Goal: Task Accomplishment & Management: Complete application form

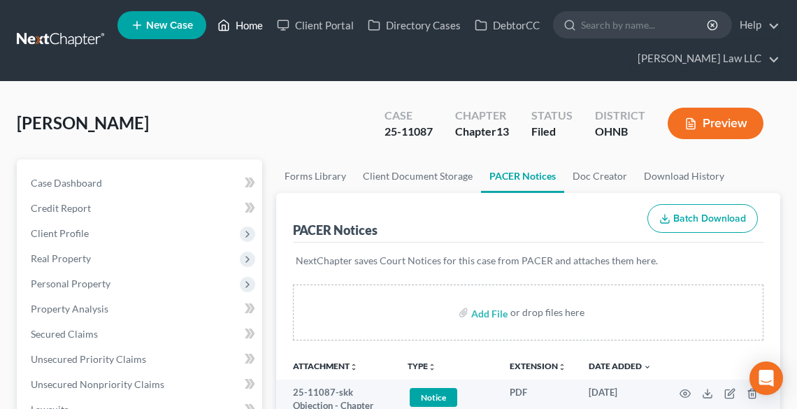
click at [252, 24] on link "Home" at bounding box center [240, 25] width 59 height 25
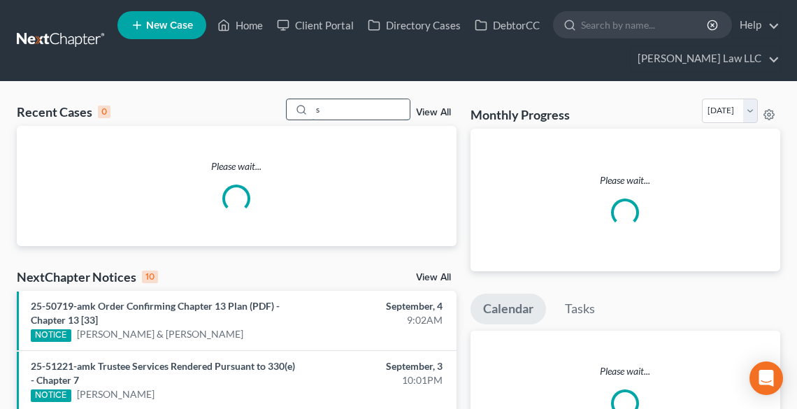
click at [367, 106] on input "s" at bounding box center [361, 109] width 98 height 20
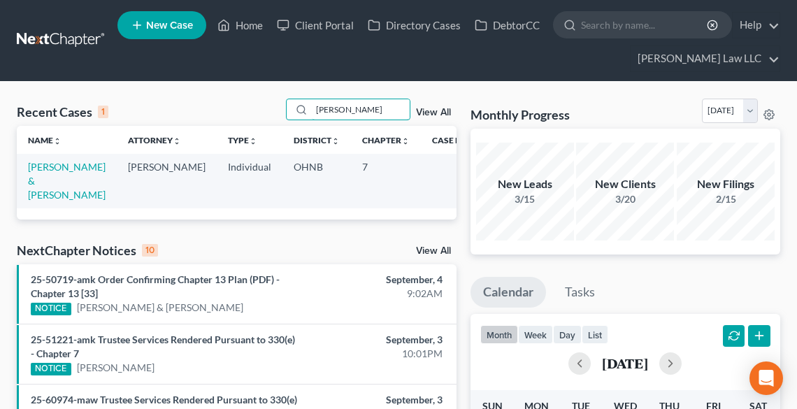
type input "[PERSON_NAME]"
click at [45, 163] on link "[PERSON_NAME] & [PERSON_NAME]" at bounding box center [67, 181] width 78 height 40
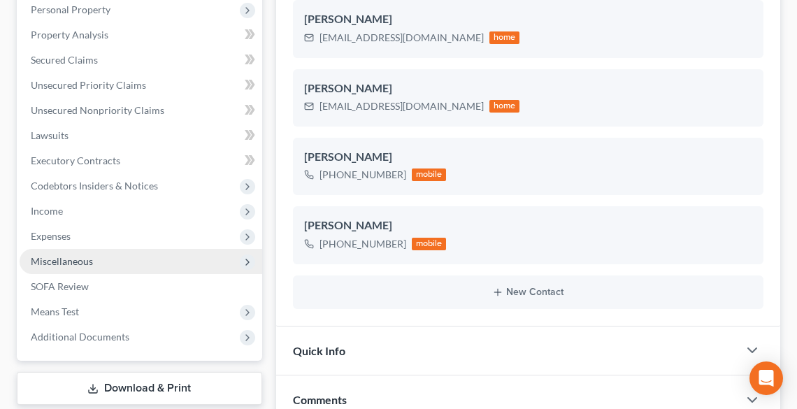
scroll to position [280, 0]
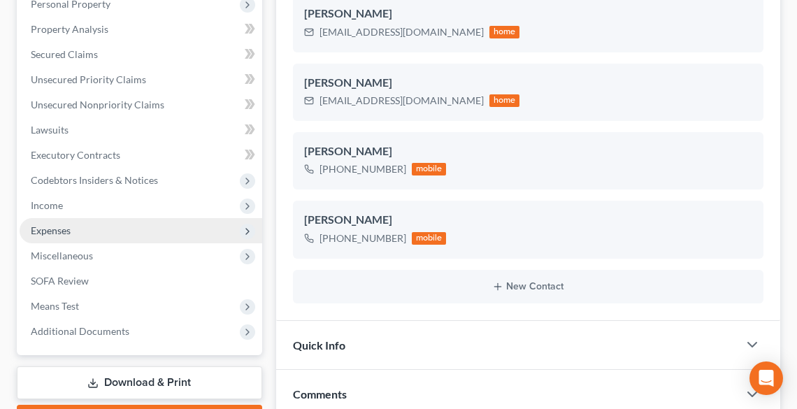
click at [57, 233] on span "Expenses" at bounding box center [51, 231] width 40 height 12
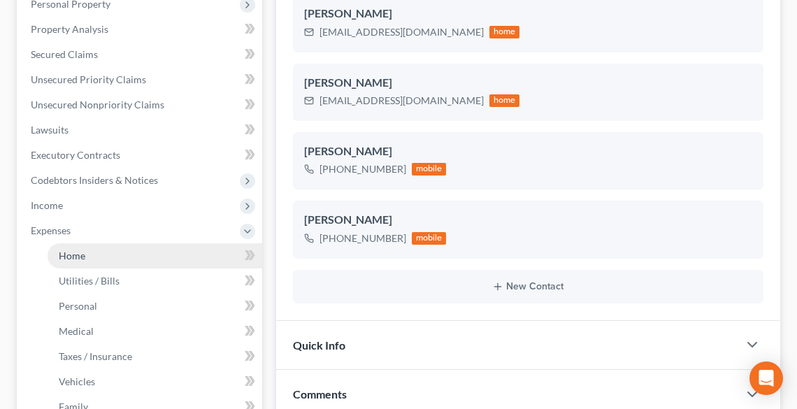
click at [75, 255] on span "Home" at bounding box center [72, 256] width 27 height 12
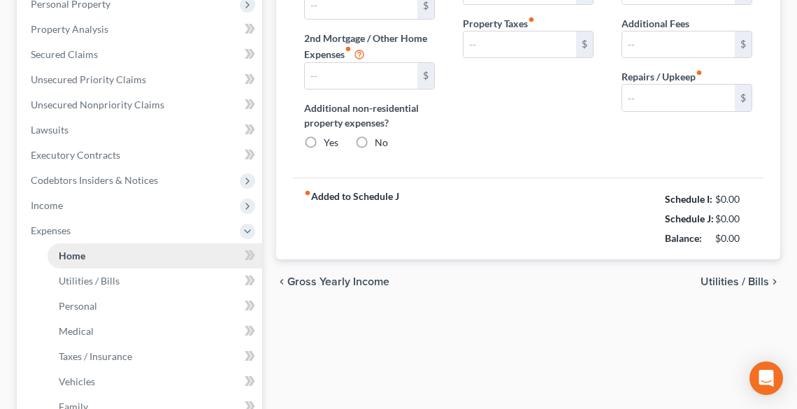
type input "1,045.00"
type input "0.00"
radio input "true"
type input "0.00"
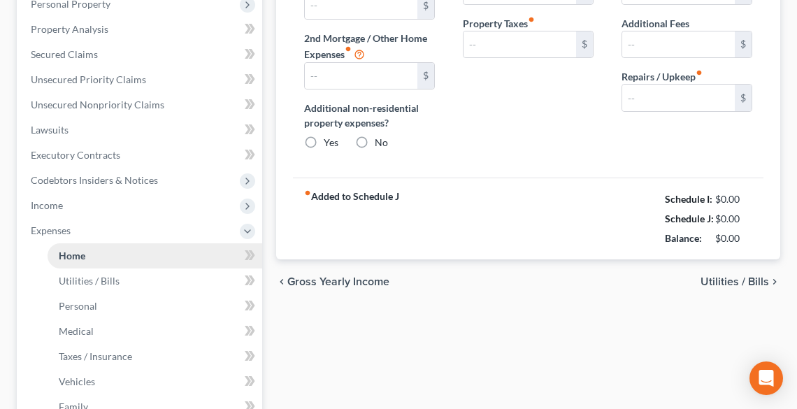
type input "0.00"
type input "180.00"
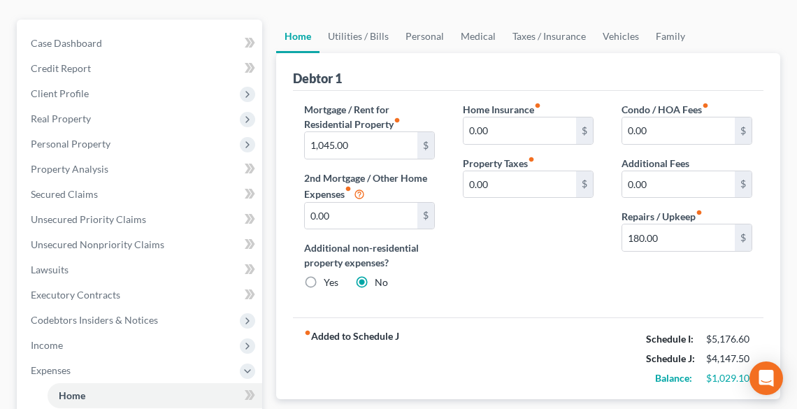
scroll to position [112, 0]
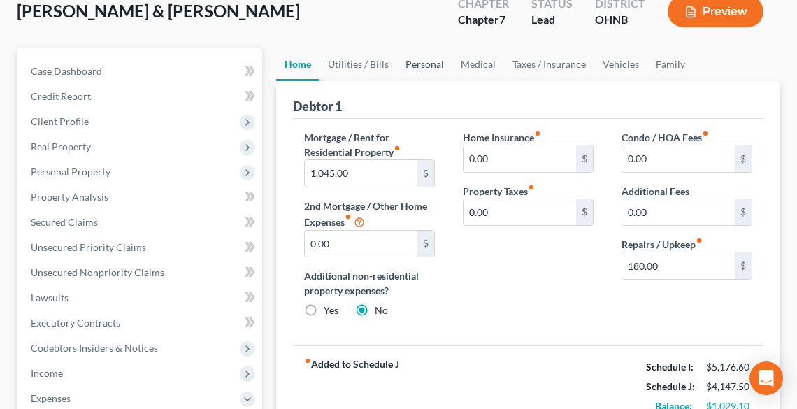
click at [410, 65] on link "Personal" at bounding box center [424, 65] width 55 height 34
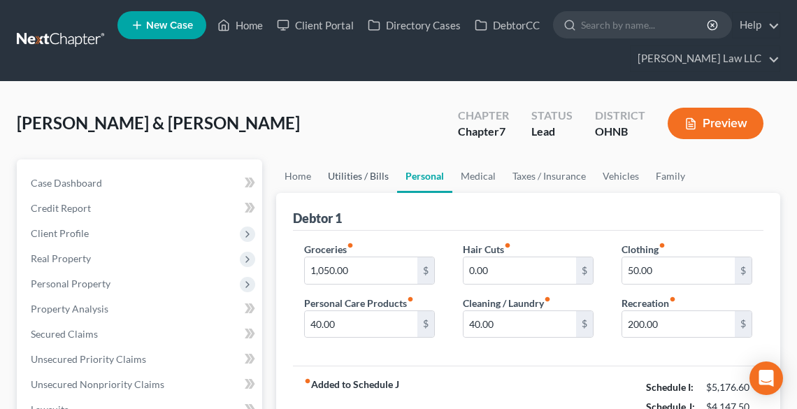
click at [362, 170] on link "Utilities / Bills" at bounding box center [359, 176] width 78 height 34
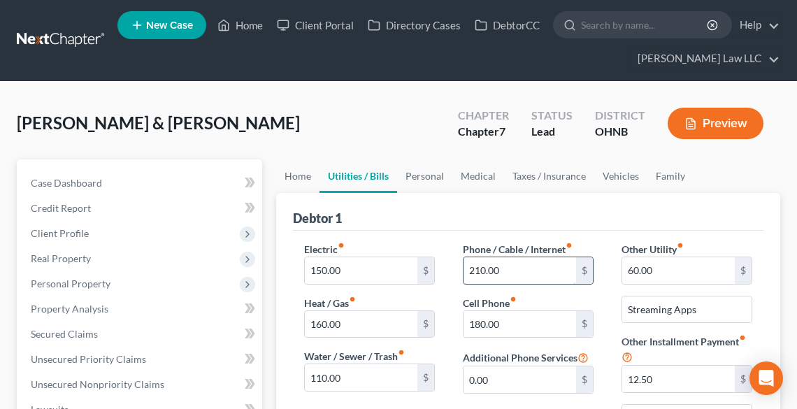
click at [553, 274] on input "210.00" at bounding box center [520, 270] width 113 height 27
type input "400.00"
click at [669, 269] on input "60.00" at bounding box center [679, 270] width 113 height 27
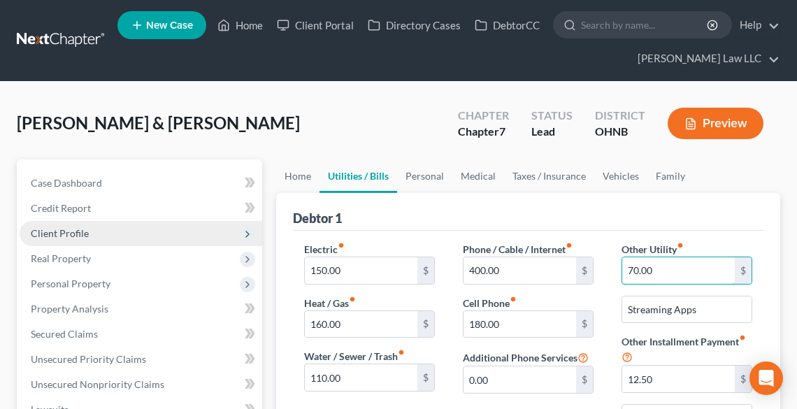
type input "70.00"
click at [83, 227] on span "Client Profile" at bounding box center [60, 233] width 58 height 12
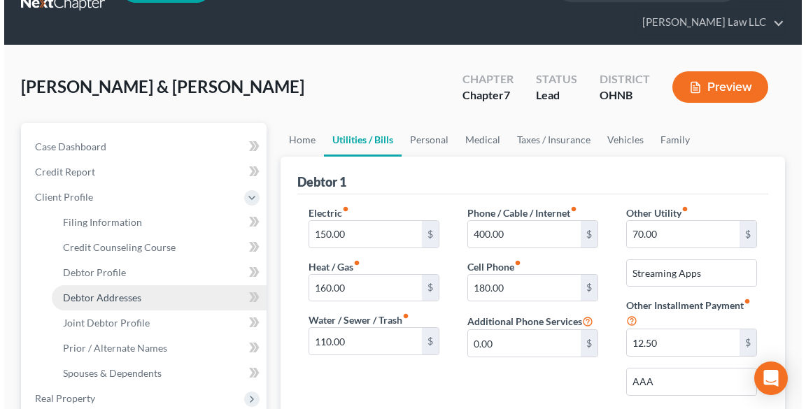
scroll to position [56, 0]
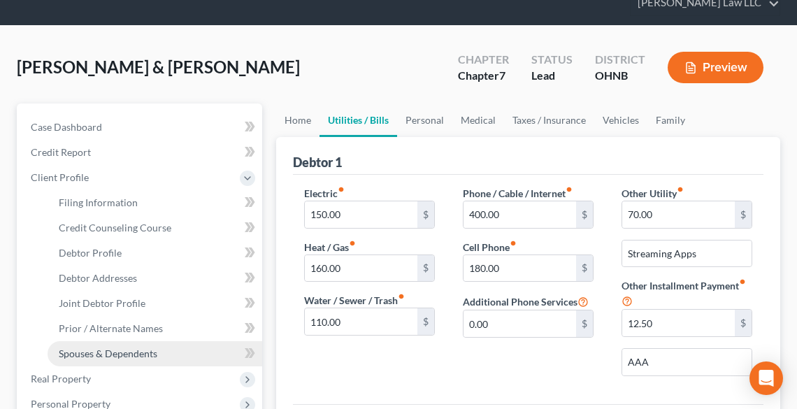
click at [129, 350] on span "Spouses & Dependents" at bounding box center [108, 354] width 99 height 12
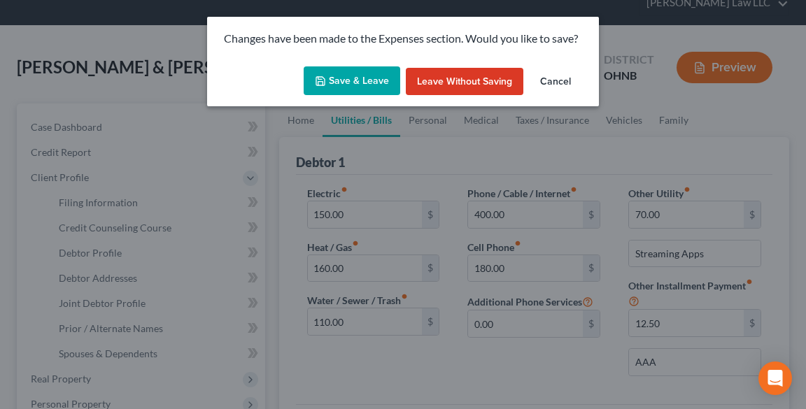
click at [340, 79] on button "Save & Leave" at bounding box center [352, 80] width 97 height 29
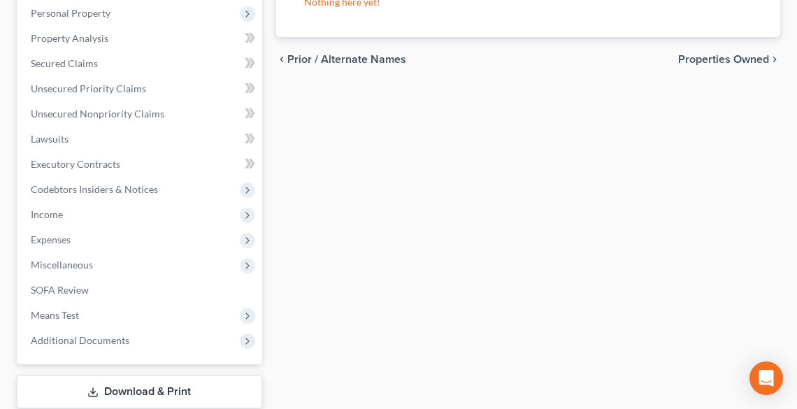
scroll to position [448, 0]
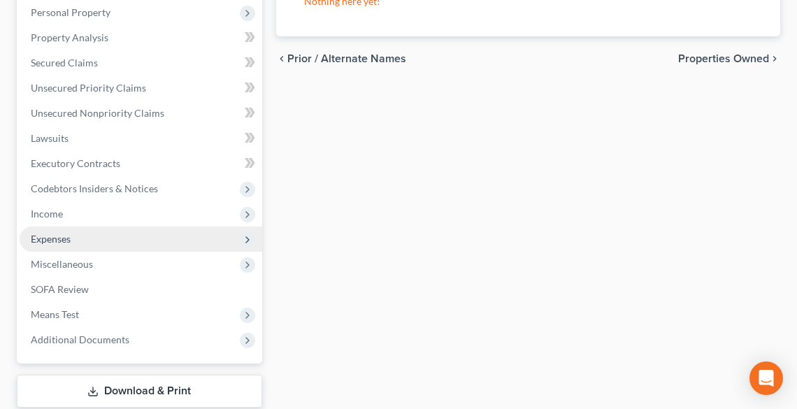
click at [83, 231] on span "Expenses" at bounding box center [141, 239] width 243 height 25
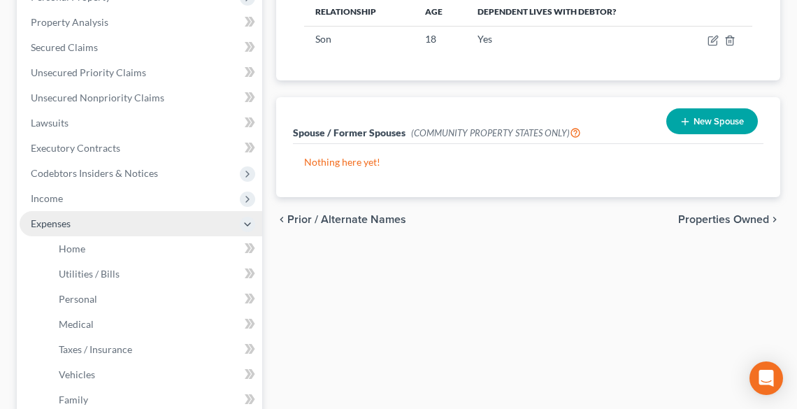
scroll to position [271, 0]
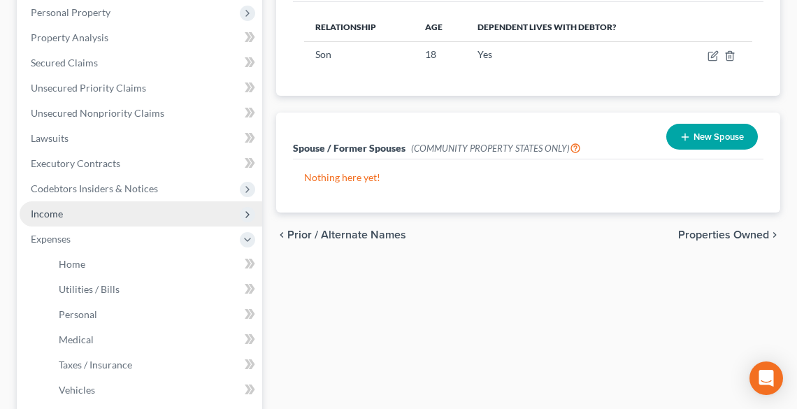
click at [59, 215] on span "Income" at bounding box center [47, 214] width 32 height 12
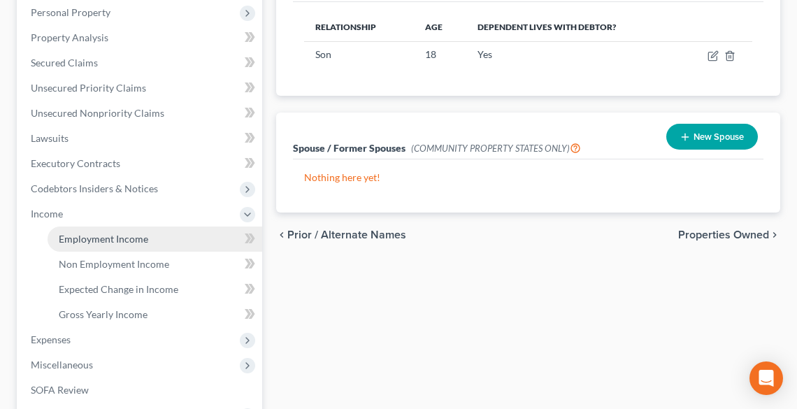
click at [92, 242] on span "Employment Income" at bounding box center [104, 239] width 90 height 12
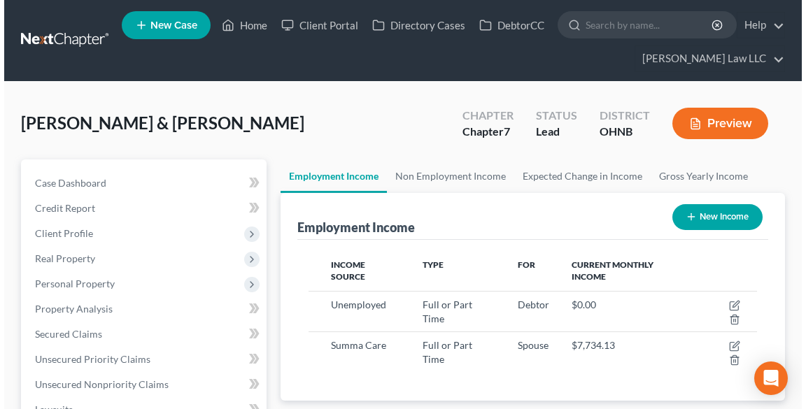
scroll to position [224, 476]
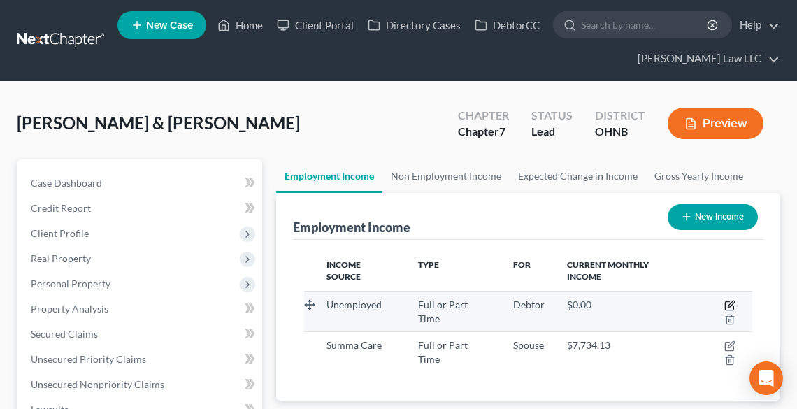
click at [725, 300] on icon "button" at bounding box center [730, 305] width 11 height 11
select select "0"
select select "1"
select select "3"
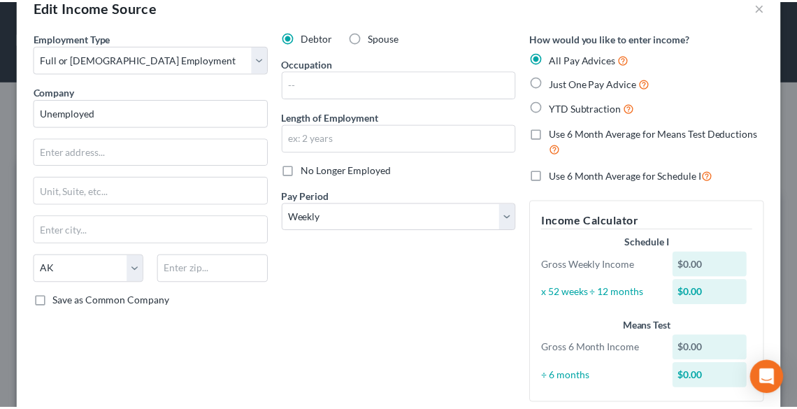
scroll to position [0, 0]
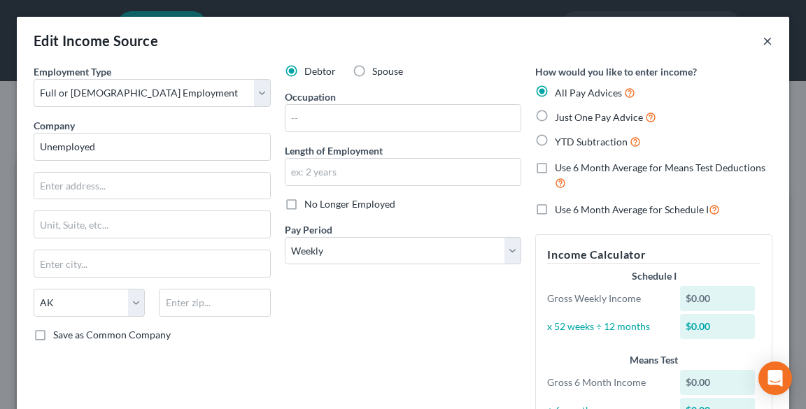
click at [762, 43] on button "×" at bounding box center [767, 40] width 10 height 17
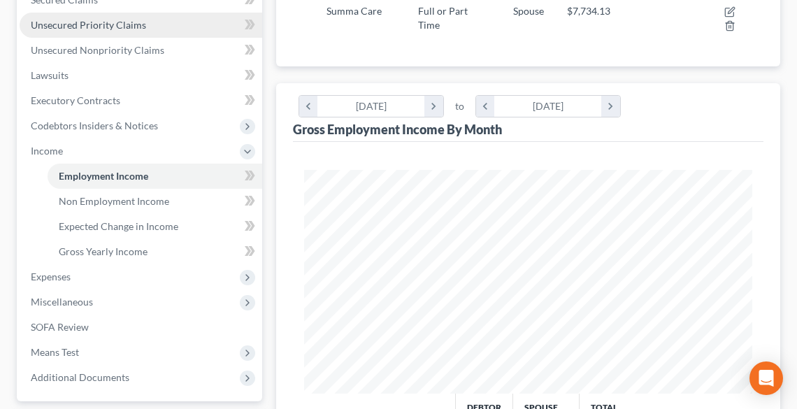
scroll to position [336, 0]
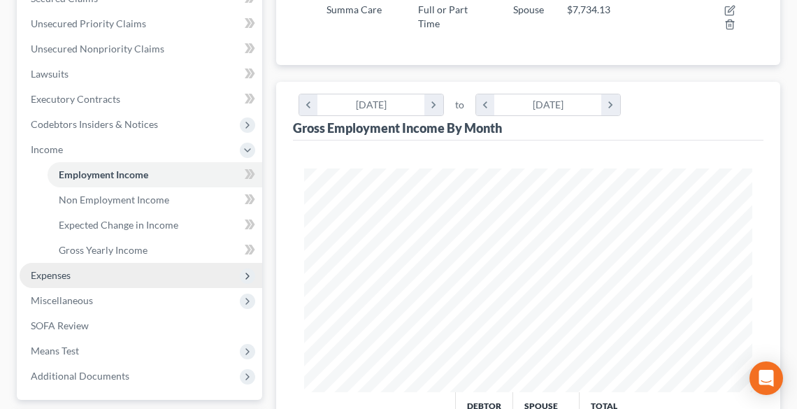
click at [127, 275] on span "Expenses" at bounding box center [141, 275] width 243 height 25
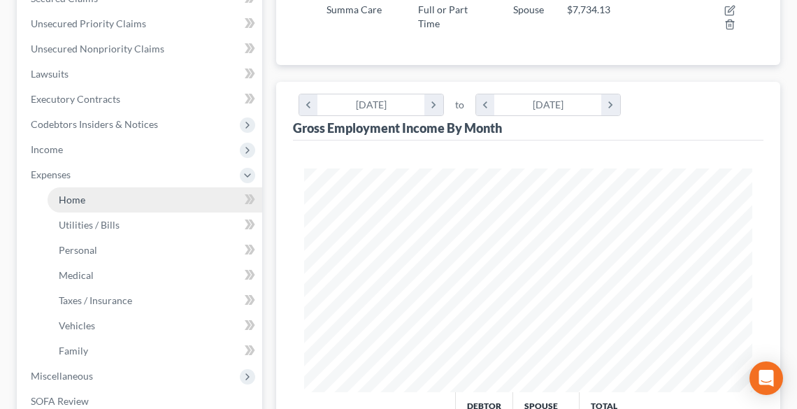
click at [111, 202] on link "Home" at bounding box center [155, 199] width 215 height 25
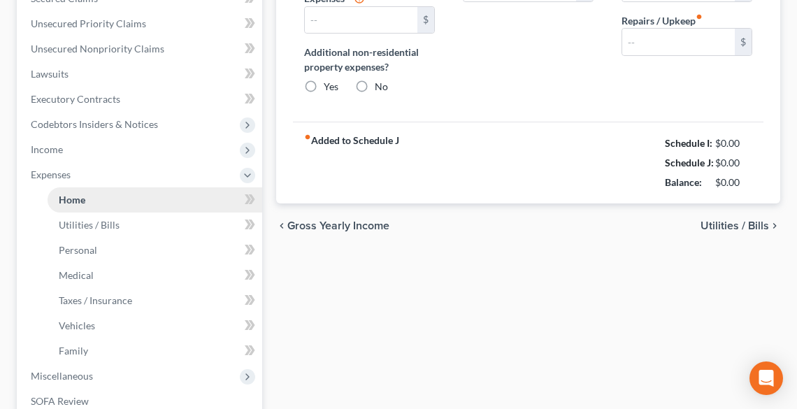
type input "1,045.00"
type input "0.00"
radio input "true"
type input "0.00"
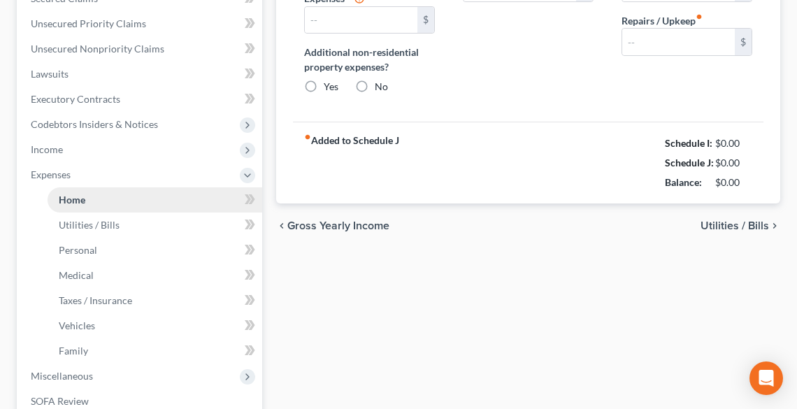
type input "0.00"
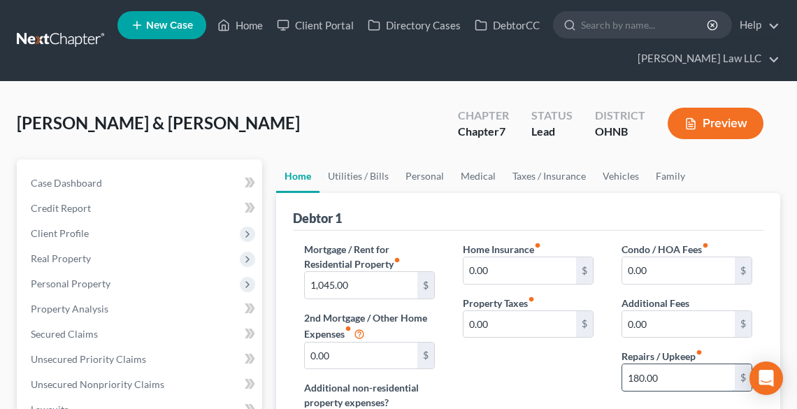
click at [713, 370] on input "180.00" at bounding box center [679, 377] width 113 height 27
type input "200.00"
click at [355, 174] on link "Utilities / Bills" at bounding box center [359, 176] width 78 height 34
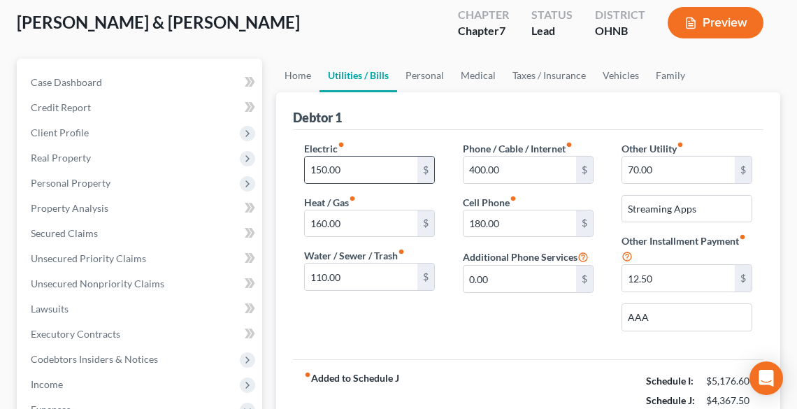
scroll to position [112, 0]
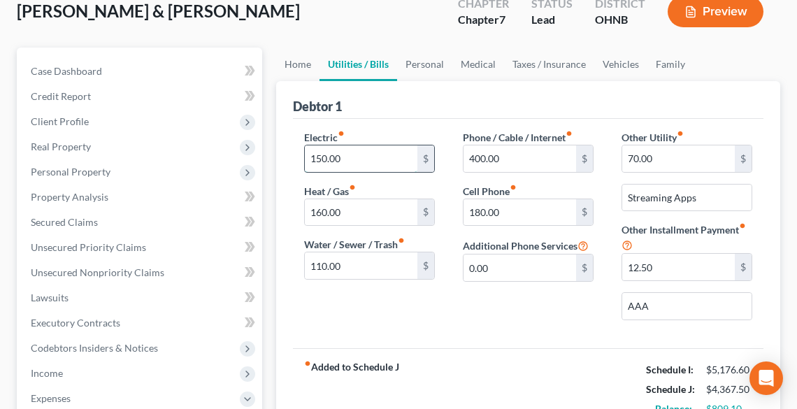
click at [355, 159] on input "150.00" at bounding box center [361, 158] width 113 height 27
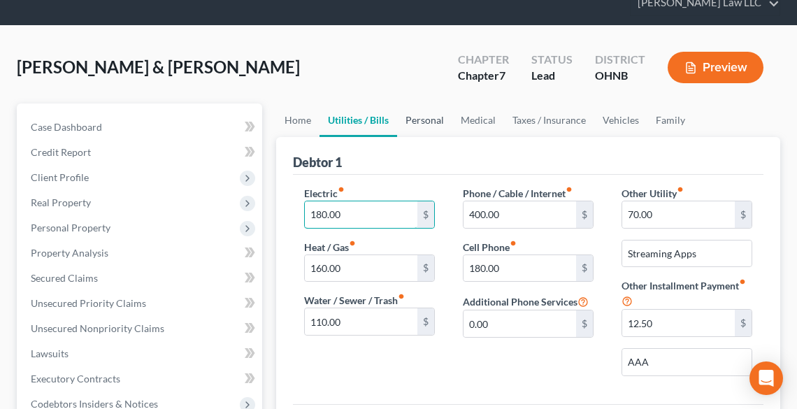
type input "180.00"
click at [420, 120] on link "Personal" at bounding box center [424, 121] width 55 height 34
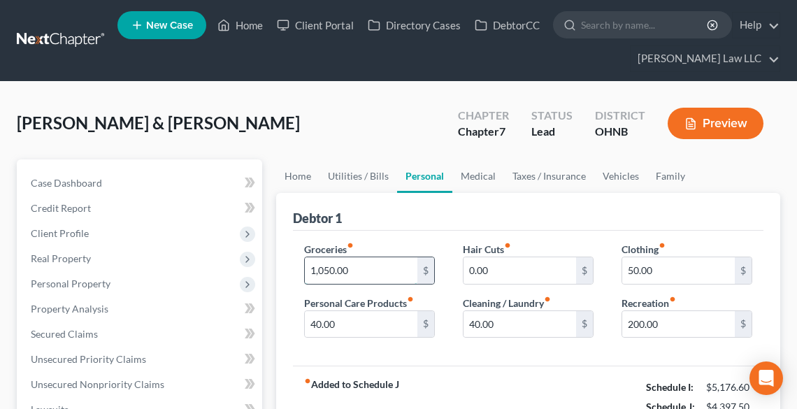
click at [392, 279] on input "1,050.00" at bounding box center [361, 270] width 113 height 27
type input "1,100.00"
click at [514, 351] on div "Groceries fiber_manual_record 1,100.00 $ Personal Care Products fiber_manual_re…" at bounding box center [528, 299] width 471 height 136
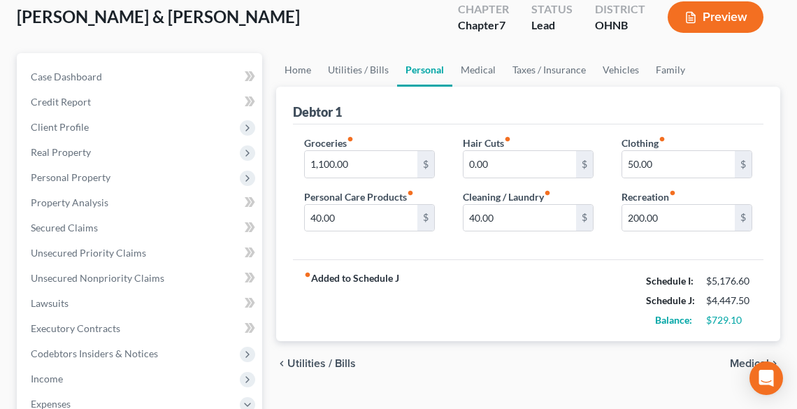
scroll to position [112, 0]
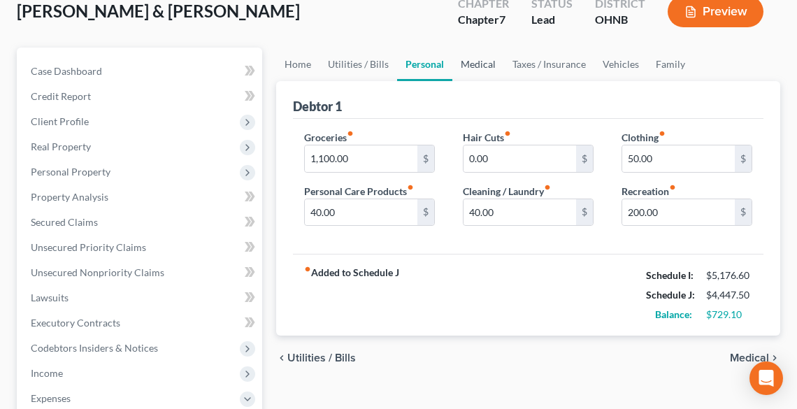
click at [483, 62] on link "Medical" at bounding box center [479, 65] width 52 height 34
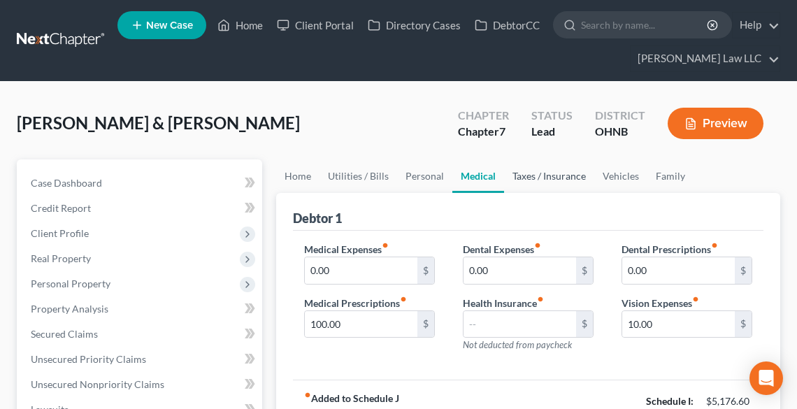
click at [534, 173] on link "Taxes / Insurance" at bounding box center [549, 176] width 90 height 34
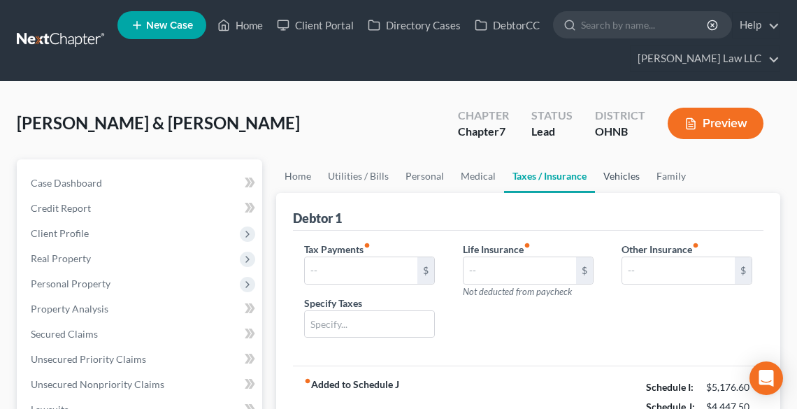
click at [625, 176] on link "Vehicles" at bounding box center [621, 176] width 53 height 34
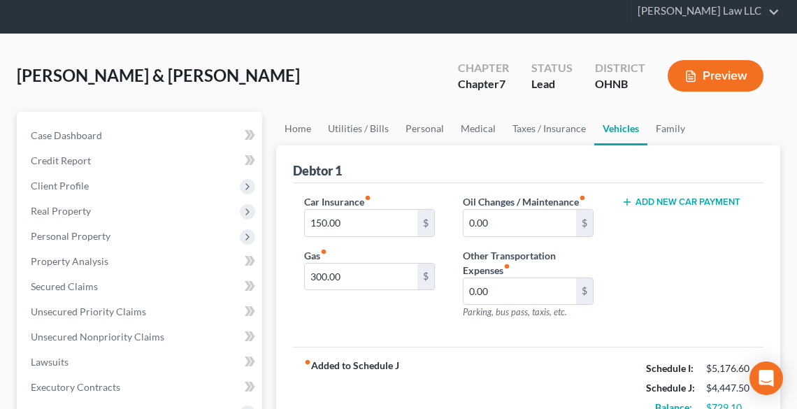
scroll to position [112, 0]
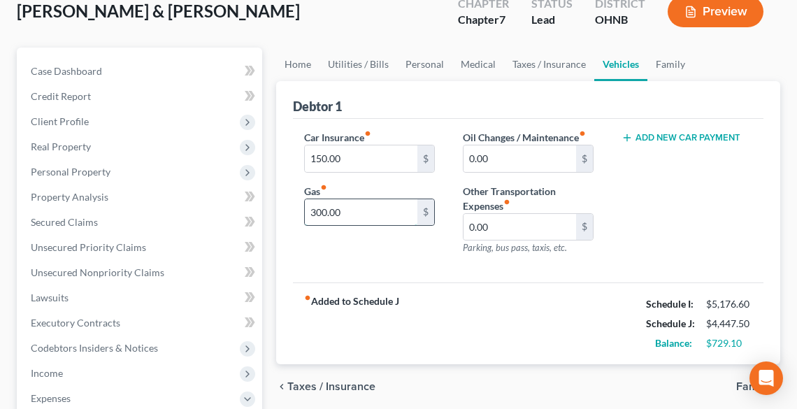
click at [360, 209] on input "300.00" at bounding box center [361, 212] width 113 height 27
type input "420.00"
click at [661, 69] on link "Family" at bounding box center [671, 65] width 46 height 34
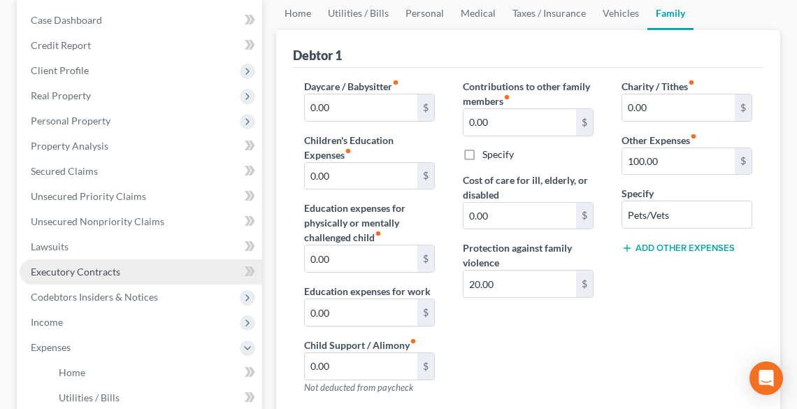
scroll to position [224, 0]
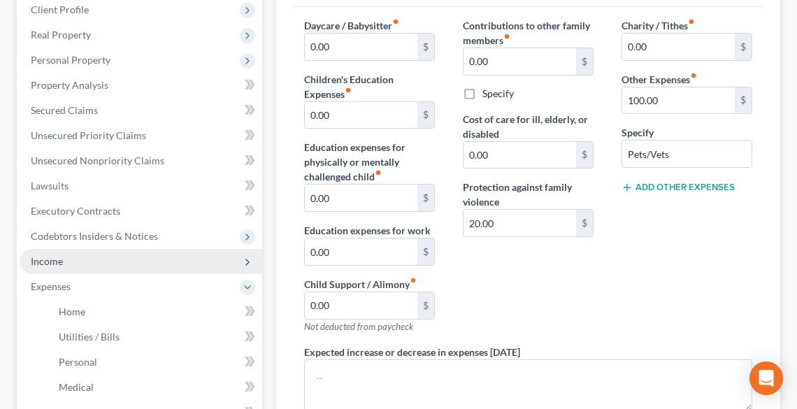
click at [48, 261] on span "Income" at bounding box center [47, 261] width 32 height 12
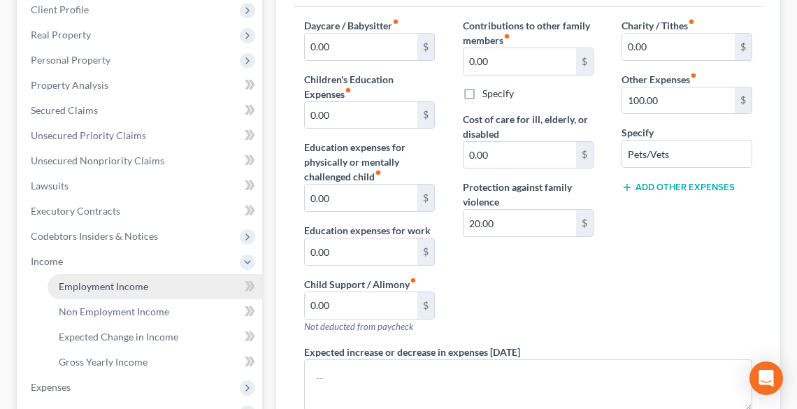
click at [94, 280] on span "Employment Income" at bounding box center [104, 286] width 90 height 12
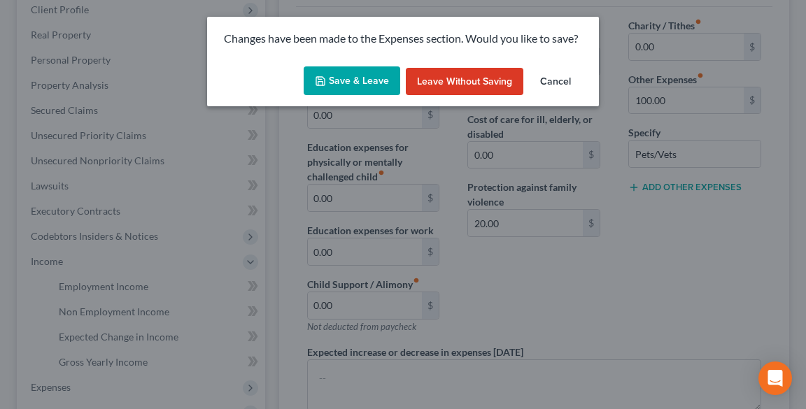
click at [364, 80] on button "Save & Leave" at bounding box center [352, 80] width 97 height 29
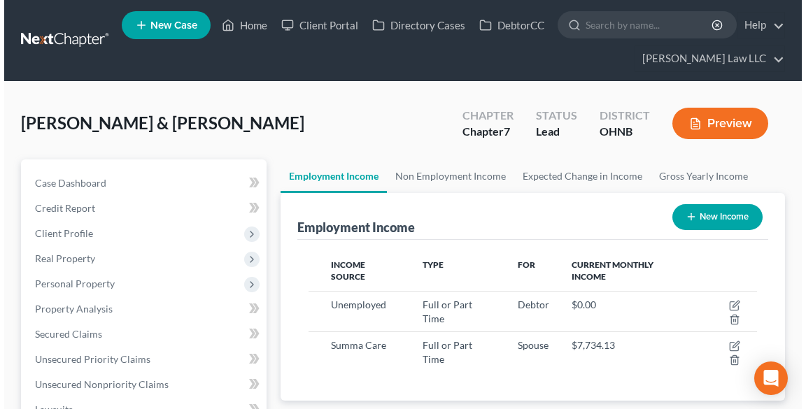
scroll to position [224, 476]
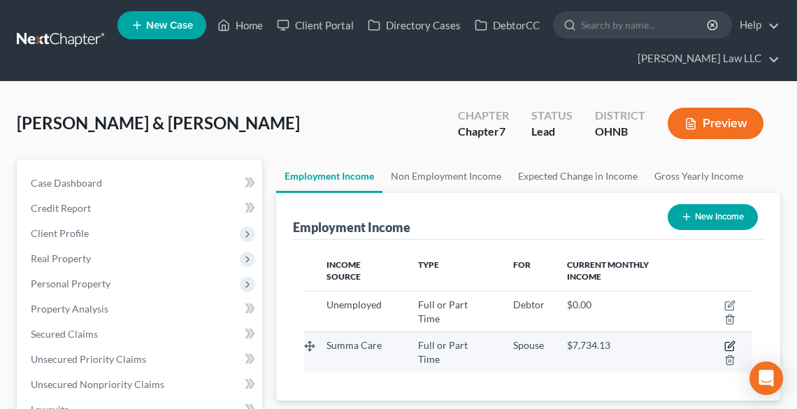
click at [728, 342] on icon "button" at bounding box center [731, 345] width 6 height 6
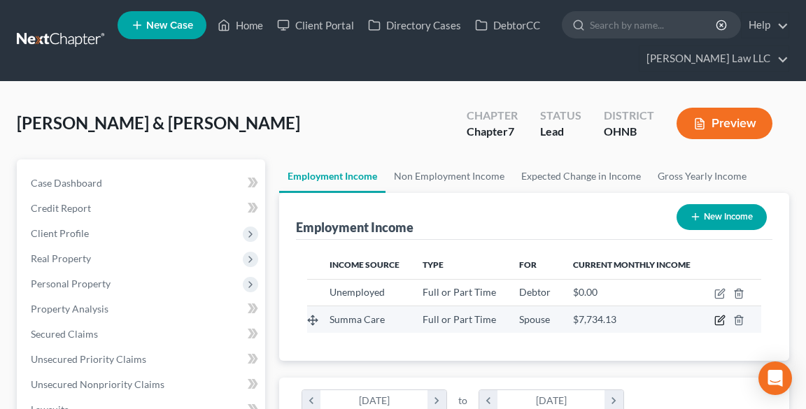
scroll to position [227, 481]
select select "0"
select select "1"
select select "2"
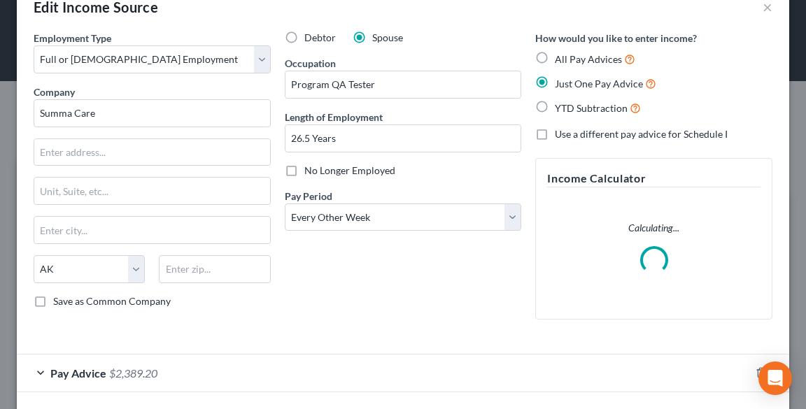
scroll to position [92, 0]
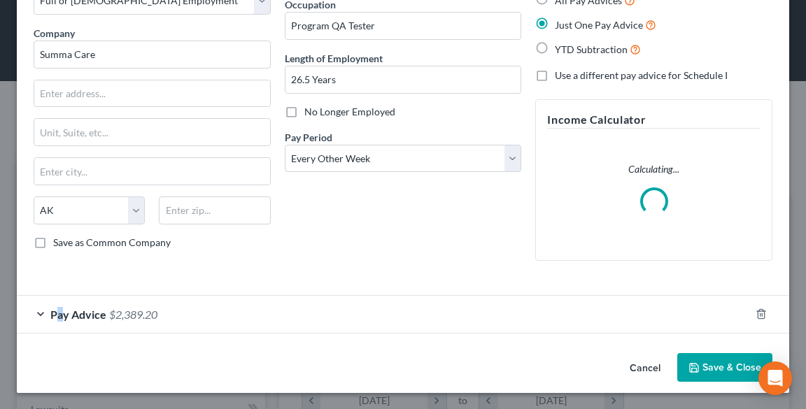
click at [60, 315] on span "Pay Advice" at bounding box center [78, 314] width 56 height 13
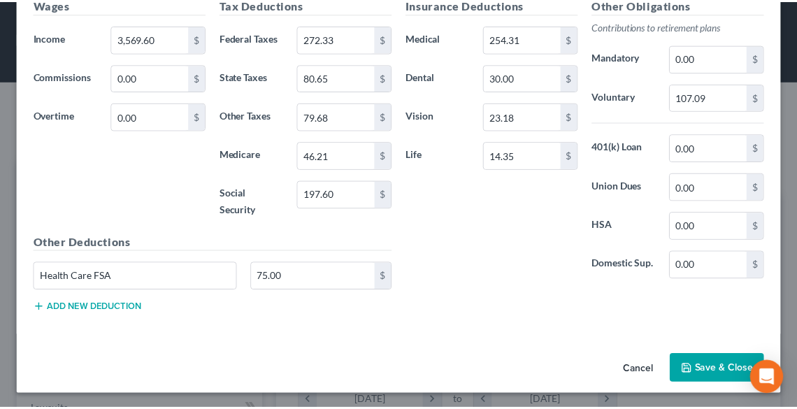
scroll to position [495, 0]
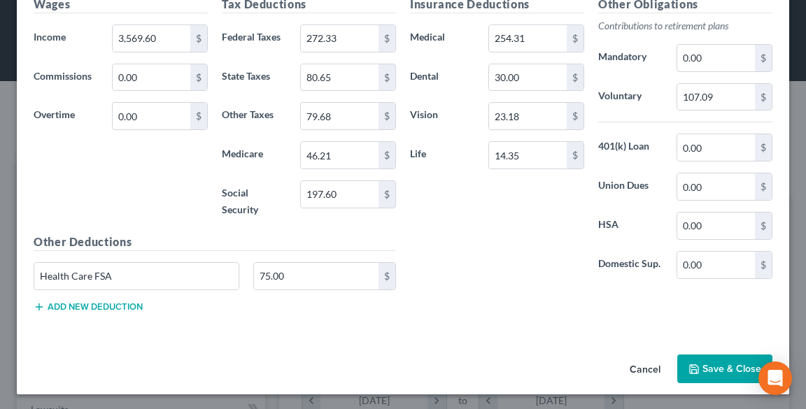
click at [695, 362] on button "Save & Close" at bounding box center [724, 369] width 95 height 29
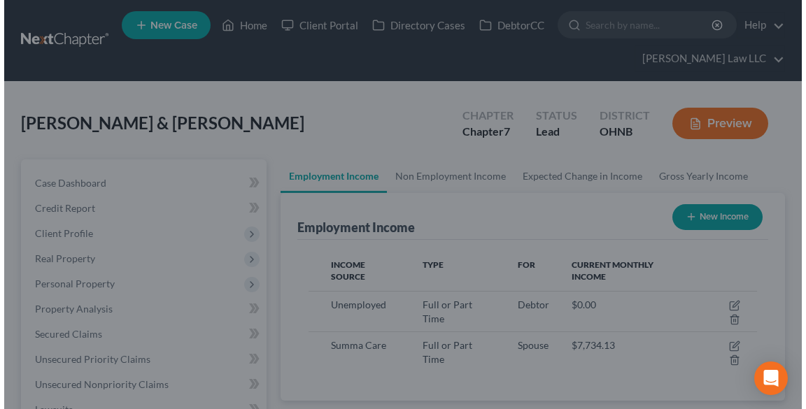
scroll to position [699217, 698964]
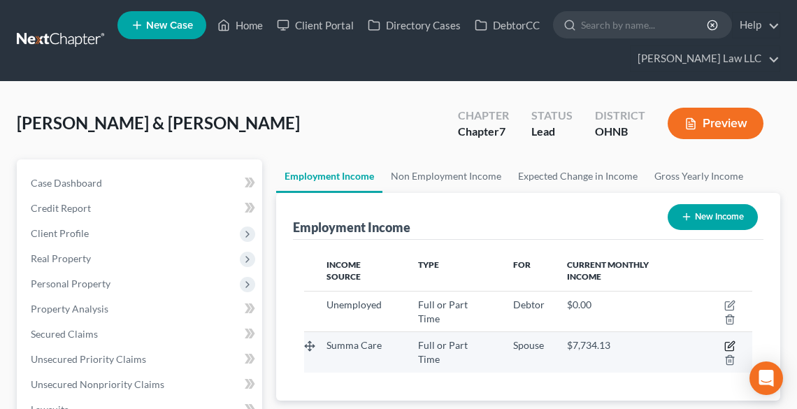
click at [725, 341] on icon "button" at bounding box center [730, 346] width 11 height 11
select select "0"
select select "1"
select select "2"
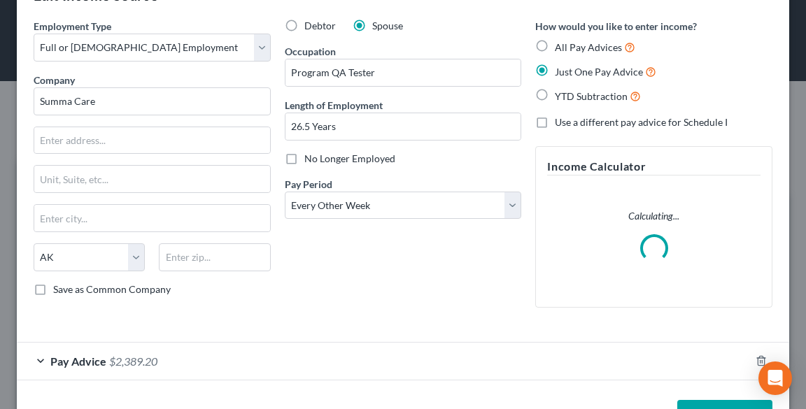
scroll to position [92, 0]
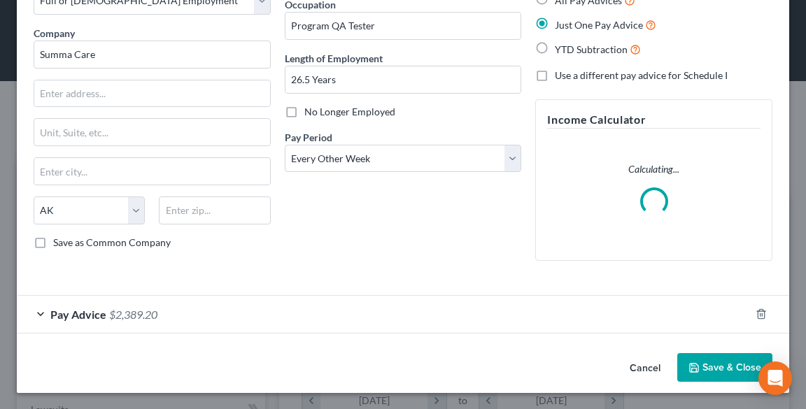
click at [116, 318] on span "$2,389.20" at bounding box center [133, 314] width 48 height 13
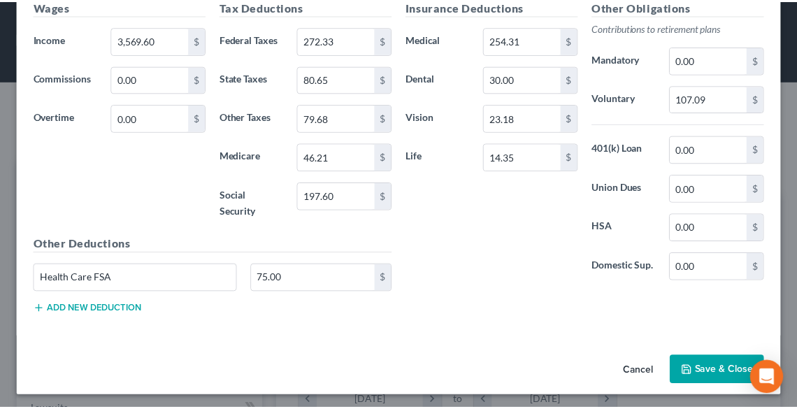
scroll to position [495, 0]
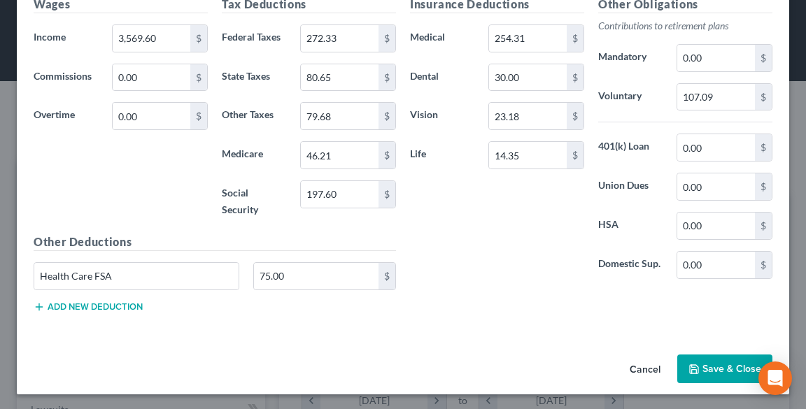
click at [734, 358] on button "Save & Close" at bounding box center [724, 369] width 95 height 29
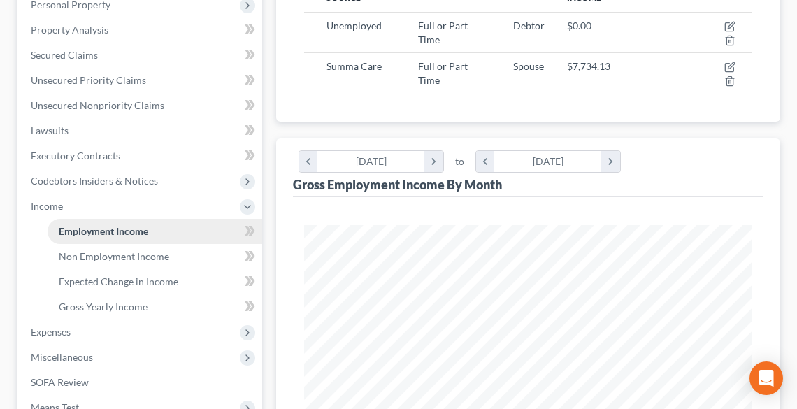
scroll to position [280, 0]
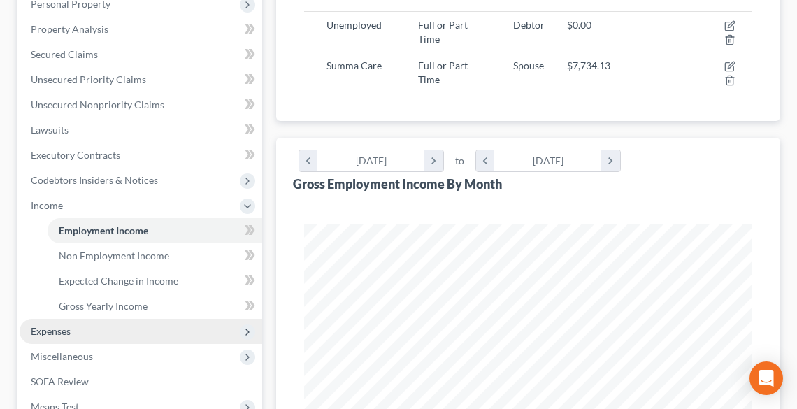
click at [69, 330] on span "Expenses" at bounding box center [51, 331] width 40 height 12
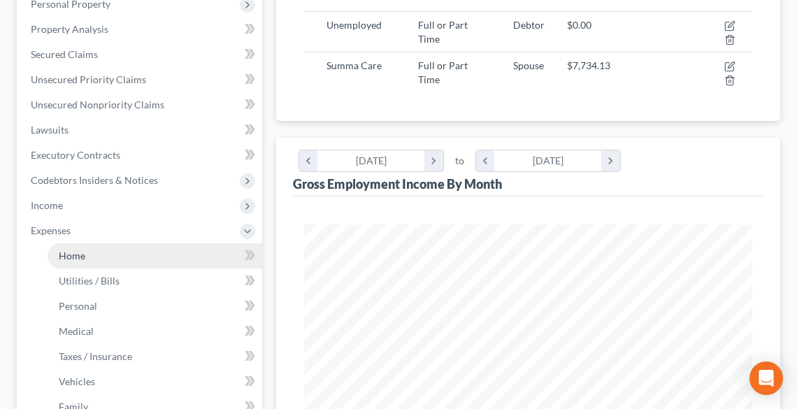
click at [71, 262] on link "Home" at bounding box center [155, 255] width 215 height 25
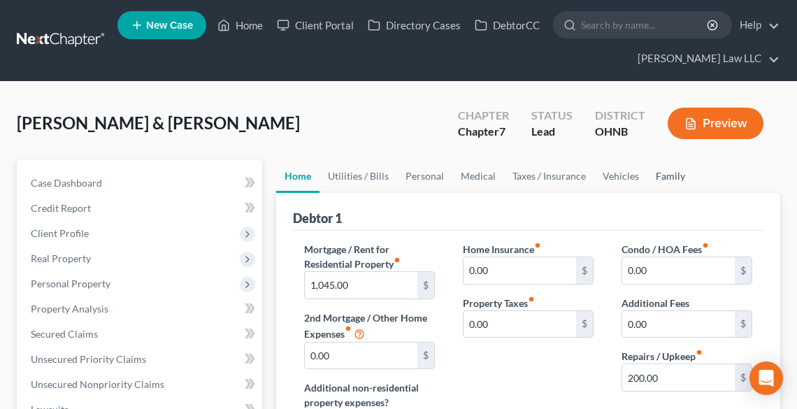
click at [669, 173] on link "Family" at bounding box center [671, 176] width 46 height 34
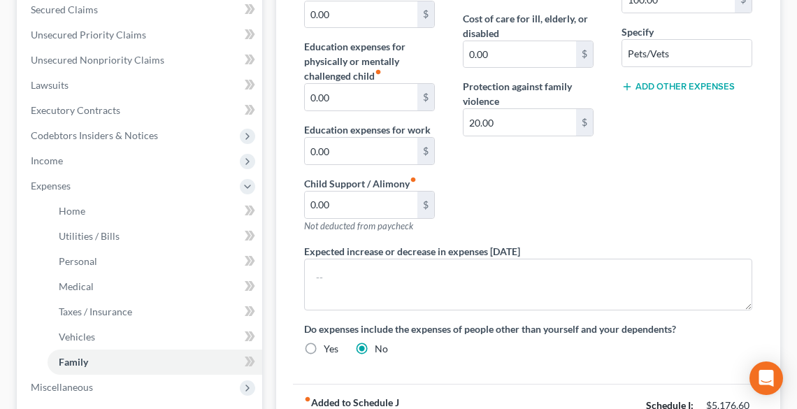
scroll to position [336, 0]
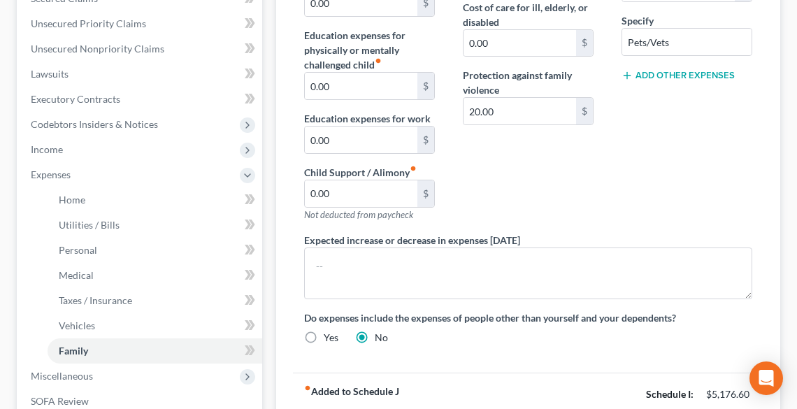
click at [669, 67] on div "Add Other Expenses" at bounding box center [687, 74] width 131 height 14
click at [671, 73] on button "Add Other Expenses" at bounding box center [678, 75] width 113 height 11
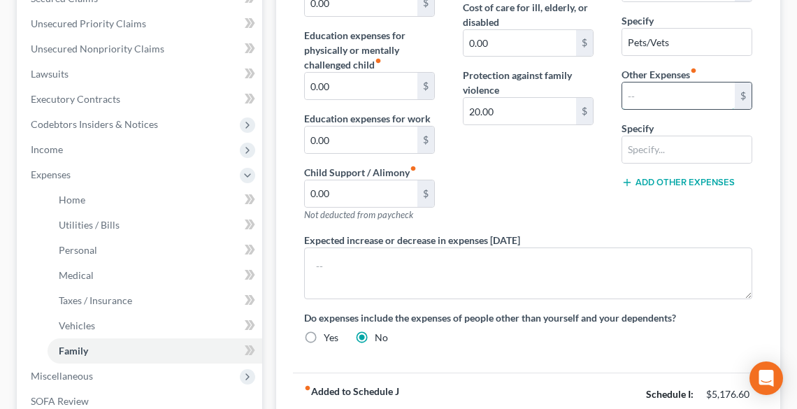
click at [674, 91] on input "text" at bounding box center [679, 96] width 113 height 27
type input "685.00"
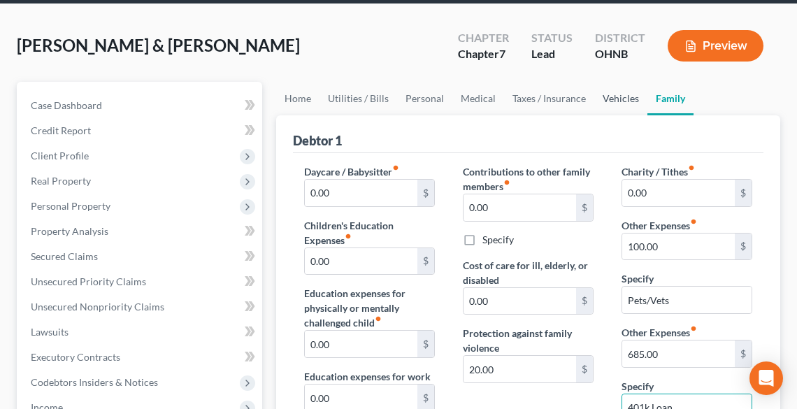
scroll to position [143, 0]
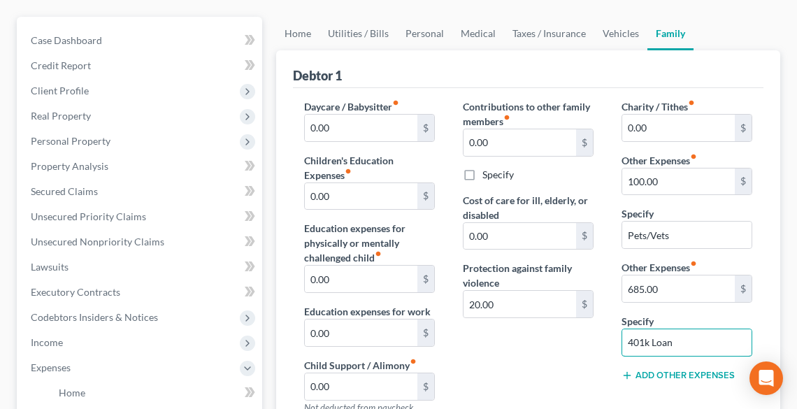
type input "401k Loan"
click at [567, 336] on div "Contributions to other family members fiber_manual_record 0.00 $ Specify Cost o…" at bounding box center [528, 262] width 159 height 327
click at [287, 30] on link "Home" at bounding box center [297, 34] width 43 height 34
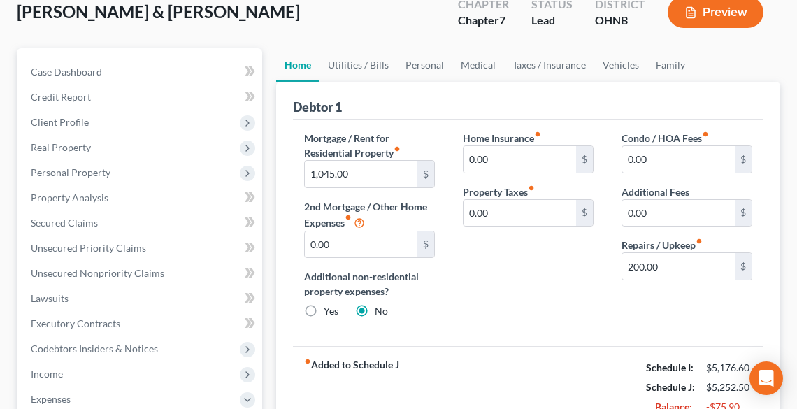
scroll to position [112, 0]
click at [361, 62] on link "Utilities / Bills" at bounding box center [359, 65] width 78 height 34
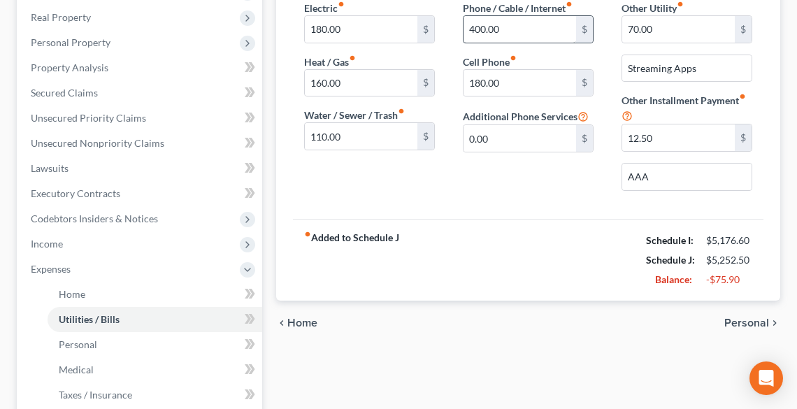
scroll to position [168, 0]
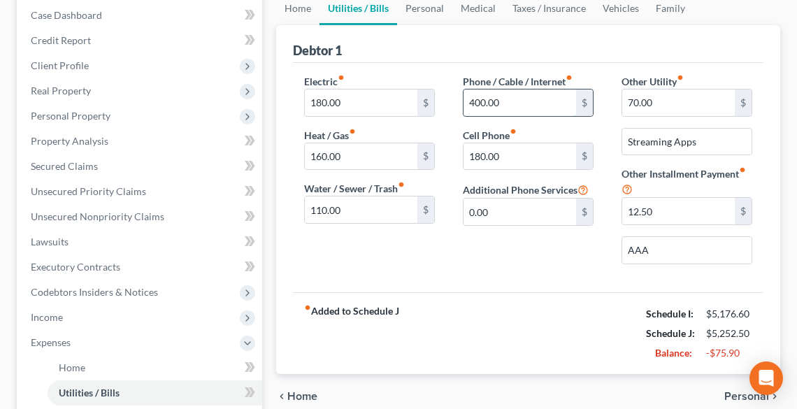
click at [550, 106] on input "400.00" at bounding box center [520, 103] width 113 height 27
click at [555, 98] on input "325.00" at bounding box center [520, 103] width 113 height 27
type input "3"
drag, startPoint x: 529, startPoint y: 99, endPoint x: 467, endPoint y: 101, distance: 62.3
click at [467, 101] on input "195.00" at bounding box center [520, 103] width 113 height 27
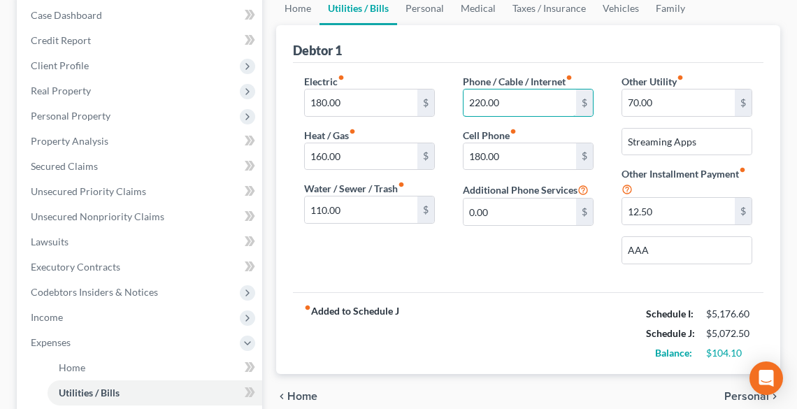
drag, startPoint x: 517, startPoint y: 104, endPoint x: 441, endPoint y: 114, distance: 77.0
click at [441, 114] on div "Electric fiber_manual_record 180.00 $ Heat / Gas fiber_manual_record 160.00 $ W…" at bounding box center [528, 174] width 476 height 201
type input "250.00"
click at [425, 8] on link "Personal" at bounding box center [424, 9] width 55 height 34
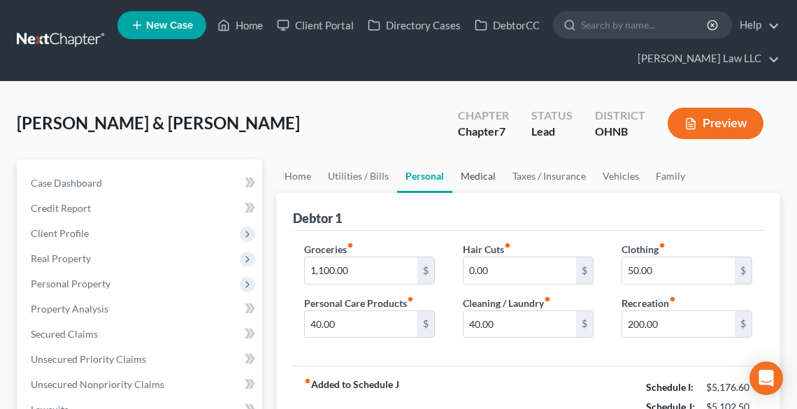
click at [480, 173] on link "Medical" at bounding box center [479, 176] width 52 height 34
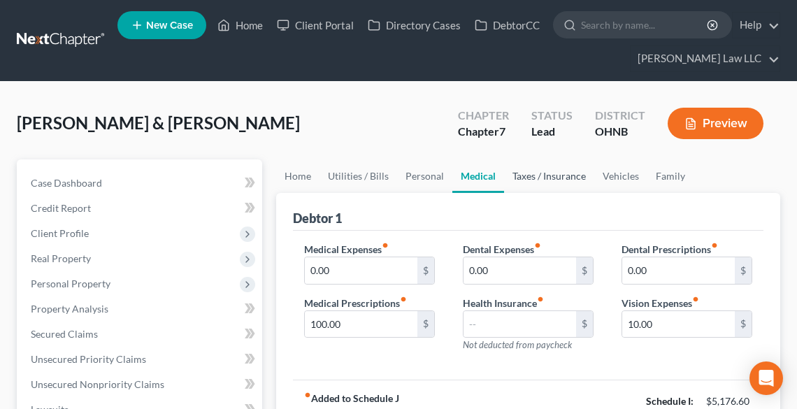
click at [530, 178] on link "Taxes / Insurance" at bounding box center [549, 176] width 90 height 34
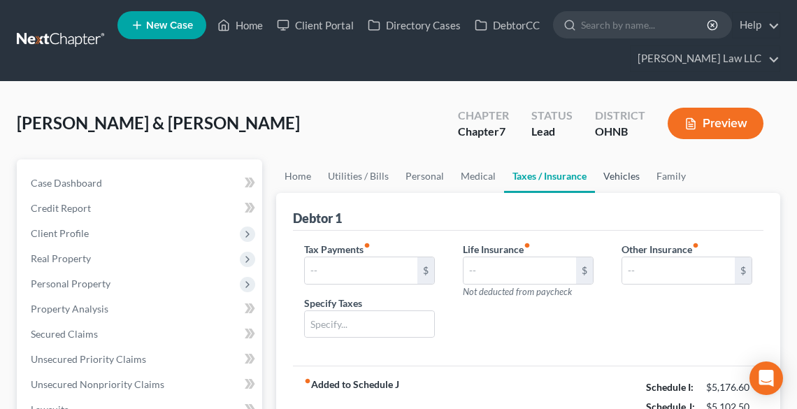
click at [610, 176] on link "Vehicles" at bounding box center [621, 176] width 53 height 34
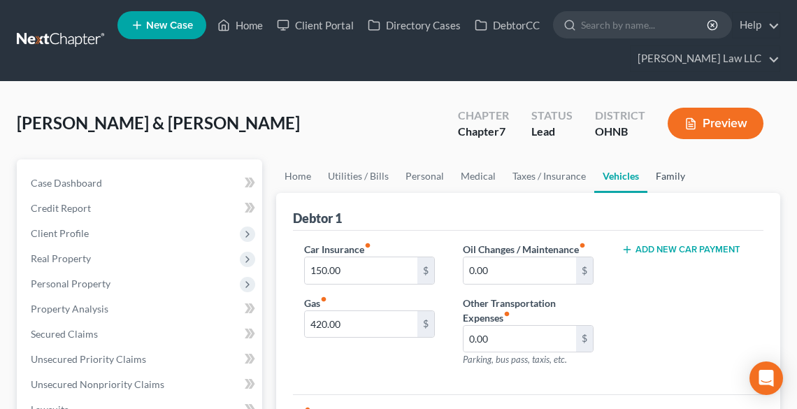
click at [650, 173] on link "Family" at bounding box center [671, 176] width 46 height 34
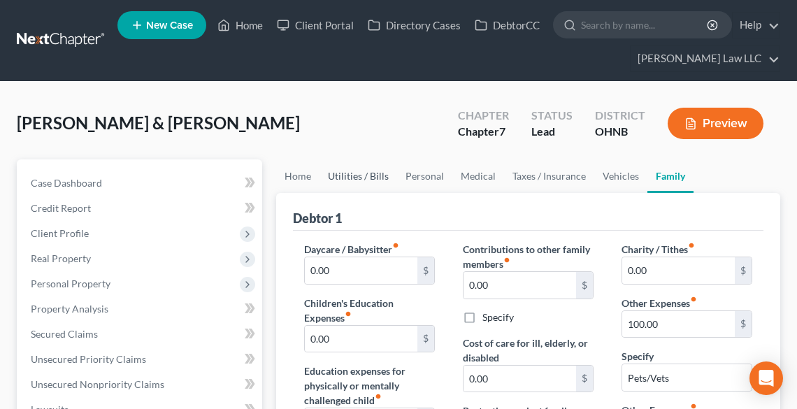
click at [368, 173] on link "Utilities / Bills" at bounding box center [359, 176] width 78 height 34
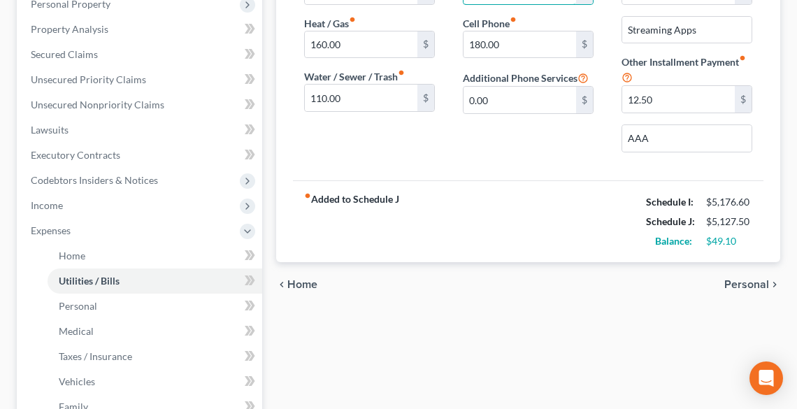
scroll to position [56, 0]
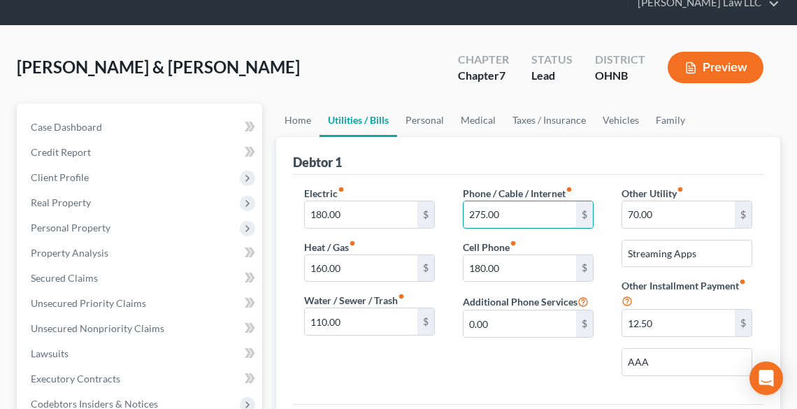
drag, startPoint x: 485, startPoint y: 211, endPoint x: 449, endPoint y: 215, distance: 36.7
click at [450, 215] on div "Phone / Cable / Internet fiber_manual_record 275.00 $ Cell Phone fiber_manual_r…" at bounding box center [528, 286] width 159 height 201
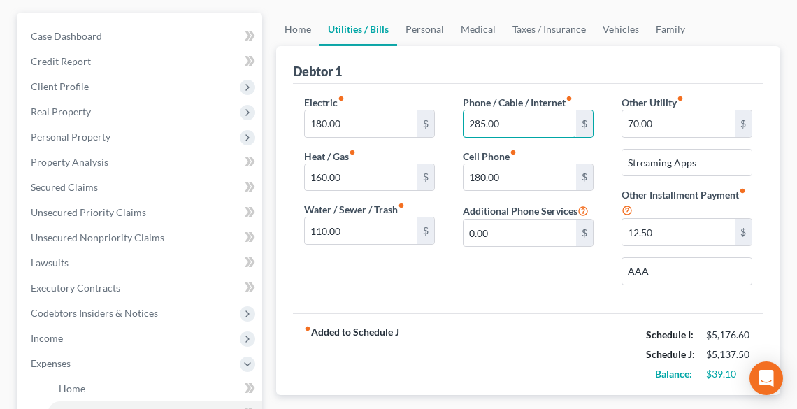
scroll to position [112, 0]
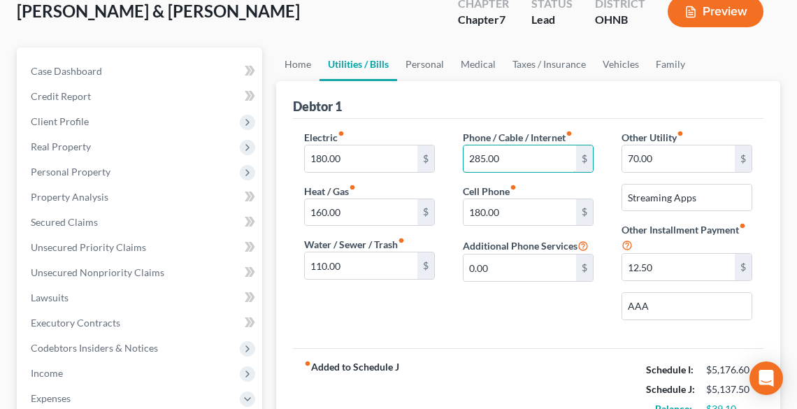
drag, startPoint x: 505, startPoint y: 157, endPoint x: 450, endPoint y: 157, distance: 54.6
click at [450, 157] on div "Phone / Cable / Internet fiber_manual_record 285.00 $ Cell Phone fiber_manual_r…" at bounding box center [528, 230] width 159 height 201
type input "295.00"
click at [616, 59] on link "Vehicles" at bounding box center [621, 65] width 53 height 34
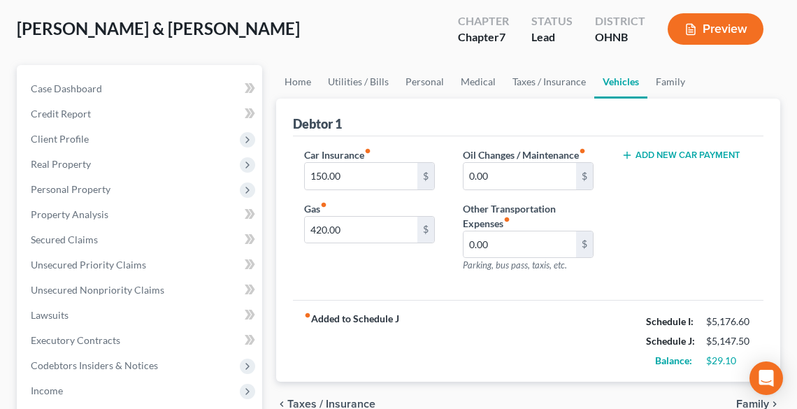
scroll to position [56, 0]
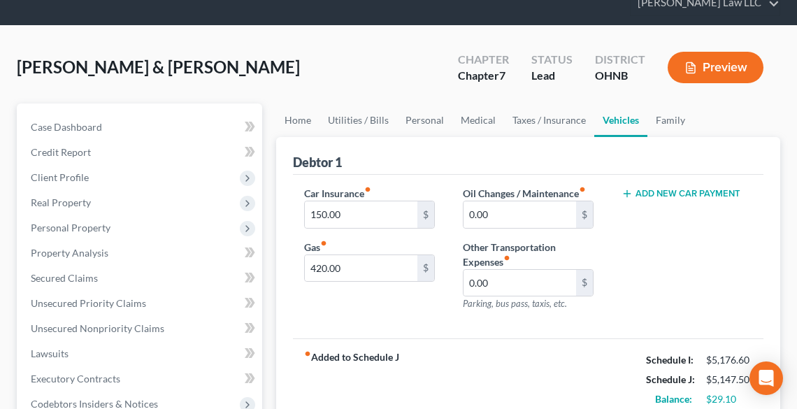
click at [720, 78] on button "Preview" at bounding box center [716, 67] width 96 height 31
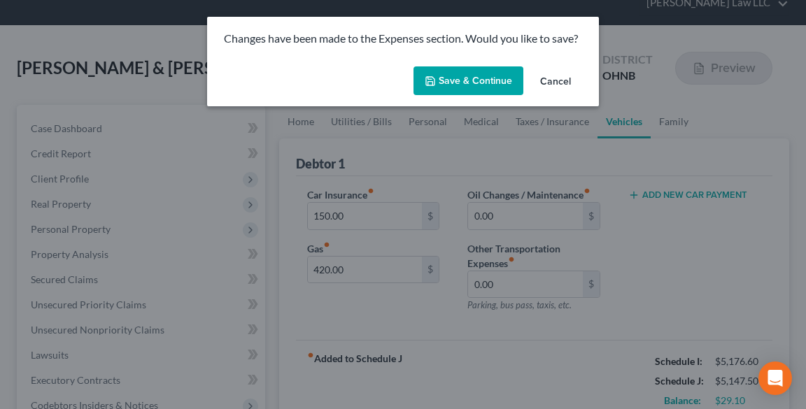
click at [469, 76] on button "Save & Continue" at bounding box center [468, 80] width 110 height 29
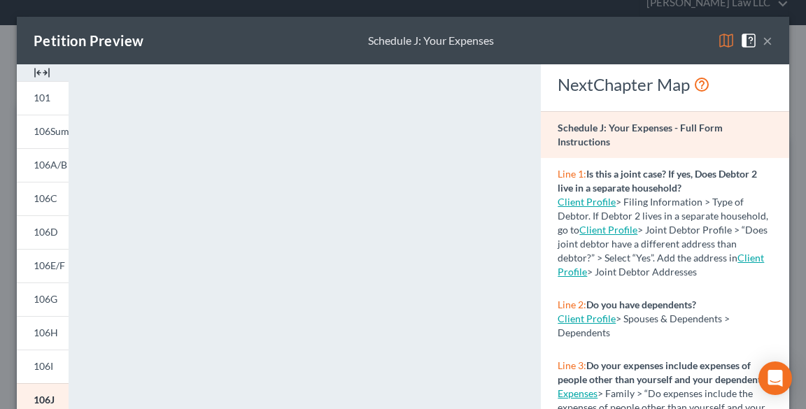
click at [762, 44] on button "×" at bounding box center [767, 40] width 10 height 17
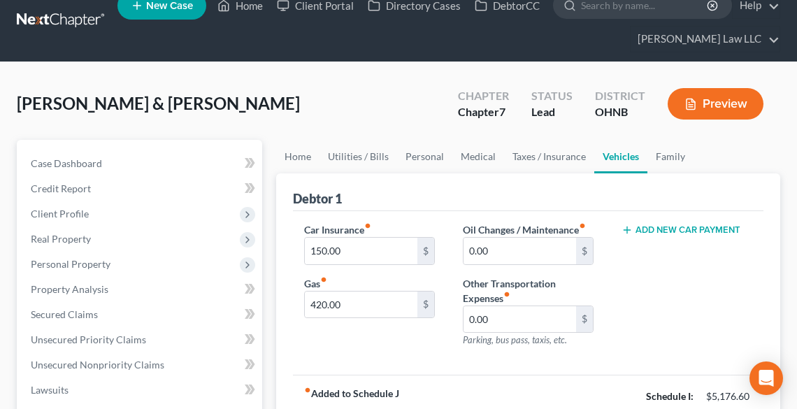
scroll to position [0, 0]
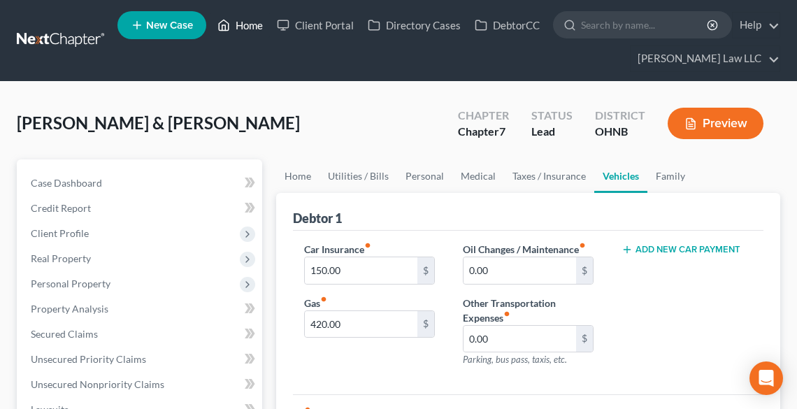
click at [239, 23] on link "Home" at bounding box center [240, 25] width 59 height 25
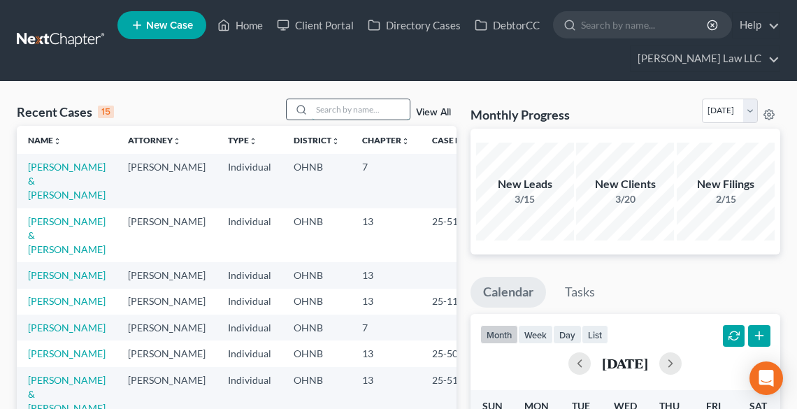
click at [325, 106] on input "search" at bounding box center [361, 109] width 98 height 20
type input "[PERSON_NAME]"
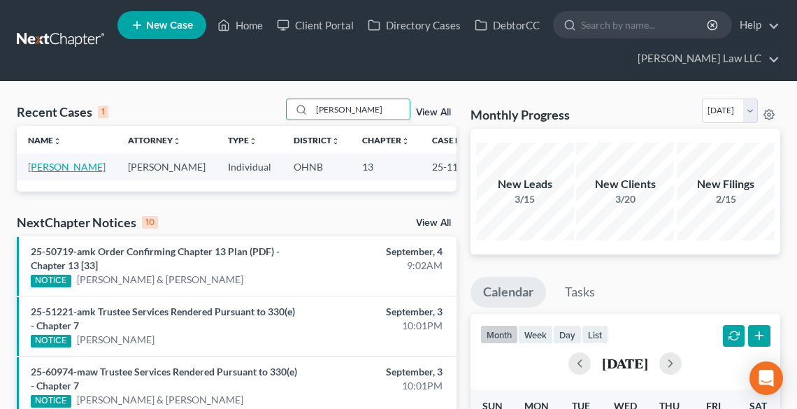
click at [45, 168] on link "[PERSON_NAME]" at bounding box center [67, 167] width 78 height 12
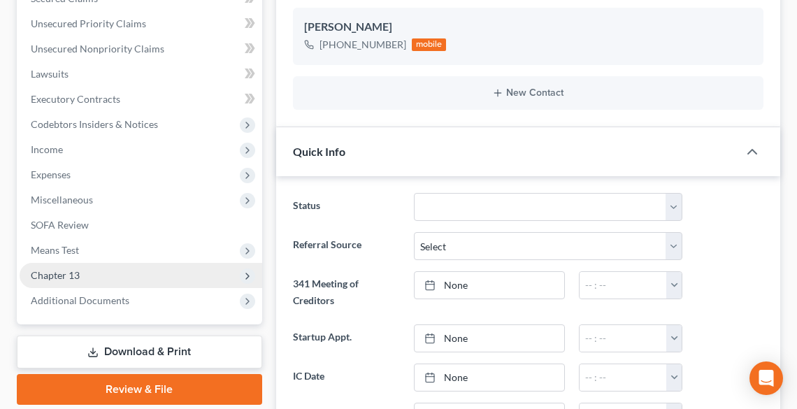
scroll to position [10, 0]
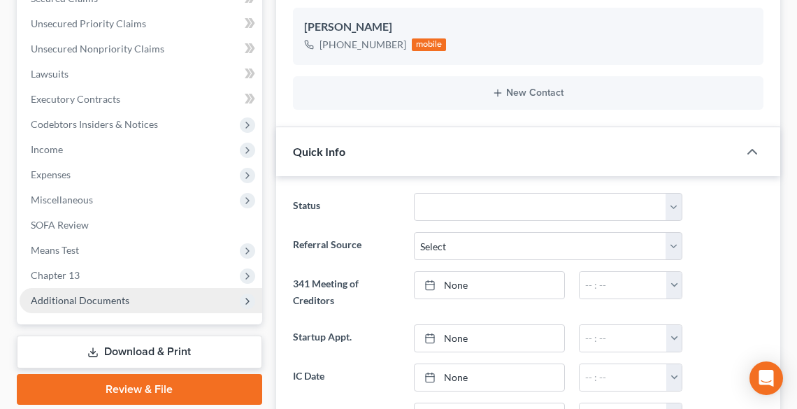
click at [113, 301] on span "Additional Documents" at bounding box center [80, 300] width 99 height 12
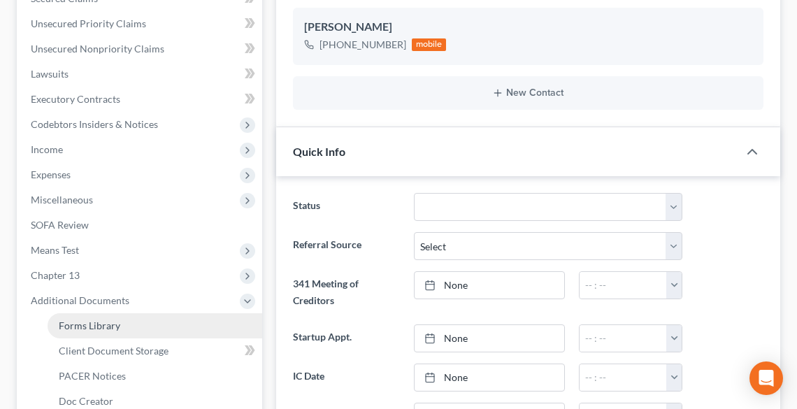
click at [118, 319] on link "Forms Library" at bounding box center [155, 325] width 215 height 25
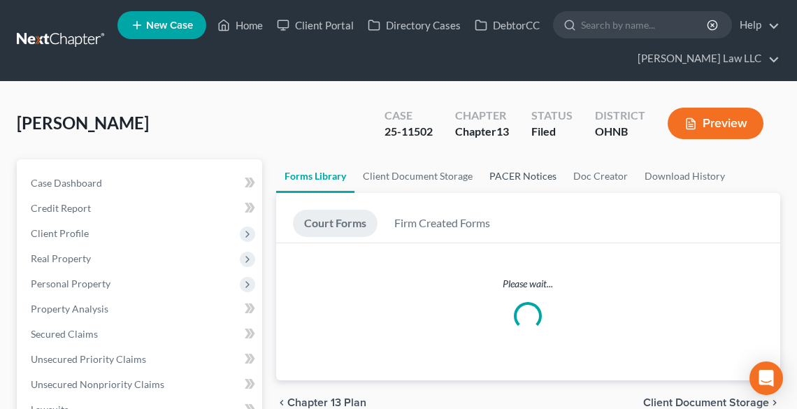
click at [511, 178] on link "PACER Notices" at bounding box center [523, 176] width 84 height 34
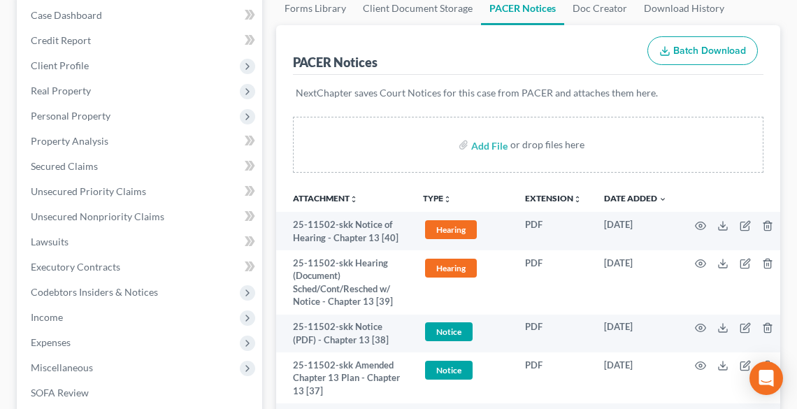
scroll to position [224, 0]
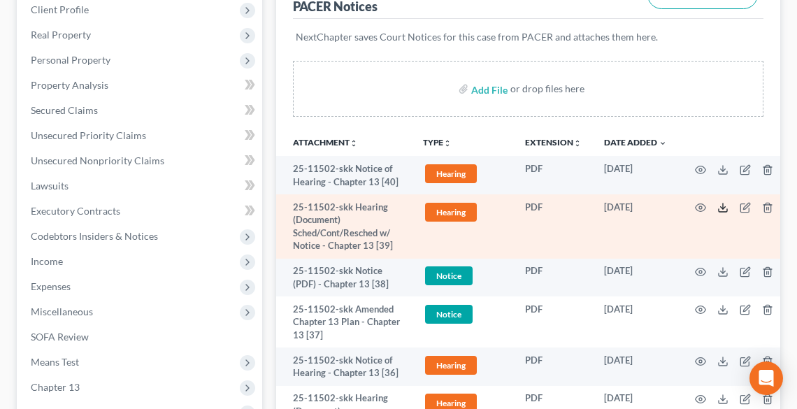
click at [725, 210] on icon at bounding box center [723, 207] width 11 height 11
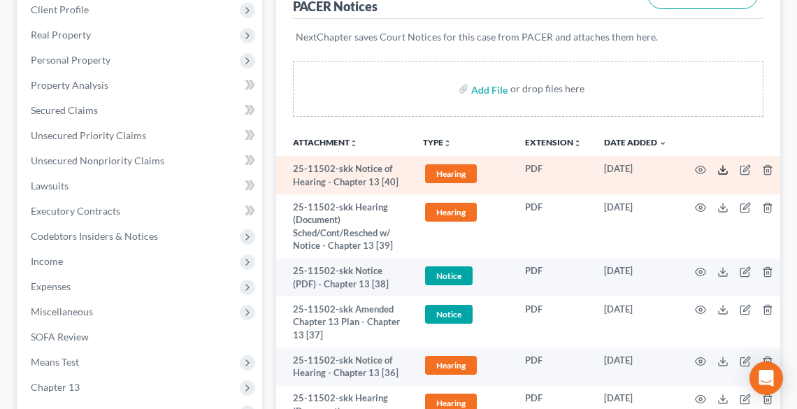
click at [725, 170] on icon at bounding box center [723, 169] width 11 height 11
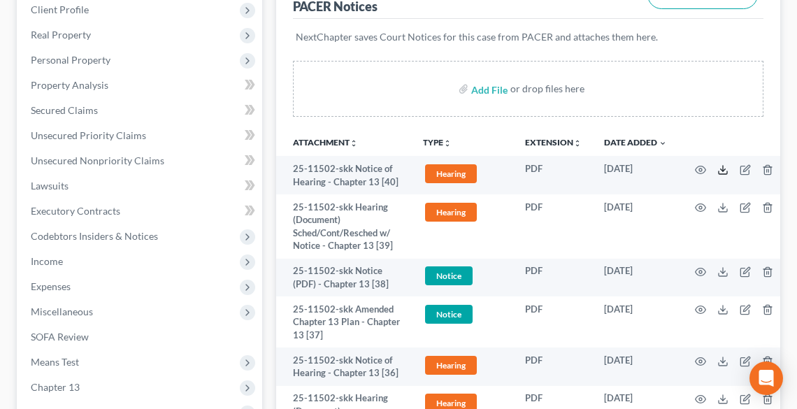
scroll to position [0, 0]
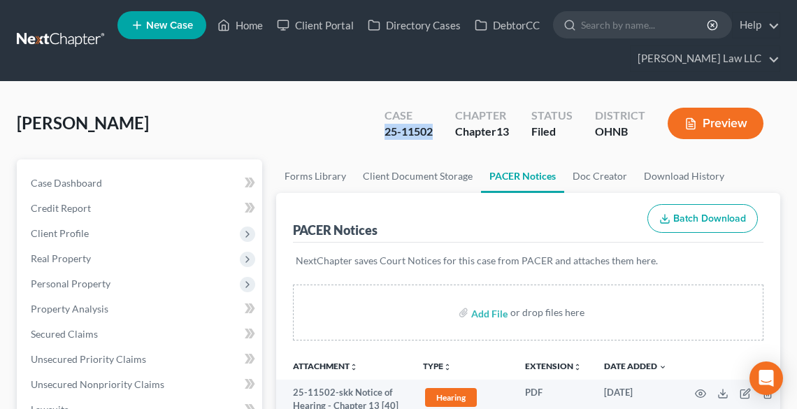
drag, startPoint x: 435, startPoint y: 127, endPoint x: 385, endPoint y: 132, distance: 50.7
click at [385, 132] on div "Case 25-11502" at bounding box center [409, 124] width 71 height 41
copy div "25-11502"
click at [456, 150] on div "[PERSON_NAME] Upgraded Case 25-11502 Chapter Chapter 13 Status [GEOGRAPHIC_DATA…" at bounding box center [399, 129] width 764 height 61
click at [252, 26] on link "Home" at bounding box center [240, 25] width 59 height 25
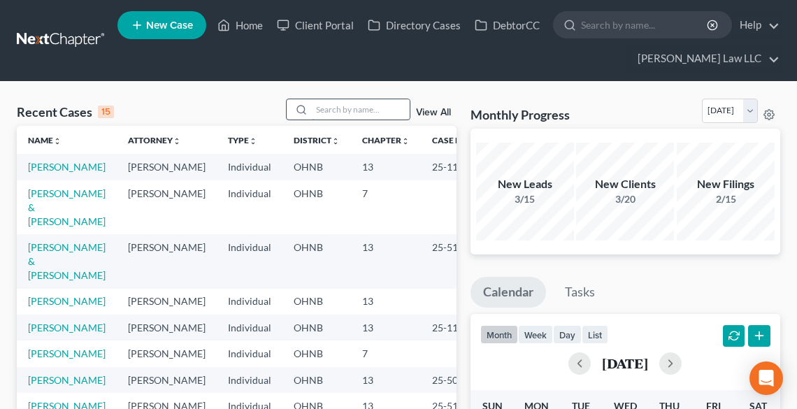
click at [312, 108] on input "search" at bounding box center [361, 109] width 98 height 20
click at [56, 220] on link "[PERSON_NAME] & [PERSON_NAME]" at bounding box center [67, 207] width 78 height 40
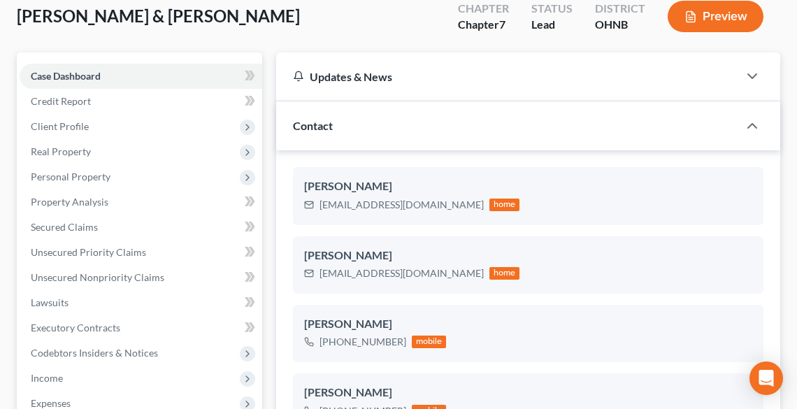
scroll to position [112, 0]
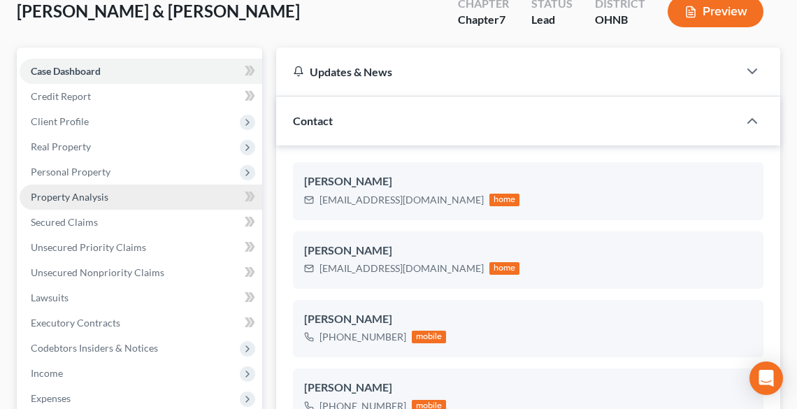
click at [60, 196] on span "Property Analysis" at bounding box center [70, 197] width 78 height 12
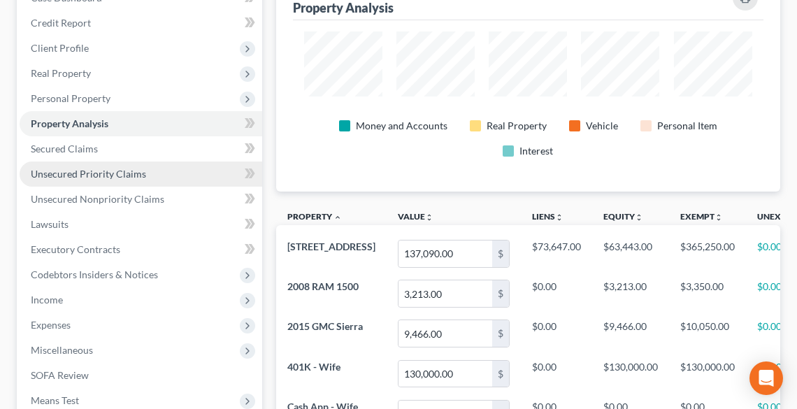
scroll to position [168, 0]
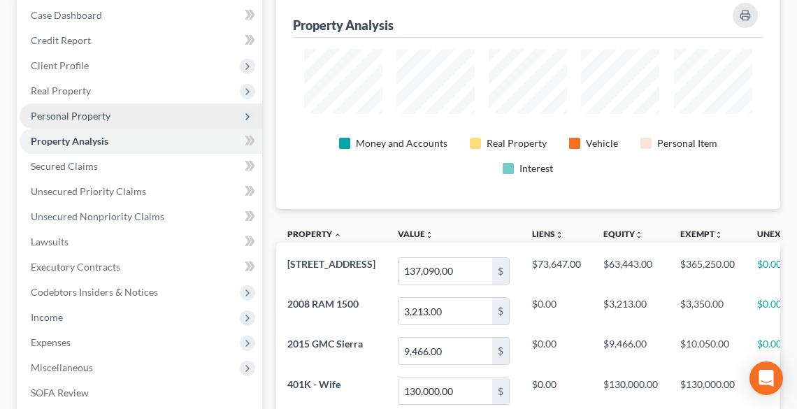
click at [92, 118] on span "Personal Property" at bounding box center [71, 116] width 80 height 12
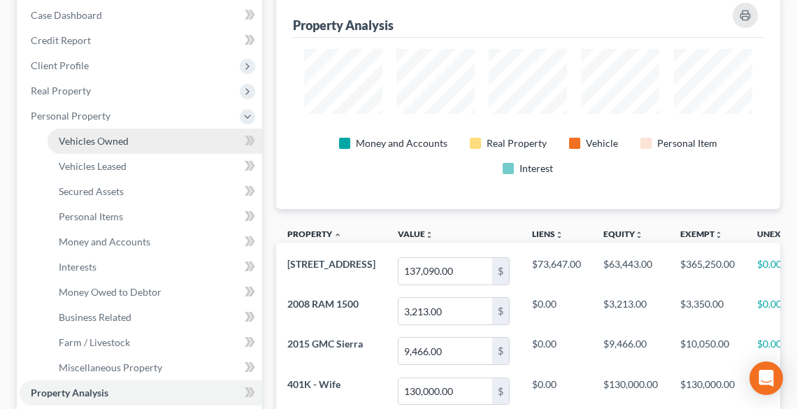
click at [102, 142] on span "Vehicles Owned" at bounding box center [94, 141] width 70 height 12
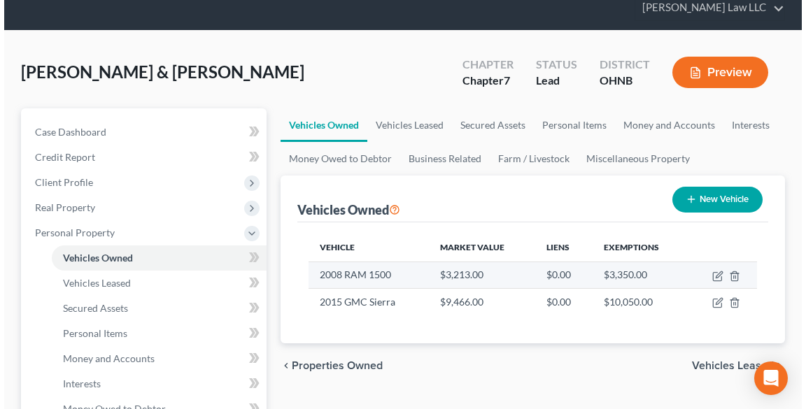
scroll to position [112, 0]
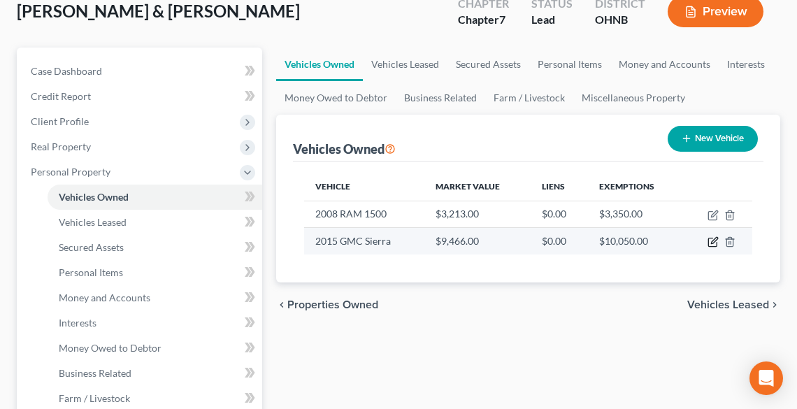
click at [711, 240] on icon "button" at bounding box center [713, 241] width 11 height 11
select select "0"
select select "11"
select select "3"
select select "2"
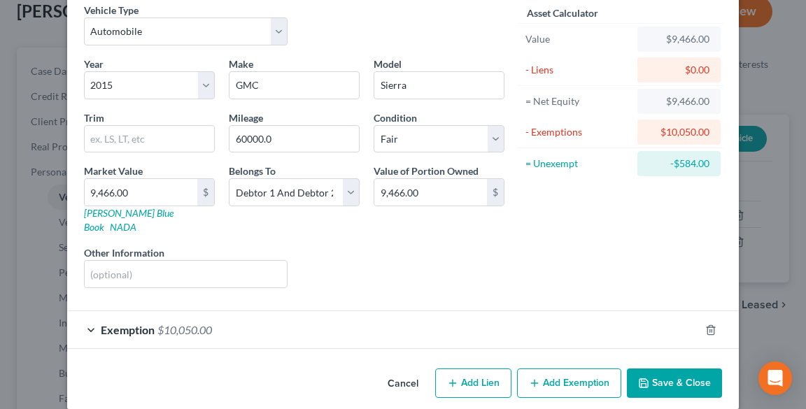
scroll to position [62, 0]
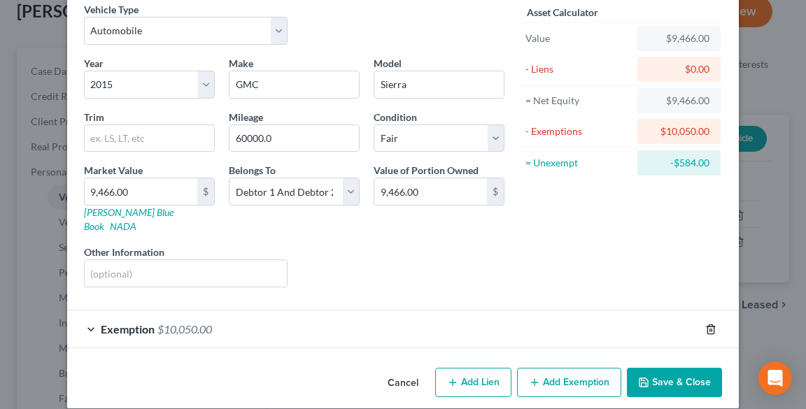
click at [705, 324] on icon "button" at bounding box center [710, 329] width 11 height 11
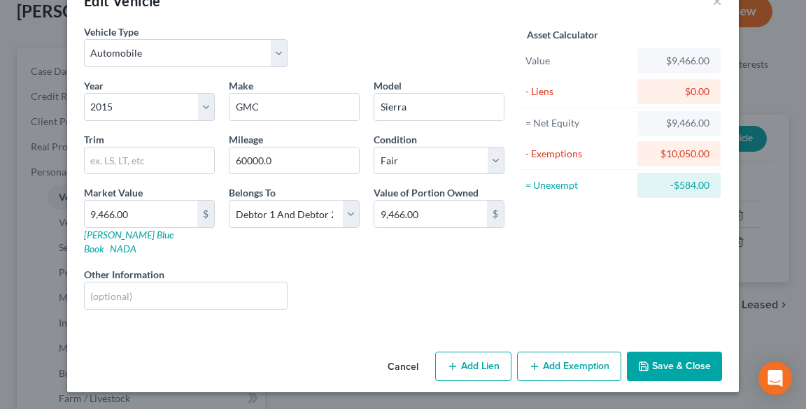
scroll to position [24, 0]
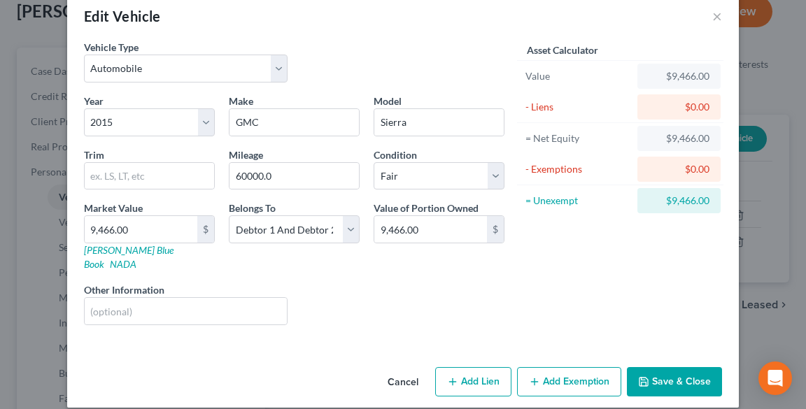
click at [562, 370] on button "Add Exemption" at bounding box center [569, 381] width 104 height 29
select select "2"
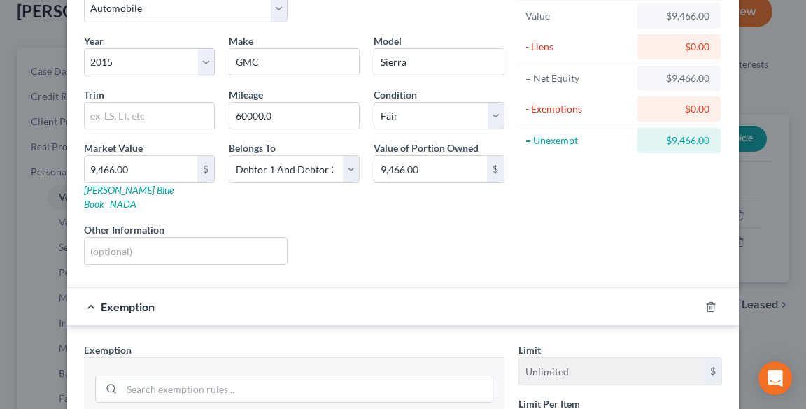
scroll to position [248, 0]
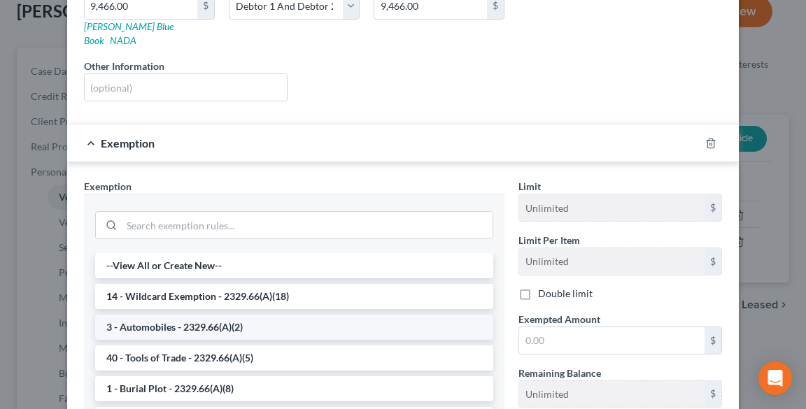
click at [227, 317] on li "3 - Automobiles - 2329.66(A)(2)" at bounding box center [294, 327] width 398 height 25
checkbox input "true"
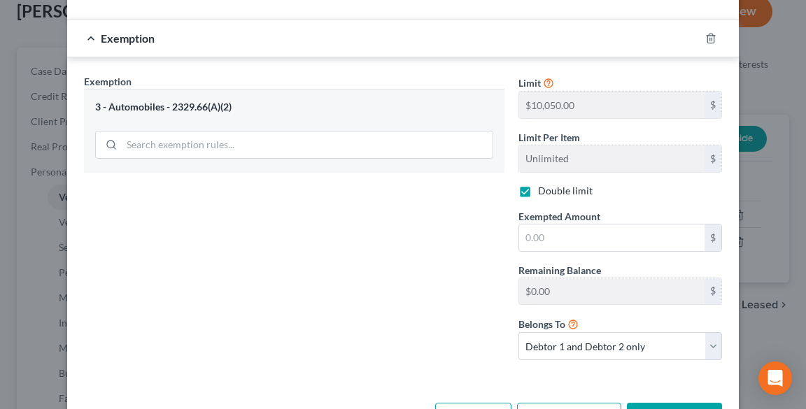
scroll to position [360, 0]
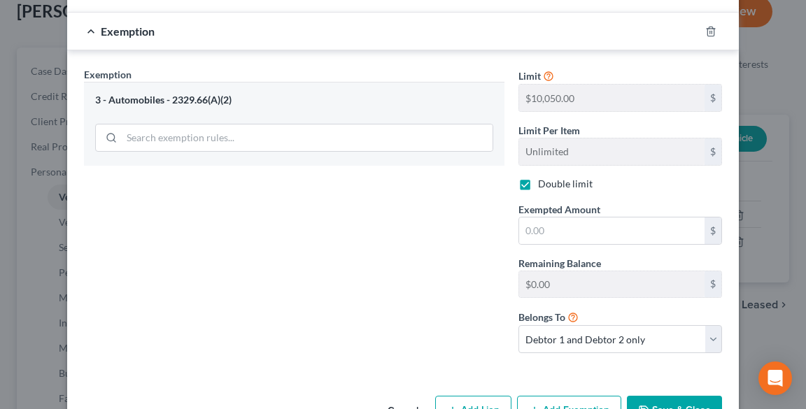
click at [400, 397] on button "Cancel" at bounding box center [402, 411] width 53 height 28
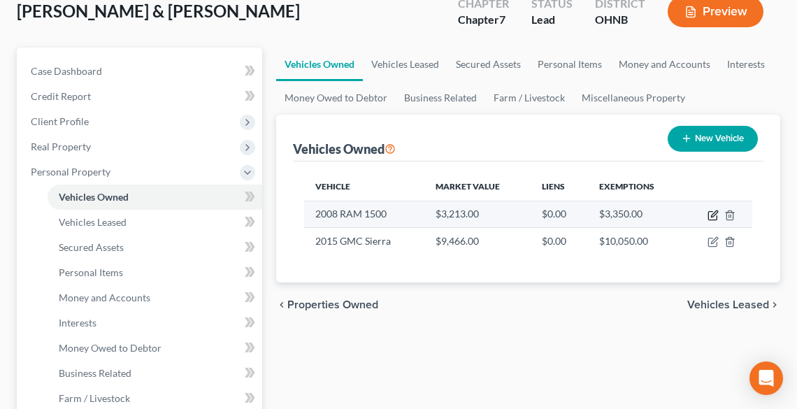
click at [711, 214] on icon "button" at bounding box center [714, 214] width 6 height 6
select select "0"
select select "18"
select select "3"
select select "2"
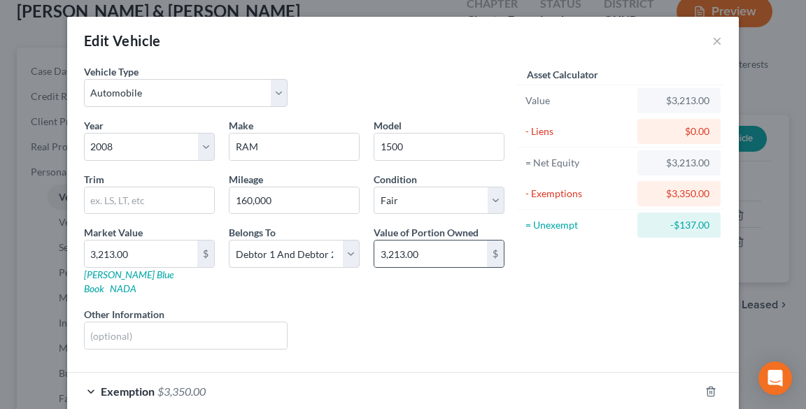
scroll to position [62, 0]
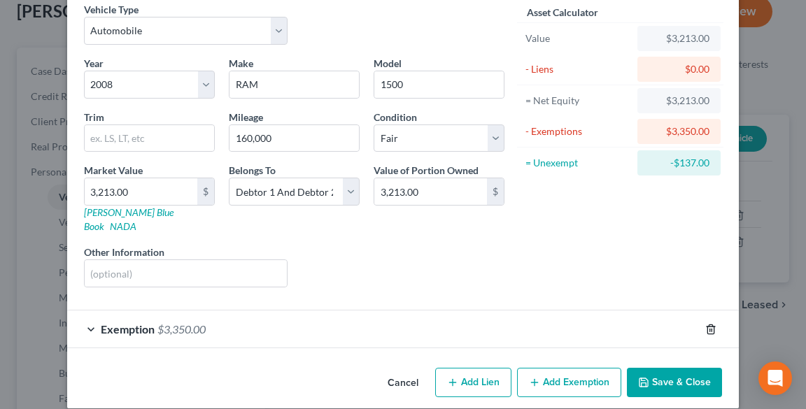
click at [707, 324] on icon "button" at bounding box center [710, 329] width 11 height 11
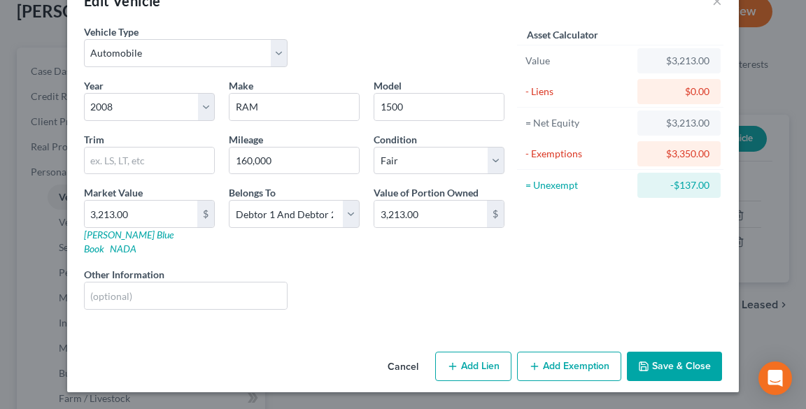
scroll to position [24, 0]
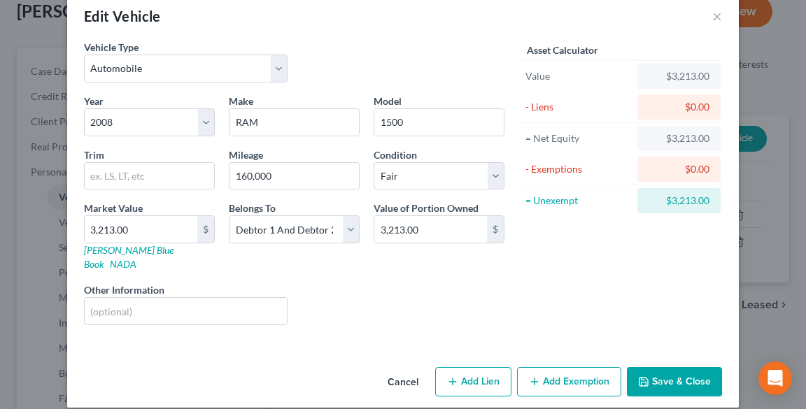
click at [690, 367] on button "Save & Close" at bounding box center [674, 381] width 95 height 29
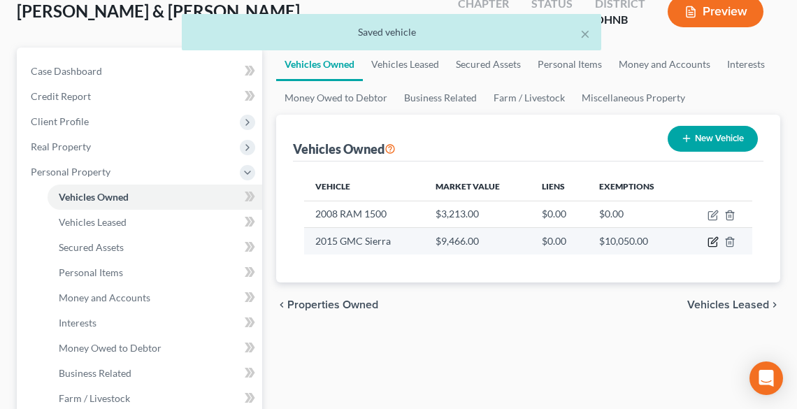
click at [716, 239] on icon "button" at bounding box center [713, 241] width 11 height 11
select select "0"
select select "11"
select select "3"
select select "2"
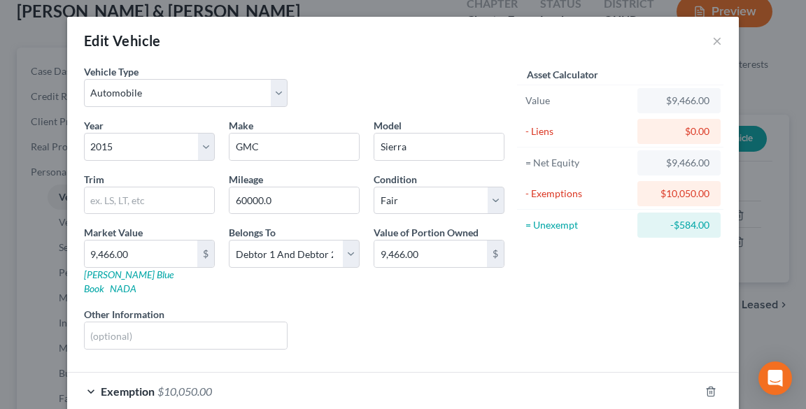
scroll to position [62, 0]
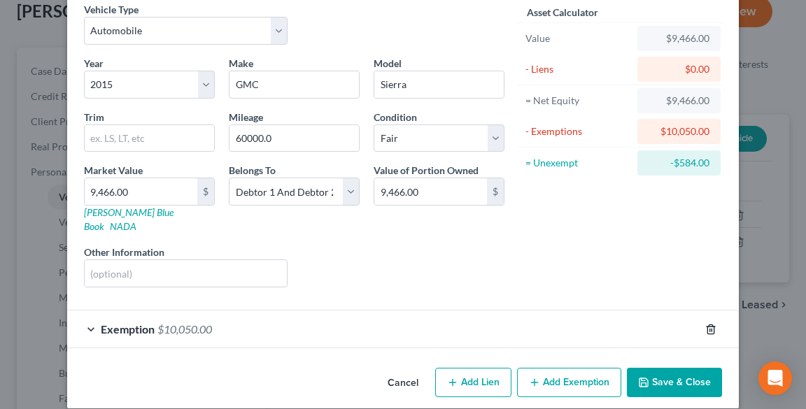
click at [705, 324] on icon "button" at bounding box center [710, 329] width 11 height 11
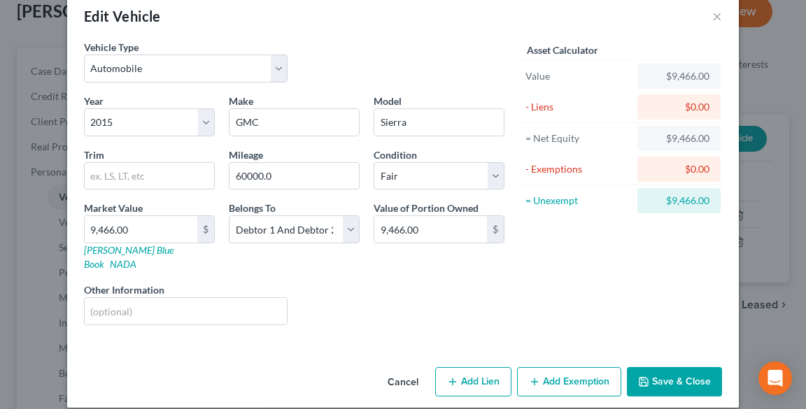
click at [670, 367] on button "Save & Close" at bounding box center [674, 381] width 95 height 29
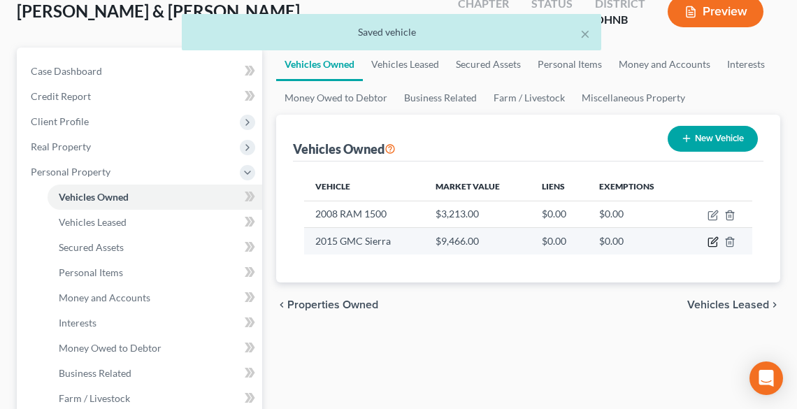
click at [711, 241] on icon "button" at bounding box center [713, 241] width 11 height 11
select select "0"
select select "11"
select select "3"
select select "2"
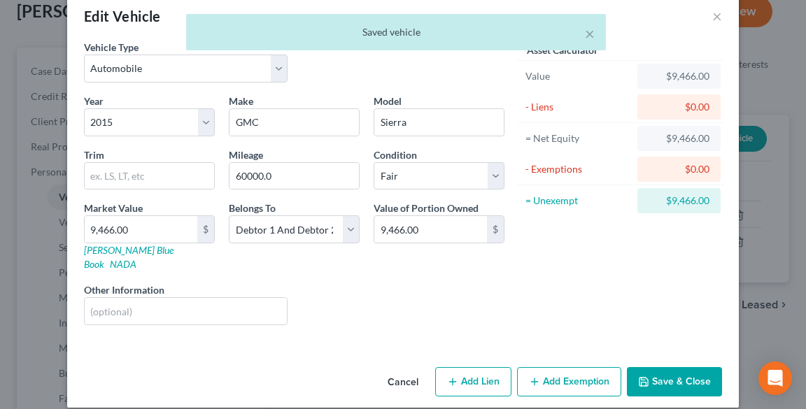
click at [577, 367] on button "Add Exemption" at bounding box center [569, 381] width 104 height 29
select select "2"
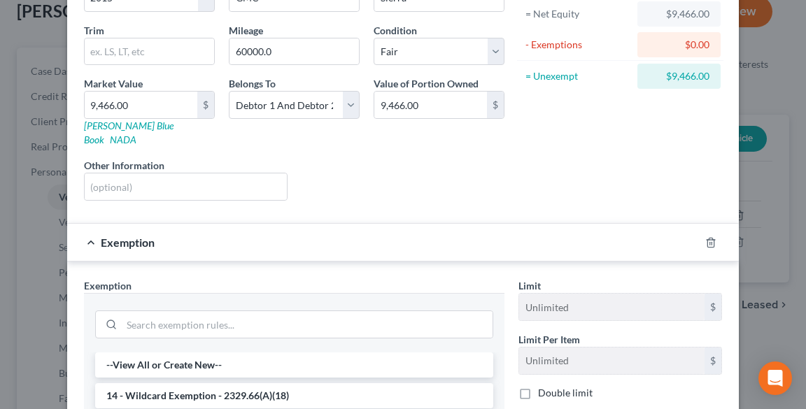
scroll to position [248, 0]
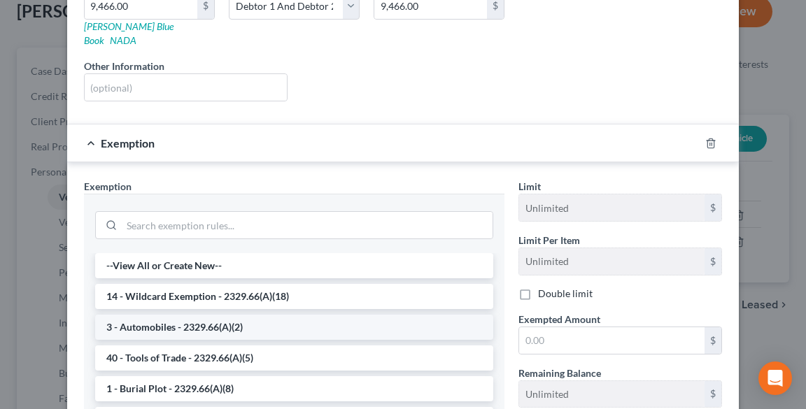
click at [308, 315] on li "3 - Automobiles - 2329.66(A)(2)" at bounding box center [294, 327] width 398 height 25
checkbox input "true"
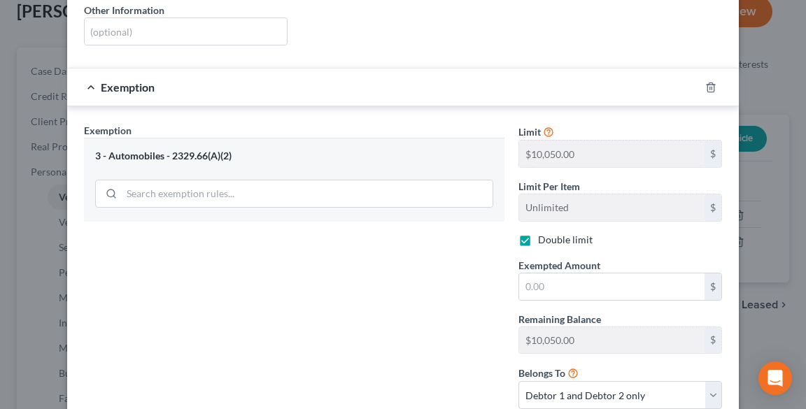
scroll to position [360, 0]
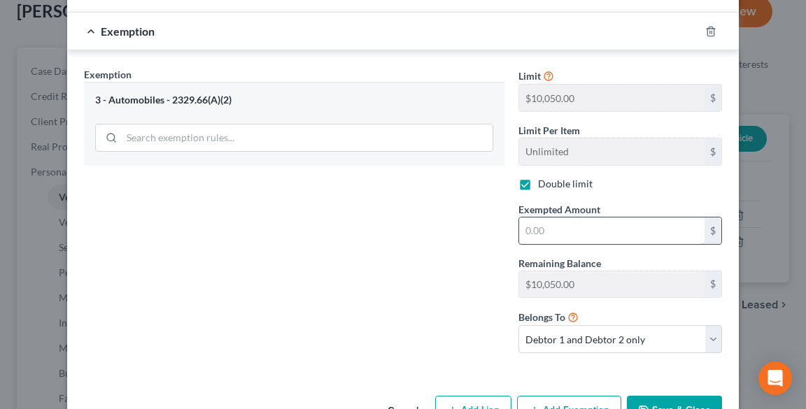
click at [586, 218] on input "text" at bounding box center [611, 231] width 185 height 27
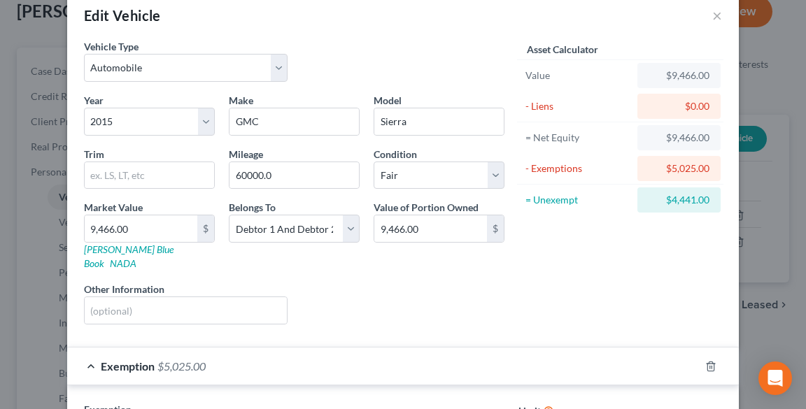
scroll to position [24, 0]
type input "5,025.00"
click at [215, 298] on input "text" at bounding box center [186, 311] width 202 height 27
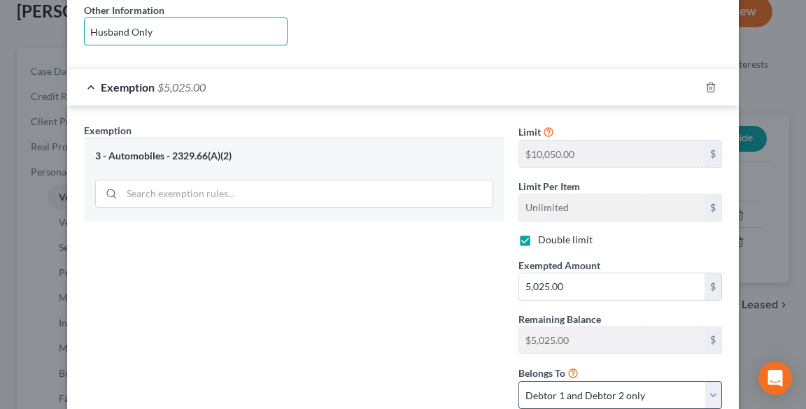
scroll to position [387, 0]
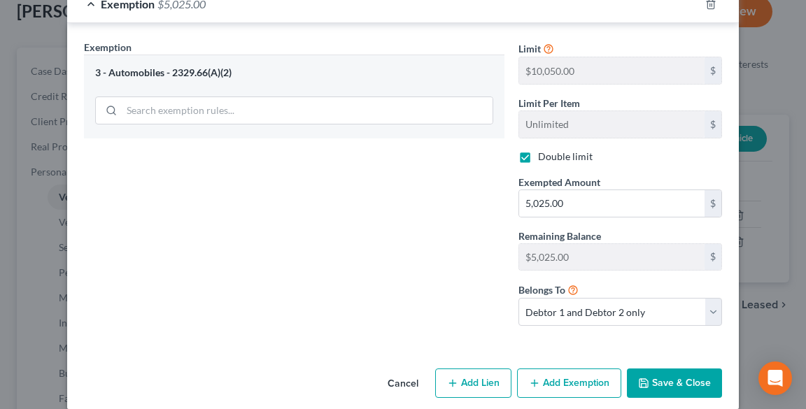
type input "Husband Only"
click at [669, 369] on button "Save & Close" at bounding box center [674, 383] width 95 height 29
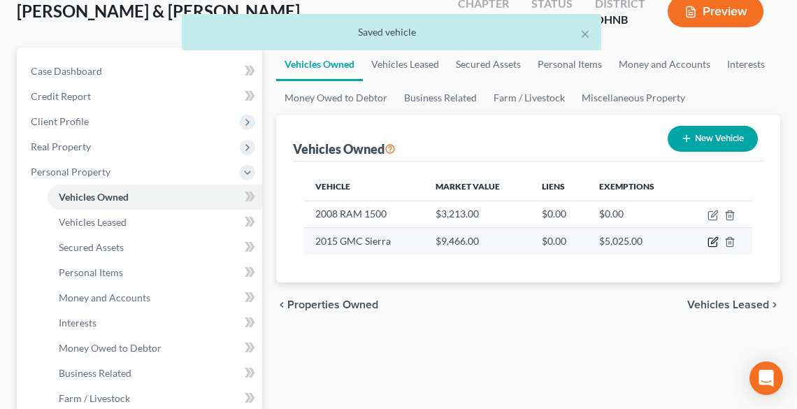
click at [713, 239] on icon "button" at bounding box center [714, 241] width 6 height 6
select select "0"
select select "11"
select select "3"
select select "2"
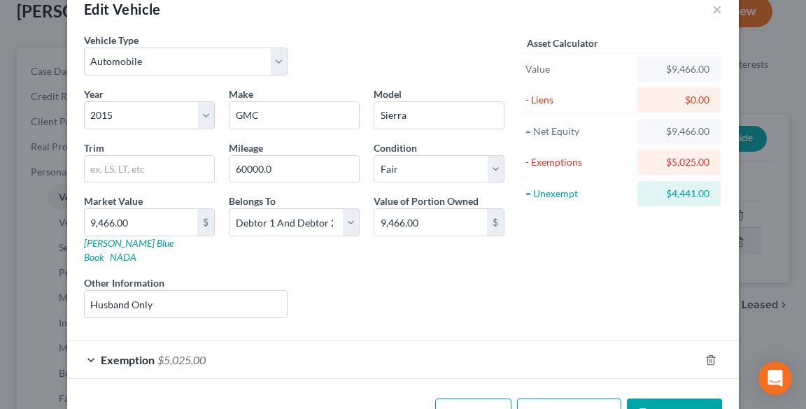
scroll to position [62, 0]
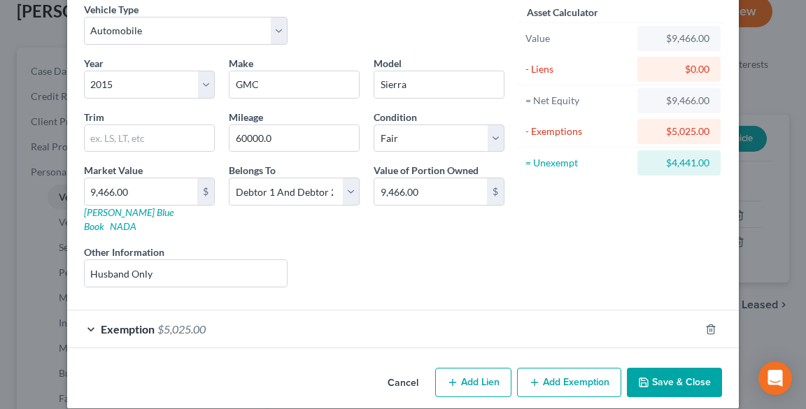
click at [576, 368] on button "Add Exemption" at bounding box center [569, 382] width 104 height 29
select select "2"
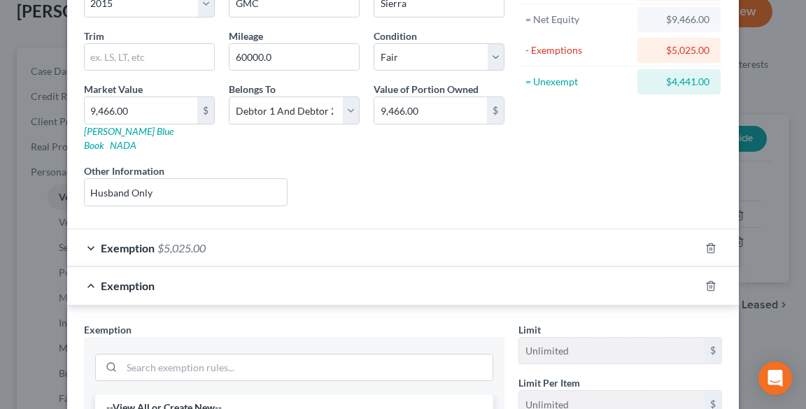
scroll to position [286, 0]
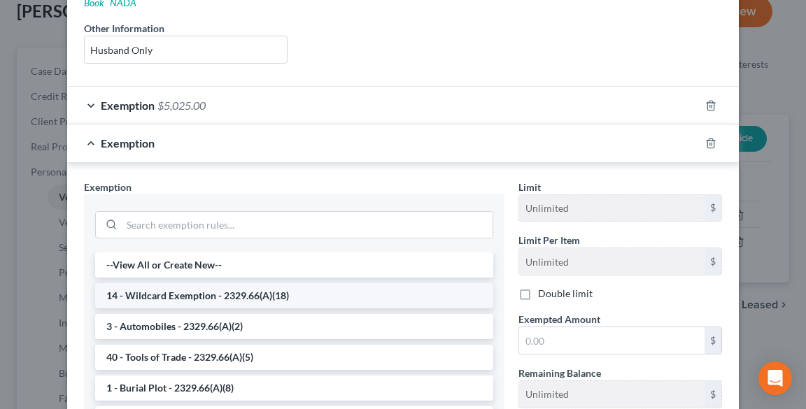
click at [279, 283] on li "14 - Wildcard Exemption - 2329.66(A)(18)" at bounding box center [294, 295] width 398 height 25
checkbox input "true"
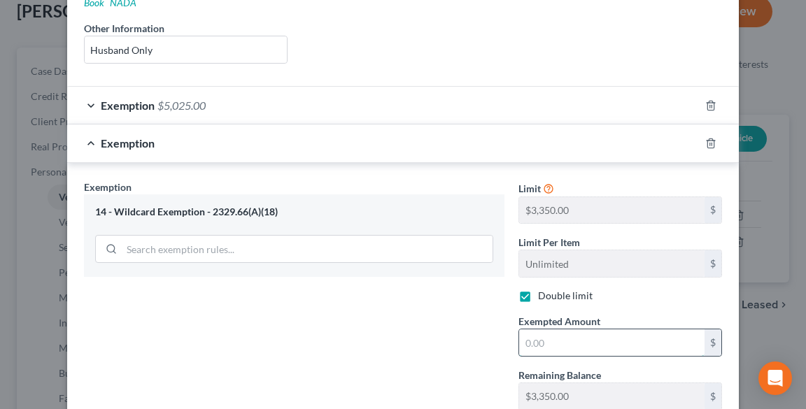
click at [585, 329] on input "text" at bounding box center [611, 342] width 185 height 27
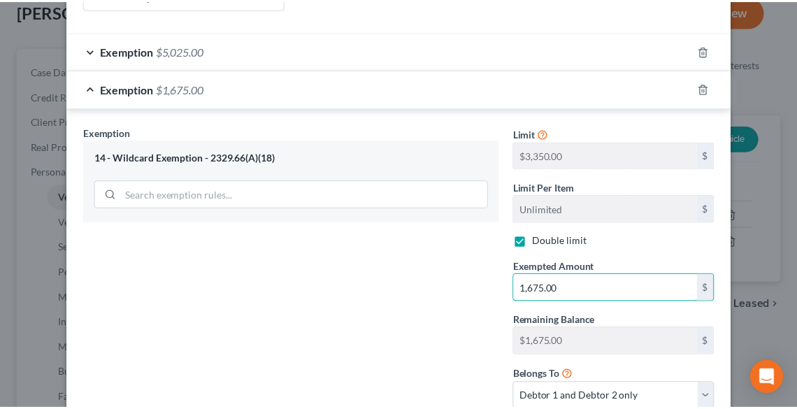
scroll to position [425, 0]
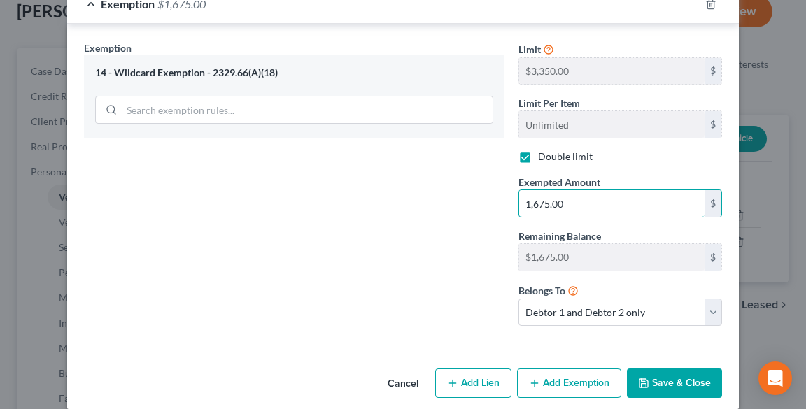
type input "1,675.00"
click at [669, 369] on button "Save & Close" at bounding box center [674, 383] width 95 height 29
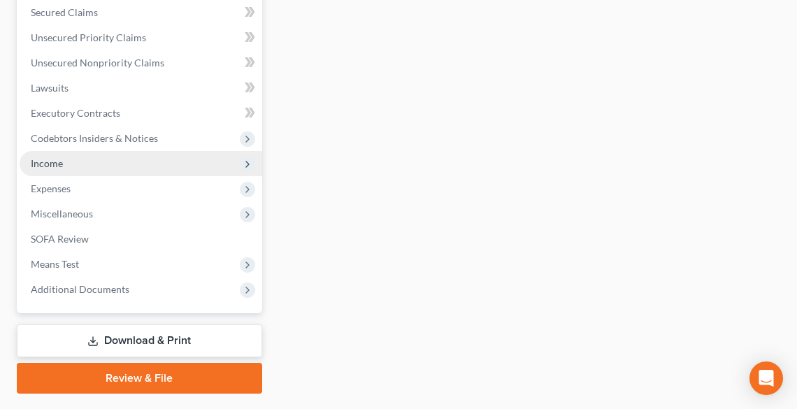
scroll to position [554, 0]
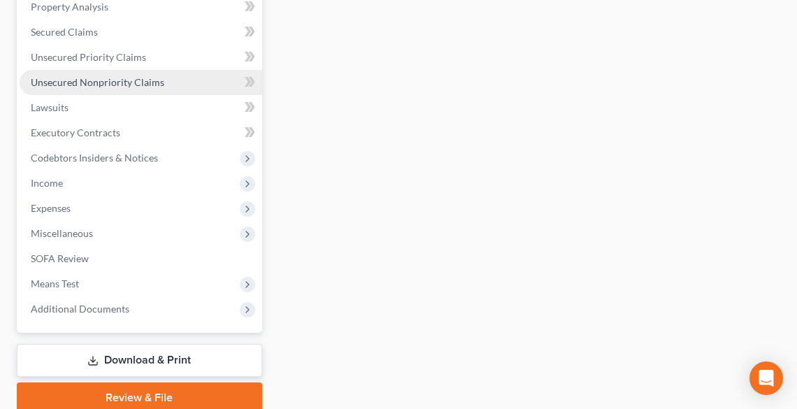
click at [91, 78] on span "Unsecured Nonpriority Claims" at bounding box center [98, 82] width 134 height 12
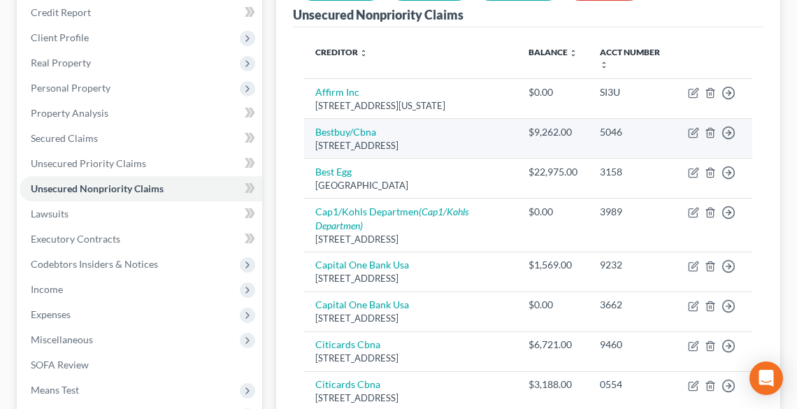
scroll to position [201, 0]
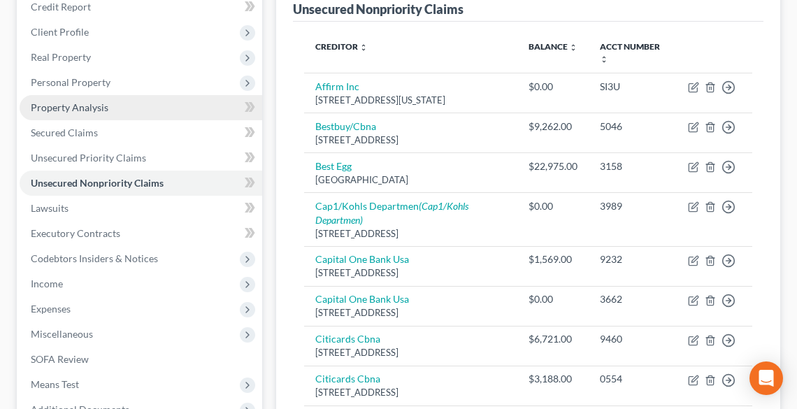
click at [59, 101] on span "Property Analysis" at bounding box center [70, 107] width 78 height 12
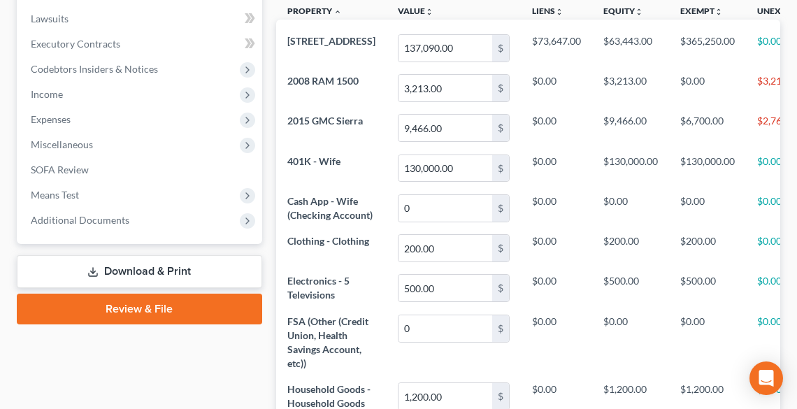
scroll to position [392, 0]
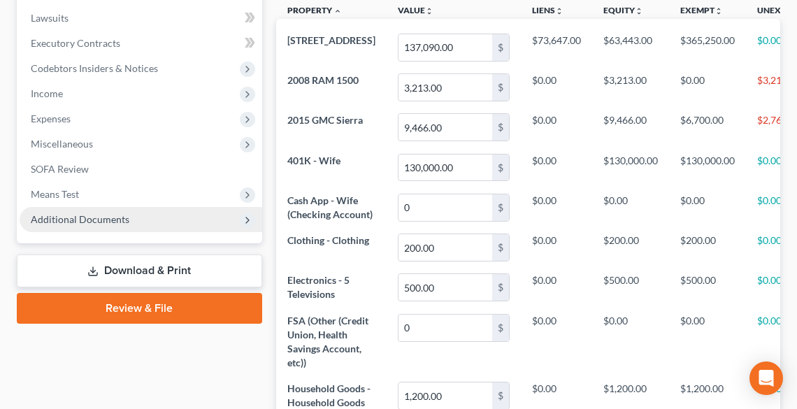
click at [120, 224] on span "Additional Documents" at bounding box center [80, 219] width 99 height 12
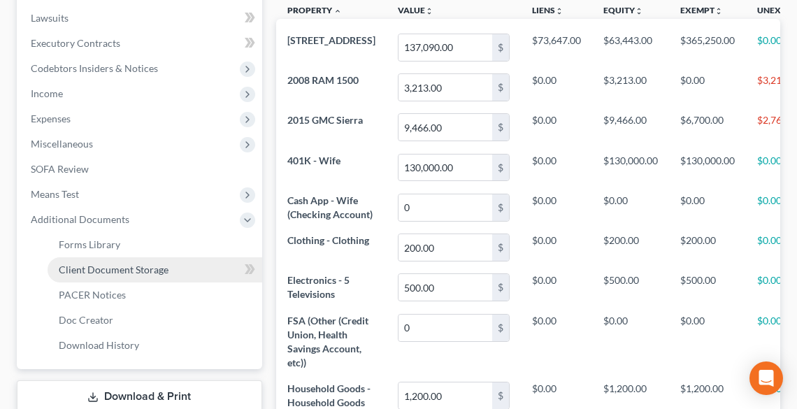
click at [128, 266] on span "Client Document Storage" at bounding box center [114, 270] width 110 height 12
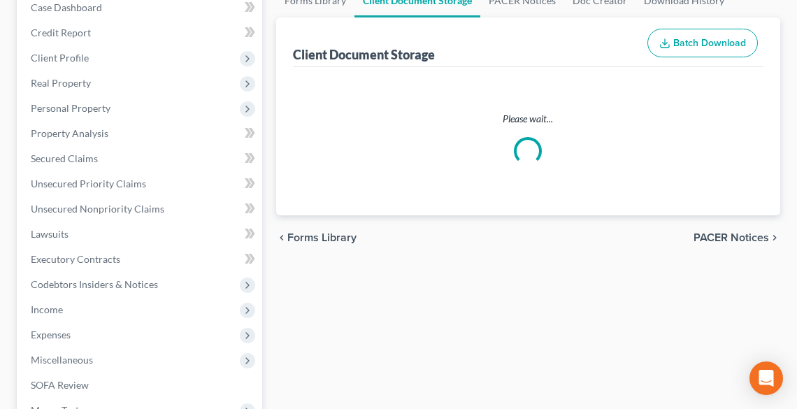
select select "20"
select select "5"
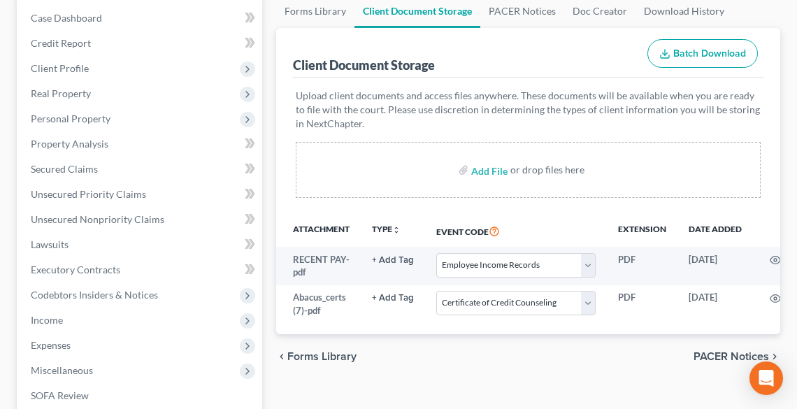
scroll to position [168, 0]
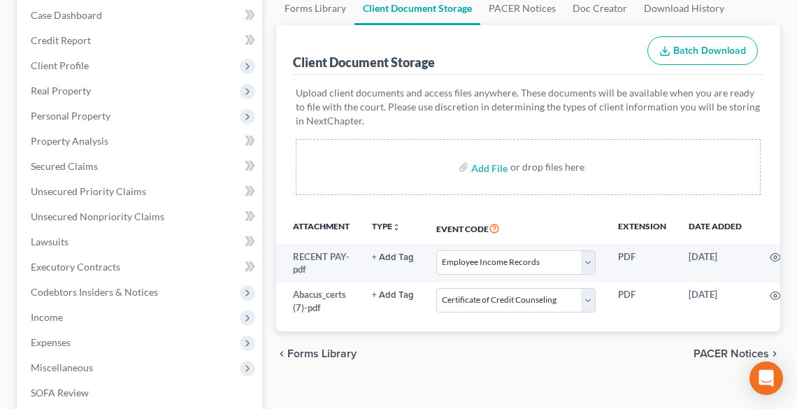
select select "20"
select select "5"
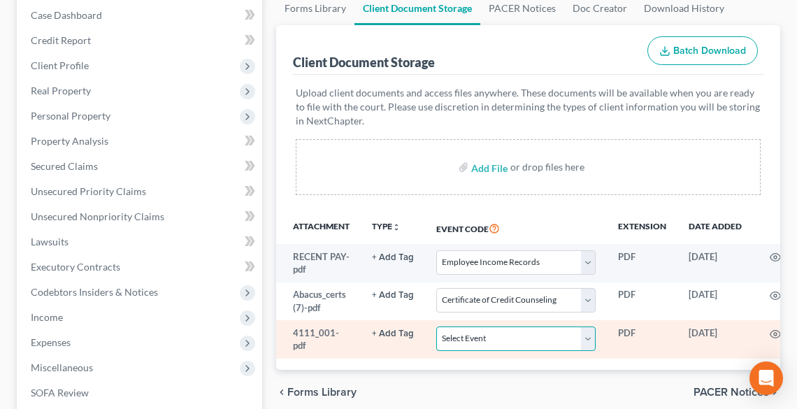
click at [483, 336] on select "Select Event 20 Largest Unsecured Creditors Amended List of Creditors (Fee) Ame…" at bounding box center [515, 339] width 159 height 24
select select "16"
click at [436, 327] on select "Select Event 20 Largest Unsecured Creditors Amended List of Creditors (Fee) Ame…" at bounding box center [515, 339] width 159 height 24
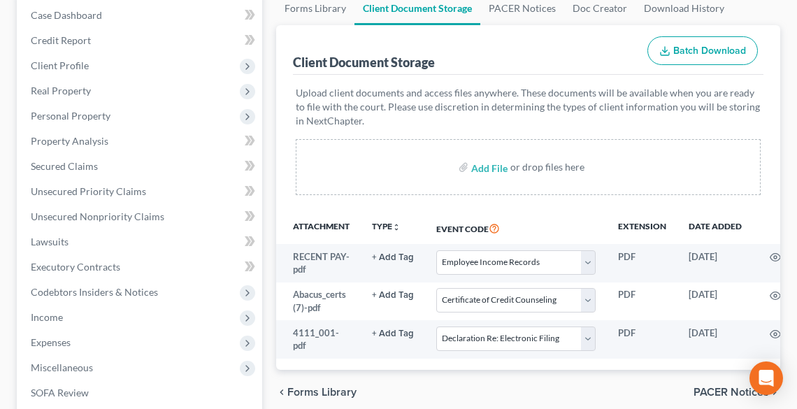
select select "20"
select select "5"
select select "16"
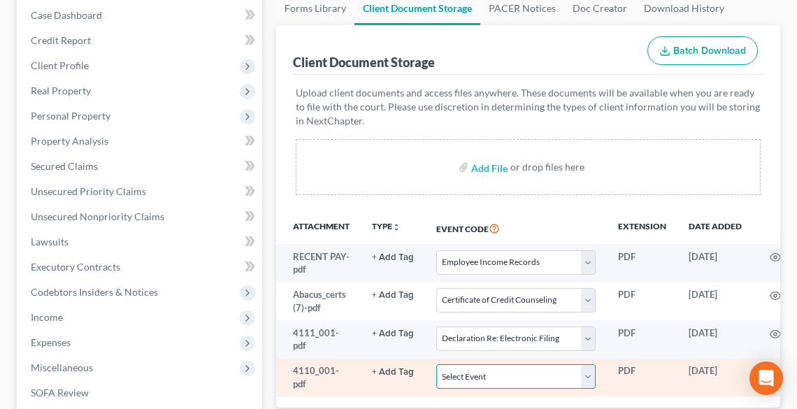
click at [475, 378] on select "Select Event 20 Largest Unsecured Creditors Amended List of Creditors (Fee) Ame…" at bounding box center [515, 376] width 159 height 24
select select "20"
click at [436, 364] on select "Select Event 20 Largest Unsecured Creditors Amended List of Creditors (Fee) Ame…" at bounding box center [515, 376] width 159 height 24
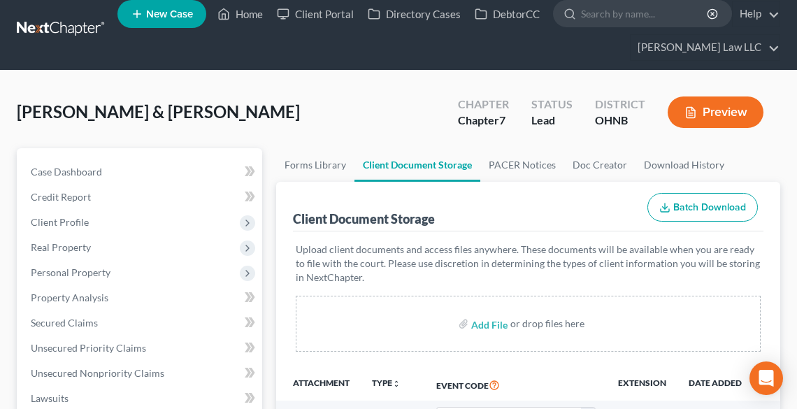
scroll to position [0, 0]
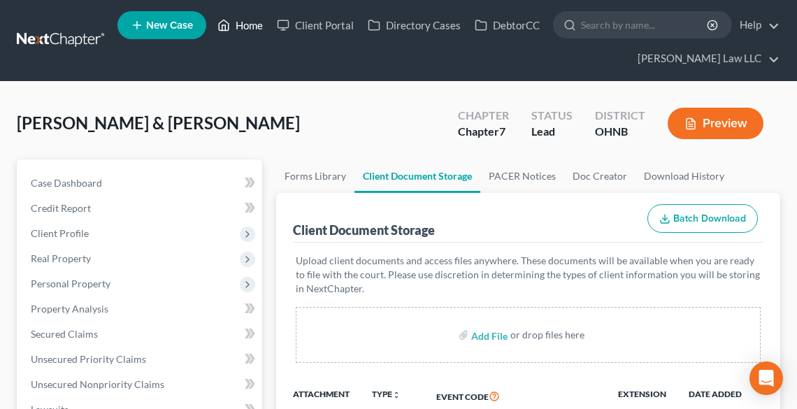
click at [257, 26] on link "Home" at bounding box center [240, 25] width 59 height 25
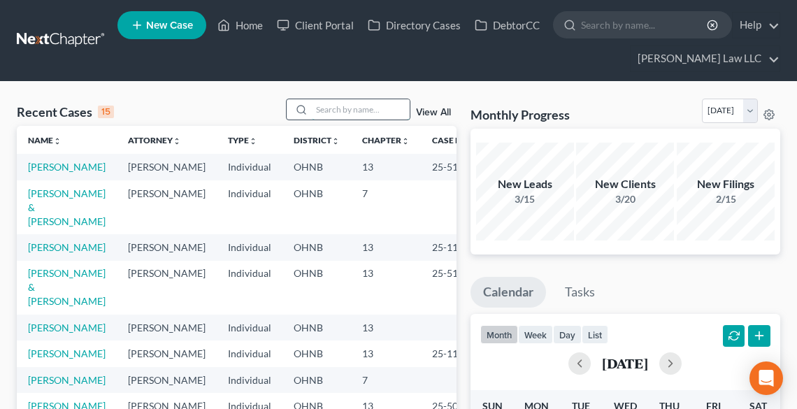
click at [369, 112] on input "search" at bounding box center [361, 109] width 98 height 20
type input "[PERSON_NAME]"
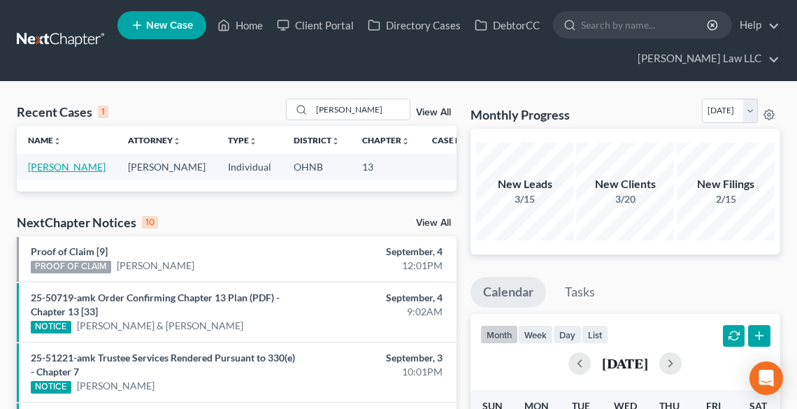
click at [43, 167] on link "[PERSON_NAME]" at bounding box center [67, 167] width 78 height 12
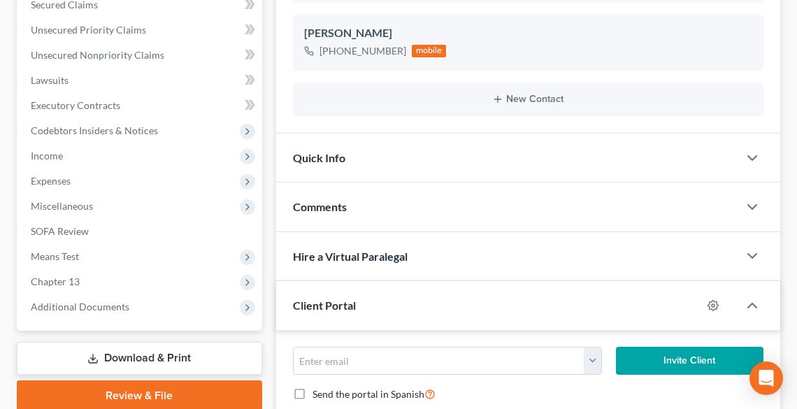
scroll to position [448, 0]
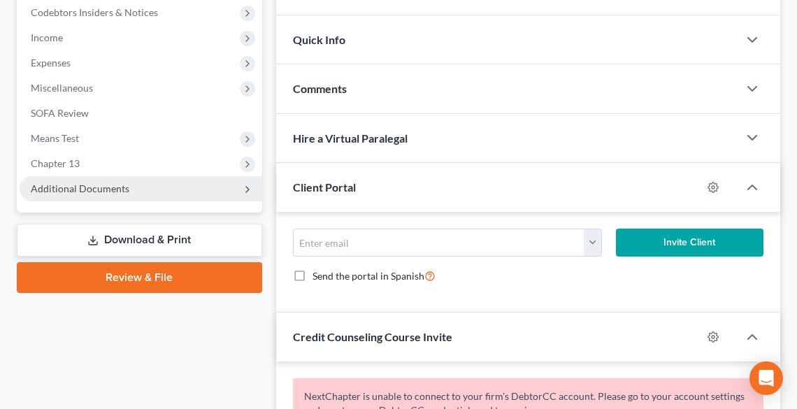
click at [69, 187] on span "Additional Documents" at bounding box center [80, 189] width 99 height 12
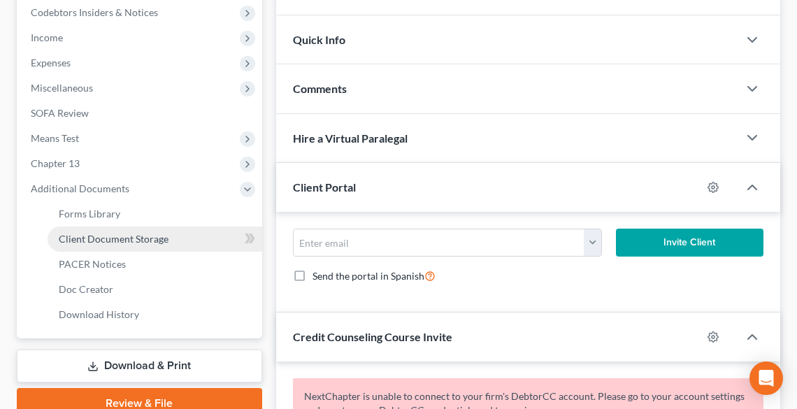
click at [112, 235] on span "Client Document Storage" at bounding box center [114, 239] width 110 height 12
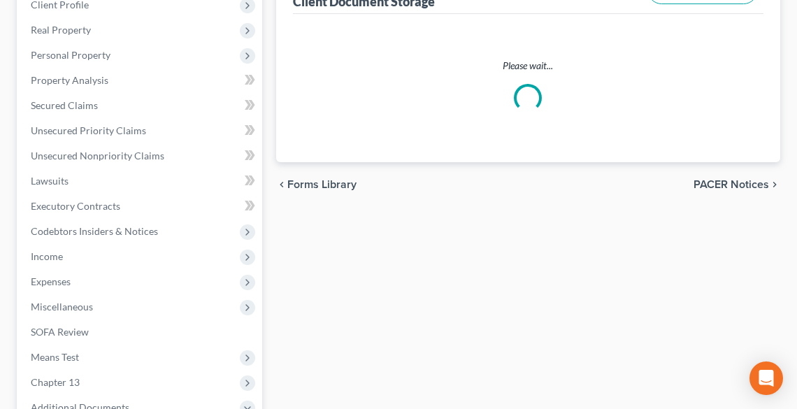
select select "20"
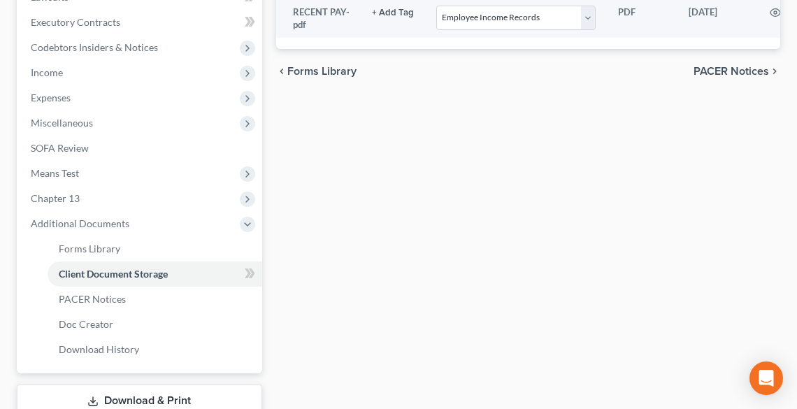
scroll to position [509, 0]
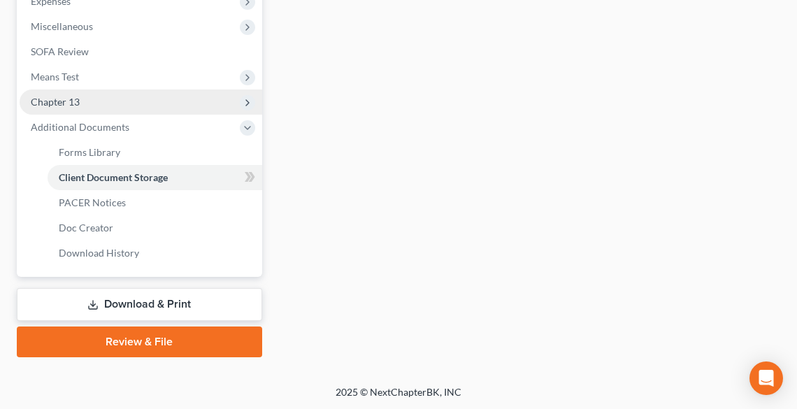
click at [96, 104] on span "Chapter 13" at bounding box center [141, 102] width 243 height 25
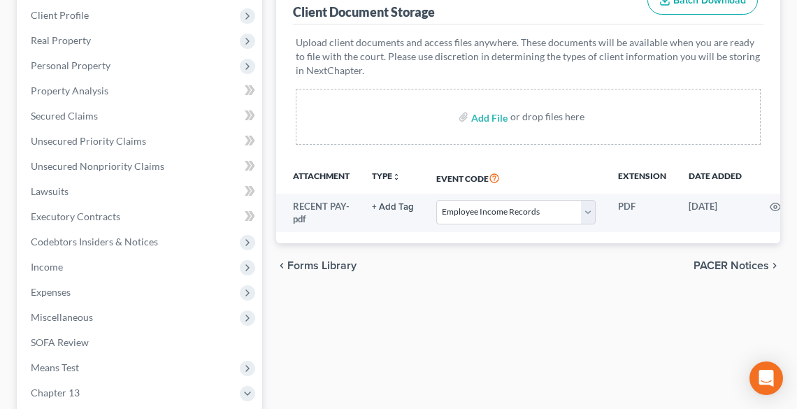
scroll to position [378, 0]
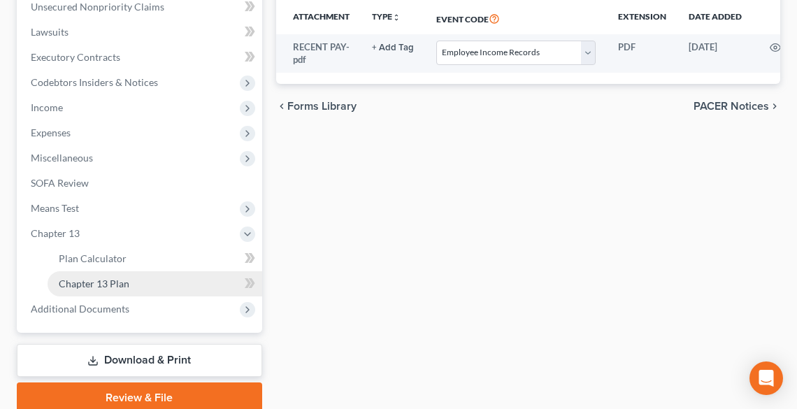
click at [115, 280] on span "Chapter 13 Plan" at bounding box center [94, 284] width 71 height 12
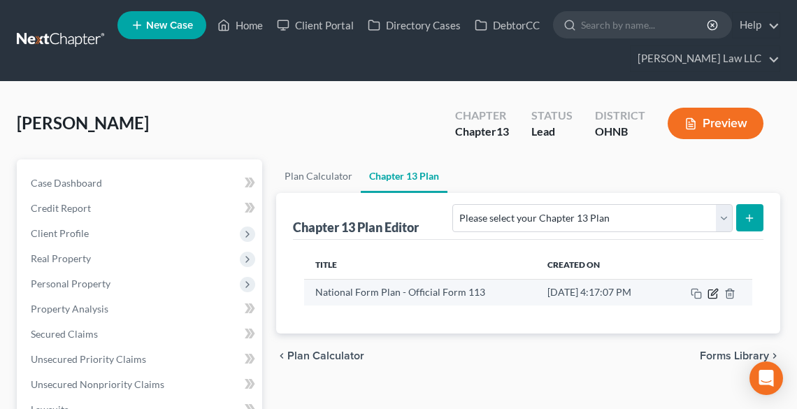
click at [713, 288] on icon "button" at bounding box center [713, 293] width 11 height 11
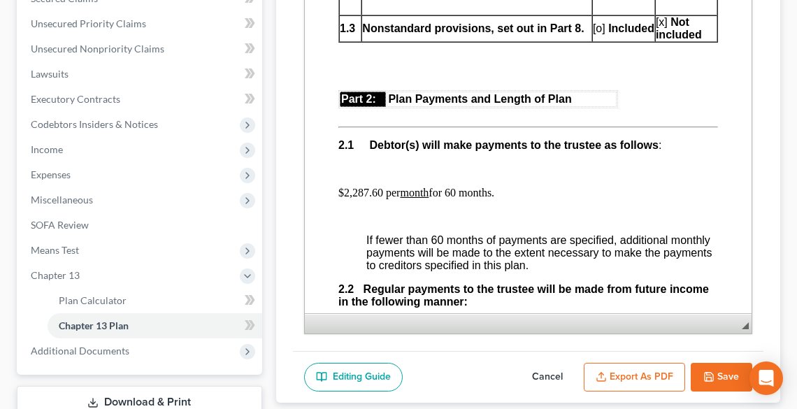
scroll to position [895, 0]
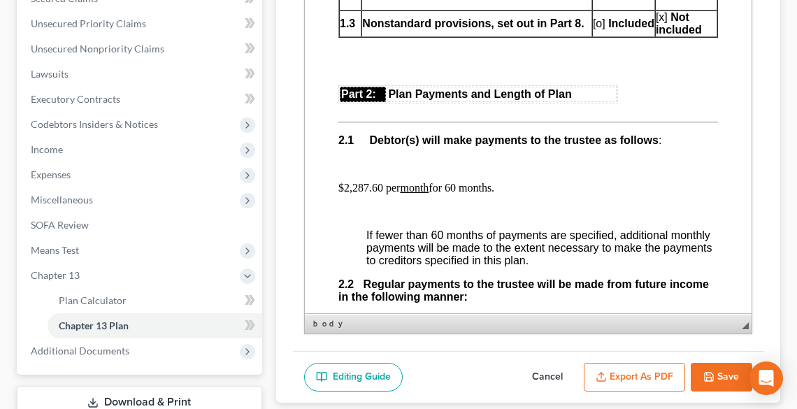
click at [450, 183] on p "$2,287.60 per month for 60 months." at bounding box center [528, 188] width 380 height 13
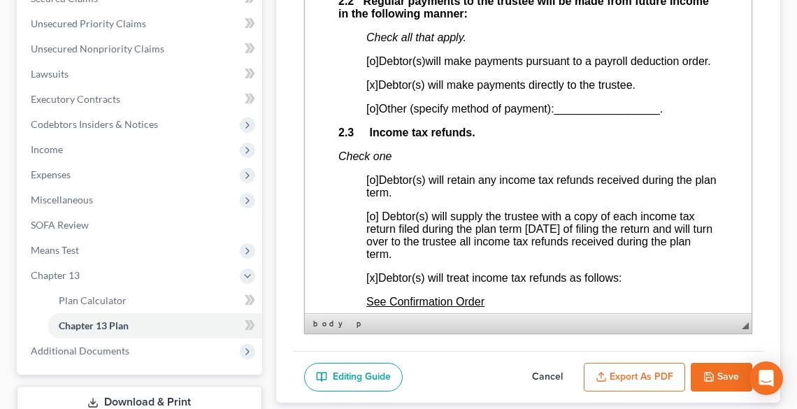
scroll to position [1231, 0]
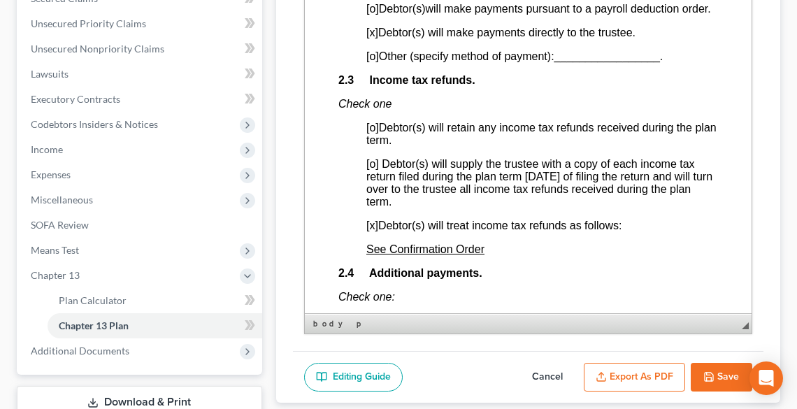
click at [657, 39] on p "[x] Debtor(s) will make payments directly to the trustee." at bounding box center [542, 33] width 352 height 13
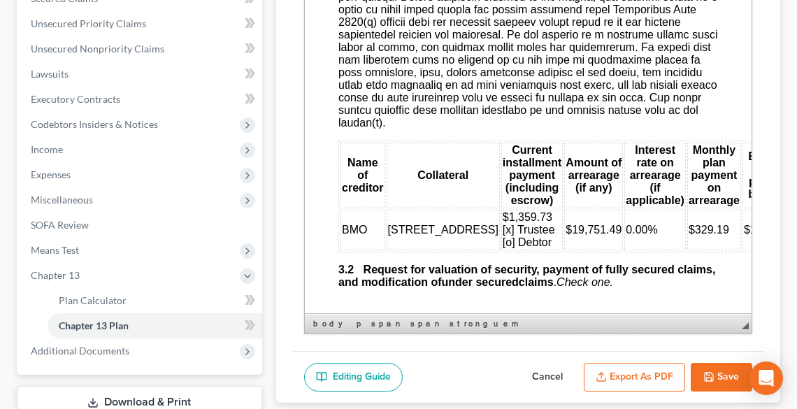
scroll to position [2014, 0]
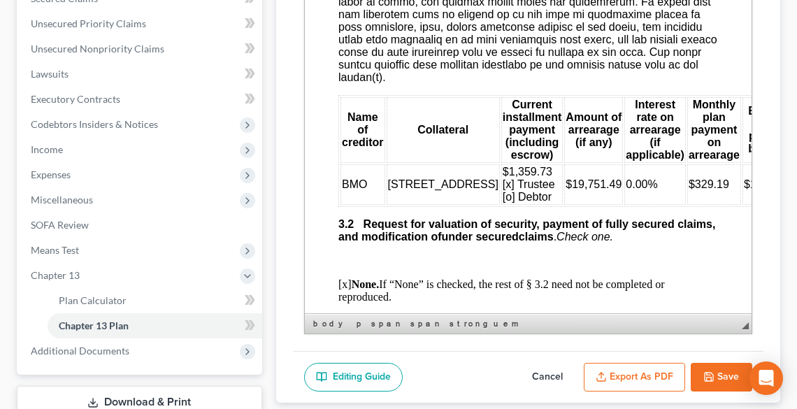
click at [370, 205] on td "BMO" at bounding box center [362, 184] width 45 height 41
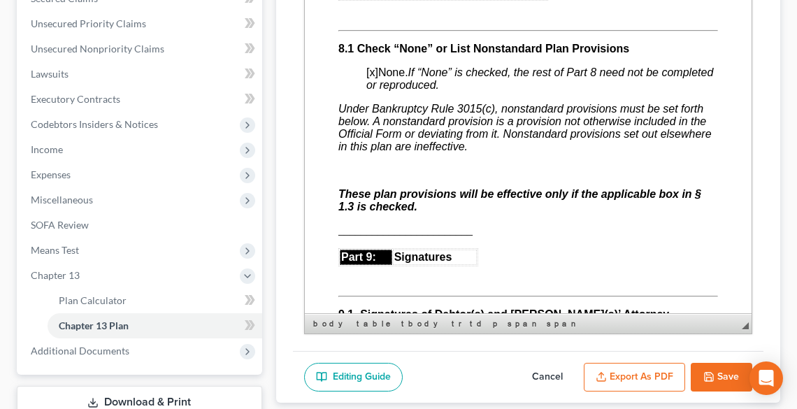
scroll to position [4756, 0]
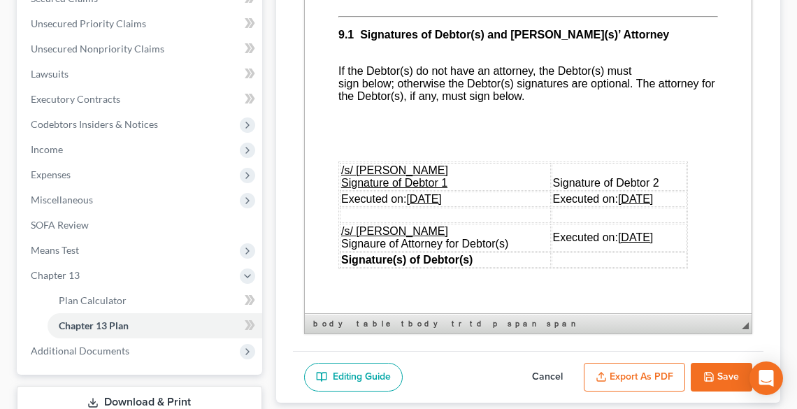
click at [435, 205] on u "[DATE]" at bounding box center [423, 199] width 35 height 12
click at [418, 205] on u "[DATE]" at bounding box center [423, 199] width 35 height 12
click at [618, 205] on u "[DATE]" at bounding box center [635, 199] width 35 height 12
click at [627, 205] on u "[DATE]" at bounding box center [635, 199] width 35 height 12
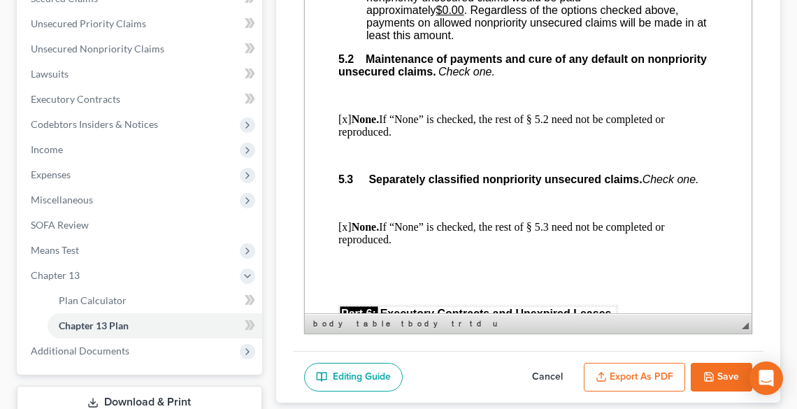
scroll to position [3497, 0]
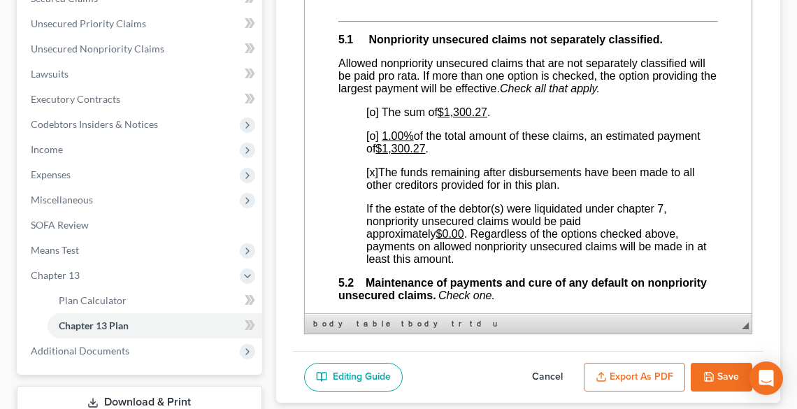
click at [628, 371] on button "Export as PDF" at bounding box center [634, 377] width 101 height 29
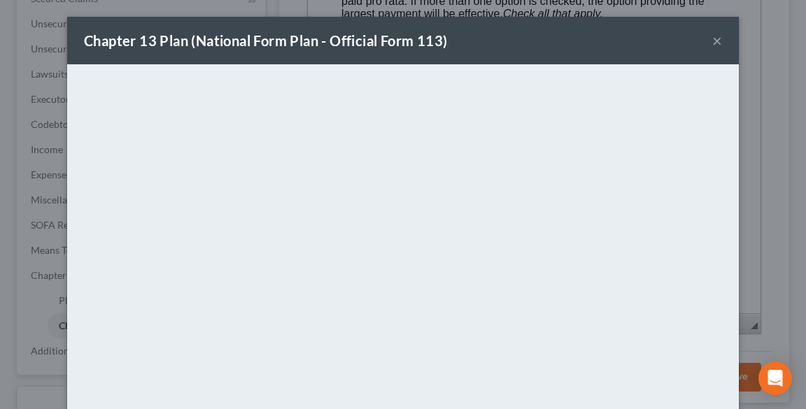
click at [713, 42] on button "×" at bounding box center [717, 40] width 10 height 17
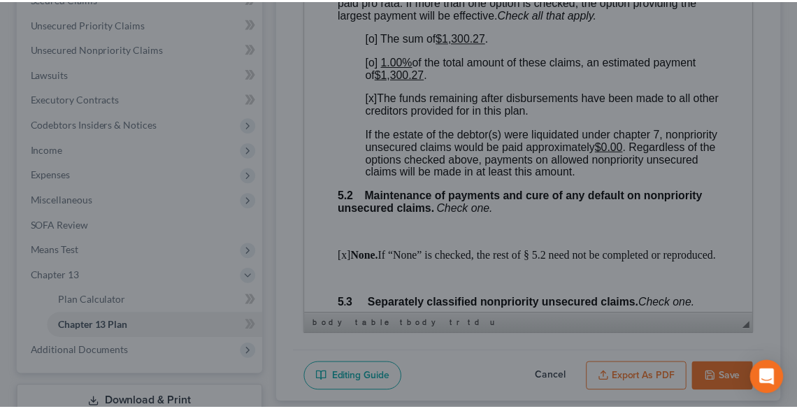
scroll to position [3497, 0]
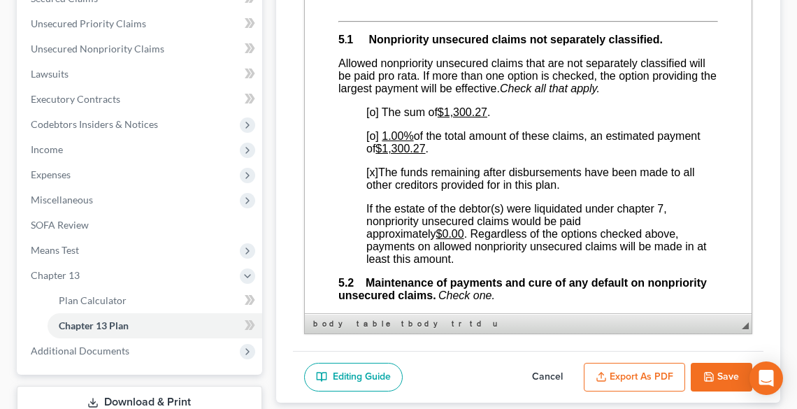
click at [720, 369] on button "Save" at bounding box center [722, 377] width 62 height 29
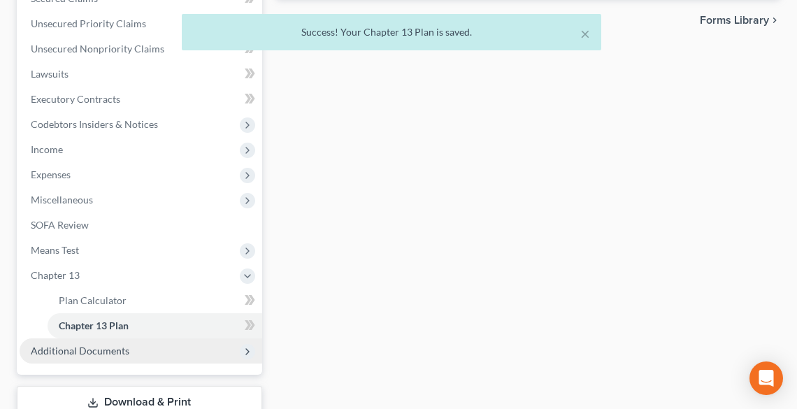
click at [118, 342] on span "Additional Documents" at bounding box center [141, 351] width 243 height 25
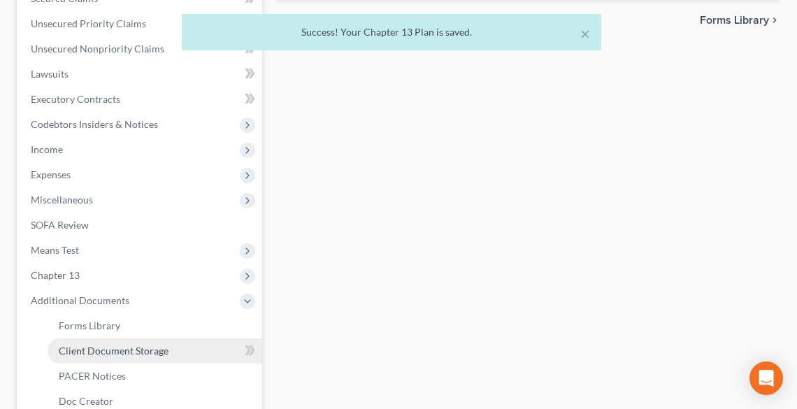
click at [120, 342] on link "Client Document Storage" at bounding box center [155, 351] width 215 height 25
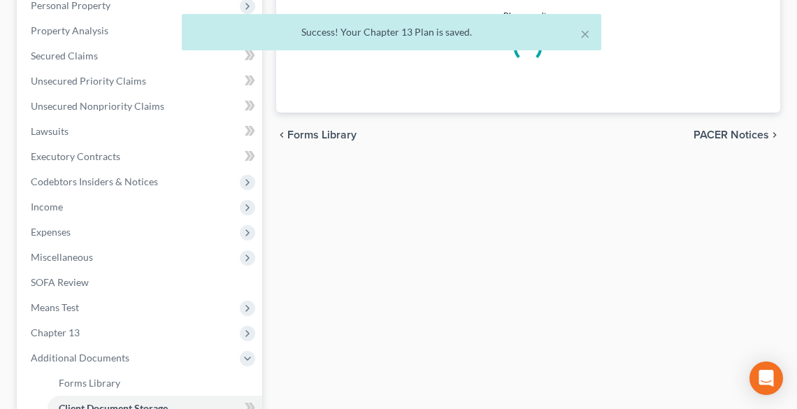
select select "20"
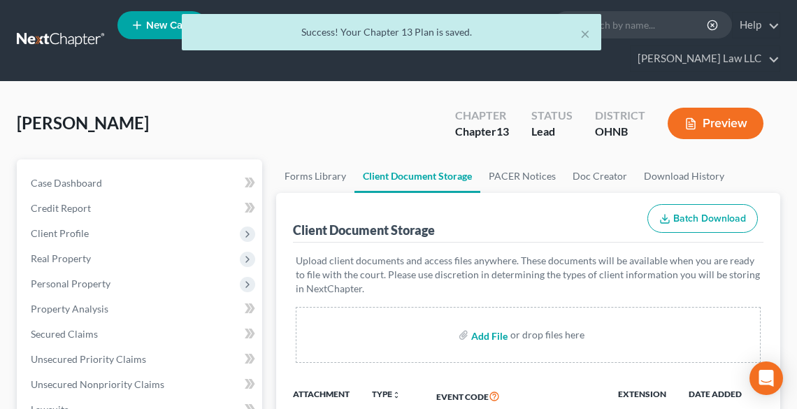
click at [490, 330] on input "file" at bounding box center [488, 334] width 34 height 25
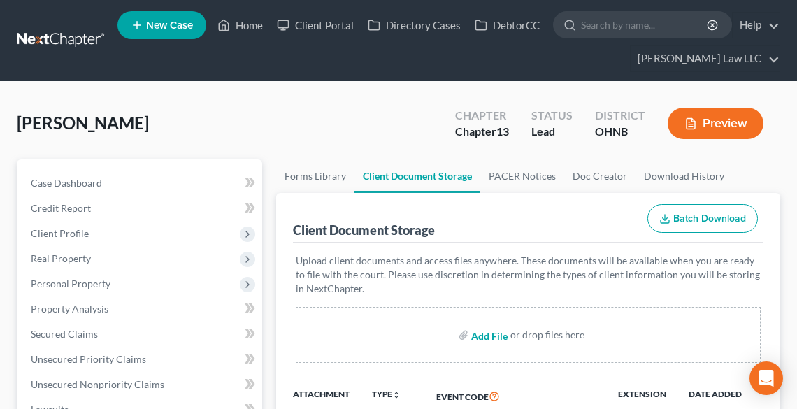
type input "C:\fakepath\CH 13 PLAN.pdf"
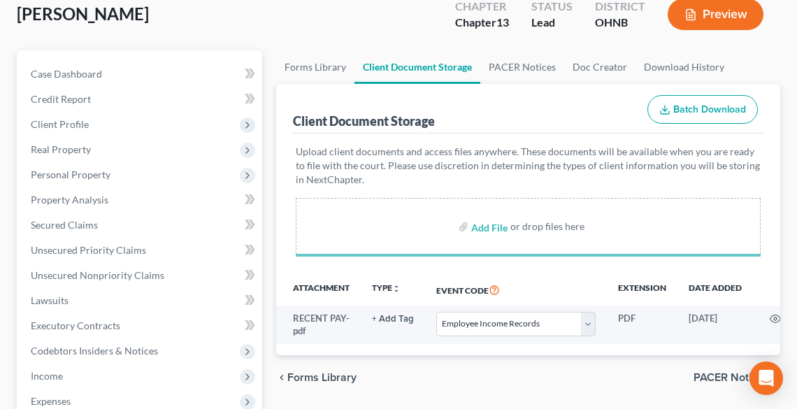
select select "20"
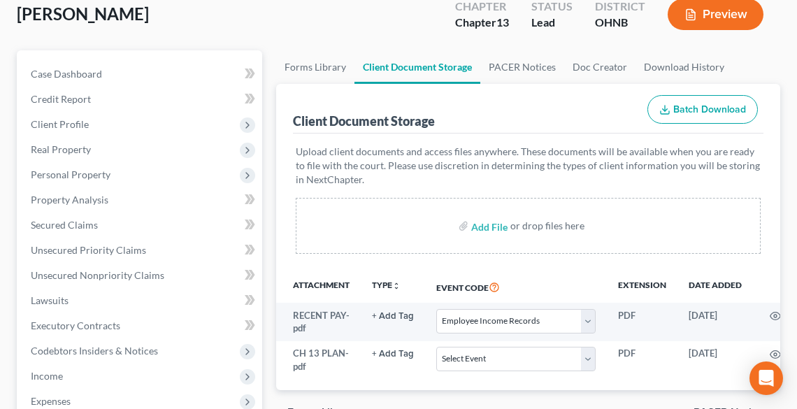
scroll to position [280, 0]
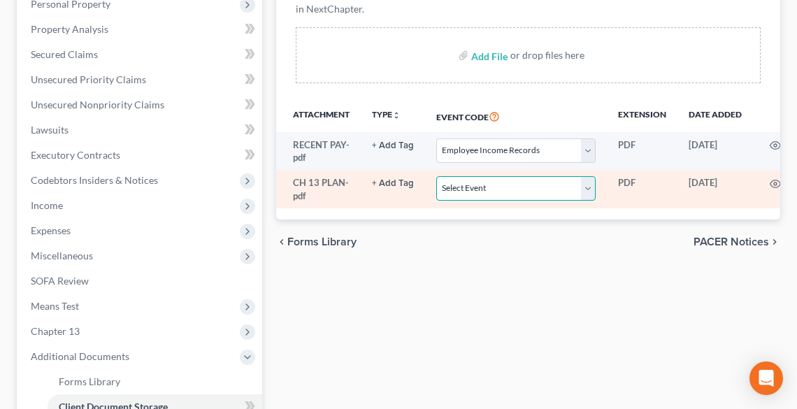
click at [489, 195] on select "Select Event 20 Largest Unsecured Creditors Amended List of Creditors (Fee) Ame…" at bounding box center [515, 188] width 159 height 24
select select "11"
click at [436, 176] on select "Select Event 20 Largest Unsecured Creditors Amended List of Creditors (Fee) Ame…" at bounding box center [515, 188] width 159 height 24
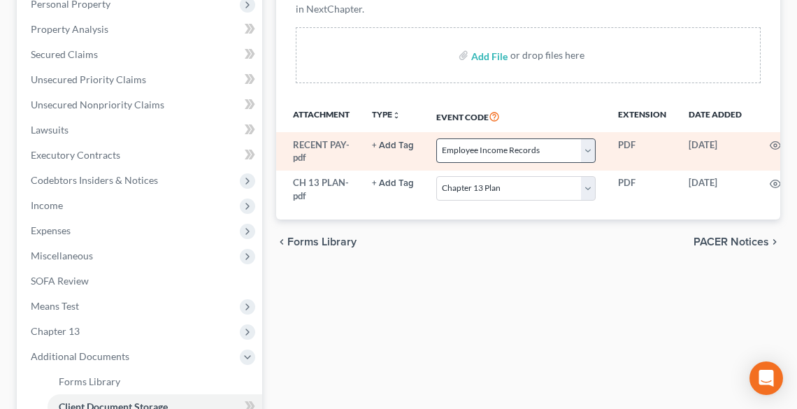
select select "20"
select select "11"
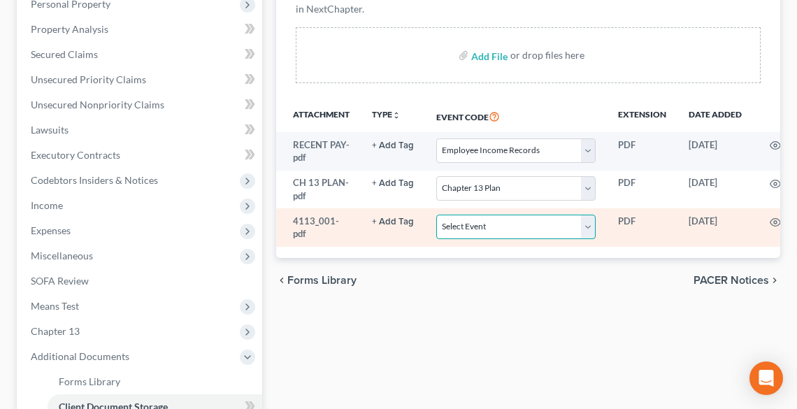
click at [471, 218] on select "Select Event 20 Largest Unsecured Creditors Amended List of Creditors (Fee) Ame…" at bounding box center [515, 227] width 159 height 24
select select "16"
click at [436, 215] on select "Select Event 20 Largest Unsecured Creditors Amended List of Creditors (Fee) Ame…" at bounding box center [515, 227] width 159 height 24
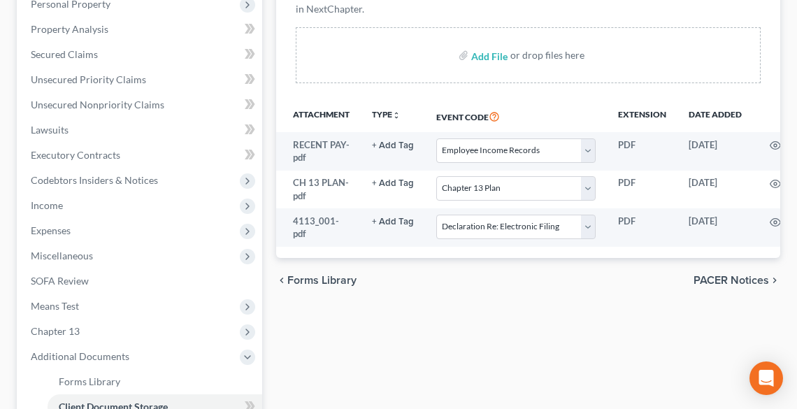
select select "20"
select select "11"
select select "16"
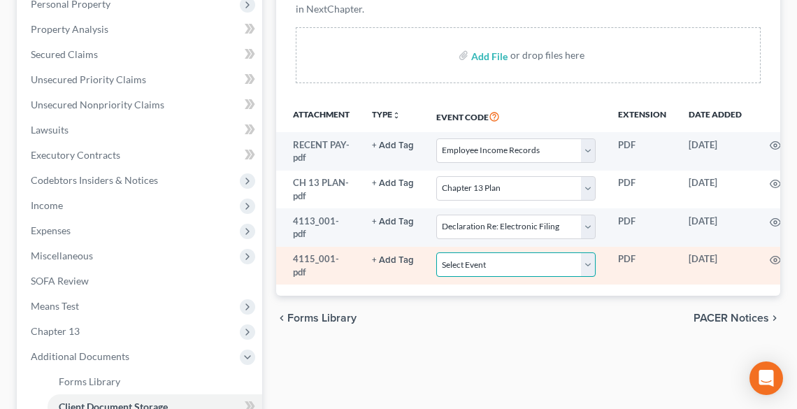
click at [506, 260] on select "Select Event 20 Largest Unsecured Creditors Amended List of Creditors (Fee) Ame…" at bounding box center [515, 264] width 159 height 24
select select "26"
click at [436, 252] on select "Select Event 20 Largest Unsecured Creditors Amended List of Creditors (Fee) Ame…" at bounding box center [515, 264] width 159 height 24
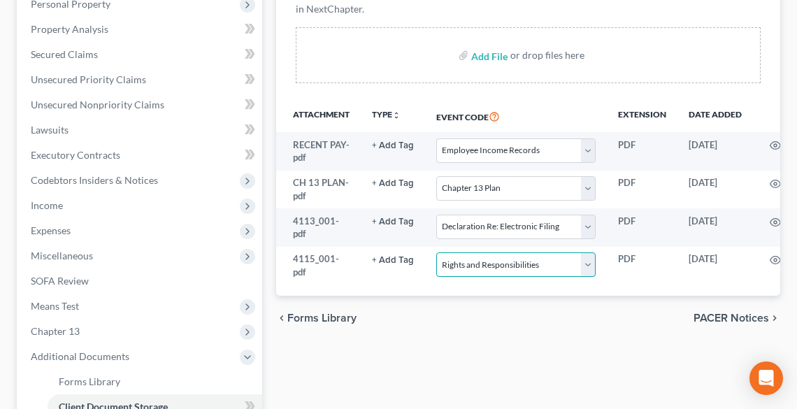
scroll to position [0, 76]
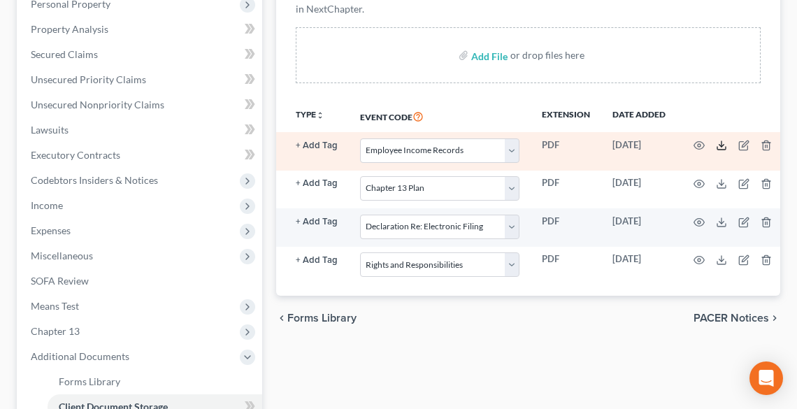
click at [719, 146] on icon at bounding box center [721, 145] width 11 height 11
click at [767, 147] on icon "button" at bounding box center [766, 145] width 11 height 11
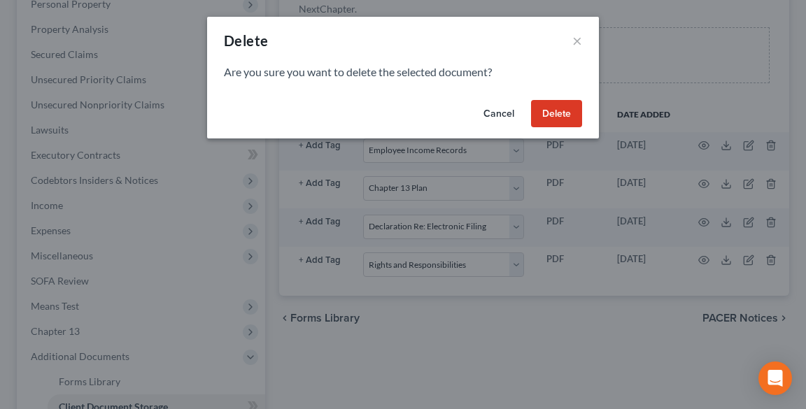
click at [557, 108] on button "Delete" at bounding box center [556, 114] width 51 height 28
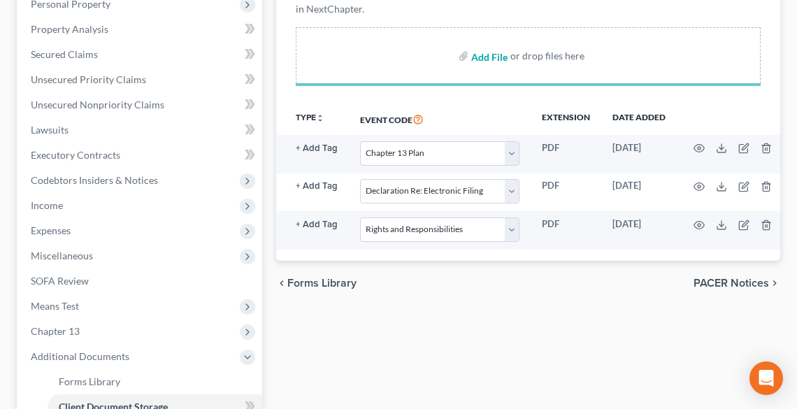
select select "11"
select select "16"
select select "26"
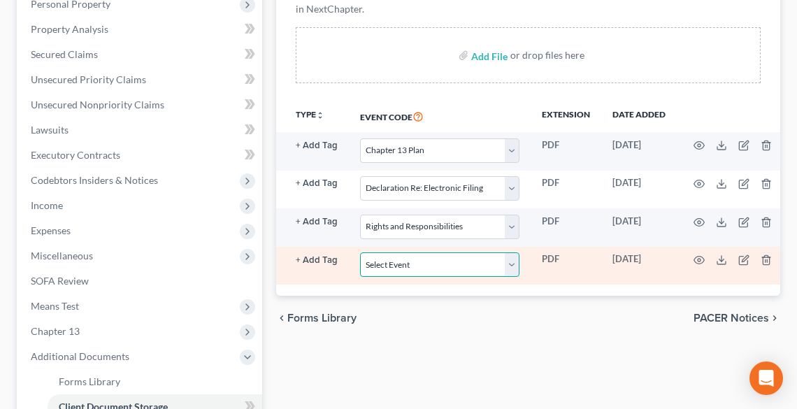
click at [438, 269] on select "Select Event 20 Largest Unsecured Creditors Amended List of Creditors (Fee) Ame…" at bounding box center [439, 264] width 159 height 24
select select "20"
click at [360, 252] on select "Select Event 20 Largest Unsecured Creditors Amended List of Creditors (Fee) Ame…" at bounding box center [439, 264] width 159 height 24
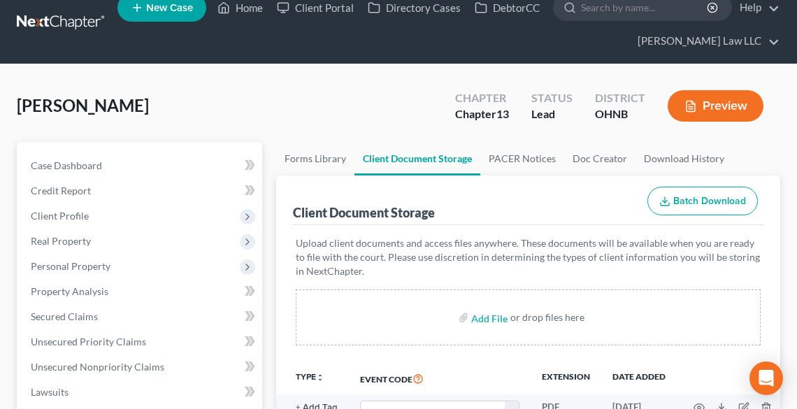
scroll to position [0, 0]
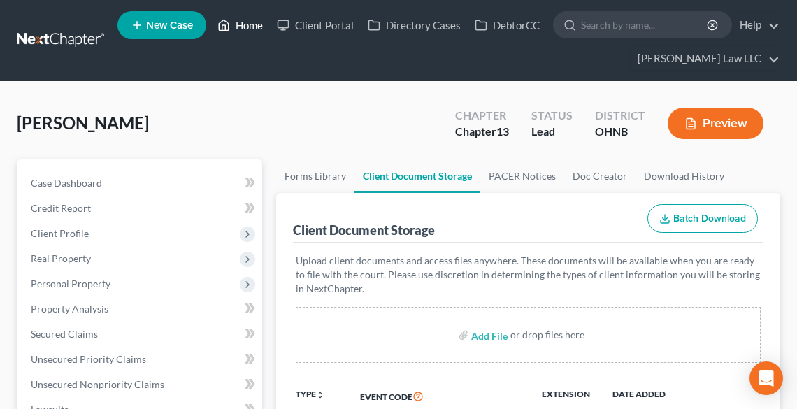
click at [245, 24] on link "Home" at bounding box center [240, 25] width 59 height 25
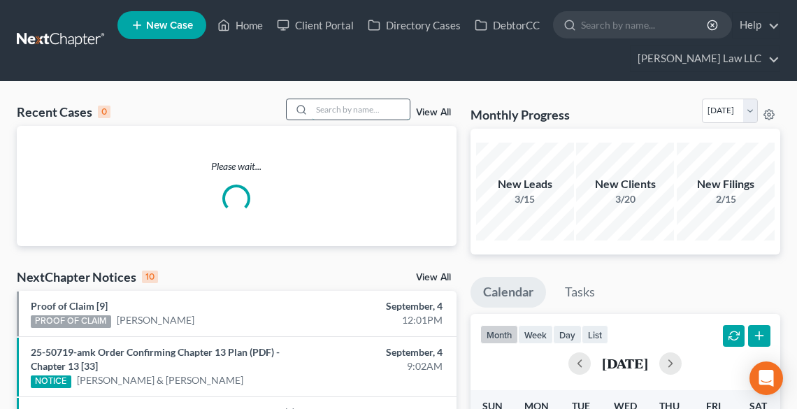
click at [370, 107] on input "search" at bounding box center [361, 109] width 98 height 20
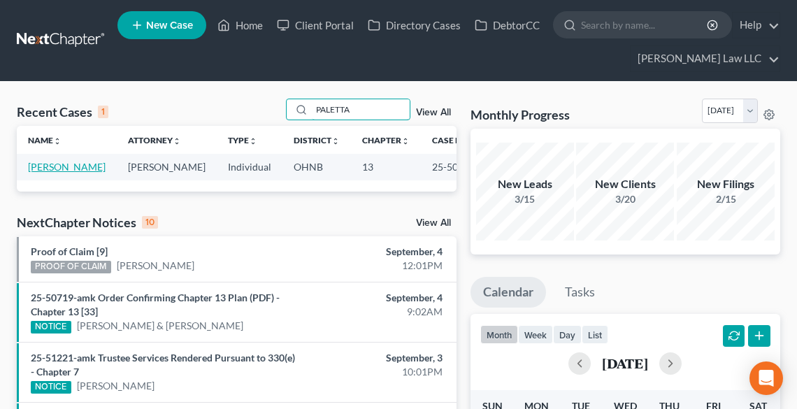
type input "PALETTA"
click at [39, 170] on link "[PERSON_NAME]" at bounding box center [67, 167] width 78 height 12
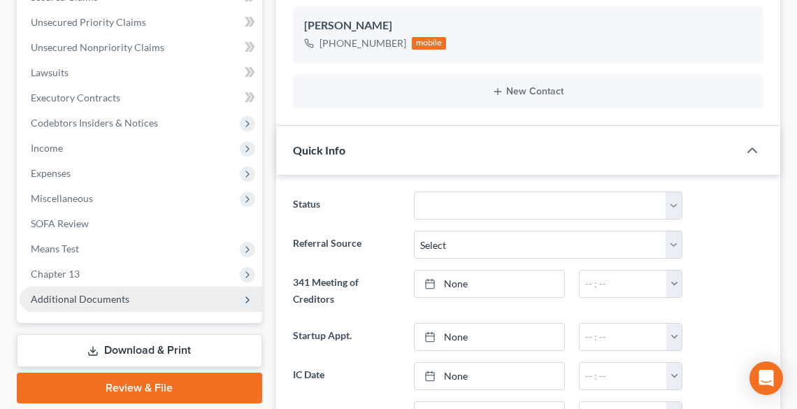
scroll to position [392, 0]
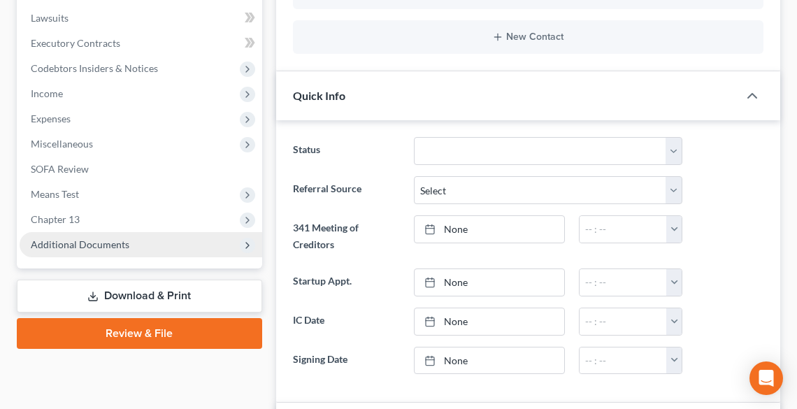
click at [104, 241] on span "Additional Documents" at bounding box center [80, 245] width 99 height 12
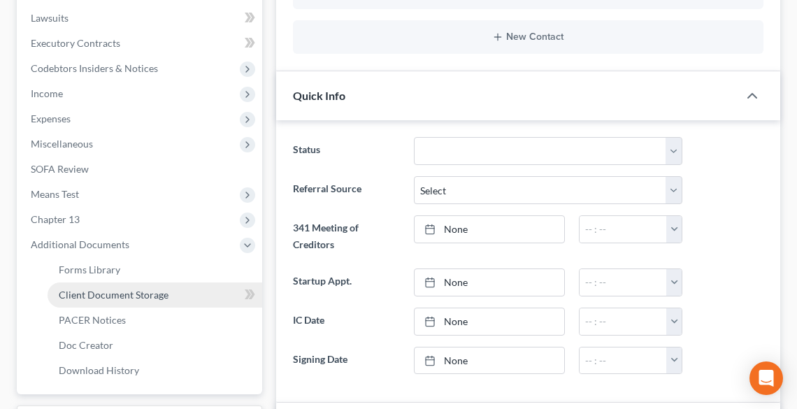
click at [125, 300] on link "Client Document Storage" at bounding box center [155, 295] width 215 height 25
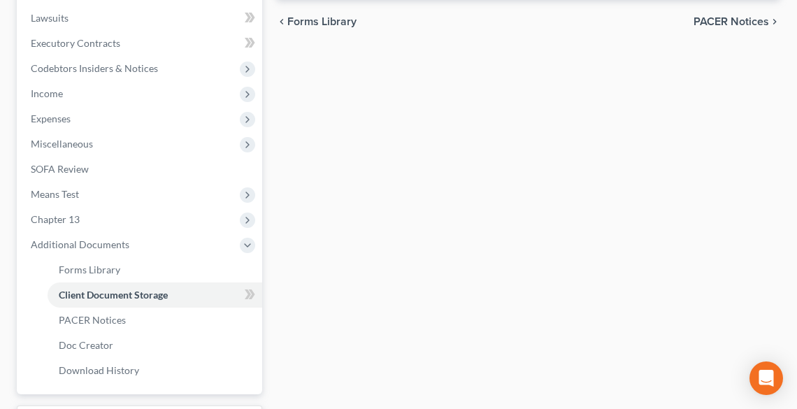
select select "12"
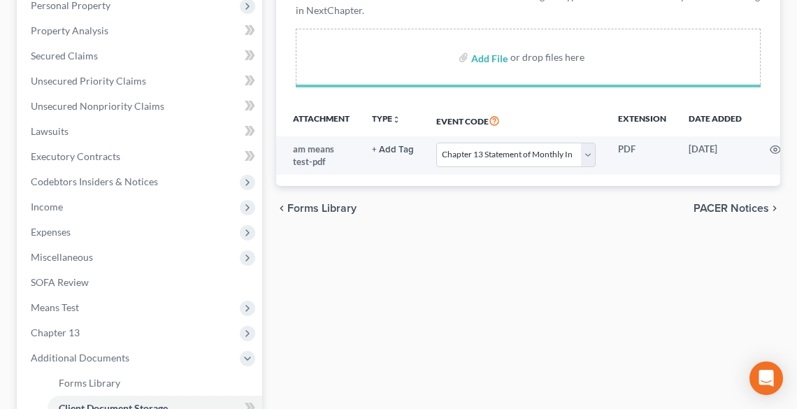
scroll to position [280, 0]
select select "12"
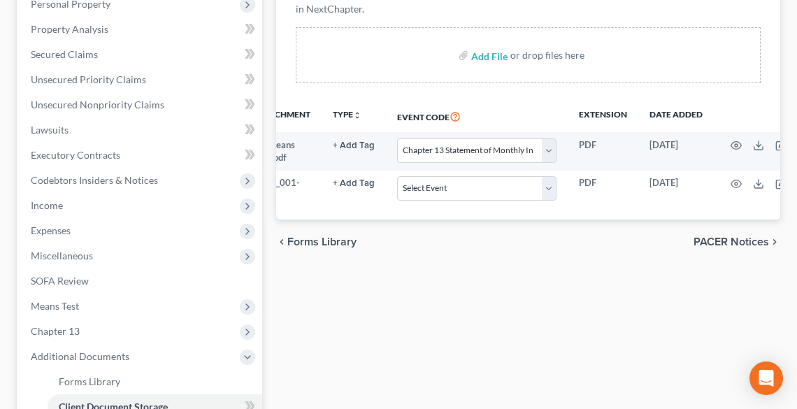
scroll to position [0, 83]
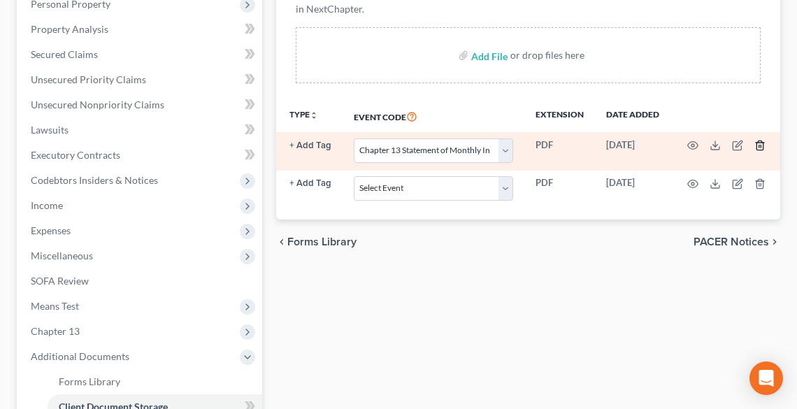
click at [758, 143] on icon "button" at bounding box center [760, 145] width 11 height 11
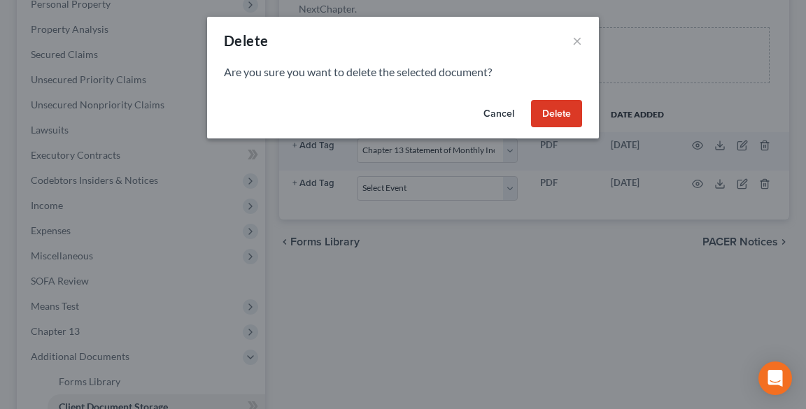
click at [557, 111] on button "Delete" at bounding box center [556, 114] width 51 height 28
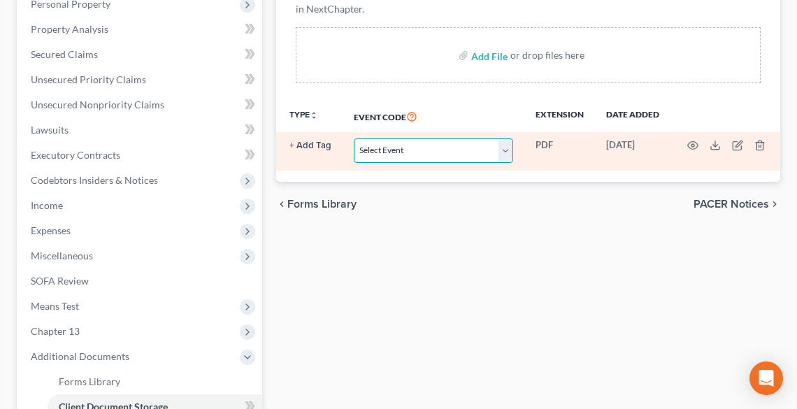
click at [422, 147] on select "Select Event 20 Largest Unsecured Creditors Amended List of Creditors (Fee) Ame…" at bounding box center [433, 150] width 159 height 24
select select "12"
click at [354, 138] on select "Select Event 20 Largest Unsecured Creditors Amended List of Creditors (Fee) Ame…" at bounding box center [433, 150] width 159 height 24
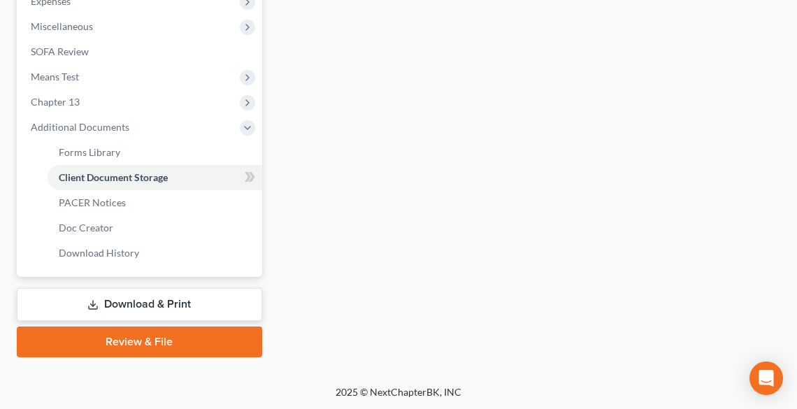
click at [118, 301] on link "Download & Print" at bounding box center [140, 304] width 246 height 33
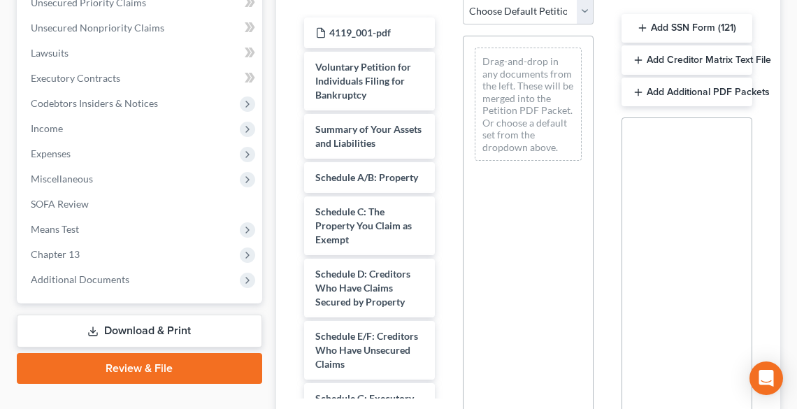
scroll to position [504, 0]
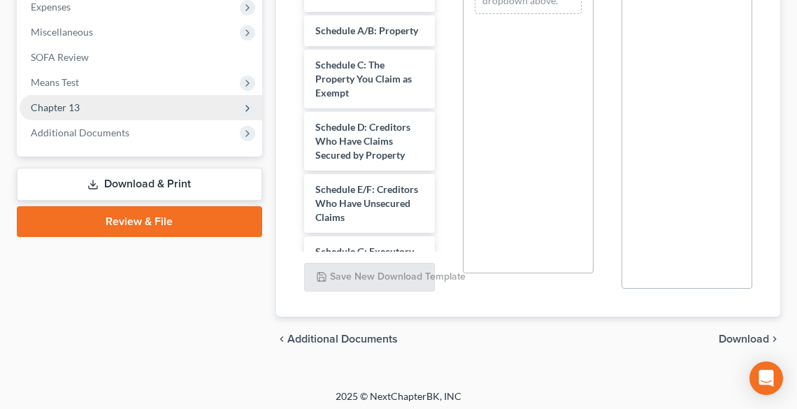
click at [86, 103] on span "Chapter 13" at bounding box center [141, 107] width 243 height 25
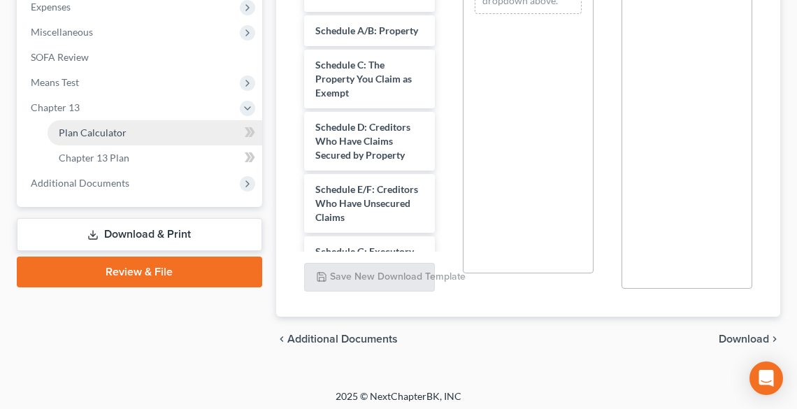
click at [99, 132] on span "Plan Calculator" at bounding box center [93, 133] width 68 height 12
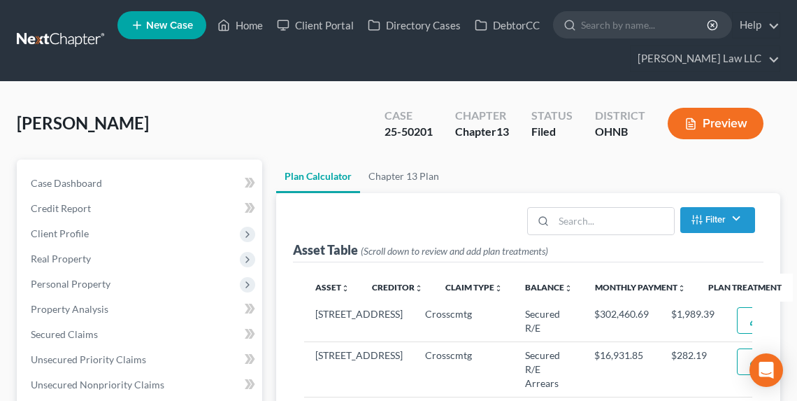
scroll to position [336, 0]
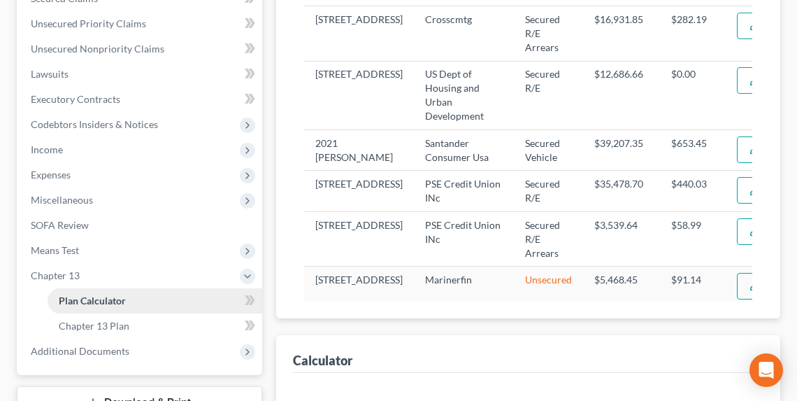
select select "59"
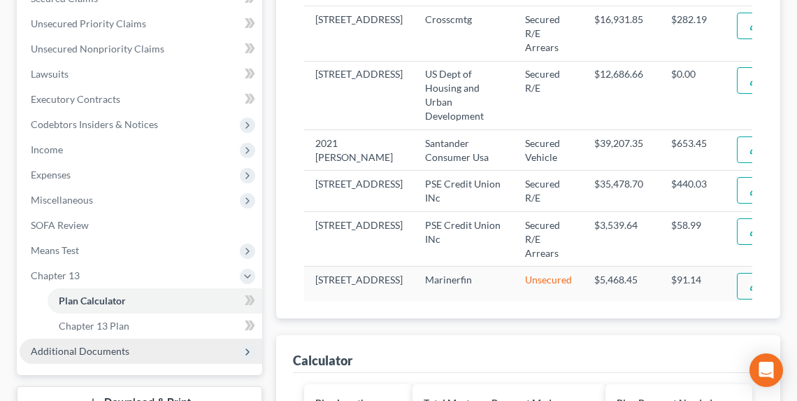
click at [104, 350] on span "Additional Documents" at bounding box center [80, 351] width 99 height 12
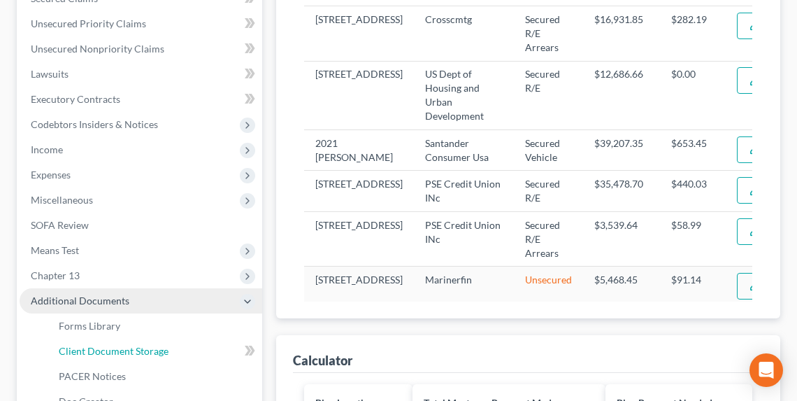
click at [104, 350] on span "Client Document Storage" at bounding box center [114, 351] width 110 height 12
select select "12"
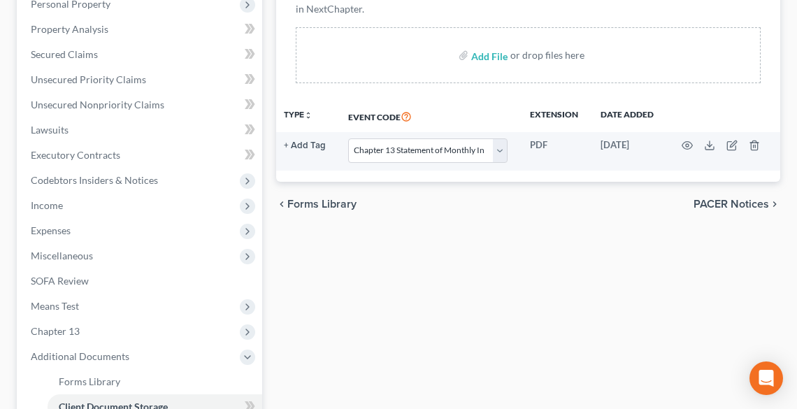
scroll to position [509, 0]
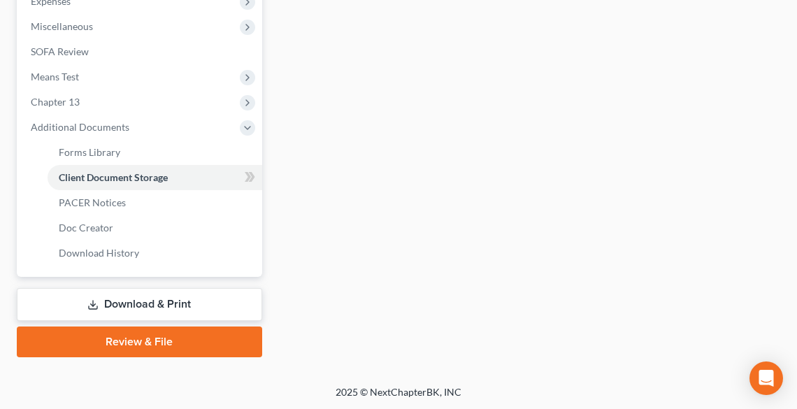
click at [179, 334] on link "Review & File" at bounding box center [140, 342] width 246 height 31
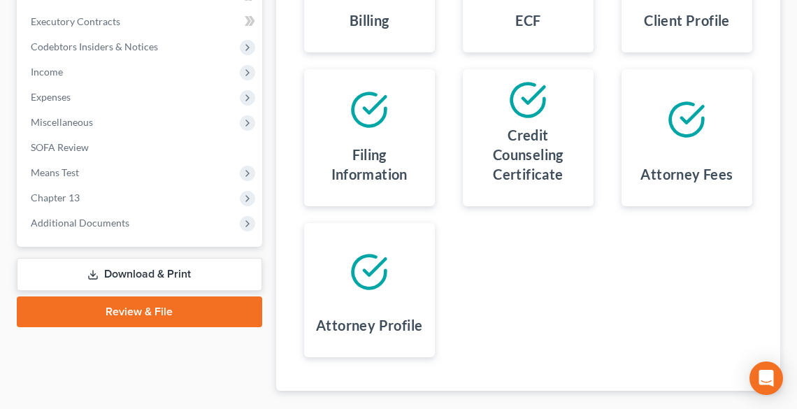
scroll to position [492, 0]
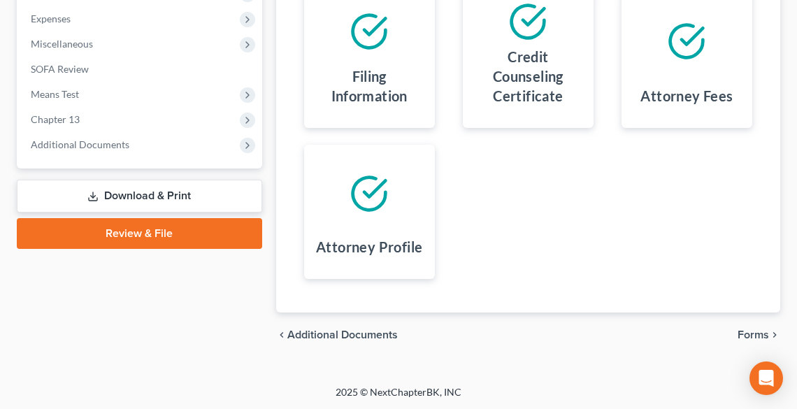
click at [751, 334] on span "Forms" at bounding box center [753, 334] width 31 height 11
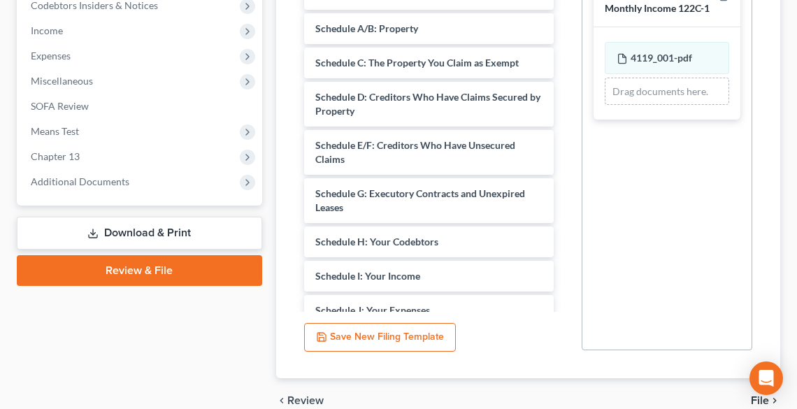
scroll to position [520, 0]
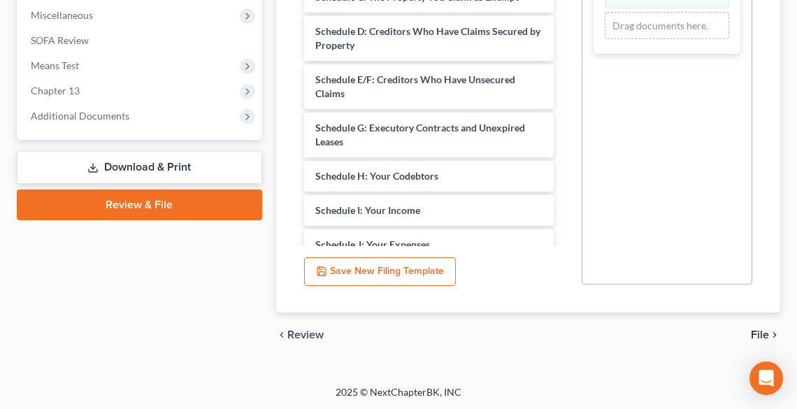
click at [761, 337] on span "File" at bounding box center [760, 334] width 18 height 11
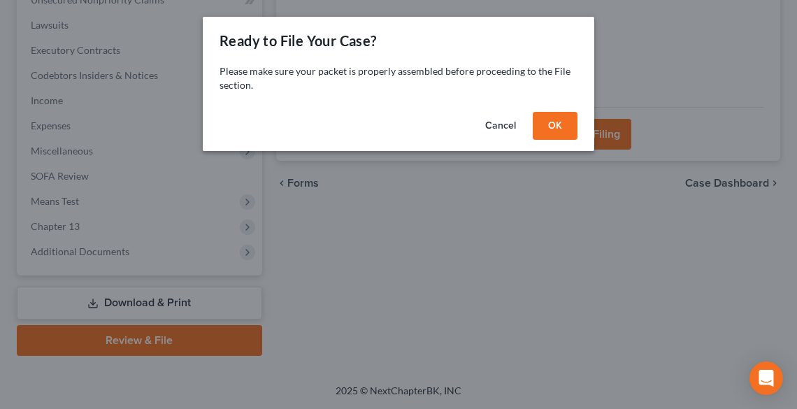
scroll to position [383, 0]
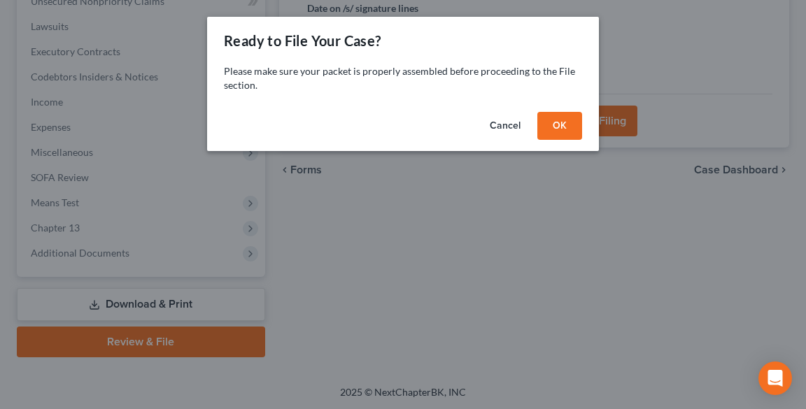
click at [568, 128] on button "OK" at bounding box center [559, 126] width 45 height 28
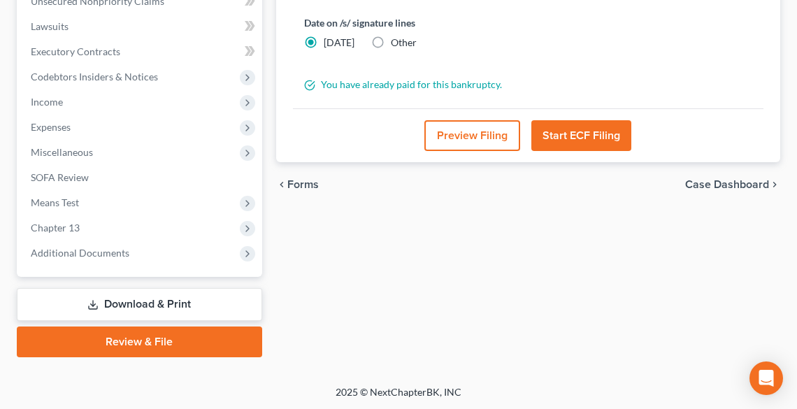
scroll to position [327, 0]
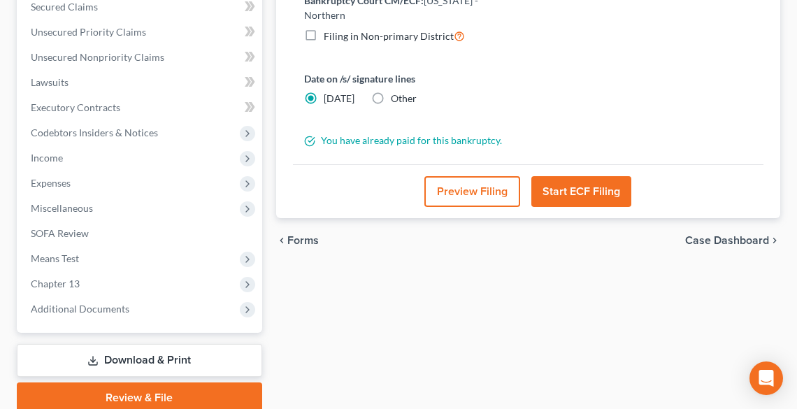
click at [391, 92] on label "Other" at bounding box center [404, 99] width 26 height 14
click at [397, 92] on input "Other" at bounding box center [401, 96] width 9 height 9
radio input "true"
radio input "false"
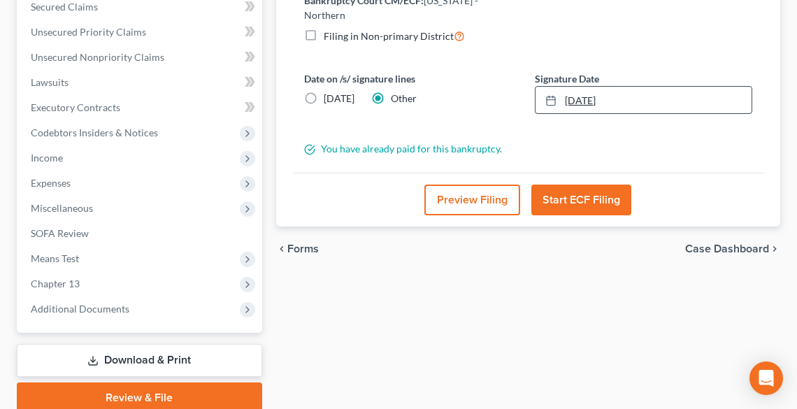
click at [574, 87] on link "[DATE]" at bounding box center [644, 100] width 216 height 27
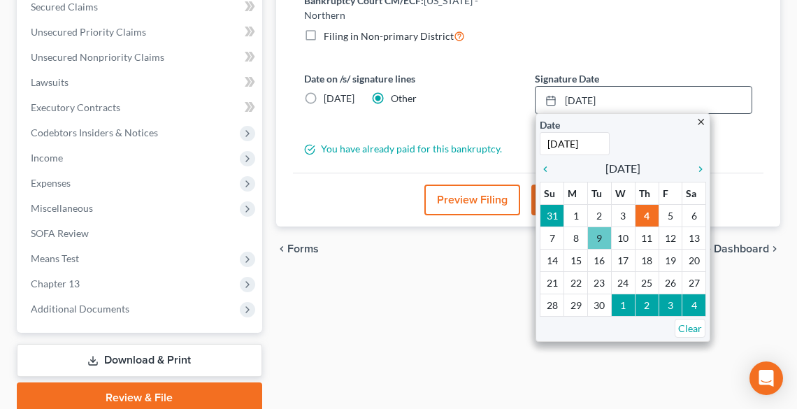
type input "[DATE]"
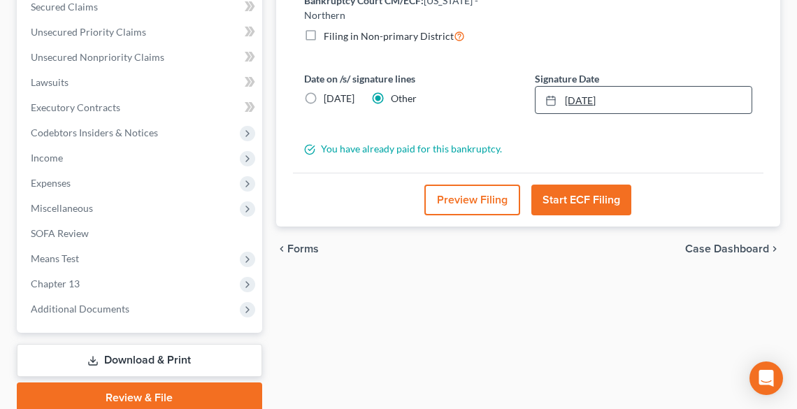
click at [590, 87] on link "[DATE]" at bounding box center [644, 100] width 216 height 27
click at [597, 185] on button "Start ECF Filing" at bounding box center [582, 200] width 100 height 31
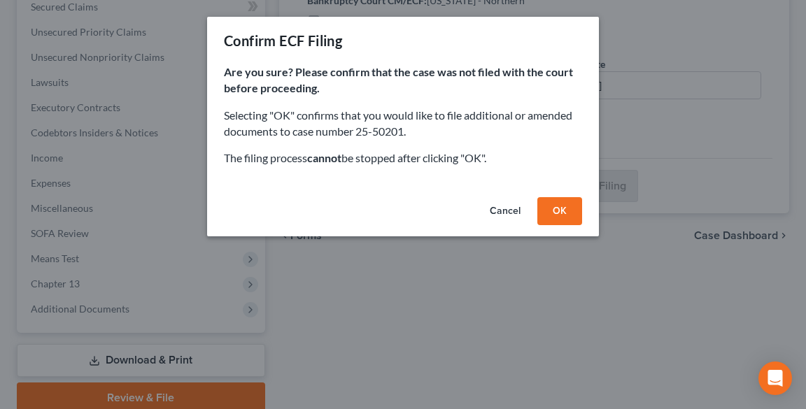
click at [558, 208] on button "OK" at bounding box center [559, 211] width 45 height 28
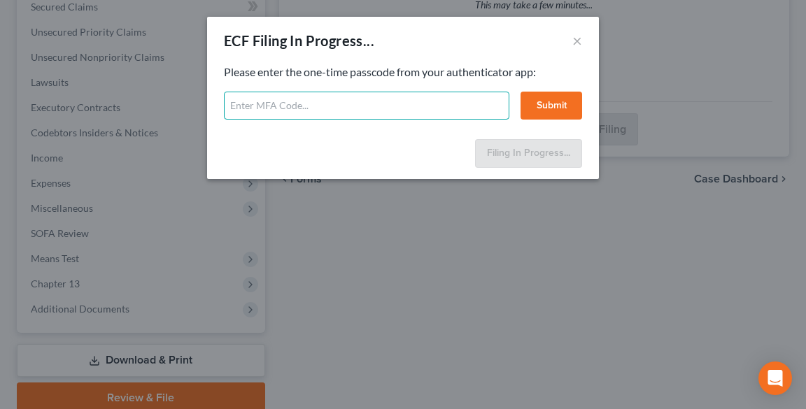
click at [374, 113] on input "text" at bounding box center [366, 106] width 285 height 28
type input "570815"
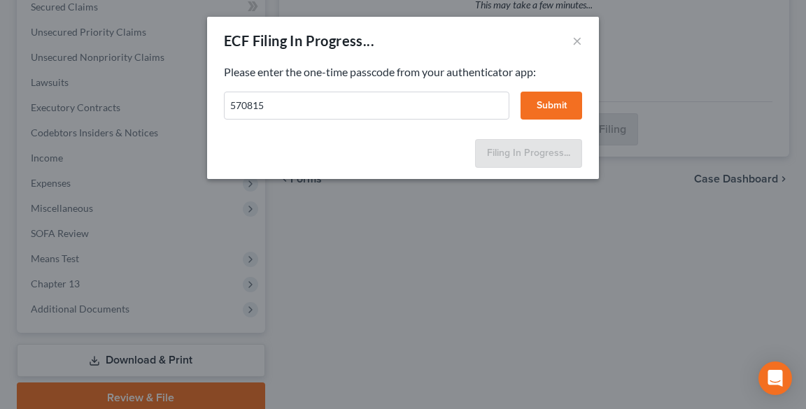
click at [548, 101] on button "Submit" at bounding box center [551, 106] width 62 height 28
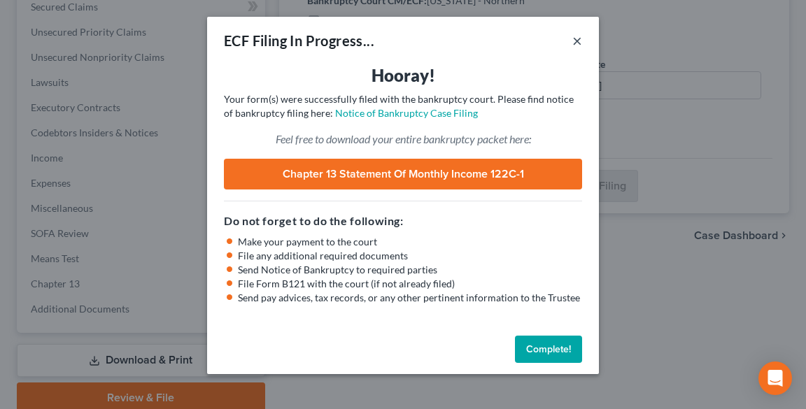
click at [576, 42] on button "×" at bounding box center [577, 40] width 10 height 17
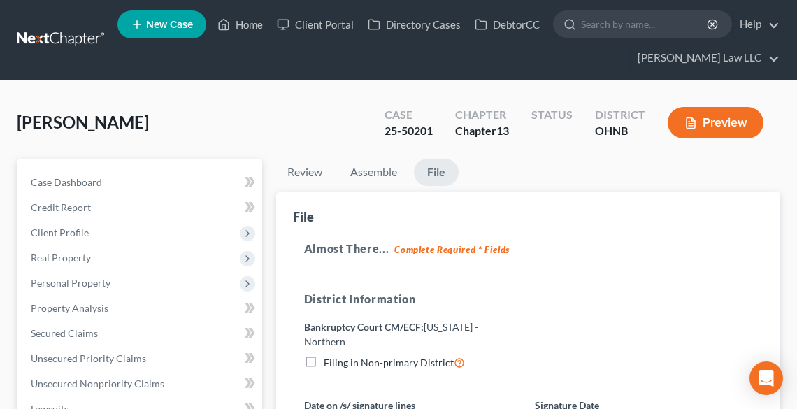
scroll to position [0, 0]
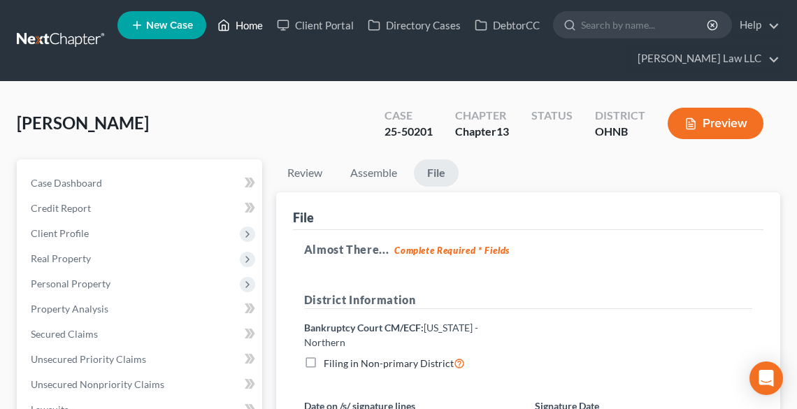
click at [252, 30] on link "Home" at bounding box center [240, 25] width 59 height 25
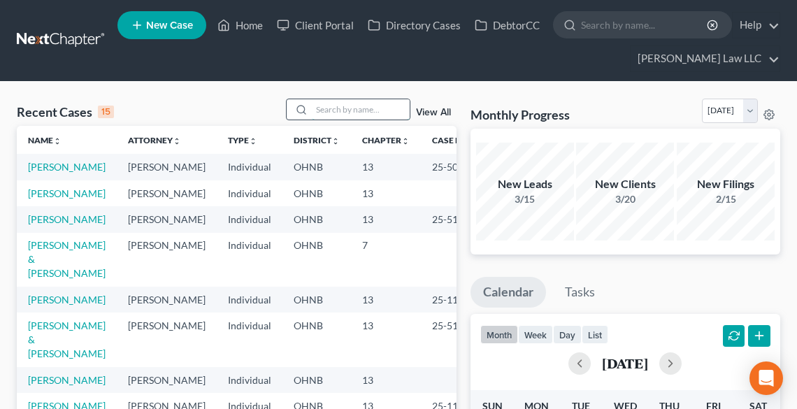
click at [353, 110] on input "search" at bounding box center [361, 109] width 98 height 20
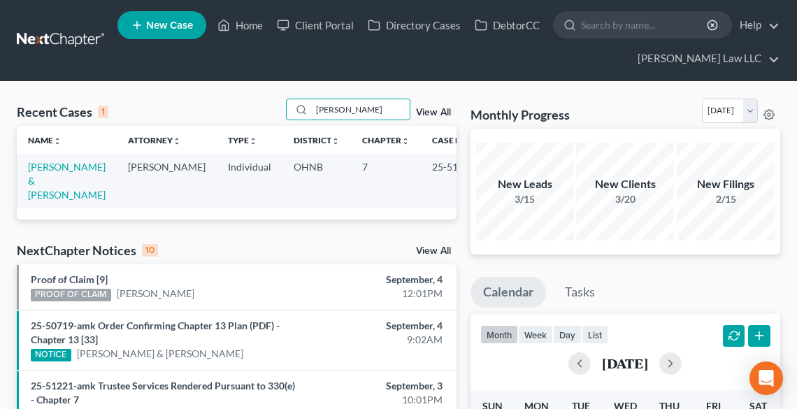
type input "[PERSON_NAME]"
click at [64, 185] on td "[PERSON_NAME] & [PERSON_NAME]" at bounding box center [67, 181] width 100 height 54
click at [52, 190] on link "[PERSON_NAME] & [PERSON_NAME]" at bounding box center [67, 181] width 78 height 40
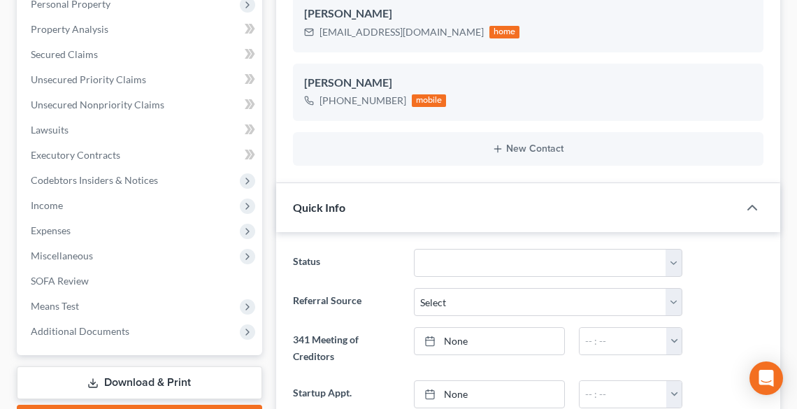
scroll to position [504, 0]
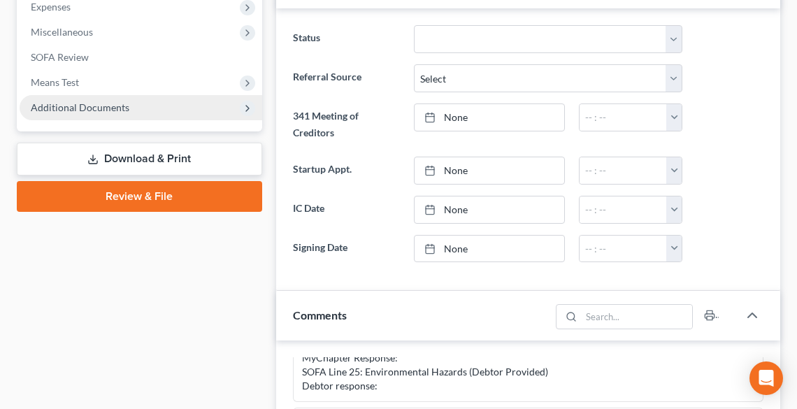
click at [118, 112] on span "Additional Documents" at bounding box center [80, 107] width 99 height 12
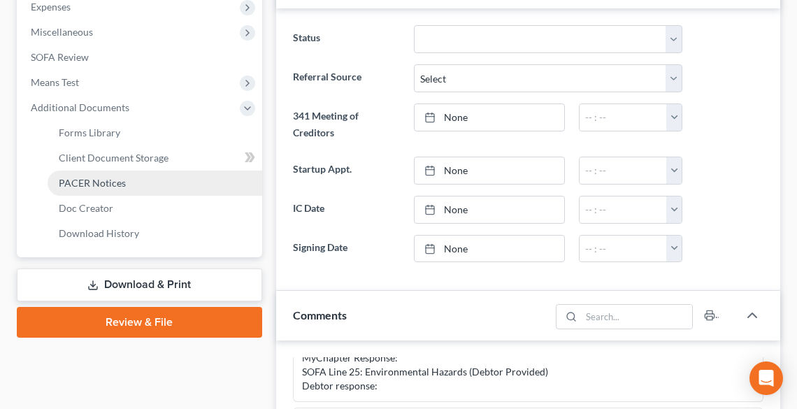
click at [108, 184] on span "PACER Notices" at bounding box center [92, 183] width 67 height 12
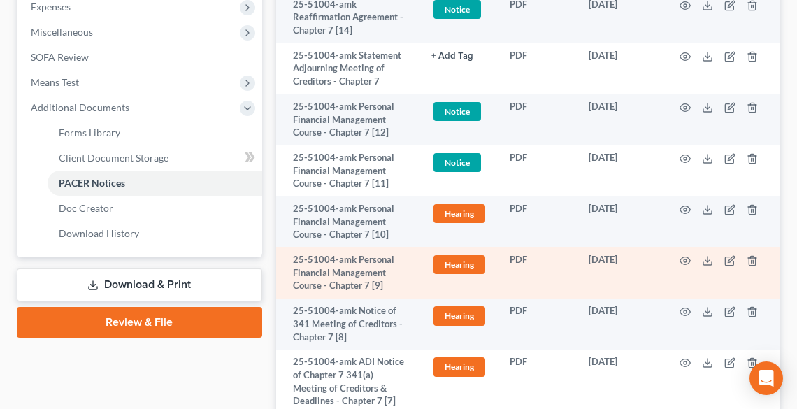
scroll to position [727, 0]
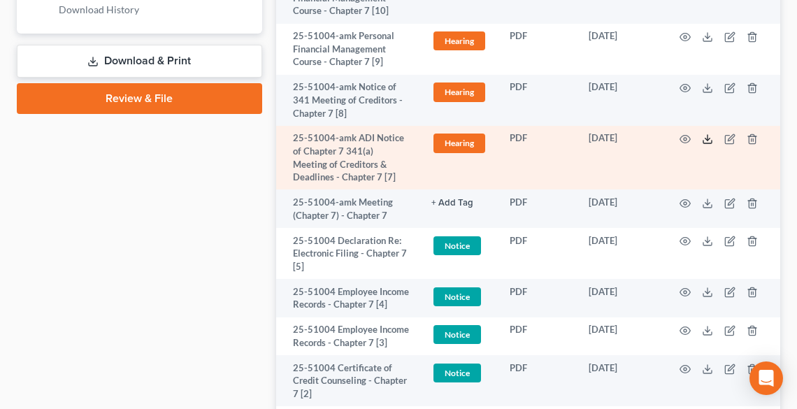
click at [708, 137] on line at bounding box center [708, 138] width 0 height 6
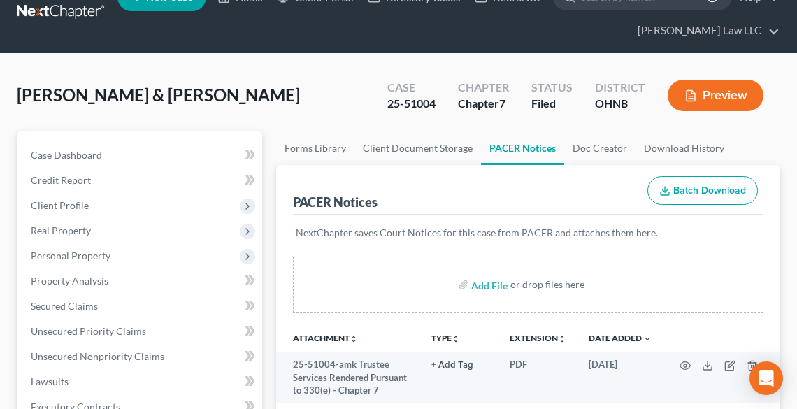
scroll to position [0, 0]
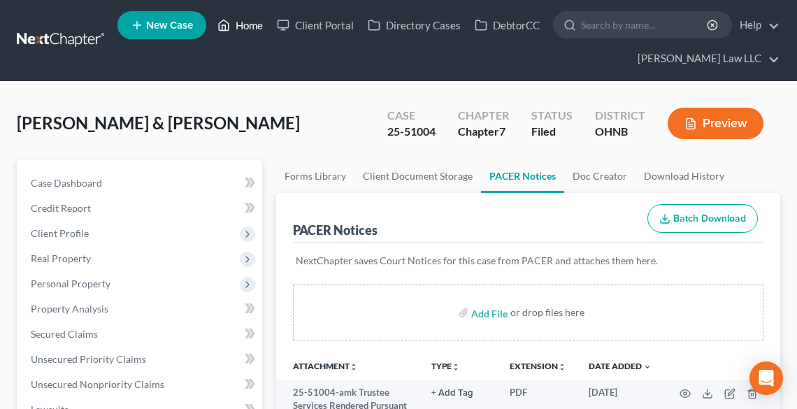
click at [257, 20] on link "Home" at bounding box center [240, 25] width 59 height 25
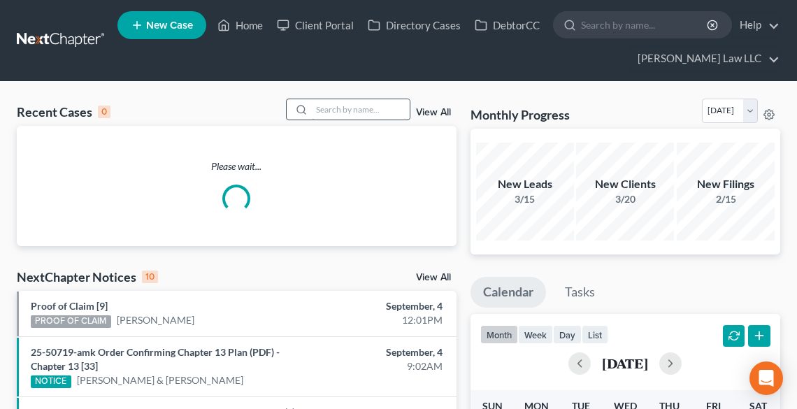
click at [325, 106] on input "search" at bounding box center [361, 109] width 98 height 20
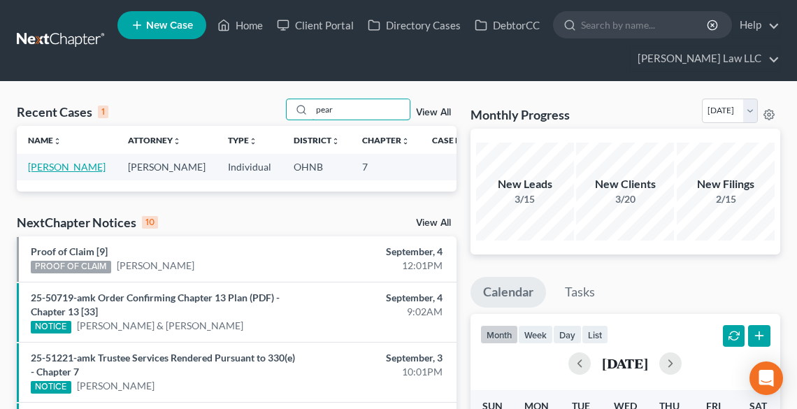
type input "pear"
click at [34, 173] on link "[PERSON_NAME]" at bounding box center [67, 167] width 78 height 12
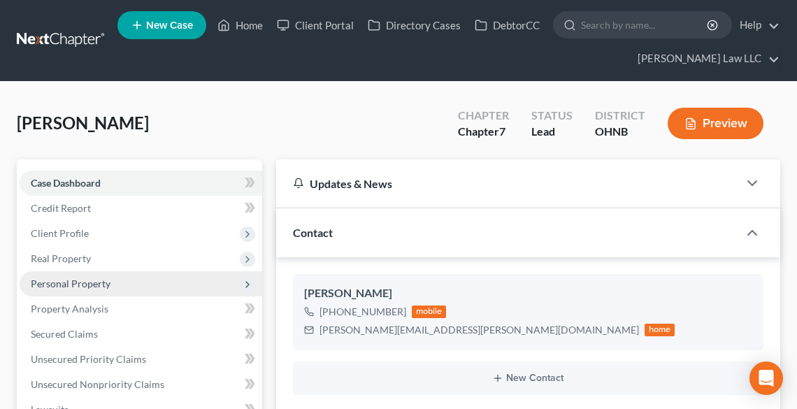
click at [97, 280] on span "Personal Property" at bounding box center [71, 284] width 80 height 12
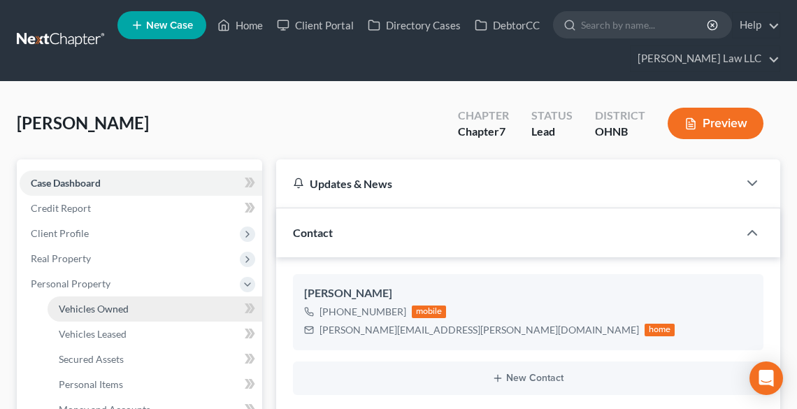
click at [107, 311] on span "Vehicles Owned" at bounding box center [94, 309] width 70 height 12
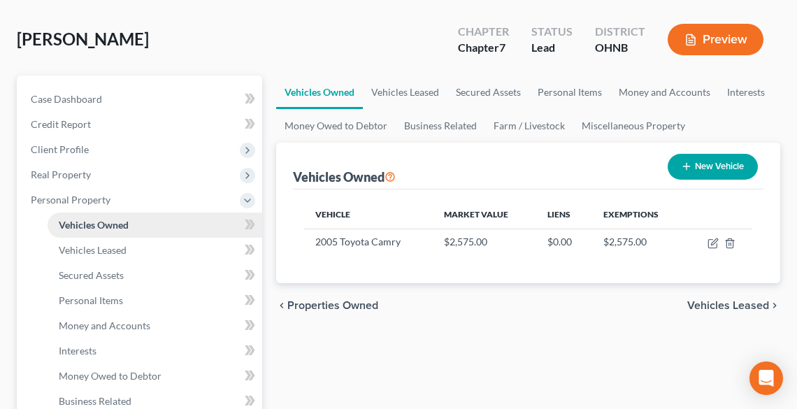
scroll to position [112, 0]
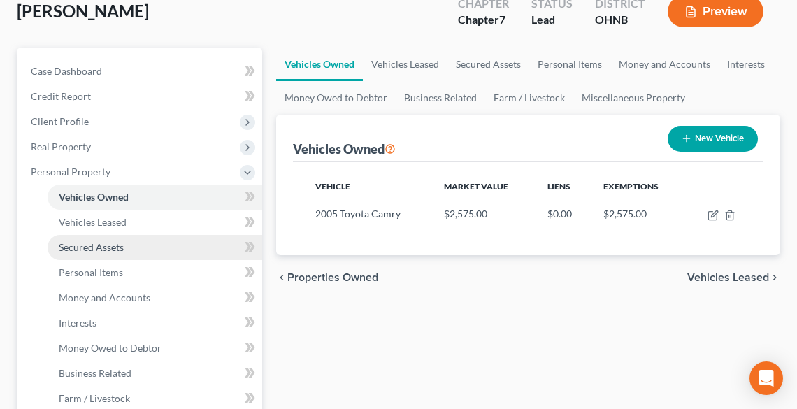
click at [128, 242] on link "Secured Assets" at bounding box center [155, 247] width 215 height 25
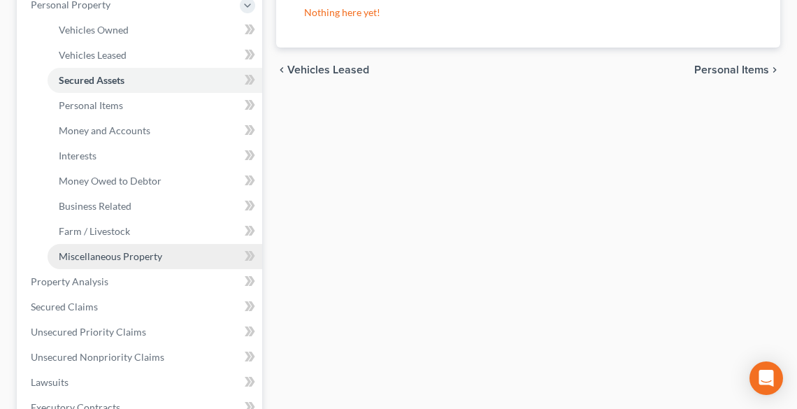
scroll to position [280, 0]
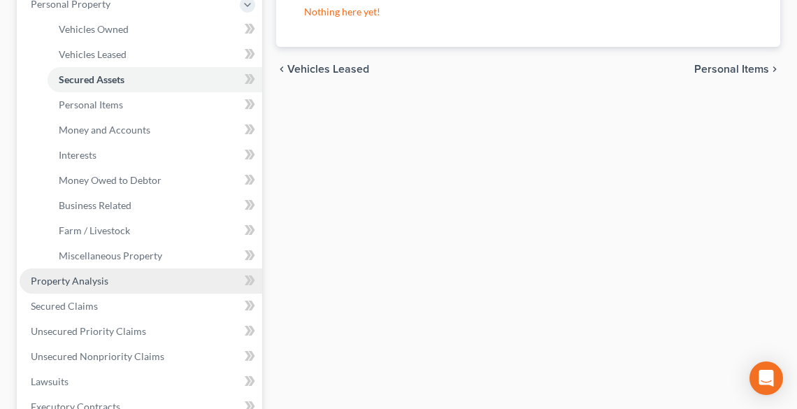
click at [106, 283] on span "Property Analysis" at bounding box center [70, 281] width 78 height 12
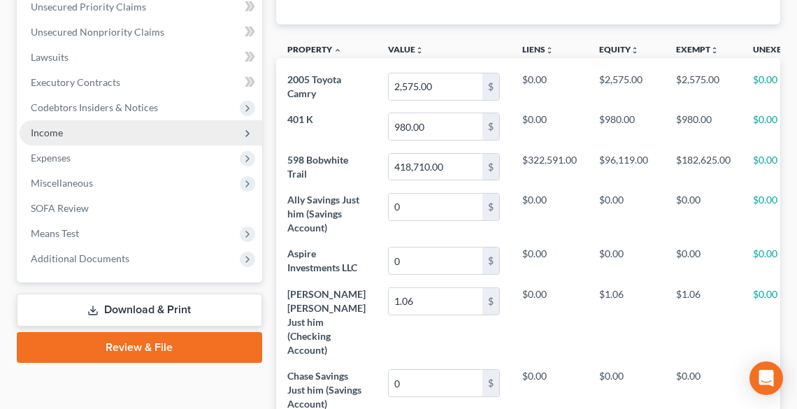
scroll to position [353, 0]
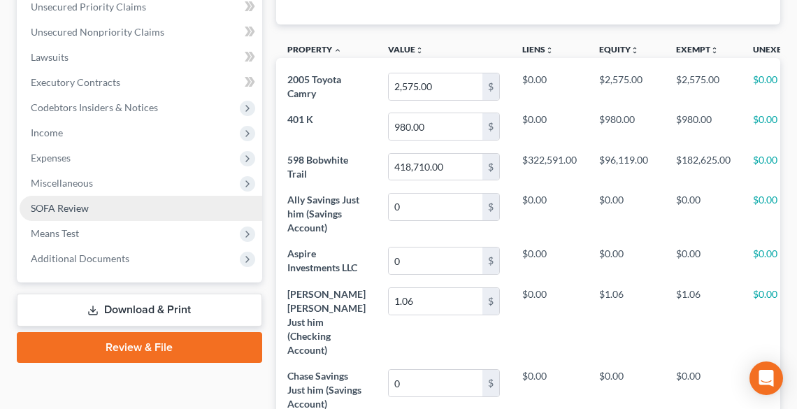
click at [54, 207] on span "SOFA Review" at bounding box center [60, 208] width 58 height 12
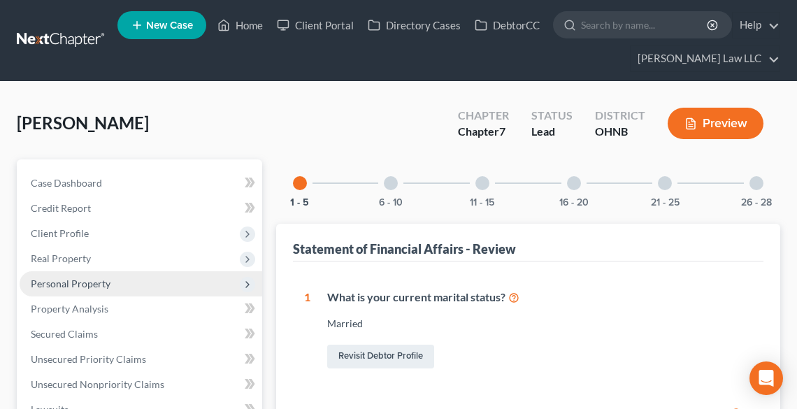
scroll to position [336, 0]
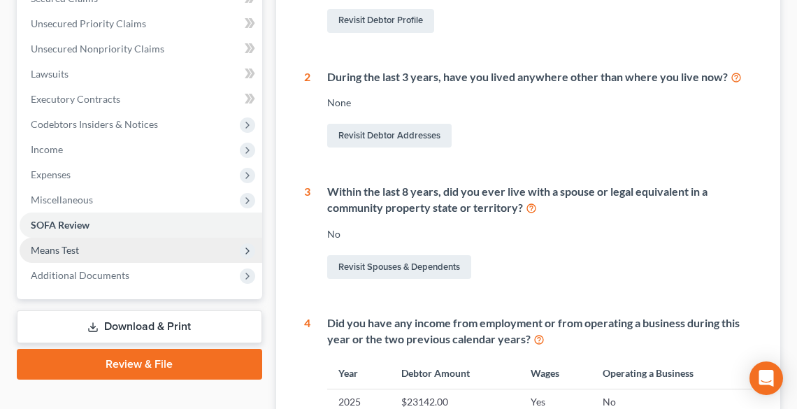
click at [103, 252] on span "Means Test" at bounding box center [141, 250] width 243 height 25
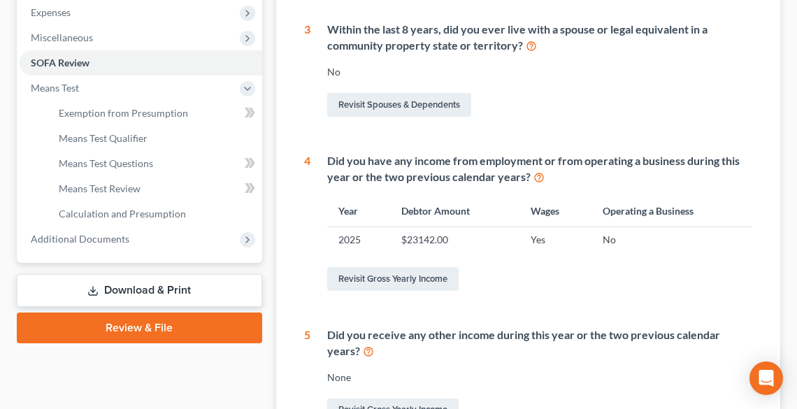
scroll to position [504, 0]
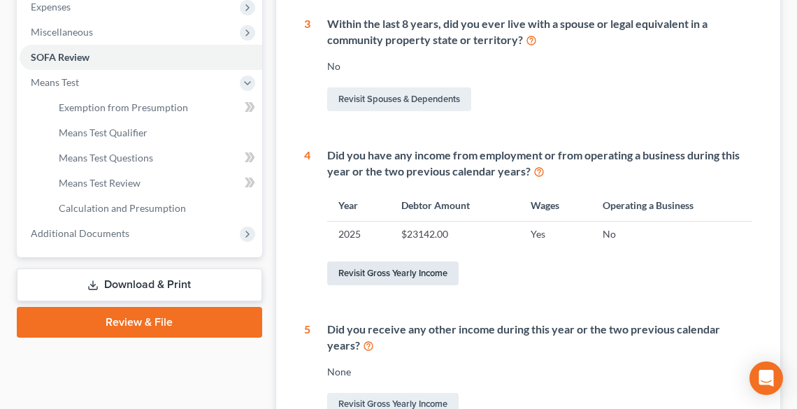
click at [399, 271] on link "Revisit Gross Yearly Income" at bounding box center [392, 274] width 131 height 24
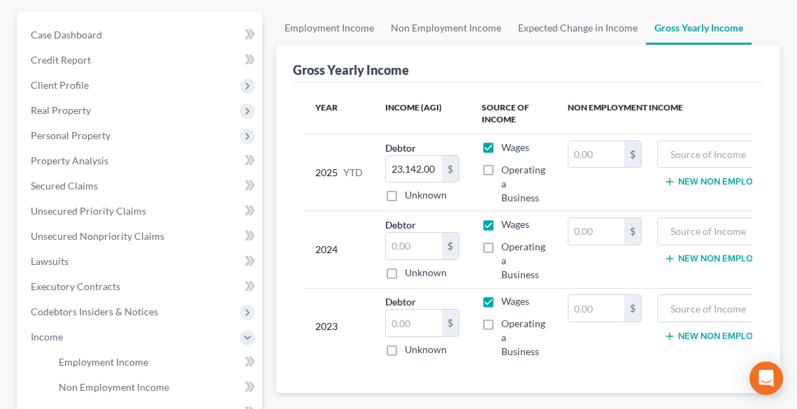
scroll to position [168, 0]
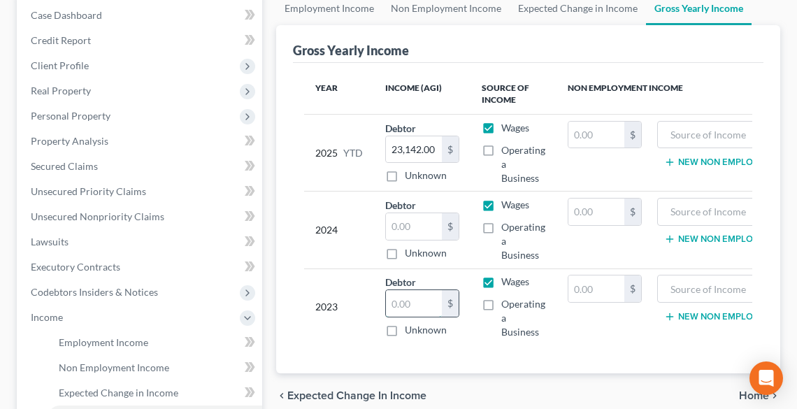
click at [427, 296] on input "text" at bounding box center [414, 303] width 56 height 27
type input "35,904.00"
click at [424, 227] on input "text" at bounding box center [414, 226] width 56 height 27
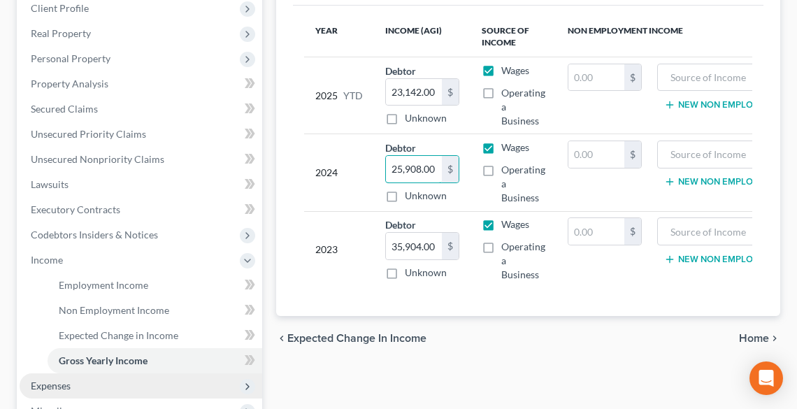
scroll to position [336, 0]
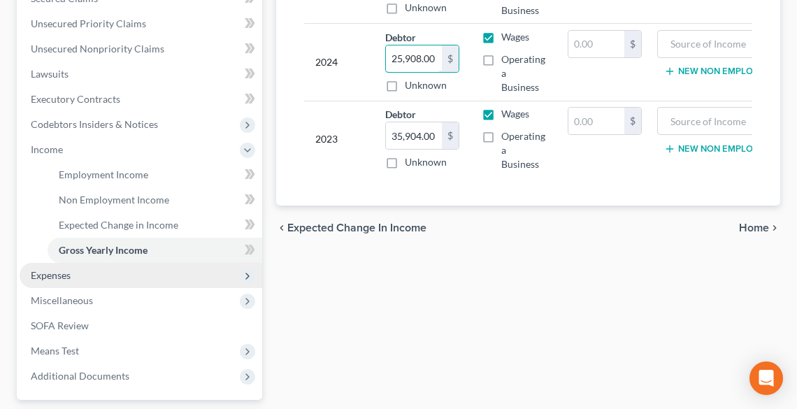
type input "25,908.00"
click at [45, 276] on span "Expenses" at bounding box center [51, 275] width 40 height 12
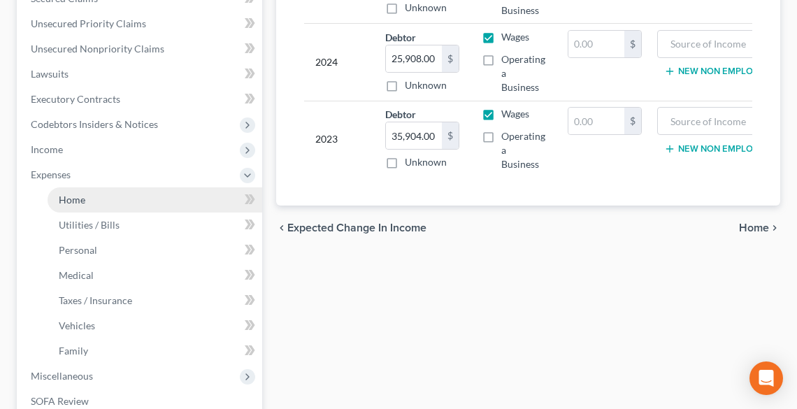
click at [108, 196] on link "Home" at bounding box center [155, 199] width 215 height 25
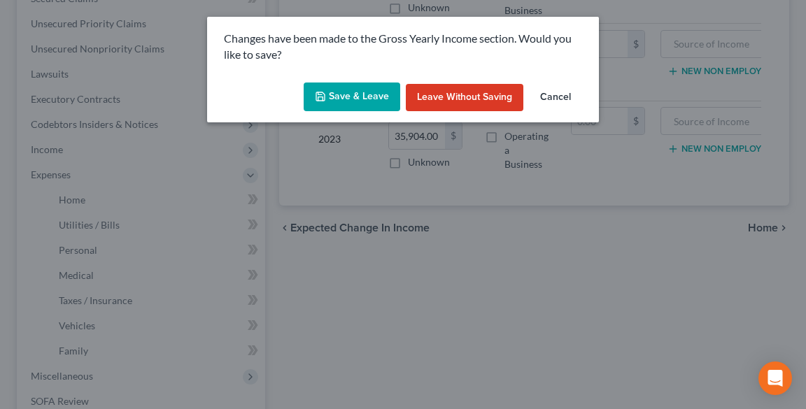
click at [353, 98] on button "Save & Leave" at bounding box center [352, 97] width 97 height 29
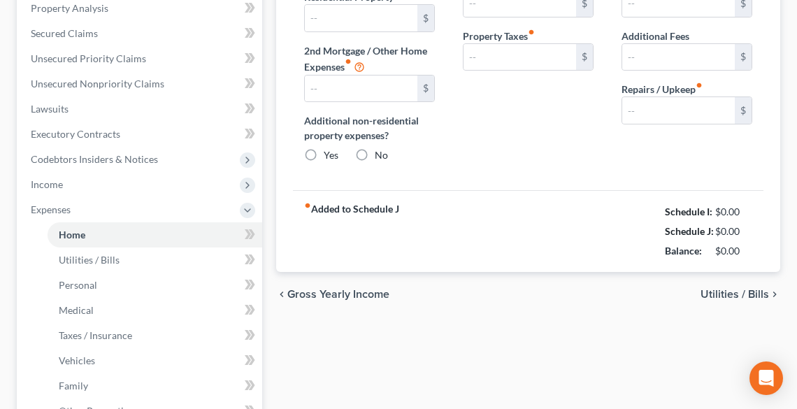
type input "2,213.47"
type input "583.00"
radio input "true"
type input "150.00"
type input "0.00"
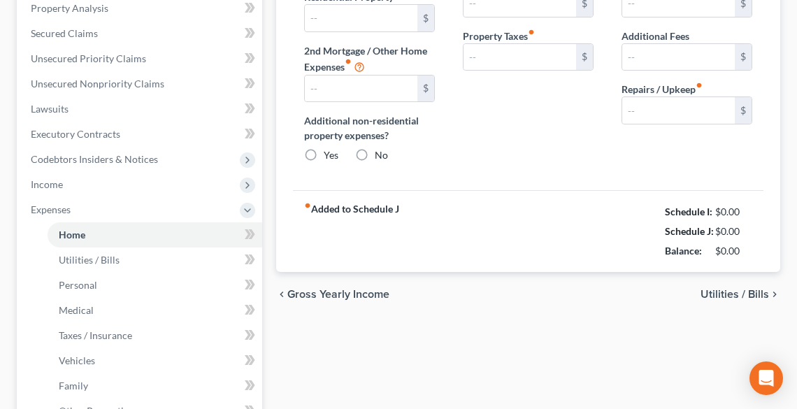
type input "0.00"
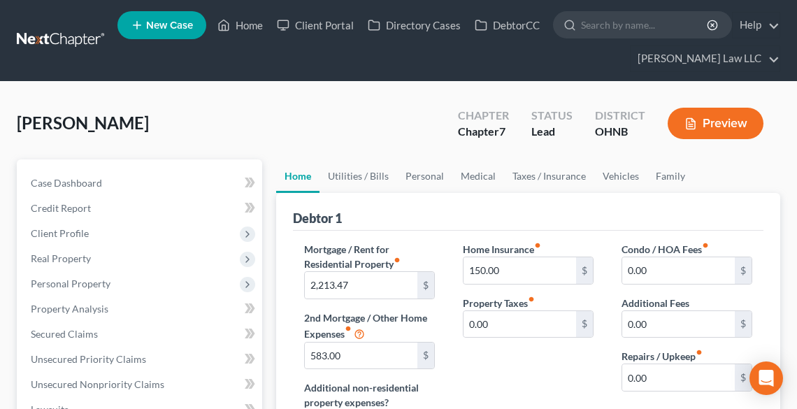
scroll to position [224, 0]
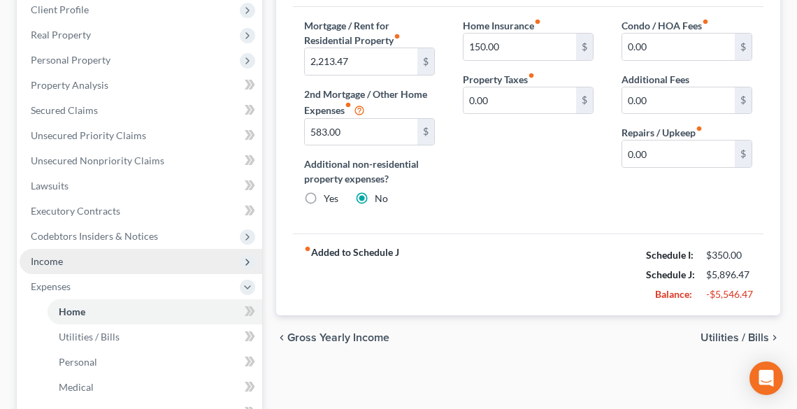
click at [51, 264] on span "Income" at bounding box center [47, 261] width 32 height 12
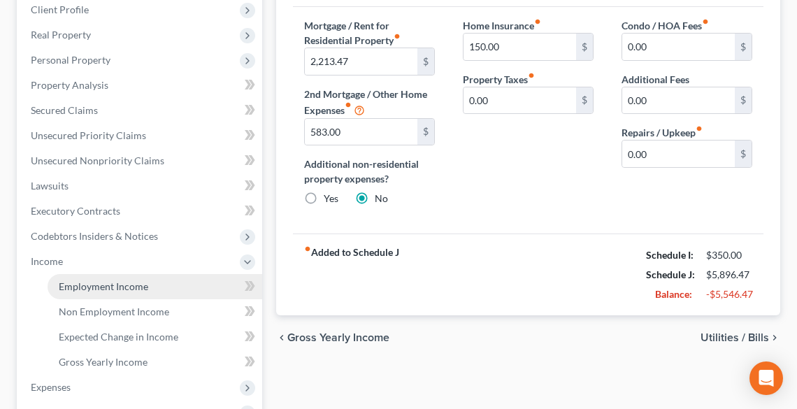
click at [77, 283] on span "Employment Income" at bounding box center [104, 286] width 90 height 12
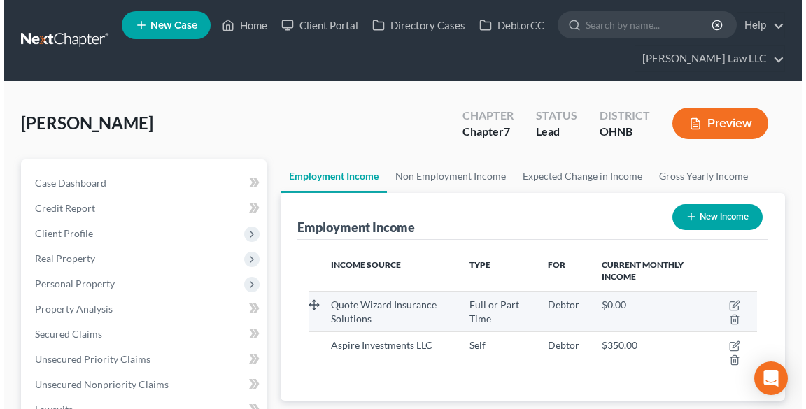
scroll to position [224, 476]
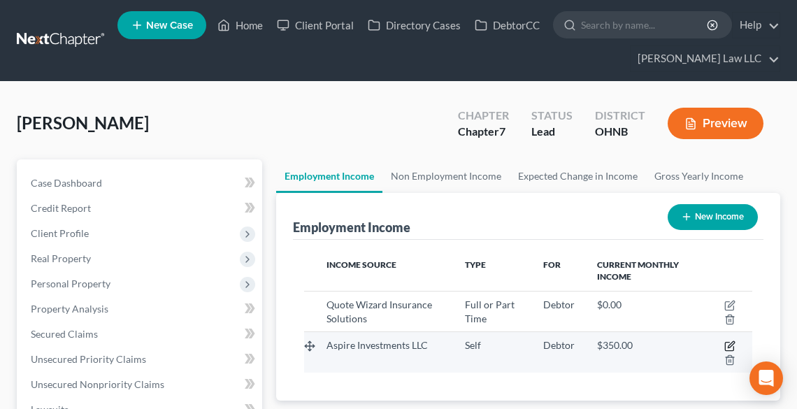
click at [729, 344] on icon "button" at bounding box center [731, 345] width 6 height 6
select select "1"
select select "0"
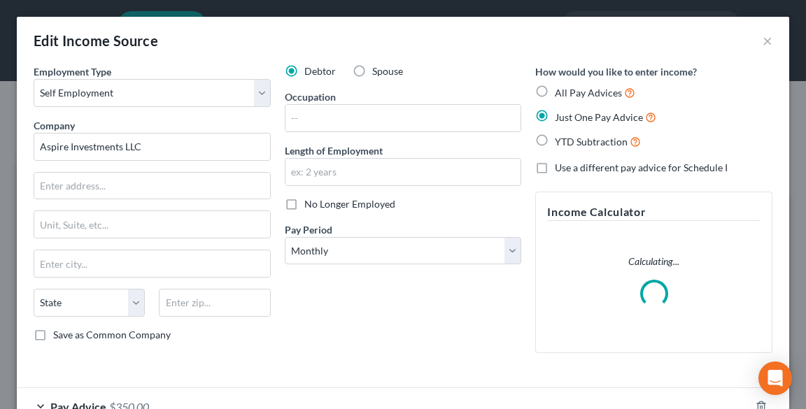
scroll to position [227, 481]
drag, startPoint x: 165, startPoint y: 146, endPoint x: 66, endPoint y: 145, distance: 98.6
click at [9, 139] on div "Edit Income Source × Employment Type * Select Full or [DEMOGRAPHIC_DATA] Employ…" at bounding box center [403, 204] width 806 height 409
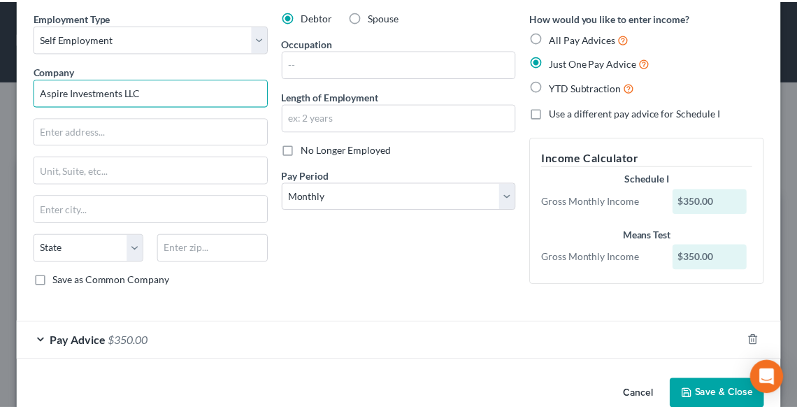
scroll to position [80, 0]
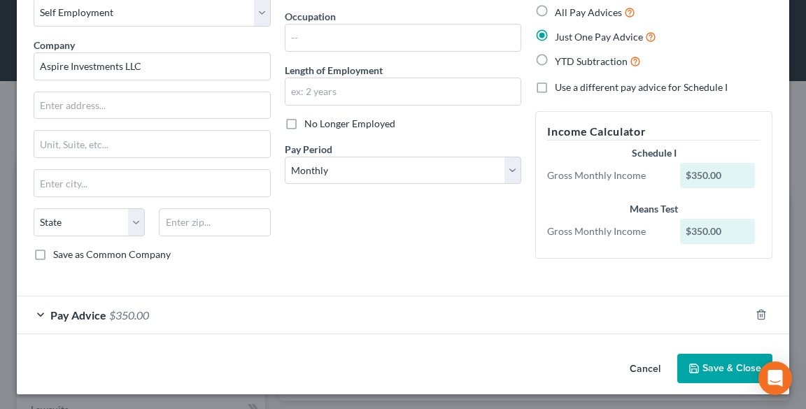
click at [716, 362] on button "Save & Close" at bounding box center [724, 368] width 95 height 29
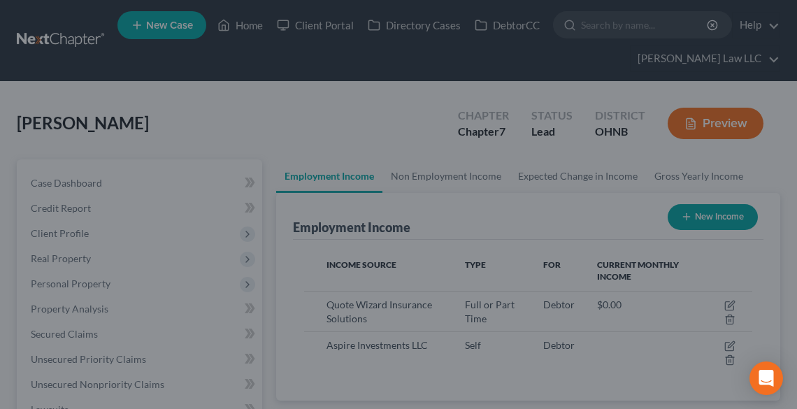
scroll to position [699217, 698964]
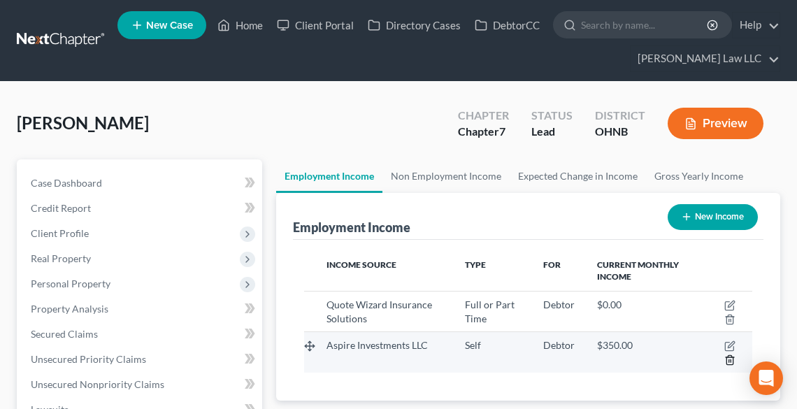
click at [726, 358] on icon "button" at bounding box center [730, 360] width 11 height 11
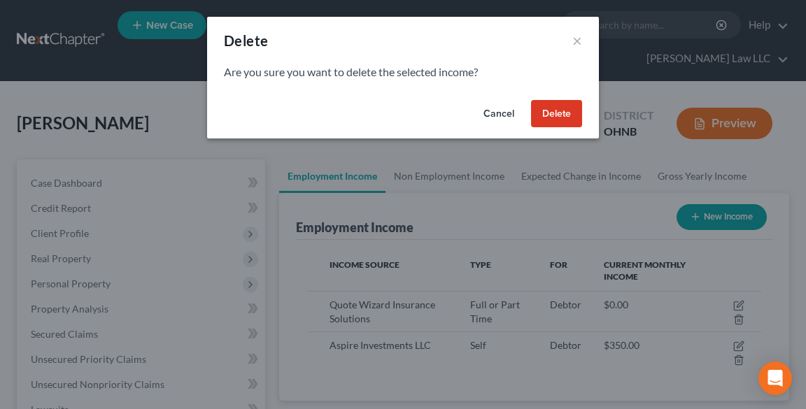
click at [566, 112] on button "Delete" at bounding box center [556, 114] width 51 height 28
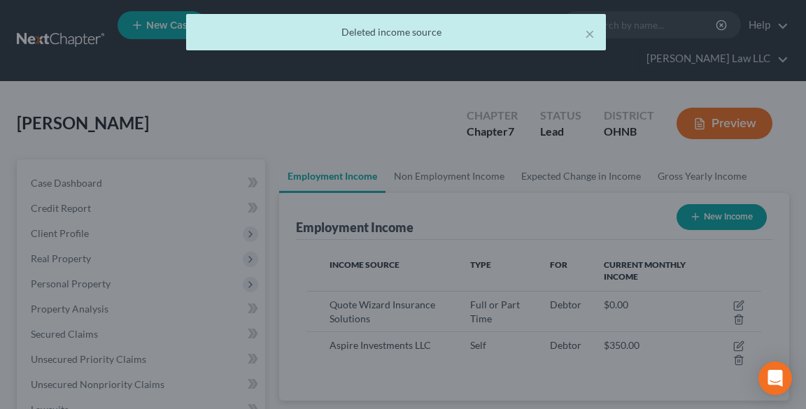
scroll to position [699217, 698964]
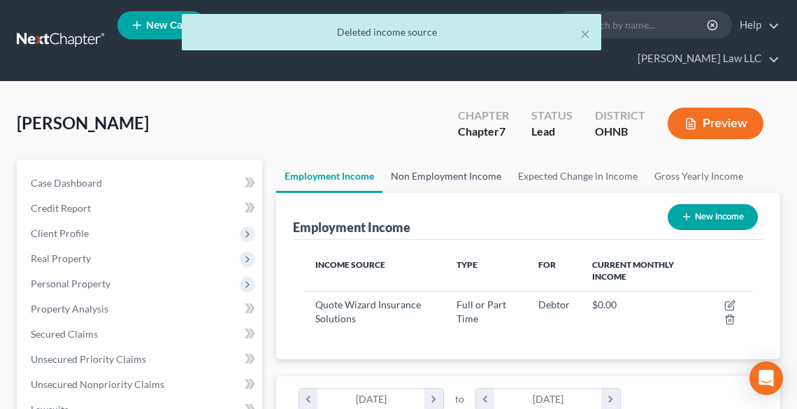
click at [422, 176] on link "Non Employment Income" at bounding box center [446, 176] width 127 height 34
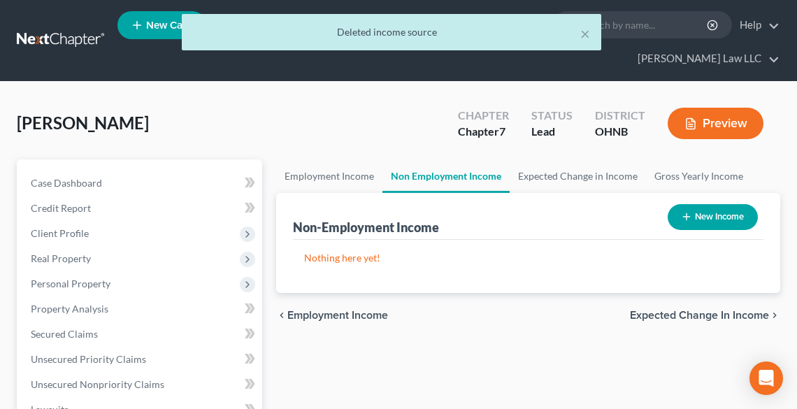
click at [715, 212] on button "New Income" at bounding box center [713, 217] width 90 height 26
select select "0"
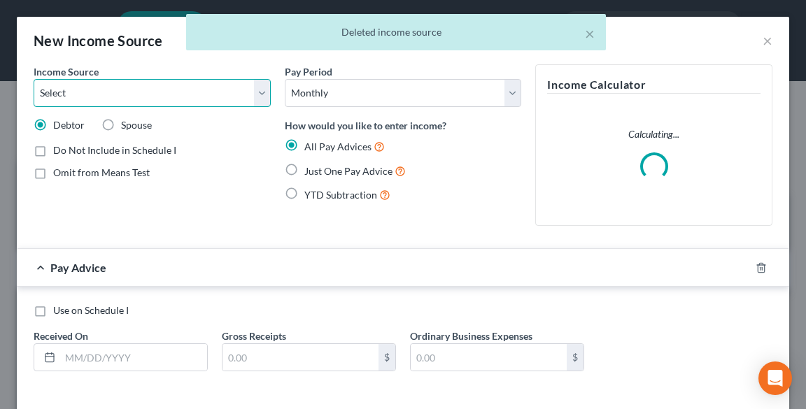
click at [106, 90] on select "Select Unemployment Disability (from employer) Pension Retirement Social Securi…" at bounding box center [152, 93] width 237 height 28
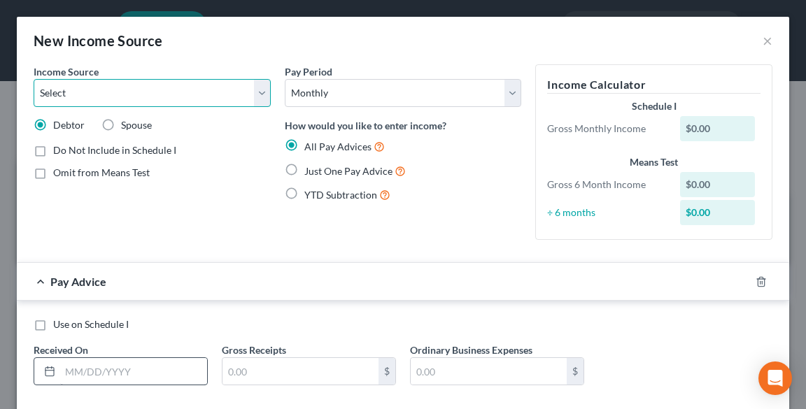
select select "13"
click at [34, 79] on select "Select Unemployment Disability (from employer) Pension Retirement Social Securi…" at bounding box center [152, 93] width 237 height 28
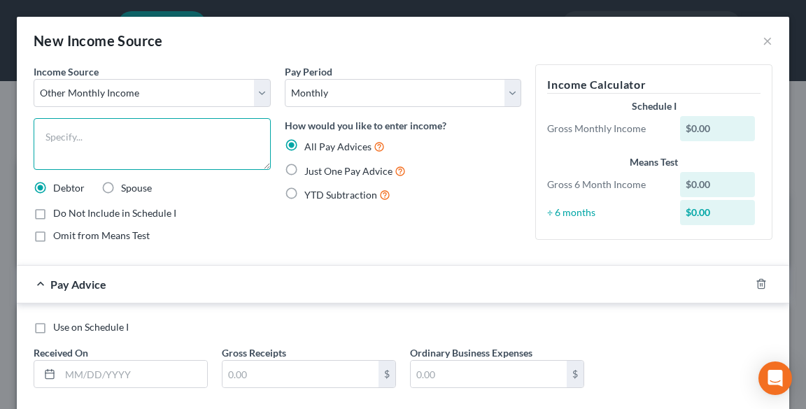
click at [157, 149] on textarea at bounding box center [152, 144] width 237 height 52
paste textarea "Aspire Investments LLC"
type textarea "Aspire Investments LLC - [Self Employed]"
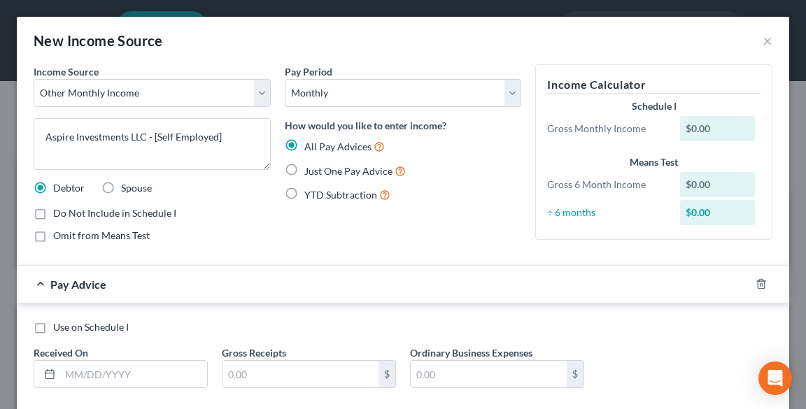
click at [327, 171] on span "Just One Pay Advice" at bounding box center [348, 171] width 88 height 12
click at [319, 171] on input "Just One Pay Advice" at bounding box center [314, 167] width 9 height 9
radio input "true"
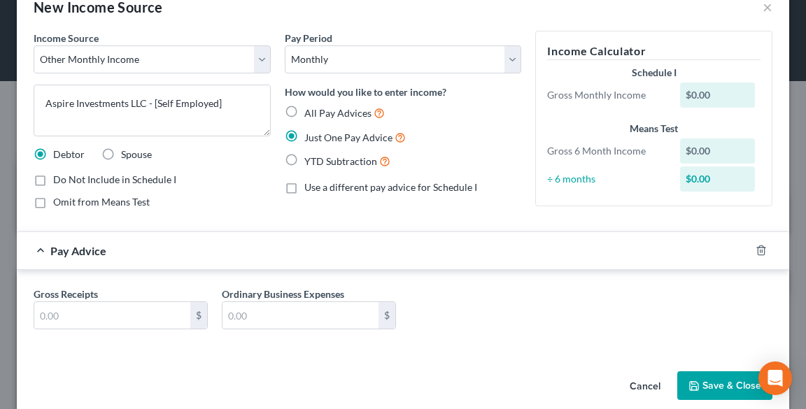
scroll to position [52, 0]
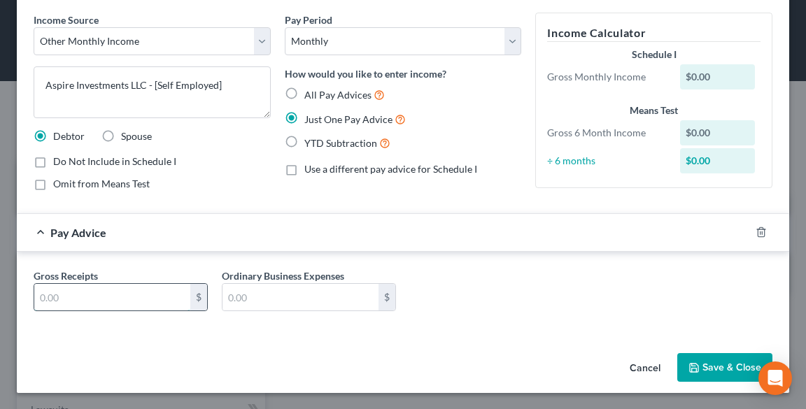
click at [173, 304] on input "text" at bounding box center [112, 297] width 156 height 27
type input "350.00"
click at [730, 362] on button "Save & Close" at bounding box center [724, 367] width 95 height 29
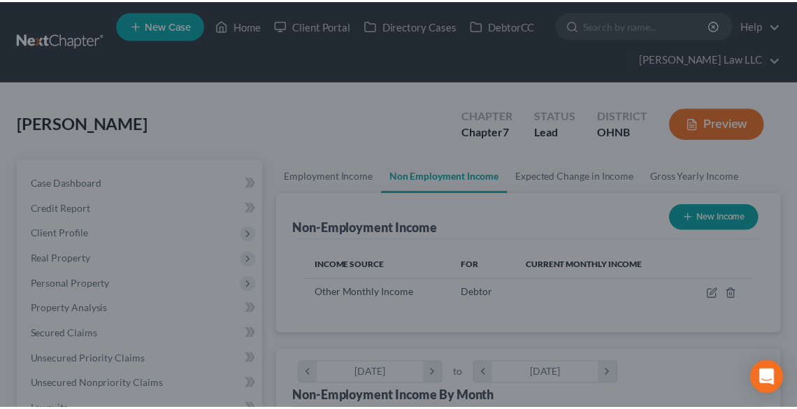
scroll to position [699217, 698964]
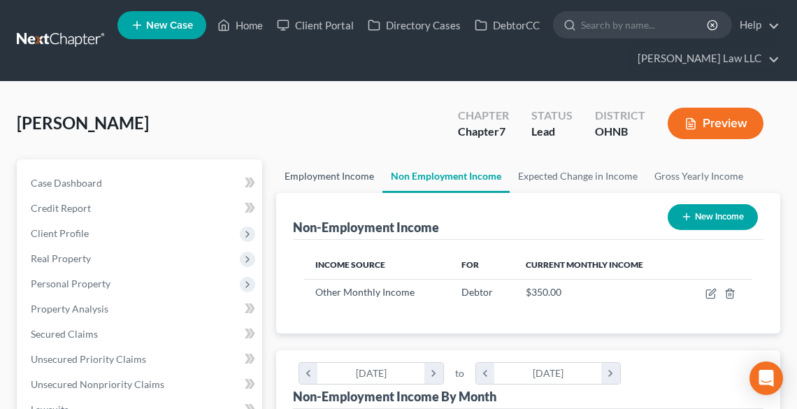
click at [329, 177] on link "Employment Income" at bounding box center [329, 176] width 106 height 34
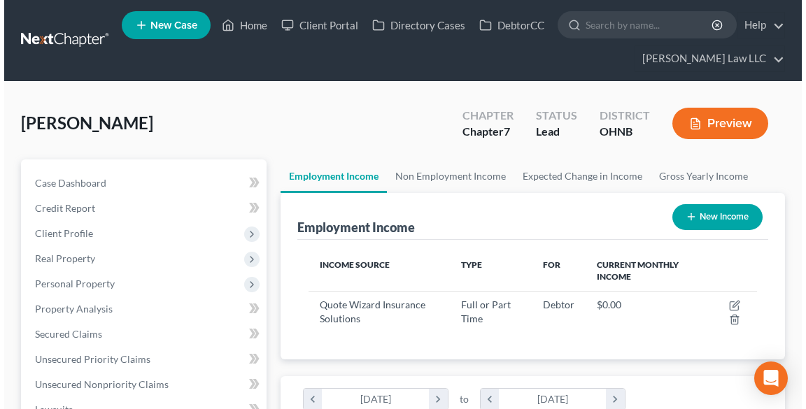
scroll to position [224, 476]
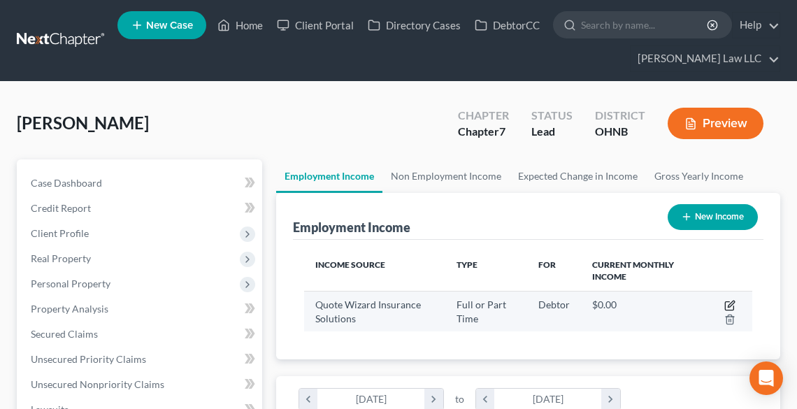
click at [730, 301] on icon "button" at bounding box center [730, 305] width 11 height 11
select select "0"
select select "50"
select select "2"
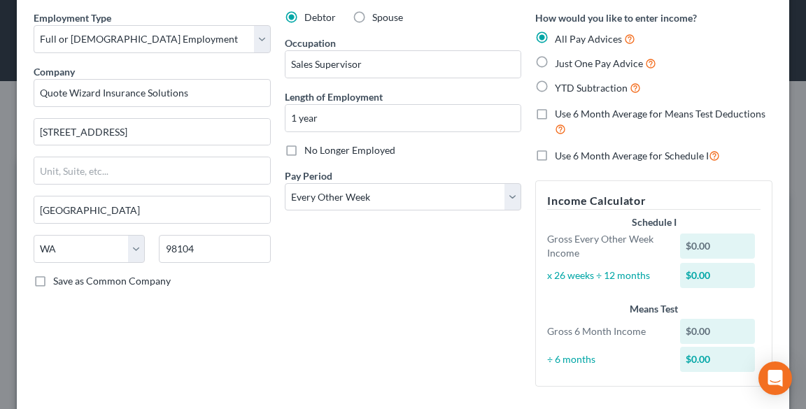
scroll to position [0, 0]
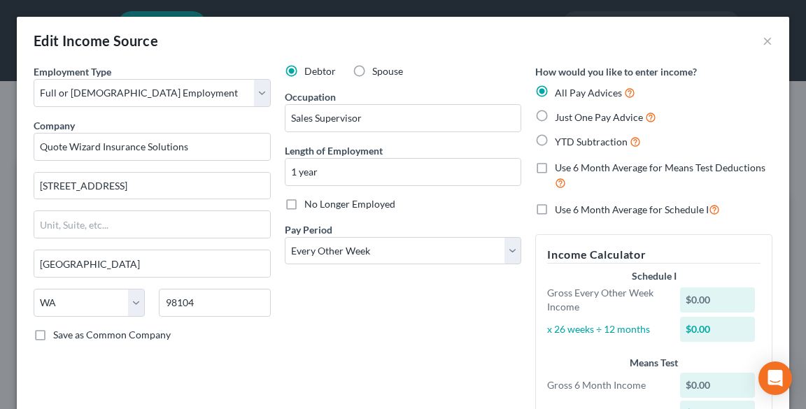
click at [555, 116] on span "Just One Pay Advice" at bounding box center [599, 117] width 88 height 12
click at [560, 116] on input "Just One Pay Advice" at bounding box center [564, 113] width 9 height 9
radio input "true"
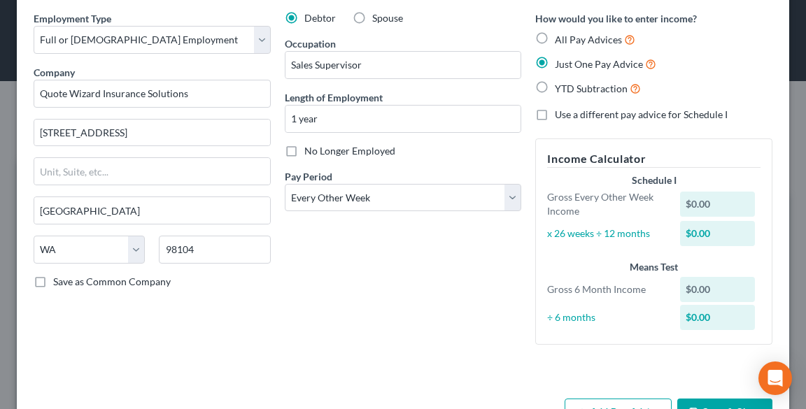
scroll to position [99, 0]
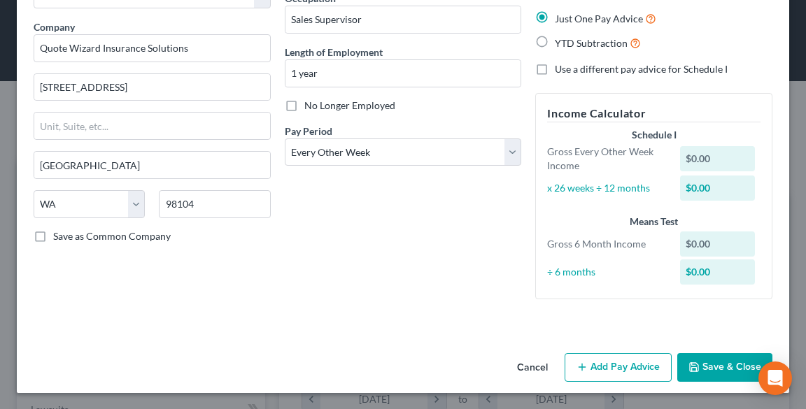
click at [643, 361] on button "Add Pay Advice" at bounding box center [617, 367] width 107 height 29
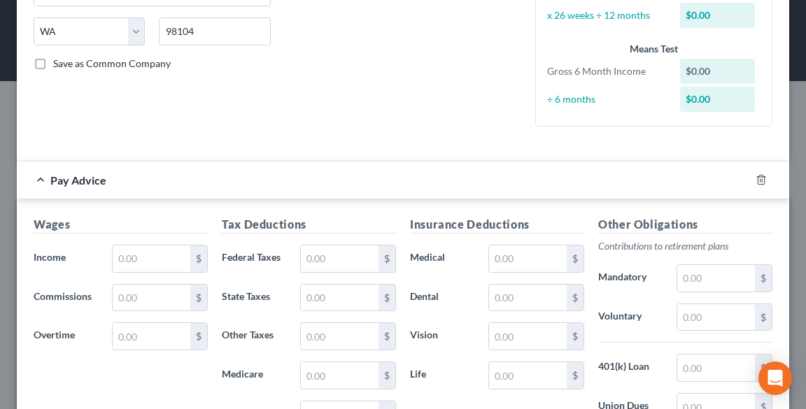
scroll to position [378, 0]
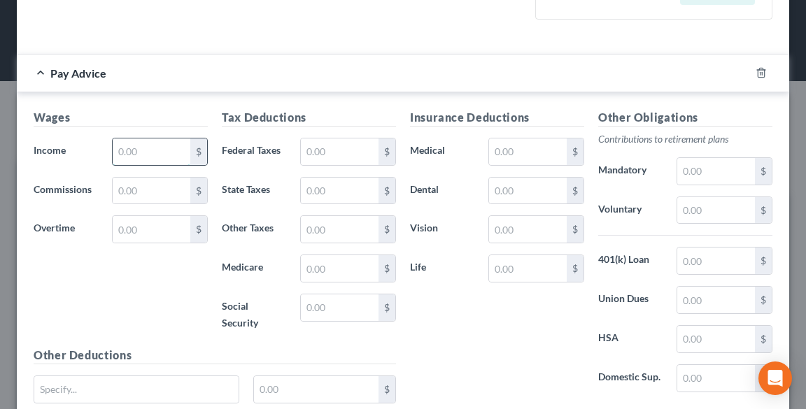
click at [157, 156] on input "text" at bounding box center [152, 151] width 78 height 27
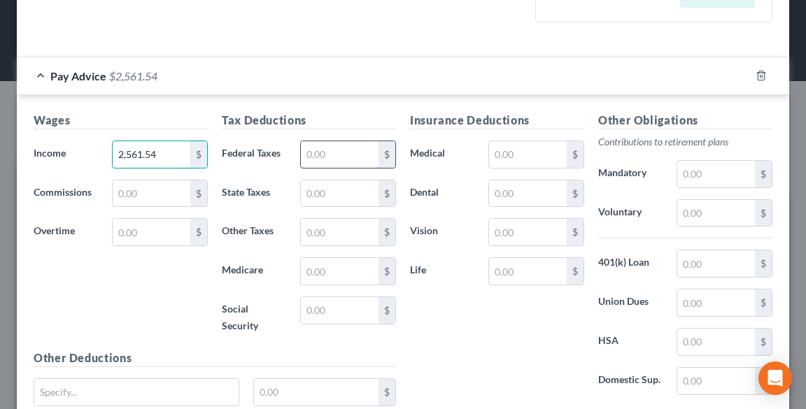
type input "2,561.54"
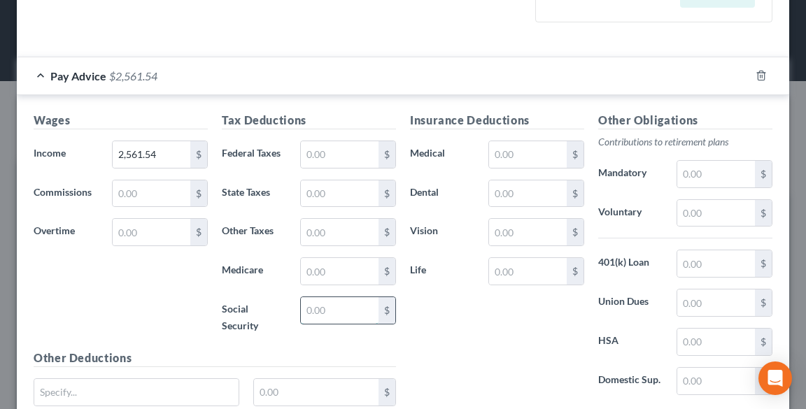
click at [334, 311] on input "text" at bounding box center [340, 310] width 78 height 27
type input "142.28"
click at [323, 262] on input "text" at bounding box center [340, 271] width 78 height 27
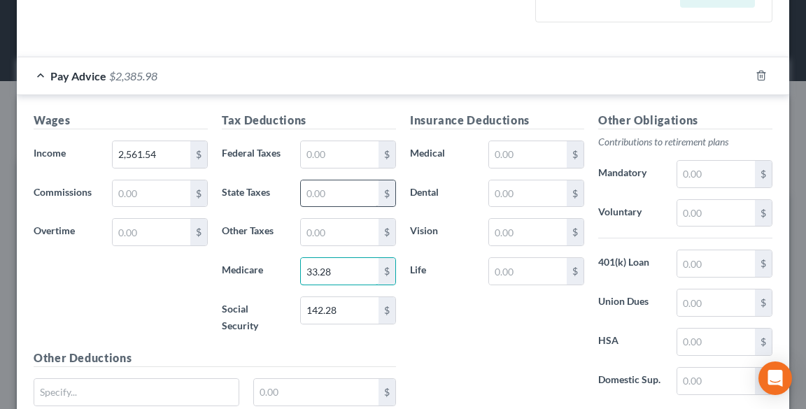
type input "33.28"
click at [336, 190] on input "text" at bounding box center [340, 193] width 78 height 27
type input "52.01"
click at [702, 224] on input "text" at bounding box center [716, 213] width 78 height 27
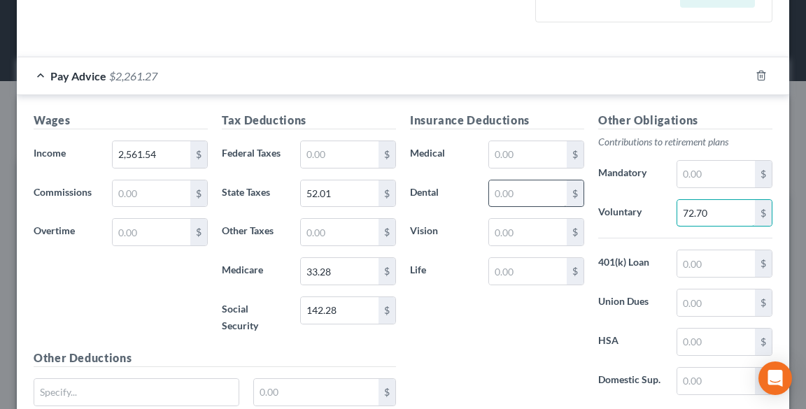
type input "72.70"
click at [542, 196] on input "text" at bounding box center [528, 193] width 78 height 27
type input "24.36"
click at [697, 340] on input "text" at bounding box center [716, 342] width 78 height 27
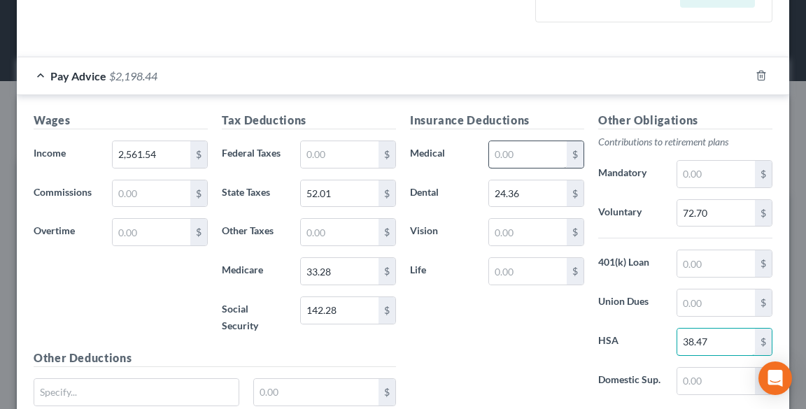
type input "38.47"
click at [515, 156] on input "text" at bounding box center [528, 154] width 78 height 27
type input "190.75"
click at [512, 233] on input "text" at bounding box center [528, 232] width 78 height 27
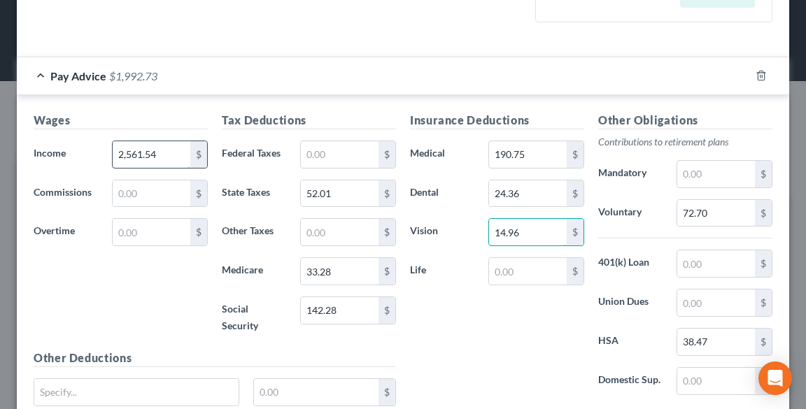
type input "14.96"
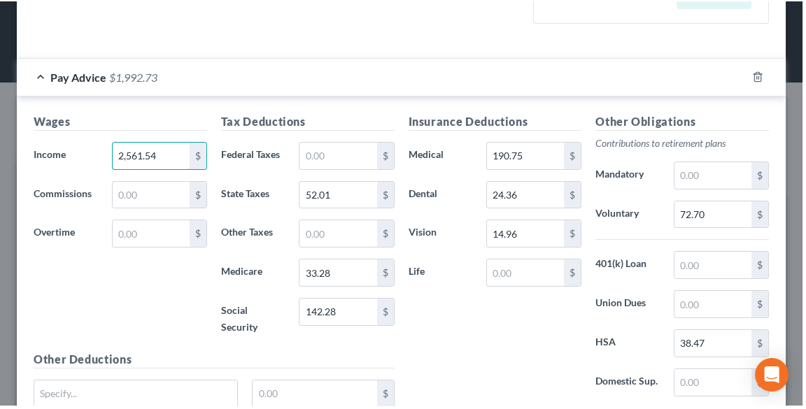
scroll to position [699214, 698958]
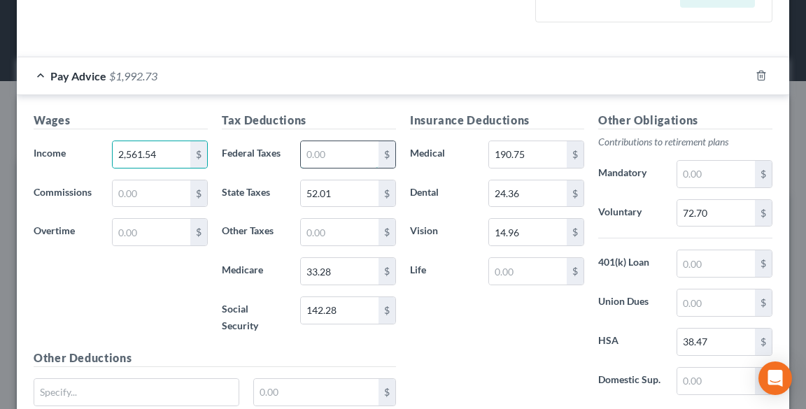
click at [311, 153] on input "text" at bounding box center [340, 154] width 78 height 27
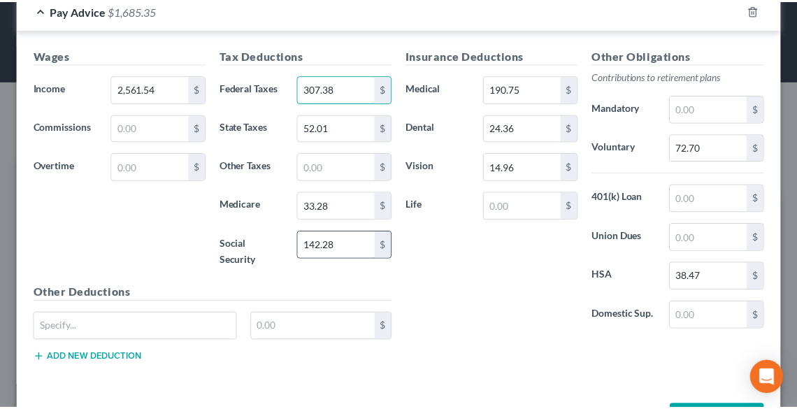
scroll to position [495, 0]
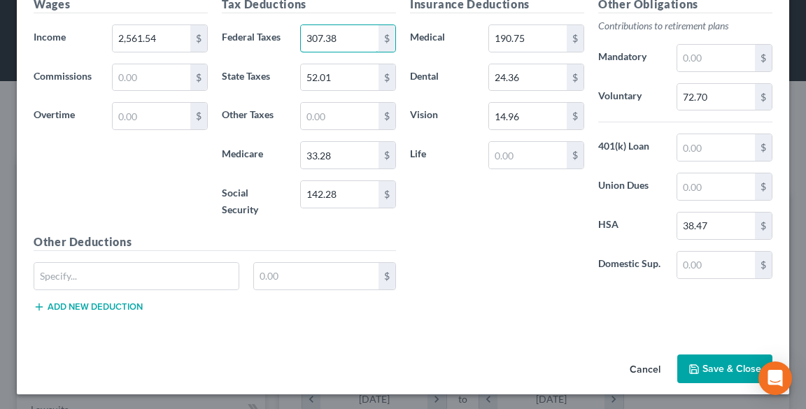
drag, startPoint x: 343, startPoint y: 35, endPoint x: 290, endPoint y: 36, distance: 53.9
click at [293, 36] on div "307.38 $" at bounding box center [348, 38] width 110 height 28
type input "32.24"
click at [723, 371] on button "Save & Close" at bounding box center [724, 369] width 95 height 29
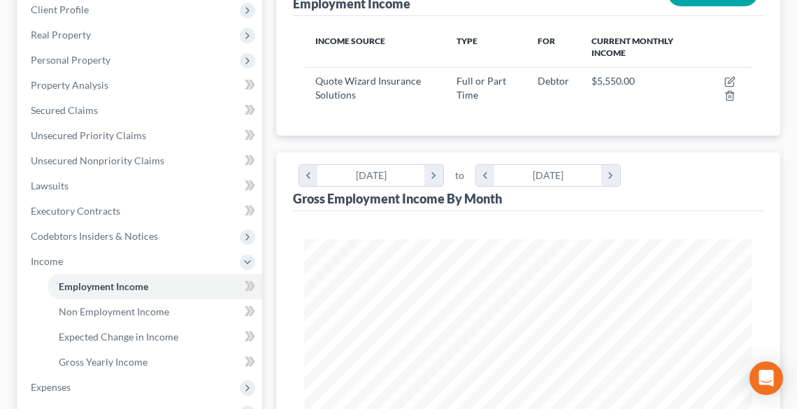
scroll to position [392, 0]
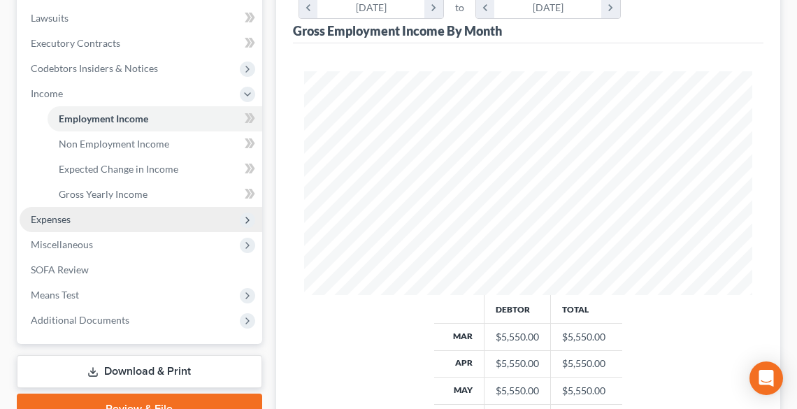
click at [78, 215] on span "Expenses" at bounding box center [141, 219] width 243 height 25
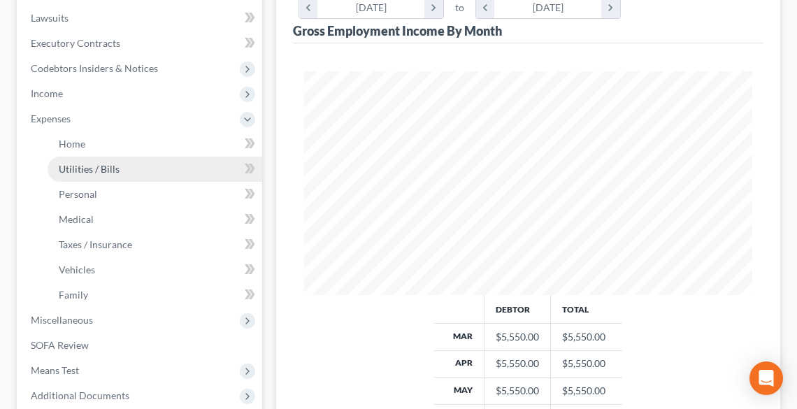
click at [71, 157] on link "Utilities / Bills" at bounding box center [155, 169] width 215 height 25
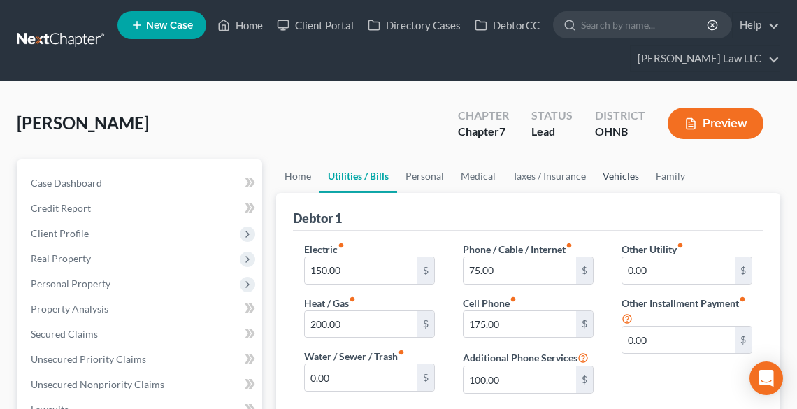
click at [618, 165] on link "Vehicles" at bounding box center [621, 176] width 53 height 34
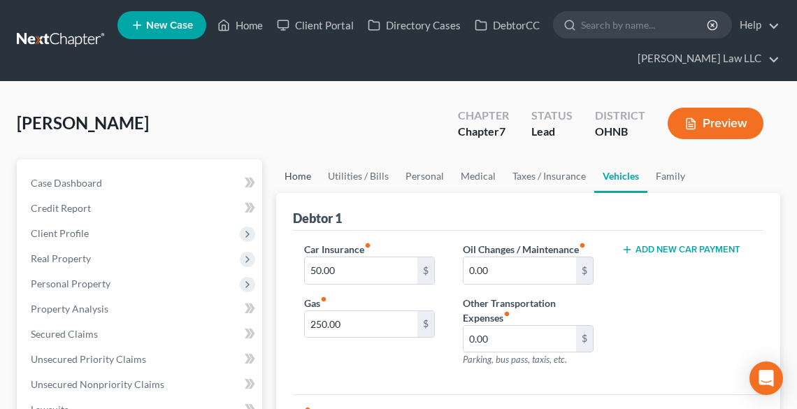
click at [292, 168] on link "Home" at bounding box center [297, 176] width 43 height 34
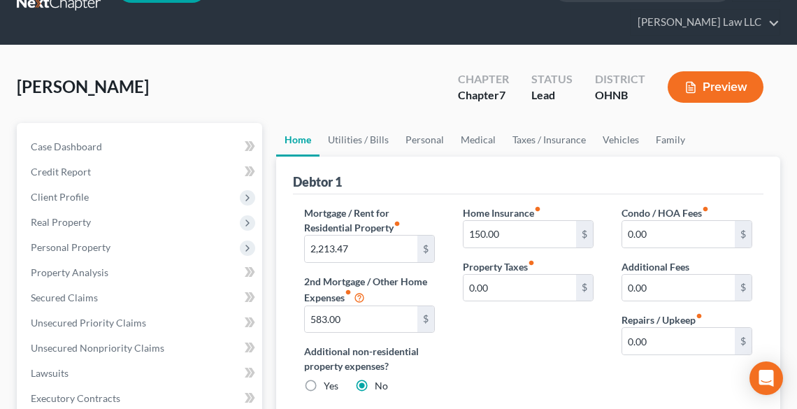
scroll to position [56, 0]
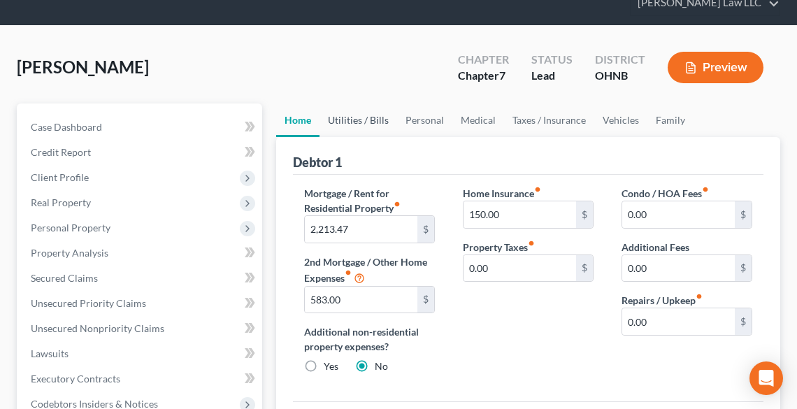
click at [357, 114] on link "Utilities / Bills" at bounding box center [359, 121] width 78 height 34
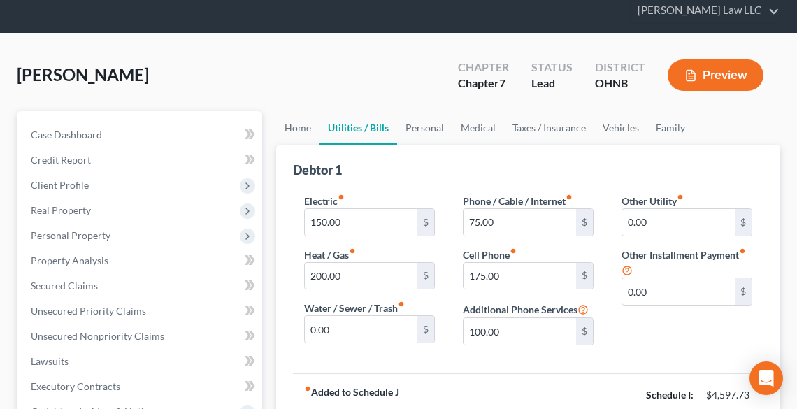
scroll to position [112, 0]
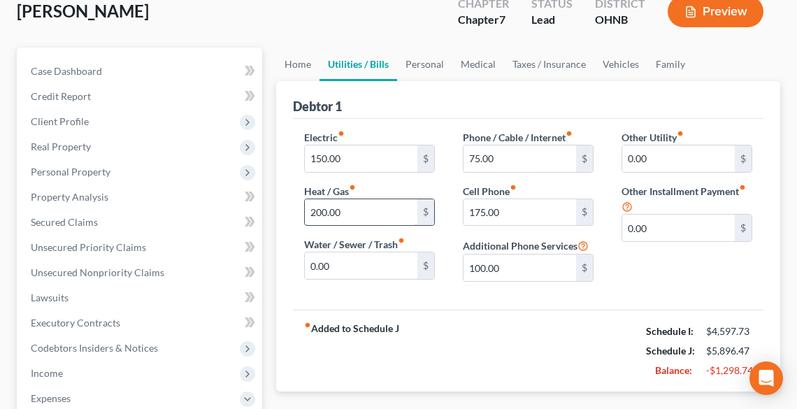
click at [371, 216] on input "200.00" at bounding box center [361, 212] width 113 height 27
type input "150.00"
click at [414, 63] on link "Personal" at bounding box center [424, 65] width 55 height 34
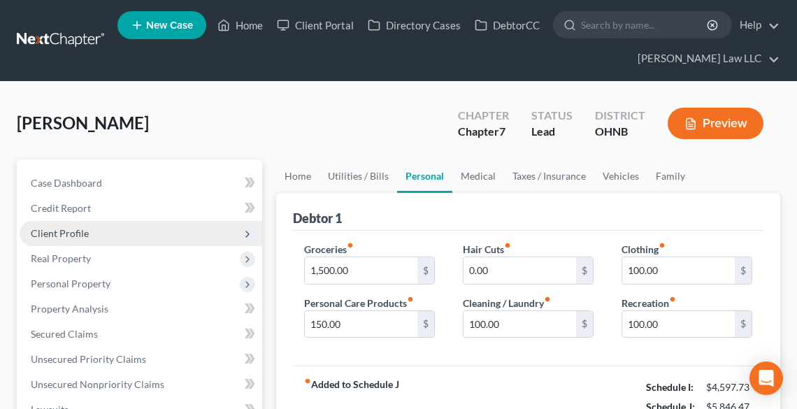
click at [48, 232] on span "Client Profile" at bounding box center [60, 233] width 58 height 12
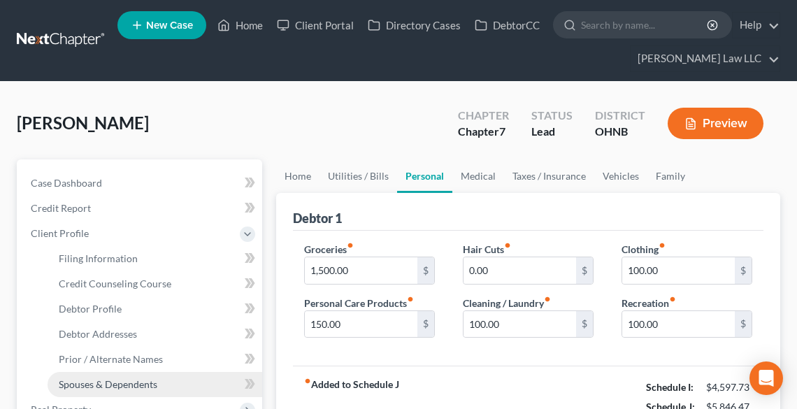
click at [106, 380] on span "Spouses & Dependents" at bounding box center [108, 384] width 99 height 12
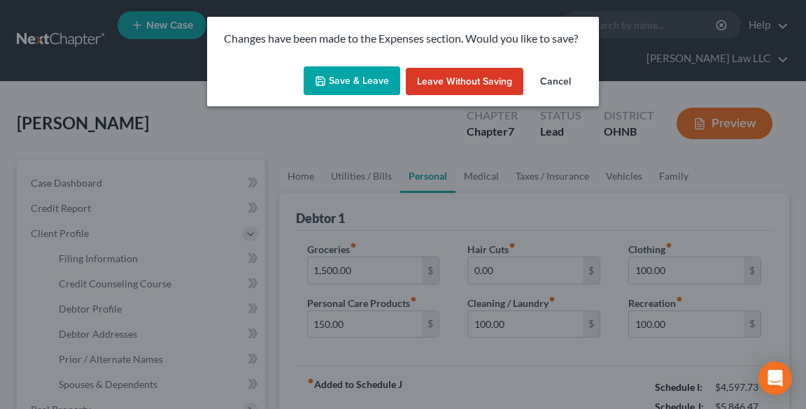
click at [364, 73] on button "Save & Leave" at bounding box center [352, 80] width 97 height 29
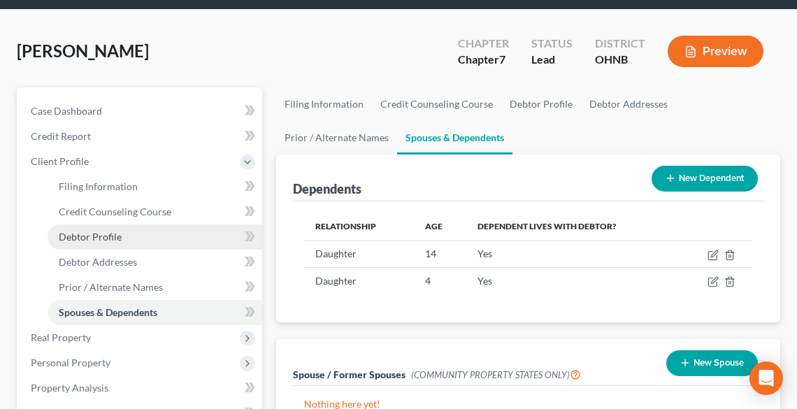
scroll to position [224, 0]
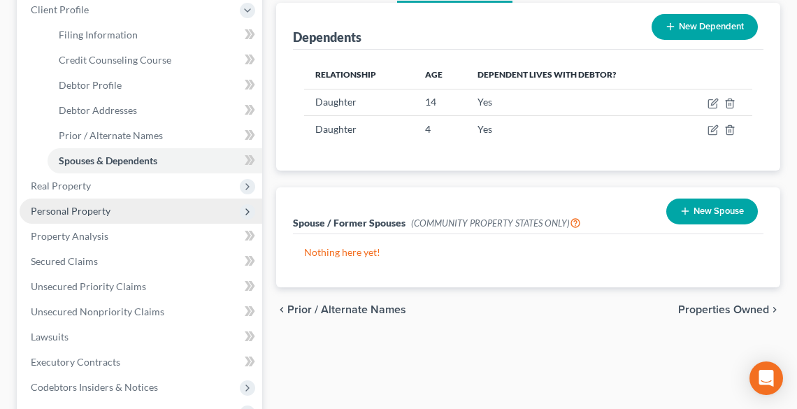
click at [71, 210] on span "Personal Property" at bounding box center [71, 211] width 80 height 12
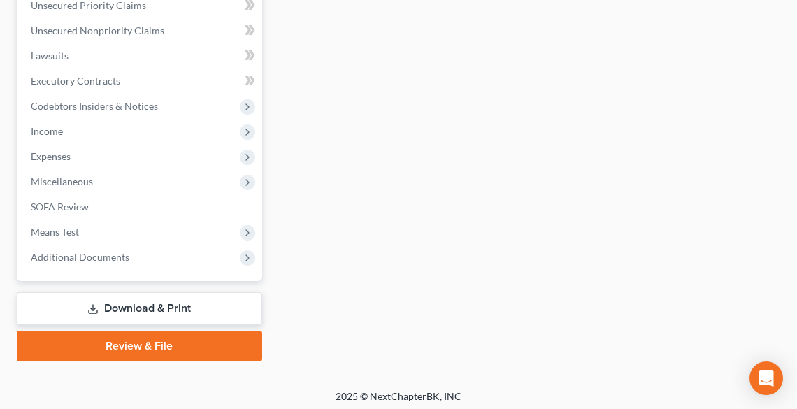
scroll to position [610, 0]
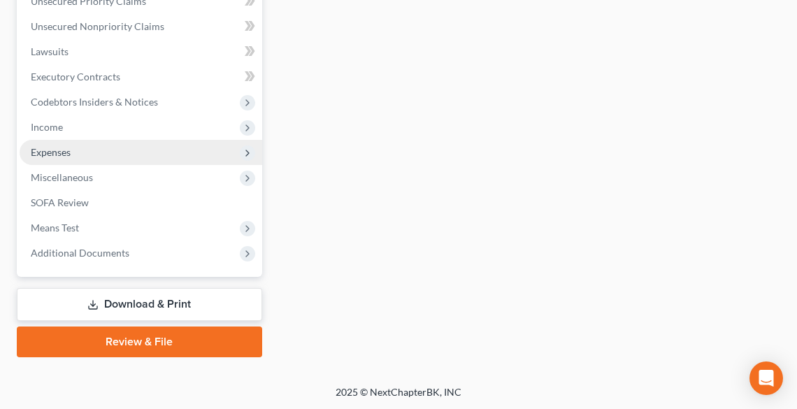
click at [59, 148] on span "Expenses" at bounding box center [51, 152] width 40 height 12
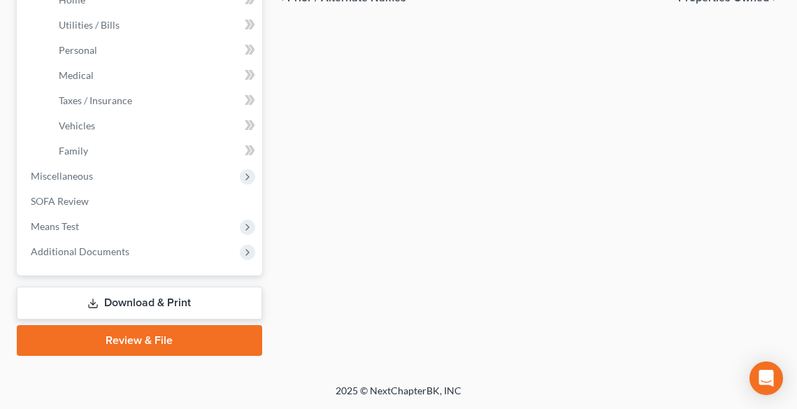
scroll to position [358, 0]
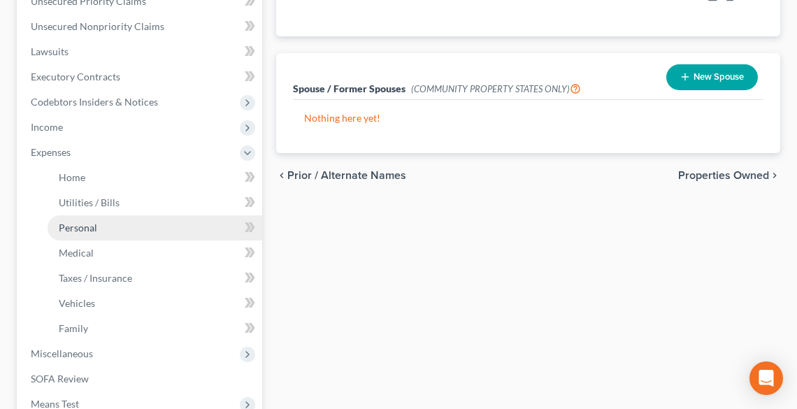
click at [87, 227] on span "Personal" at bounding box center [78, 228] width 38 height 12
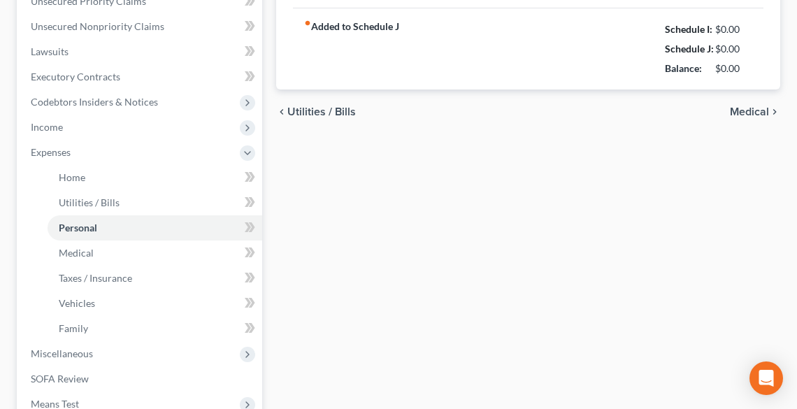
scroll to position [194, 0]
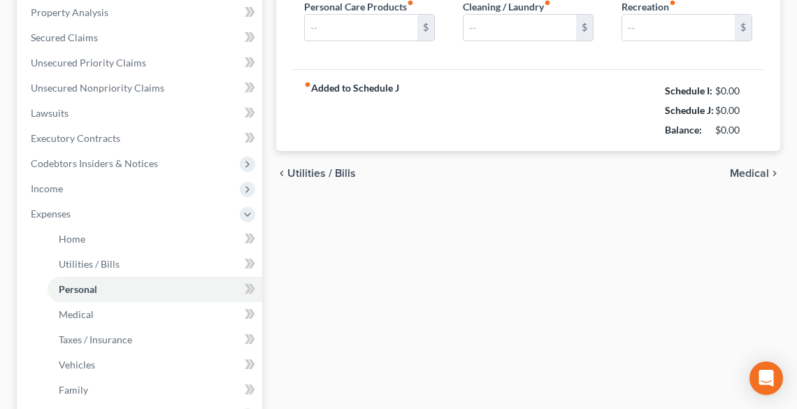
type input "1,500.00"
type input "150.00"
type input "0.00"
type input "100.00"
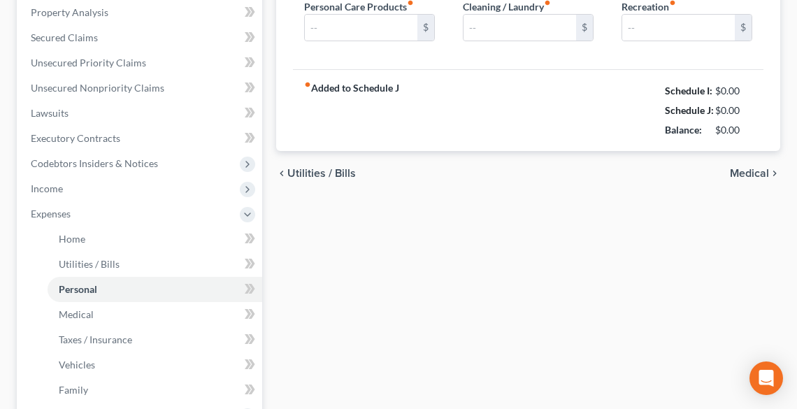
type input "100.00"
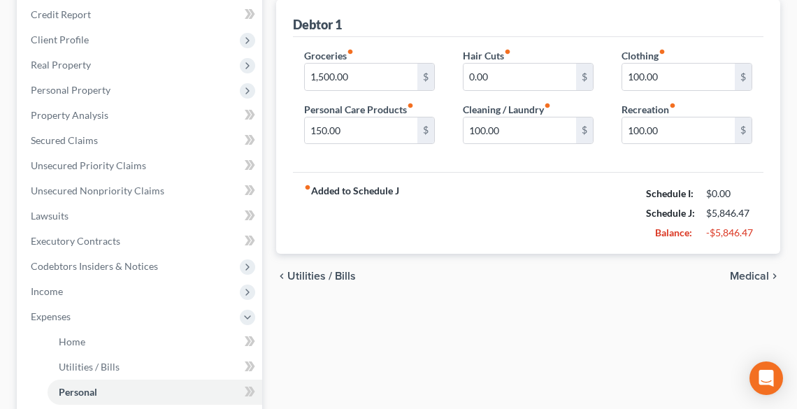
scroll to position [0, 0]
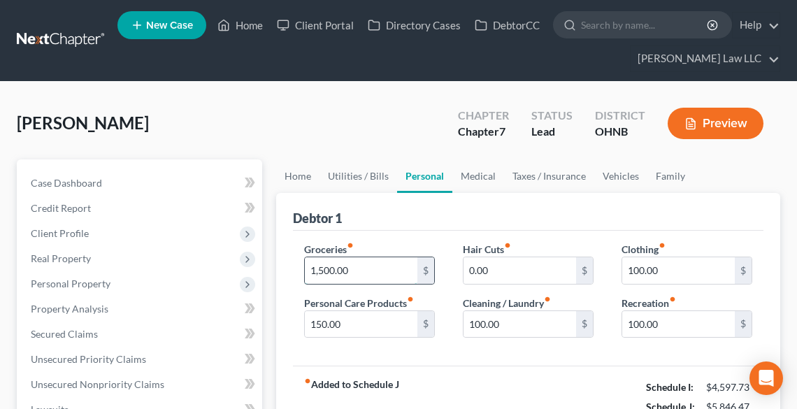
click at [378, 273] on input "1,500.00" at bounding box center [361, 270] width 113 height 27
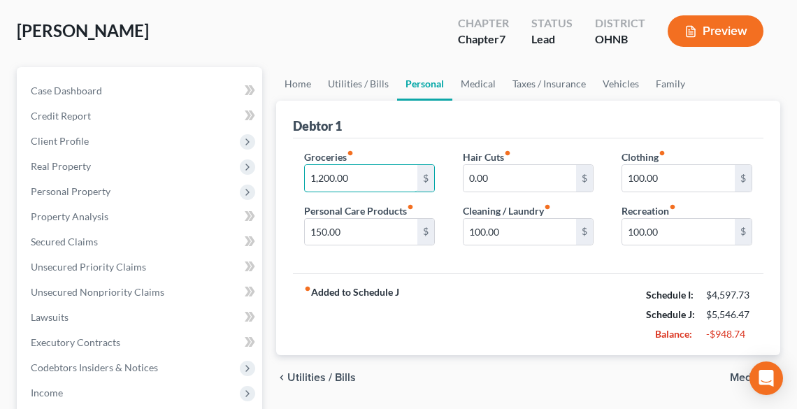
scroll to position [112, 0]
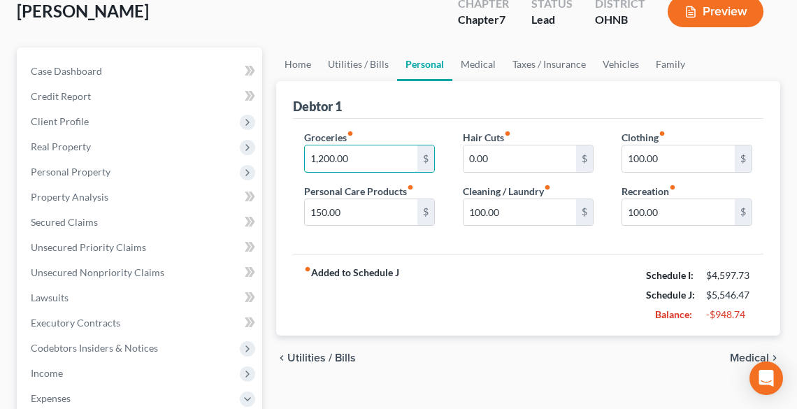
type input "1,200.00"
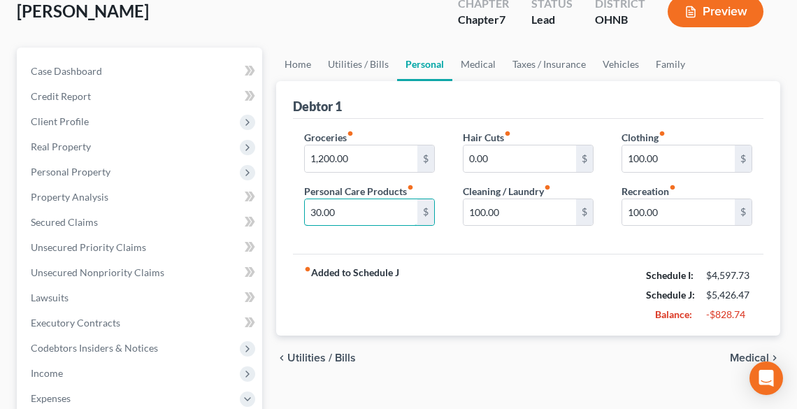
type input "30.00"
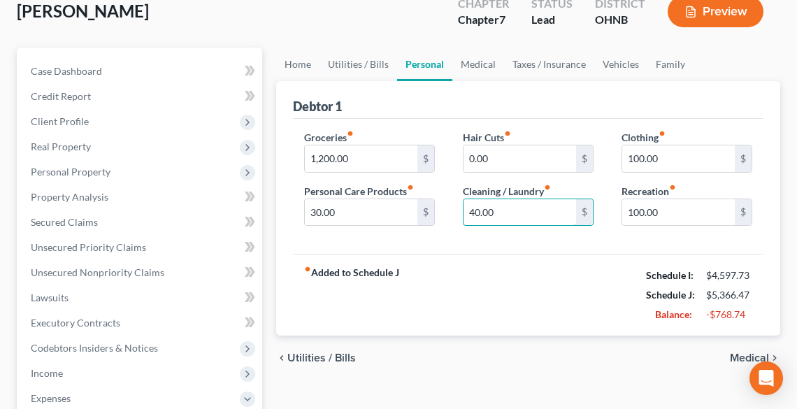
type input "40.00"
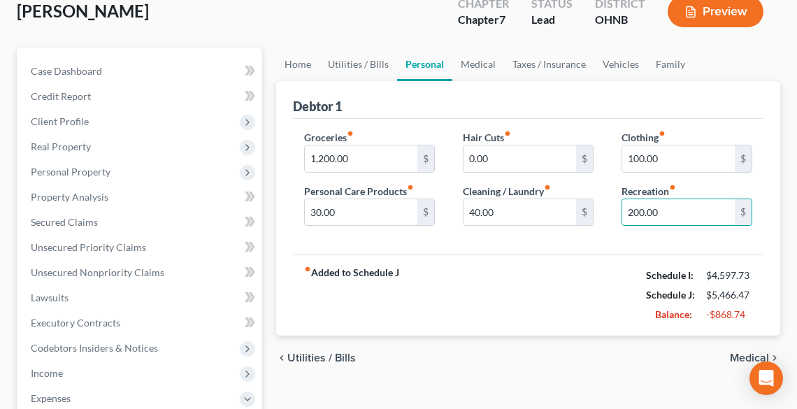
type input "200.00"
click at [474, 65] on link "Medical" at bounding box center [479, 65] width 52 height 34
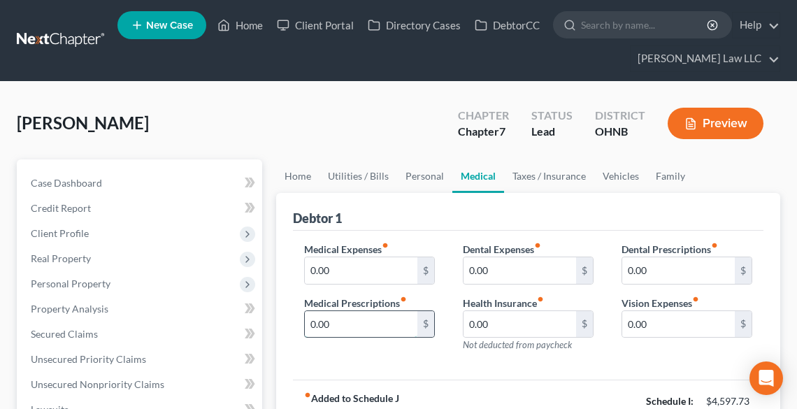
click at [373, 326] on input "0.00" at bounding box center [361, 324] width 113 height 27
click at [557, 173] on link "Taxes / Insurance" at bounding box center [549, 176] width 90 height 34
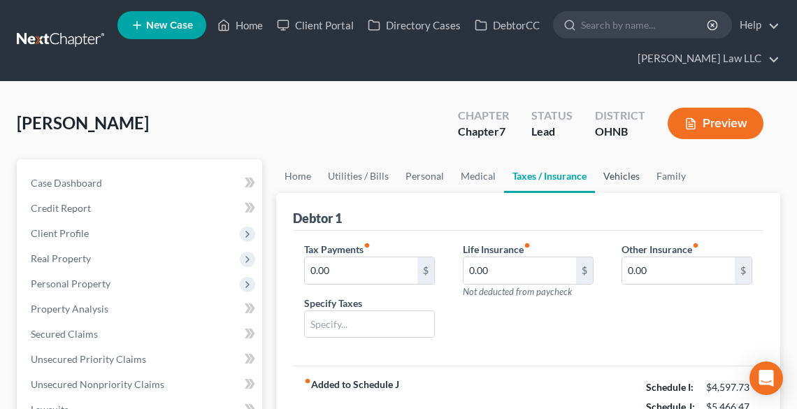
click at [610, 173] on link "Vehicles" at bounding box center [621, 176] width 53 height 34
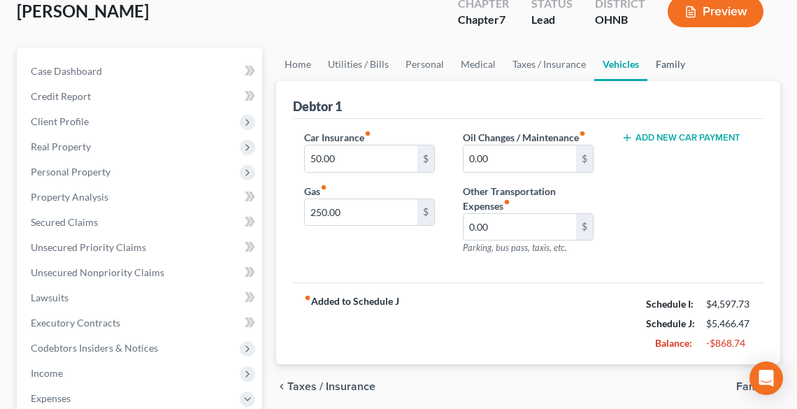
click at [663, 49] on link "Family" at bounding box center [671, 65] width 46 height 34
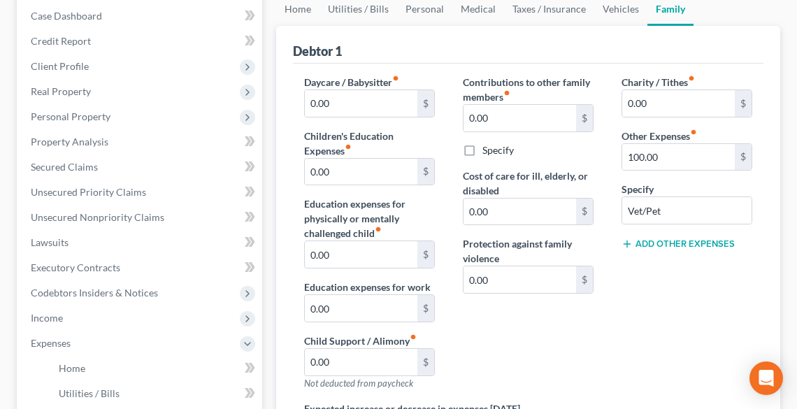
scroll to position [168, 0]
click at [674, 158] on input "100.00" at bounding box center [679, 156] width 113 height 27
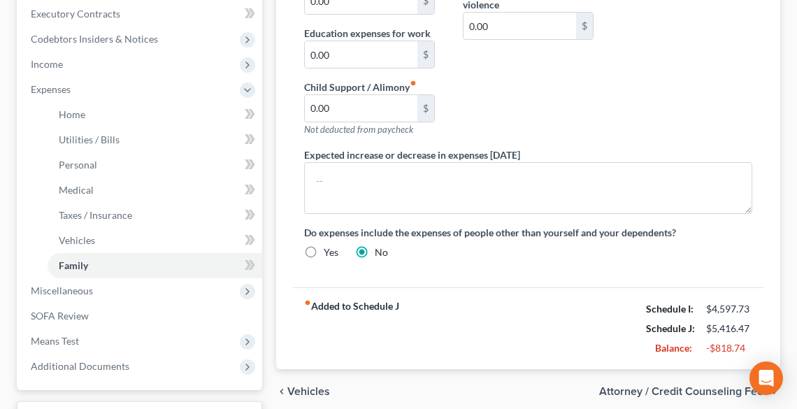
scroll to position [534, 0]
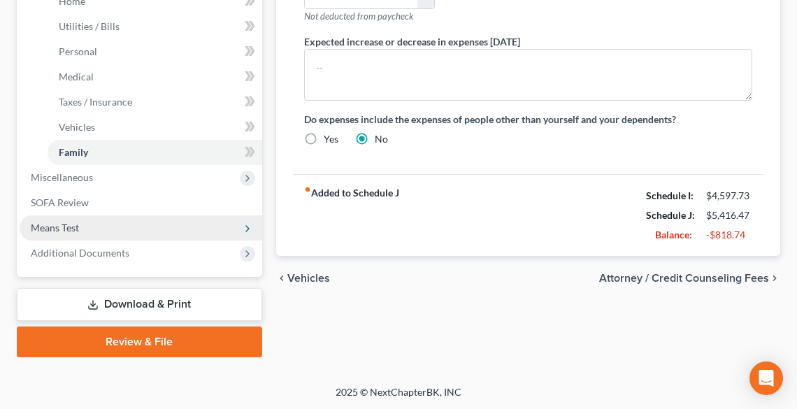
type input "50.00"
click at [80, 226] on span "Means Test" at bounding box center [141, 227] width 243 height 25
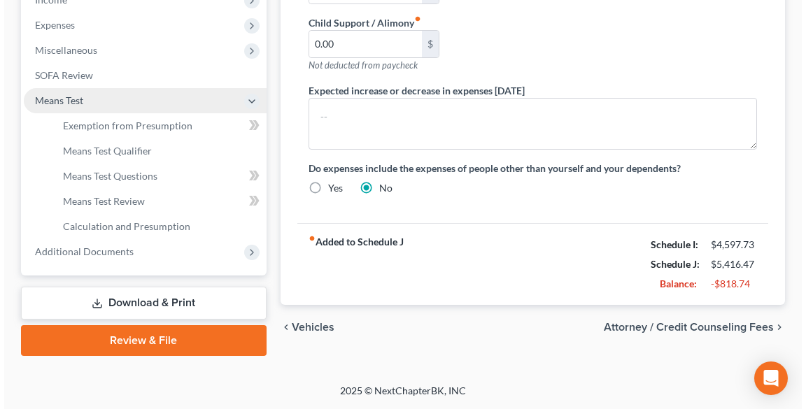
scroll to position [484, 0]
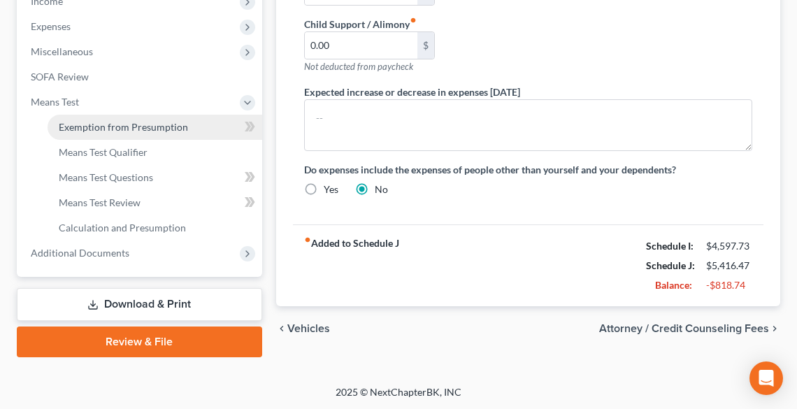
click at [104, 123] on span "Exemption from Presumption" at bounding box center [123, 127] width 129 height 12
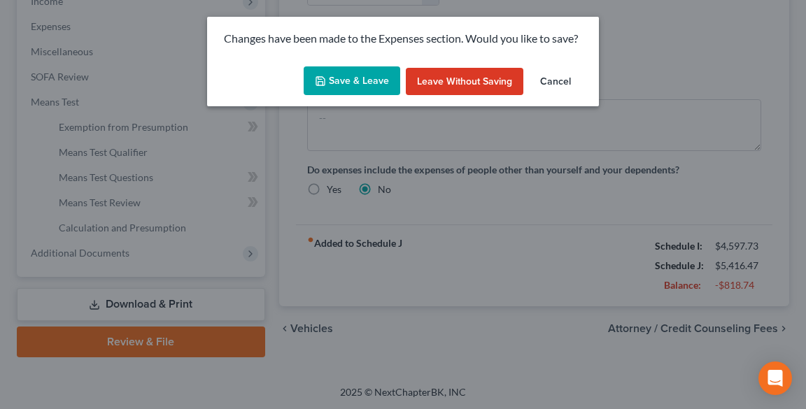
click at [364, 76] on button "Save & Leave" at bounding box center [352, 80] width 97 height 29
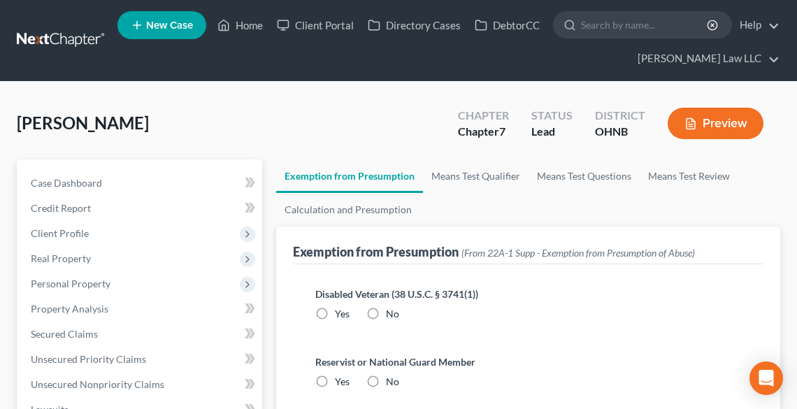
click at [386, 313] on label "No" at bounding box center [392, 314] width 13 height 14
click at [392, 313] on input "No" at bounding box center [396, 311] width 9 height 9
radio input "true"
click at [386, 382] on label "No" at bounding box center [392, 382] width 13 height 14
click at [392, 382] on input "No" at bounding box center [396, 379] width 9 height 9
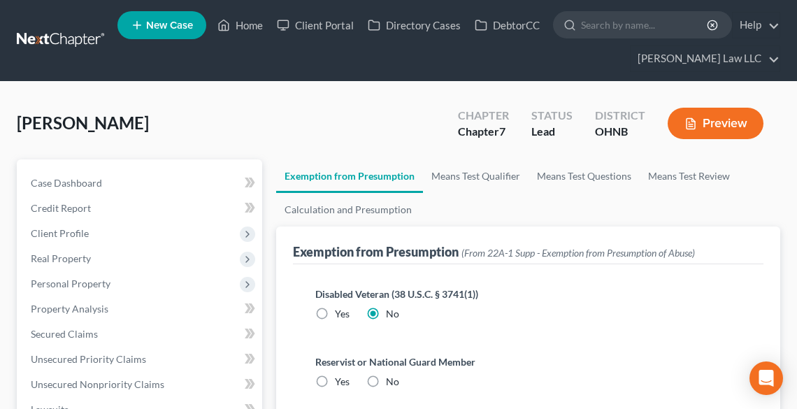
radio input "true"
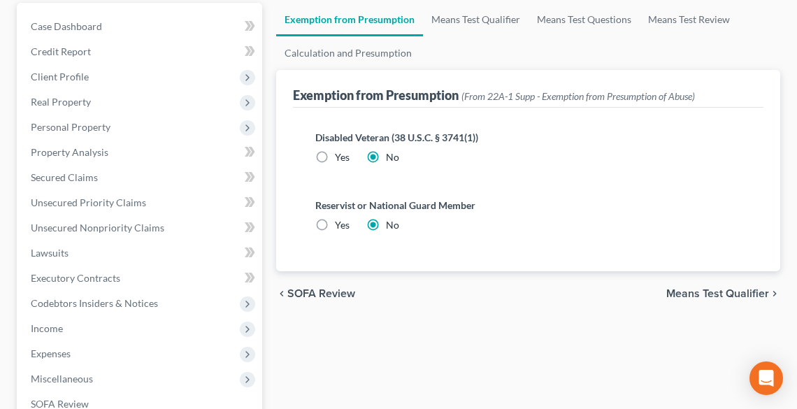
scroll to position [392, 0]
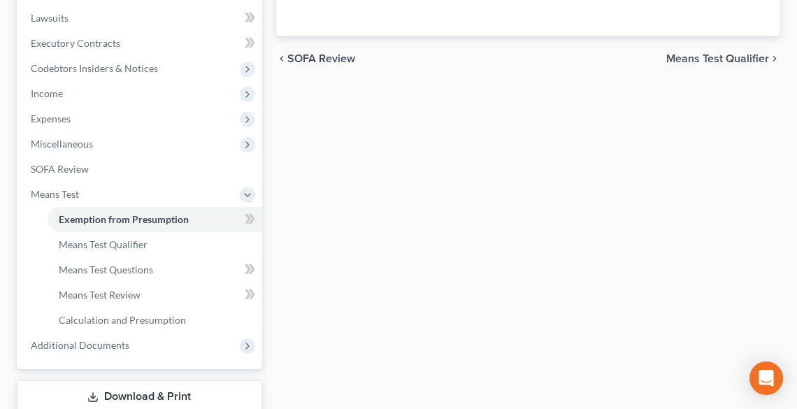
click at [741, 58] on span "Means Test Qualifier" at bounding box center [718, 58] width 103 height 11
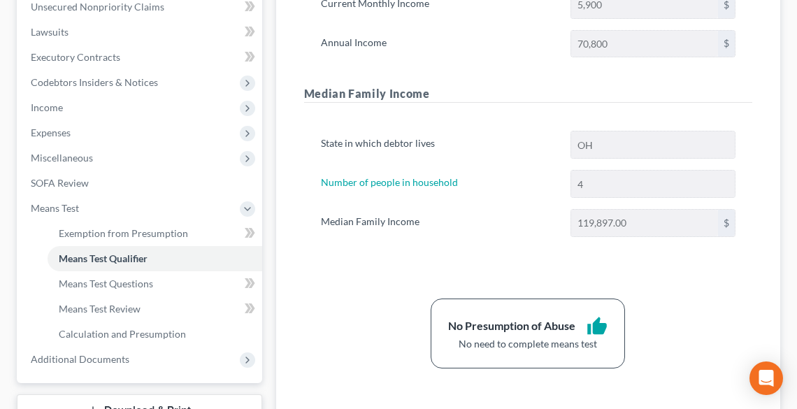
scroll to position [484, 0]
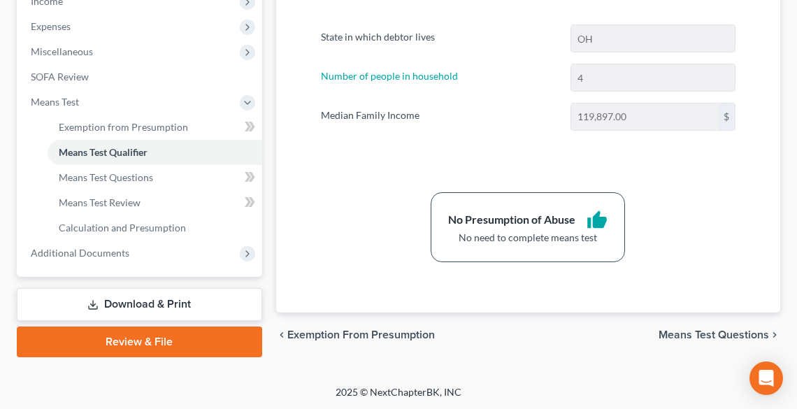
click at [703, 334] on span "Means Test Questions" at bounding box center [714, 334] width 111 height 11
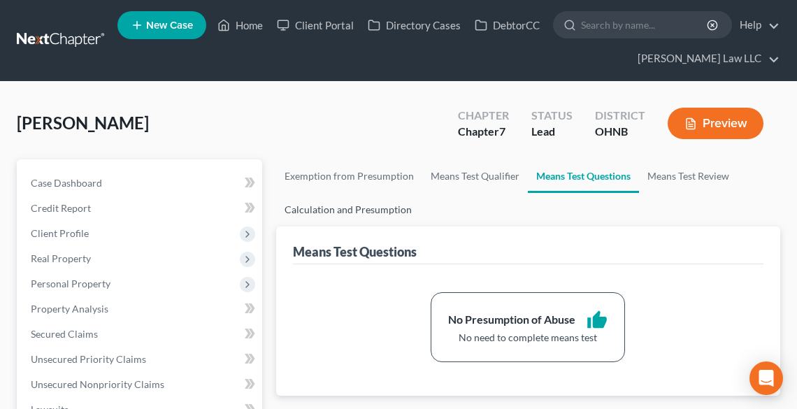
click at [374, 206] on link "Calculation and Presumption" at bounding box center [348, 210] width 144 height 34
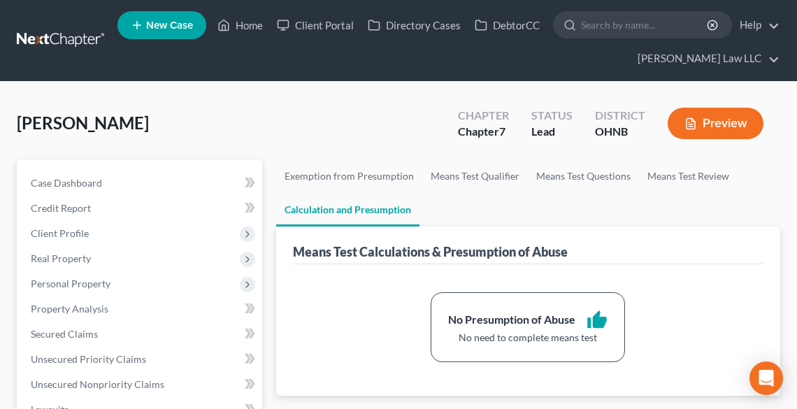
click at [724, 127] on button "Preview" at bounding box center [716, 123] width 96 height 31
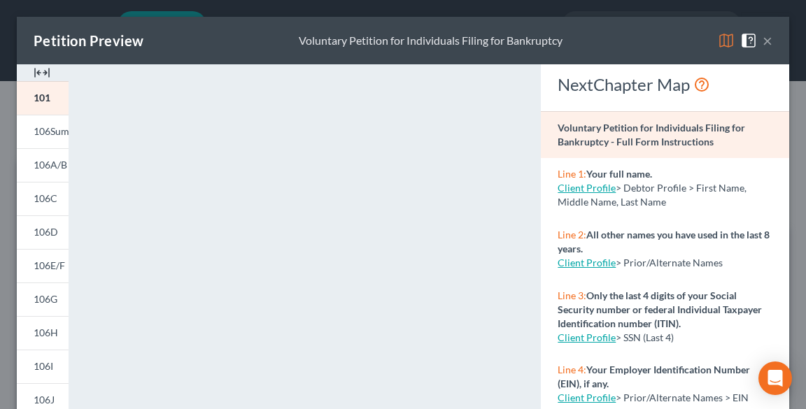
click at [764, 42] on div "Petition Preview Voluntary Petition for Individuals Filing for Bankruptcy ×" at bounding box center [403, 41] width 772 height 48
click at [762, 36] on button "×" at bounding box center [767, 40] width 10 height 17
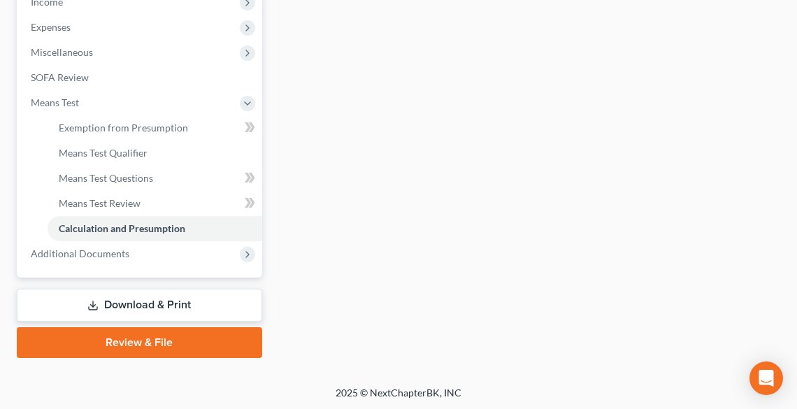
scroll to position [484, 0]
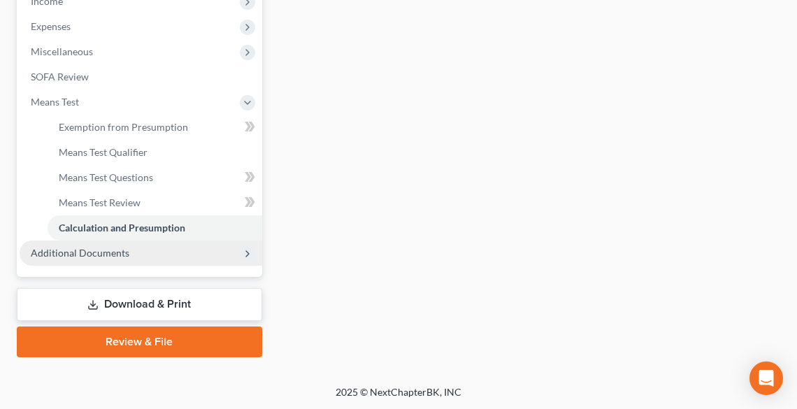
click at [126, 241] on span "Additional Documents" at bounding box center [141, 253] width 243 height 25
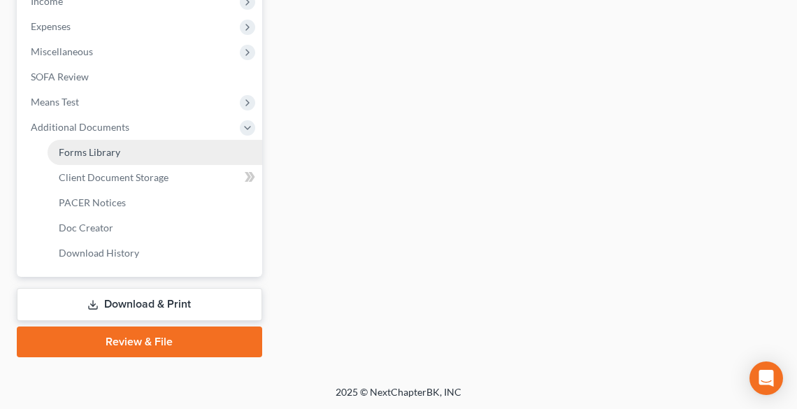
click at [88, 148] on span "Forms Library" at bounding box center [90, 152] width 62 height 12
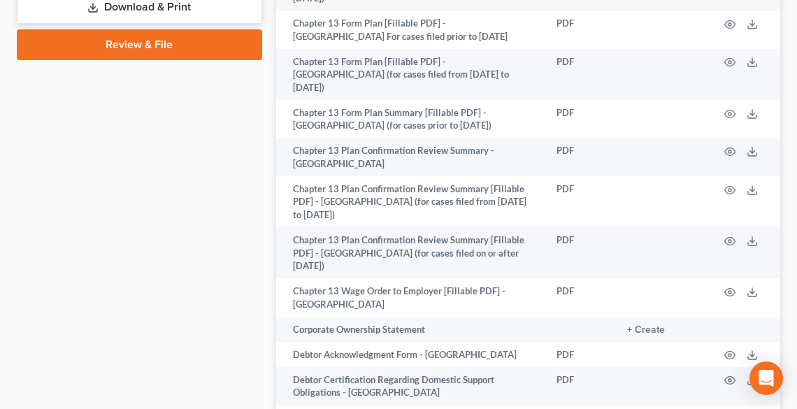
scroll to position [951, 0]
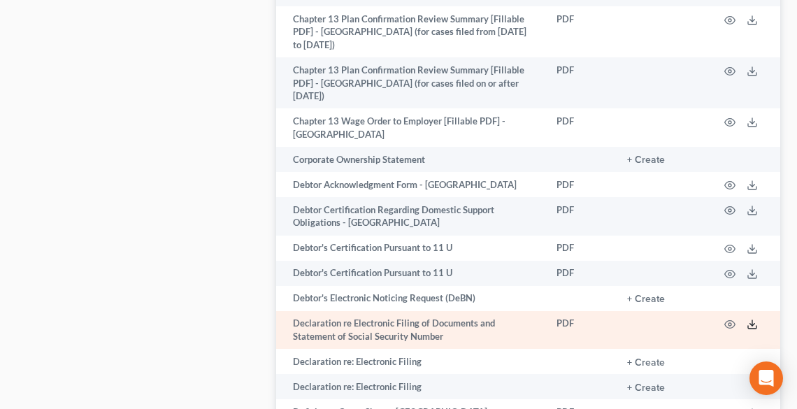
click at [755, 324] on polyline at bounding box center [753, 325] width 5 height 2
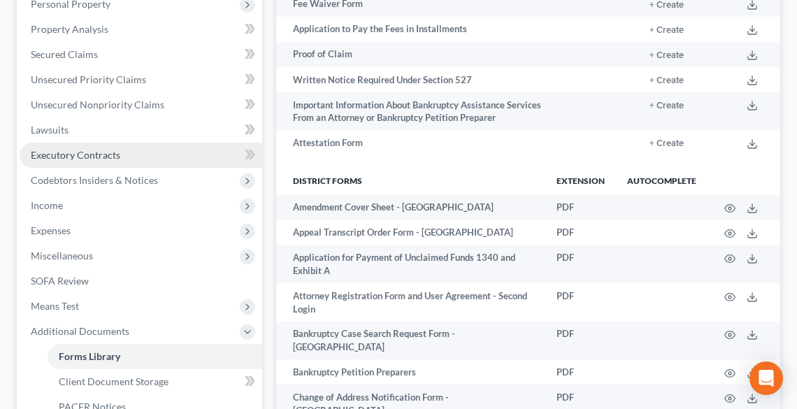
scroll to position [0, 0]
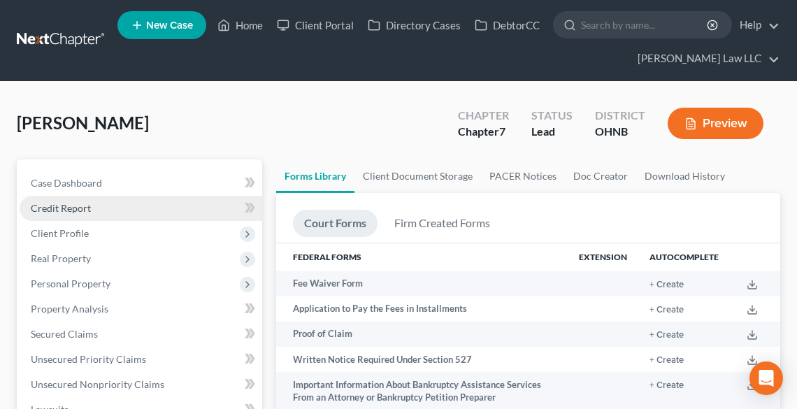
click at [89, 206] on span "Credit Report" at bounding box center [61, 208] width 60 height 12
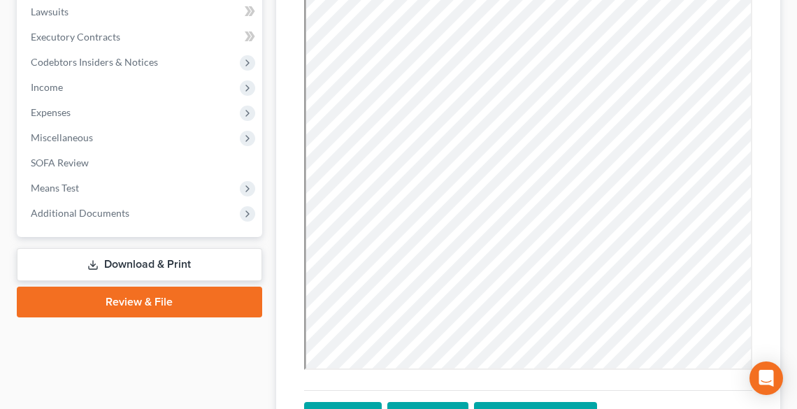
scroll to position [504, 0]
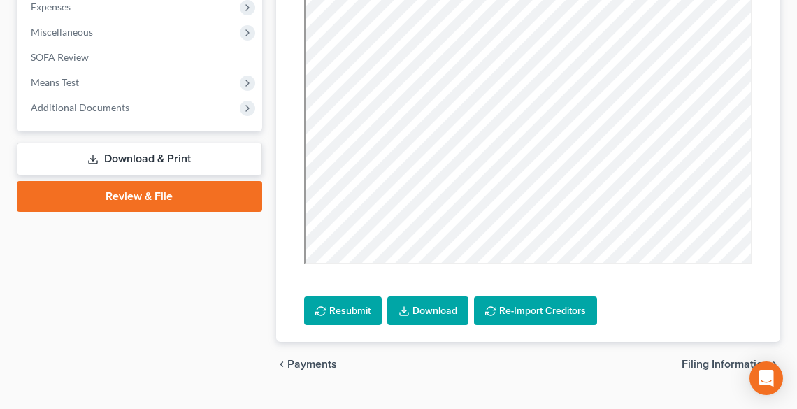
click at [130, 157] on link "Download & Print" at bounding box center [140, 159] width 246 height 33
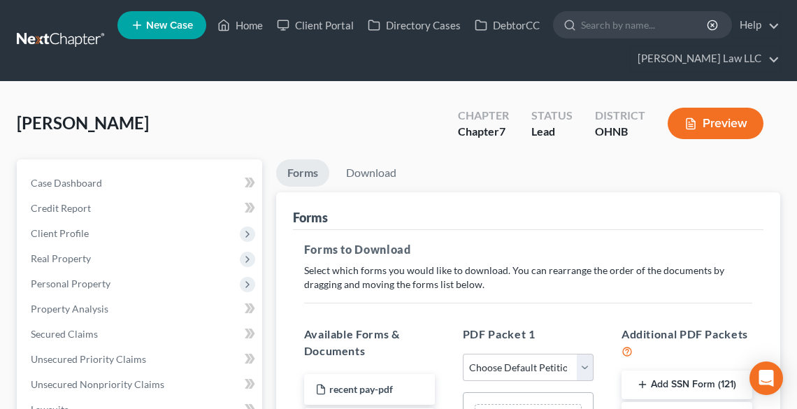
click at [683, 383] on button "Add SSN Form (121)" at bounding box center [687, 385] width 131 height 29
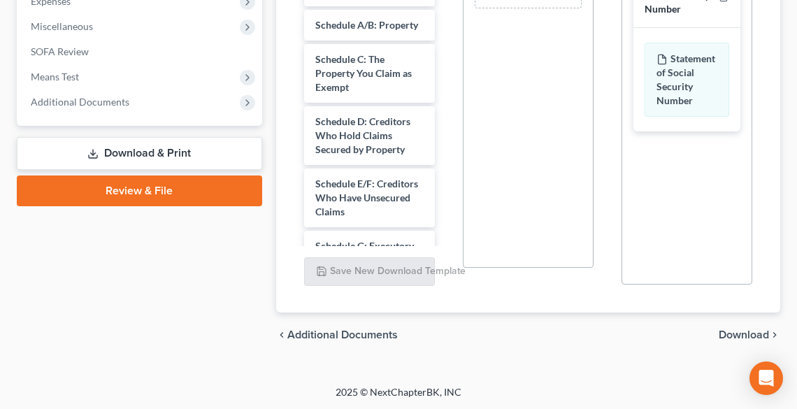
click at [741, 334] on span "Download" at bounding box center [744, 334] width 50 height 11
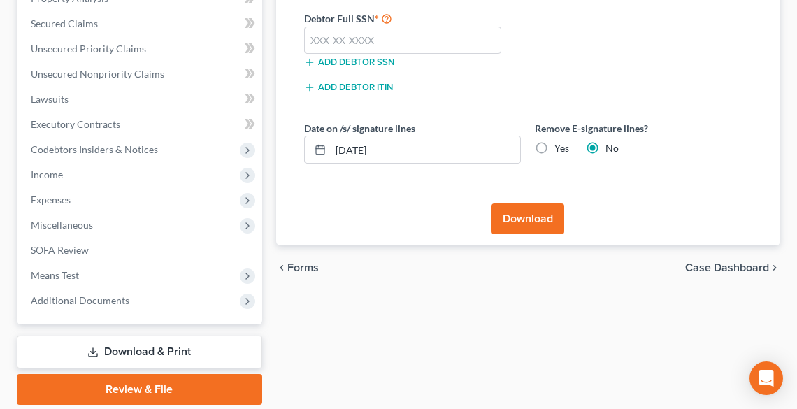
scroll to position [246, 0]
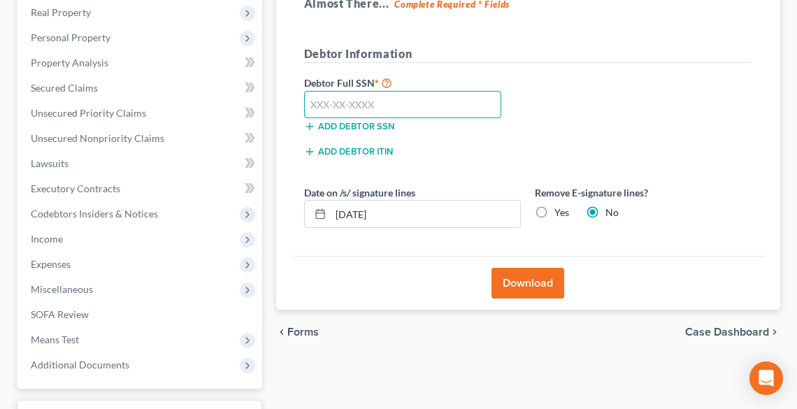
click at [369, 95] on input "text" at bounding box center [403, 105] width 198 height 28
type input "281-94-1688"
click at [555, 209] on label "Yes" at bounding box center [562, 213] width 15 height 14
click at [560, 209] on input "Yes" at bounding box center [564, 210] width 9 height 9
radio input "true"
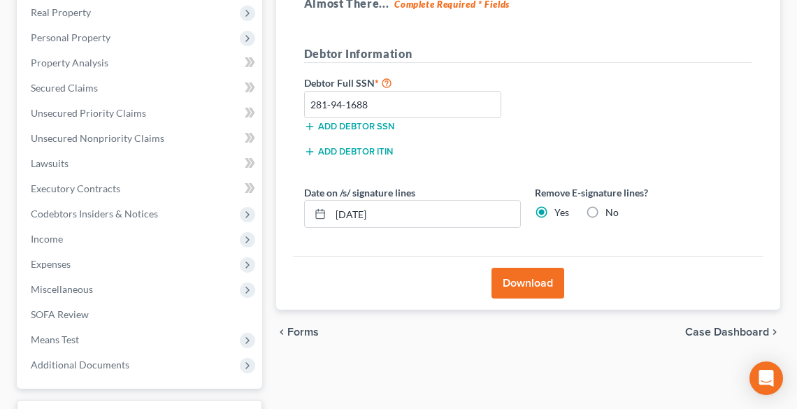
click at [548, 280] on button "Download" at bounding box center [528, 283] width 73 height 31
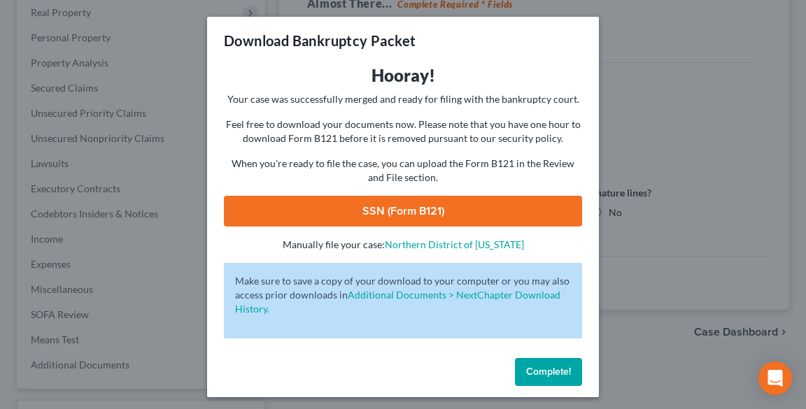
click at [467, 212] on link "SSN (Form B121)" at bounding box center [403, 211] width 358 height 31
click at [553, 369] on span "Complete!" at bounding box center [548, 372] width 45 height 12
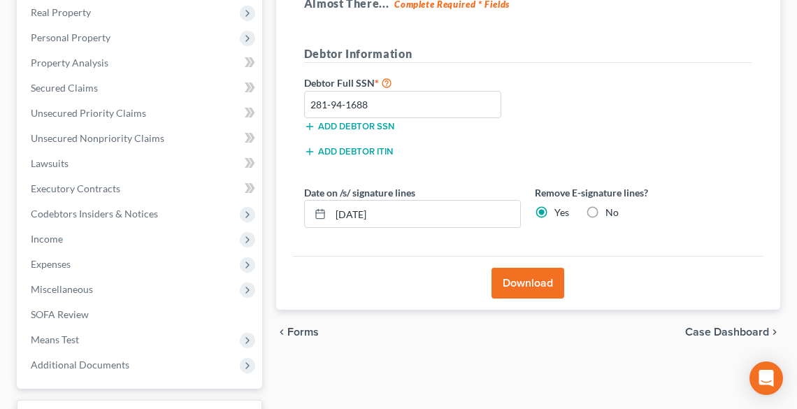
click at [606, 207] on label "No" at bounding box center [612, 213] width 13 height 14
click at [611, 207] on input "No" at bounding box center [615, 210] width 9 height 9
radio input "true"
radio input "false"
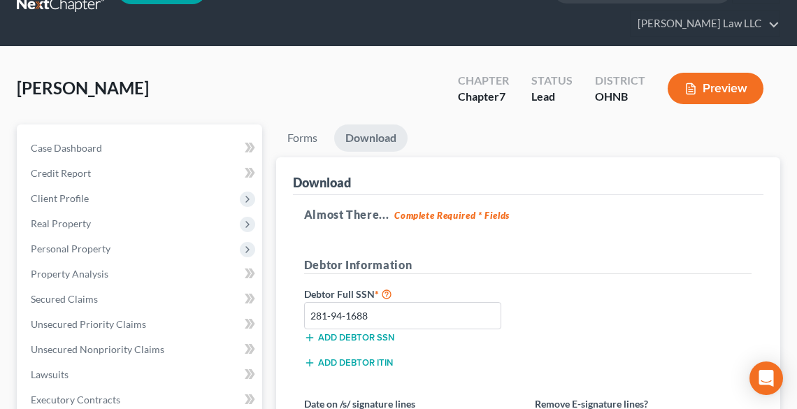
scroll to position [22, 0]
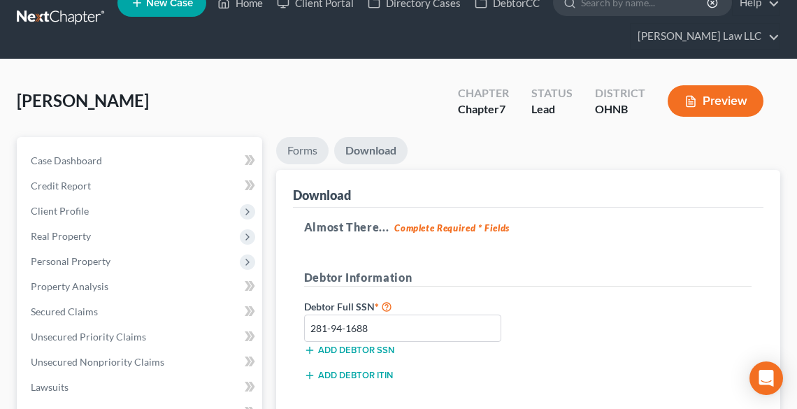
click at [299, 146] on link "Forms" at bounding box center [302, 150] width 52 height 27
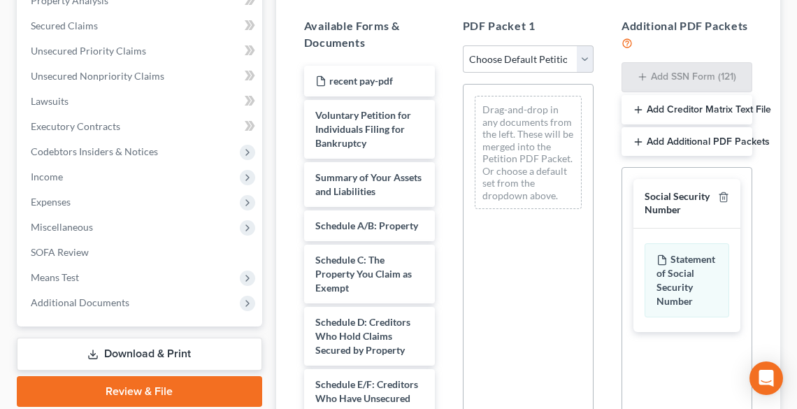
scroll to position [358, 0]
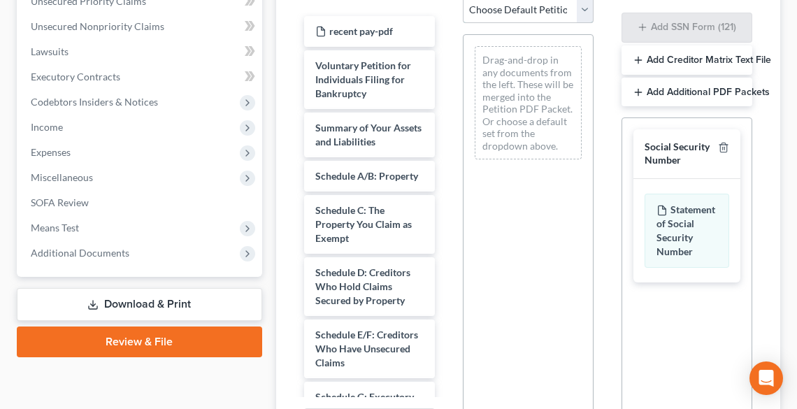
click at [495, 11] on select "Choose Default Petition PDF Packet Complete Bankruptcy Petition (all forms and …" at bounding box center [528, 10] width 131 height 28
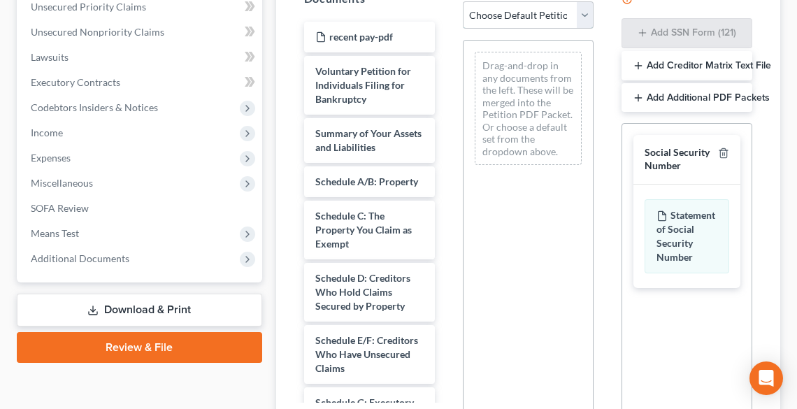
select select "0"
click at [463, 1] on select "Choose Default Petition PDF Packet Complete Bankruptcy Petition (all forms and …" at bounding box center [528, 15] width 131 height 28
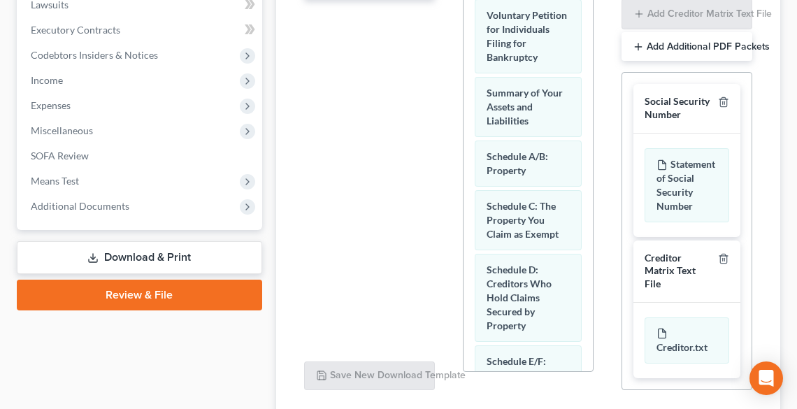
scroll to position [511, 0]
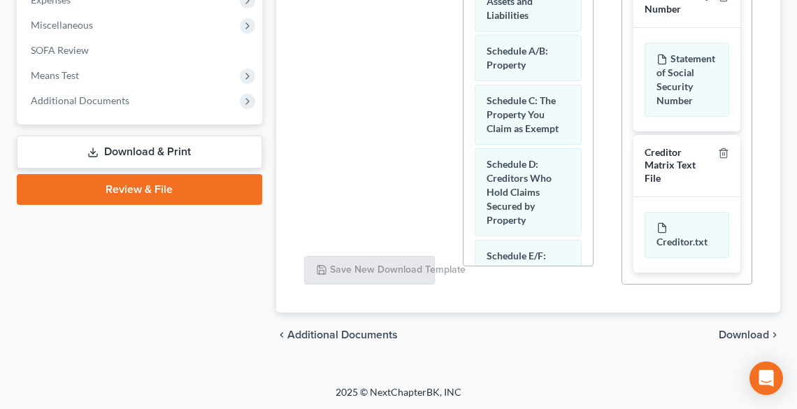
click at [744, 330] on span "Download" at bounding box center [744, 334] width 50 height 11
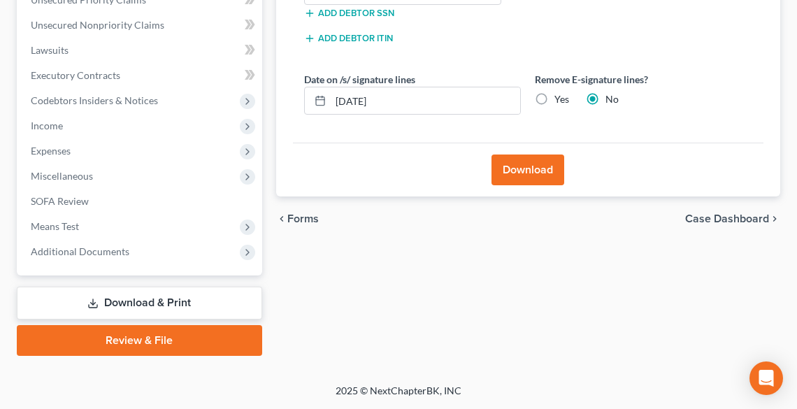
scroll to position [358, 0]
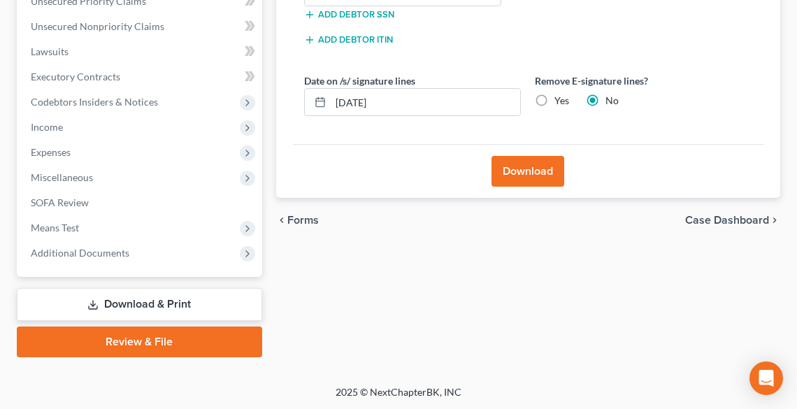
click at [538, 164] on button "Download" at bounding box center [528, 171] width 73 height 31
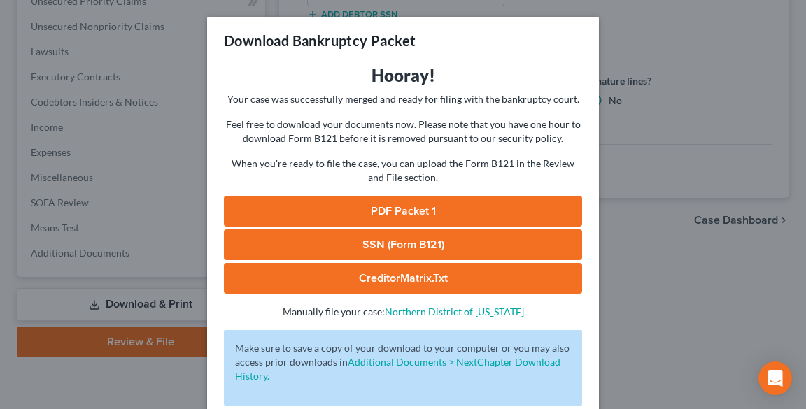
click at [357, 207] on link "PDF Packet 1" at bounding box center [403, 211] width 358 height 31
click at [623, 352] on div "Download Bankruptcy Packet Hooray! Your case was successfully merged and ready …" at bounding box center [403, 204] width 806 height 409
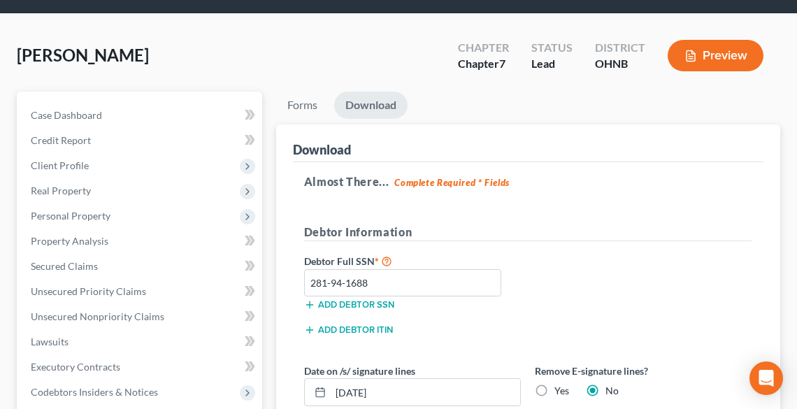
scroll to position [0, 0]
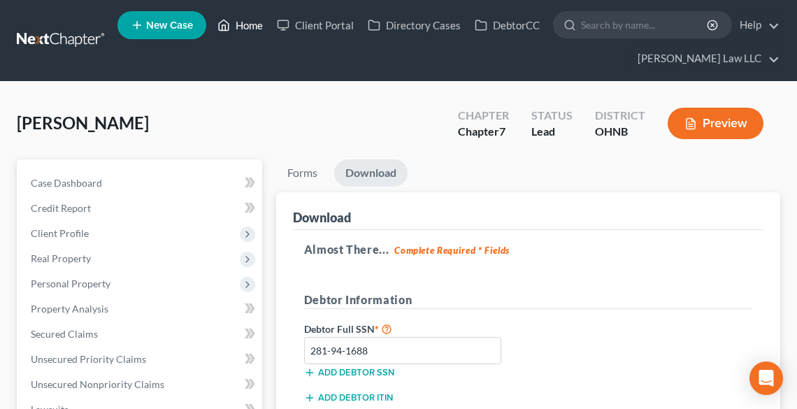
click at [244, 24] on link "Home" at bounding box center [240, 25] width 59 height 25
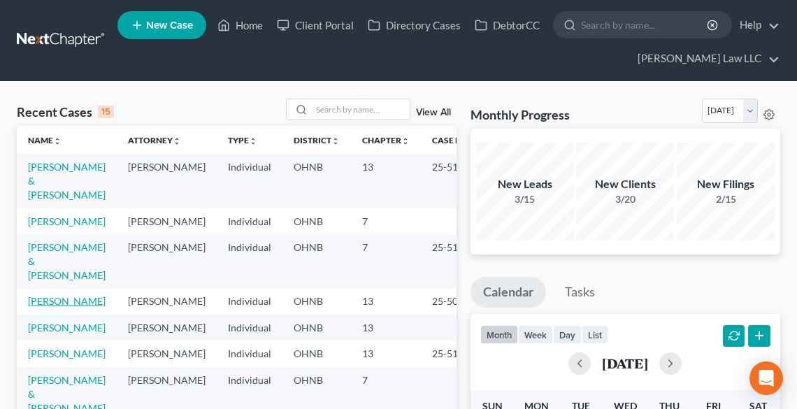
click at [49, 307] on link "[PERSON_NAME]" at bounding box center [67, 301] width 78 height 12
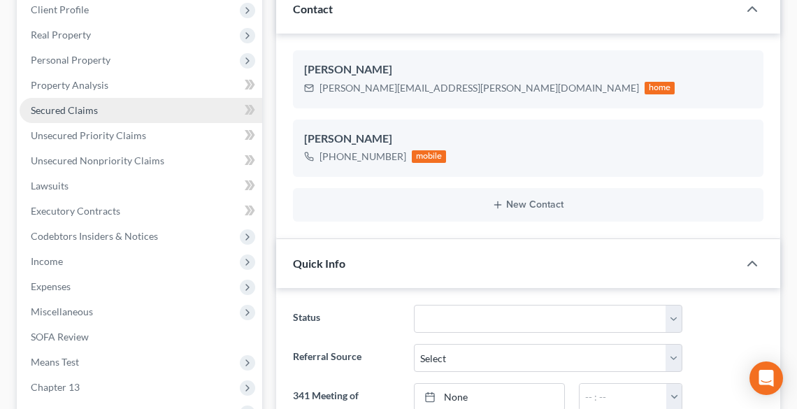
scroll to position [168, 0]
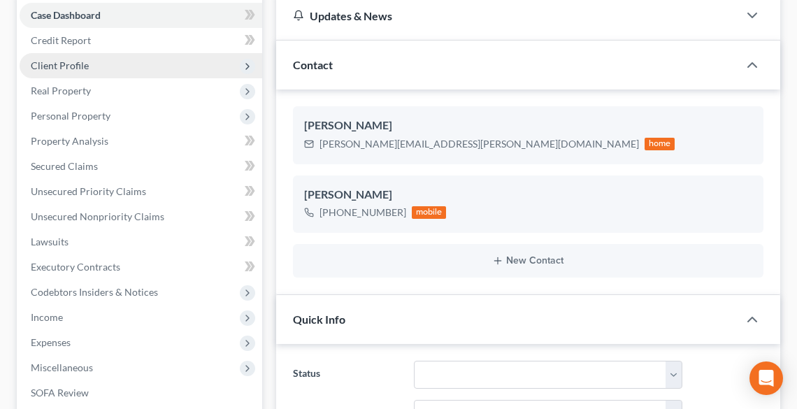
click at [52, 61] on span "Client Profile" at bounding box center [60, 65] width 58 height 12
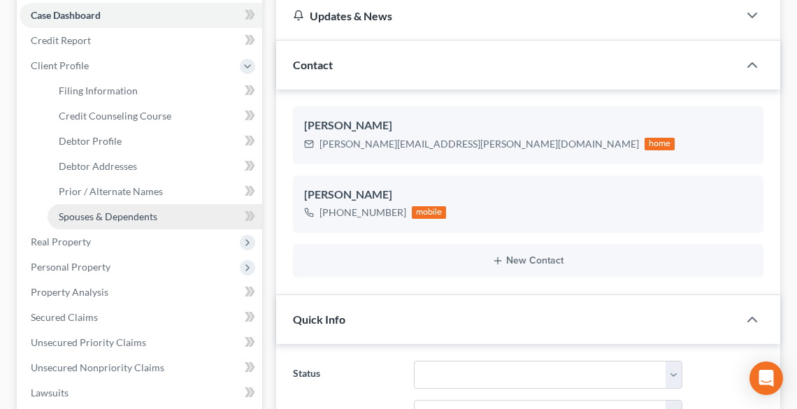
click at [105, 221] on span "Spouses & Dependents" at bounding box center [108, 217] width 99 height 12
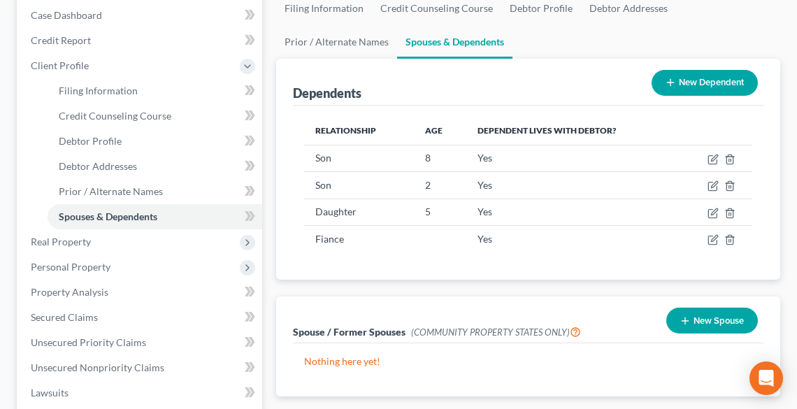
scroll to position [504, 0]
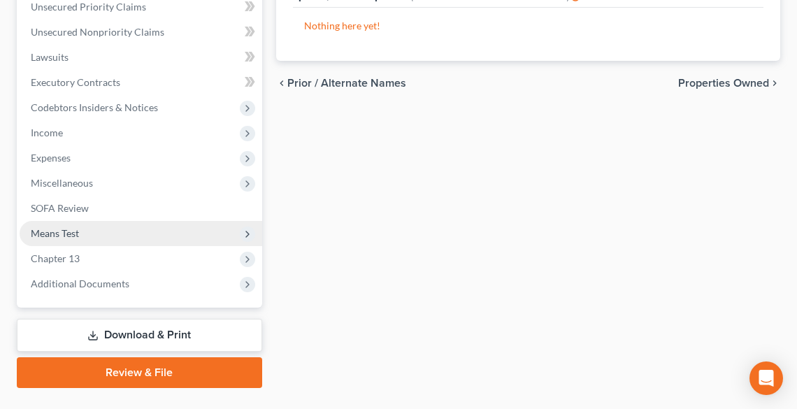
click at [79, 227] on span "Means Test" at bounding box center [141, 233] width 243 height 25
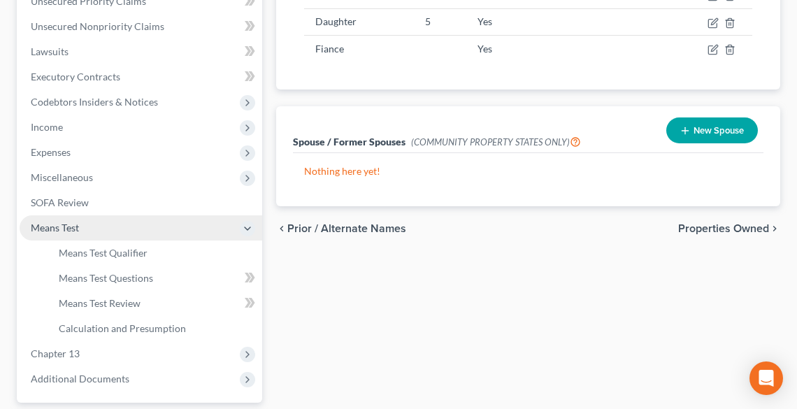
scroll to position [353, 0]
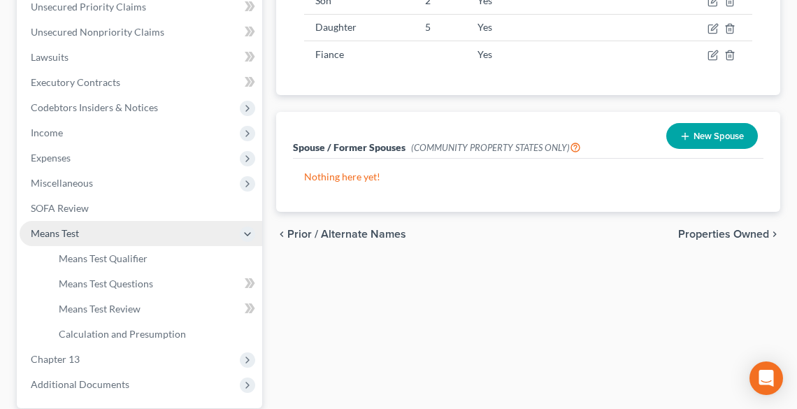
click at [90, 244] on span "Means Test" at bounding box center [141, 233] width 243 height 25
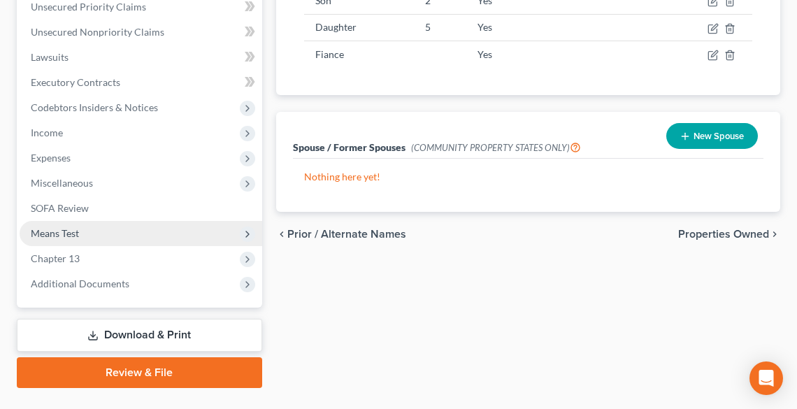
click at [87, 235] on span "Means Test" at bounding box center [141, 233] width 243 height 25
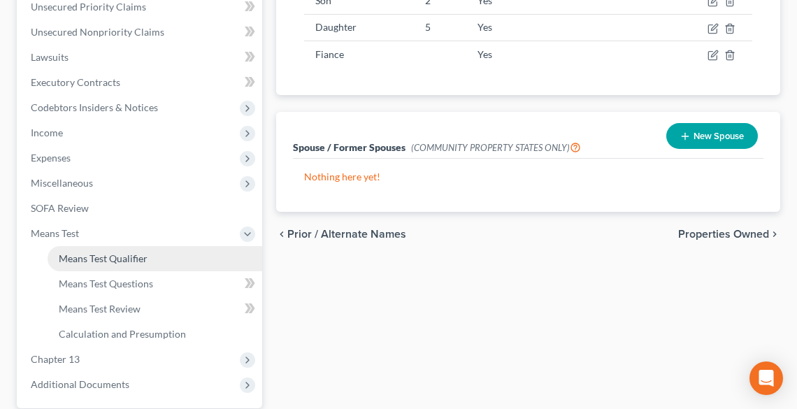
drag, startPoint x: 95, startPoint y: 255, endPoint x: 105, endPoint y: 255, distance: 9.8
click at [96, 255] on span "Means Test Qualifier" at bounding box center [103, 258] width 89 height 12
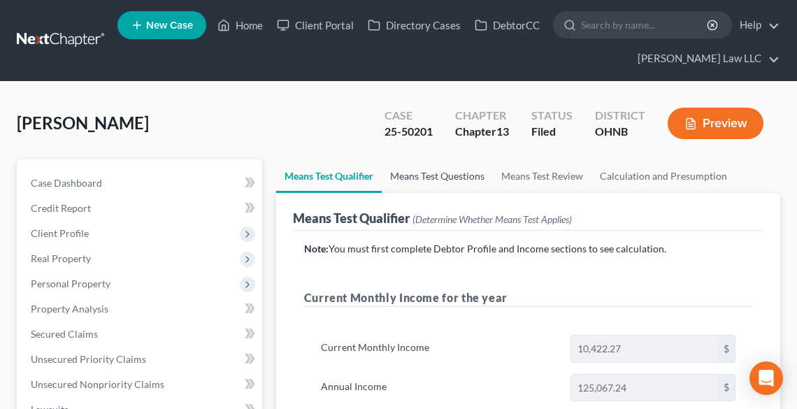
click at [464, 173] on link "Means Test Questions" at bounding box center [437, 176] width 111 height 34
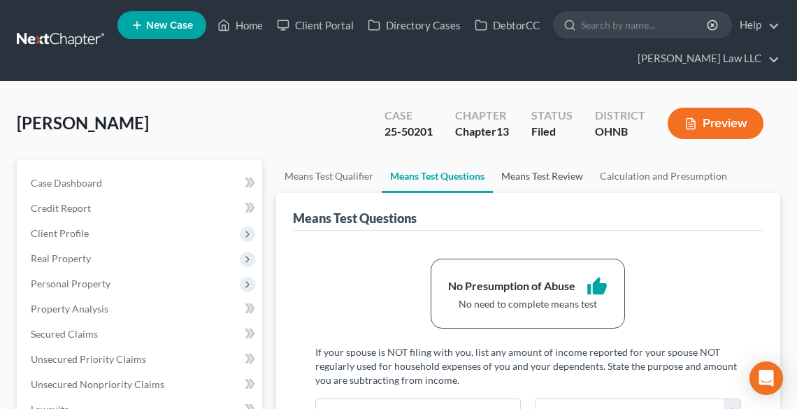
click at [558, 173] on link "Means Test Review" at bounding box center [542, 176] width 99 height 34
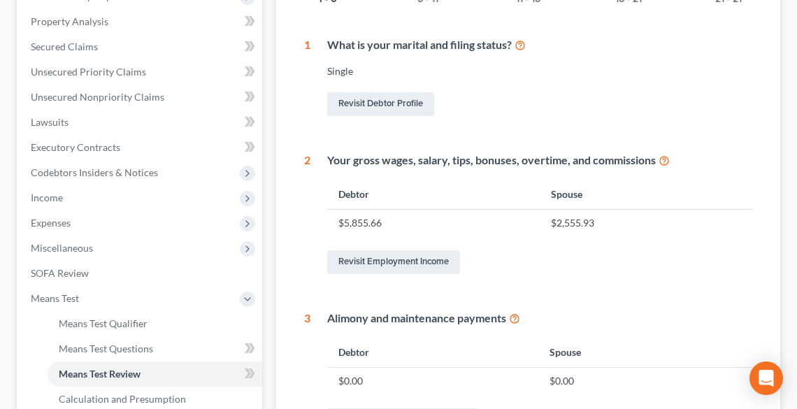
scroll to position [64, 0]
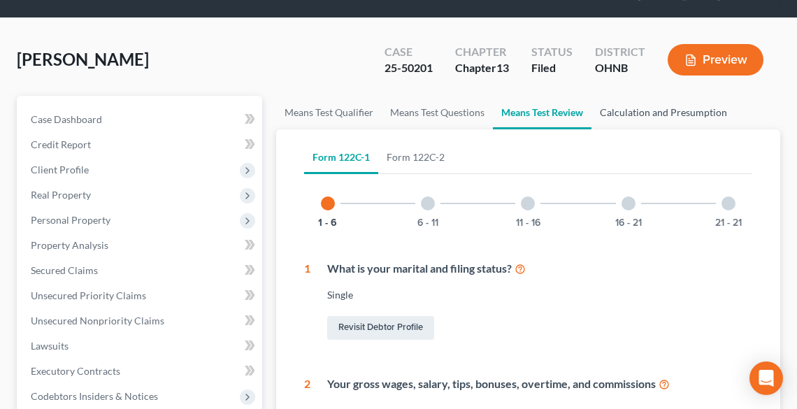
click at [643, 115] on link "Calculation and Presumption" at bounding box center [664, 113] width 144 height 34
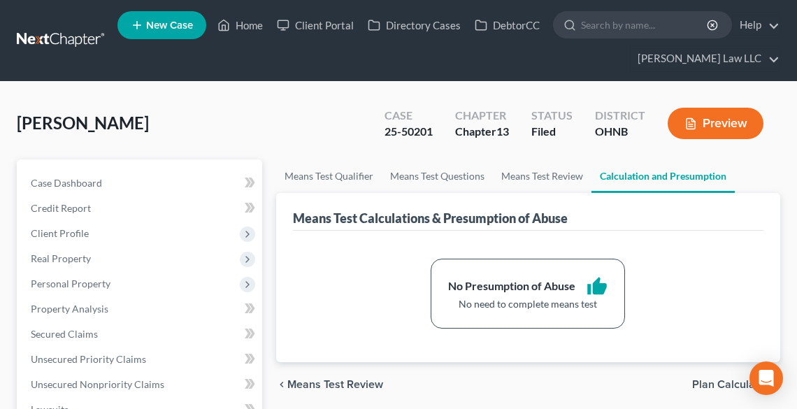
click at [716, 121] on button "Preview" at bounding box center [716, 123] width 96 height 31
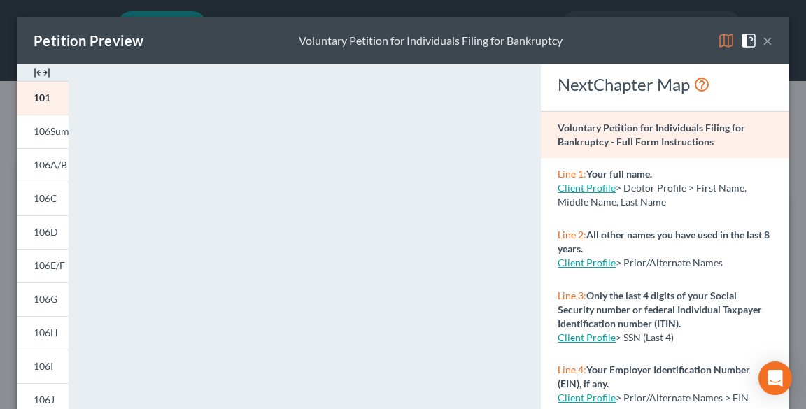
click at [762, 38] on button "×" at bounding box center [767, 40] width 10 height 17
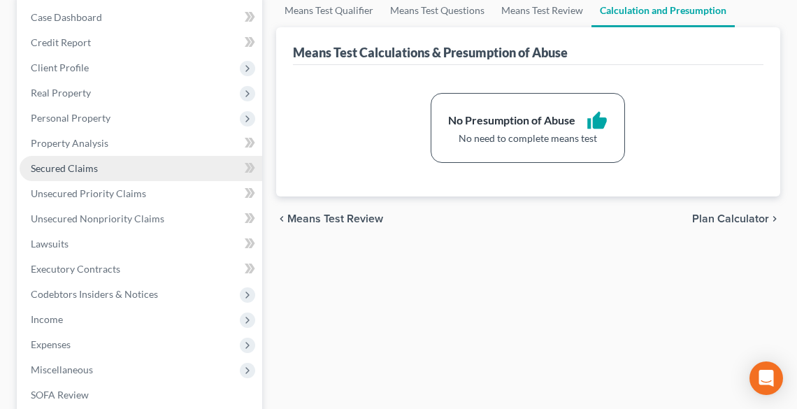
scroll to position [168, 0]
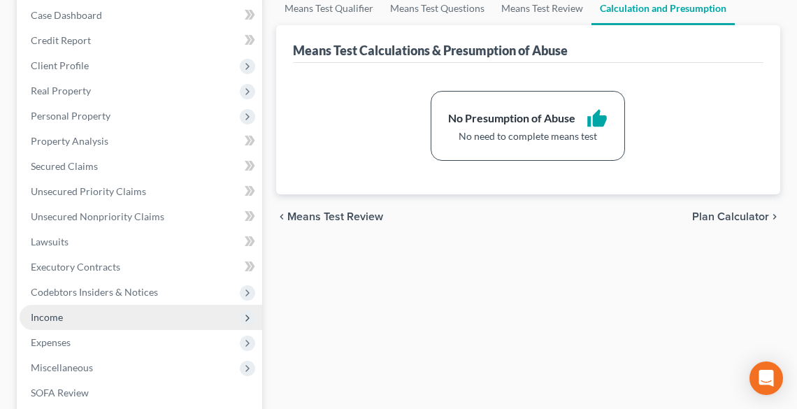
click at [48, 314] on span "Income" at bounding box center [47, 317] width 32 height 12
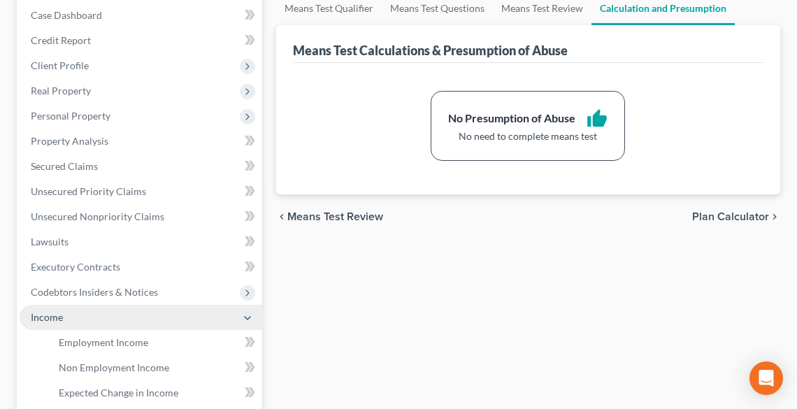
scroll to position [392, 0]
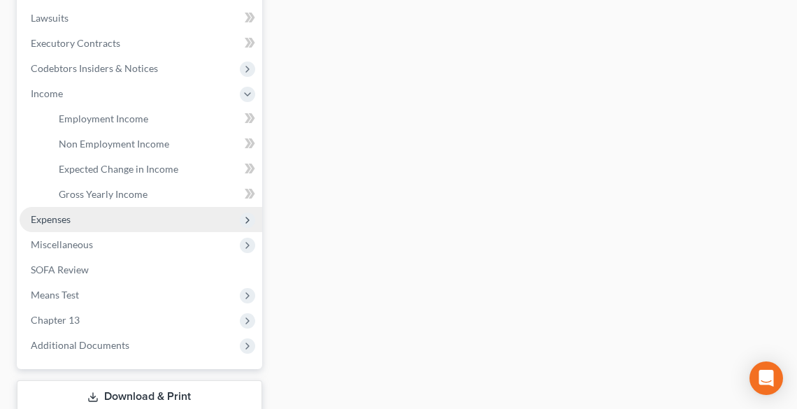
click at [49, 221] on span "Expenses" at bounding box center [51, 219] width 40 height 12
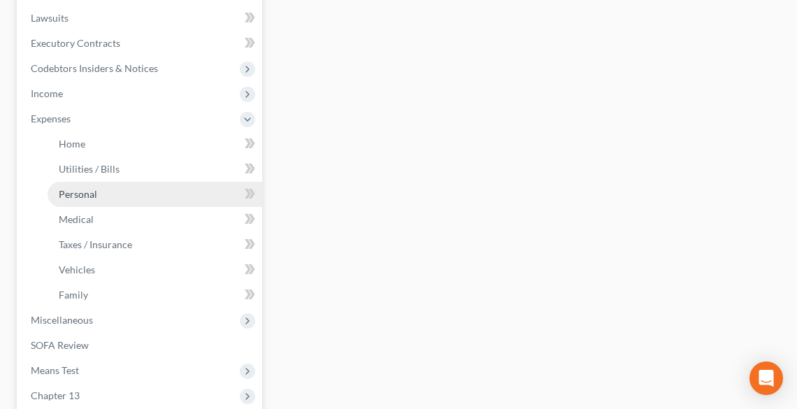
click at [95, 189] on span "Personal" at bounding box center [78, 194] width 38 height 12
click at [104, 193] on link "Personal" at bounding box center [155, 194] width 215 height 25
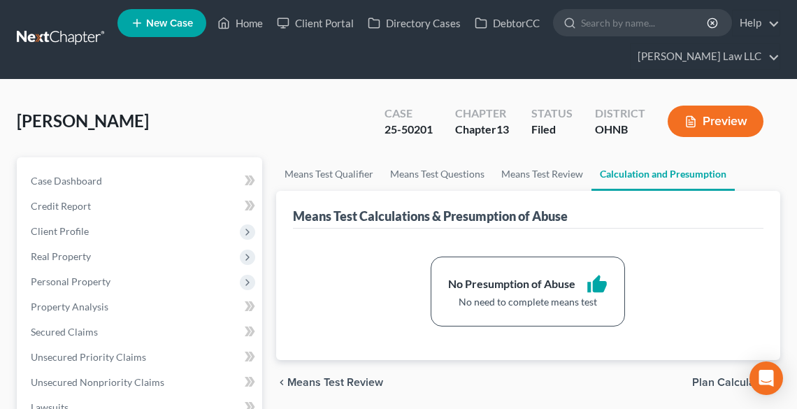
scroll to position [0, 0]
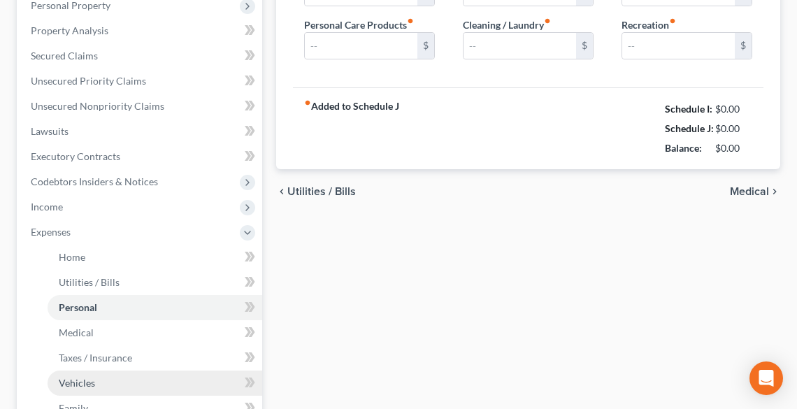
scroll to position [34, 0]
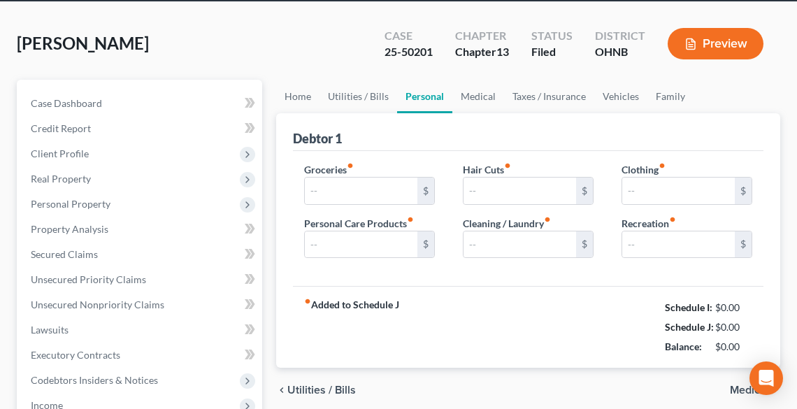
type input "1,450.00"
type input "50.00"
type input "0.00"
type input "50.00"
type input "100.00"
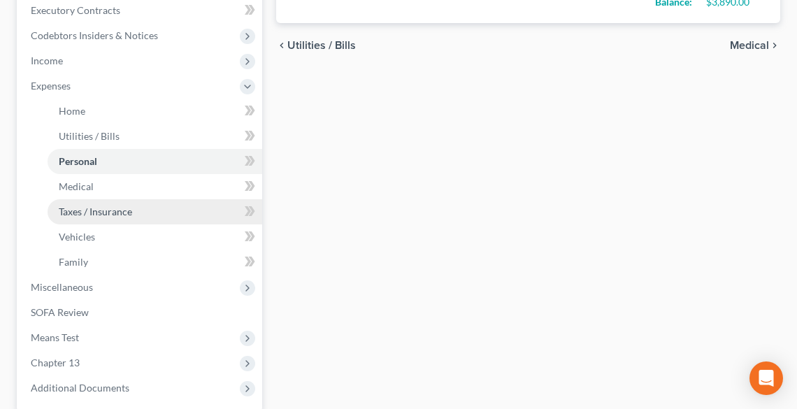
scroll to position [560, 0]
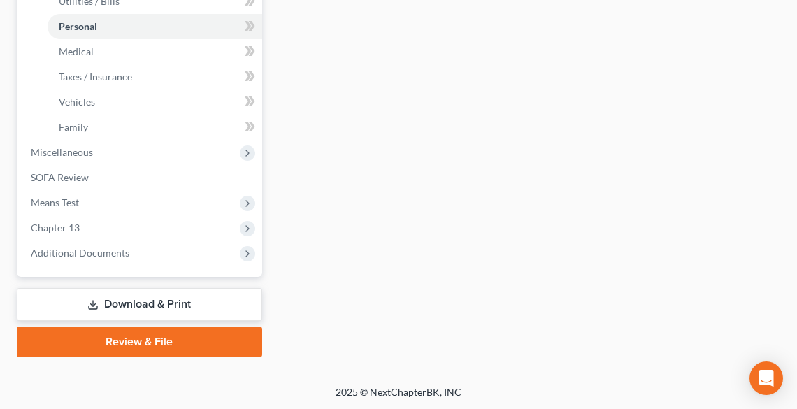
click at [105, 311] on link "Download & Print" at bounding box center [140, 304] width 246 height 33
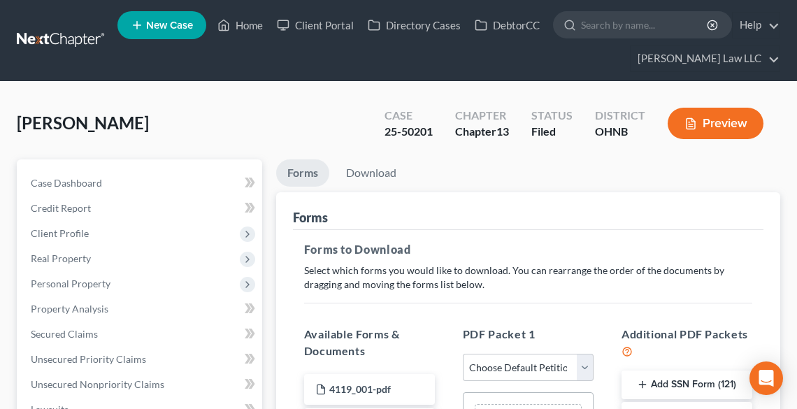
scroll to position [336, 0]
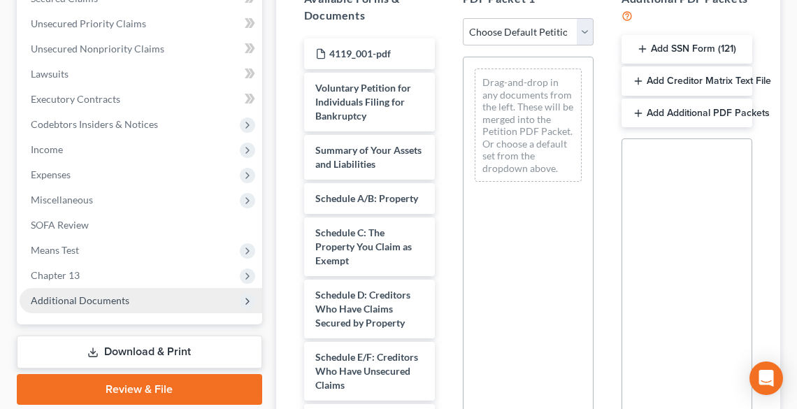
click at [82, 303] on span "Additional Documents" at bounding box center [80, 300] width 99 height 12
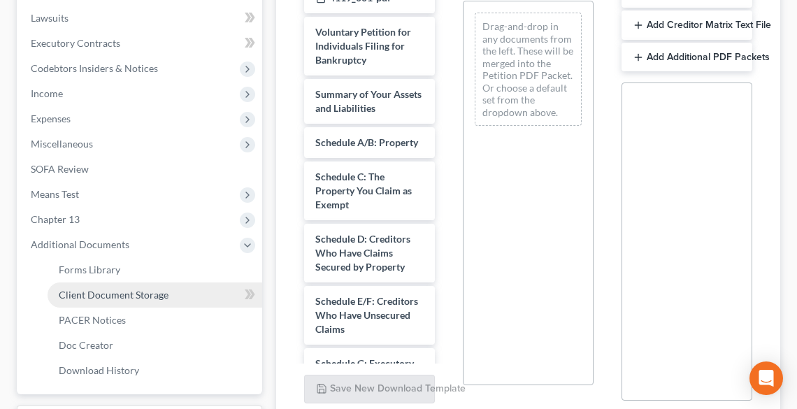
click at [106, 305] on link "Client Document Storage" at bounding box center [155, 295] width 215 height 25
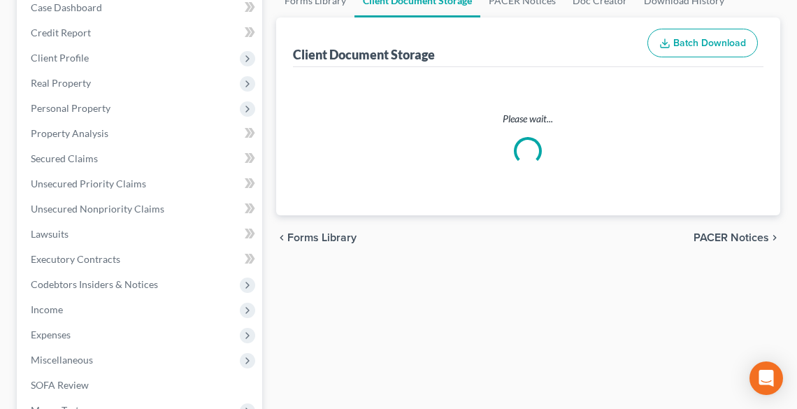
select select "12"
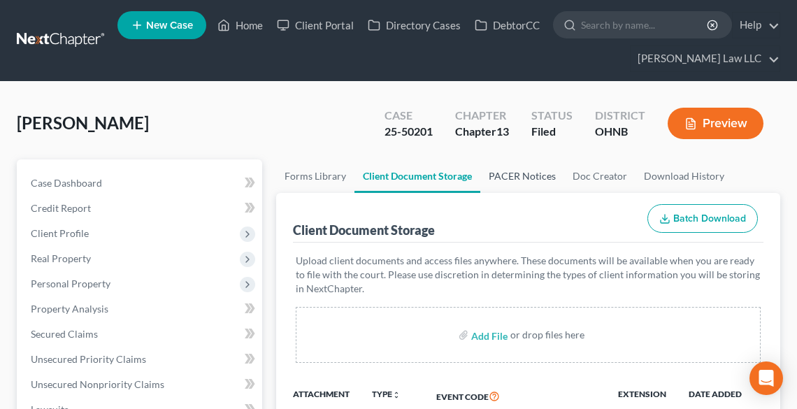
click at [537, 170] on link "PACER Notices" at bounding box center [523, 176] width 84 height 34
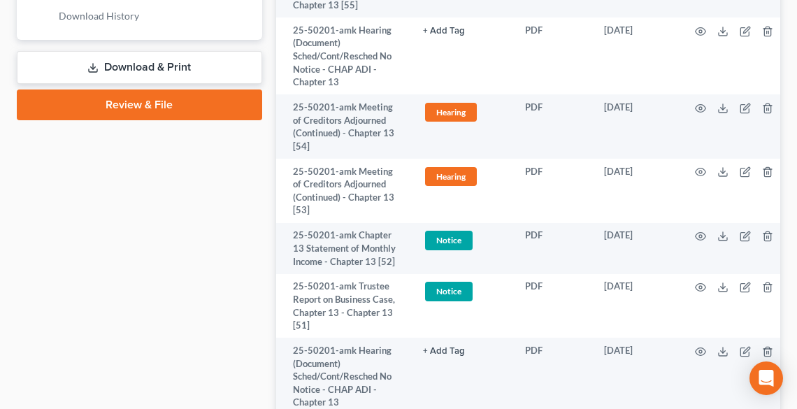
scroll to position [783, 0]
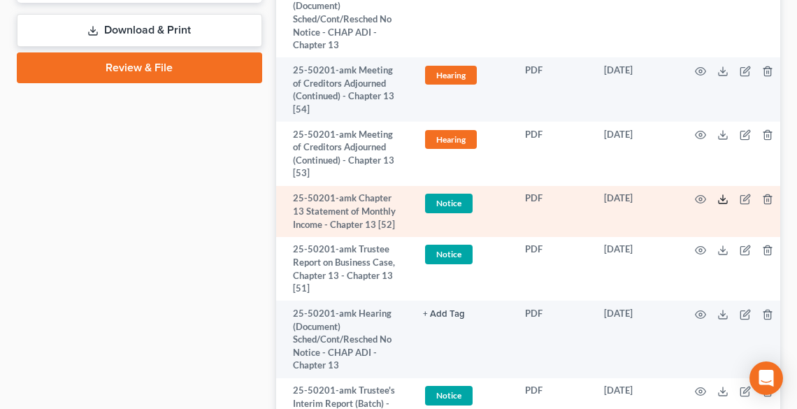
click at [721, 201] on icon at bounding box center [723, 199] width 11 height 11
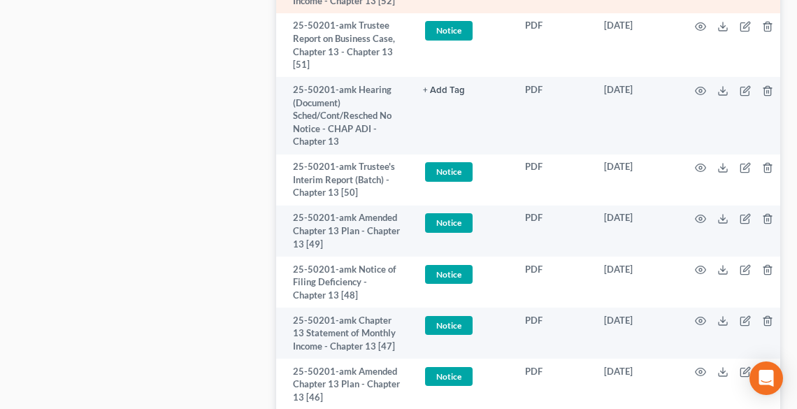
scroll to position [1063, 0]
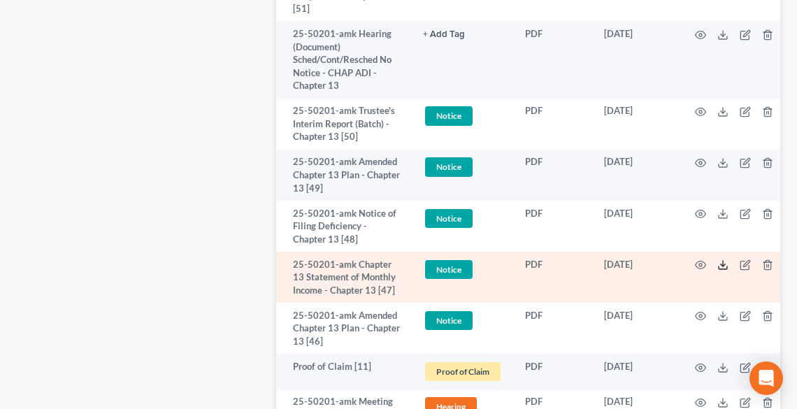
click at [723, 265] on polyline at bounding box center [722, 265] width 5 height 2
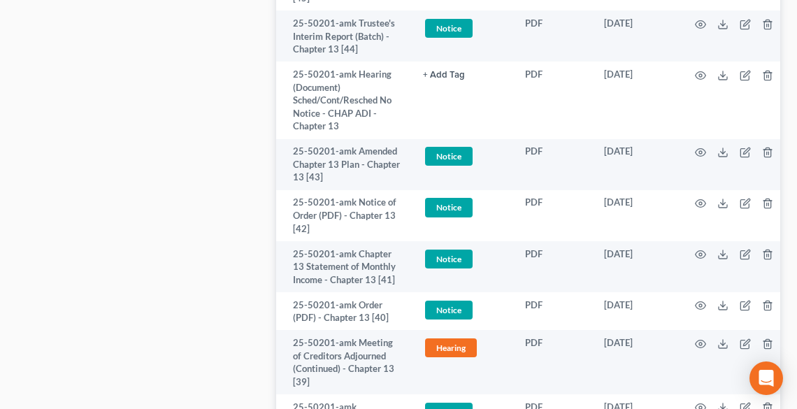
scroll to position [1511, 0]
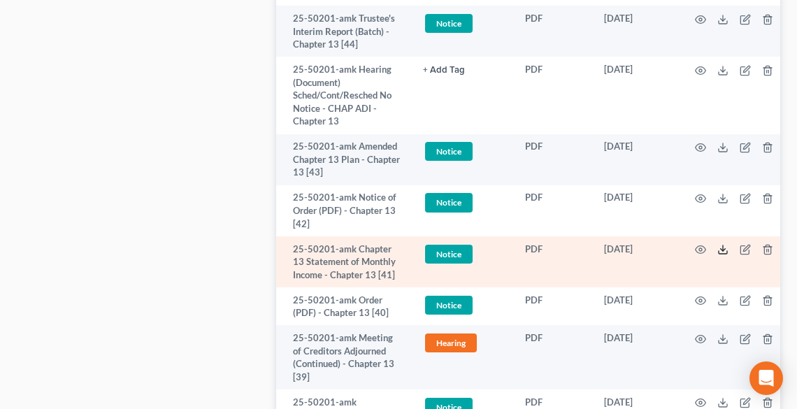
click at [727, 248] on icon at bounding box center [723, 249] width 11 height 11
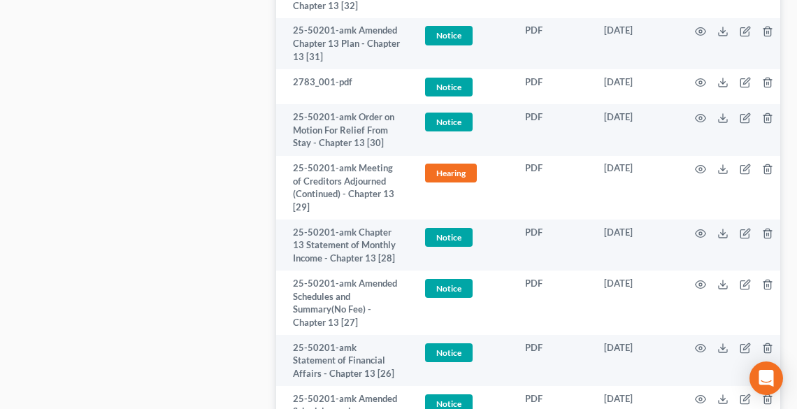
scroll to position [2406, 0]
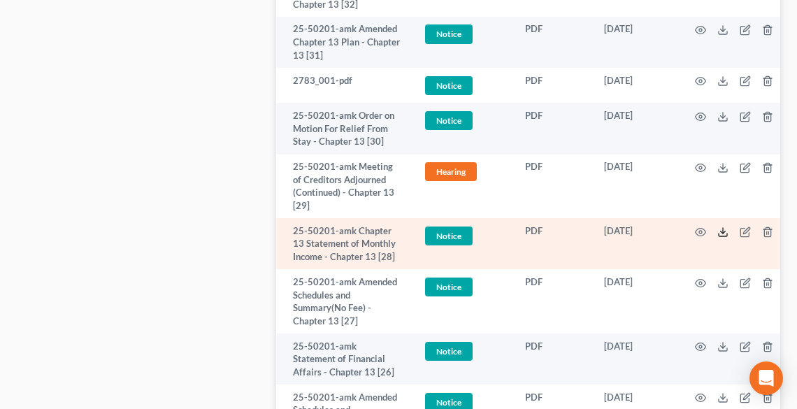
click at [723, 229] on line at bounding box center [723, 231] width 0 height 6
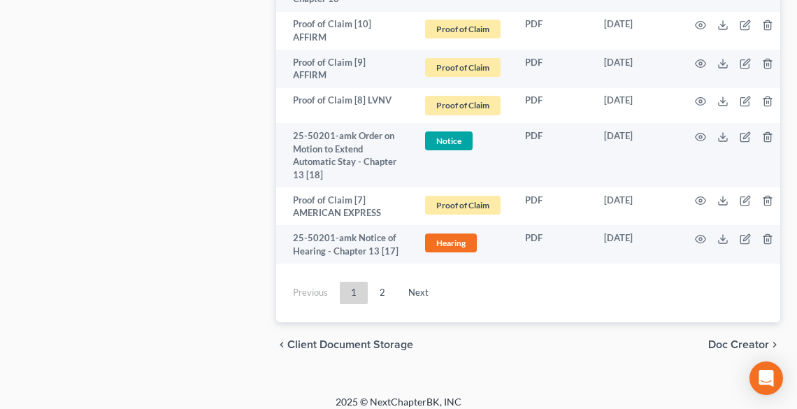
scroll to position [3917, 0]
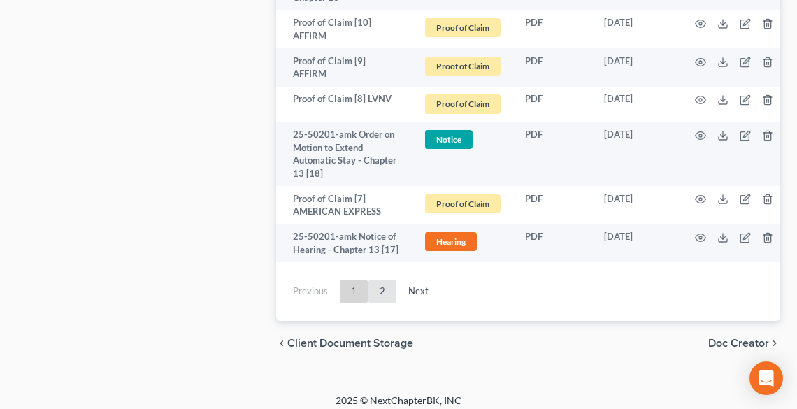
click at [382, 293] on link "2" at bounding box center [383, 291] width 28 height 22
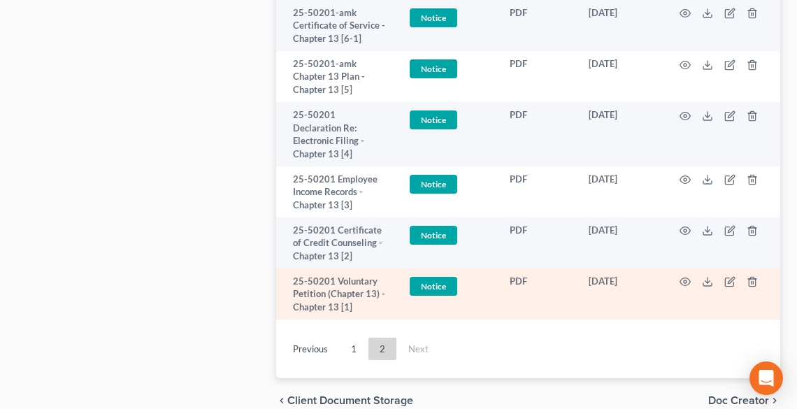
scroll to position [1855, 0]
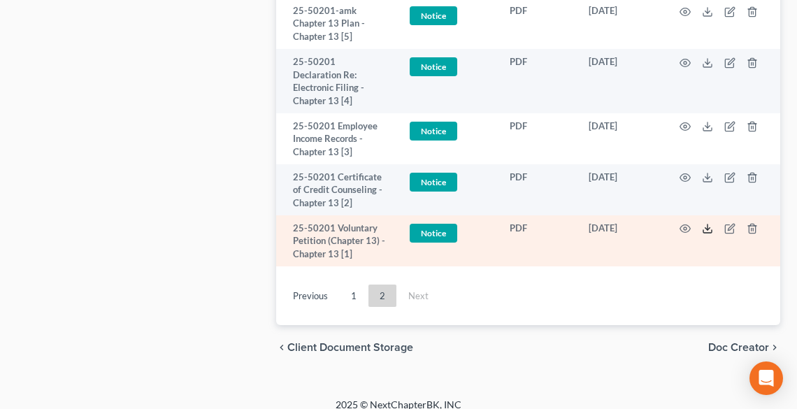
click at [706, 223] on icon at bounding box center [707, 228] width 11 height 11
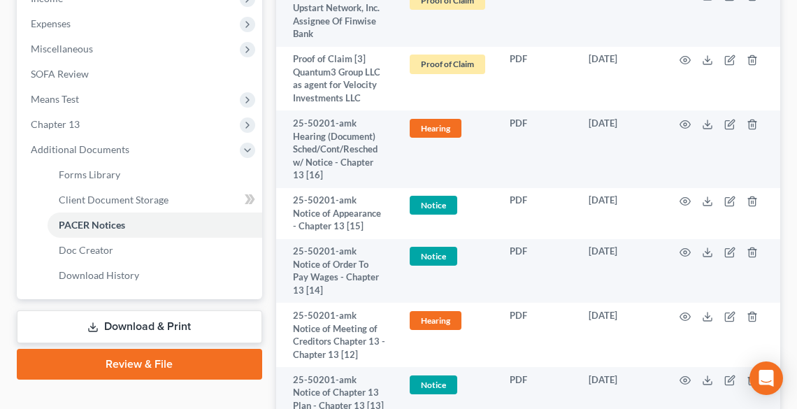
scroll to position [288, 0]
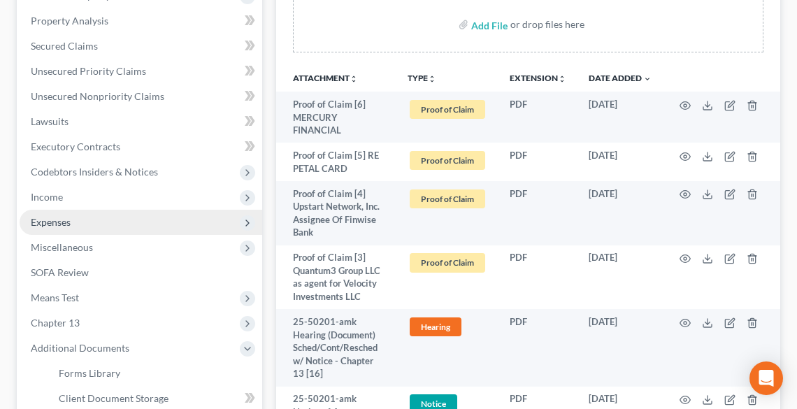
click at [90, 227] on span "Expenses" at bounding box center [141, 222] width 243 height 25
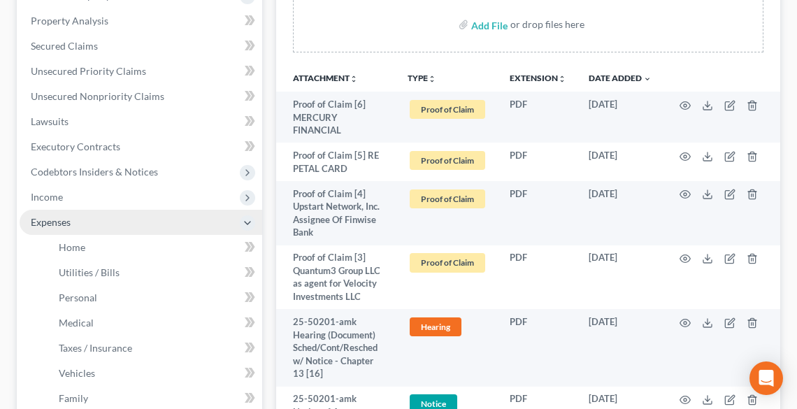
click at [87, 222] on span "Expenses" at bounding box center [141, 222] width 243 height 25
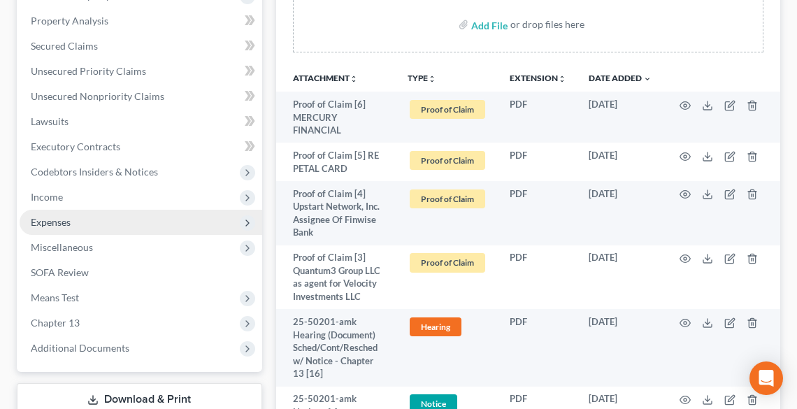
click at [87, 222] on span "Expenses" at bounding box center [141, 222] width 243 height 25
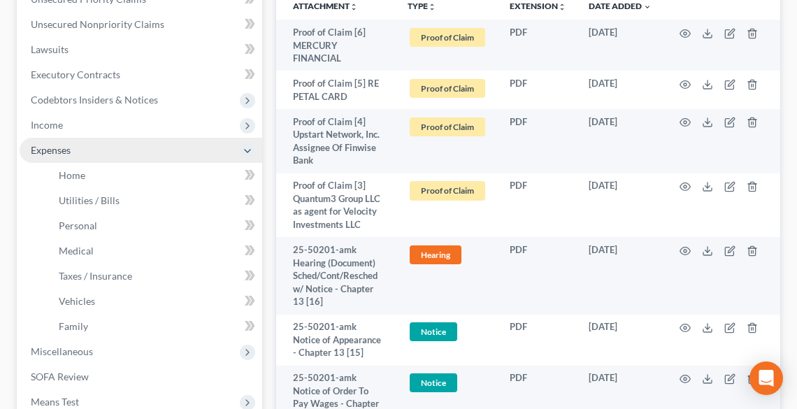
scroll to position [512, 0]
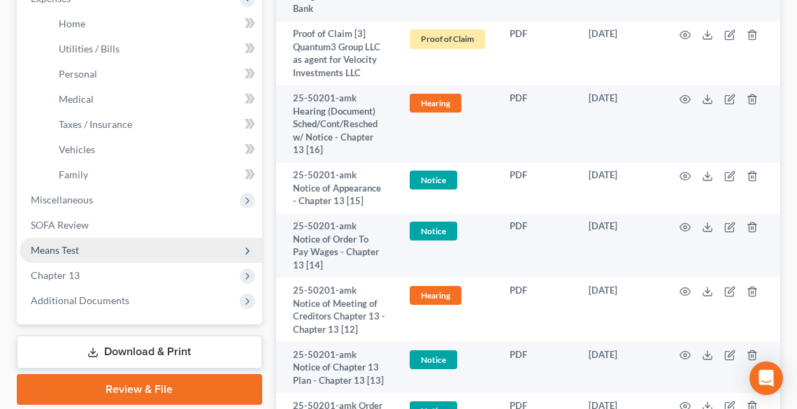
click at [85, 250] on span "Means Test" at bounding box center [141, 250] width 243 height 25
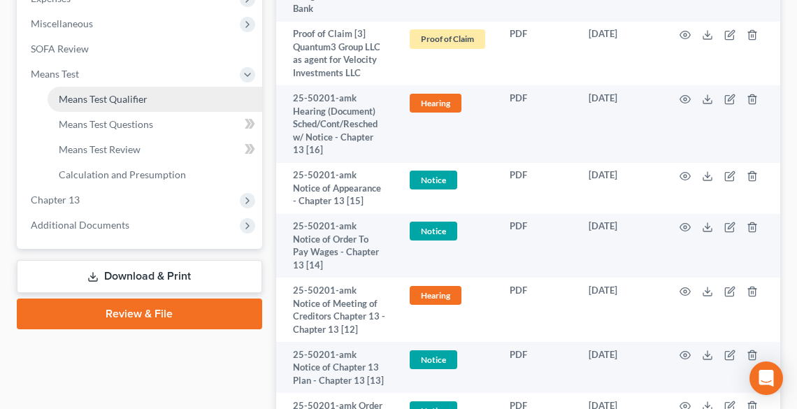
scroll to position [400, 0]
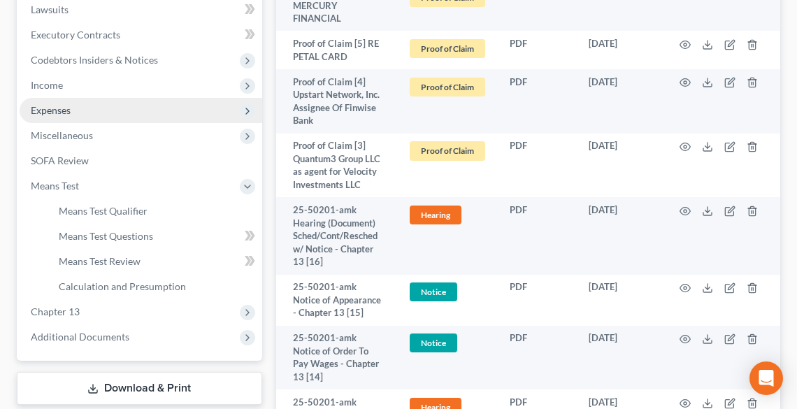
click at [76, 101] on span "Expenses" at bounding box center [141, 110] width 243 height 25
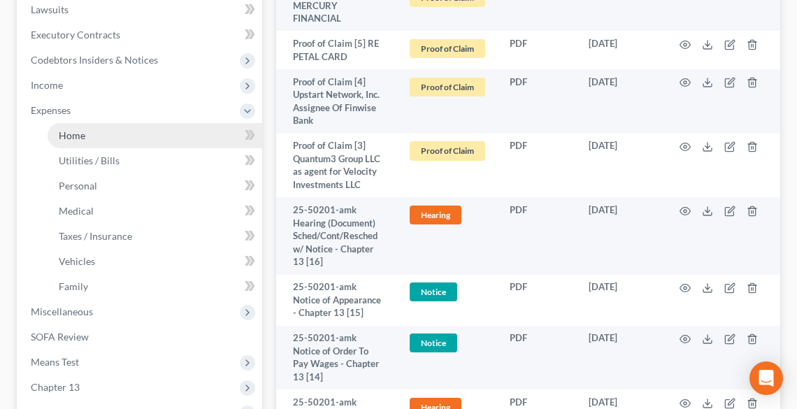
click at [85, 134] on link "Home" at bounding box center [155, 135] width 215 height 25
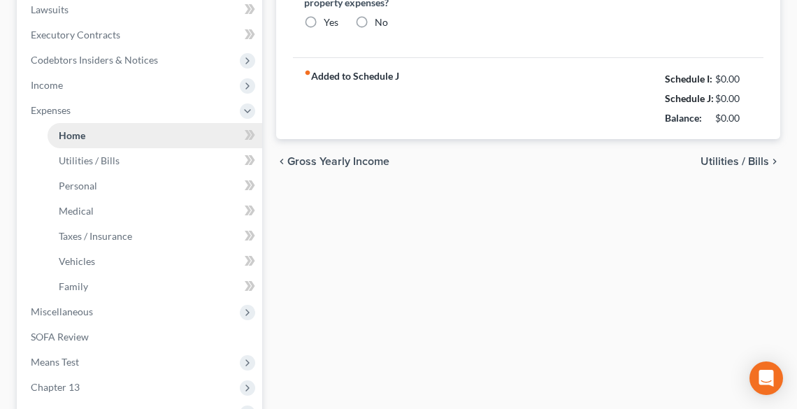
radio input "true"
type input "0.00"
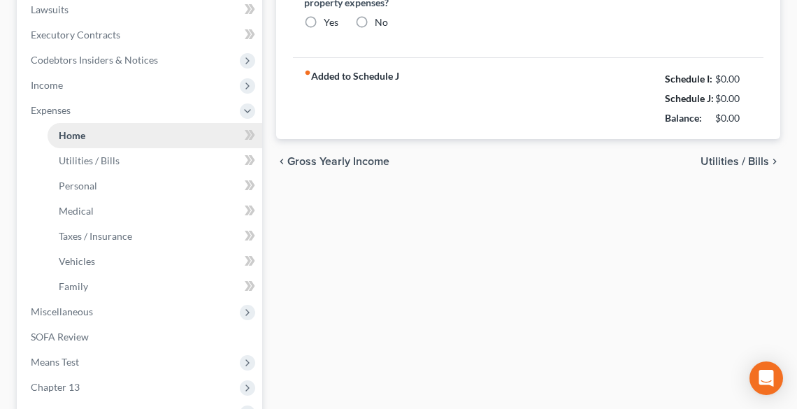
type input "140.00"
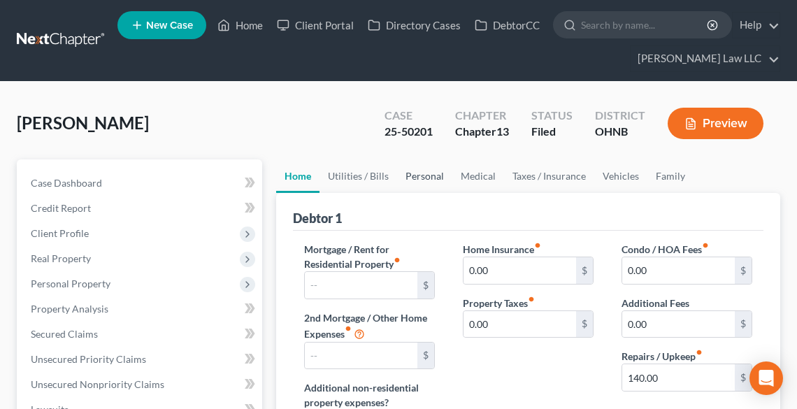
click at [432, 176] on link "Personal" at bounding box center [424, 176] width 55 height 34
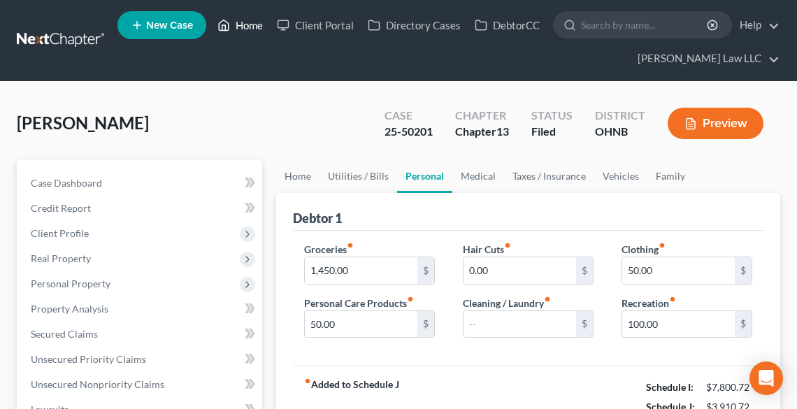
click at [248, 20] on link "Home" at bounding box center [240, 25] width 59 height 25
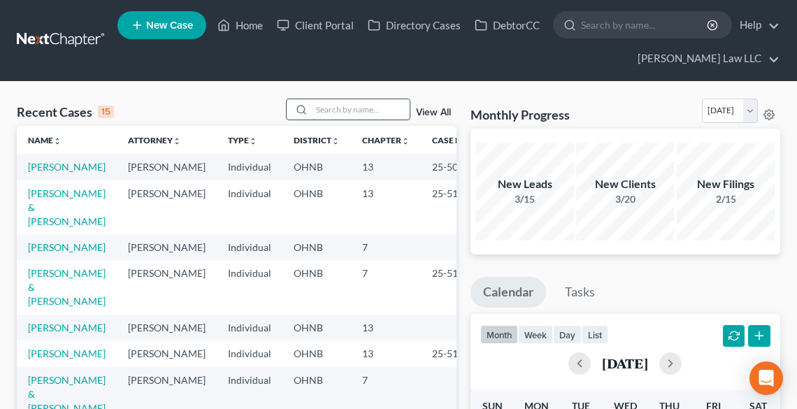
click at [330, 109] on input "search" at bounding box center [361, 109] width 98 height 20
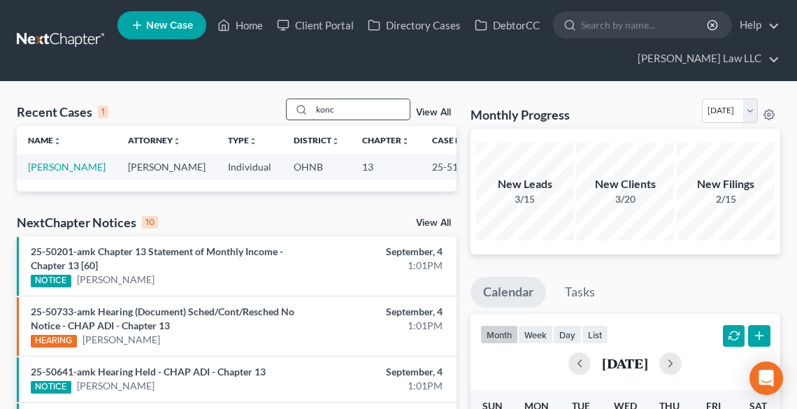
type input "konc"
click at [39, 173] on link "[PERSON_NAME]" at bounding box center [67, 167] width 78 height 12
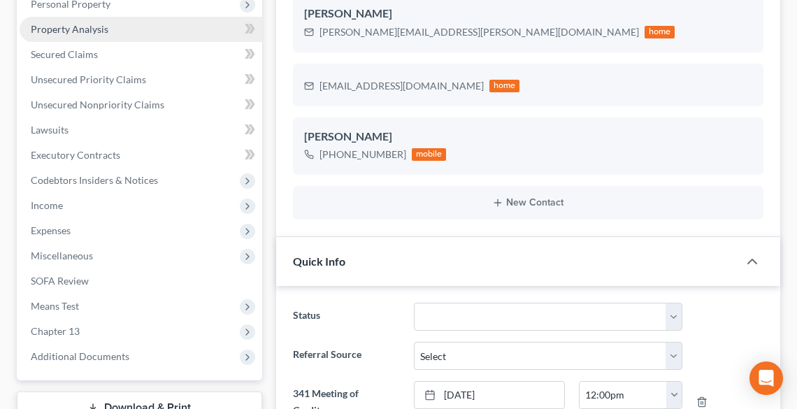
scroll to position [646, 0]
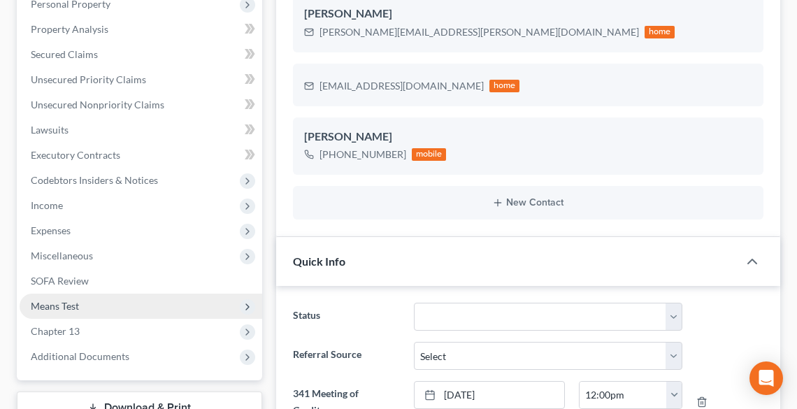
click at [99, 301] on span "Means Test" at bounding box center [141, 306] width 243 height 25
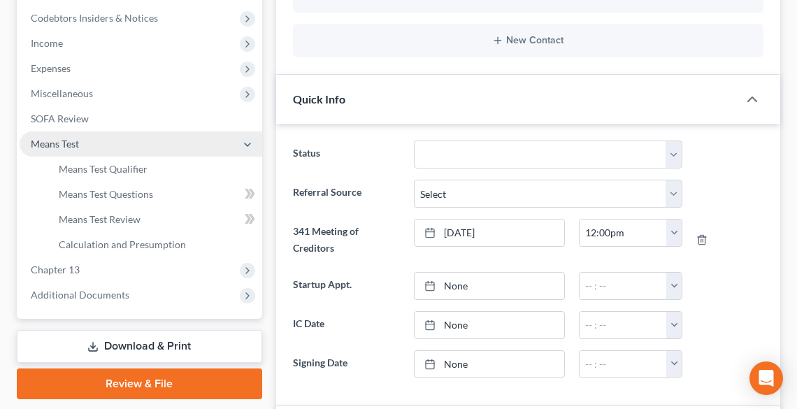
scroll to position [448, 0]
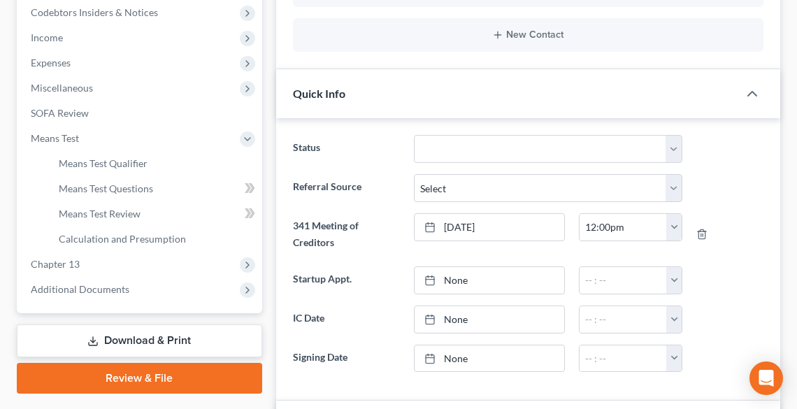
click at [167, 372] on link "Review & File" at bounding box center [140, 378] width 246 height 31
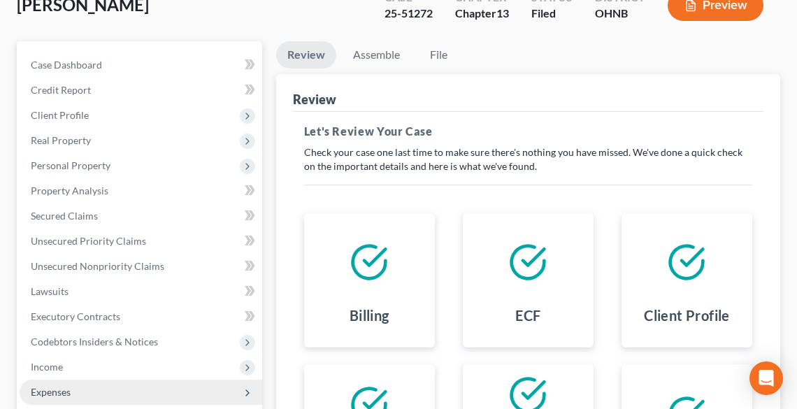
scroll to position [280, 0]
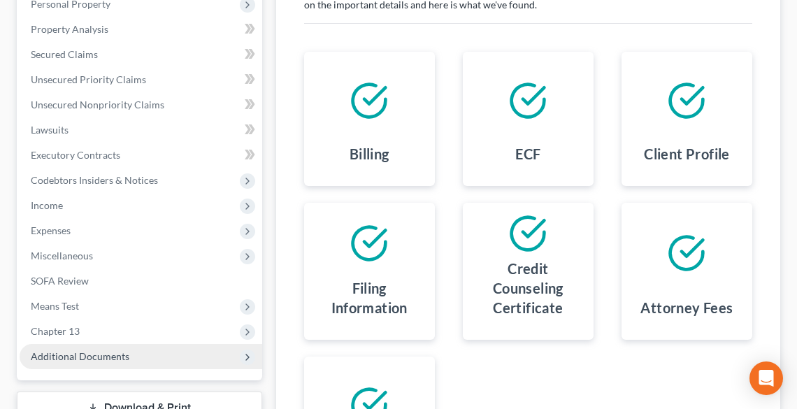
click at [94, 351] on span "Additional Documents" at bounding box center [80, 356] width 99 height 12
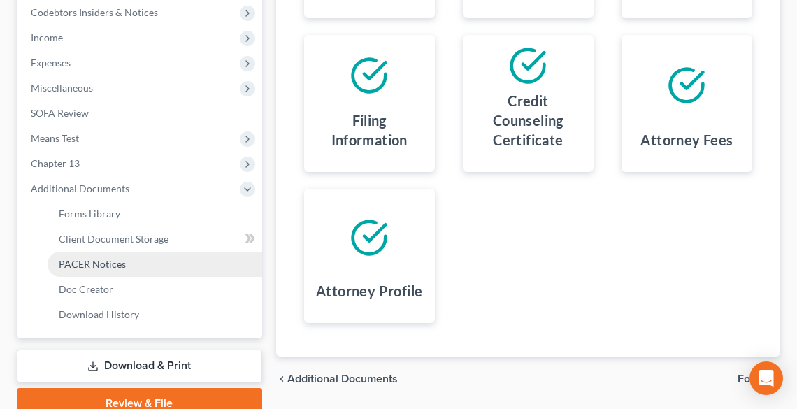
click at [70, 266] on span "PACER Notices" at bounding box center [92, 264] width 67 height 12
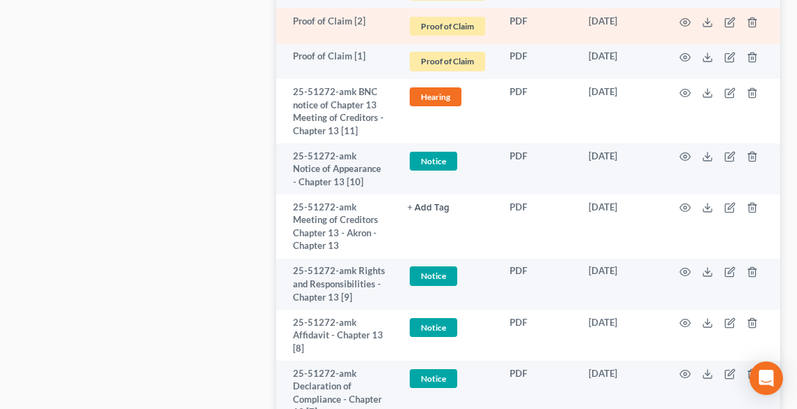
scroll to position [1563, 0]
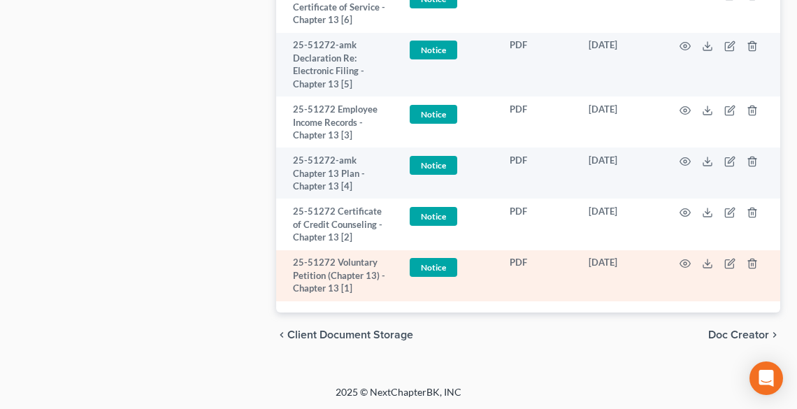
click at [707, 269] on td at bounding box center [722, 275] width 118 height 51
click at [706, 263] on polyline at bounding box center [708, 264] width 5 height 2
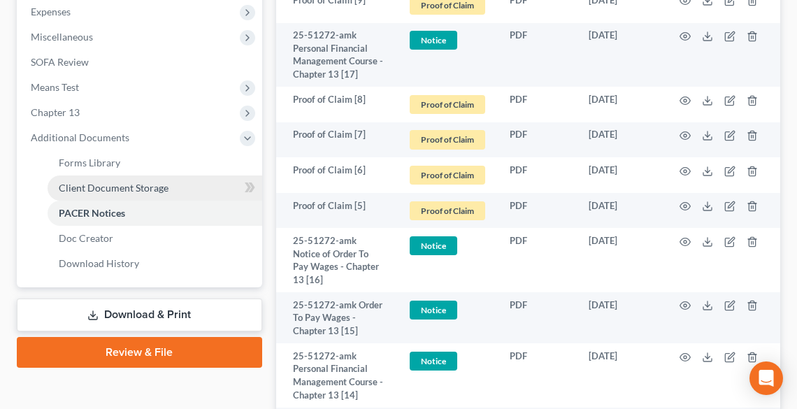
scroll to position [276, 0]
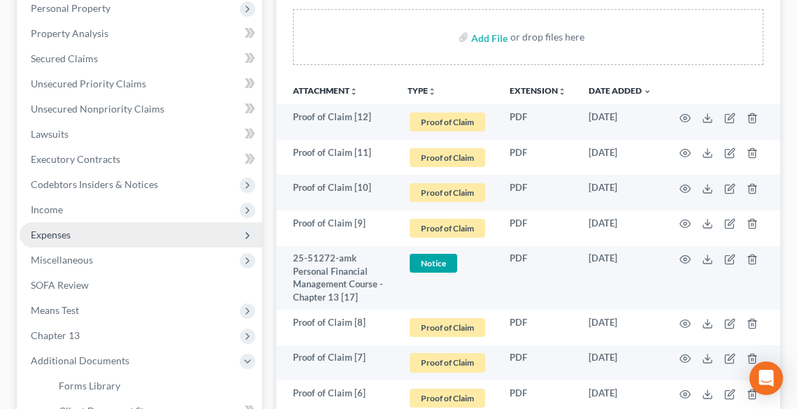
click at [83, 238] on span "Expenses" at bounding box center [141, 234] width 243 height 25
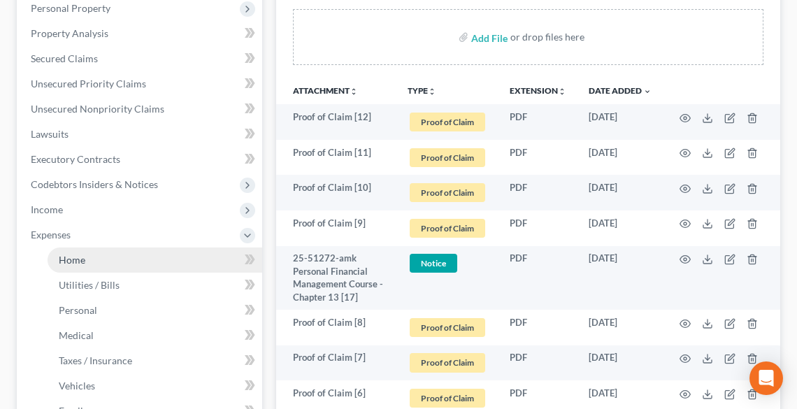
click at [88, 257] on link "Home" at bounding box center [155, 260] width 215 height 25
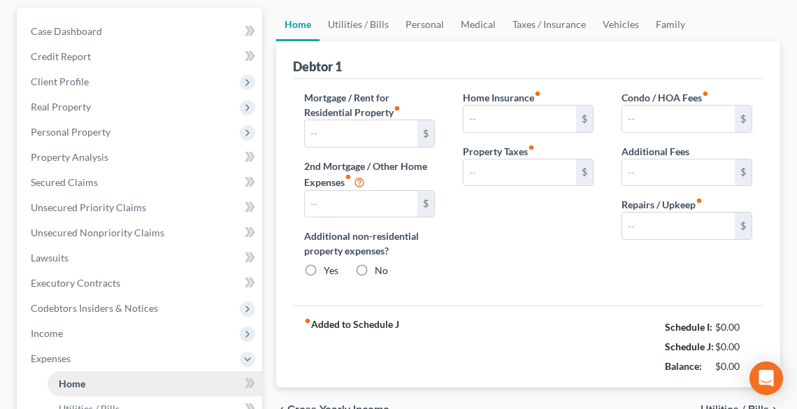
type input "1,508.00"
type input "0.00"
radio input "true"
type input "0.00"
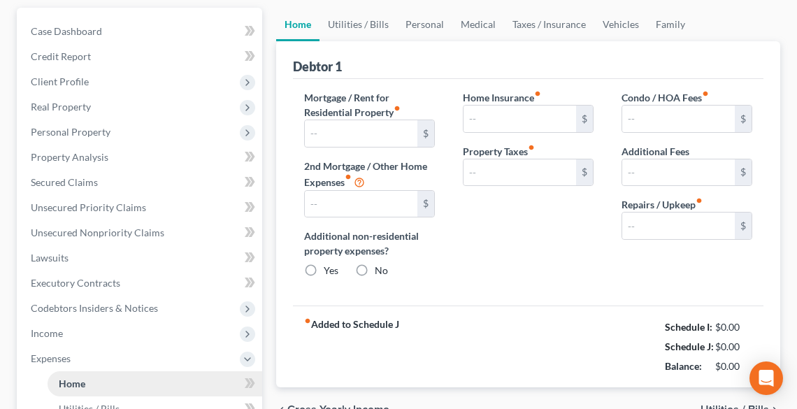
type input "62.50"
type input "0.00"
type input "200.00"
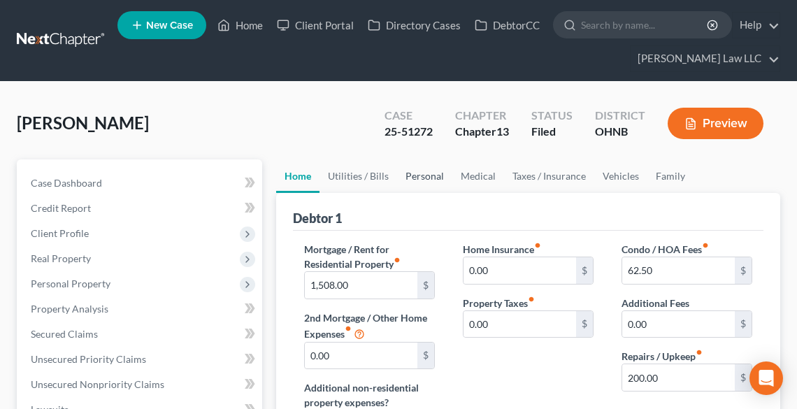
click at [421, 171] on link "Personal" at bounding box center [424, 176] width 55 height 34
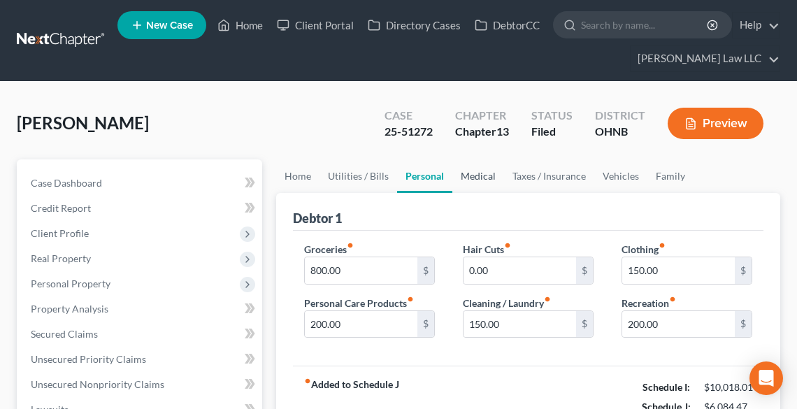
click at [468, 172] on link "Medical" at bounding box center [479, 176] width 52 height 34
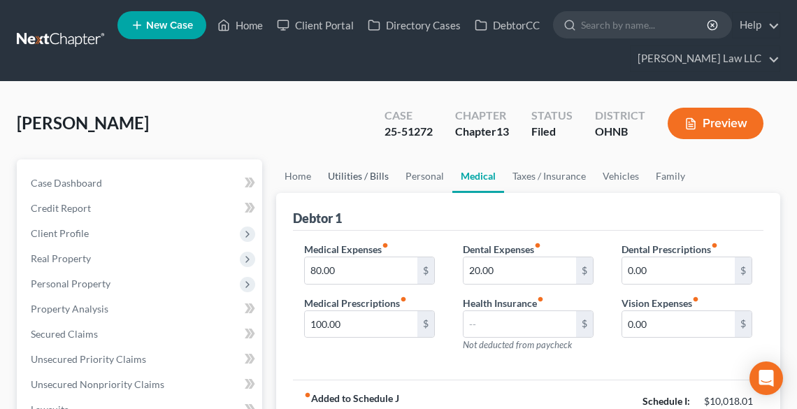
click at [341, 176] on link "Utilities / Bills" at bounding box center [359, 176] width 78 height 34
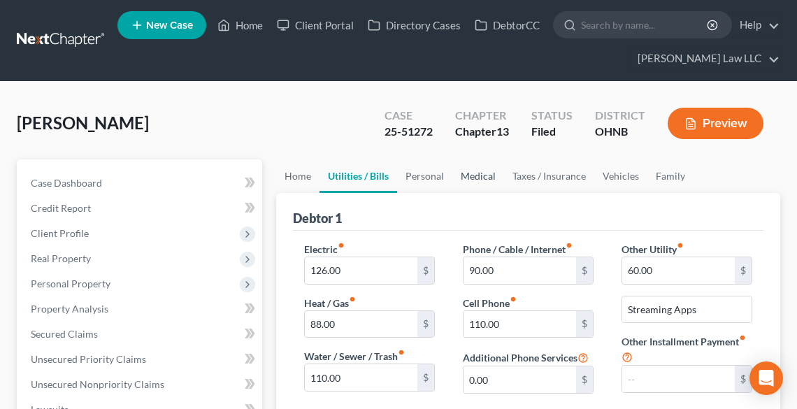
click at [472, 178] on link "Medical" at bounding box center [479, 176] width 52 height 34
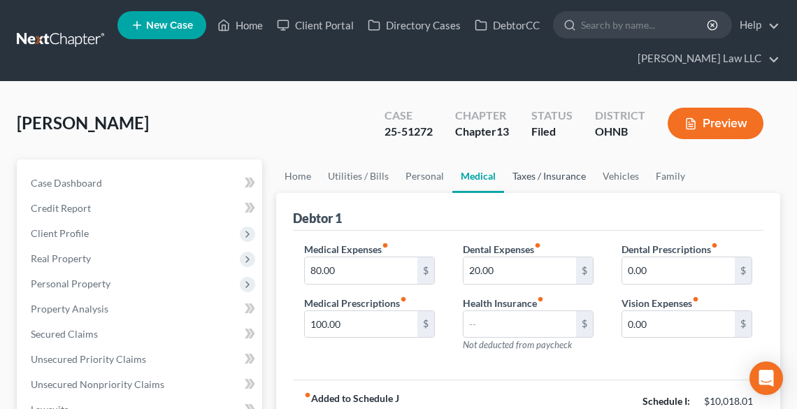
click at [536, 179] on link "Taxes / Insurance" at bounding box center [549, 176] width 90 height 34
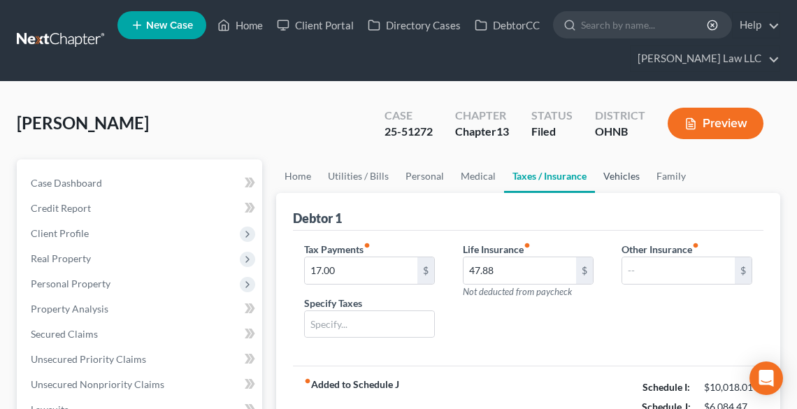
click at [613, 176] on link "Vehicles" at bounding box center [621, 176] width 53 height 34
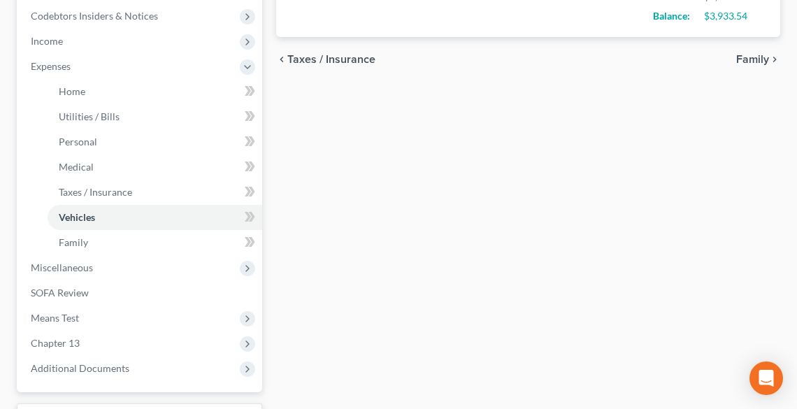
scroll to position [448, 0]
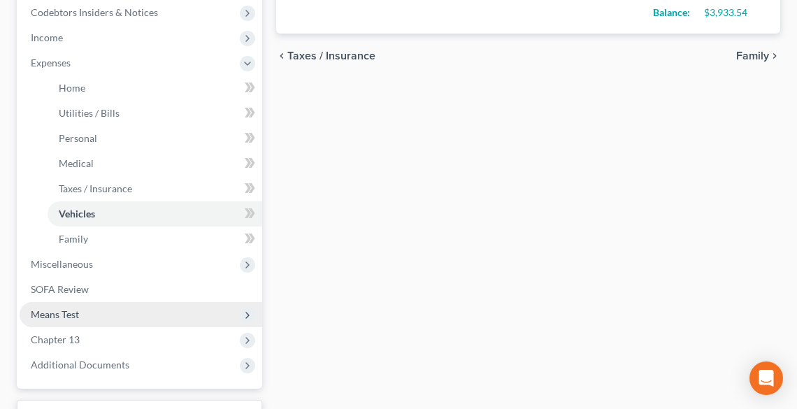
click at [87, 313] on span "Means Test" at bounding box center [141, 314] width 243 height 25
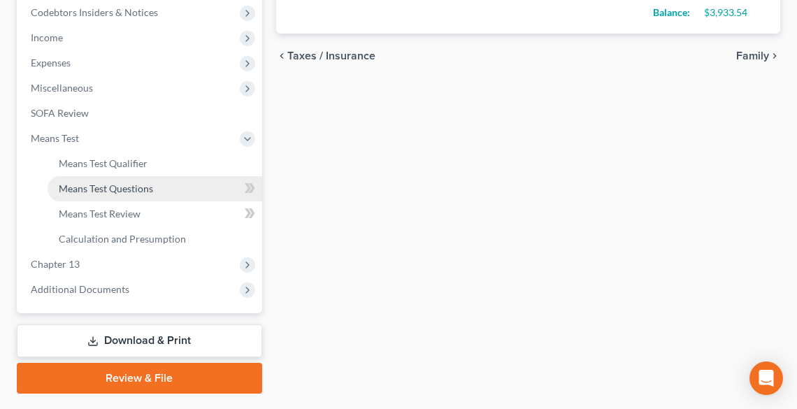
click at [104, 183] on span "Means Test Questions" at bounding box center [106, 189] width 94 height 12
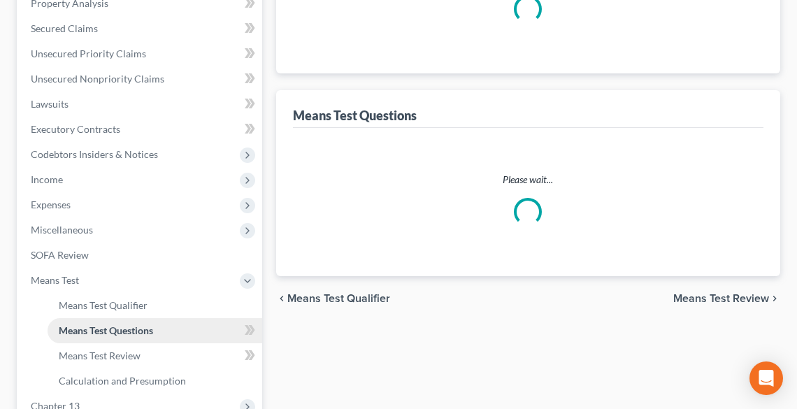
scroll to position [1, 0]
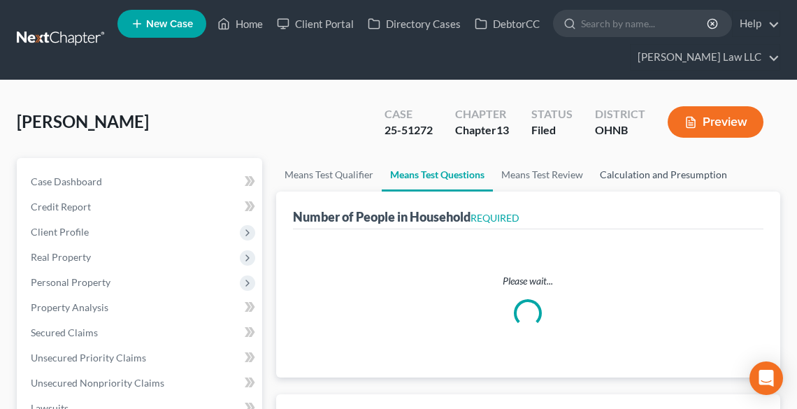
select select "0"
select select "60"
select select "2"
select select "60"
select select "1"
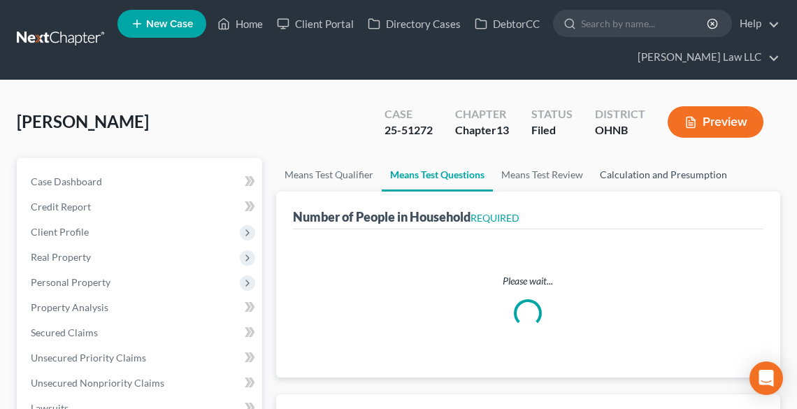
select select "56"
select select "1"
select select "25"
select select "2"
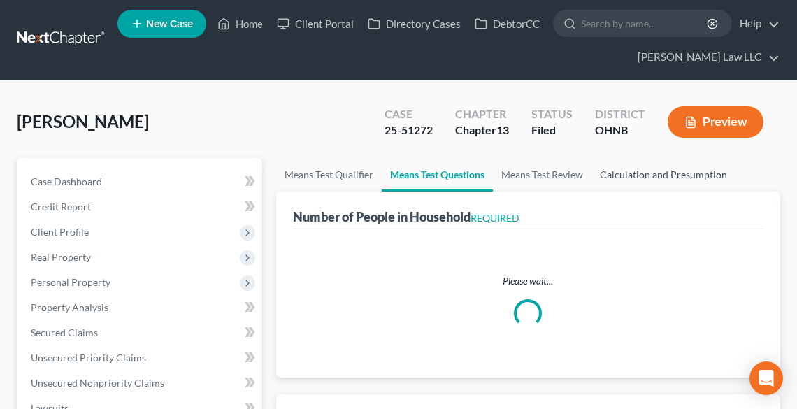
select select "0"
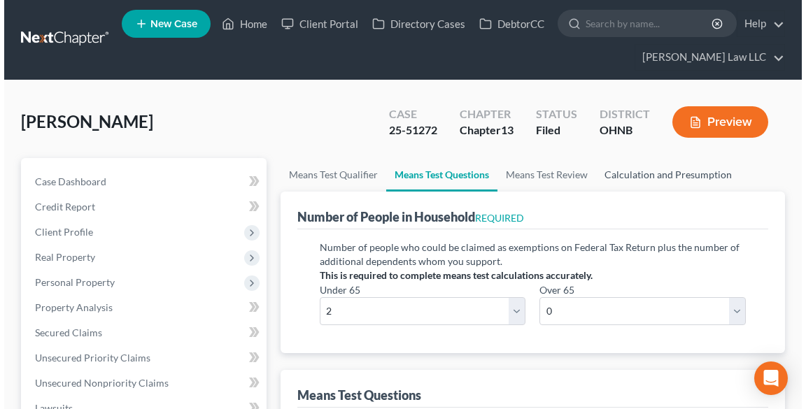
scroll to position [0, 0]
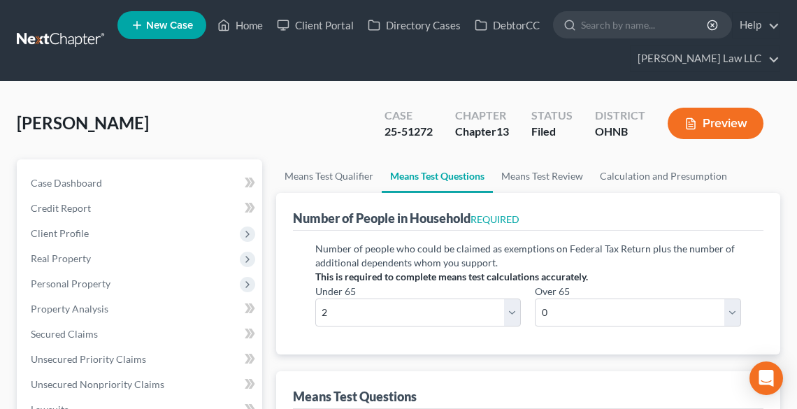
click at [704, 116] on button "Preview" at bounding box center [716, 123] width 96 height 31
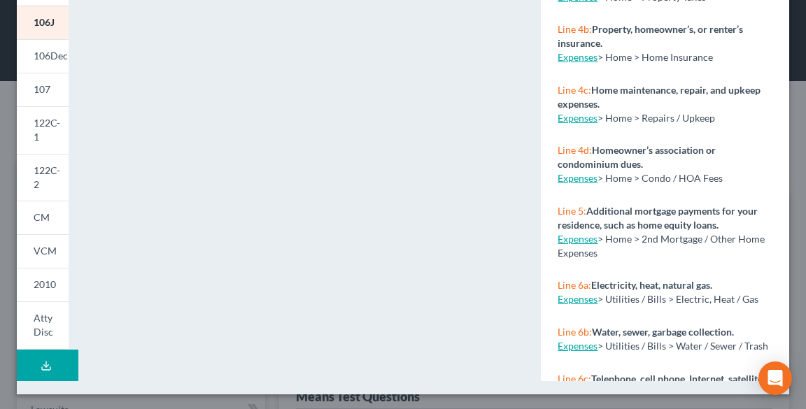
scroll to position [380, 0]
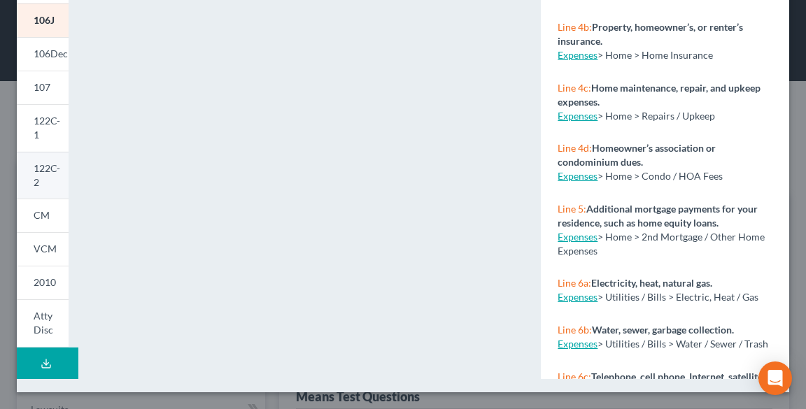
click at [39, 173] on span "122C-2" at bounding box center [47, 175] width 27 height 26
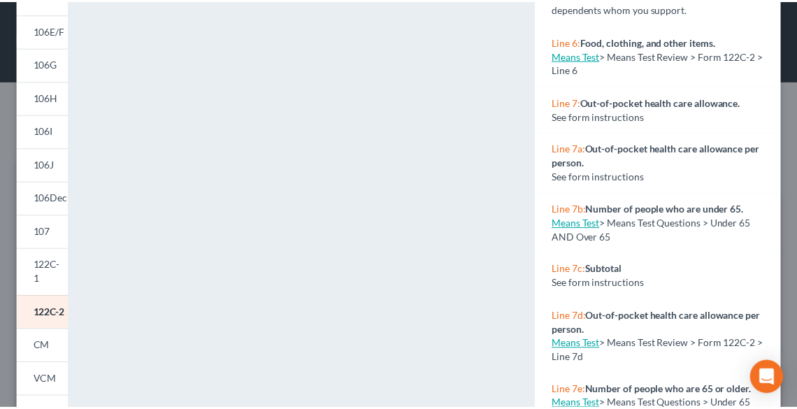
scroll to position [100, 0]
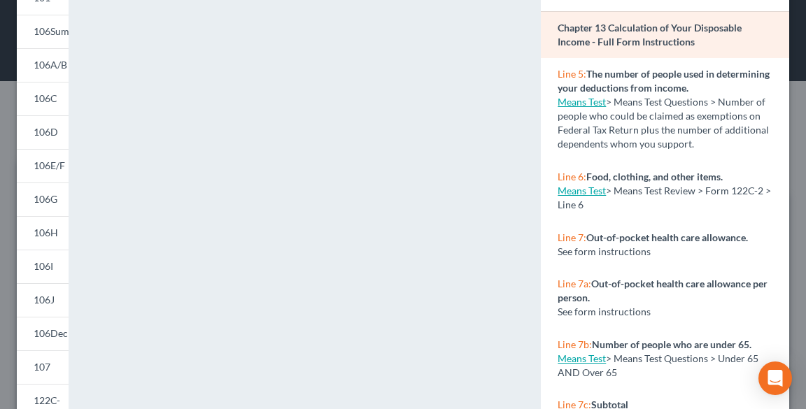
click at [567, 191] on link "Means Test" at bounding box center [581, 191] width 48 height 12
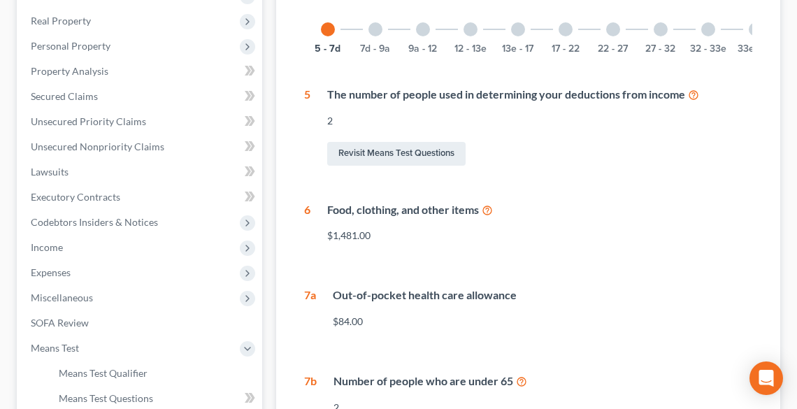
scroll to position [280, 0]
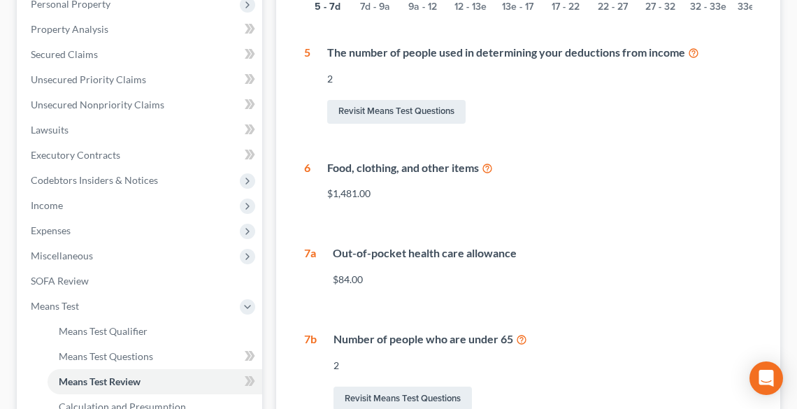
click at [491, 173] on icon at bounding box center [487, 167] width 11 height 13
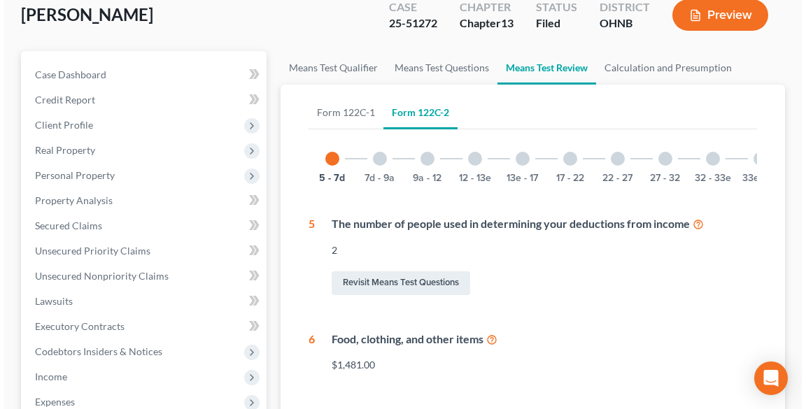
scroll to position [0, 0]
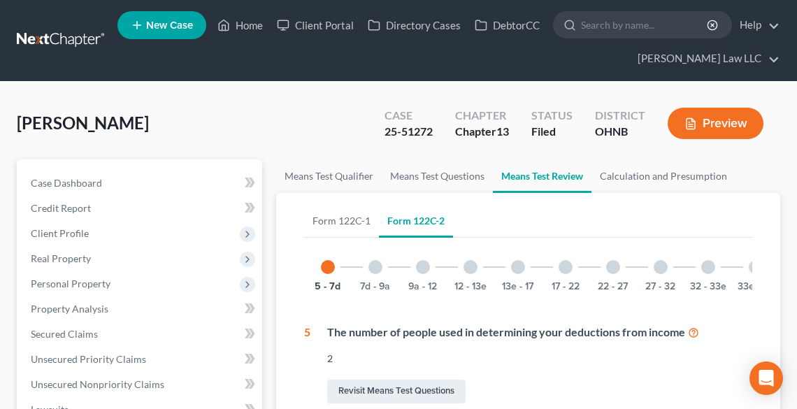
click at [718, 115] on button "Preview" at bounding box center [716, 123] width 96 height 31
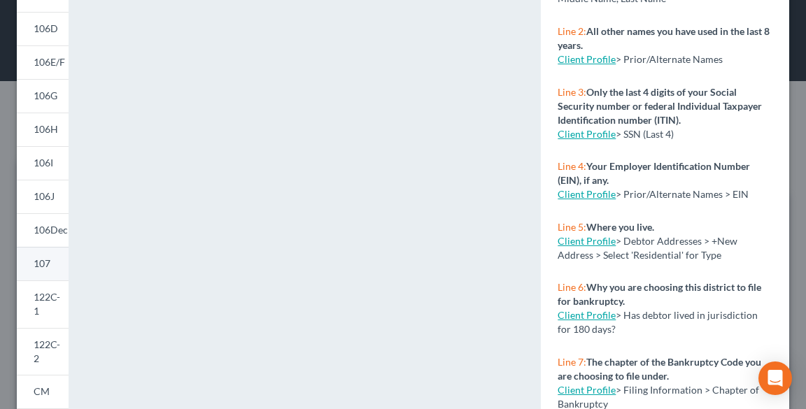
scroll to position [336, 0]
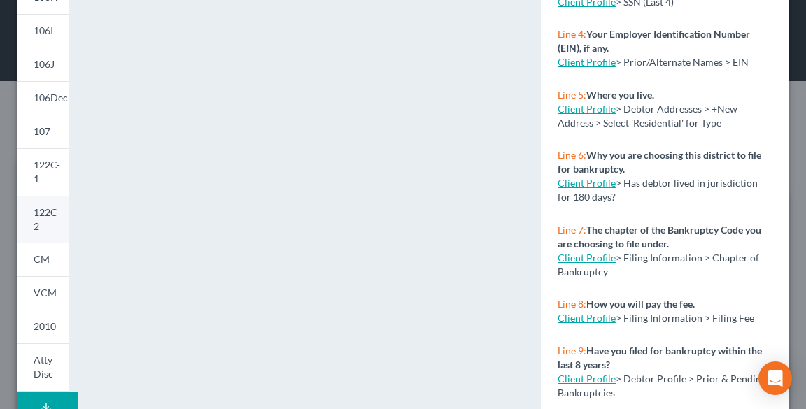
click at [48, 210] on span "122C-2" at bounding box center [47, 219] width 27 height 26
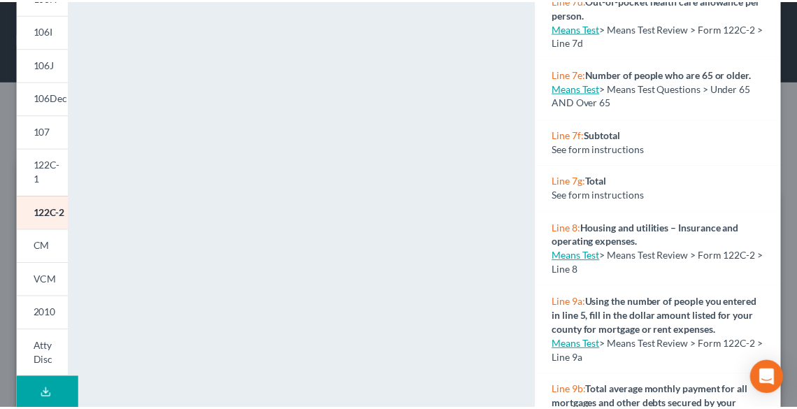
scroll to position [280, 0]
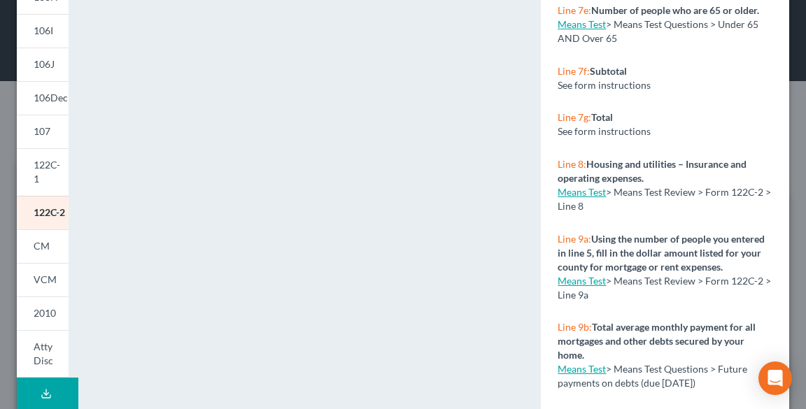
click at [570, 193] on link "Means Test" at bounding box center [581, 192] width 48 height 12
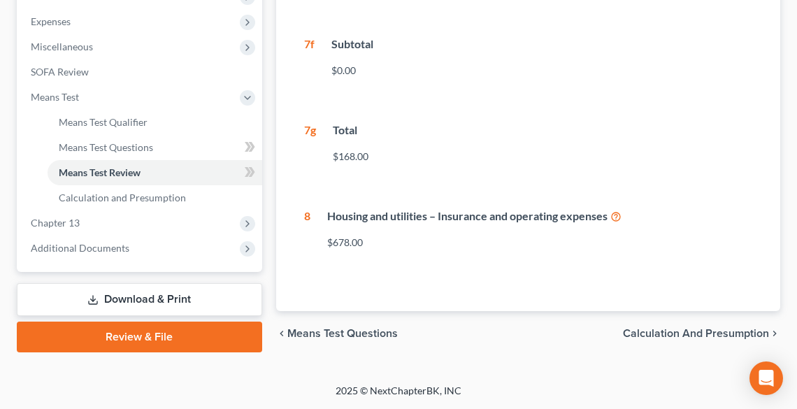
scroll to position [497, 0]
click at [619, 213] on icon at bounding box center [616, 215] width 11 height 13
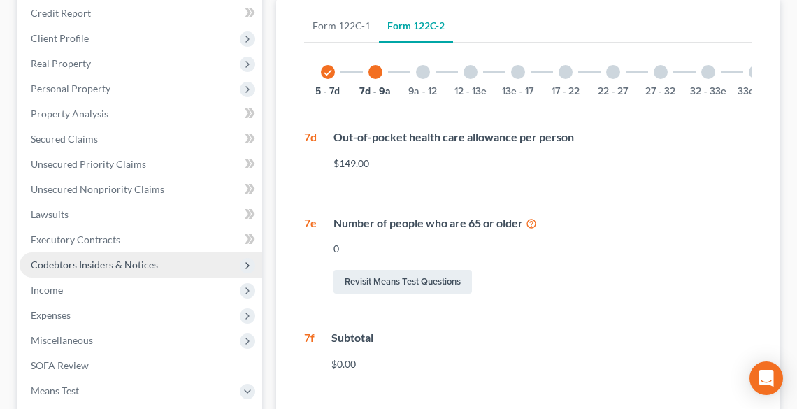
scroll to position [0, 0]
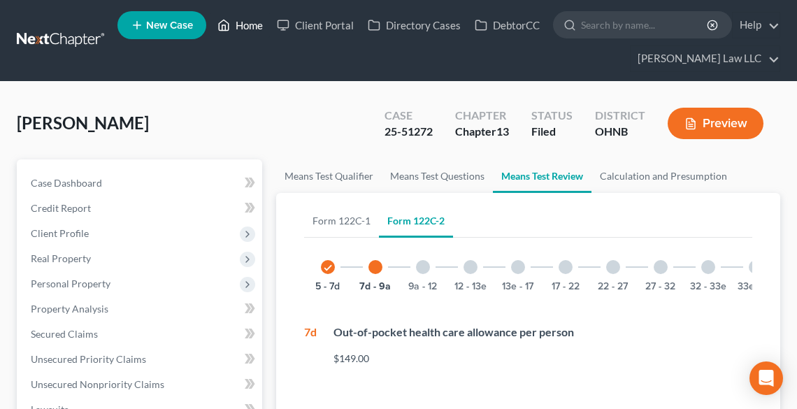
click at [241, 28] on link "Home" at bounding box center [240, 25] width 59 height 25
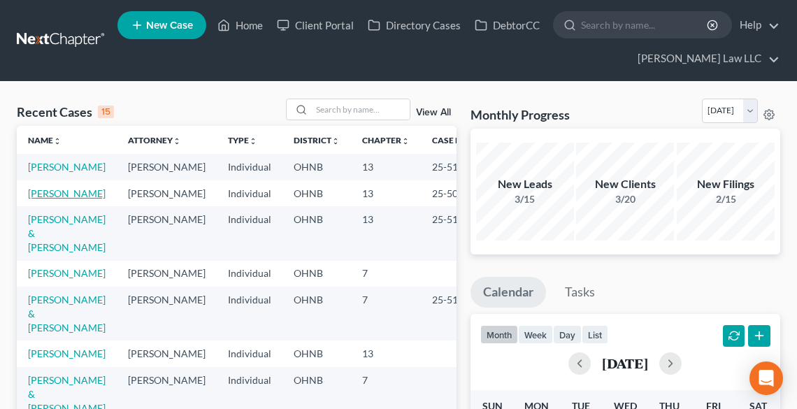
click at [45, 199] on link "[PERSON_NAME]" at bounding box center [67, 193] width 78 height 12
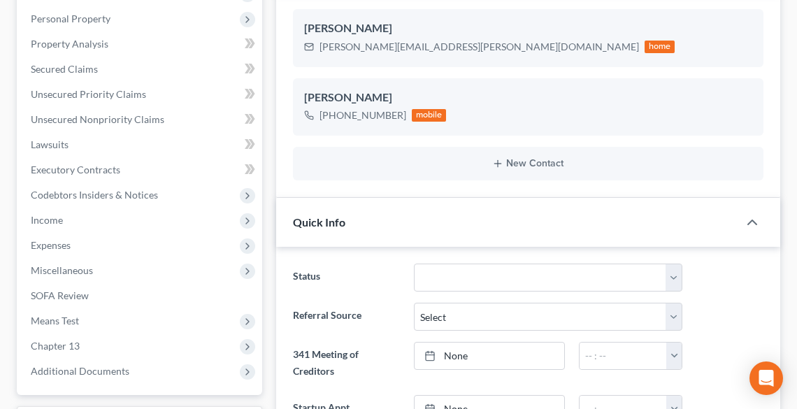
scroll to position [336, 0]
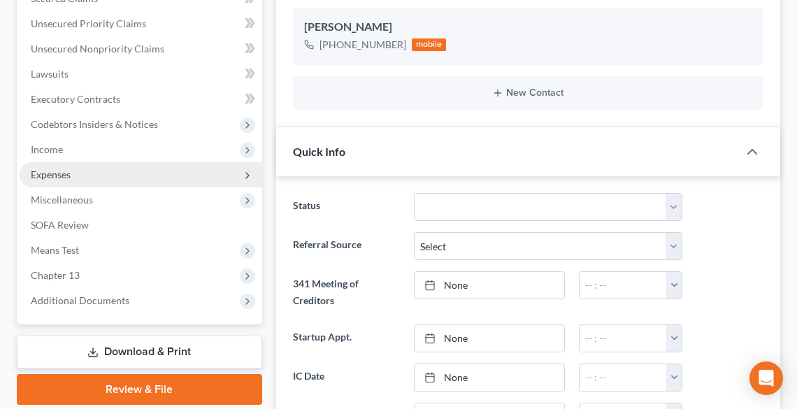
click at [53, 166] on span "Expenses" at bounding box center [141, 174] width 243 height 25
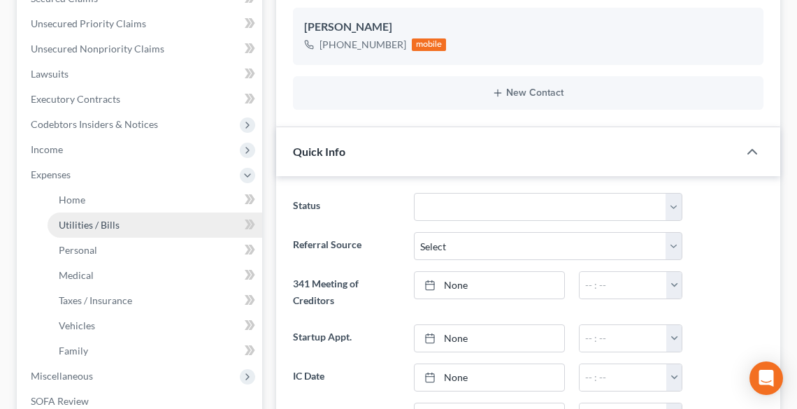
click at [81, 220] on span "Utilities / Bills" at bounding box center [89, 225] width 61 height 12
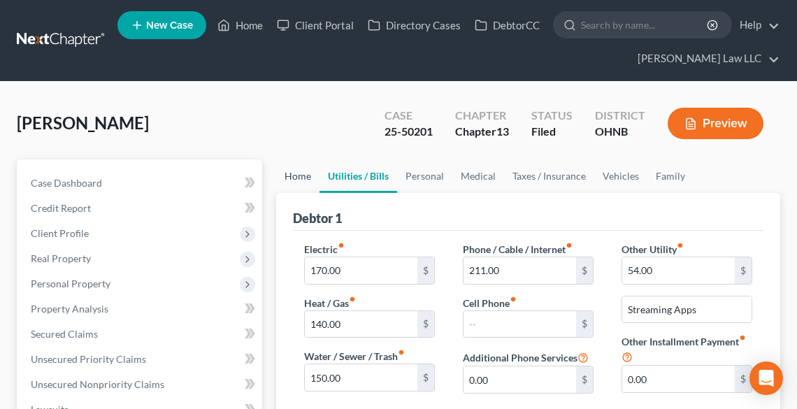
click at [299, 173] on link "Home" at bounding box center [297, 176] width 43 height 34
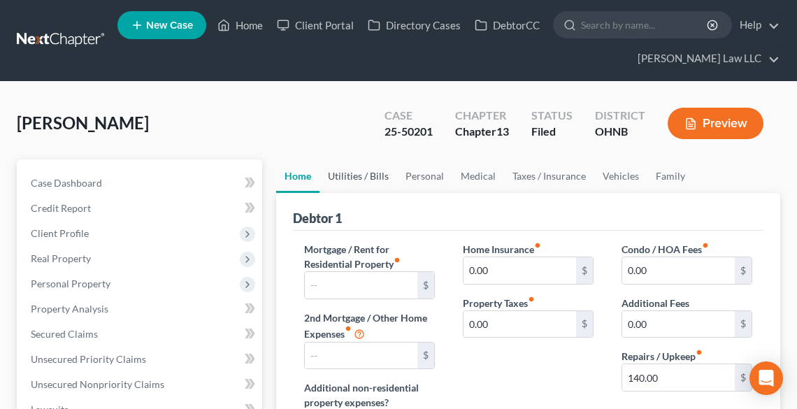
click at [369, 172] on link "Utilities / Bills" at bounding box center [359, 176] width 78 height 34
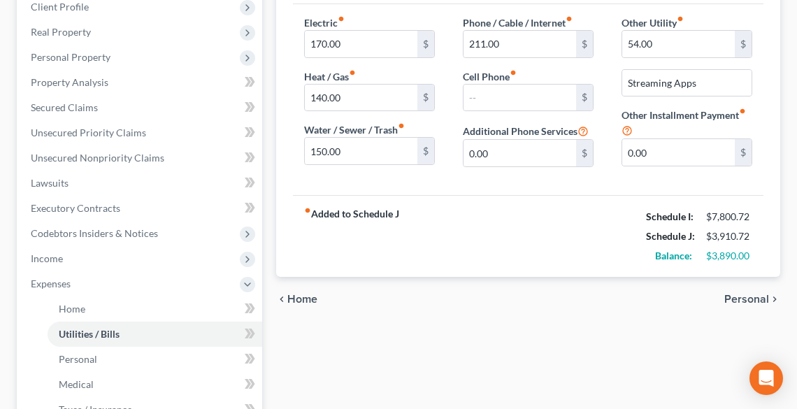
scroll to position [224, 0]
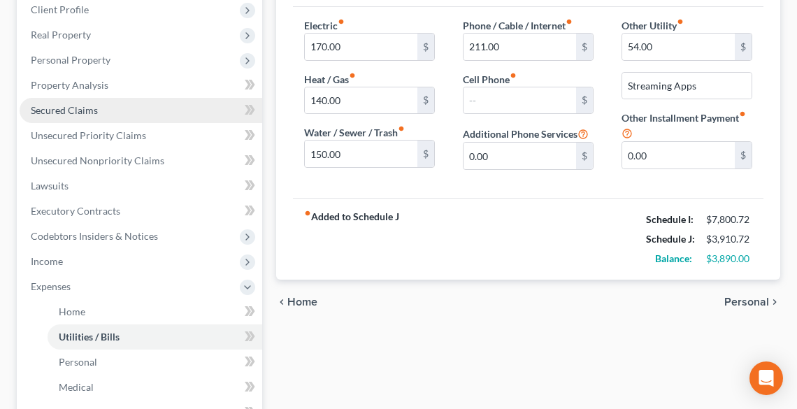
click at [53, 98] on link "Secured Claims" at bounding box center [141, 110] width 243 height 25
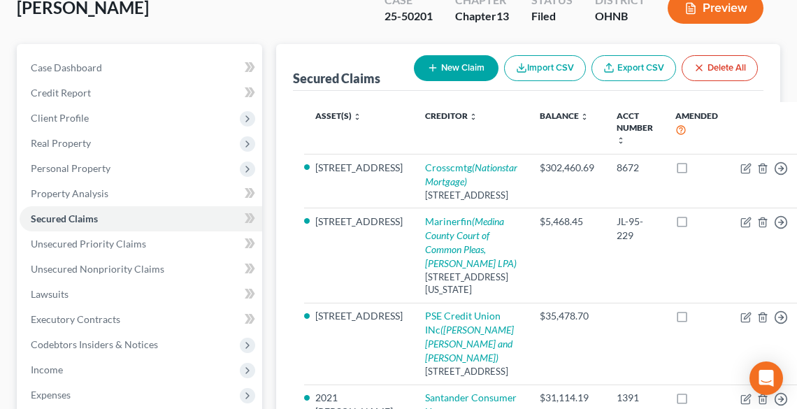
scroll to position [280, 0]
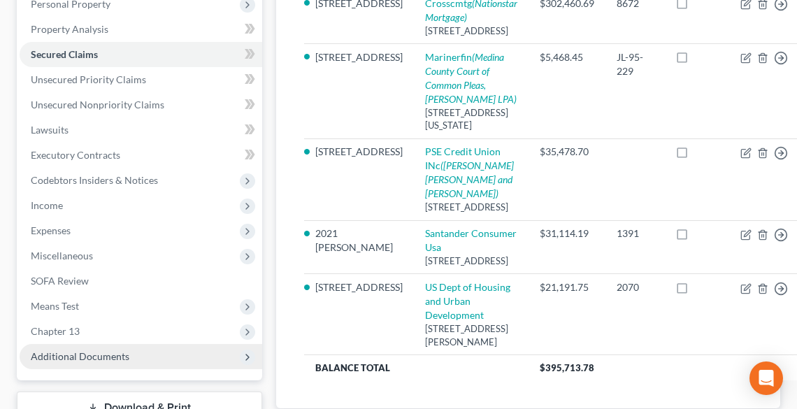
click at [115, 358] on span "Additional Documents" at bounding box center [80, 356] width 99 height 12
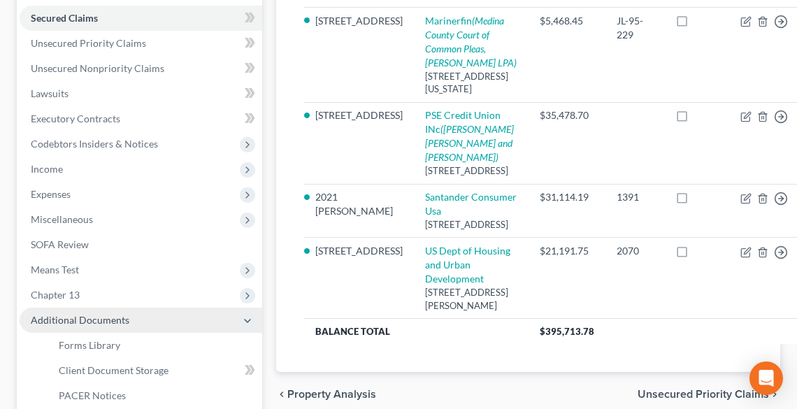
scroll to position [336, 0]
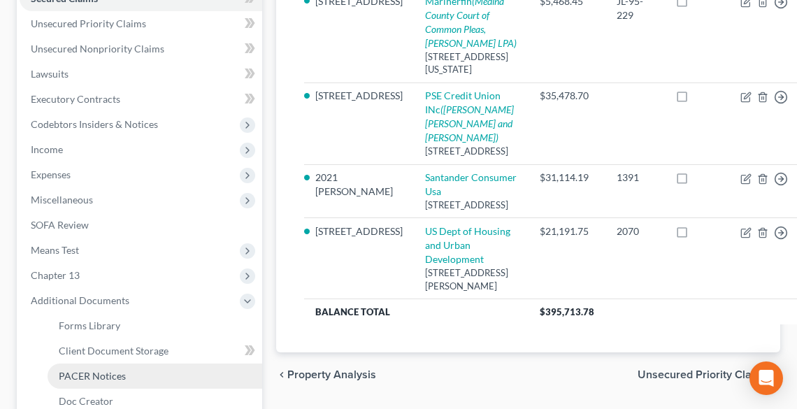
click at [111, 368] on link "PACER Notices" at bounding box center [155, 376] width 215 height 25
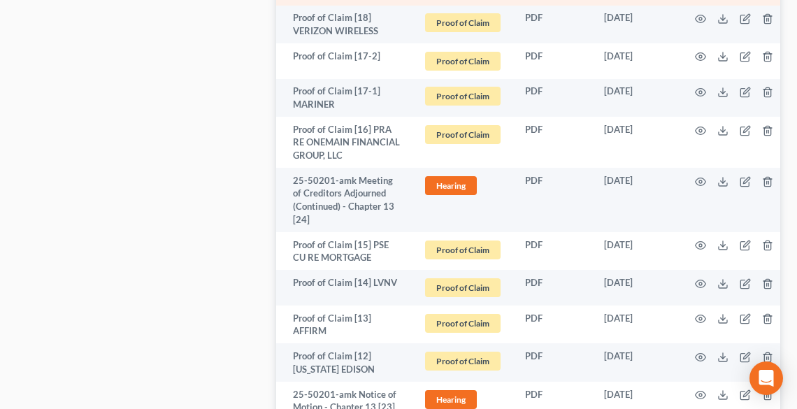
scroll to position [3189, 0]
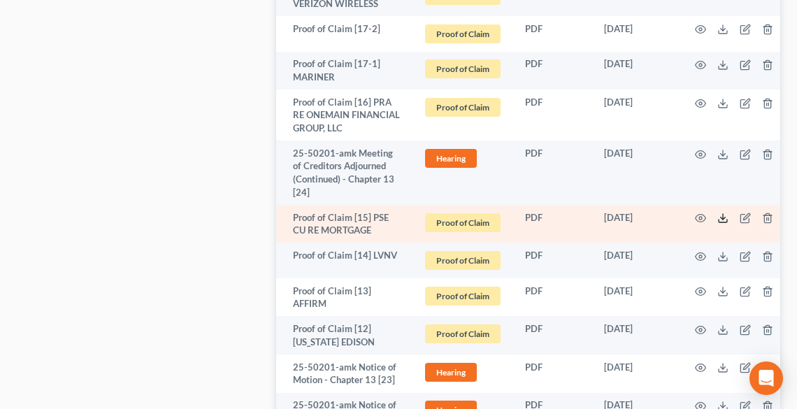
click at [727, 218] on icon at bounding box center [723, 218] width 11 height 11
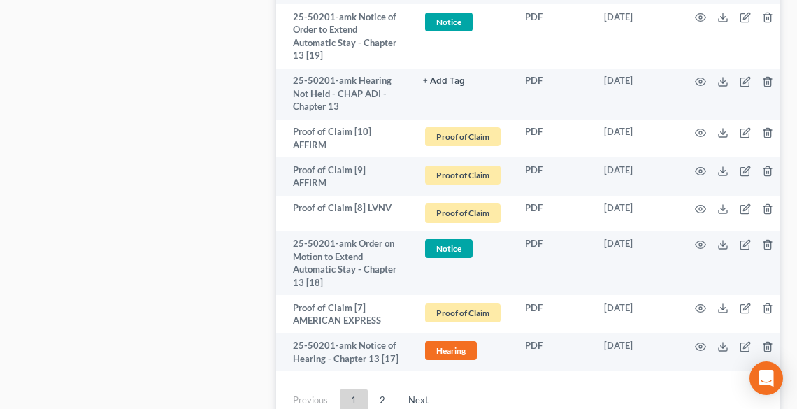
scroll to position [3861, 0]
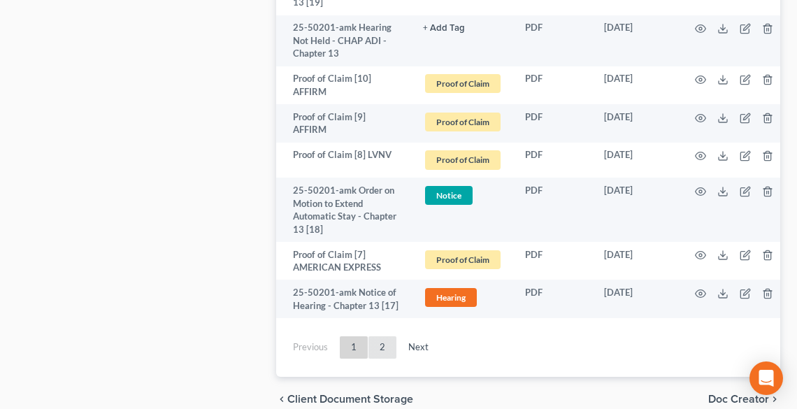
click at [387, 353] on link "2" at bounding box center [383, 347] width 28 height 22
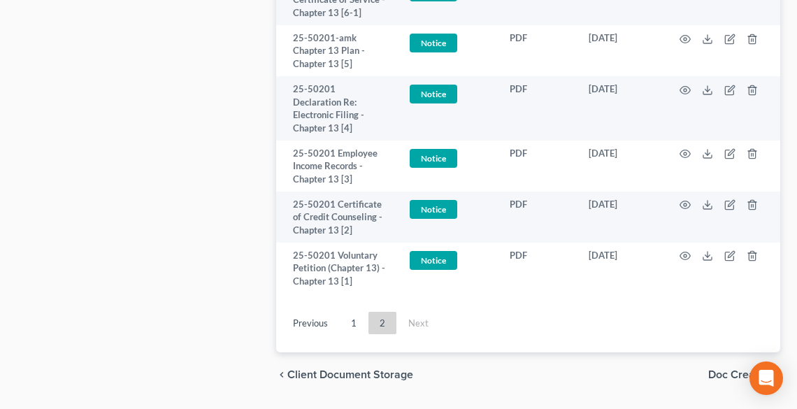
scroll to position [1855, 0]
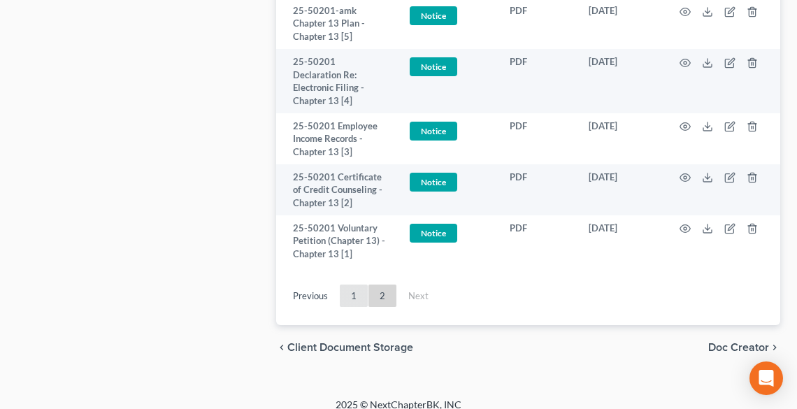
click at [350, 287] on link "1" at bounding box center [354, 296] width 28 height 22
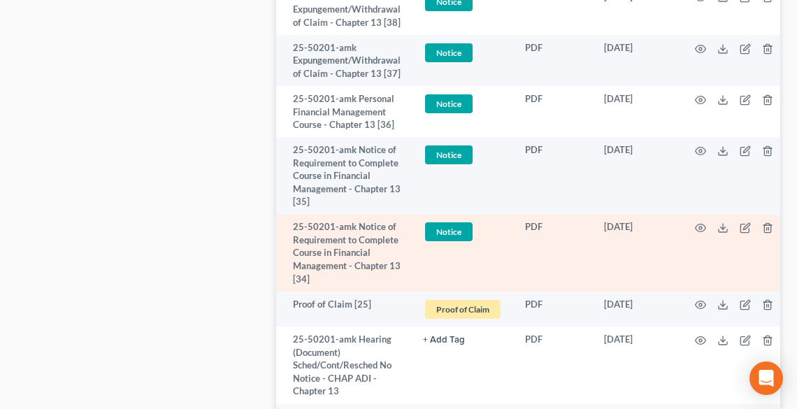
scroll to position [2023, 0]
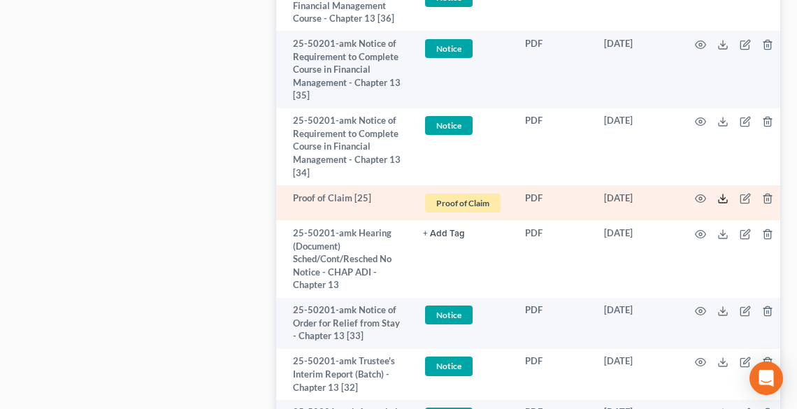
click at [723, 199] on polyline at bounding box center [722, 199] width 5 height 2
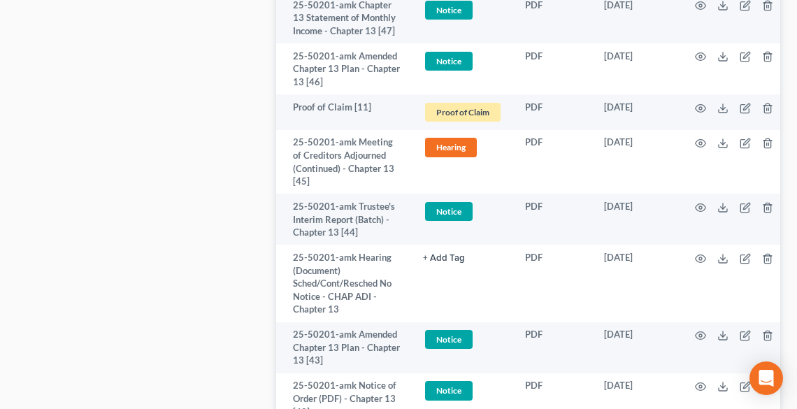
scroll to position [1295, 0]
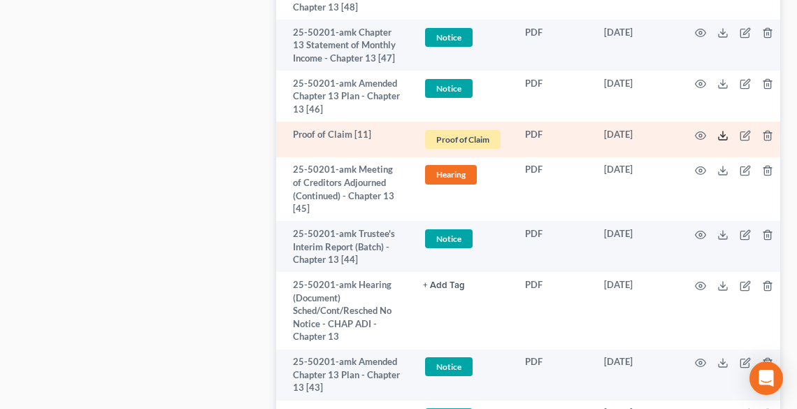
click at [723, 137] on icon at bounding box center [723, 135] width 11 height 11
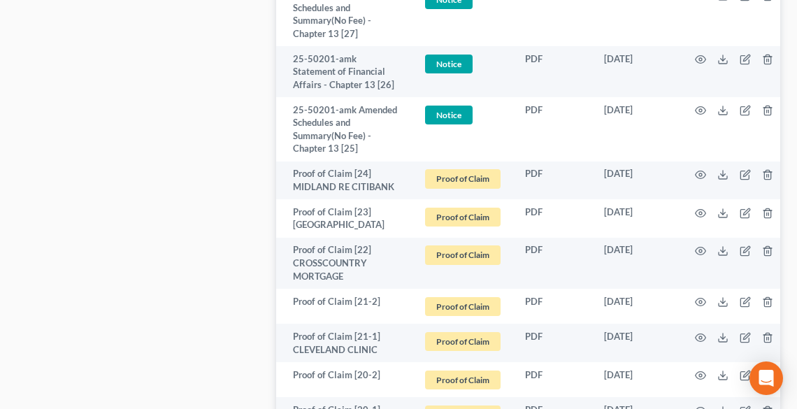
scroll to position [2694, 0]
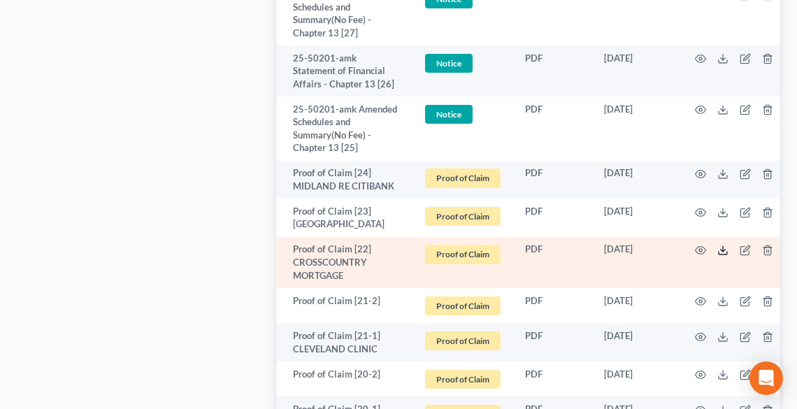
click at [721, 250] on icon at bounding box center [723, 250] width 11 height 11
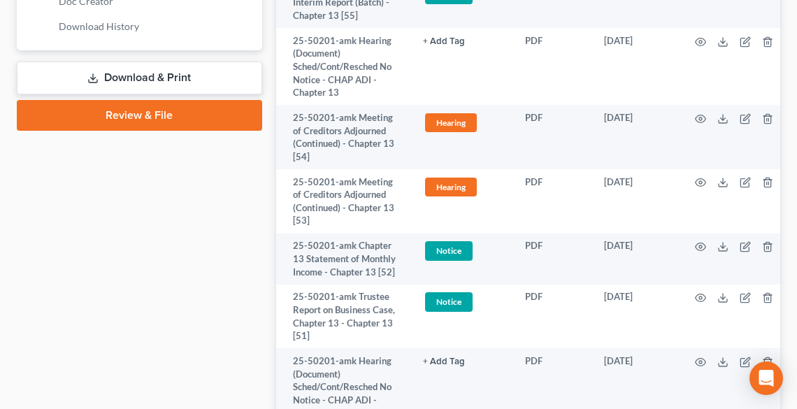
scroll to position [0, 0]
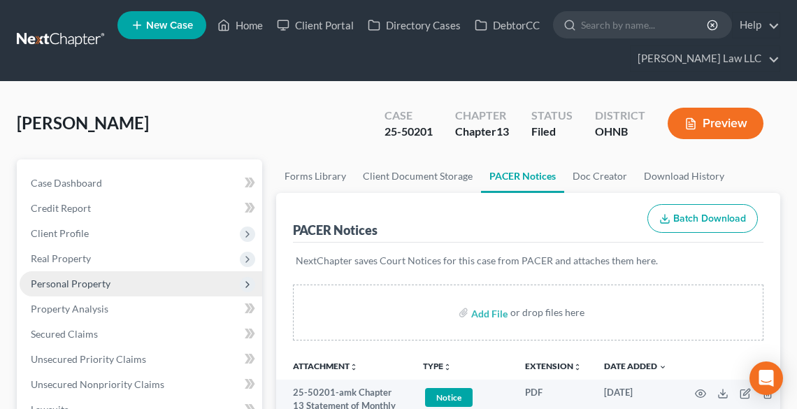
click at [84, 285] on span "Personal Property" at bounding box center [71, 284] width 80 height 12
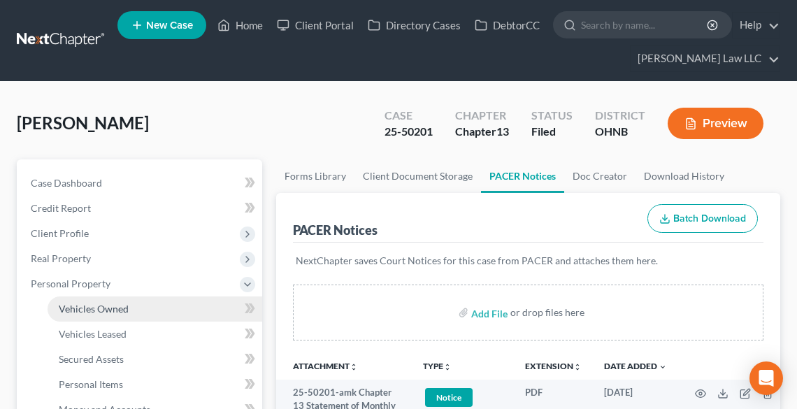
click at [95, 304] on span "Vehicles Owned" at bounding box center [94, 309] width 70 height 12
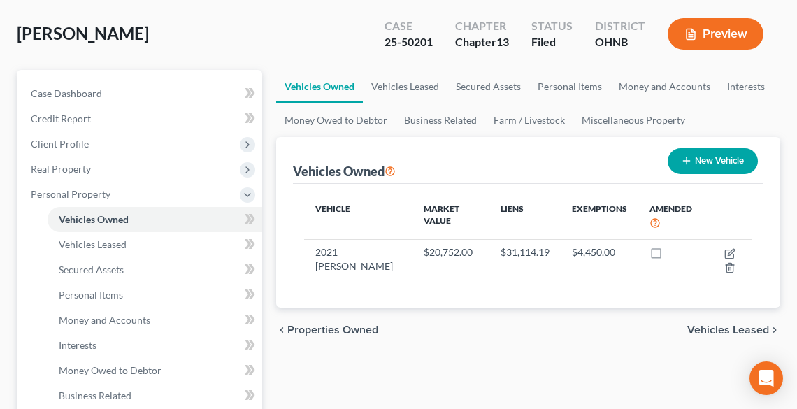
scroll to position [112, 0]
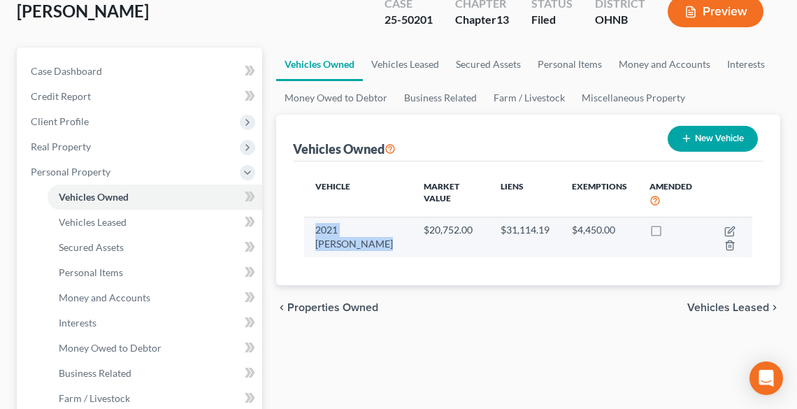
drag, startPoint x: 313, startPoint y: 227, endPoint x: 354, endPoint y: 241, distance: 43.1
click at [354, 241] on td "2021 [PERSON_NAME]" at bounding box center [358, 237] width 108 height 41
copy td "2021 [PERSON_NAME]"
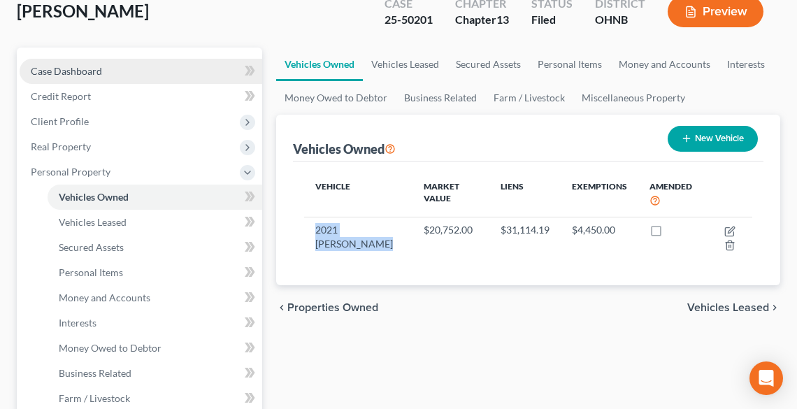
scroll to position [0, 0]
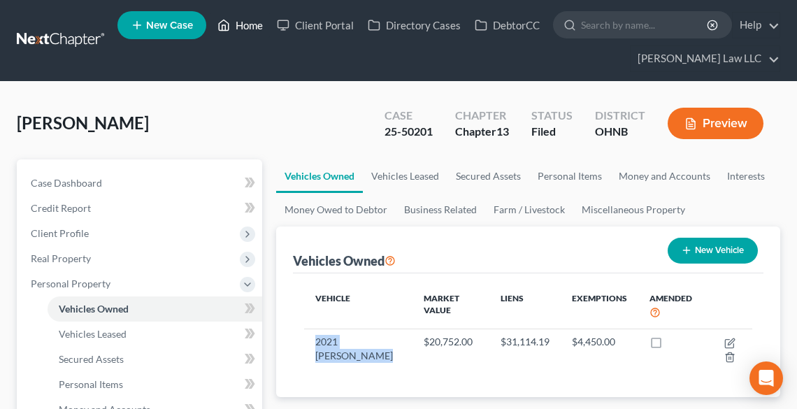
click at [238, 27] on link "Home" at bounding box center [240, 25] width 59 height 25
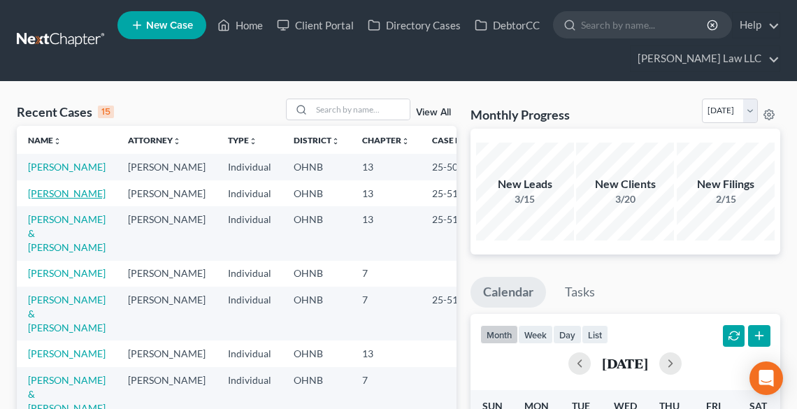
click at [46, 199] on link "[PERSON_NAME]" at bounding box center [67, 193] width 78 height 12
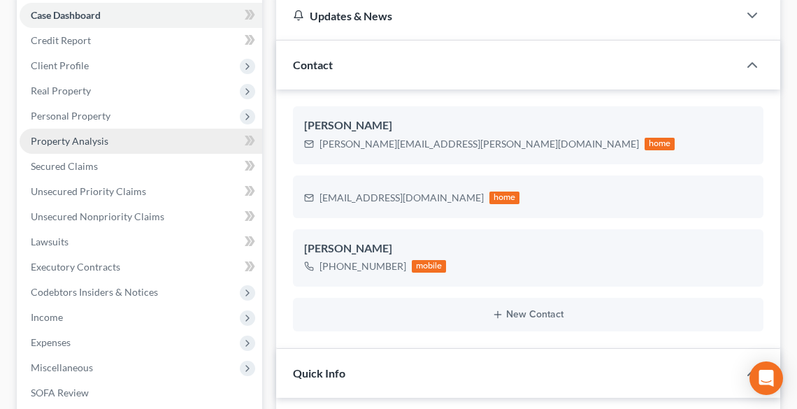
scroll to position [241, 0]
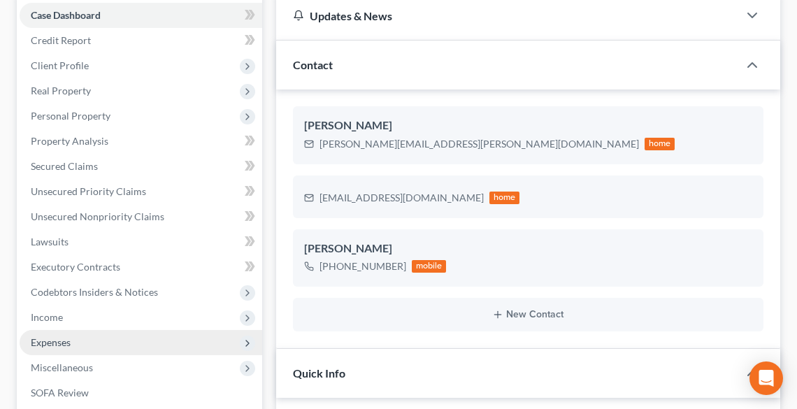
click at [81, 338] on span "Expenses" at bounding box center [141, 342] width 243 height 25
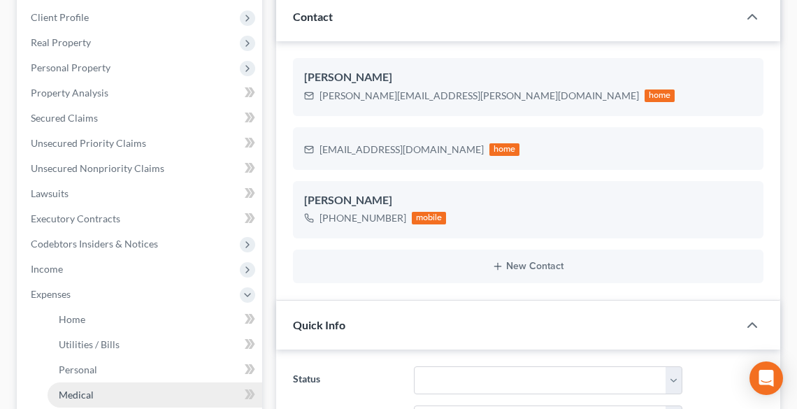
scroll to position [280, 0]
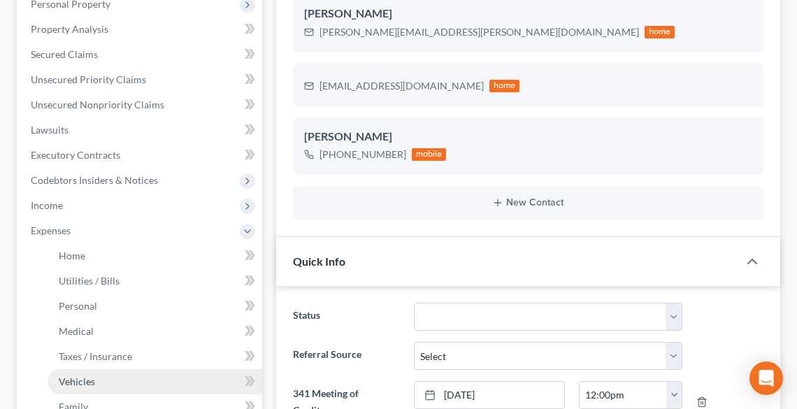
click at [82, 384] on span "Vehicles" at bounding box center [77, 382] width 36 height 12
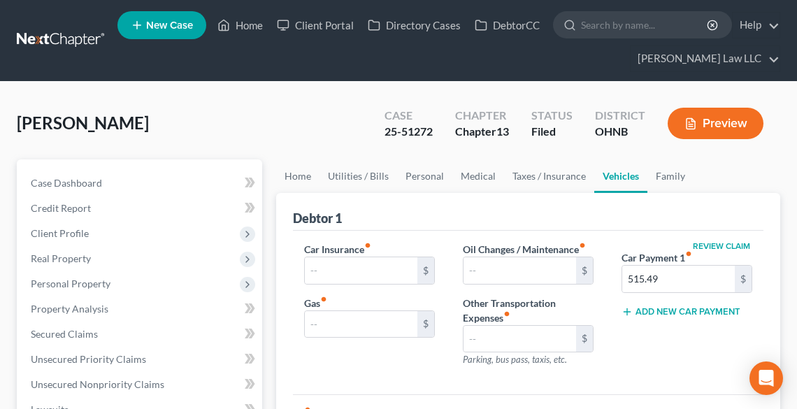
type input "142.00"
type input "400.00"
type input "0.00"
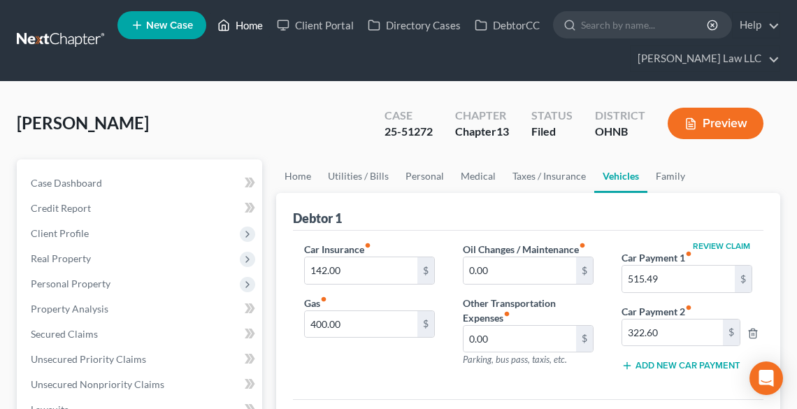
click at [252, 24] on link "Home" at bounding box center [240, 25] width 59 height 25
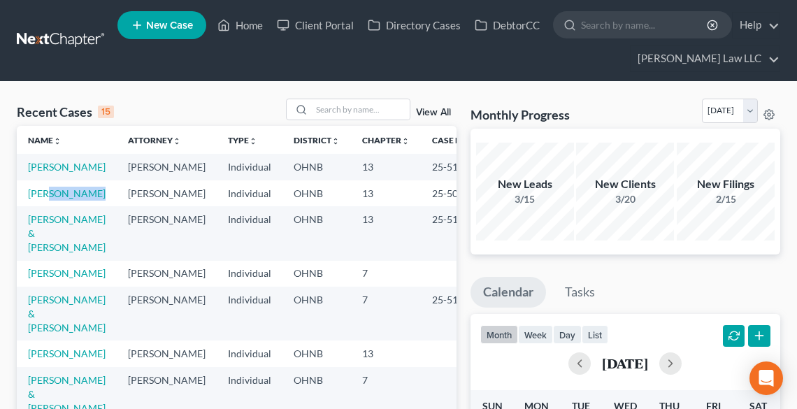
click at [47, 206] on td "[PERSON_NAME]" at bounding box center [67, 193] width 100 height 26
click at [30, 199] on link "[PERSON_NAME]" at bounding box center [67, 193] width 78 height 12
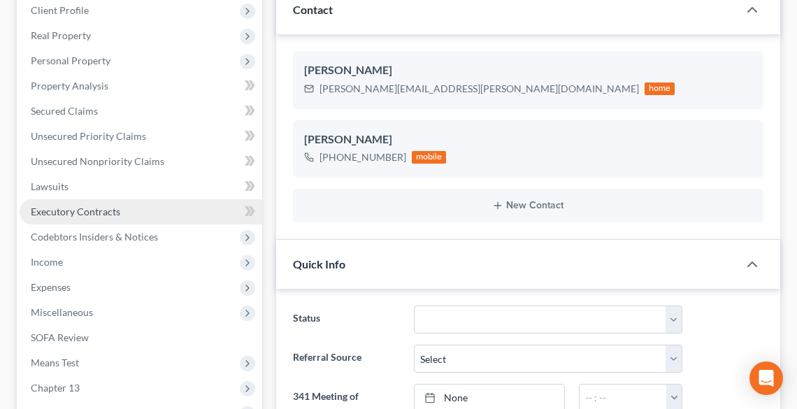
scroll to position [224, 0]
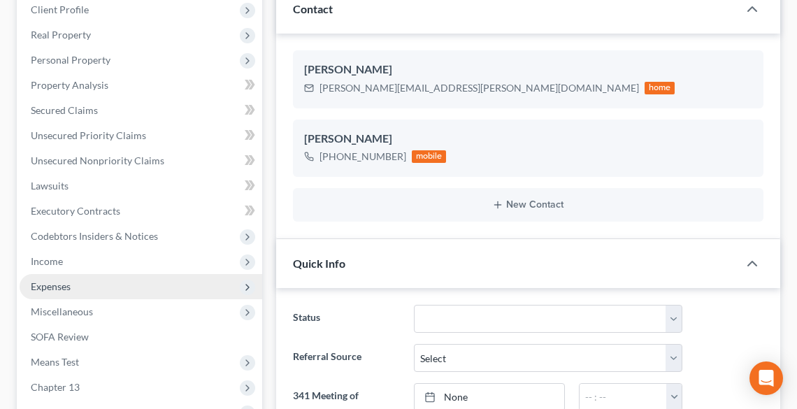
click at [66, 288] on span "Expenses" at bounding box center [51, 286] width 40 height 12
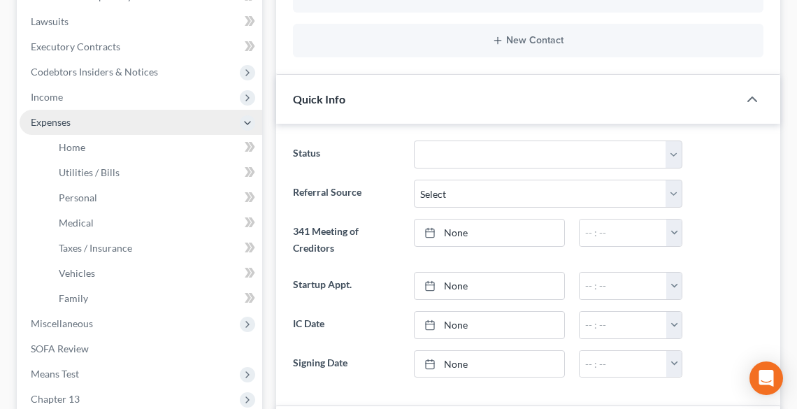
scroll to position [392, 0]
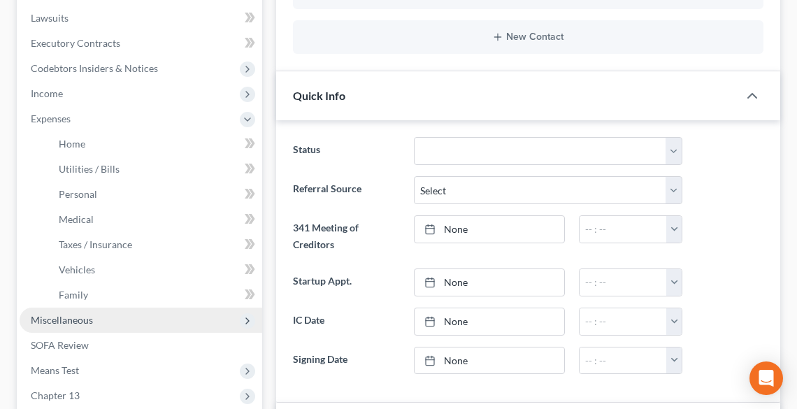
click at [73, 314] on span "Miscellaneous" at bounding box center [62, 320] width 62 height 12
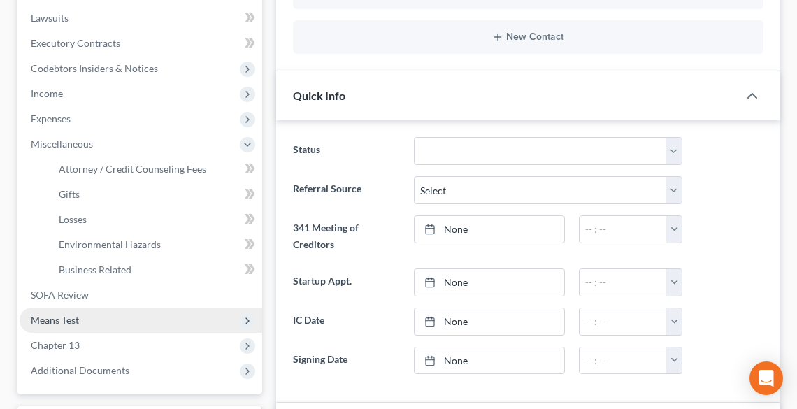
click at [75, 319] on span "Means Test" at bounding box center [55, 320] width 48 height 12
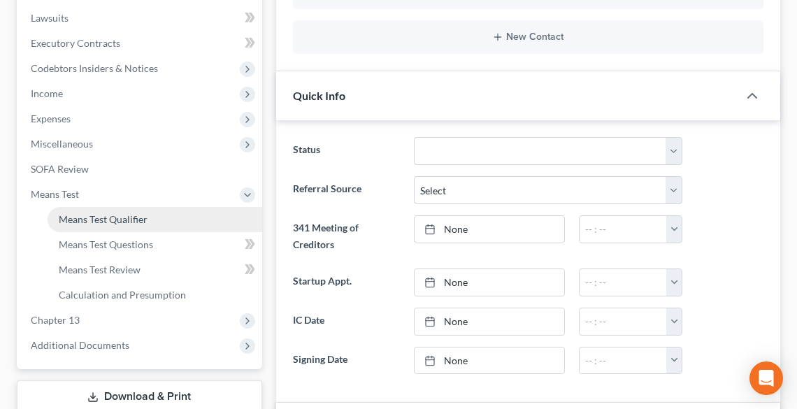
click at [87, 223] on span "Means Test Qualifier" at bounding box center [103, 219] width 89 height 12
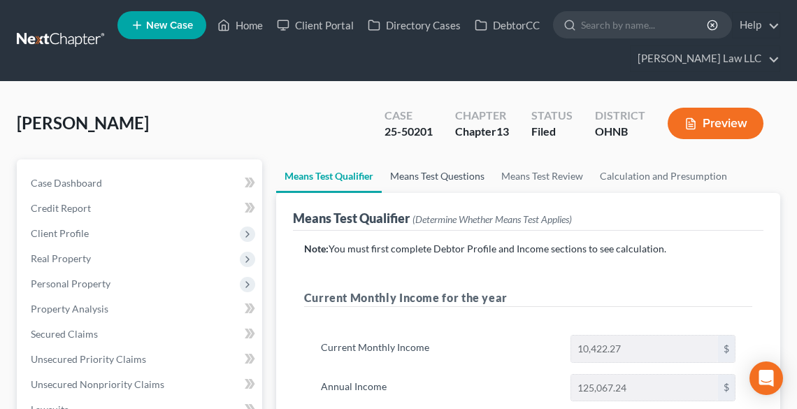
click at [425, 182] on link "Means Test Questions" at bounding box center [437, 176] width 111 height 34
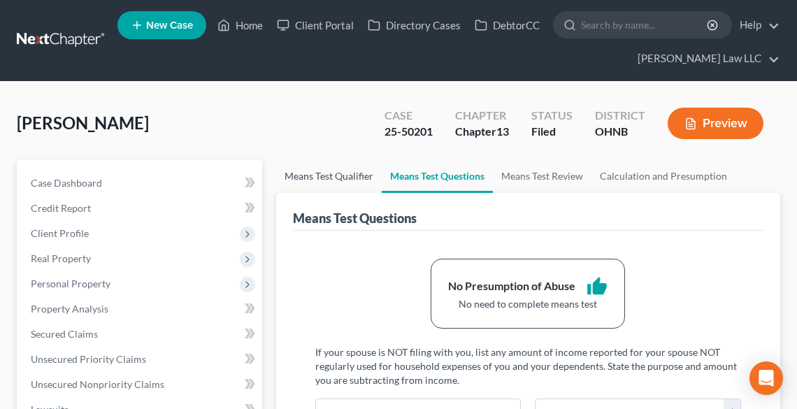
click at [325, 174] on link "Means Test Qualifier" at bounding box center [329, 176] width 106 height 34
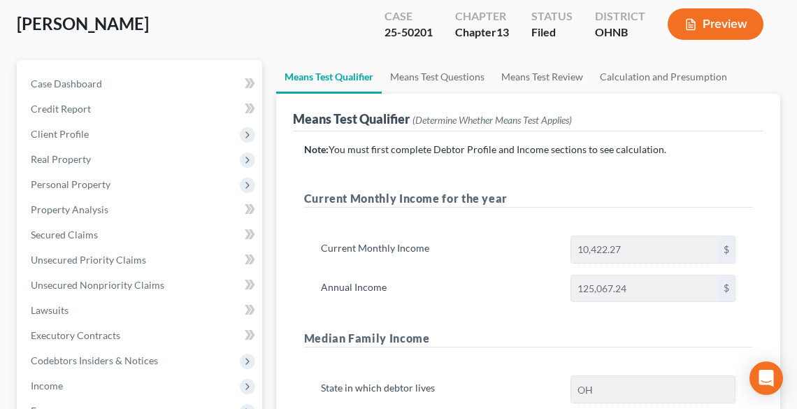
scroll to position [112, 0]
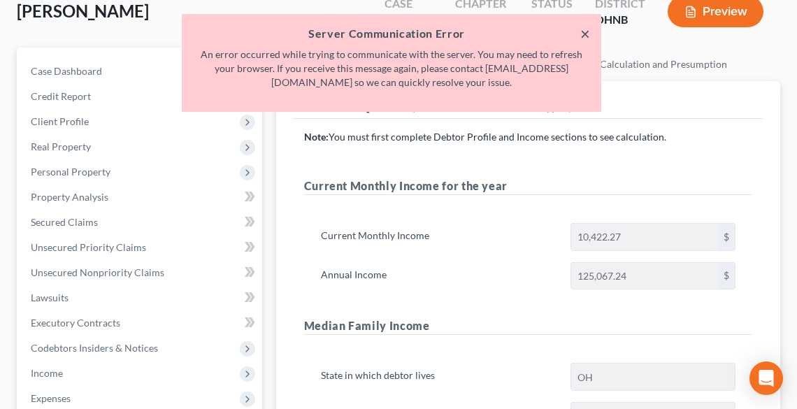
click at [585, 34] on button "×" at bounding box center [586, 33] width 10 height 17
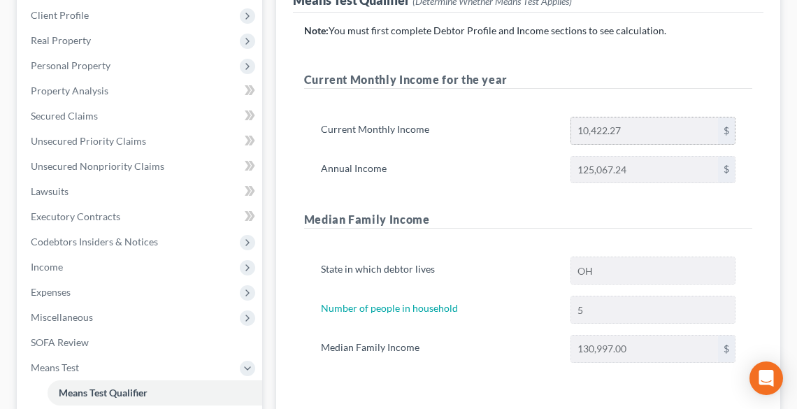
scroll to position [224, 0]
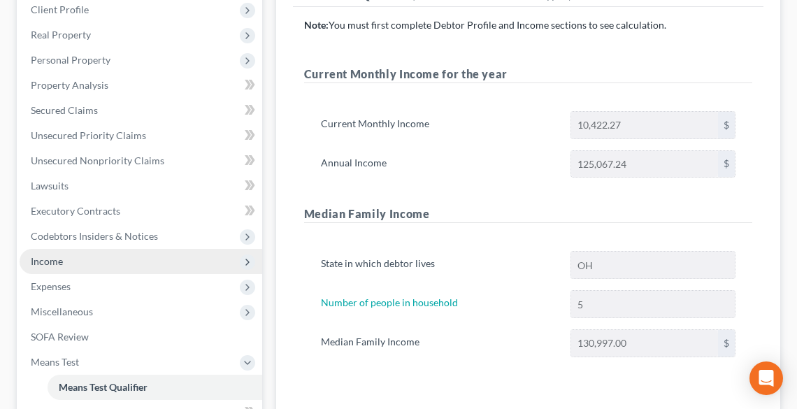
click at [76, 252] on span "Income" at bounding box center [141, 261] width 243 height 25
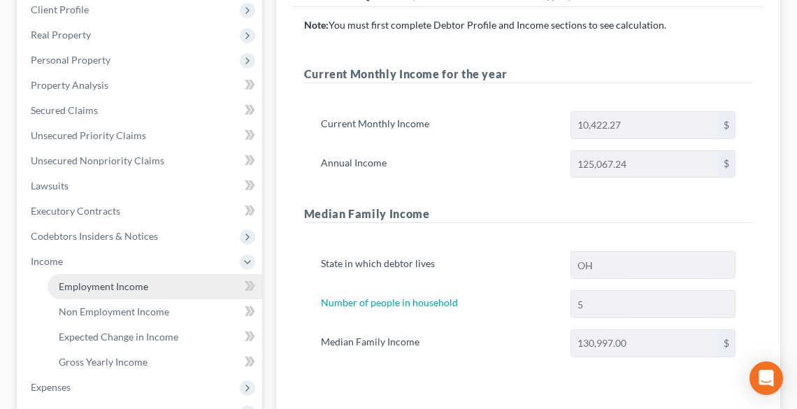
click at [96, 291] on span "Employment Income" at bounding box center [104, 286] width 90 height 12
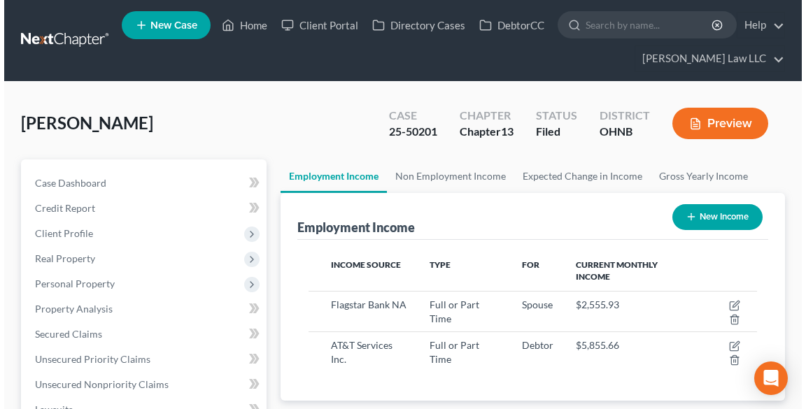
scroll to position [224, 476]
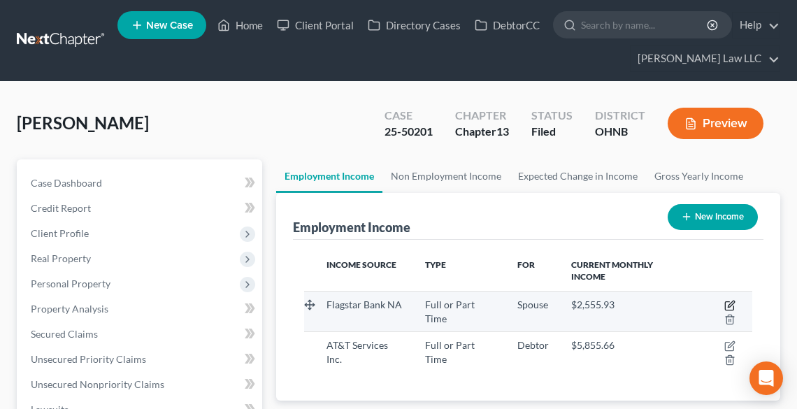
click at [729, 305] on icon "button" at bounding box center [730, 305] width 11 height 11
select select "0"
select select "35"
select select "2"
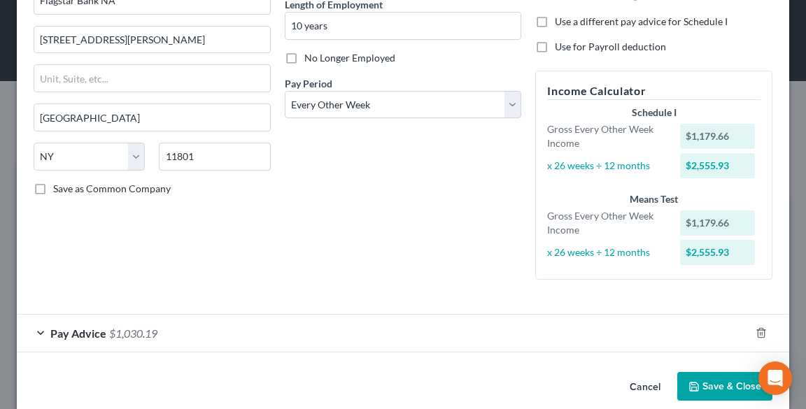
scroll to position [165, 0]
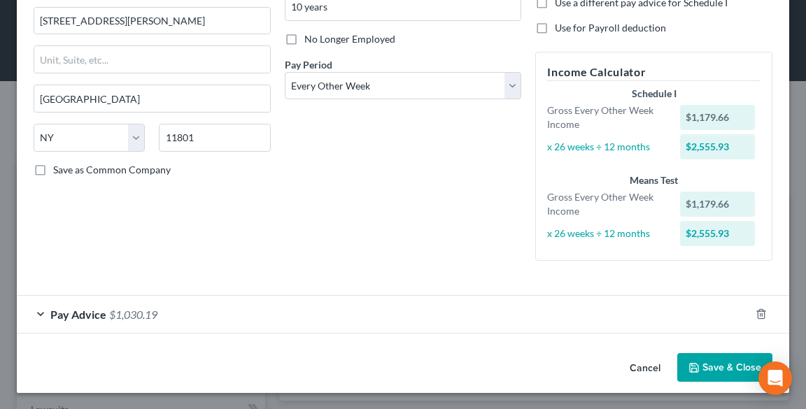
click at [81, 318] on span "Pay Advice" at bounding box center [78, 314] width 56 height 13
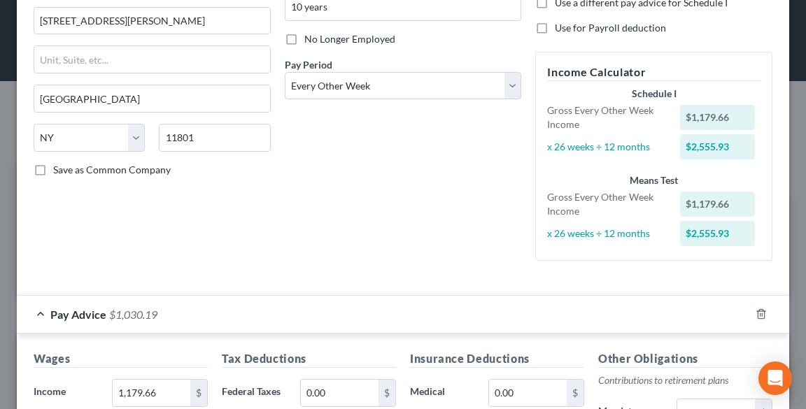
scroll to position [277, 0]
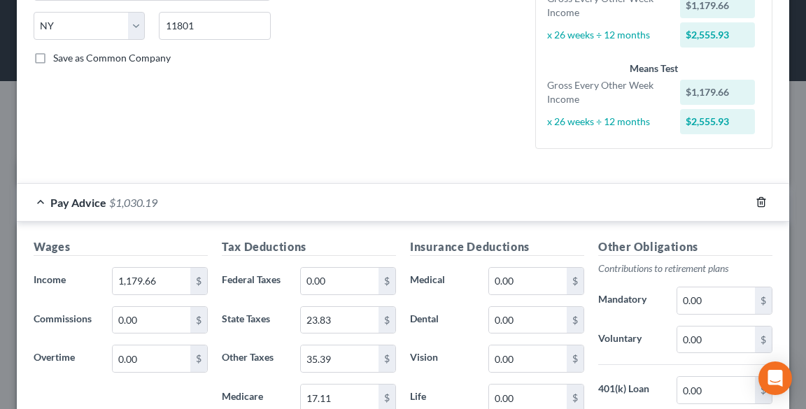
click at [757, 201] on icon "button" at bounding box center [760, 202] width 6 height 9
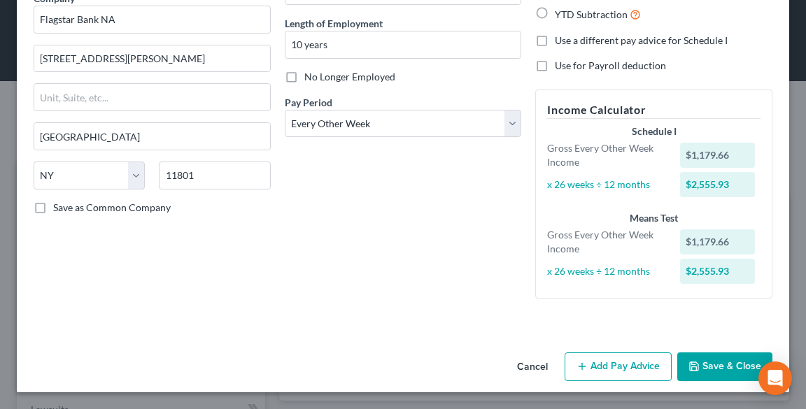
scroll to position [127, 0]
click at [611, 357] on button "Add Pay Advice" at bounding box center [617, 367] width 107 height 29
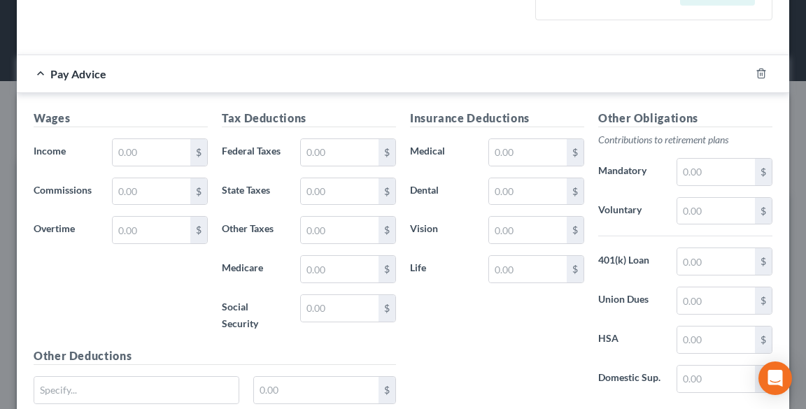
scroll to position [406, 0]
click at [162, 152] on input "text" at bounding box center [152, 151] width 78 height 27
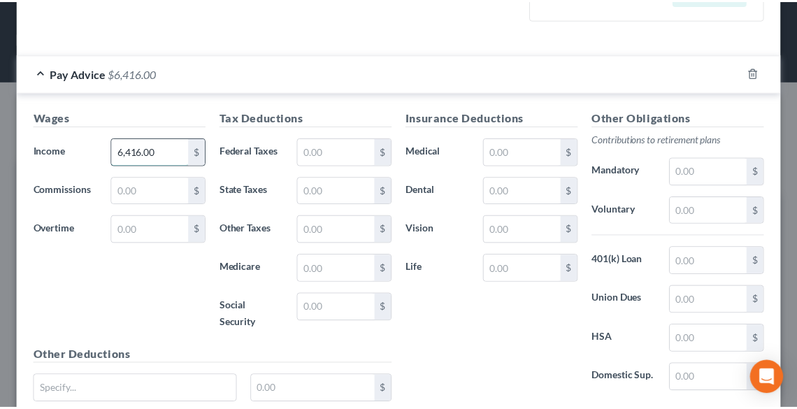
scroll to position [520, 0]
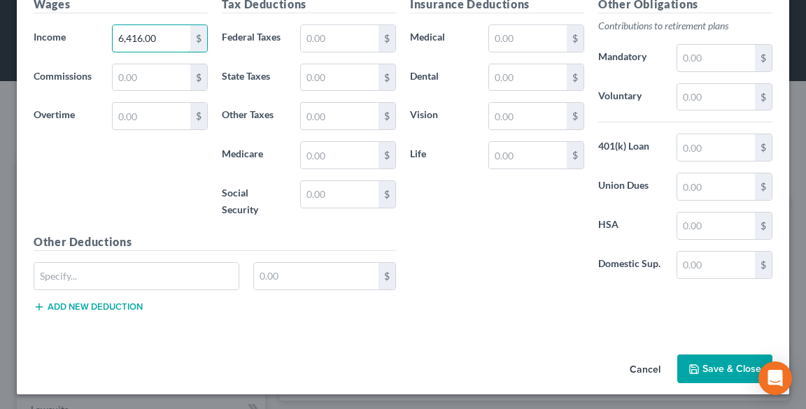
type input "6,416.00"
click at [713, 361] on button "Save & Close" at bounding box center [724, 369] width 95 height 29
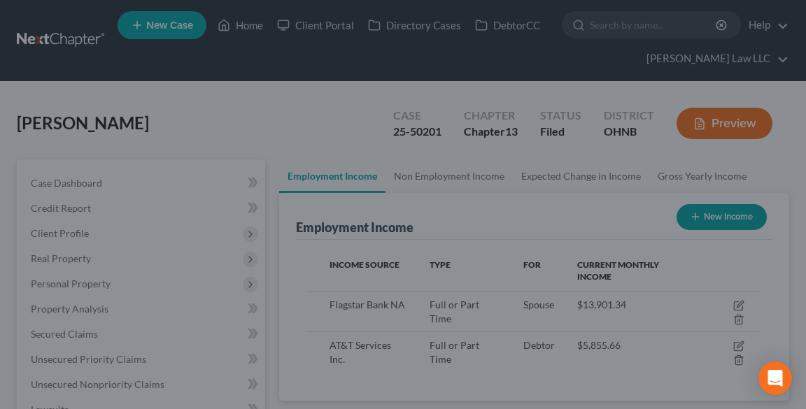
scroll to position [699217, 698964]
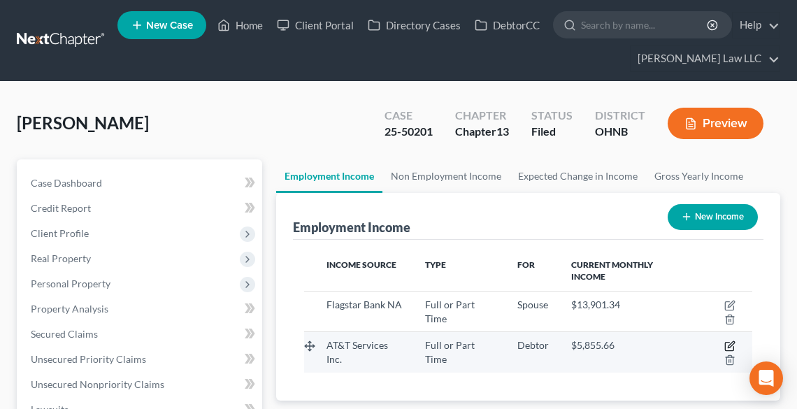
click at [730, 343] on icon "button" at bounding box center [731, 345] width 6 height 6
select select "0"
select select "26"
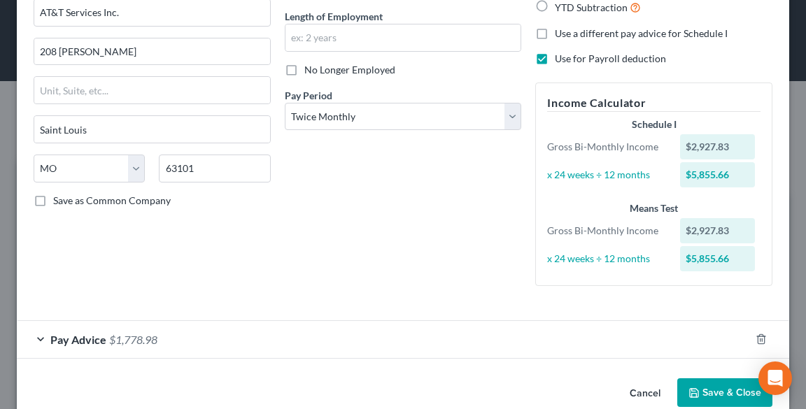
scroll to position [159, 0]
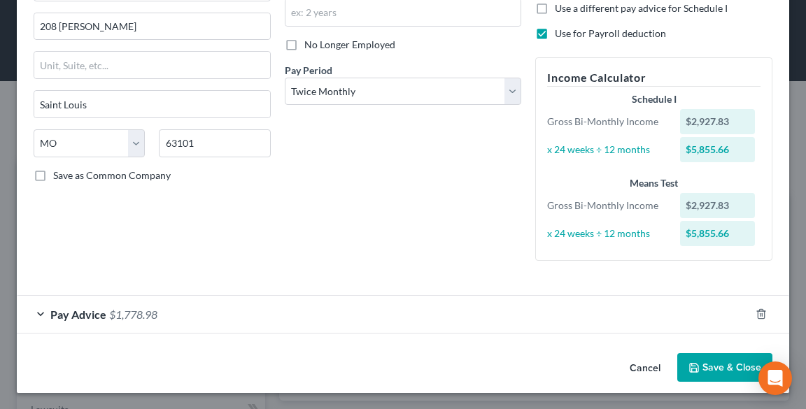
click at [762, 314] on div at bounding box center [769, 314] width 39 height 22
click at [755, 315] on icon "button" at bounding box center [760, 313] width 11 height 11
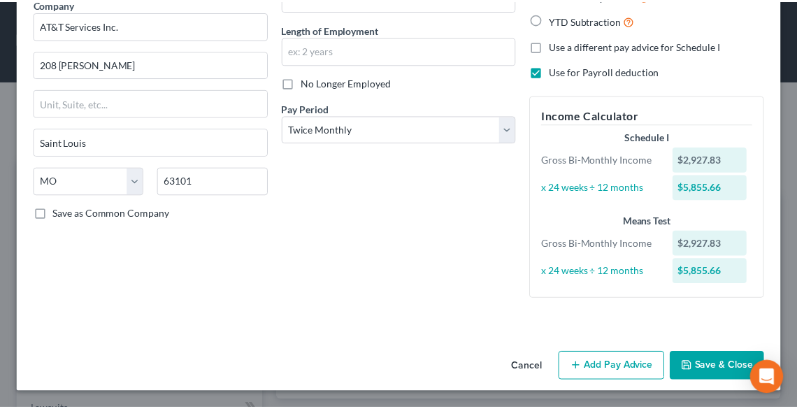
scroll to position [121, 0]
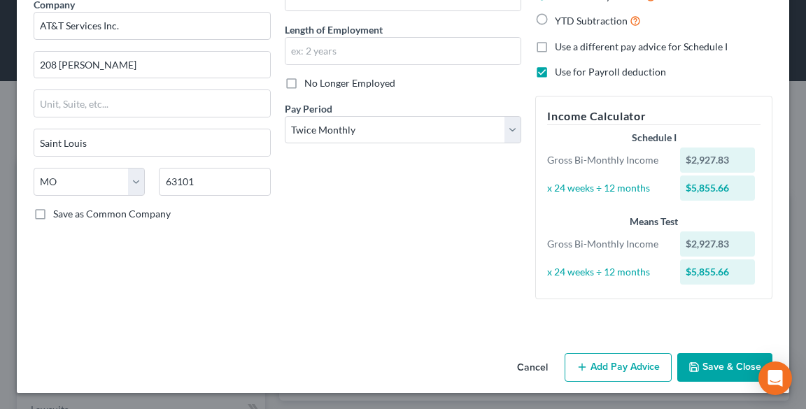
click at [706, 359] on button "Save & Close" at bounding box center [724, 367] width 95 height 29
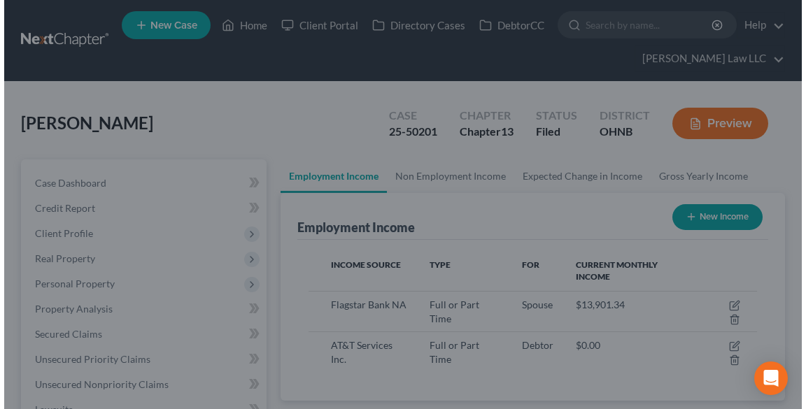
scroll to position [699217, 698964]
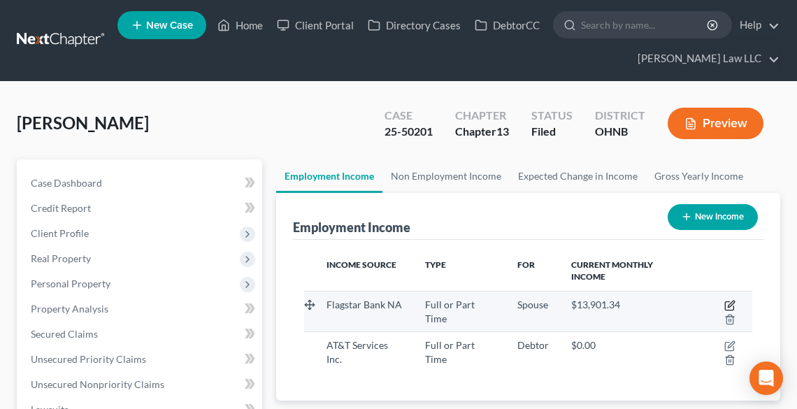
click at [727, 300] on icon "button" at bounding box center [730, 305] width 11 height 11
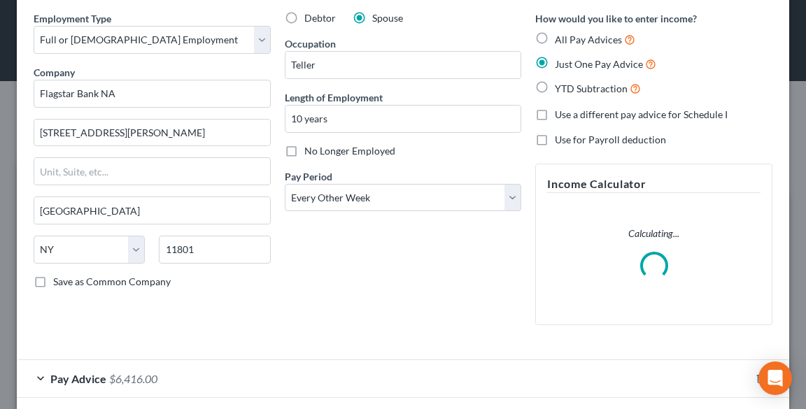
scroll to position [118, 0]
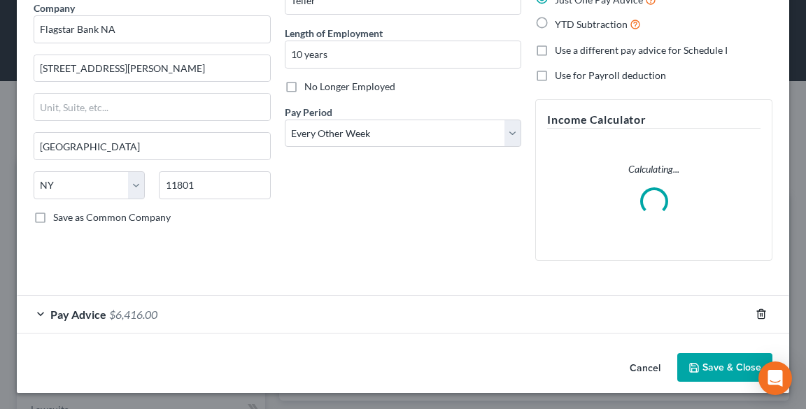
click at [760, 314] on line "button" at bounding box center [760, 315] width 0 height 3
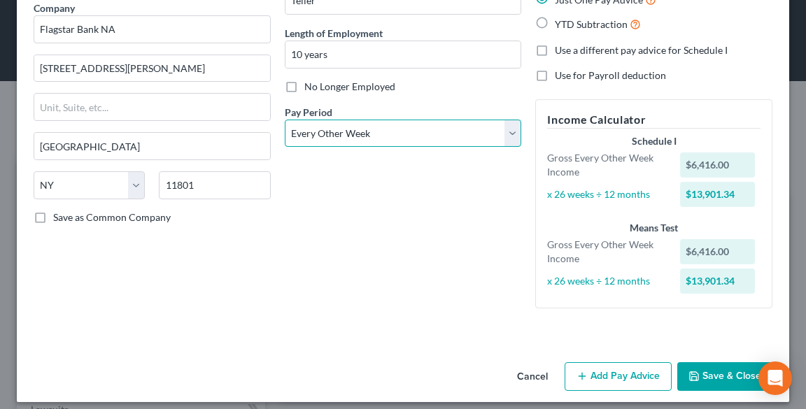
click at [431, 134] on select "Select Monthly Twice Monthly Every Other Week Weekly" at bounding box center [403, 134] width 237 height 28
click at [285, 120] on select "Select Monthly Twice Monthly Every Other Week Weekly" at bounding box center [403, 134] width 237 height 28
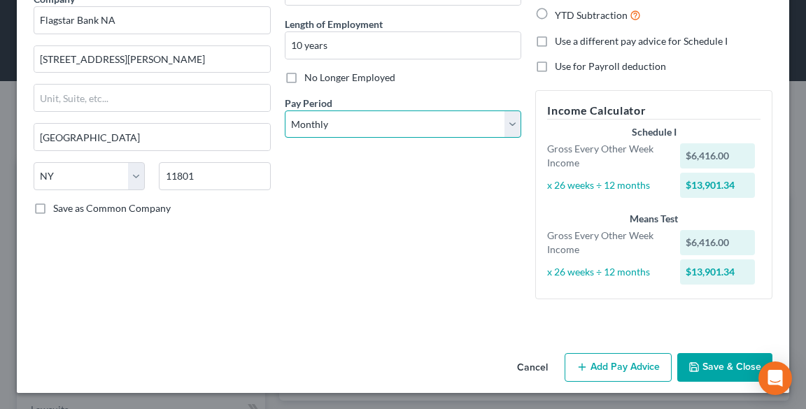
scroll to position [65, 0]
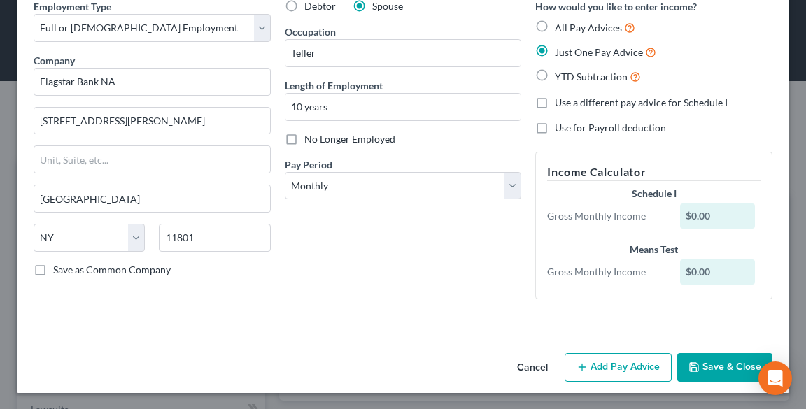
click at [593, 361] on button "Add Pay Advice" at bounding box center [617, 367] width 107 height 29
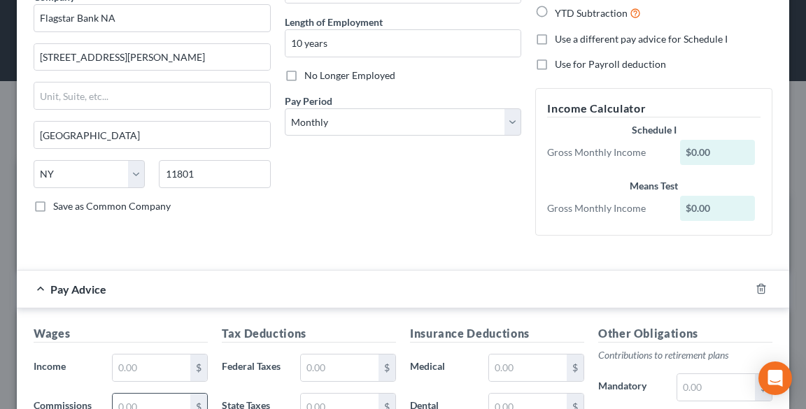
scroll to position [233, 0]
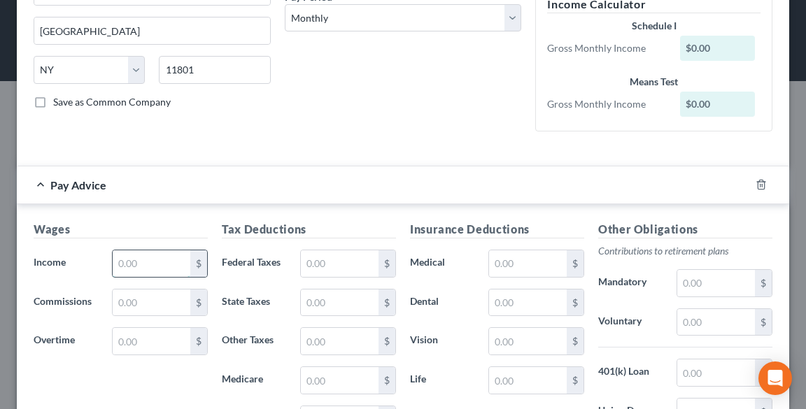
click at [138, 264] on input "text" at bounding box center [152, 263] width 78 height 27
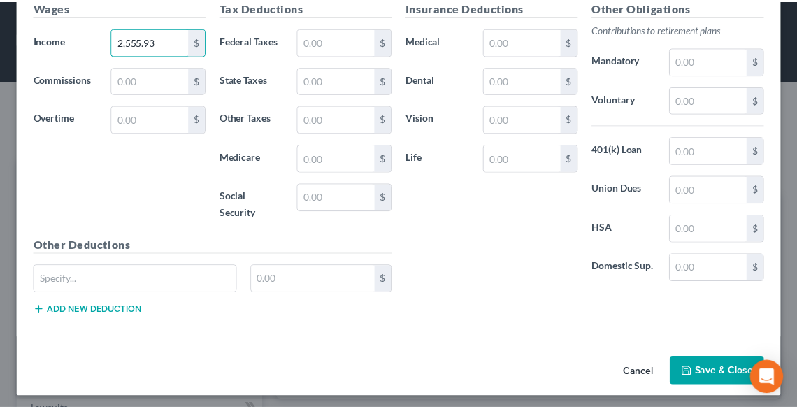
scroll to position [458, 0]
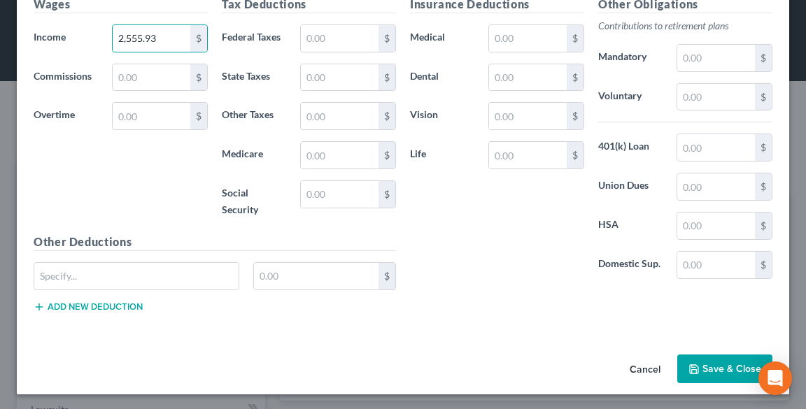
click at [730, 364] on button "Save & Close" at bounding box center [724, 369] width 95 height 29
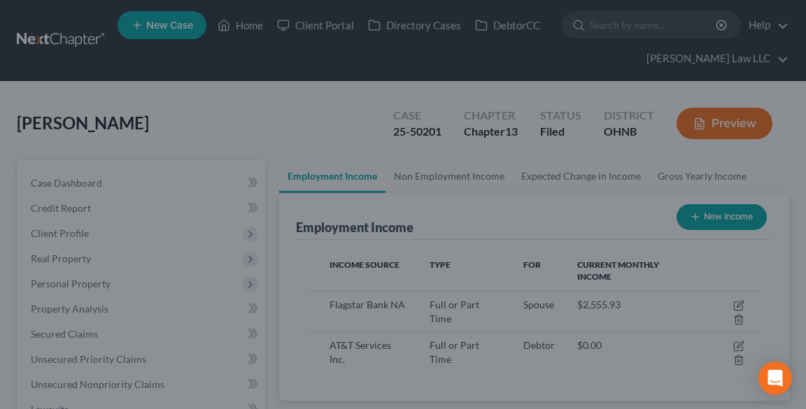
scroll to position [699217, 698964]
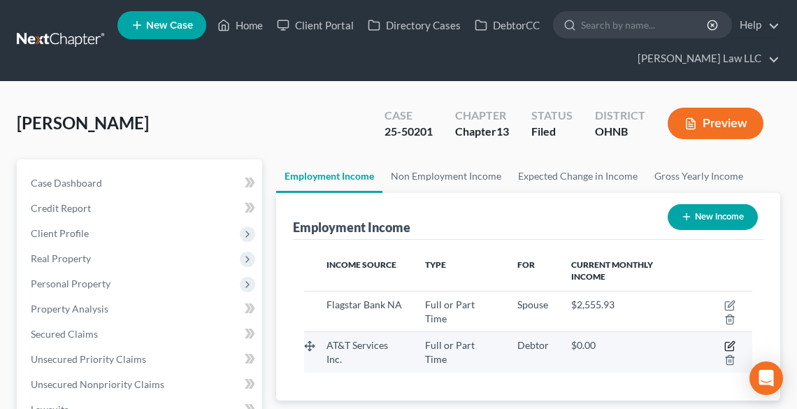
click at [730, 344] on icon "button" at bounding box center [731, 345] width 6 height 6
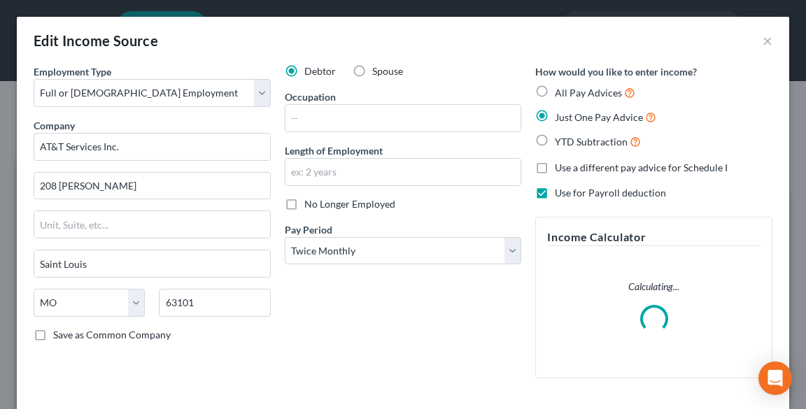
scroll to position [227, 481]
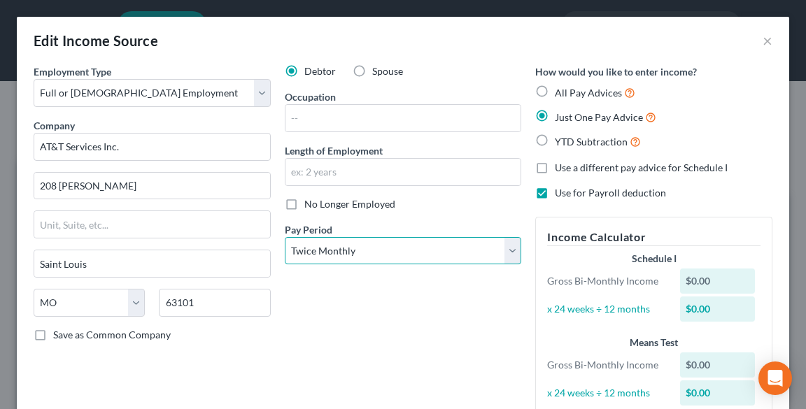
click at [369, 252] on select "Select Monthly Twice Monthly Every Other Week Weekly" at bounding box center [403, 251] width 237 height 28
click at [285, 237] on select "Select Monthly Twice Monthly Every Other Week Weekly" at bounding box center [403, 251] width 237 height 28
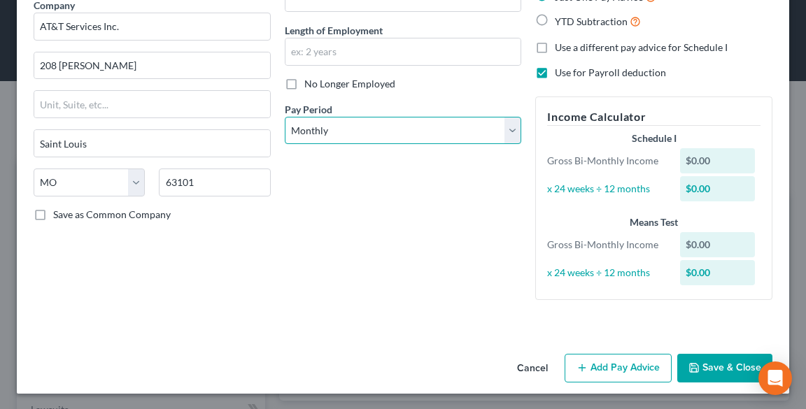
scroll to position [121, 0]
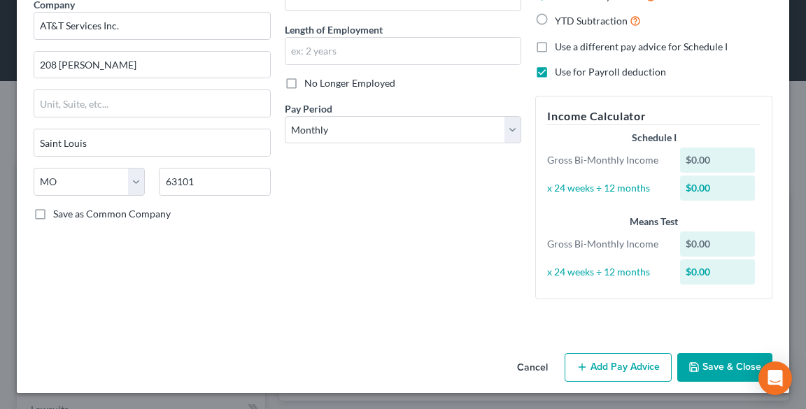
click at [603, 361] on button "Add Pay Advice" at bounding box center [617, 367] width 107 height 29
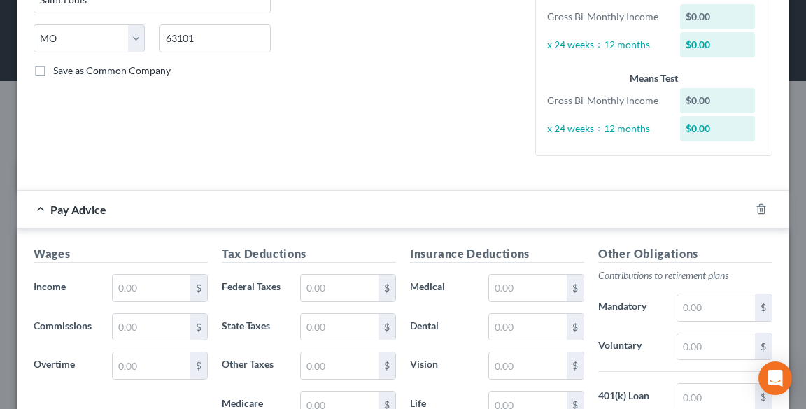
scroll to position [401, 0]
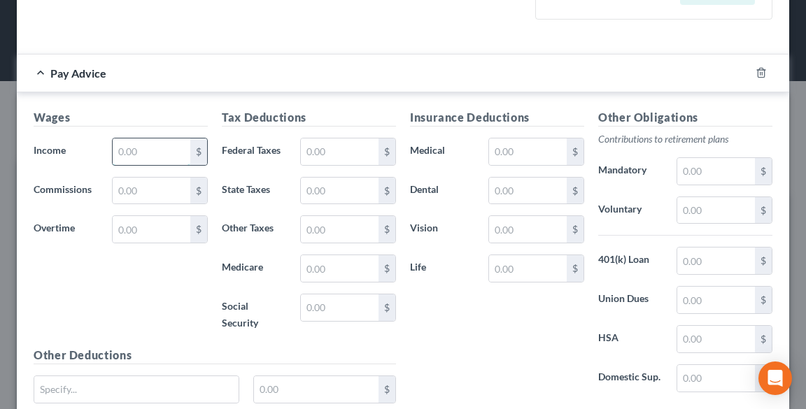
click at [135, 154] on input "text" at bounding box center [152, 151] width 78 height 27
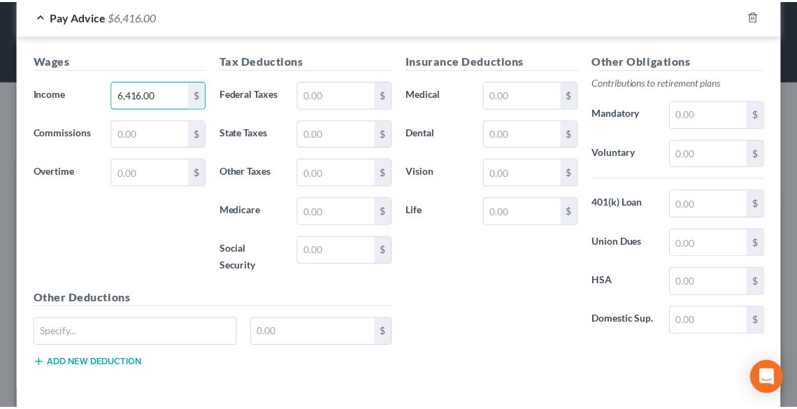
scroll to position [514, 0]
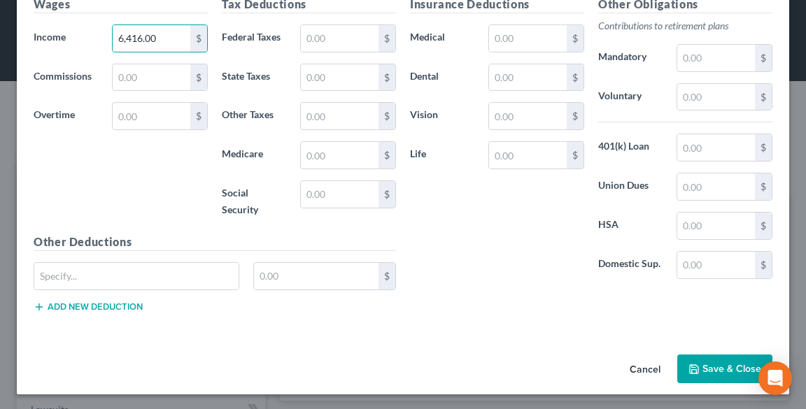
click at [713, 360] on button "Save & Close" at bounding box center [724, 369] width 95 height 29
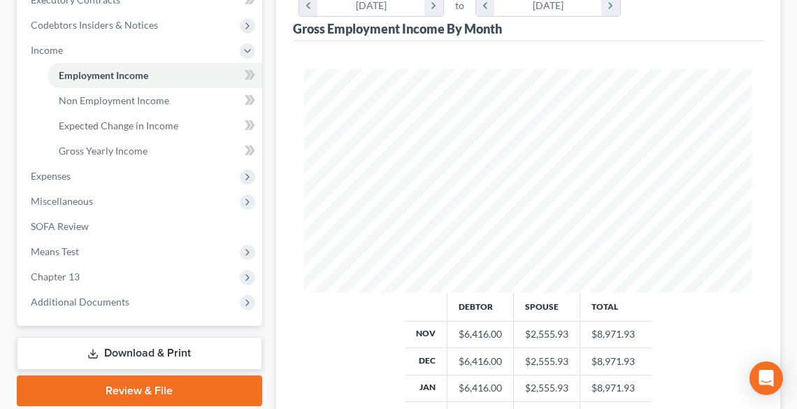
scroll to position [616, 0]
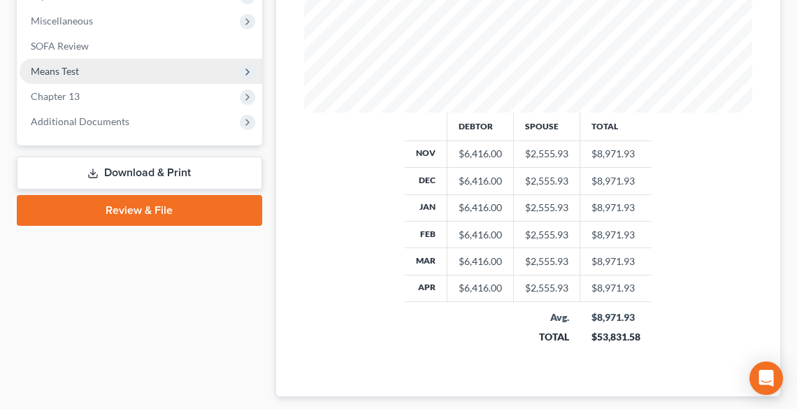
click at [89, 68] on span "Means Test" at bounding box center [141, 71] width 243 height 25
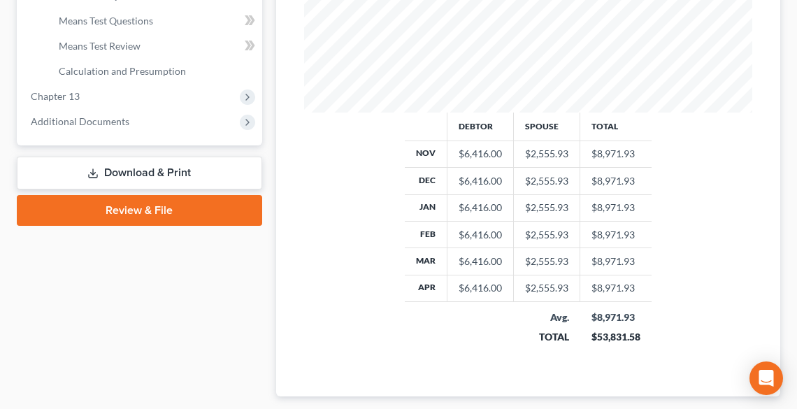
scroll to position [515, 0]
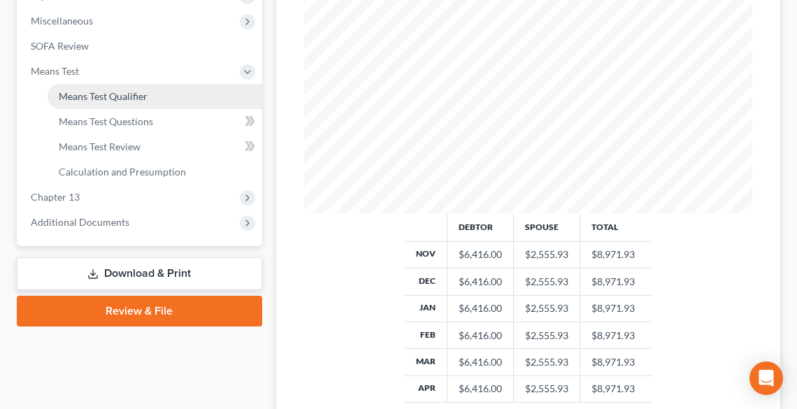
click at [96, 97] on span "Means Test Qualifier" at bounding box center [103, 96] width 89 height 12
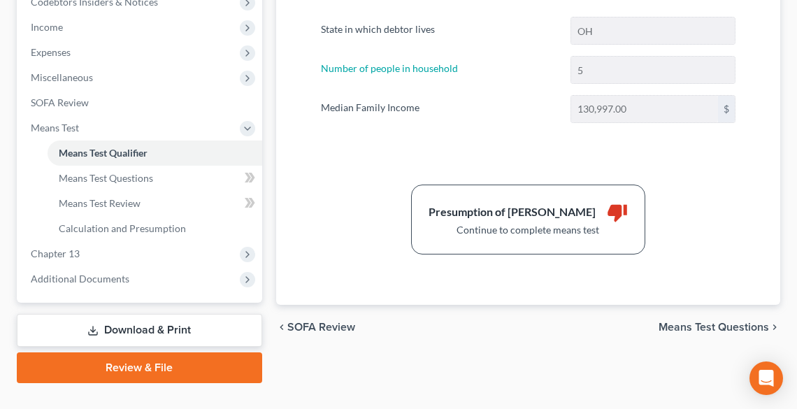
scroll to position [484, 0]
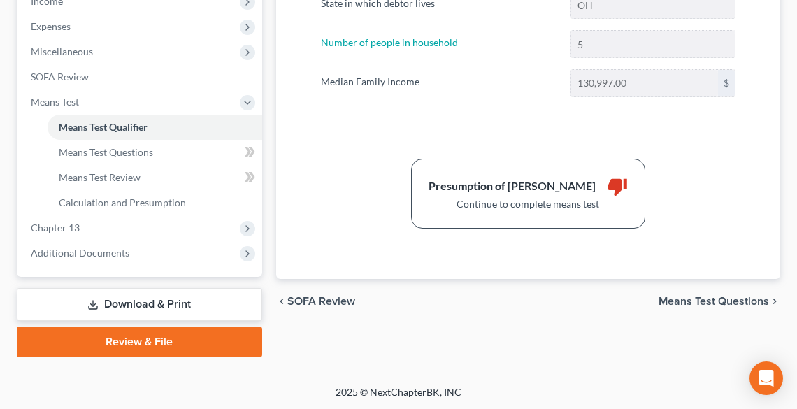
click at [706, 299] on span "Means Test Questions" at bounding box center [714, 301] width 111 height 11
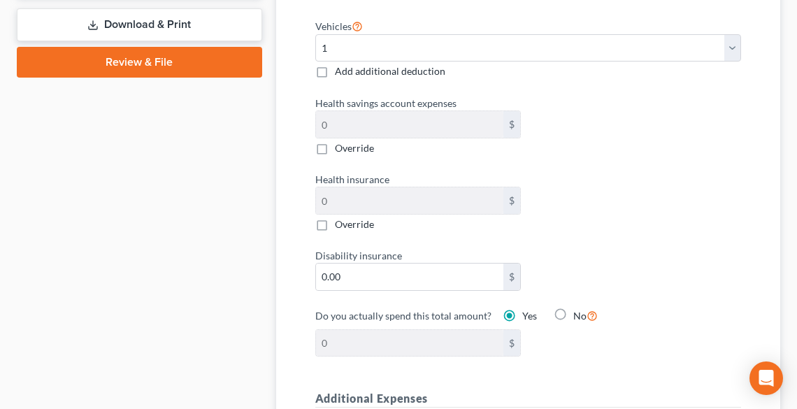
scroll to position [783, 0]
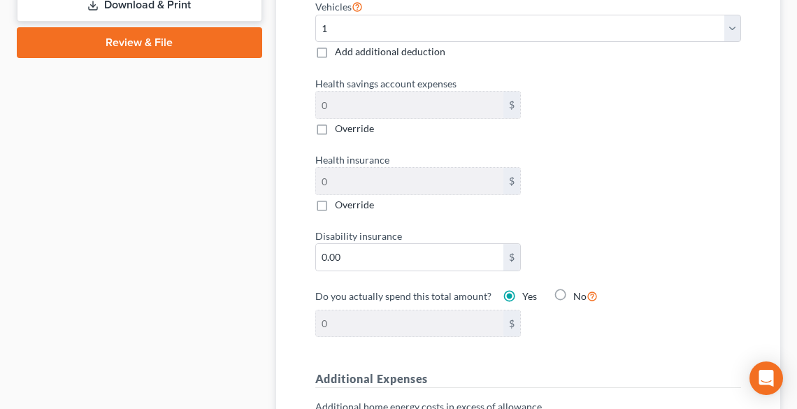
click at [332, 207] on div "Override" at bounding box center [418, 205] width 206 height 14
click at [335, 201] on label "Override" at bounding box center [354, 205] width 39 height 14
click at [341, 201] on input "Override" at bounding box center [345, 202] width 9 height 9
click at [370, 182] on input "0.00" at bounding box center [410, 181] width 188 height 27
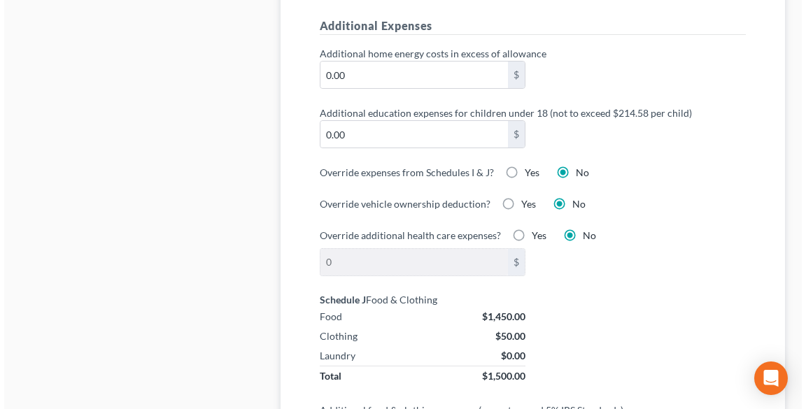
scroll to position [1231, 0]
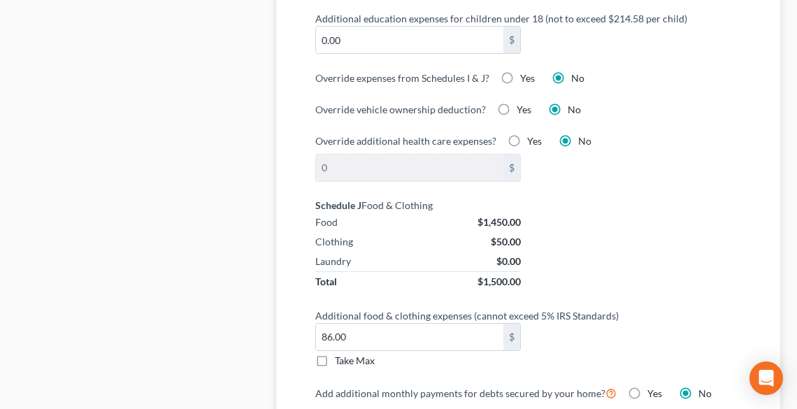
click at [520, 73] on label "Yes" at bounding box center [527, 78] width 15 height 14
click at [526, 73] on input "Yes" at bounding box center [530, 75] width 9 height 9
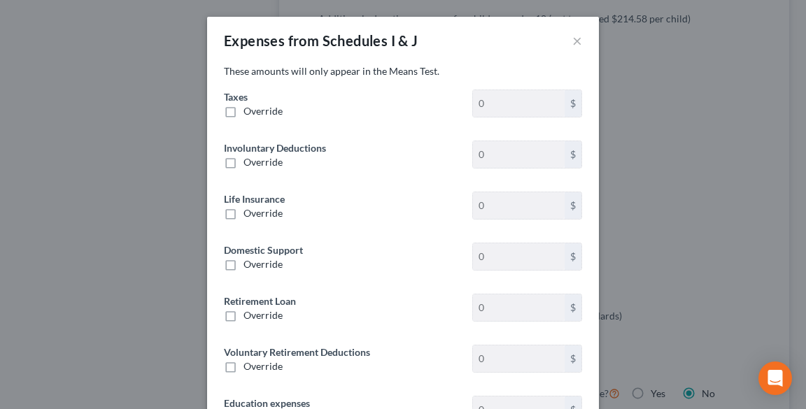
click at [330, 84] on div "These amounts will only appear in the Means Test. Taxes Override 0 $ Involuntar…" at bounding box center [403, 384] width 392 height 641
click at [243, 108] on label "Override" at bounding box center [262, 111] width 39 height 14
click at [249, 108] on input "Override" at bounding box center [253, 108] width 9 height 9
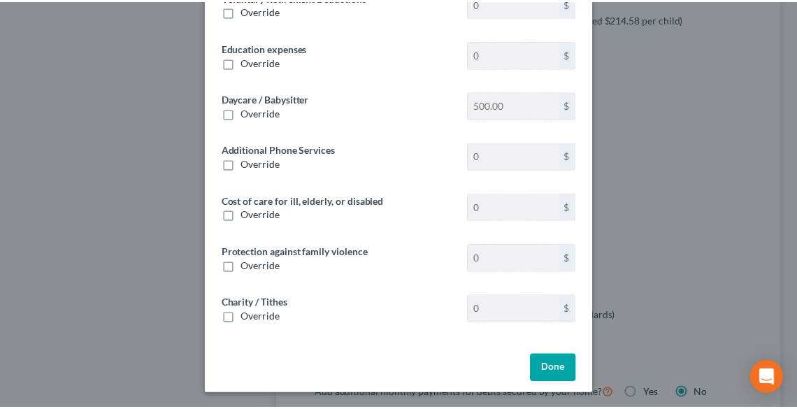
scroll to position [357, 0]
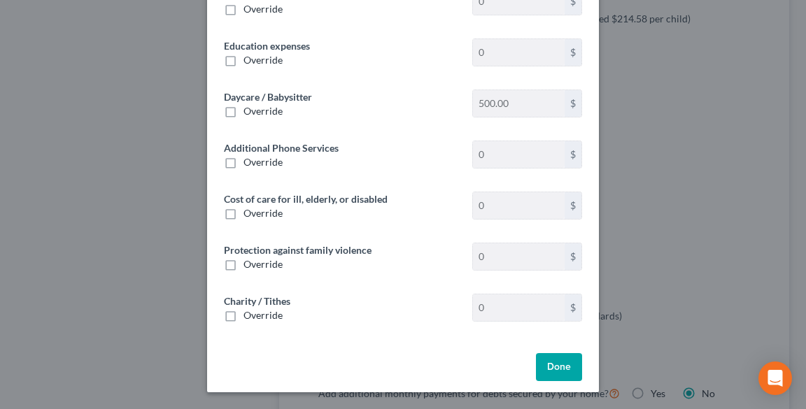
click at [552, 371] on button "Done" at bounding box center [559, 367] width 46 height 28
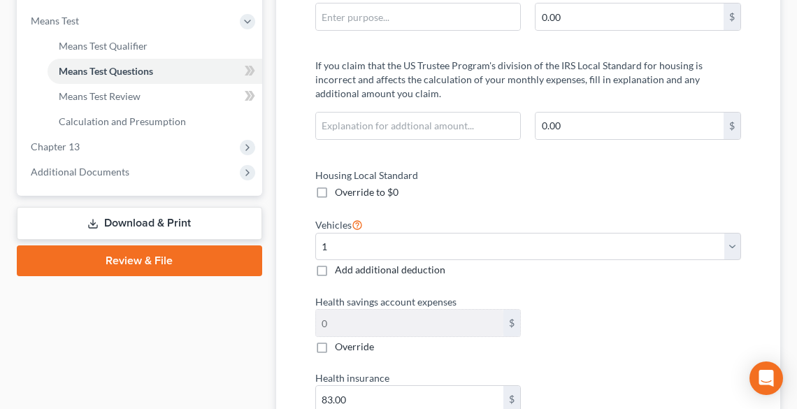
scroll to position [560, 0]
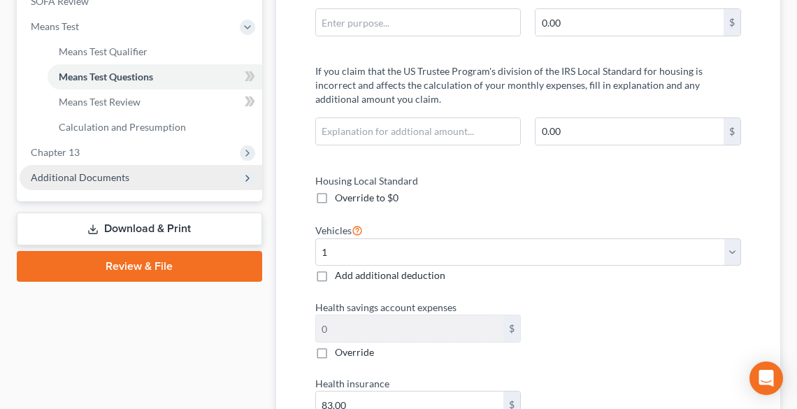
click at [97, 178] on span "Additional Documents" at bounding box center [80, 177] width 99 height 12
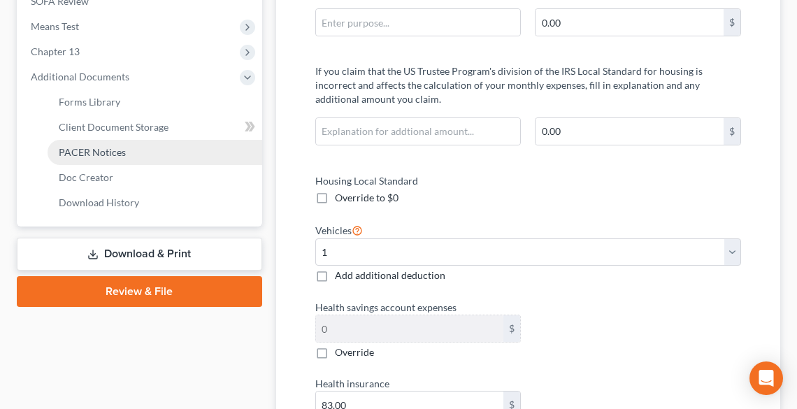
click at [89, 146] on span "PACER Notices" at bounding box center [92, 152] width 67 height 12
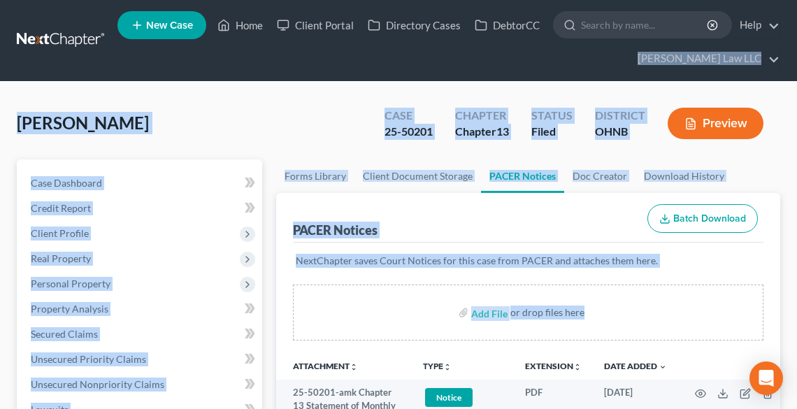
drag, startPoint x: 796, startPoint y: 31, endPoint x: 789, endPoint y: 70, distance: 39.8
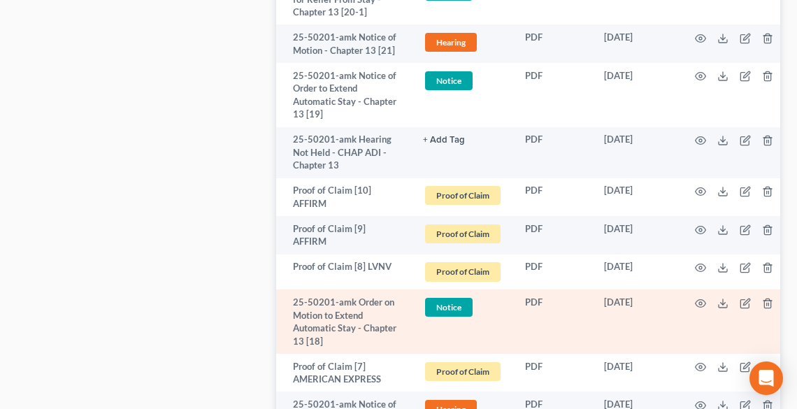
scroll to position [3929, 0]
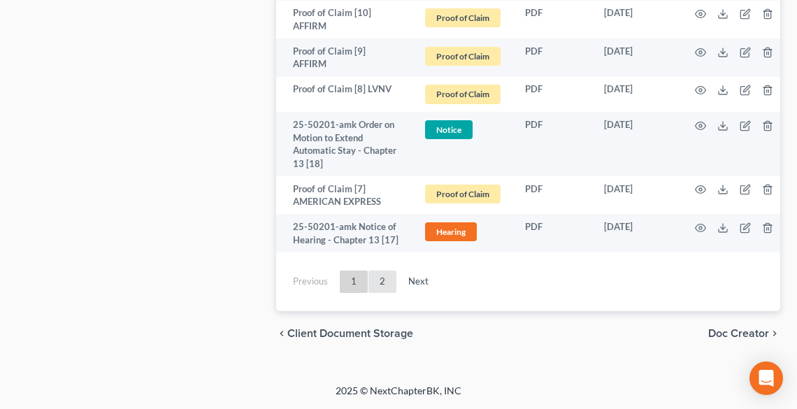
drag, startPoint x: 382, startPoint y: 283, endPoint x: 378, endPoint y: 290, distance: 7.8
click at [382, 283] on link "2" at bounding box center [383, 282] width 28 height 22
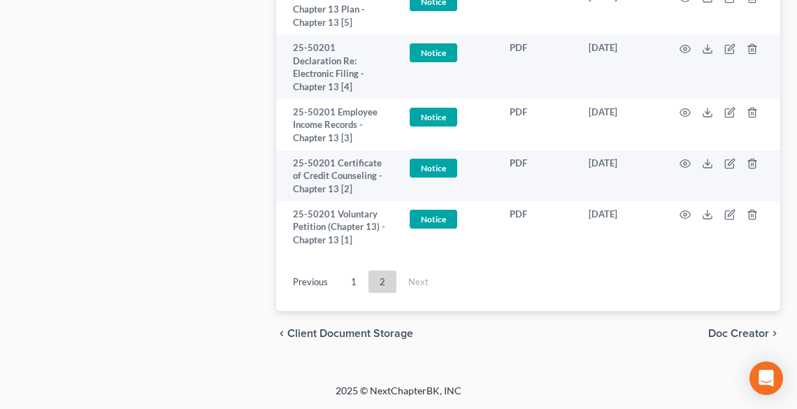
scroll to position [1855, 0]
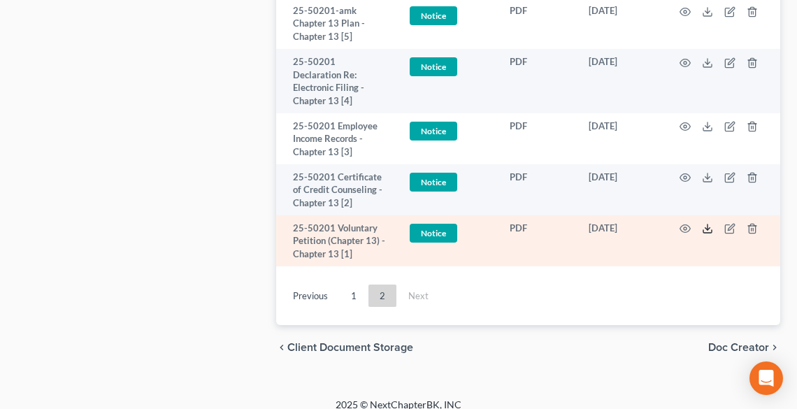
click at [707, 223] on icon at bounding box center [707, 228] width 11 height 11
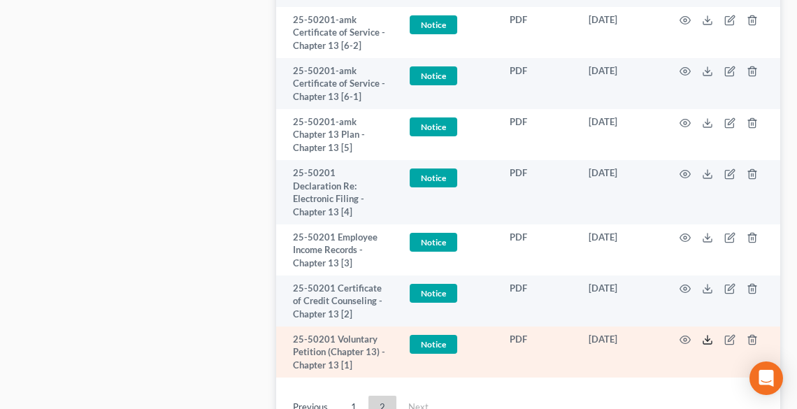
scroll to position [1743, 0]
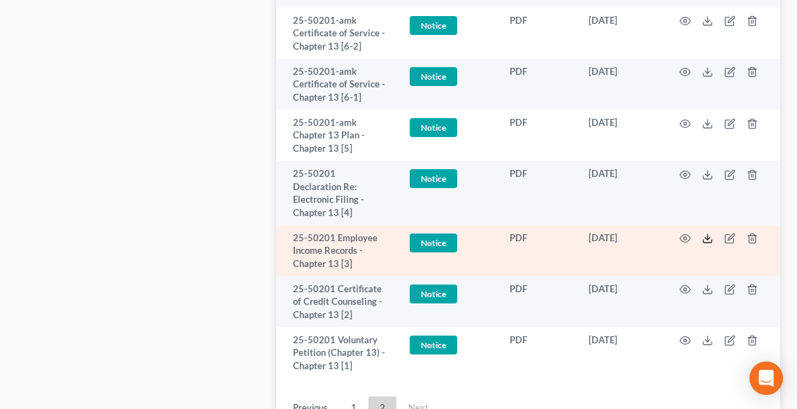
click at [706, 233] on icon at bounding box center [707, 238] width 11 height 11
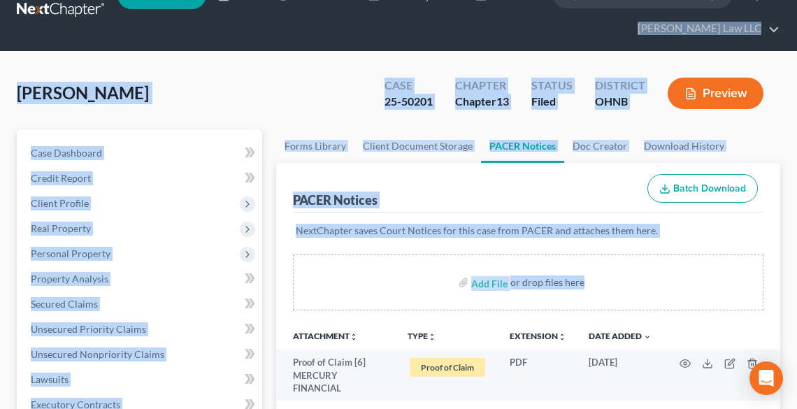
scroll to position [0, 0]
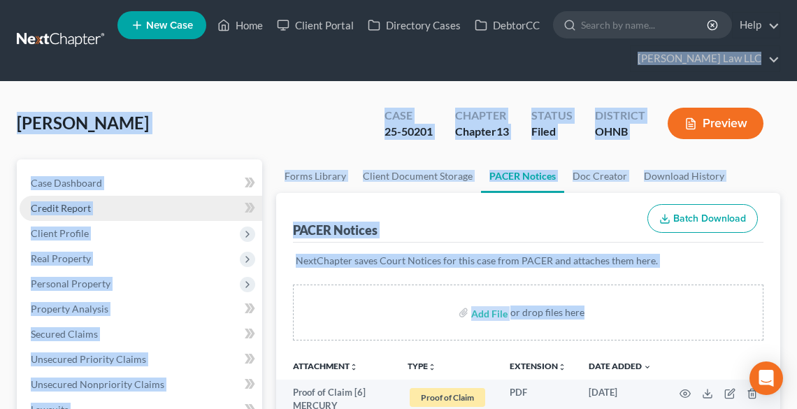
click at [231, 206] on link "Credit Report" at bounding box center [141, 208] width 243 height 25
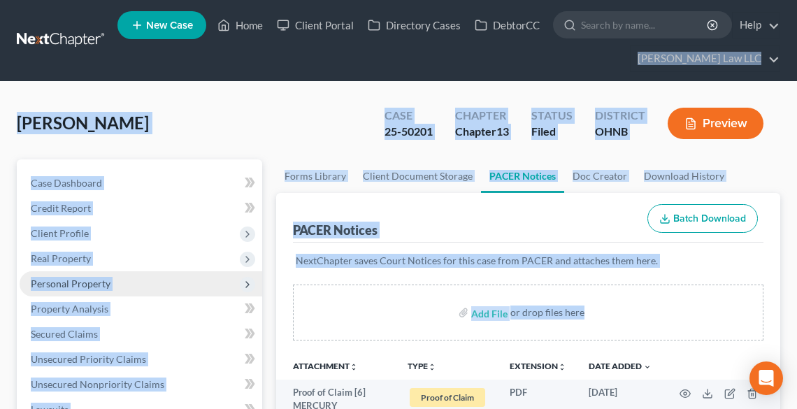
click at [213, 271] on span "Personal Property" at bounding box center [141, 283] width 243 height 25
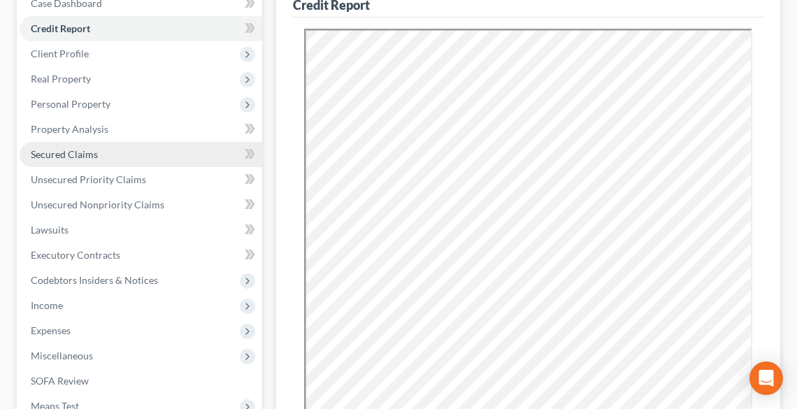
scroll to position [336, 0]
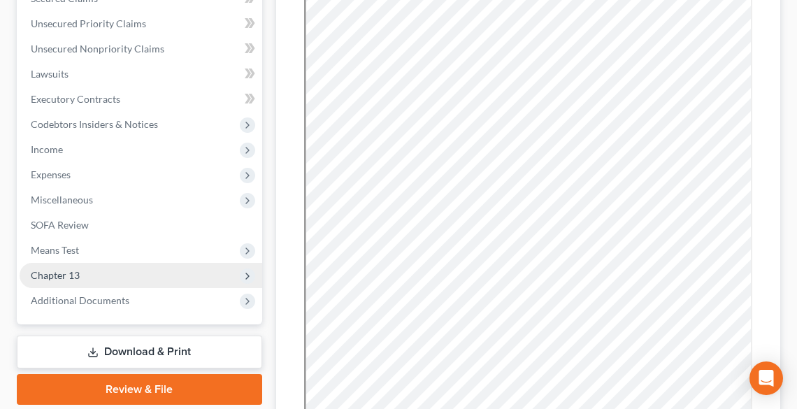
click at [68, 272] on span "Chapter 13" at bounding box center [55, 275] width 49 height 12
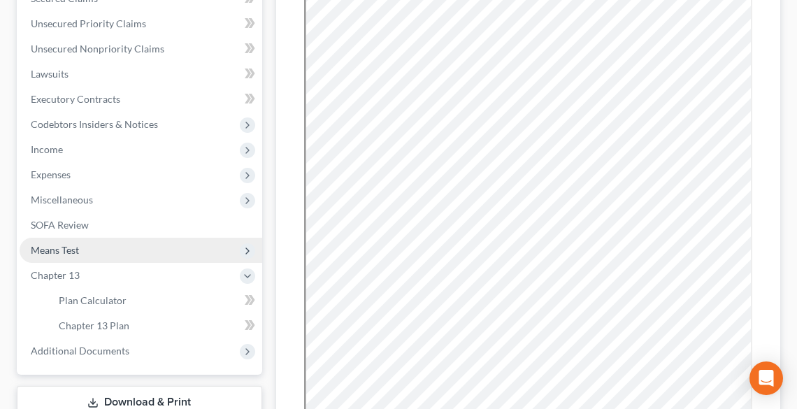
click at [57, 241] on span "Means Test" at bounding box center [141, 250] width 243 height 25
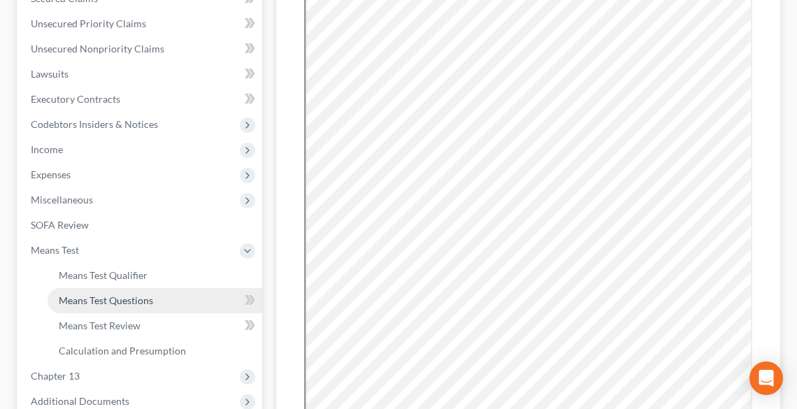
click at [104, 297] on span "Means Test Questions" at bounding box center [106, 300] width 94 height 12
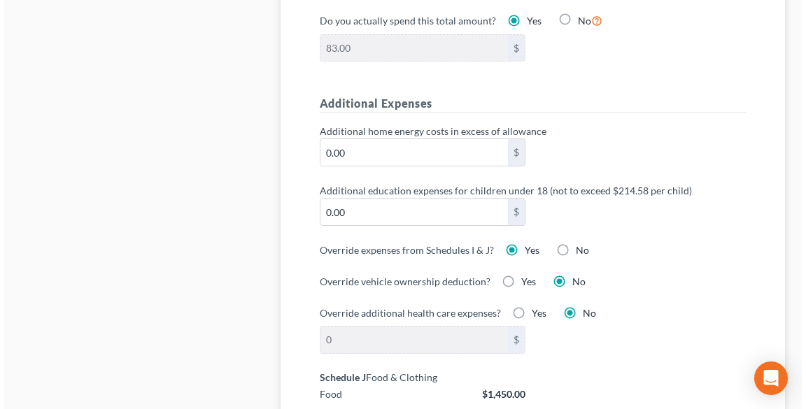
scroll to position [1063, 0]
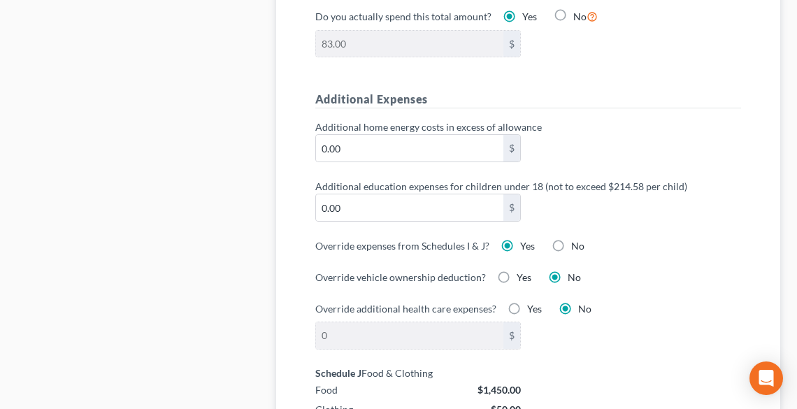
click at [571, 239] on label "No" at bounding box center [577, 246] width 13 height 14
click at [577, 239] on input "No" at bounding box center [581, 243] width 9 height 9
click at [520, 241] on label "Yes" at bounding box center [527, 246] width 15 height 14
click at [526, 241] on input "Yes" at bounding box center [530, 243] width 9 height 9
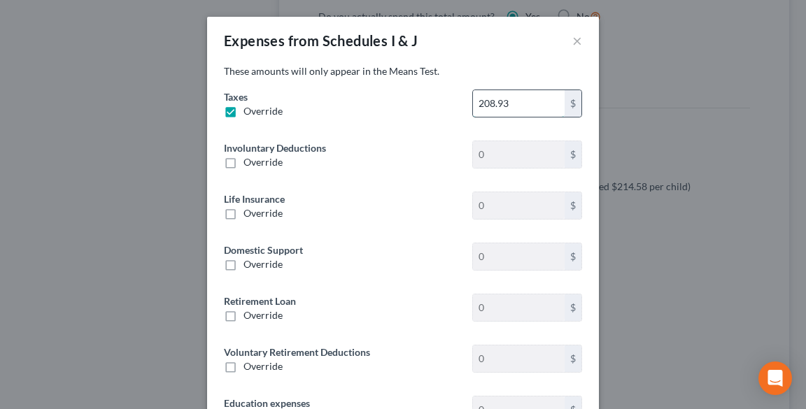
click at [506, 100] on input "208.93" at bounding box center [519, 103] width 92 height 27
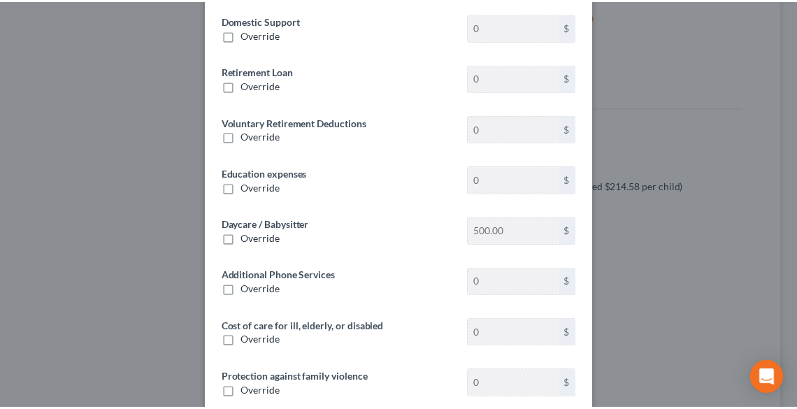
scroll to position [357, 0]
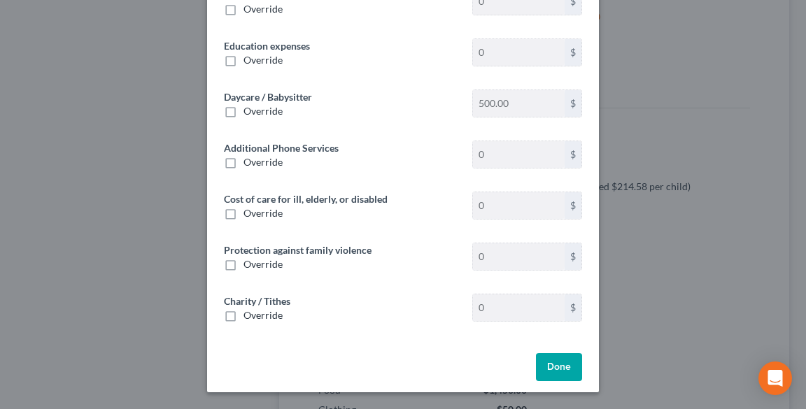
click at [543, 362] on button "Done" at bounding box center [559, 367] width 46 height 28
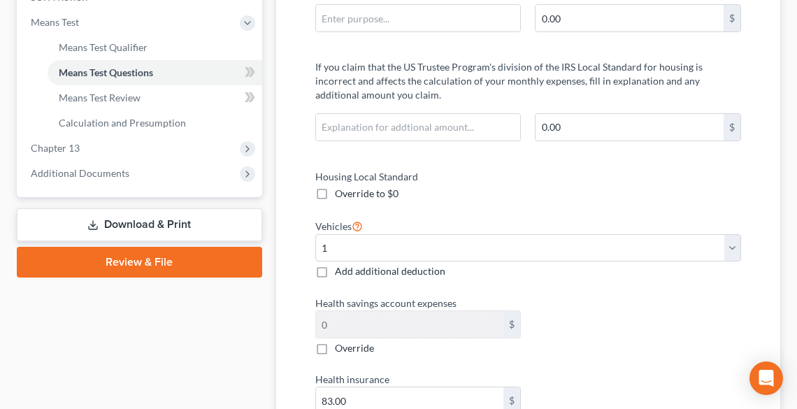
scroll to position [560, 0]
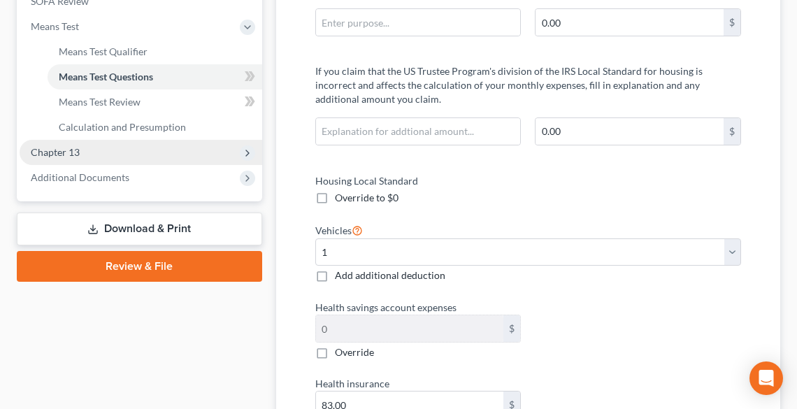
click at [85, 152] on span "Chapter 13" at bounding box center [141, 152] width 243 height 25
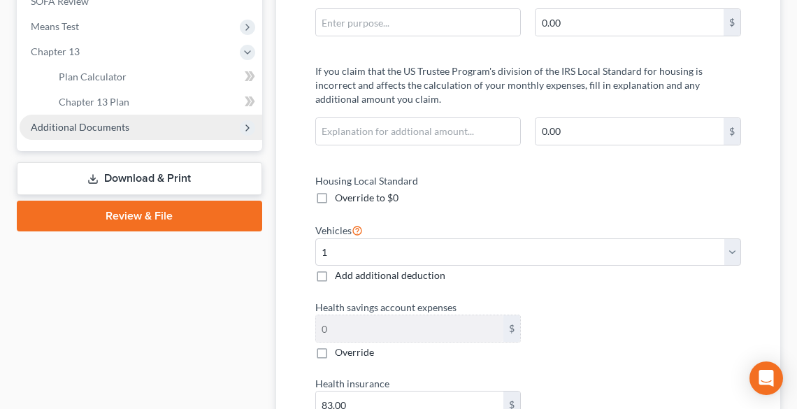
click at [76, 124] on span "Additional Documents" at bounding box center [80, 127] width 99 height 12
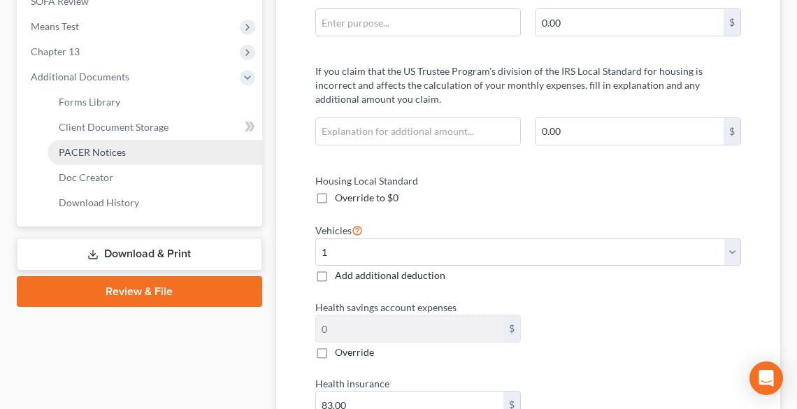
click at [95, 147] on span "PACER Notices" at bounding box center [92, 152] width 67 height 12
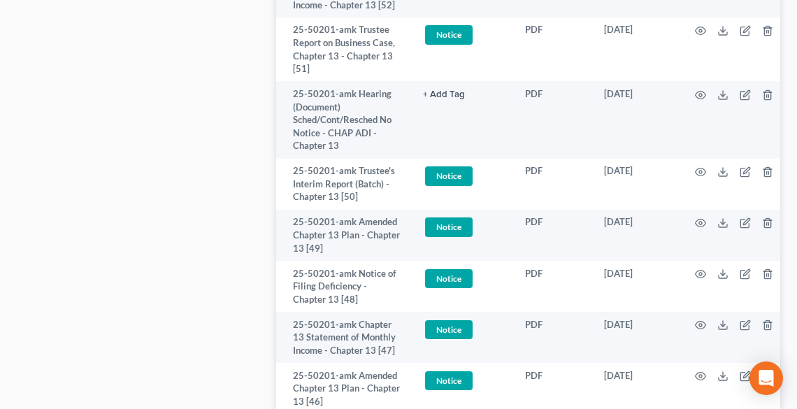
scroll to position [1007, 0]
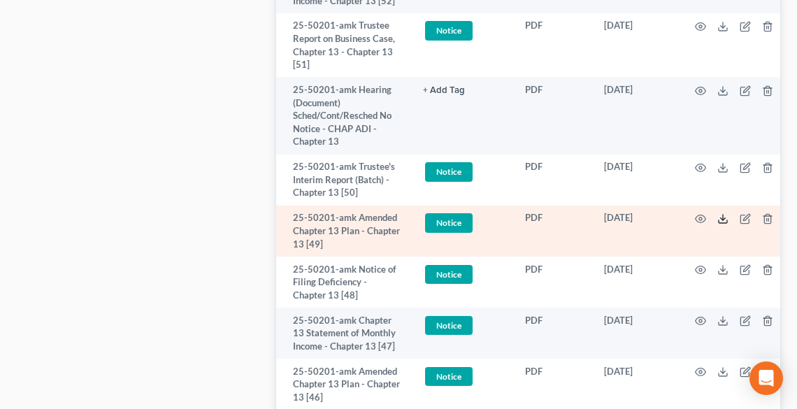
click at [722, 220] on icon at bounding box center [723, 218] width 11 height 11
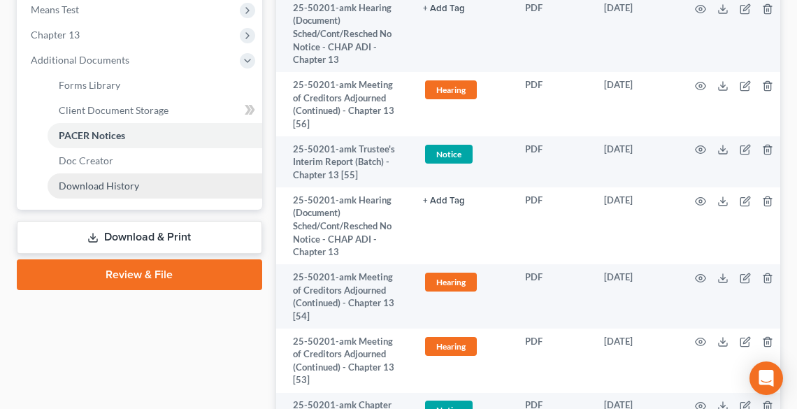
scroll to position [504, 0]
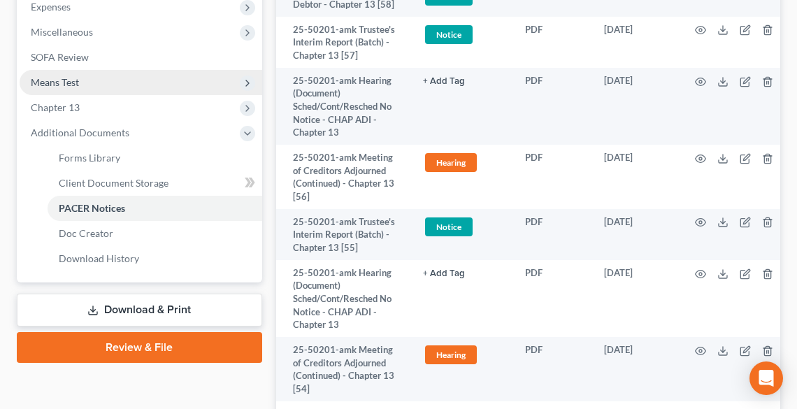
click at [56, 75] on span "Means Test" at bounding box center [141, 82] width 243 height 25
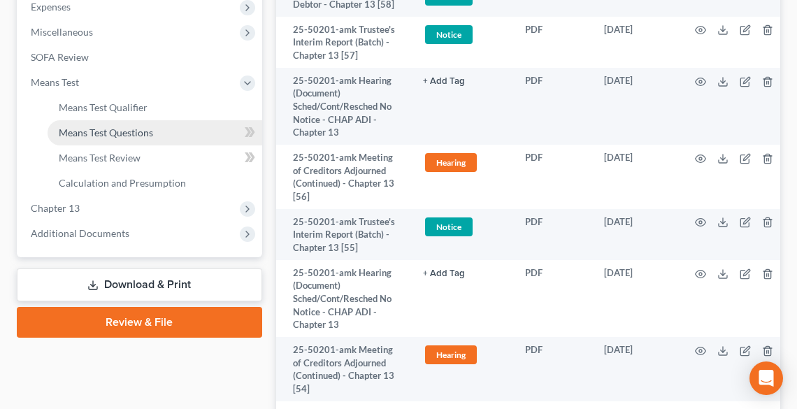
click at [101, 129] on span "Means Test Questions" at bounding box center [106, 133] width 94 height 12
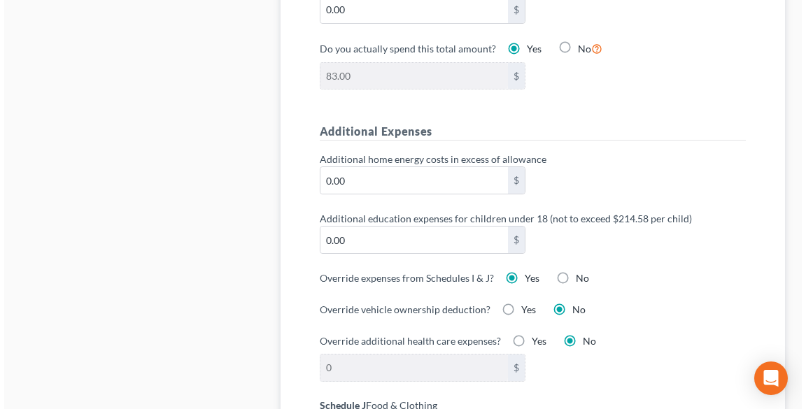
scroll to position [1190, 0]
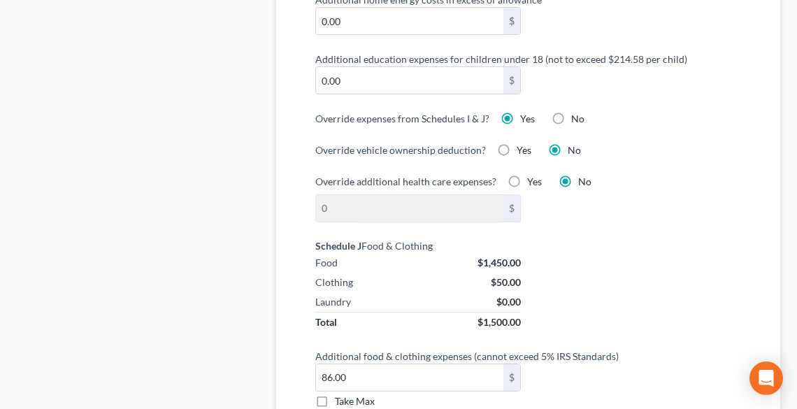
click at [520, 112] on label "Yes" at bounding box center [527, 119] width 15 height 14
click at [526, 112] on input "Yes" at bounding box center [530, 116] width 9 height 9
click at [571, 112] on label "No" at bounding box center [577, 119] width 13 height 14
click at [577, 112] on input "No" at bounding box center [581, 116] width 9 height 9
click at [520, 113] on label "Yes" at bounding box center [527, 119] width 15 height 14
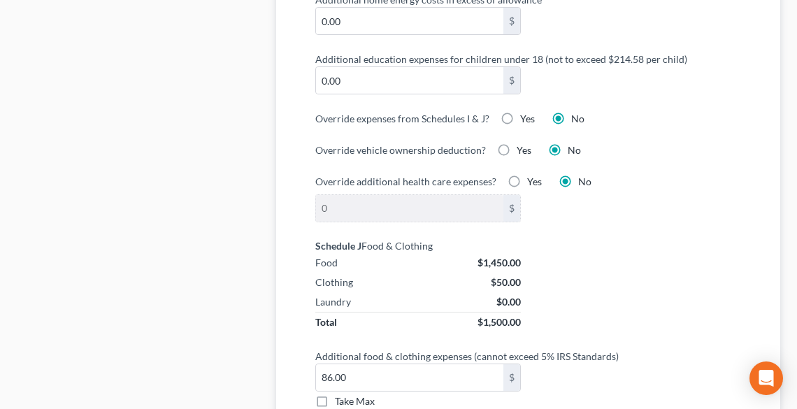
click at [526, 113] on input "Yes" at bounding box center [530, 116] width 9 height 9
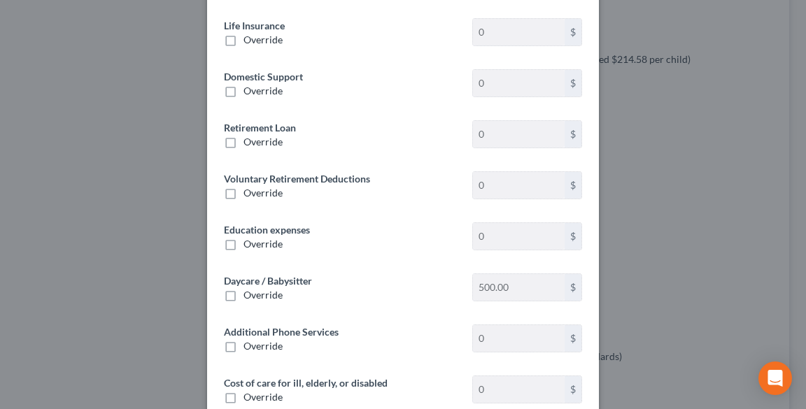
scroll to position [168, 0]
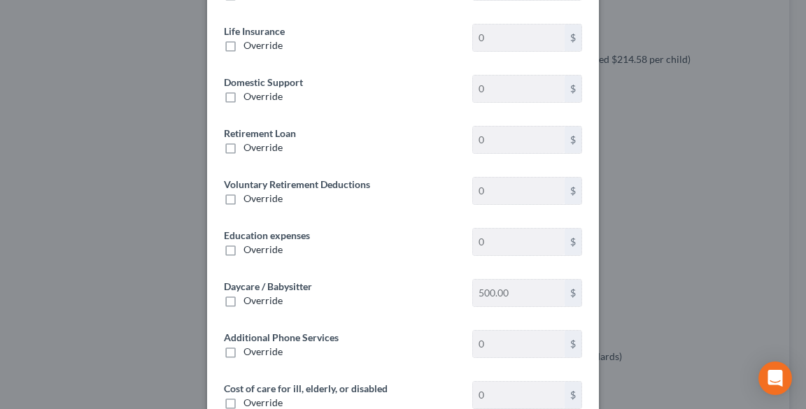
click at [285, 197] on div "Override" at bounding box center [341, 199] width 234 height 14
click at [269, 197] on span "Override" at bounding box center [262, 198] width 39 height 12
click at [258, 197] on input "Override" at bounding box center [253, 196] width 9 height 9
click at [499, 192] on input "text" at bounding box center [519, 191] width 92 height 27
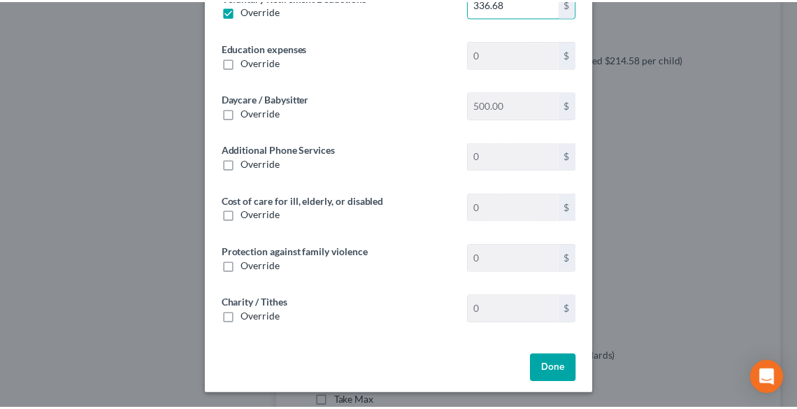
scroll to position [357, 0]
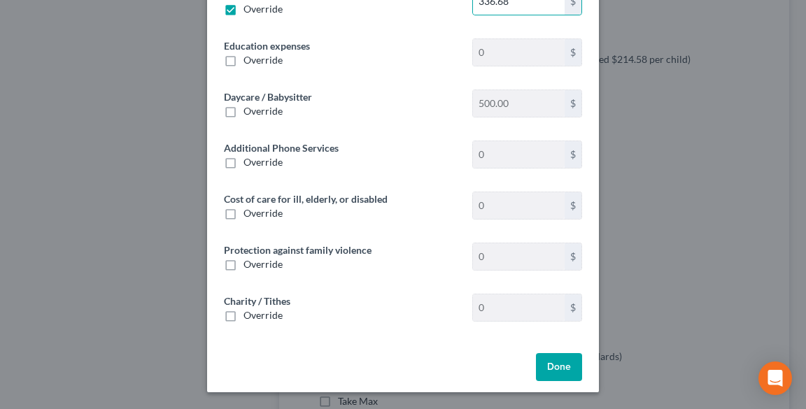
click at [564, 364] on button "Done" at bounding box center [559, 367] width 46 height 28
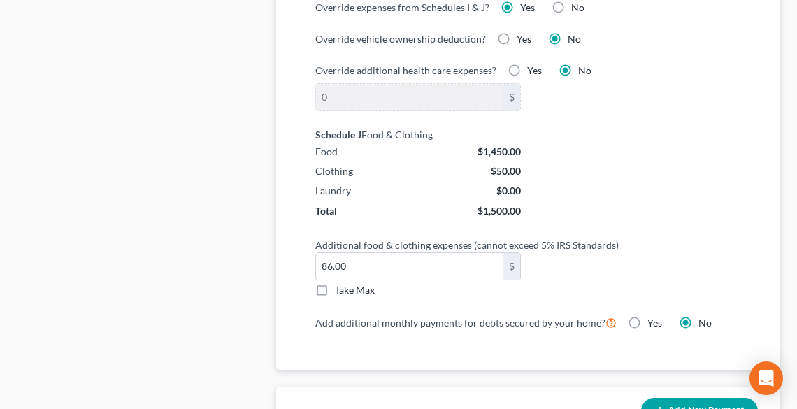
scroll to position [1302, 0]
click at [335, 287] on label "Take Max" at bounding box center [355, 290] width 40 height 14
click at [341, 287] on input "Take Max" at bounding box center [345, 287] width 9 height 9
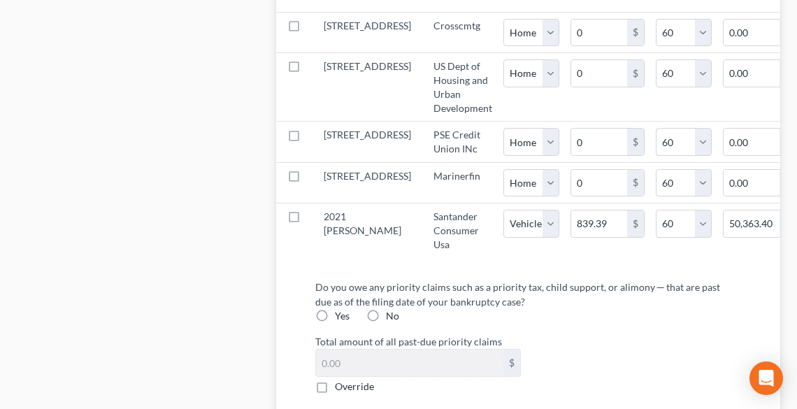
scroll to position [1806, 0]
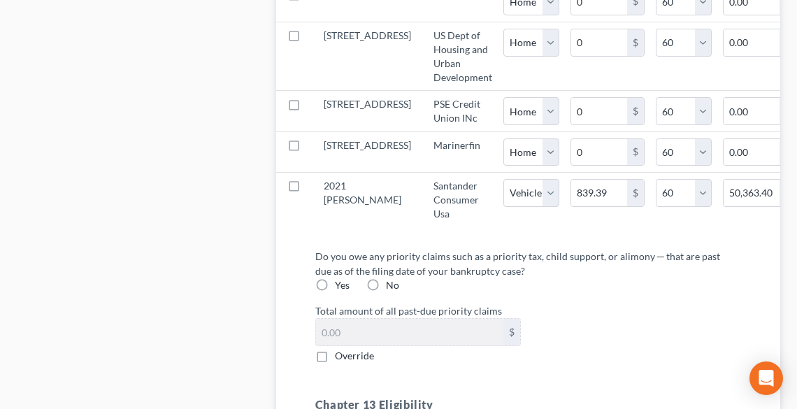
click at [386, 292] on label "No" at bounding box center [392, 285] width 13 height 14
click at [392, 287] on input "No" at bounding box center [396, 282] width 9 height 9
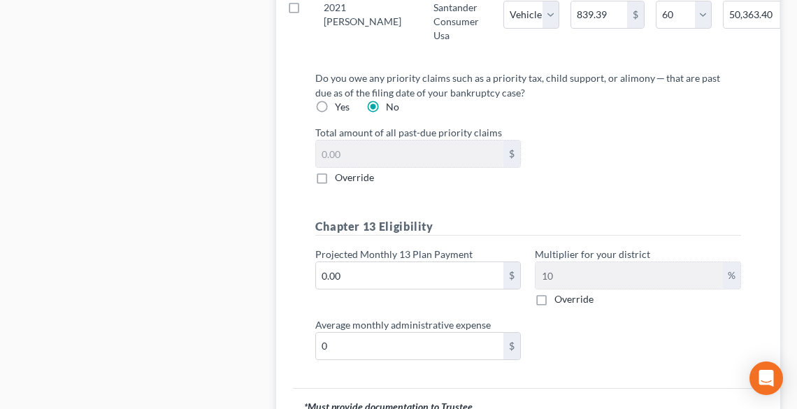
scroll to position [2030, 0]
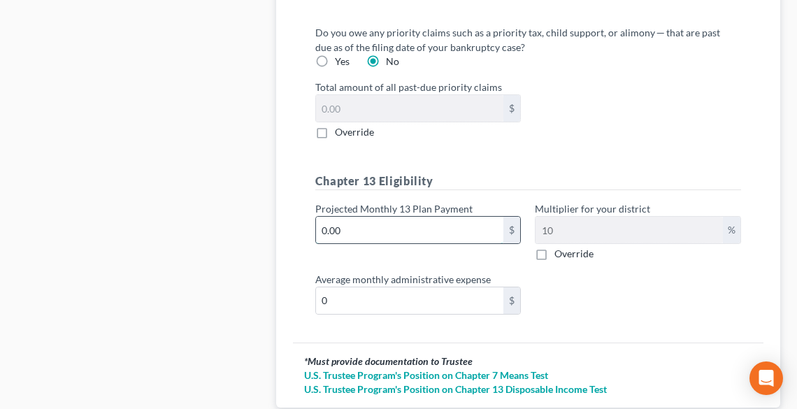
click at [376, 243] on input "0.00" at bounding box center [410, 230] width 188 height 27
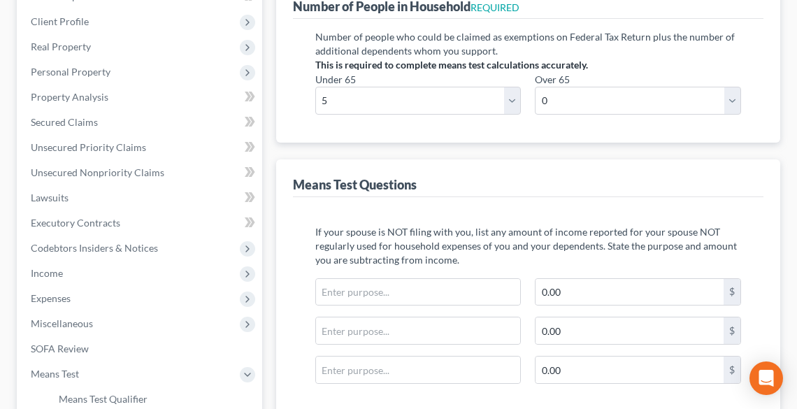
scroll to position [0, 0]
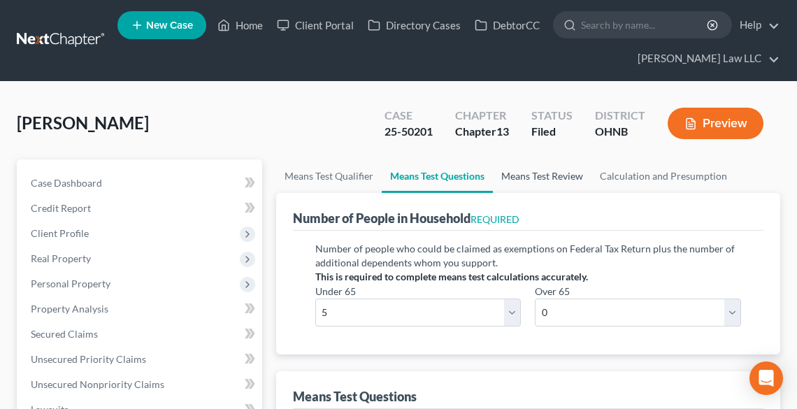
click at [546, 176] on link "Means Test Review" at bounding box center [542, 176] width 99 height 34
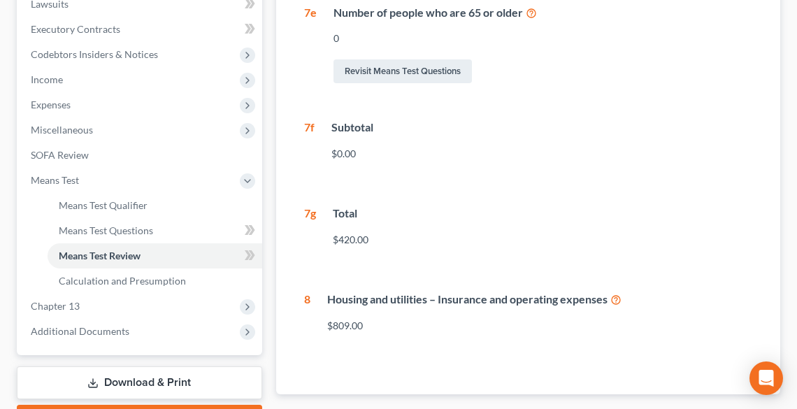
scroll to position [497, 0]
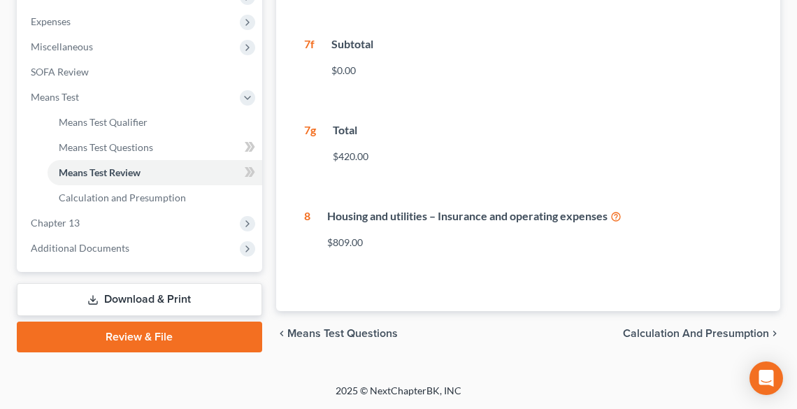
click at [680, 335] on span "Calculation and Presumption" at bounding box center [696, 333] width 146 height 11
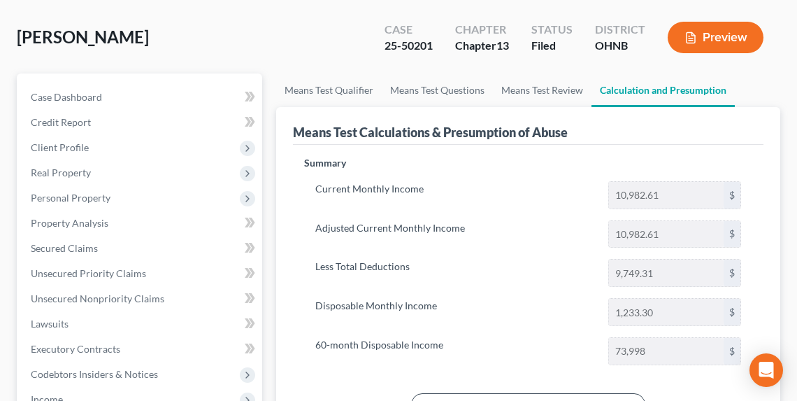
scroll to position [224, 0]
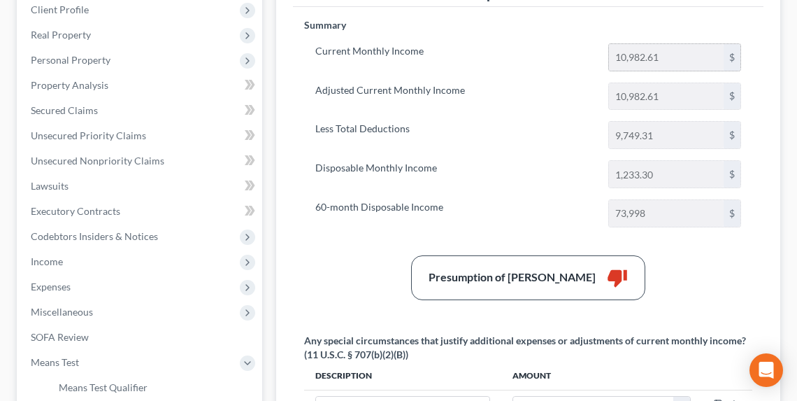
click at [673, 64] on input "10,982.61" at bounding box center [666, 57] width 115 height 27
click at [672, 55] on input "10,982.61" at bounding box center [666, 57] width 115 height 27
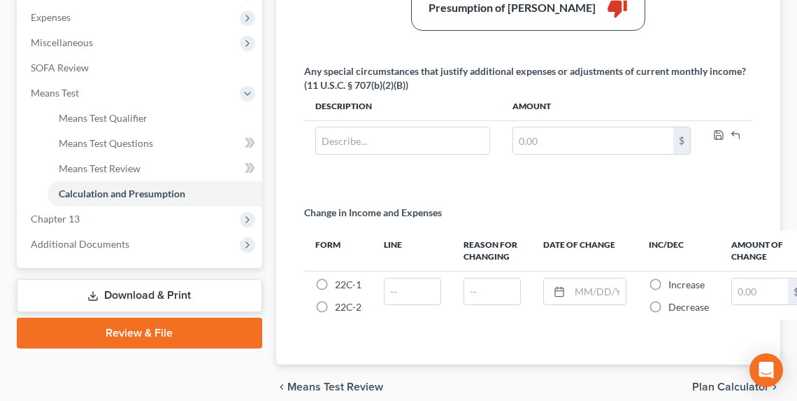
scroll to position [551, 0]
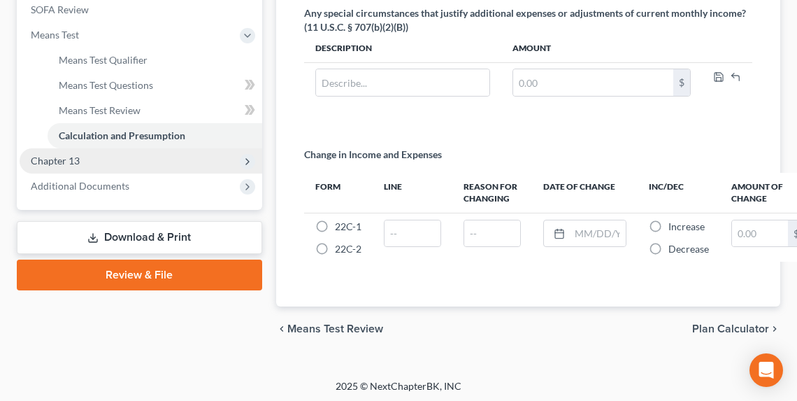
click at [107, 161] on span "Chapter 13" at bounding box center [141, 160] width 243 height 25
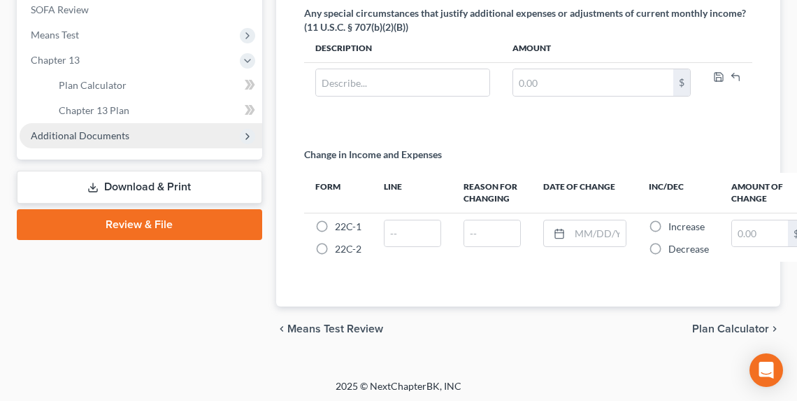
click at [98, 142] on span "Additional Documents" at bounding box center [141, 135] width 243 height 25
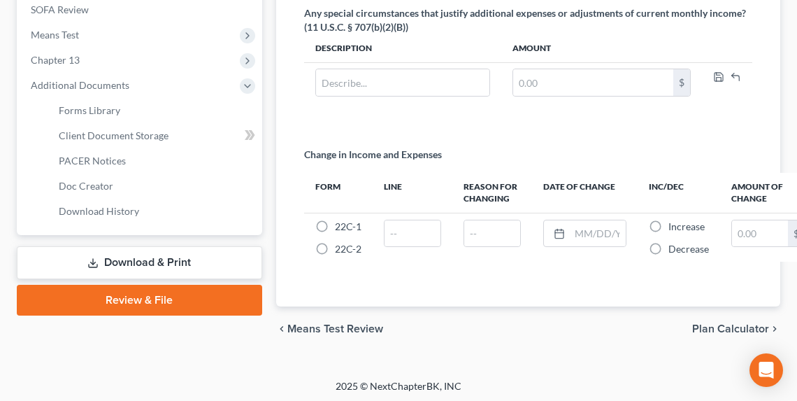
click at [155, 266] on link "Download & Print" at bounding box center [140, 262] width 246 height 33
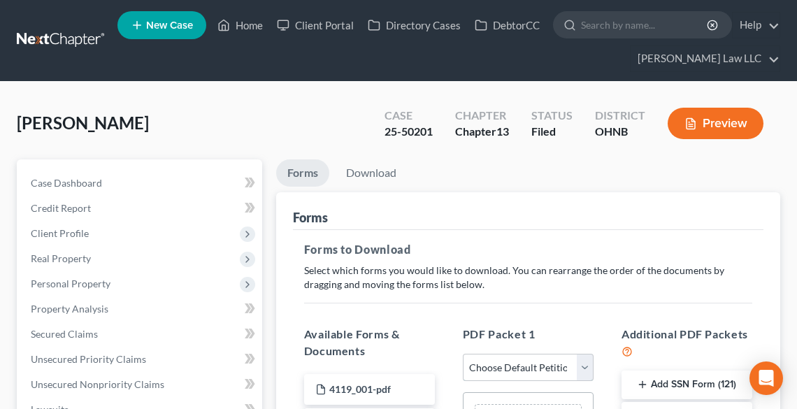
click at [523, 367] on select "Choose Default Petition PDF Packet Complete Bankruptcy Petition (all forms and …" at bounding box center [528, 368] width 131 height 28
click at [463, 354] on select "Choose Default Petition PDF Packet Complete Bankruptcy Petition (all forms and …" at bounding box center [528, 368] width 131 height 28
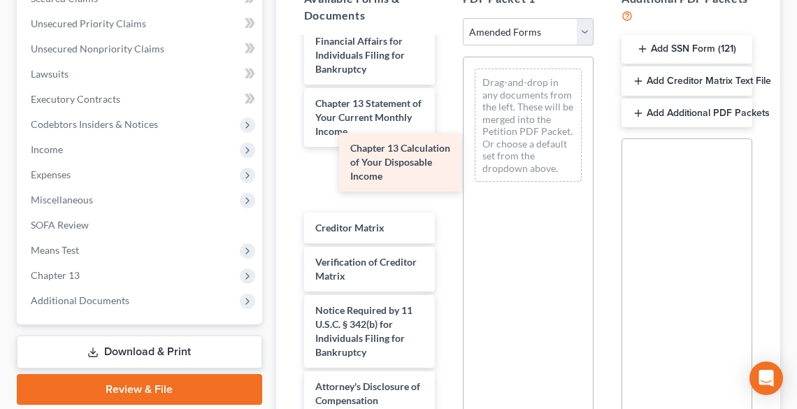
scroll to position [579, 0]
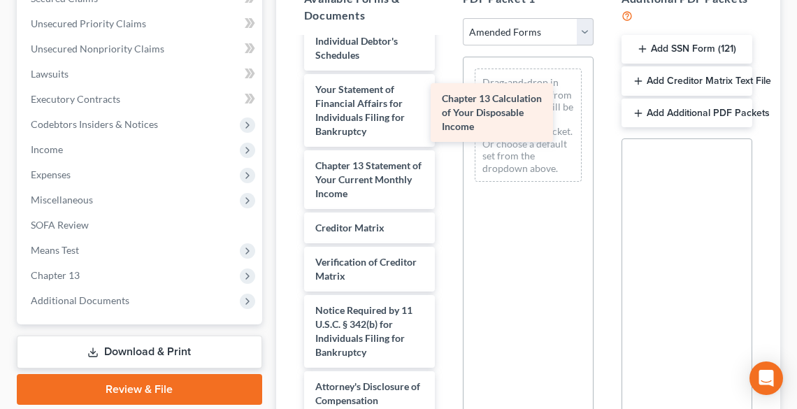
drag, startPoint x: 357, startPoint y: 186, endPoint x: 483, endPoint y: 121, distance: 142.3
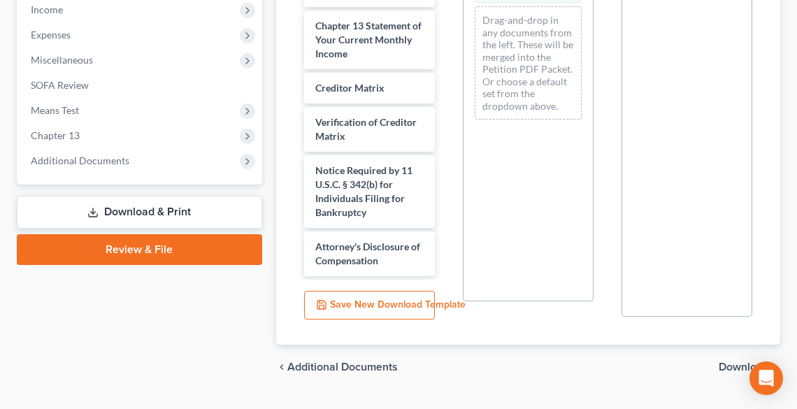
scroll to position [508, 0]
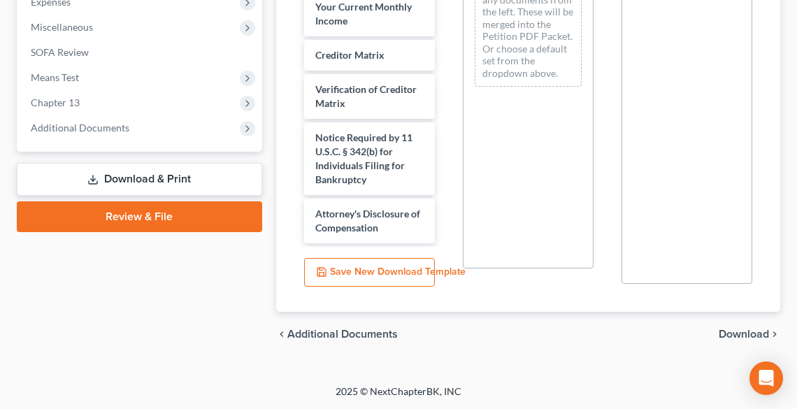
click at [753, 329] on span "Download" at bounding box center [744, 334] width 50 height 11
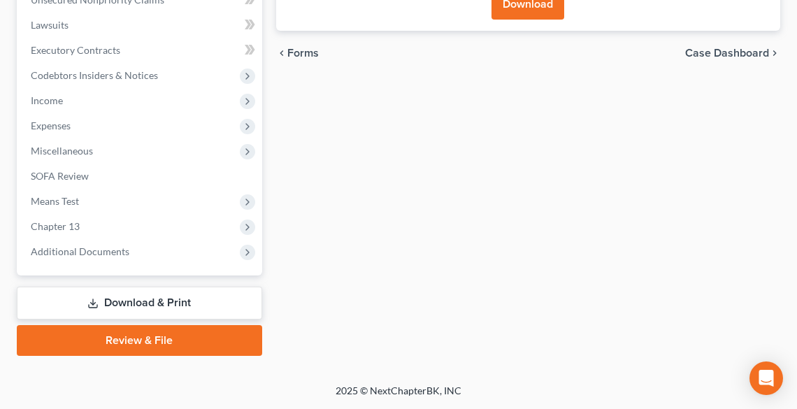
scroll to position [383, 0]
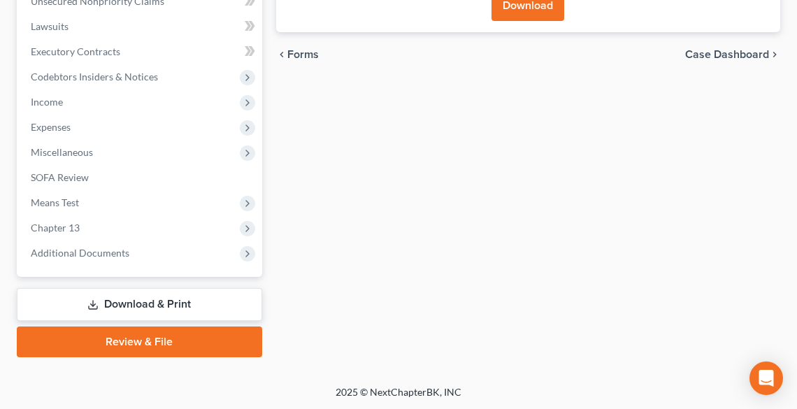
click at [533, 8] on button "Download" at bounding box center [528, 5] width 73 height 31
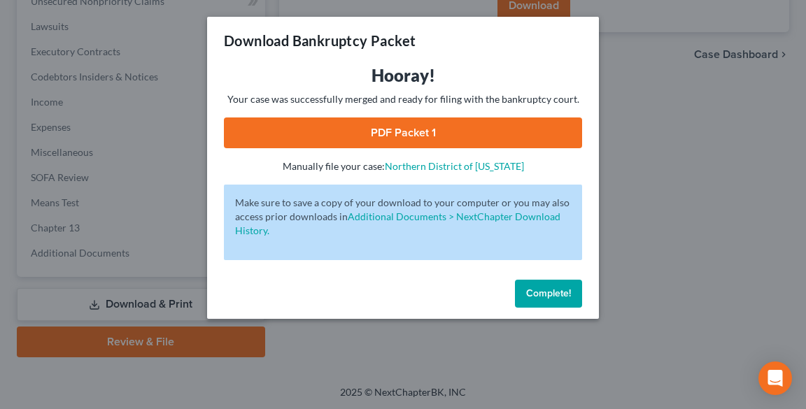
click at [422, 127] on link "PDF Packet 1" at bounding box center [403, 133] width 358 height 31
click at [554, 297] on span "Complete!" at bounding box center [548, 293] width 45 height 12
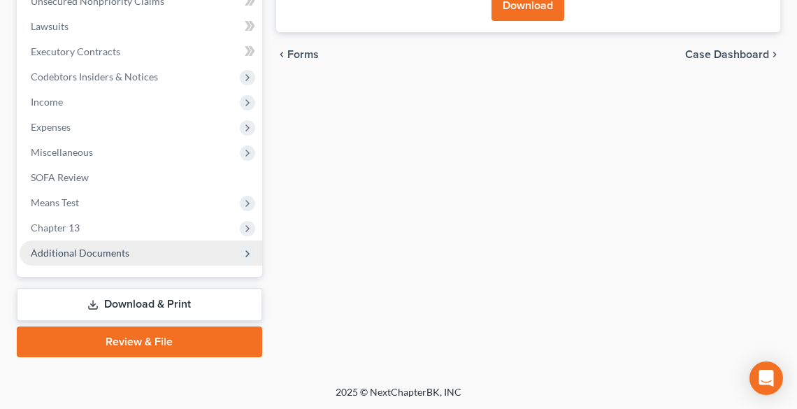
click at [132, 243] on span "Additional Documents" at bounding box center [141, 253] width 243 height 25
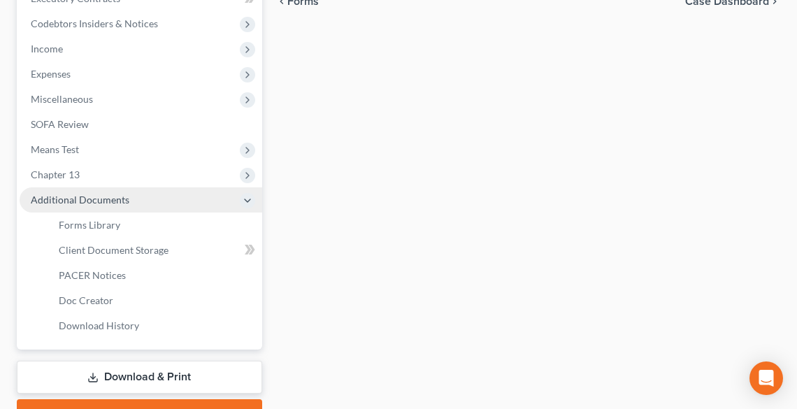
scroll to position [495, 0]
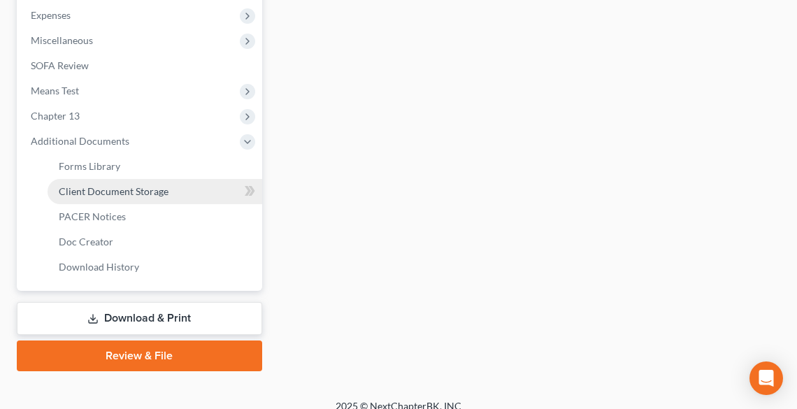
click at [115, 194] on span "Client Document Storage" at bounding box center [114, 191] width 110 height 12
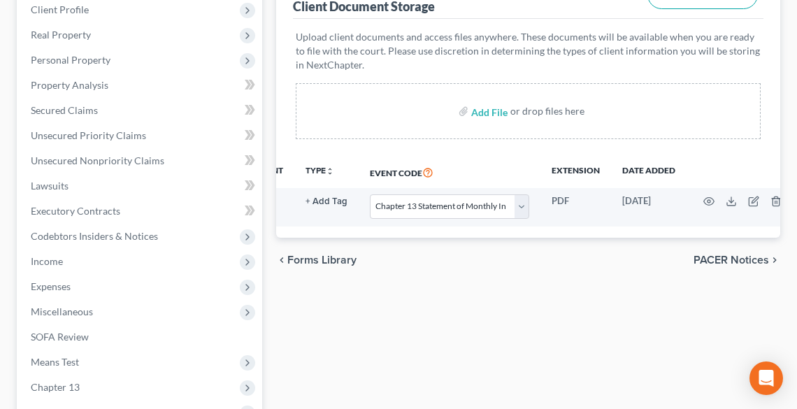
scroll to position [0, 78]
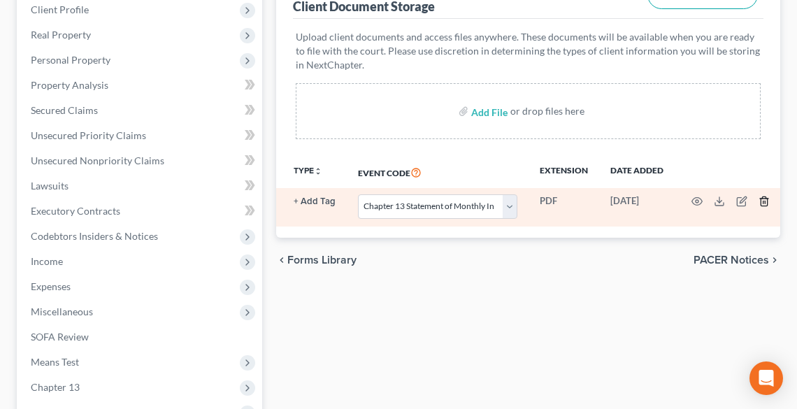
click at [764, 203] on icon "button" at bounding box center [764, 201] width 11 height 11
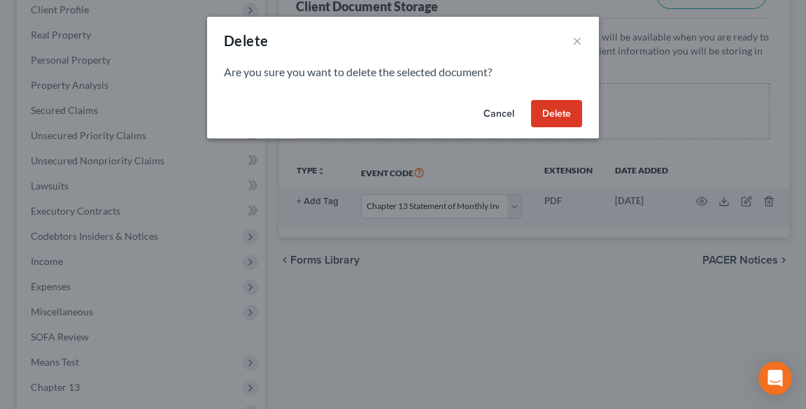
click at [555, 123] on button "Delete" at bounding box center [556, 114] width 51 height 28
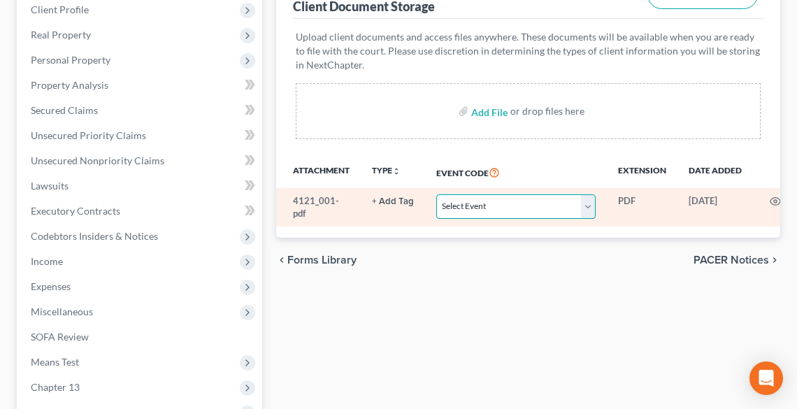
click at [525, 208] on select "Select Event 20 Largest Unsecured Creditors Amended List of Creditors (Fee) Ame…" at bounding box center [515, 206] width 159 height 24
click at [436, 194] on select "Select Event 20 Largest Unsecured Creditors Amended List of Creditors (Fee) Ame…" at bounding box center [515, 206] width 159 height 24
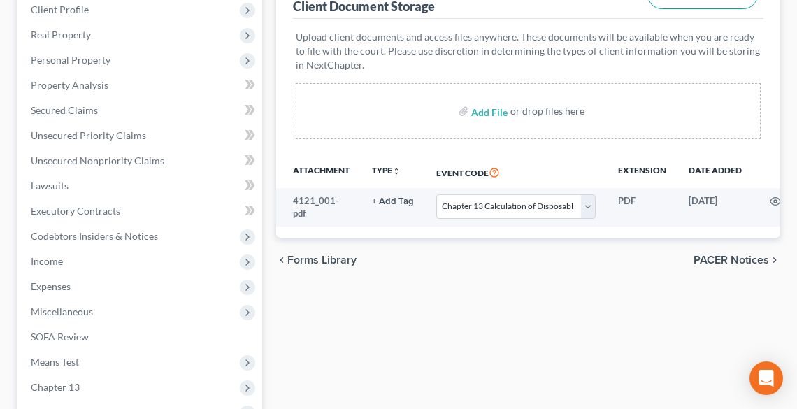
click at [606, 367] on div "Forms Library Client Document Storage PACER Notices Doc Creator Download Histor…" at bounding box center [528, 289] width 518 height 707
click at [746, 262] on span "PACER Notices" at bounding box center [732, 260] width 76 height 11
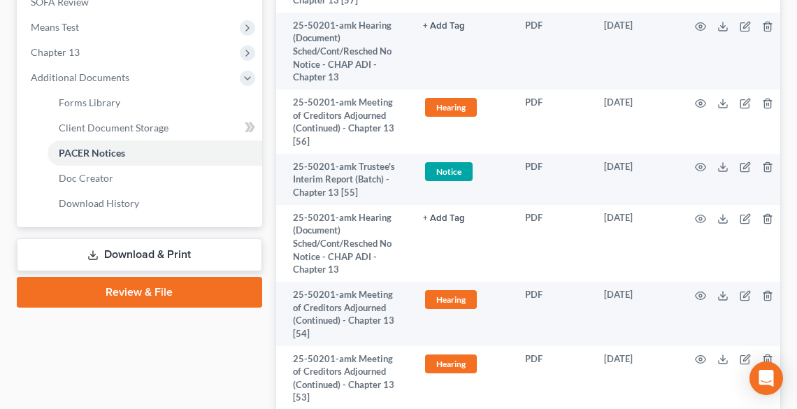
scroll to position [560, 0]
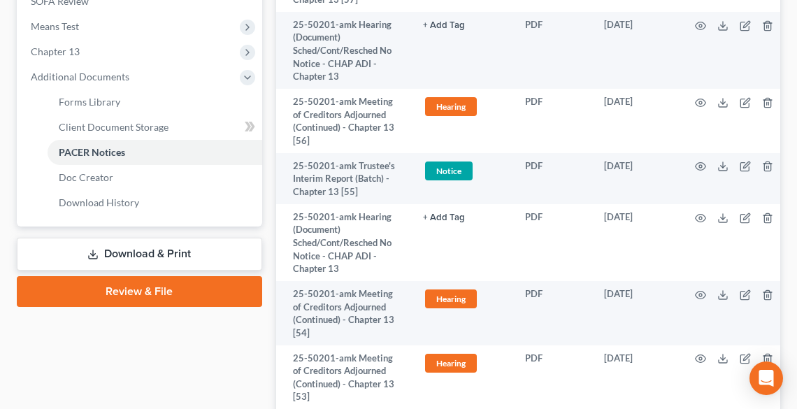
click at [162, 289] on link "Review & File" at bounding box center [140, 291] width 246 height 31
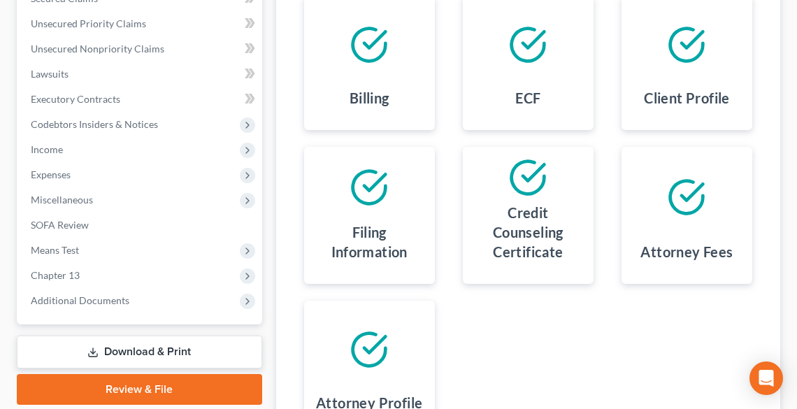
scroll to position [492, 0]
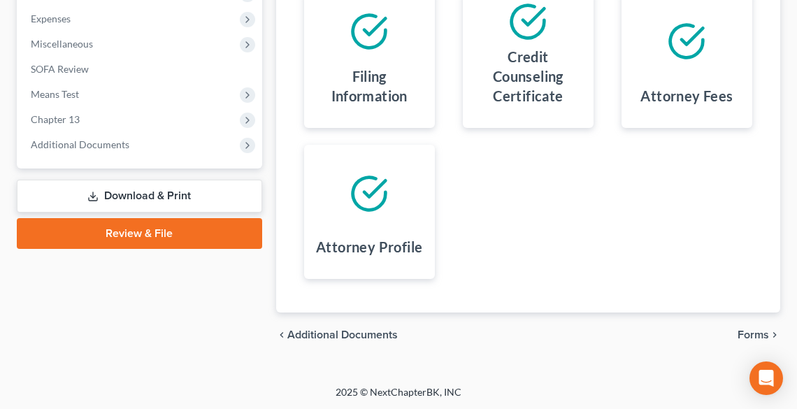
click at [759, 330] on span "Forms" at bounding box center [753, 334] width 31 height 11
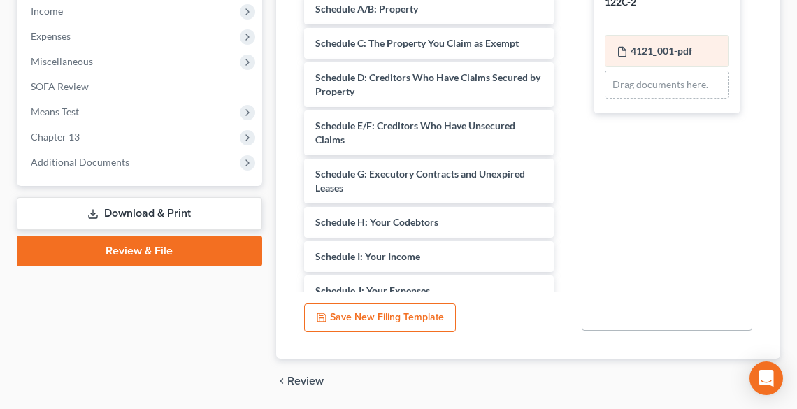
scroll to position [520, 0]
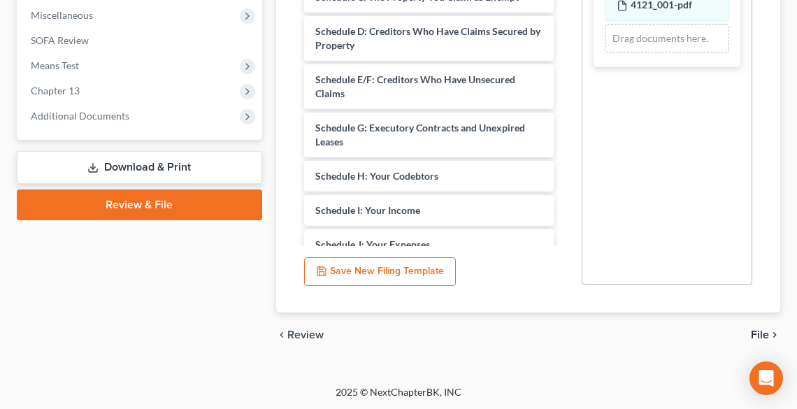
click at [764, 330] on span "File" at bounding box center [760, 334] width 18 height 11
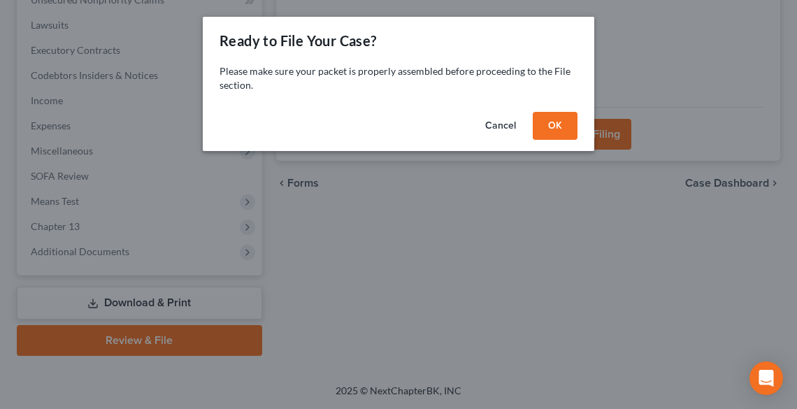
scroll to position [383, 0]
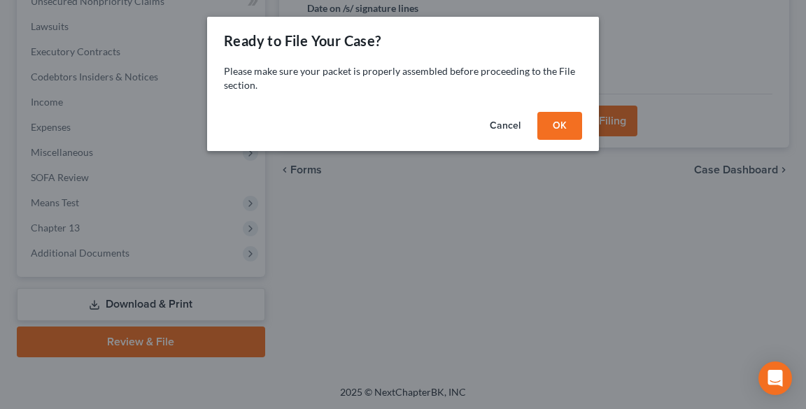
click at [562, 133] on button "OK" at bounding box center [559, 126] width 45 height 28
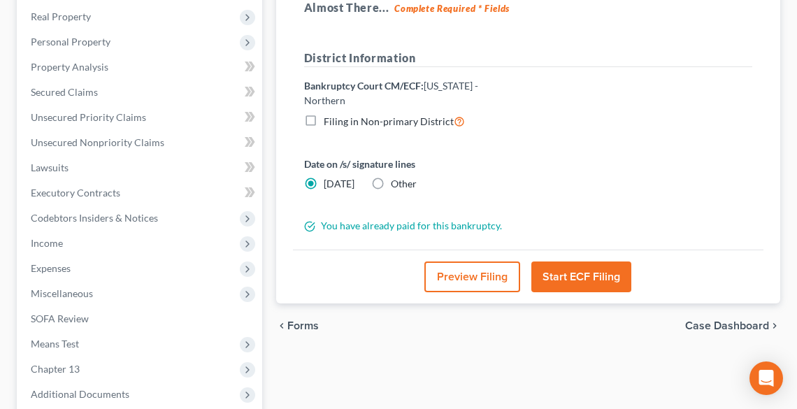
scroll to position [215, 0]
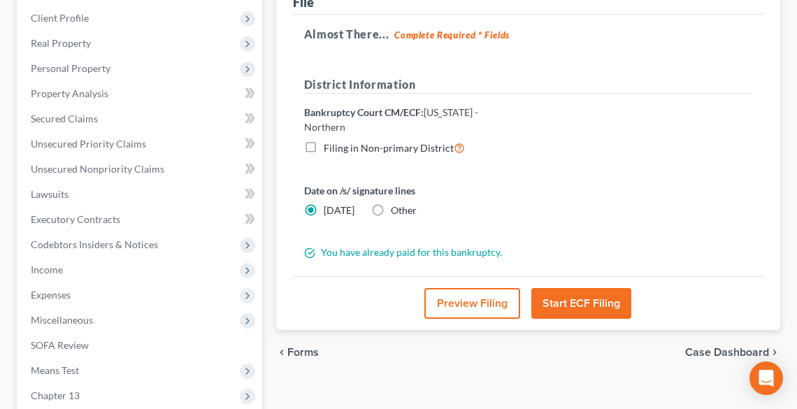
click at [590, 288] on button "Start ECF Filing" at bounding box center [582, 303] width 100 height 31
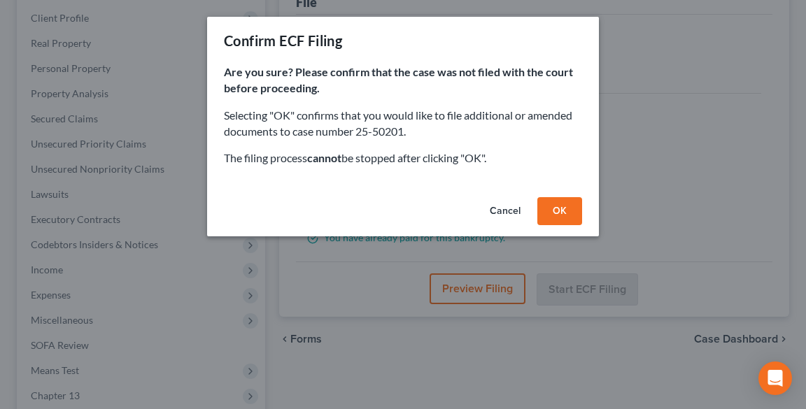
click at [562, 209] on button "OK" at bounding box center [559, 211] width 45 height 28
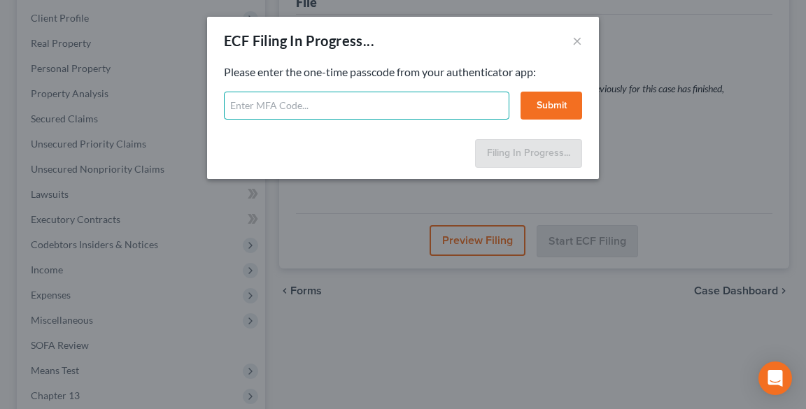
click at [350, 104] on input "text" at bounding box center [366, 106] width 285 height 28
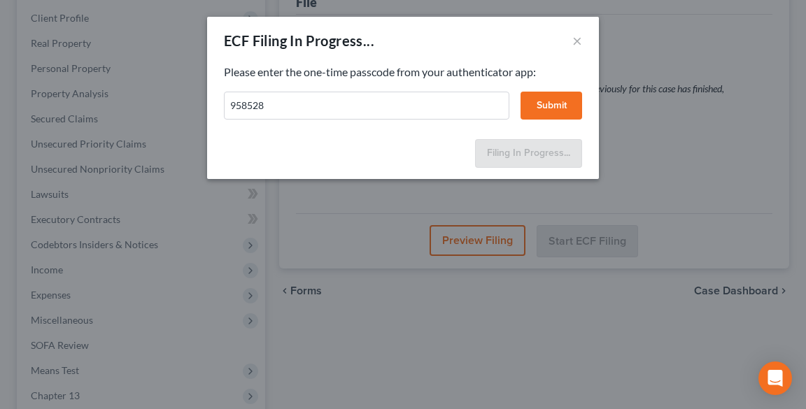
click at [554, 106] on button "Submit" at bounding box center [551, 106] width 62 height 28
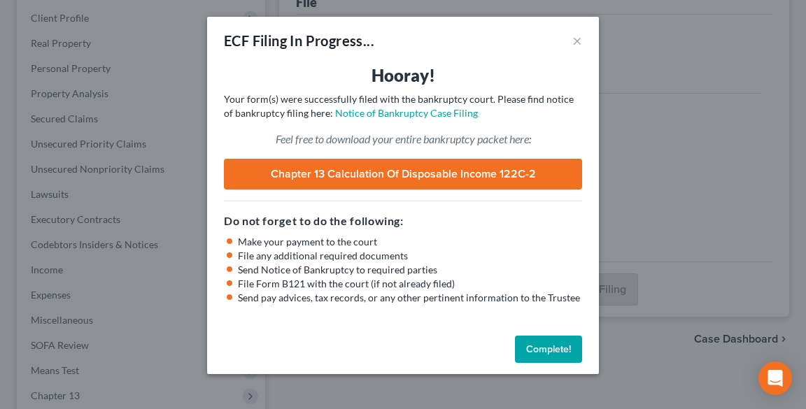
click at [546, 347] on button "Complete!" at bounding box center [548, 350] width 67 height 28
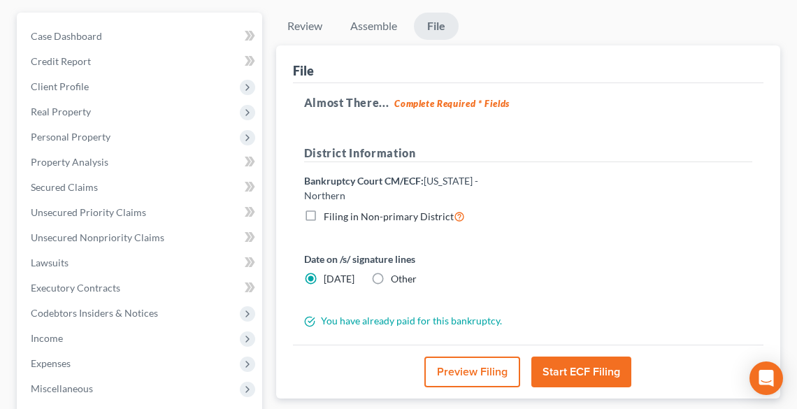
scroll to position [0, 0]
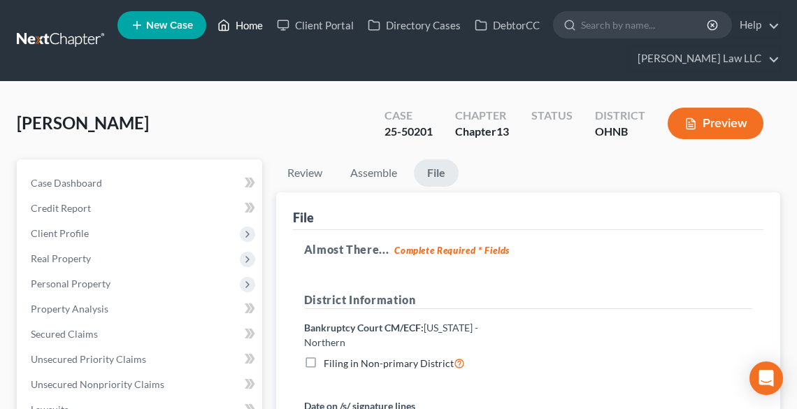
click at [255, 22] on link "Home" at bounding box center [240, 25] width 59 height 25
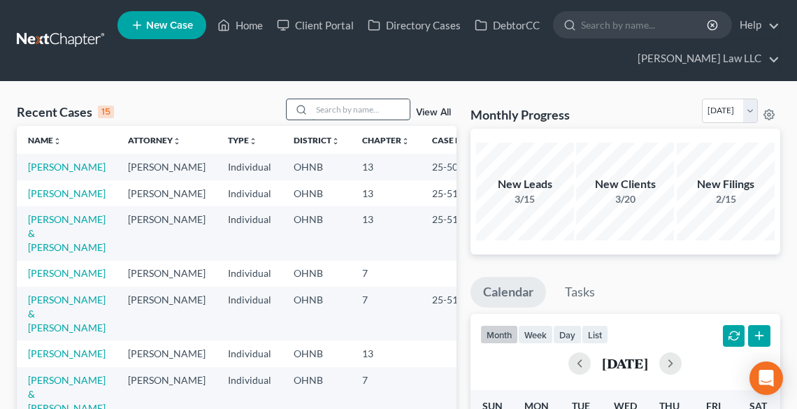
click at [347, 112] on input "search" at bounding box center [361, 109] width 98 height 20
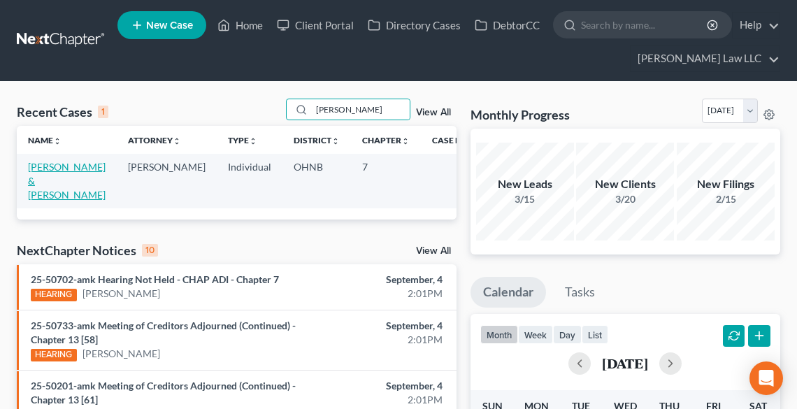
click at [66, 169] on link "[PERSON_NAME] & [PERSON_NAME]" at bounding box center [67, 181] width 78 height 40
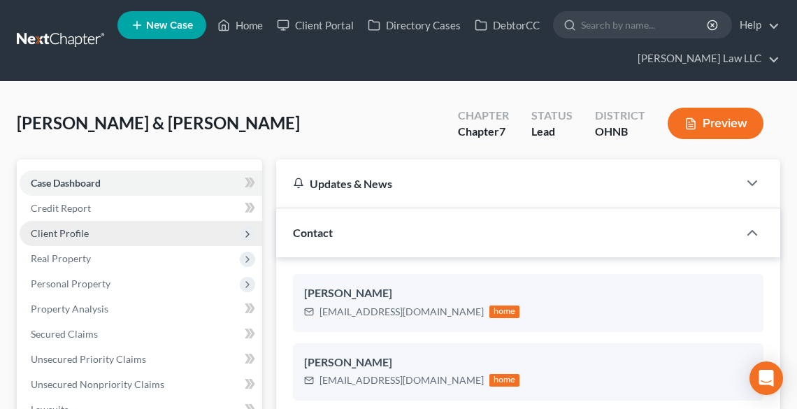
scroll to position [336, 0]
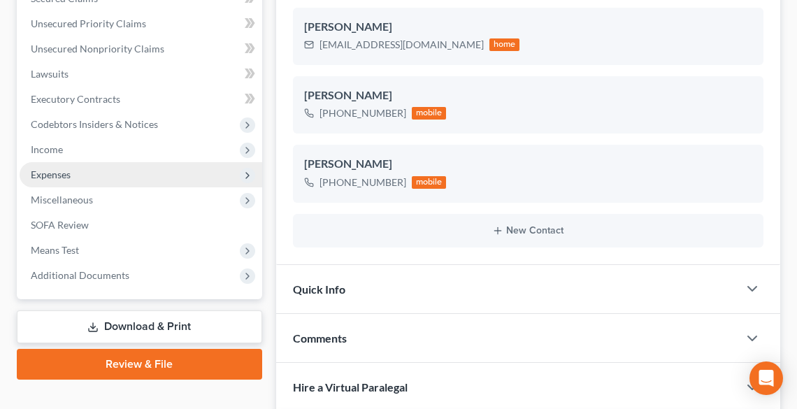
click at [64, 165] on span "Expenses" at bounding box center [141, 174] width 243 height 25
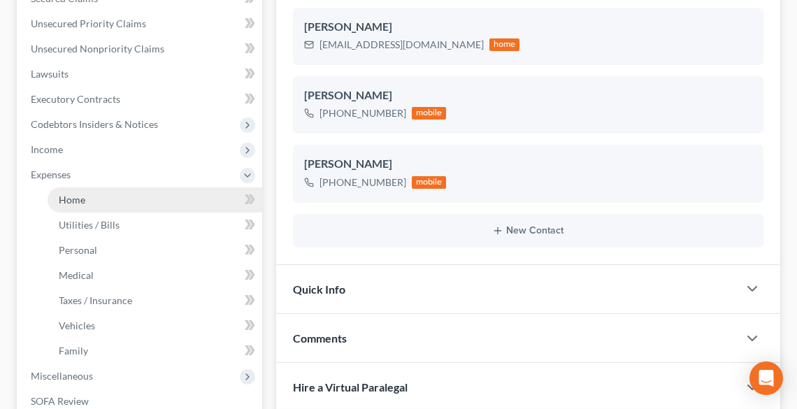
click at [73, 197] on span "Home" at bounding box center [72, 200] width 27 height 12
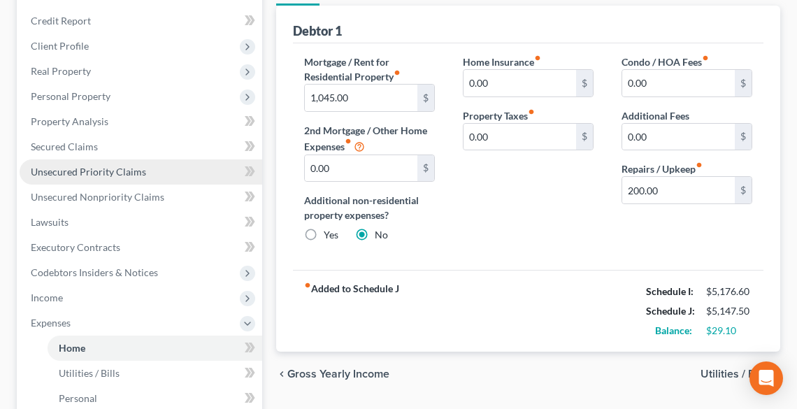
scroll to position [168, 0]
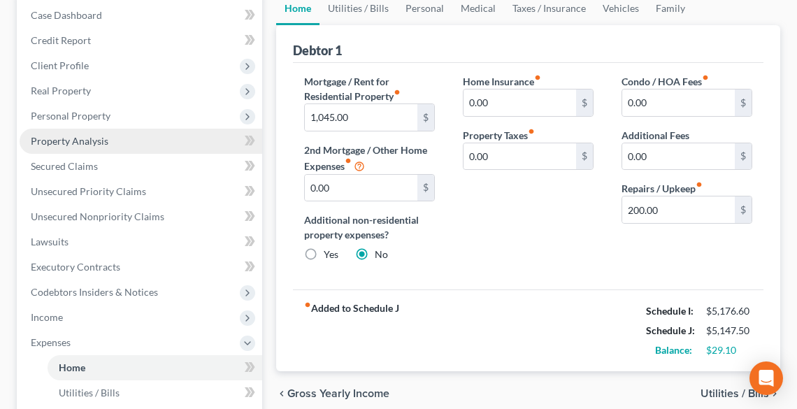
click at [106, 141] on span "Property Analysis" at bounding box center [70, 141] width 78 height 12
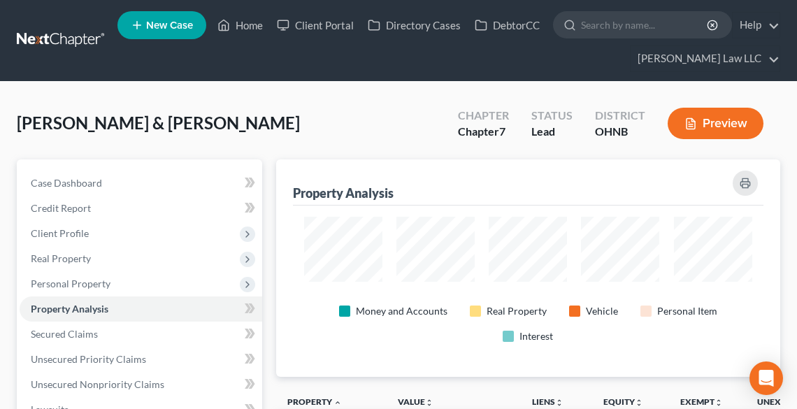
scroll to position [217, 504]
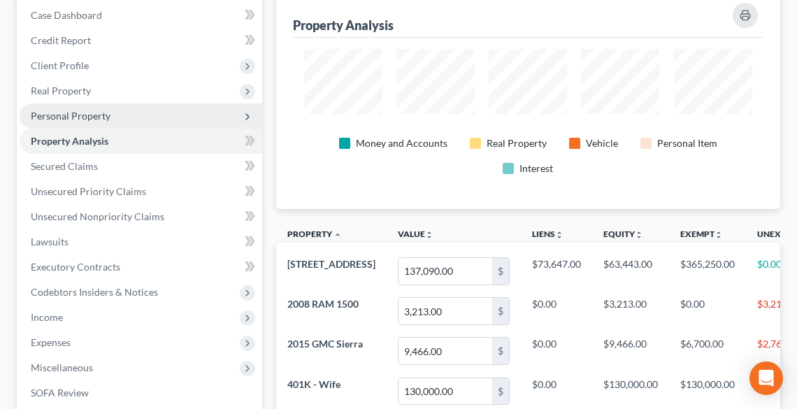
click at [43, 118] on span "Personal Property" at bounding box center [71, 116] width 80 height 12
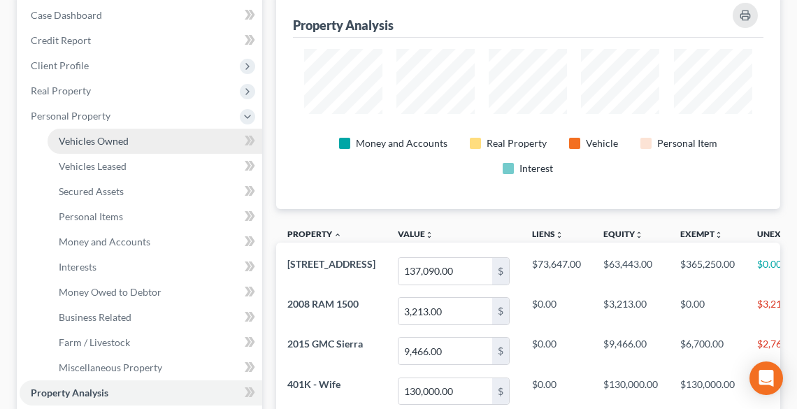
click at [141, 148] on link "Vehicles Owned" at bounding box center [155, 141] width 215 height 25
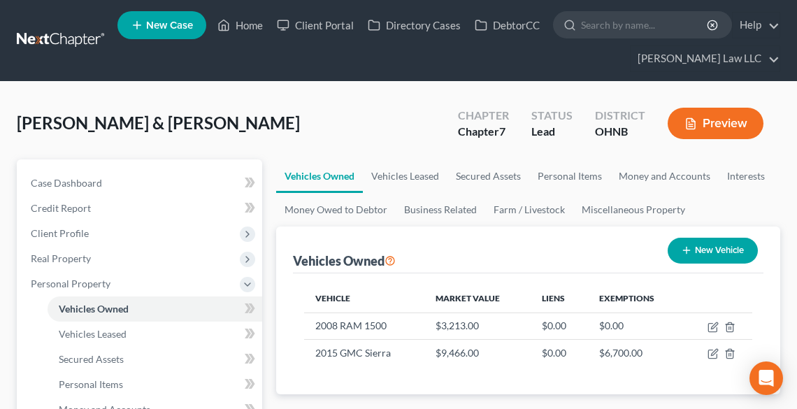
scroll to position [224, 0]
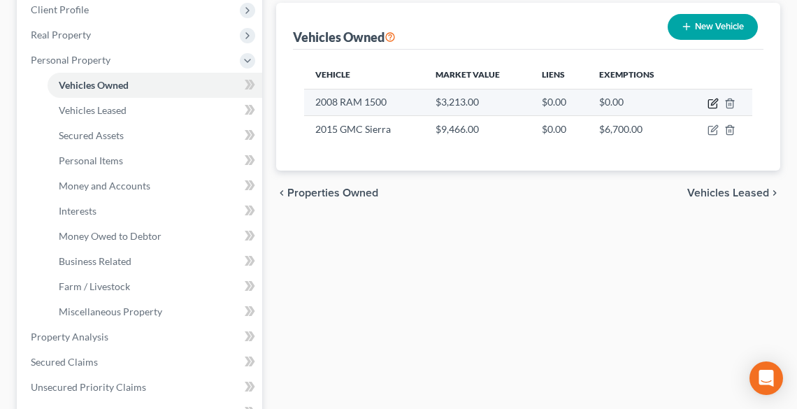
click at [716, 104] on icon "button" at bounding box center [713, 104] width 8 height 8
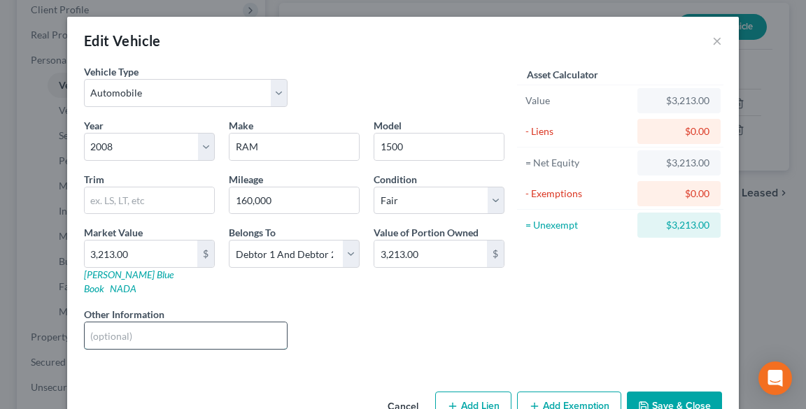
click at [171, 322] on input "text" at bounding box center [186, 335] width 202 height 27
click at [695, 392] on button "Save & Close" at bounding box center [674, 406] width 95 height 29
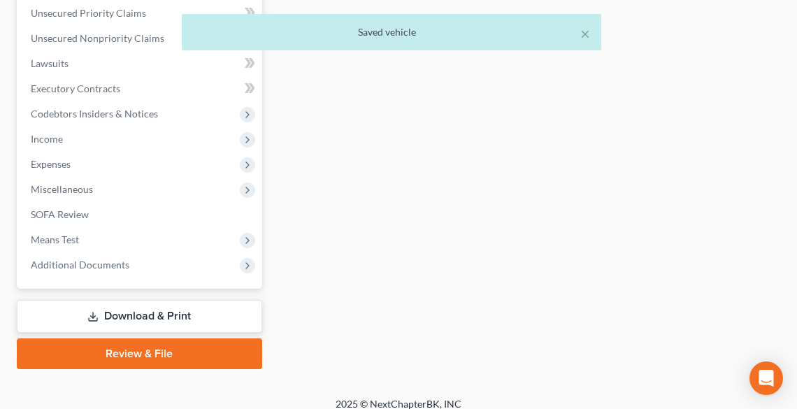
scroll to position [610, 0]
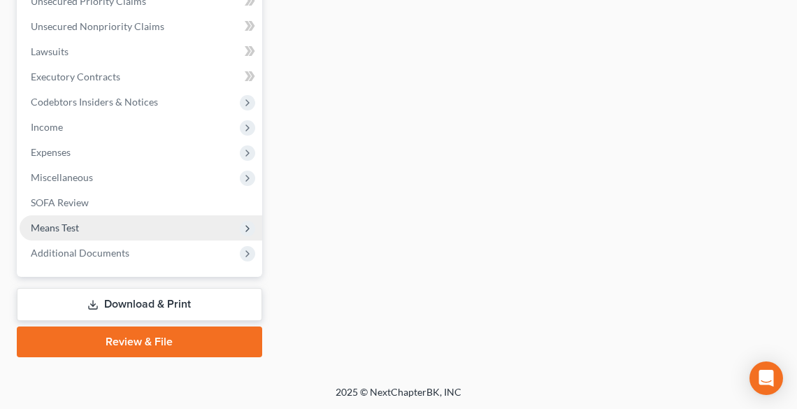
click at [125, 235] on span "Means Test" at bounding box center [141, 227] width 243 height 25
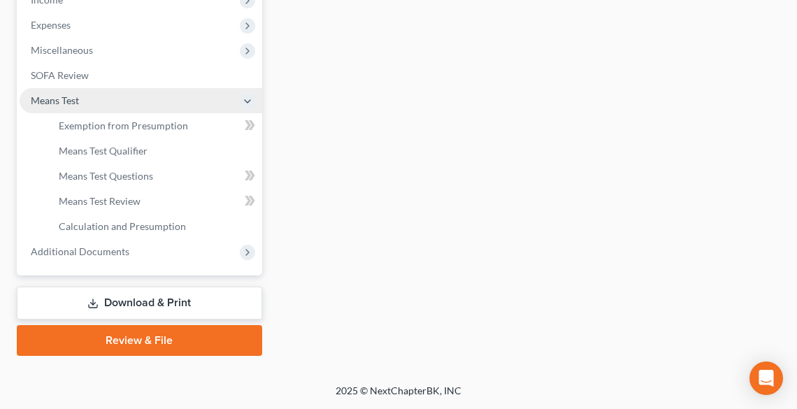
scroll to position [358, 0]
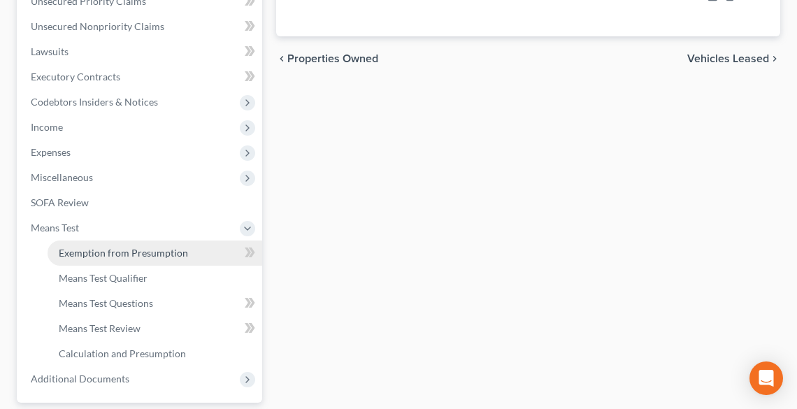
click at [138, 247] on span "Exemption from Presumption" at bounding box center [123, 253] width 129 height 12
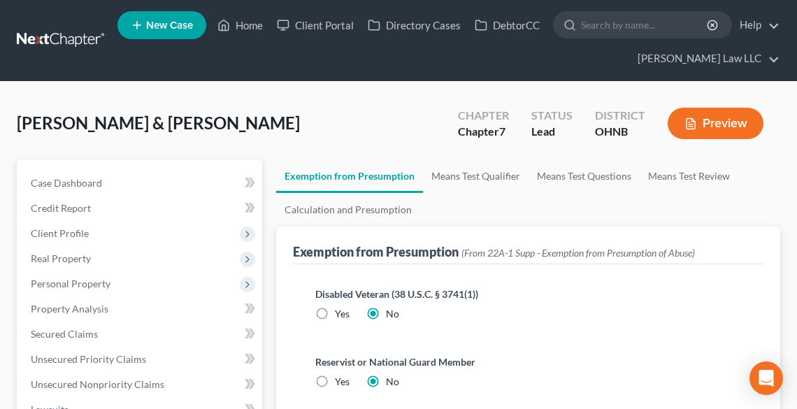
scroll to position [336, 0]
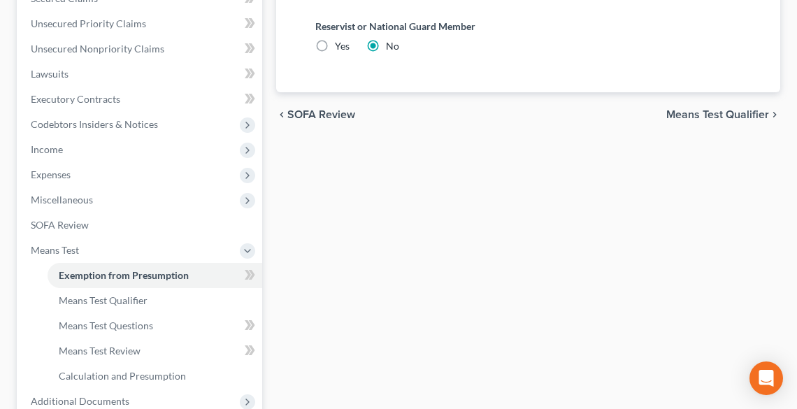
click at [716, 109] on span "Means Test Qualifier" at bounding box center [718, 114] width 103 height 11
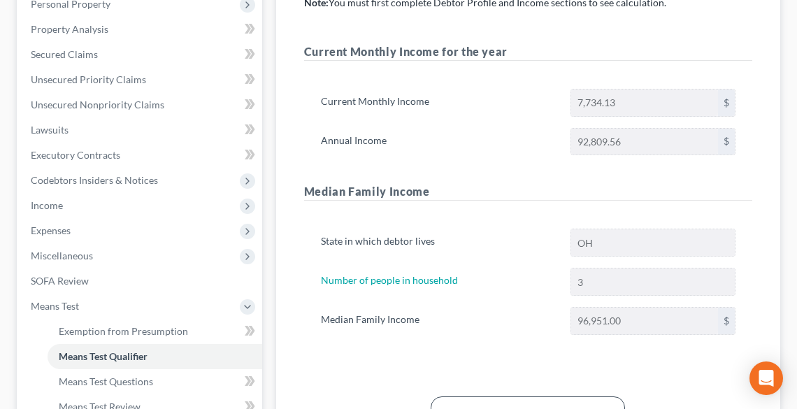
scroll to position [484, 0]
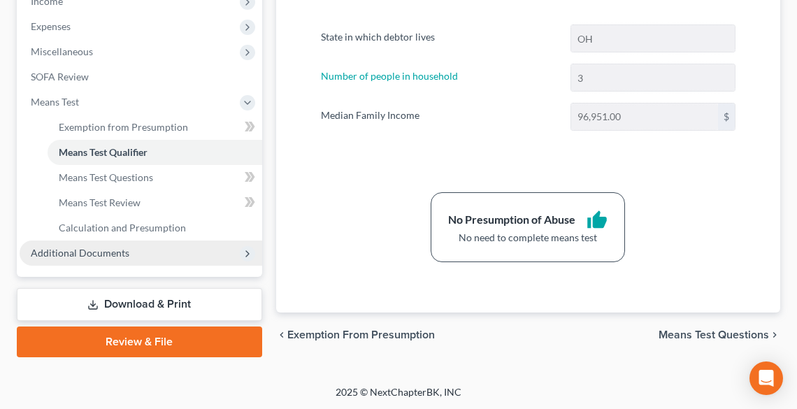
click at [87, 248] on span "Additional Documents" at bounding box center [80, 253] width 99 height 12
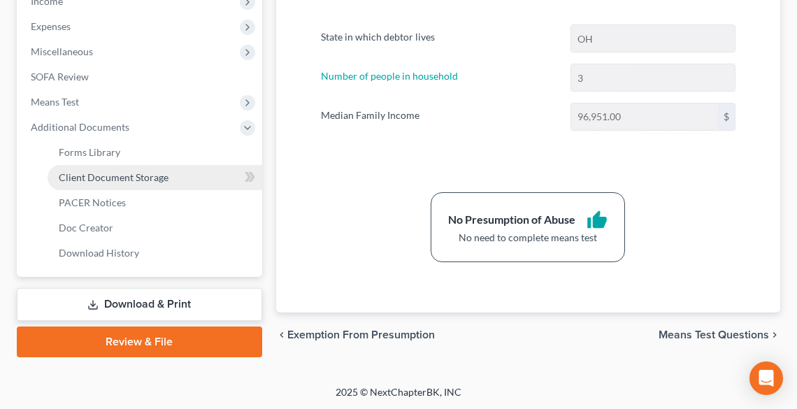
click at [120, 185] on link "Client Document Storage" at bounding box center [155, 177] width 215 height 25
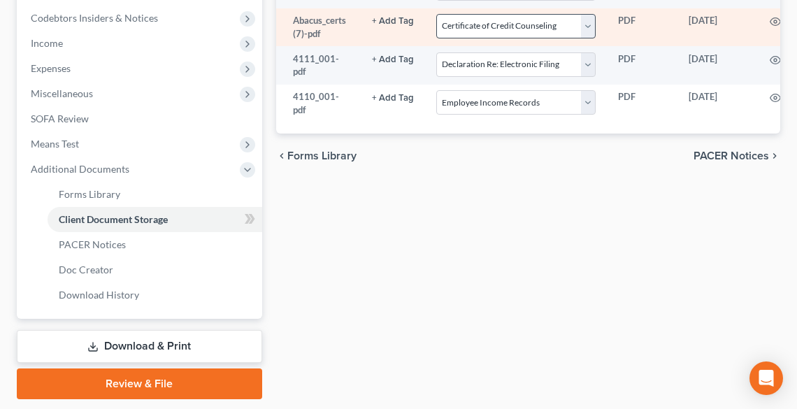
scroll to position [484, 0]
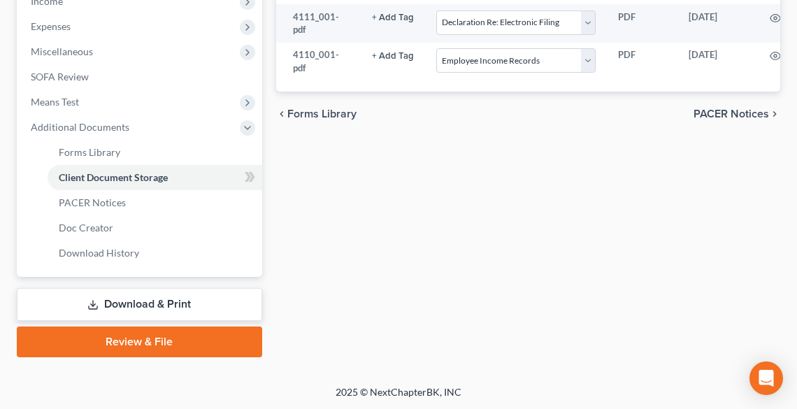
click at [182, 339] on link "Review & File" at bounding box center [140, 342] width 246 height 31
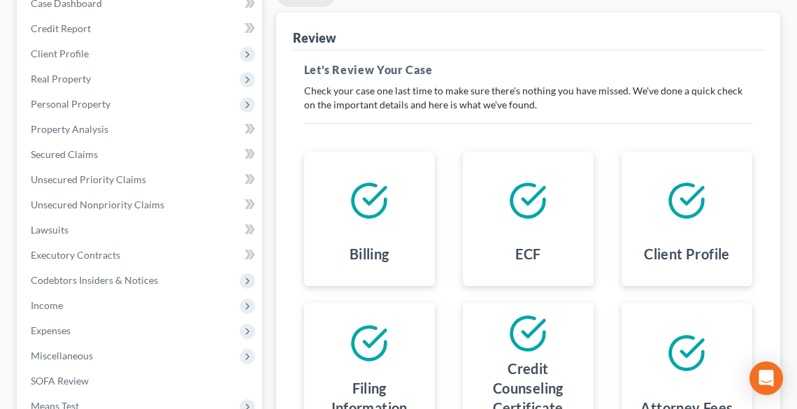
scroll to position [392, 0]
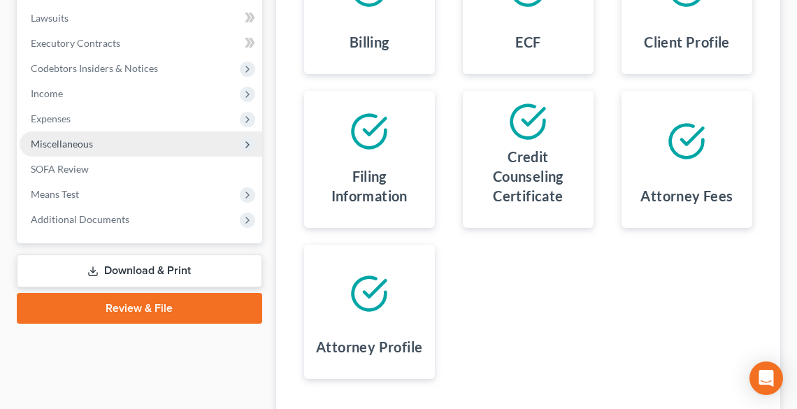
click at [88, 138] on span "Miscellaneous" at bounding box center [62, 144] width 62 height 12
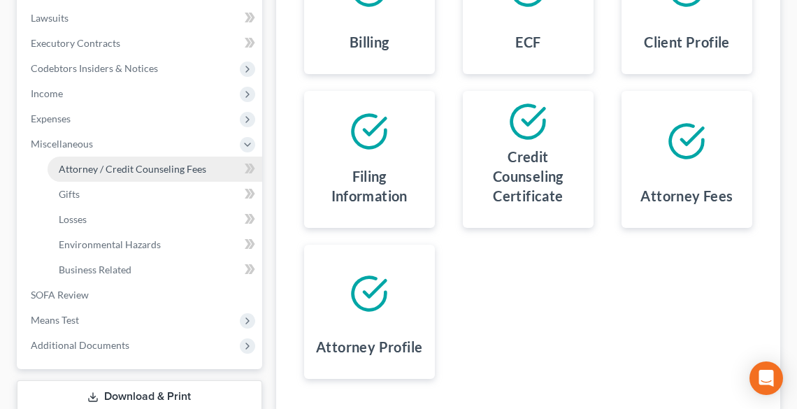
click at [118, 171] on span "Attorney / Credit Counseling Fees" at bounding box center [133, 169] width 148 height 12
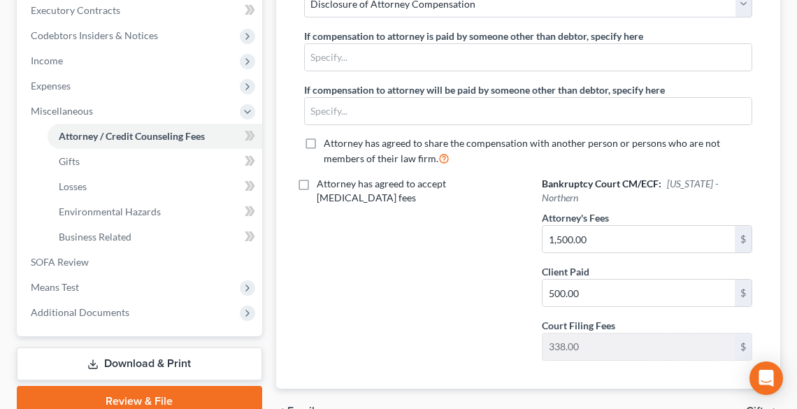
scroll to position [485, 0]
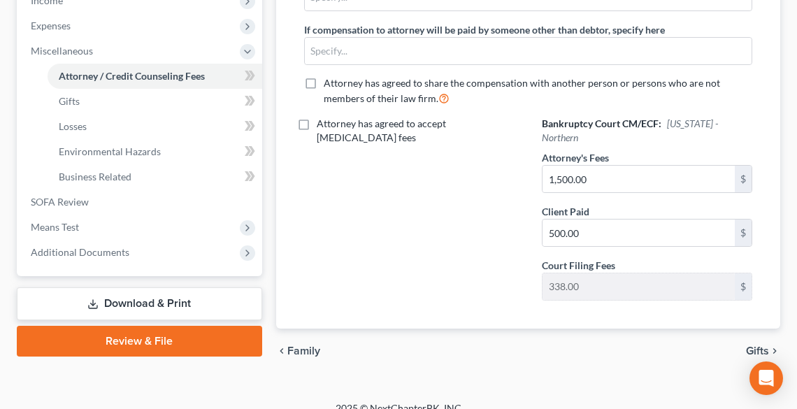
click at [198, 343] on link "Review & File" at bounding box center [140, 341] width 246 height 31
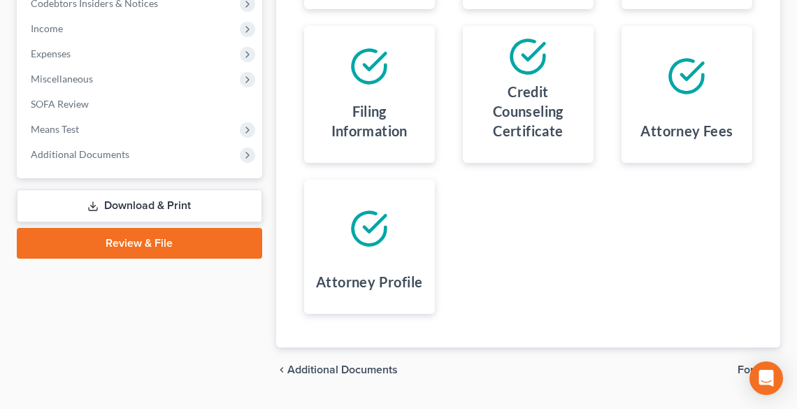
scroll to position [492, 0]
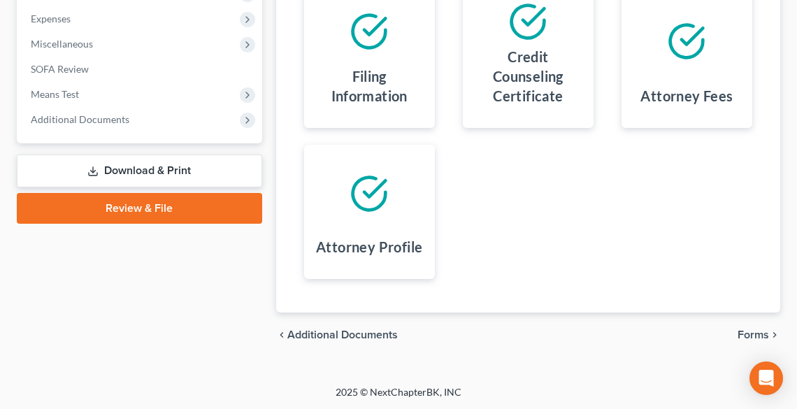
click at [761, 325] on div "chevron_left Additional Documents Forms chevron_right" at bounding box center [528, 335] width 504 height 45
click at [757, 336] on span "Forms" at bounding box center [753, 334] width 31 height 11
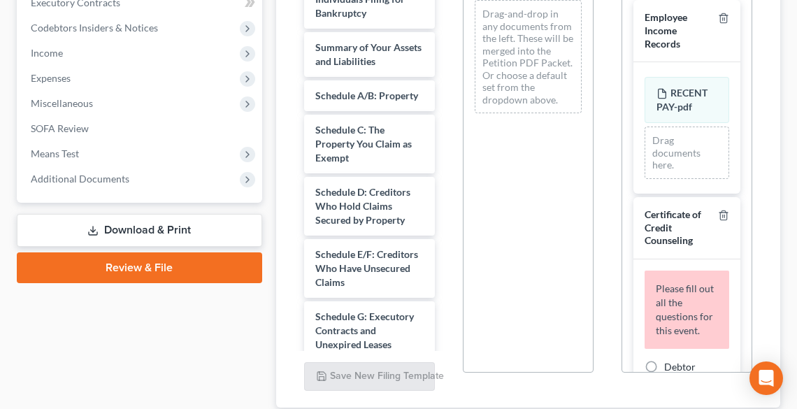
scroll to position [380, 0]
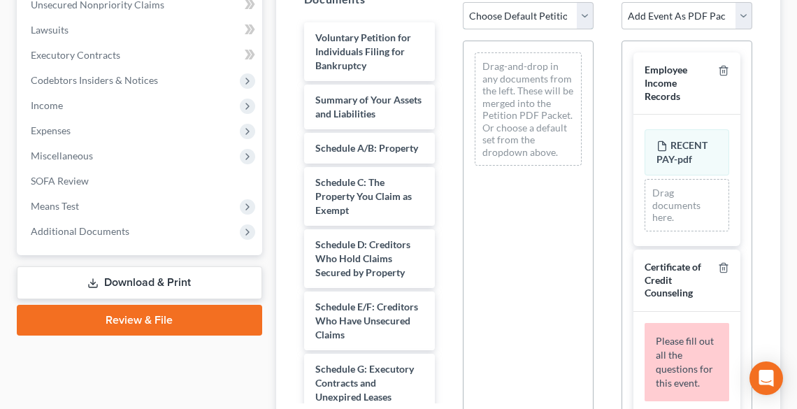
click at [506, 20] on select "Choose Default Petition PDF Packet Complete Bankruptcy Petition (all forms and …" at bounding box center [528, 16] width 131 height 28
click at [463, 2] on select "Choose Default Petition PDF Packet Complete Bankruptcy Petition (all forms and …" at bounding box center [528, 16] width 131 height 28
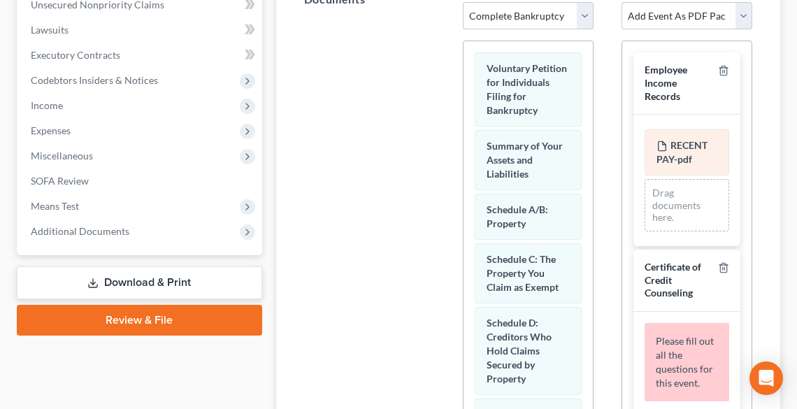
scroll to position [112, 0]
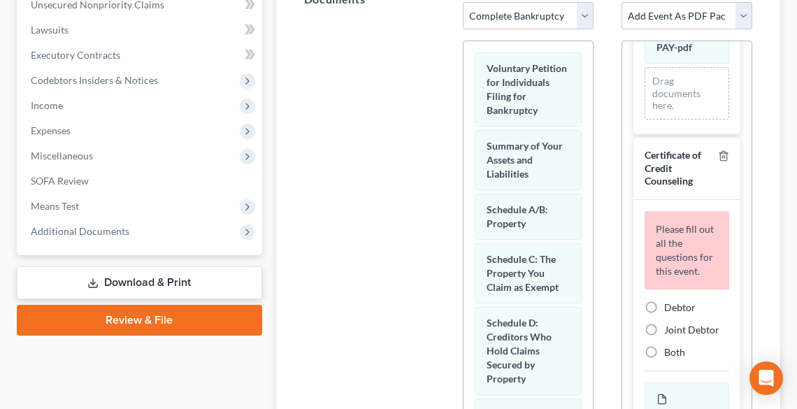
click at [664, 315] on label "Debtor" at bounding box center [679, 308] width 31 height 14
click at [670, 310] on input "Debtor" at bounding box center [674, 305] width 9 height 9
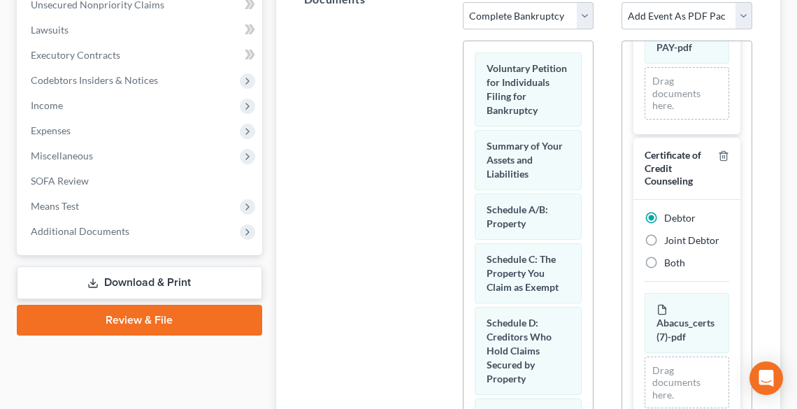
click at [663, 265] on div "Both" at bounding box center [687, 263] width 85 height 14
click at [664, 259] on label "Both" at bounding box center [674, 263] width 21 height 14
click at [670, 259] on input "Both" at bounding box center [674, 260] width 9 height 9
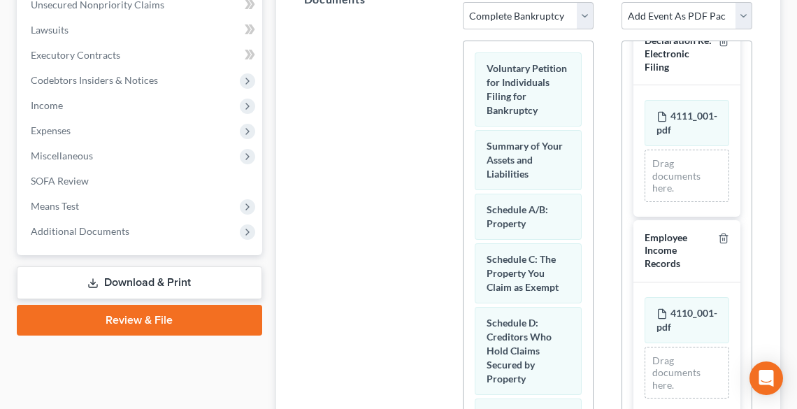
scroll to position [527, 0]
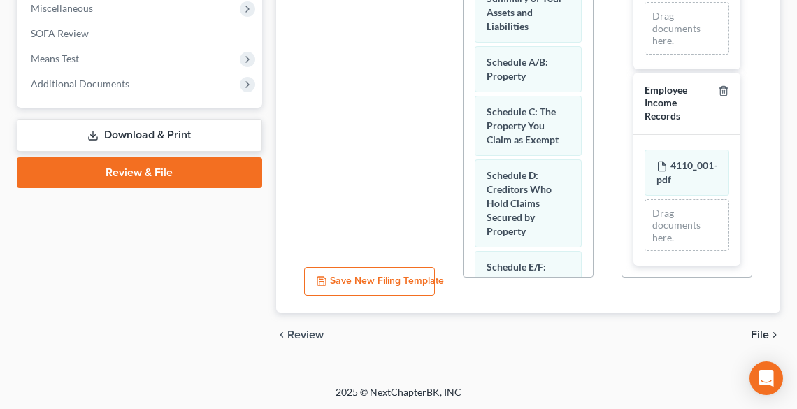
click at [760, 330] on span "File" at bounding box center [760, 334] width 18 height 11
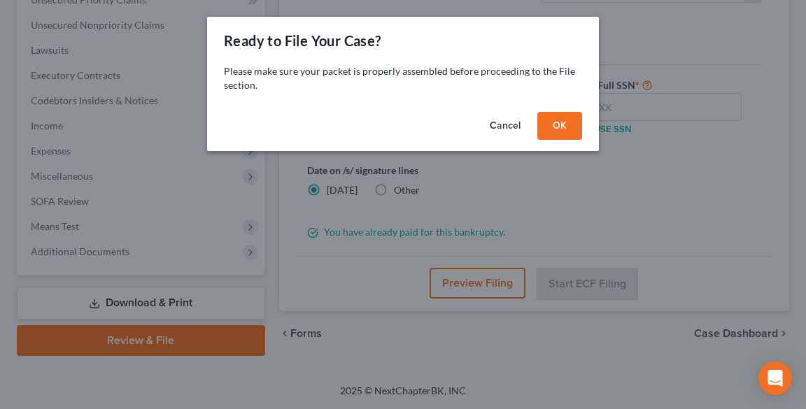
click at [557, 120] on button "OK" at bounding box center [559, 126] width 45 height 28
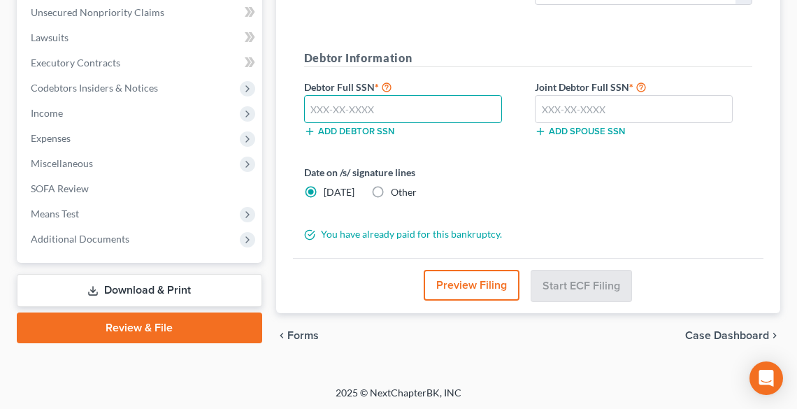
click at [397, 104] on input "text" at bounding box center [403, 109] width 198 height 28
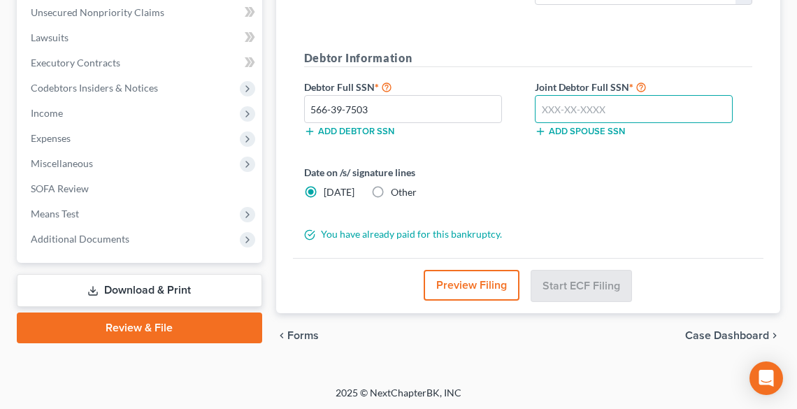
click at [565, 104] on input "text" at bounding box center [634, 109] width 198 height 28
click at [391, 190] on label "Other" at bounding box center [404, 192] width 26 height 14
click at [397, 190] on input "Other" at bounding box center [401, 189] width 9 height 9
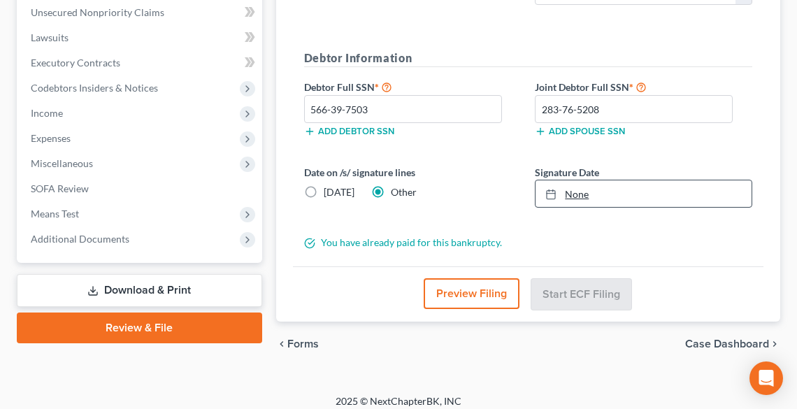
click at [580, 193] on link "None" at bounding box center [644, 193] width 216 height 27
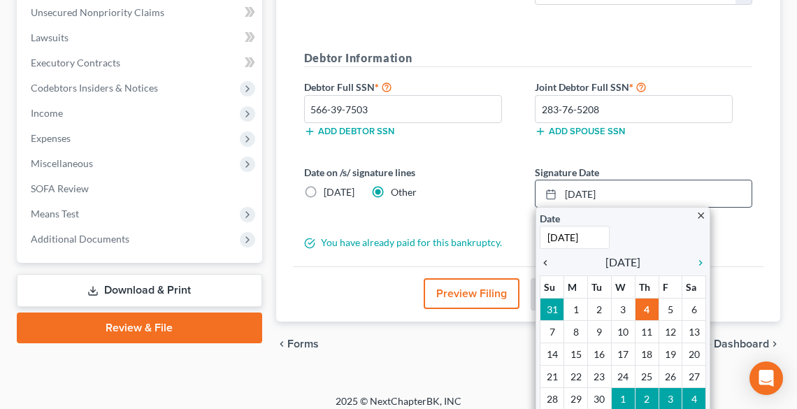
click at [540, 259] on icon "chevron_left" at bounding box center [549, 262] width 18 height 11
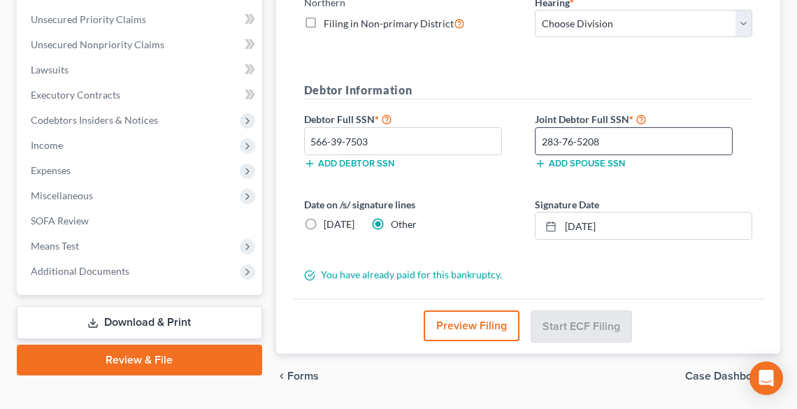
scroll to position [269, 0]
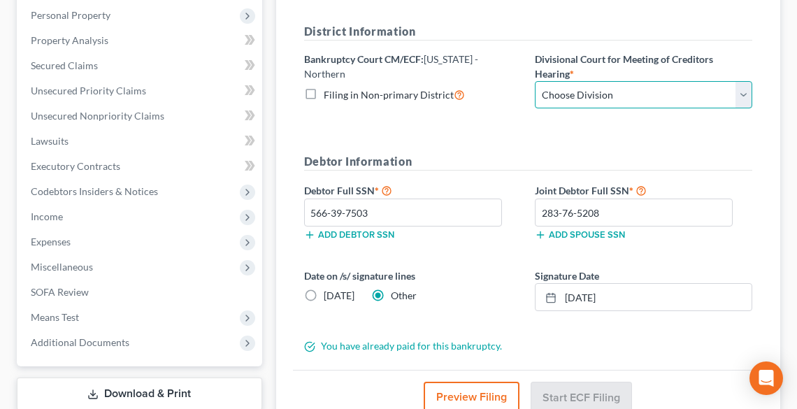
click at [607, 92] on select "Choose Division Akron [GEOGRAPHIC_DATA] [GEOGRAPHIC_DATA] [GEOGRAPHIC_DATA] [GE…" at bounding box center [644, 95] width 218 height 28
click at [535, 81] on select "Choose Division Akron [GEOGRAPHIC_DATA] [GEOGRAPHIC_DATA] [GEOGRAPHIC_DATA] [GE…" at bounding box center [644, 95] width 218 height 28
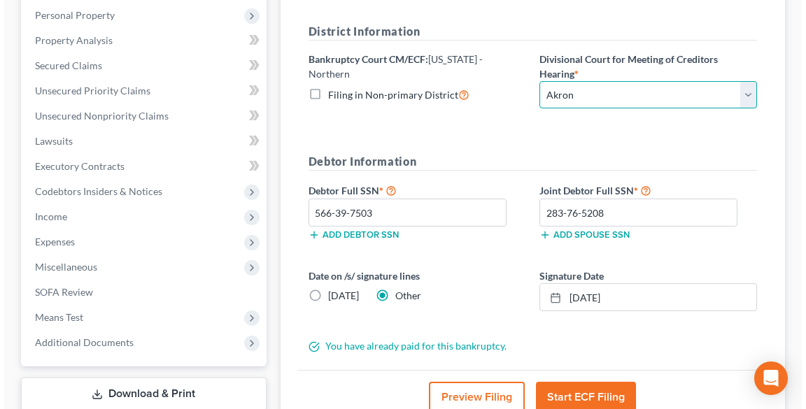
scroll to position [379, 0]
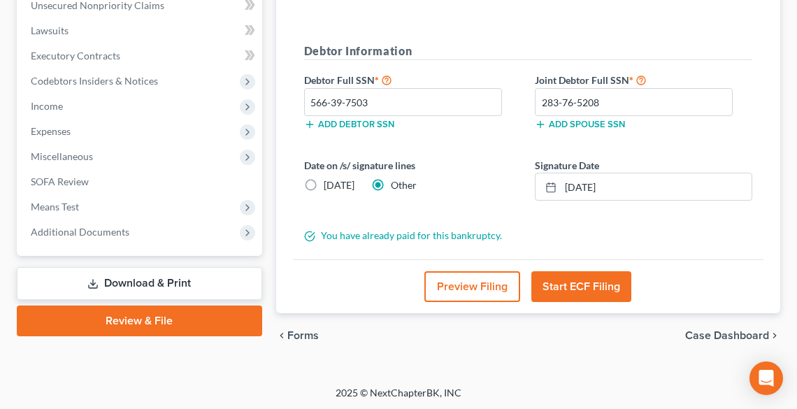
click at [595, 283] on button "Start ECF Filing" at bounding box center [582, 286] width 100 height 31
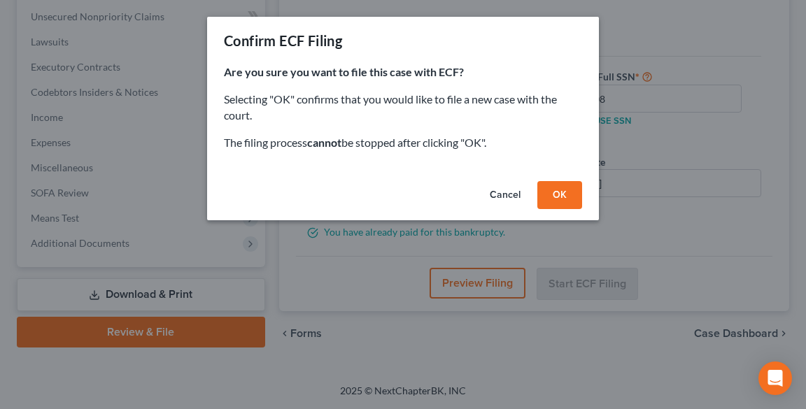
click at [571, 193] on button "OK" at bounding box center [559, 195] width 45 height 28
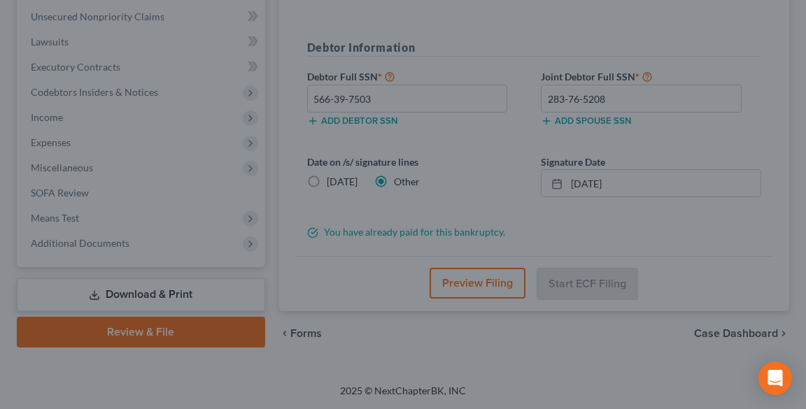
scroll to position [358, 0]
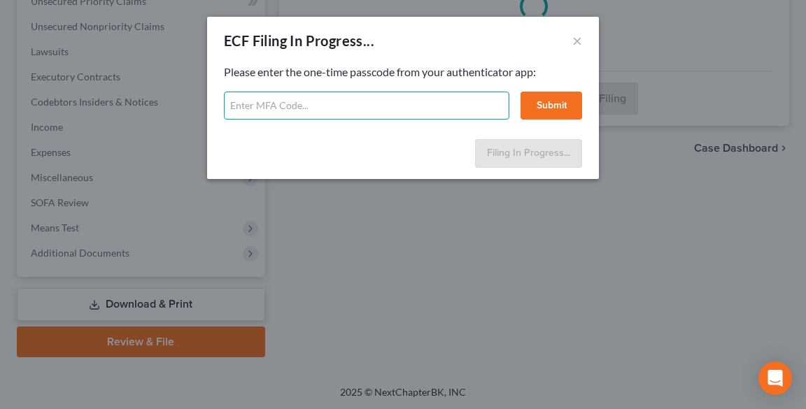
click at [360, 115] on input "text" at bounding box center [366, 106] width 285 height 28
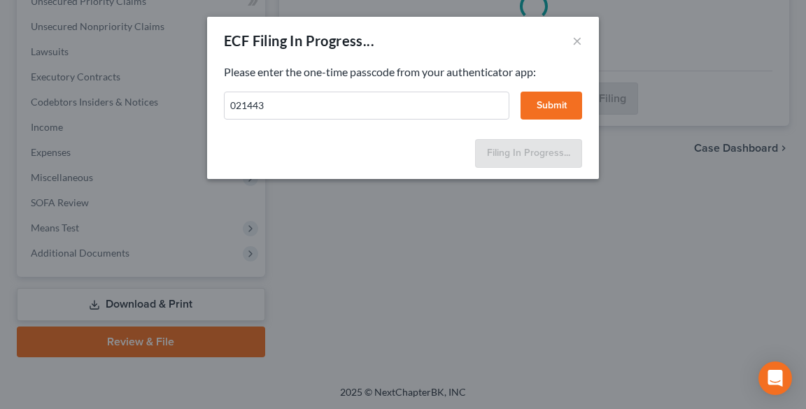
click at [535, 110] on button "Submit" at bounding box center [551, 106] width 62 height 28
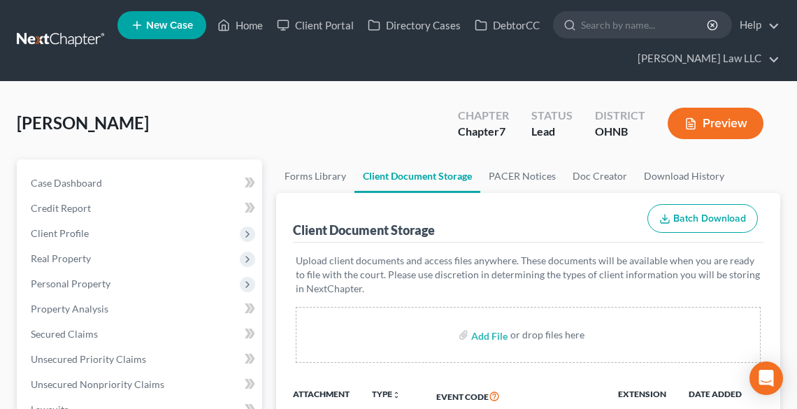
select select "20"
select select "16"
click at [241, 17] on link "Home" at bounding box center [240, 25] width 59 height 25
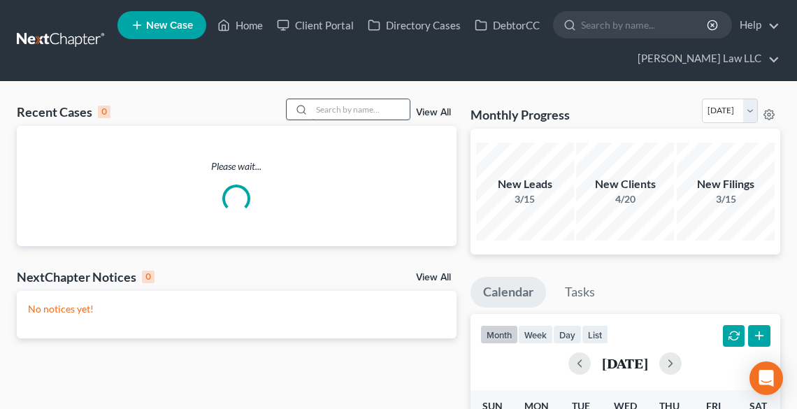
click at [339, 111] on input "search" at bounding box center [361, 109] width 98 height 20
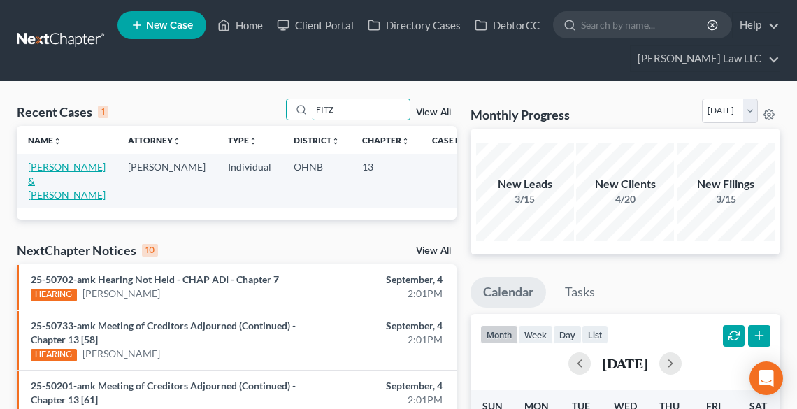
type input "FITZ"
click at [44, 185] on link "[PERSON_NAME] & [PERSON_NAME]" at bounding box center [67, 181] width 78 height 40
select select "10"
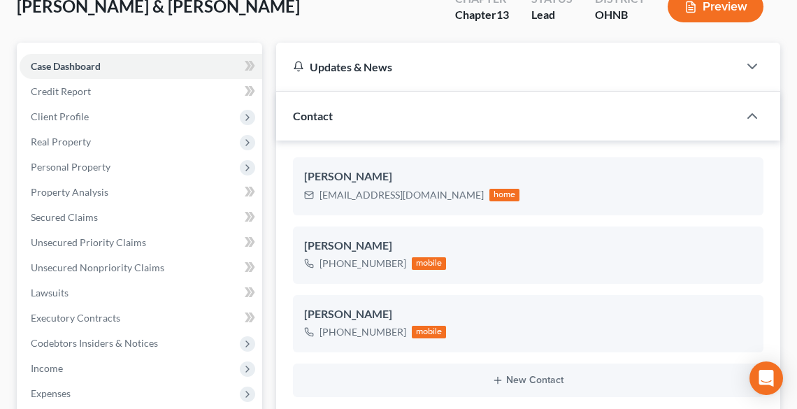
scroll to position [168, 0]
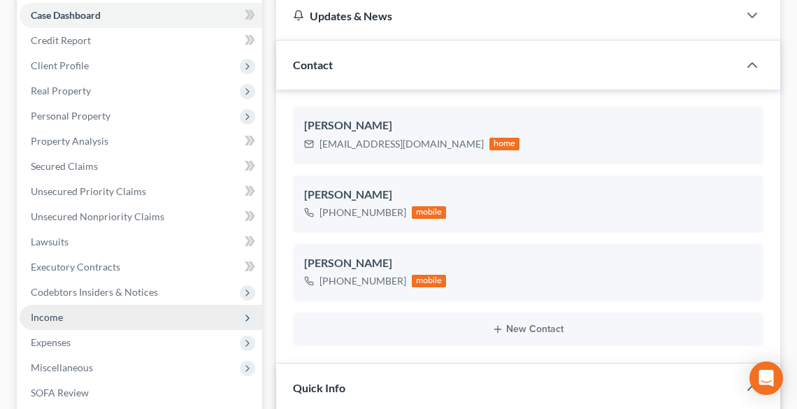
click at [59, 313] on span "Income" at bounding box center [47, 317] width 32 height 12
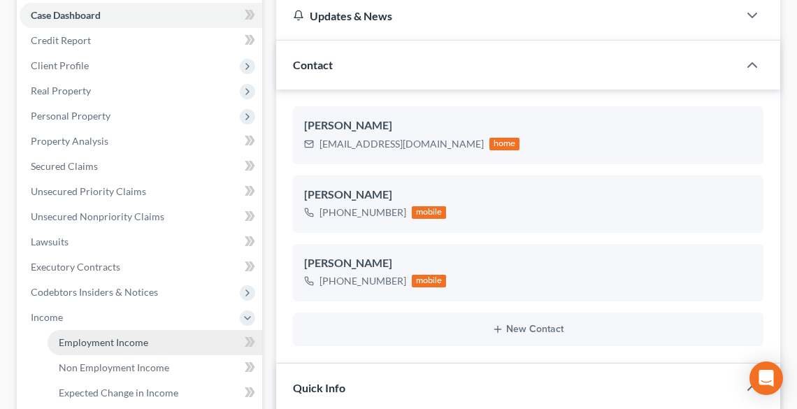
click at [78, 341] on span "Employment Income" at bounding box center [104, 342] width 90 height 12
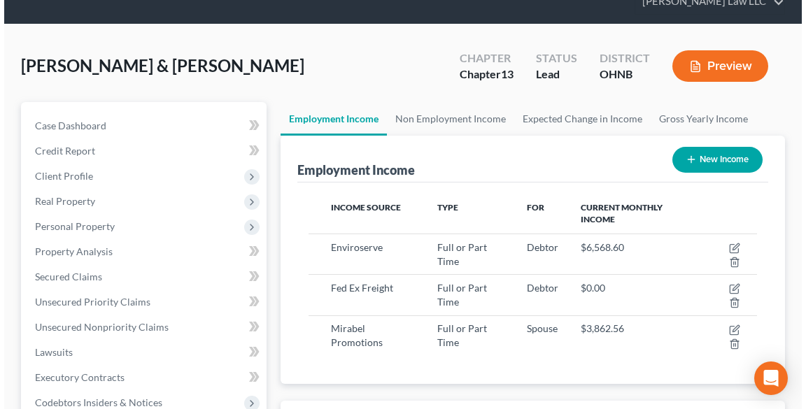
scroll to position [168, 0]
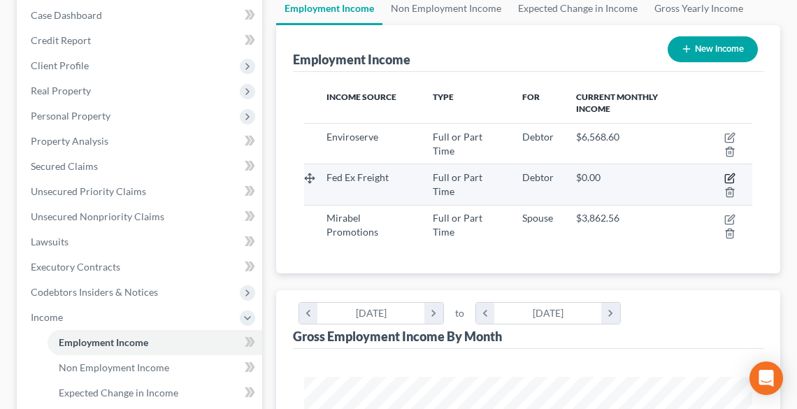
click at [726, 176] on icon "button" at bounding box center [730, 178] width 11 height 11
select select "0"
select select "1"
select select "3"
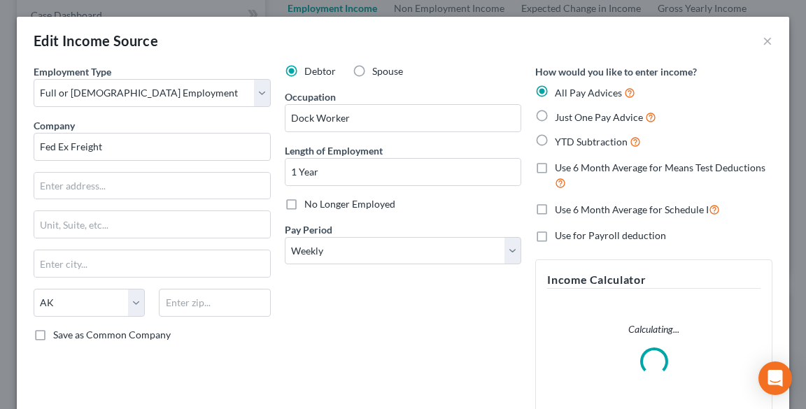
scroll to position [227, 481]
drag, startPoint x: 129, startPoint y: 150, endPoint x: 31, endPoint y: 141, distance: 98.4
click at [31, 141] on div "Employment Type * Select Full or Part Time Employment Self Employment Company *…" at bounding box center [152, 248] width 251 height 368
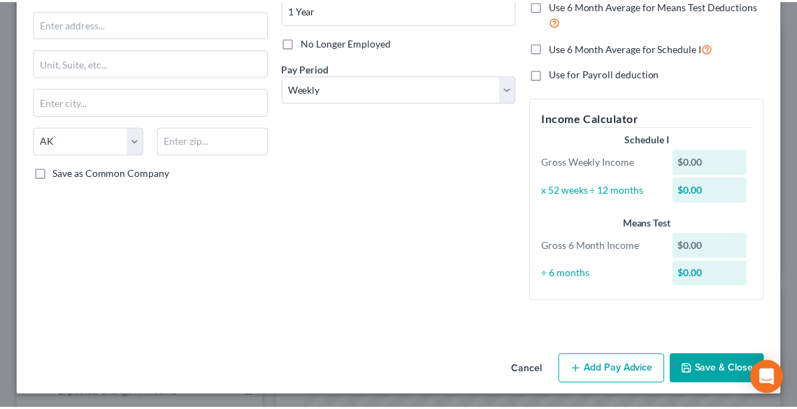
scroll to position [164, 0]
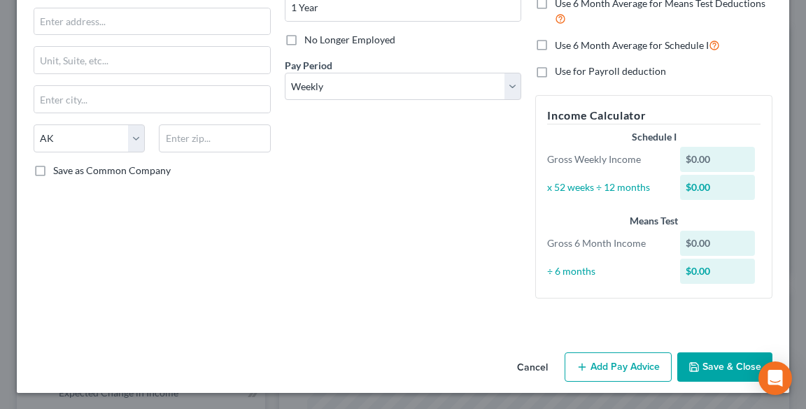
click at [703, 364] on button "Save & Close" at bounding box center [724, 367] width 95 height 29
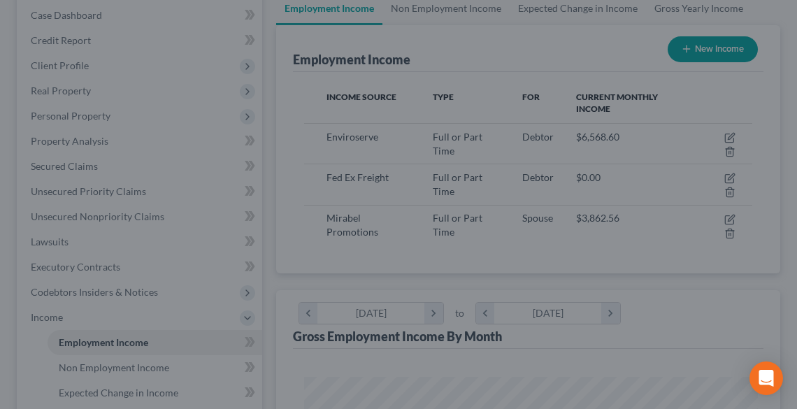
scroll to position [699217, 698964]
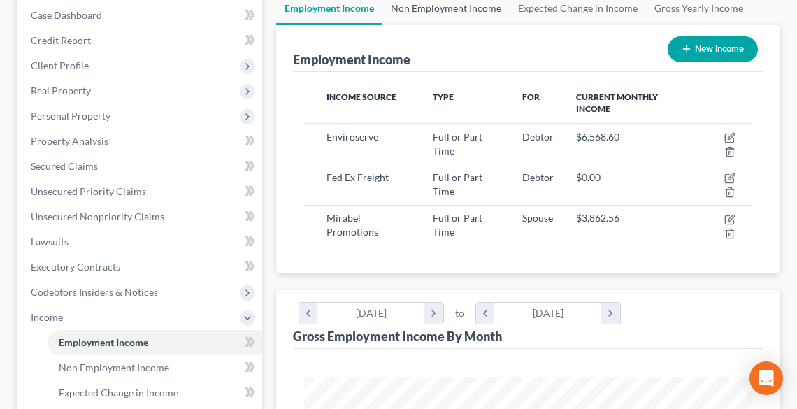
click at [420, 8] on link "Non Employment Income" at bounding box center [446, 9] width 127 height 34
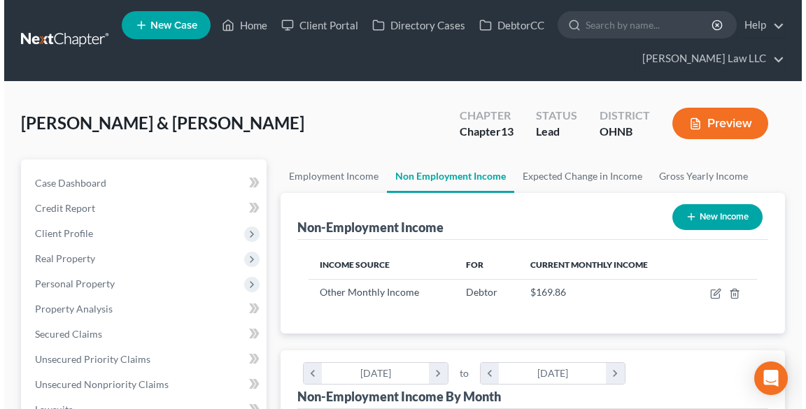
scroll to position [224, 476]
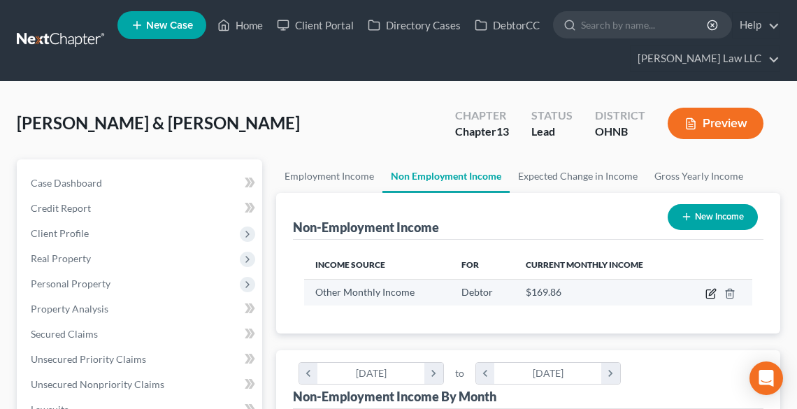
click at [708, 293] on icon "button" at bounding box center [711, 293] width 11 height 11
select select "13"
select select "0"
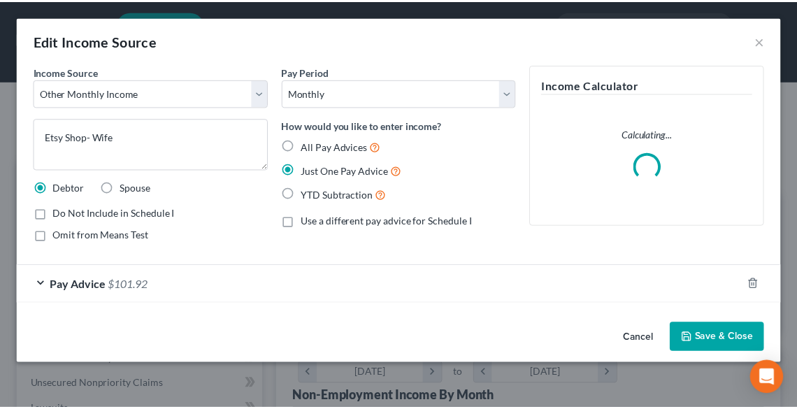
scroll to position [227, 481]
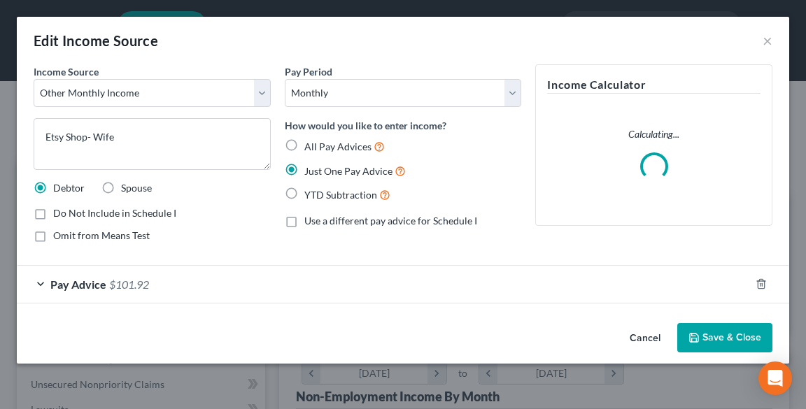
click at [121, 185] on label "Spouse" at bounding box center [136, 188] width 31 height 14
click at [127, 185] on input "Spouse" at bounding box center [131, 185] width 9 height 9
radio input "true"
click at [716, 336] on button "Save & Close" at bounding box center [724, 337] width 95 height 29
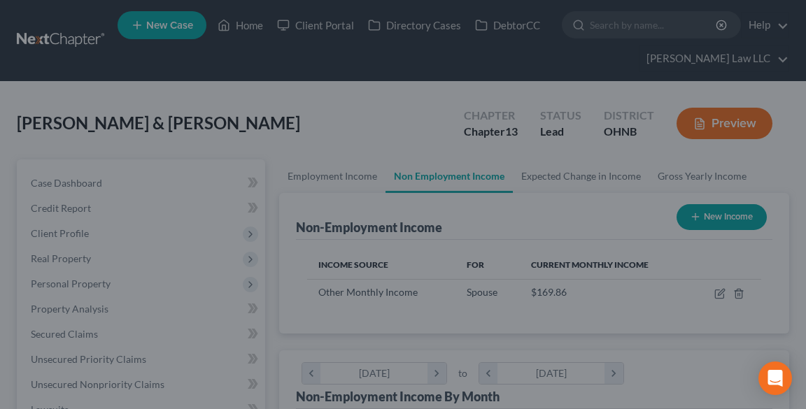
scroll to position [699217, 698964]
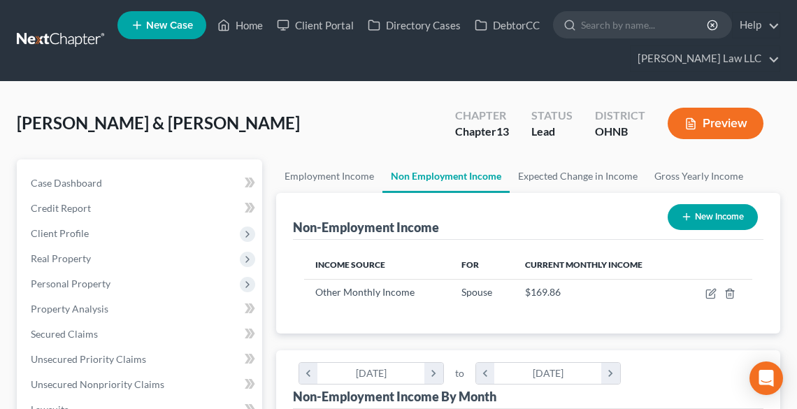
click at [708, 217] on button "New Income" at bounding box center [713, 217] width 90 height 26
select select "0"
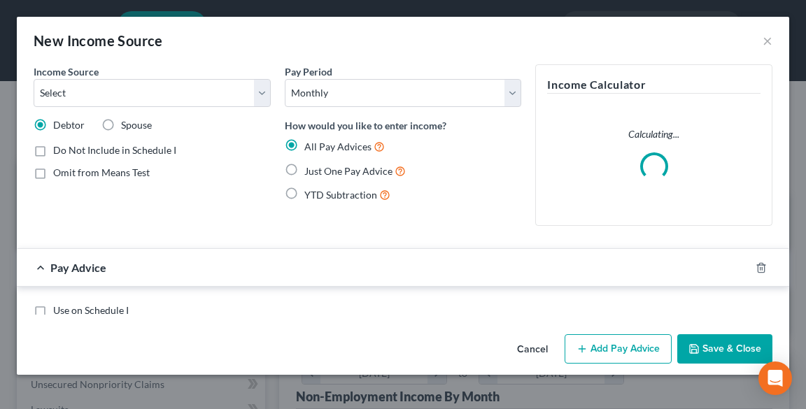
scroll to position [227, 481]
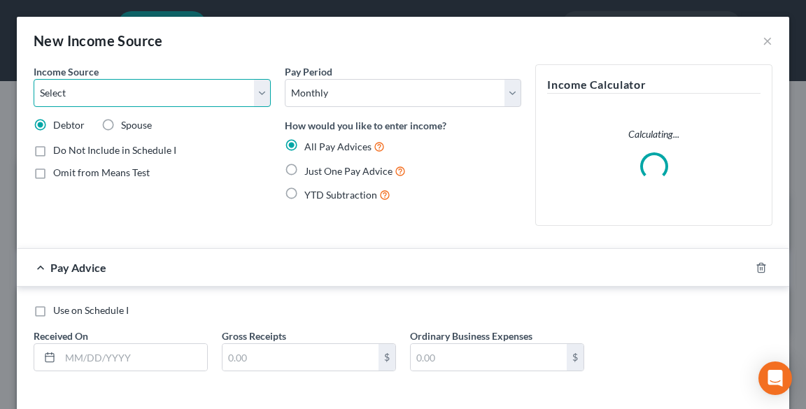
click at [193, 96] on select "Select Unemployment Disability (from employer) Pension Retirement Social Securi…" at bounding box center [152, 93] width 237 height 28
select select "13"
click at [34, 79] on select "Select Unemployment Disability (from employer) Pension Retirement Social Securi…" at bounding box center [152, 93] width 237 height 28
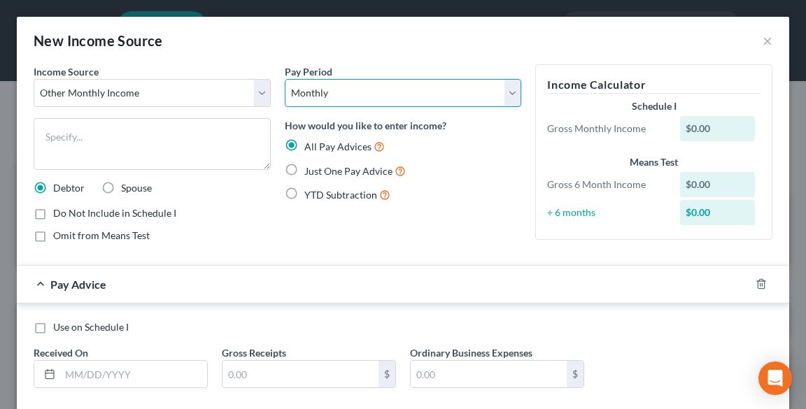
click at [322, 93] on select "Select Monthly Twice Monthly Every Other Week Weekly" at bounding box center [403, 93] width 237 height 28
select select "3"
click at [285, 79] on select "Select Monthly Twice Monthly Every Other Week Weekly" at bounding box center [403, 93] width 237 height 28
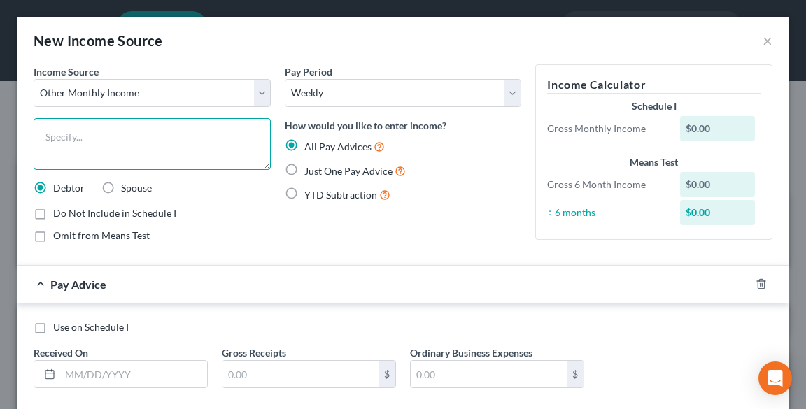
click at [104, 132] on textarea at bounding box center [152, 144] width 237 height 52
paste textarea "Fed Ex Freight"
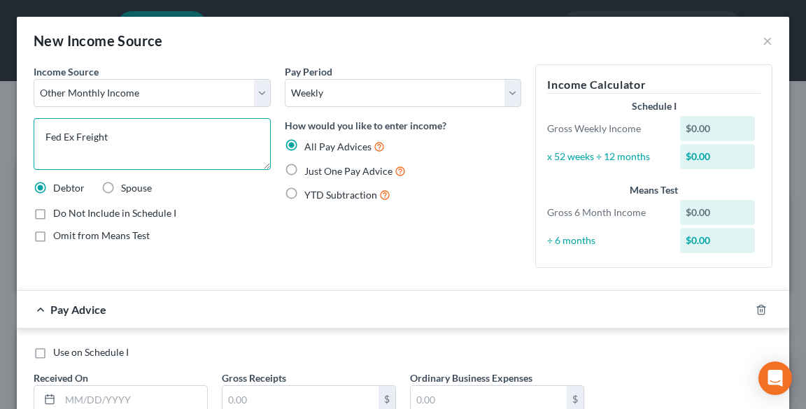
type textarea "Fed Ex Freight"
click at [316, 173] on span "Just One Pay Advice" at bounding box center [348, 171] width 88 height 12
click at [316, 172] on input "Just One Pay Advice" at bounding box center [314, 167] width 9 height 9
radio input "true"
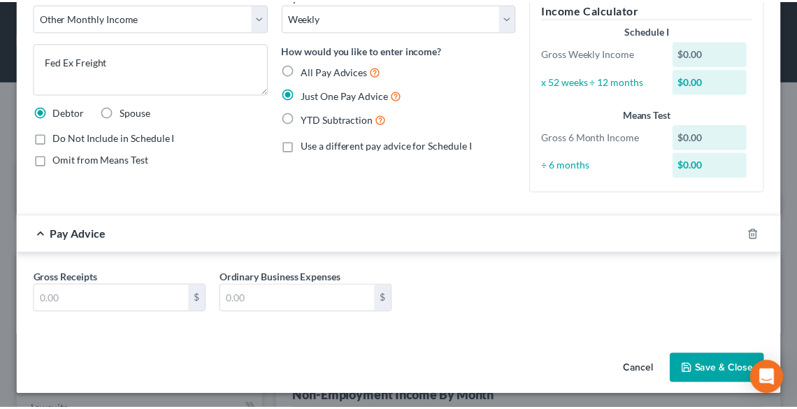
scroll to position [77, 0]
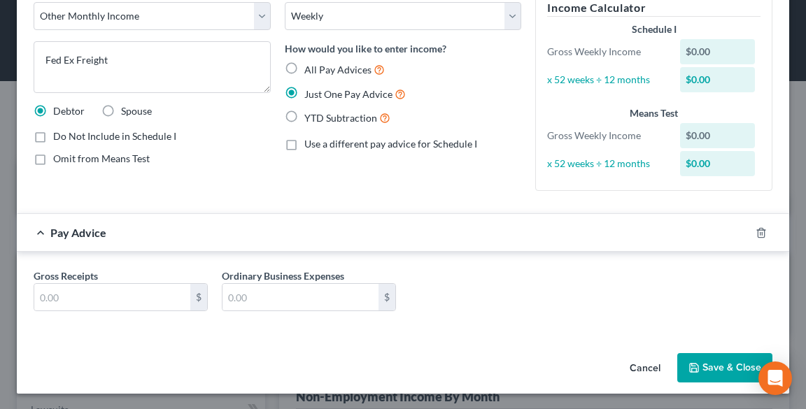
click at [716, 369] on button "Save & Close" at bounding box center [724, 367] width 95 height 29
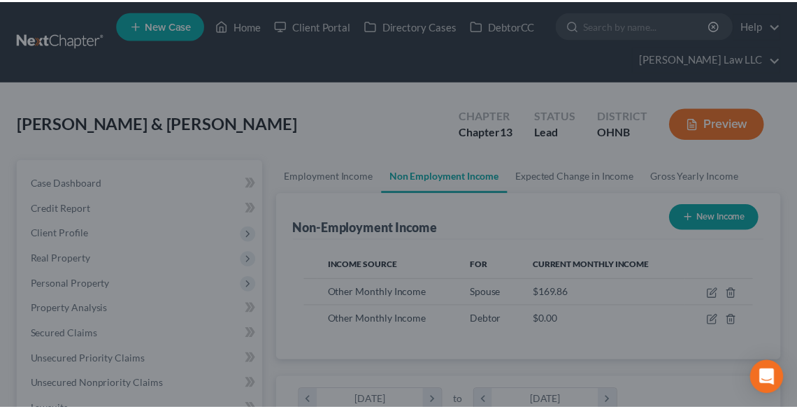
scroll to position [699217, 698964]
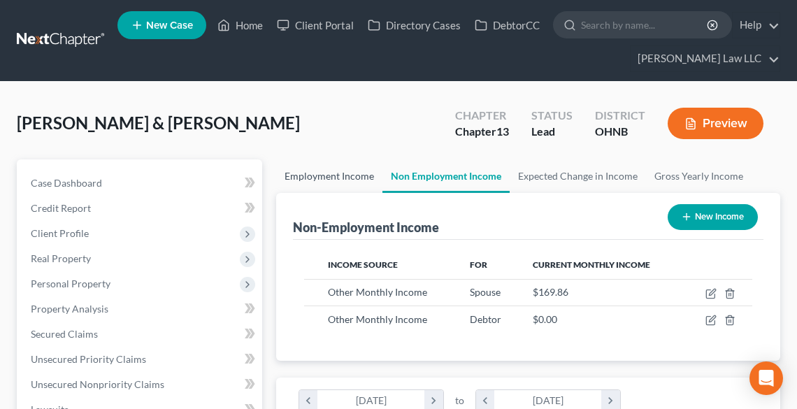
click at [327, 178] on link "Employment Income" at bounding box center [329, 176] width 106 height 34
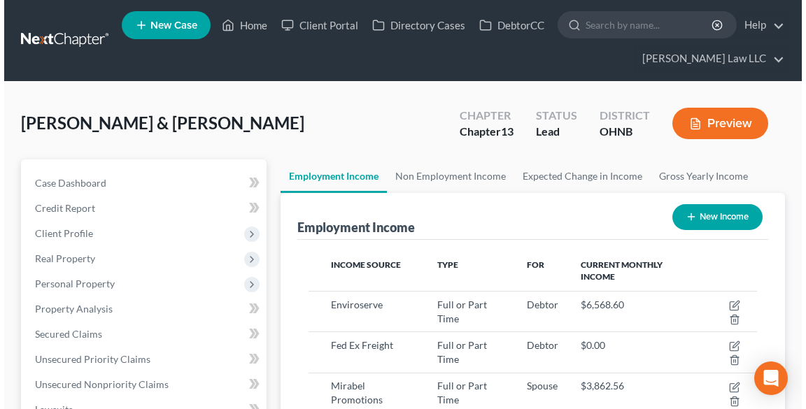
scroll to position [112, 0]
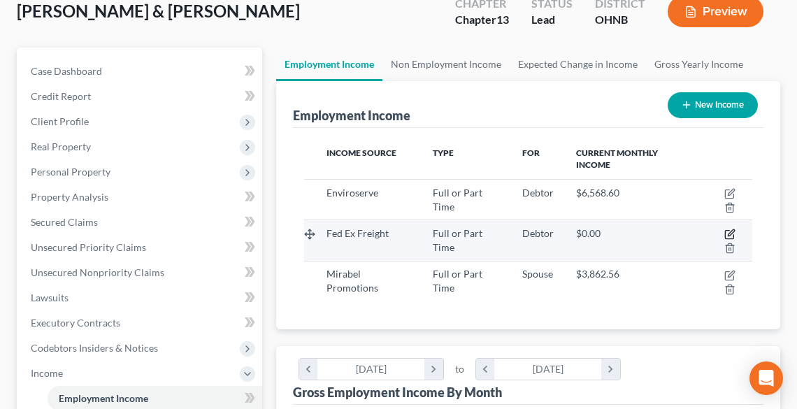
click at [734, 232] on icon "button" at bounding box center [730, 234] width 11 height 11
select select "0"
select select "1"
select select "3"
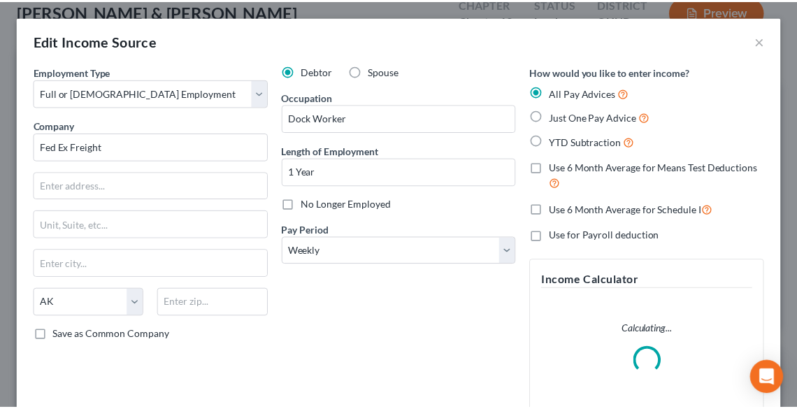
scroll to position [227, 481]
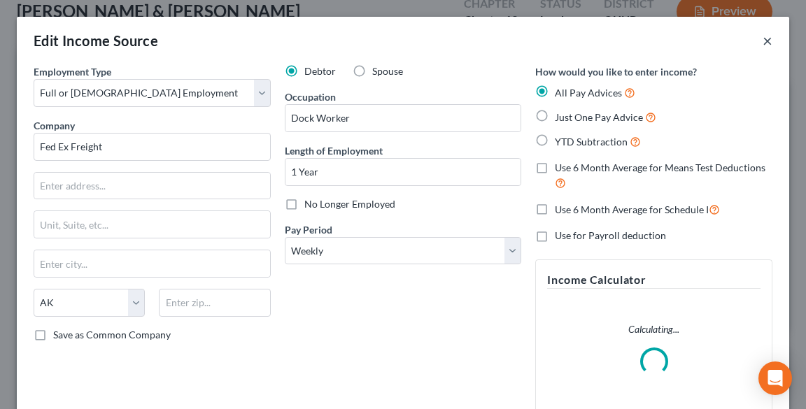
click at [762, 42] on button "×" at bounding box center [767, 40] width 10 height 17
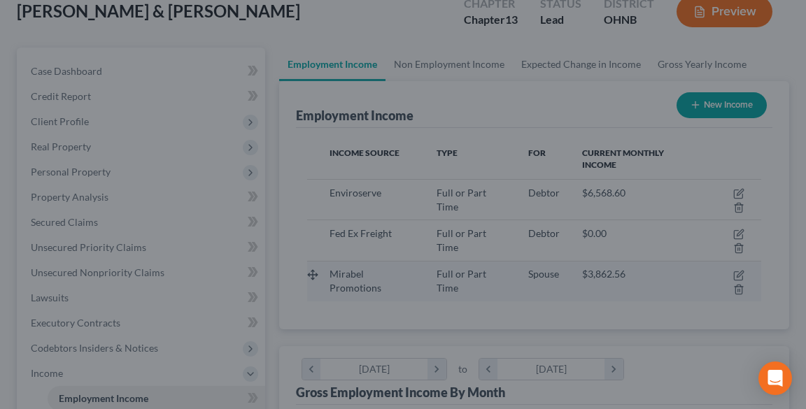
scroll to position [699217, 698964]
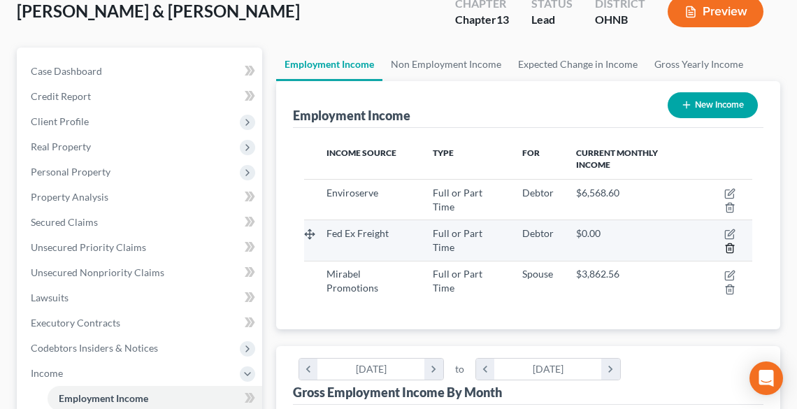
click at [731, 243] on icon "button" at bounding box center [730, 248] width 11 height 11
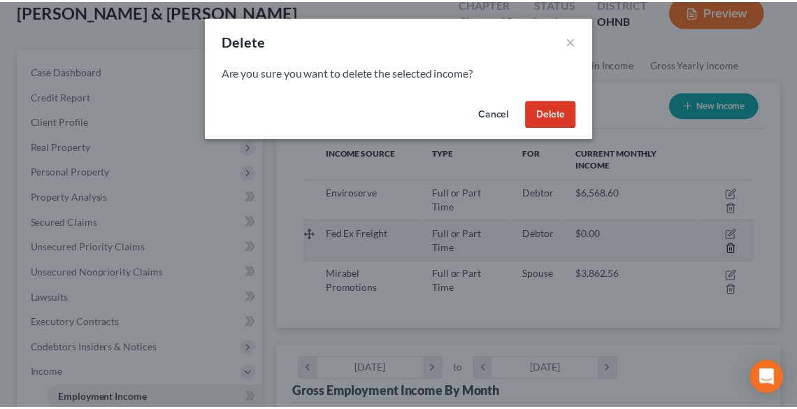
scroll to position [227, 481]
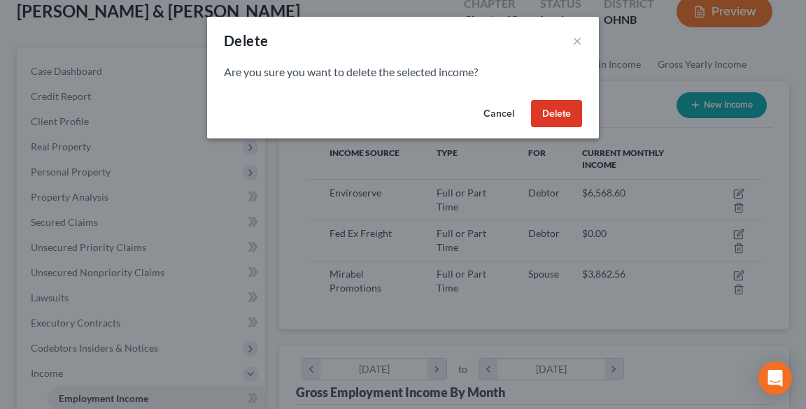
click at [557, 115] on button "Delete" at bounding box center [556, 114] width 51 height 28
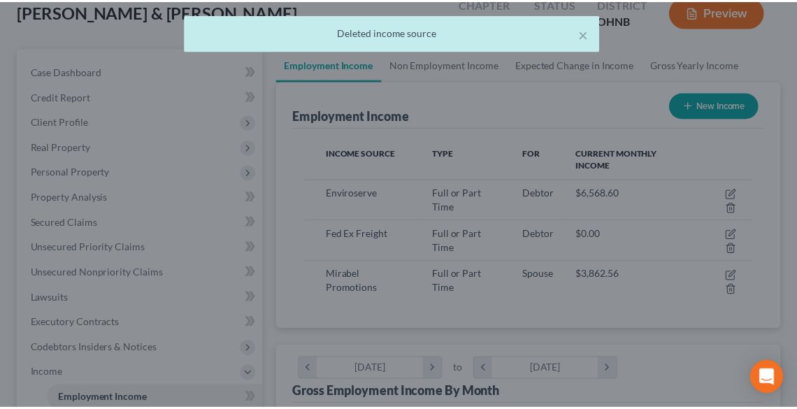
scroll to position [699217, 698964]
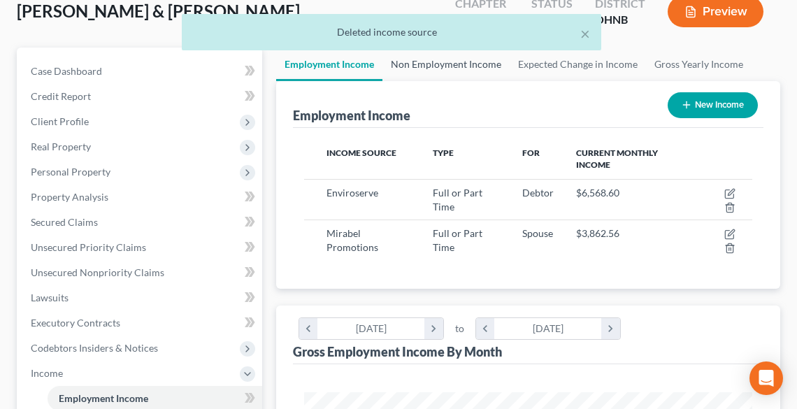
click at [421, 59] on link "Non Employment Income" at bounding box center [446, 65] width 127 height 34
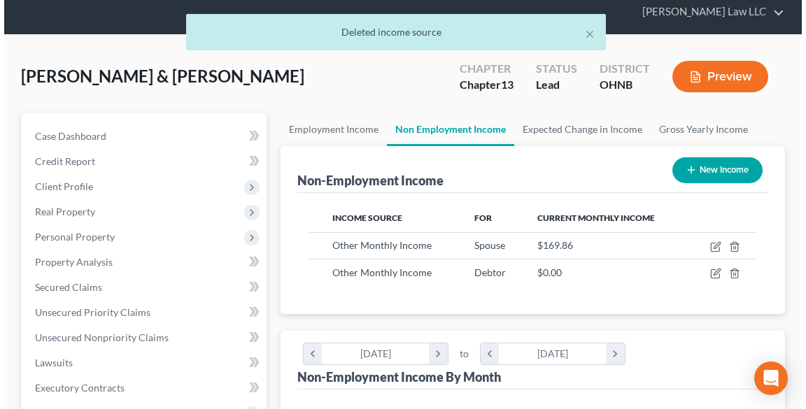
scroll to position [112, 0]
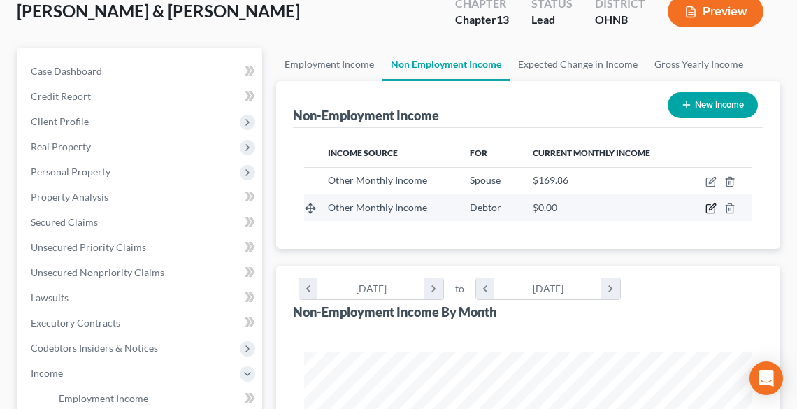
click at [712, 204] on icon "button" at bounding box center [712, 207] width 6 height 6
select select "13"
select select "3"
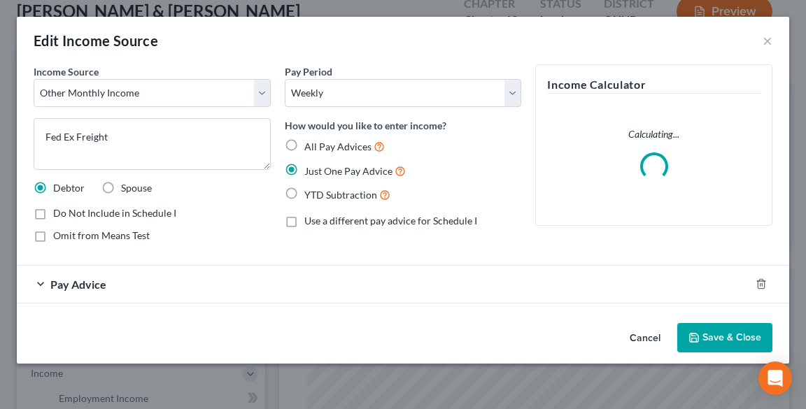
click at [71, 285] on span "Pay Advice" at bounding box center [78, 284] width 56 height 13
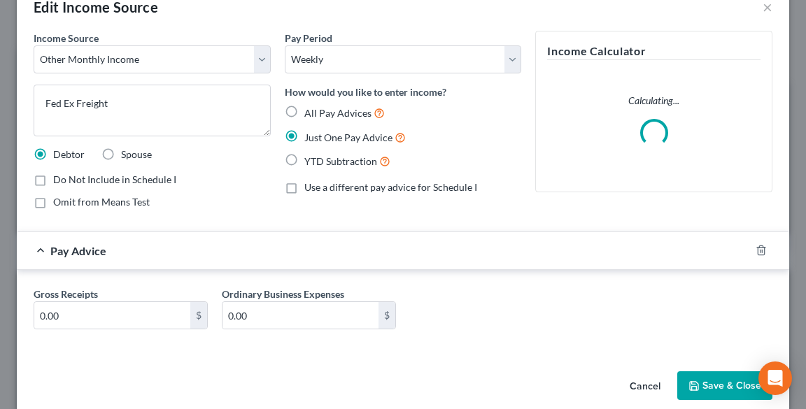
scroll to position [52, 0]
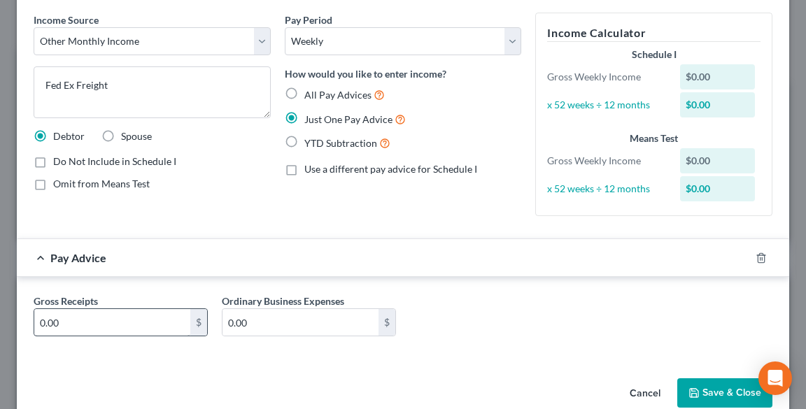
click at [79, 290] on div "Gross Receipts 0.00 $ Ordinary Business Expenses 0.00 $" at bounding box center [403, 318] width 772 height 82
click at [105, 336] on div "Gross Receipts 0.00 $ Ordinary Business Expenses 0.00 $" at bounding box center [403, 321] width 753 height 54
click at [106, 325] on input "0.00" at bounding box center [112, 322] width 156 height 27
type input "254.67"
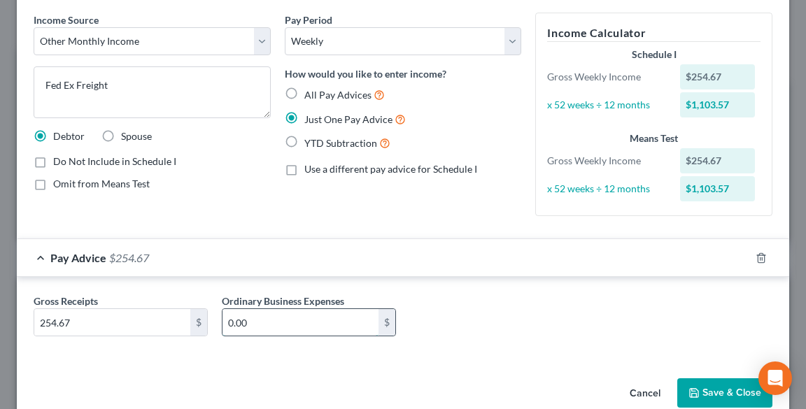
click at [280, 315] on input "0.00" at bounding box center [300, 322] width 156 height 27
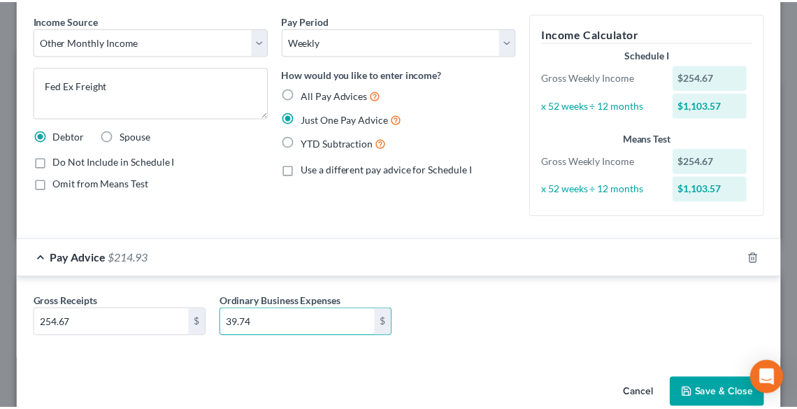
scroll to position [77, 0]
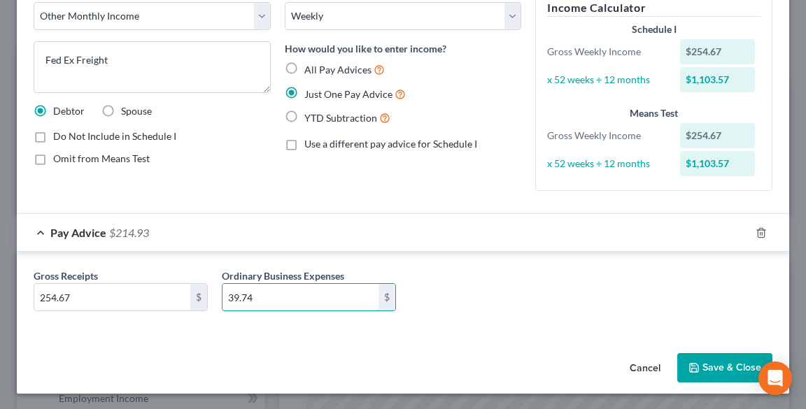
type input "39.74"
click at [717, 369] on button "Save & Close" at bounding box center [724, 367] width 95 height 29
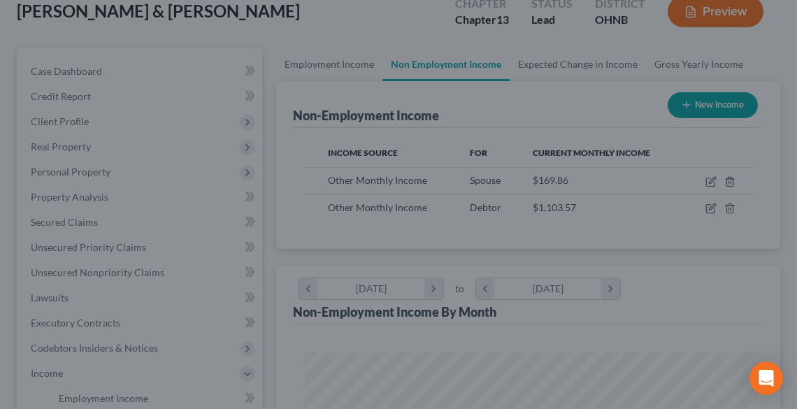
scroll to position [699217, 698964]
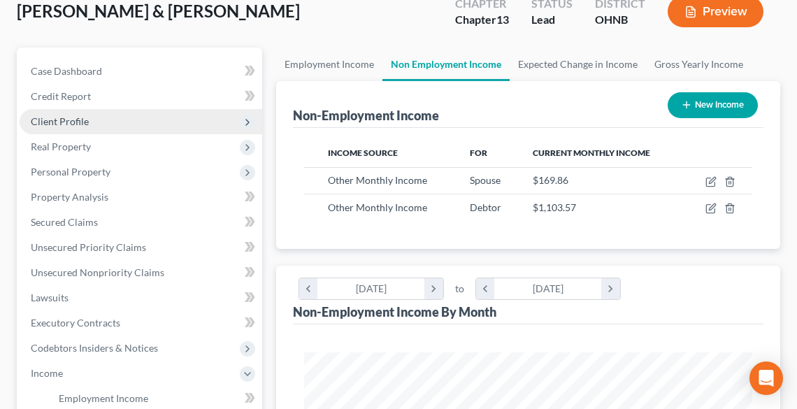
click at [64, 120] on span "Client Profile" at bounding box center [60, 121] width 58 height 12
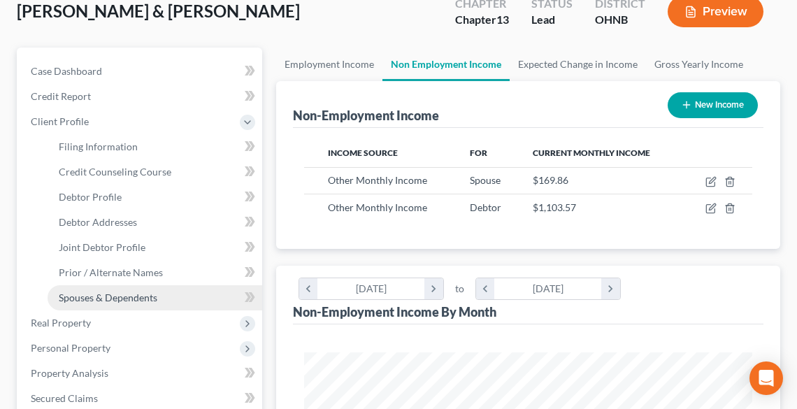
click at [137, 292] on span "Spouses & Dependents" at bounding box center [108, 298] width 99 height 12
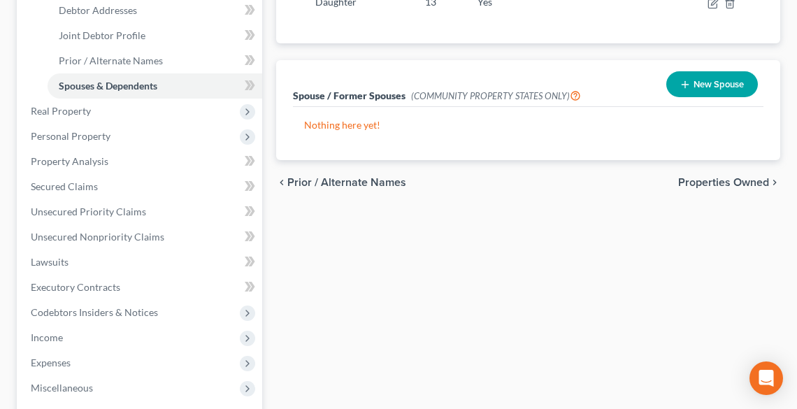
scroll to position [336, 0]
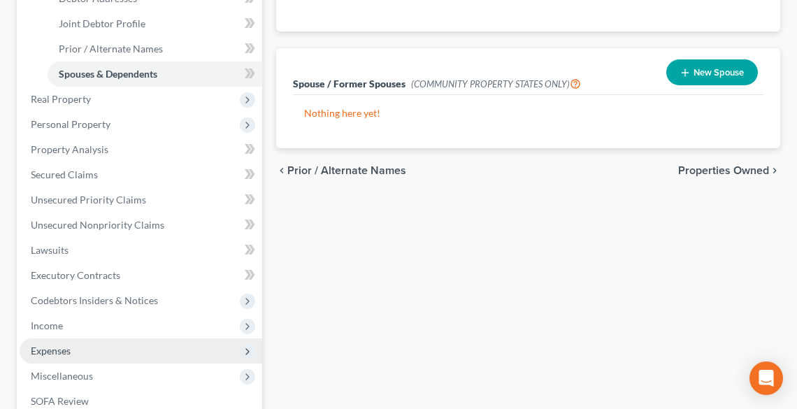
click at [75, 355] on span "Expenses" at bounding box center [141, 351] width 243 height 25
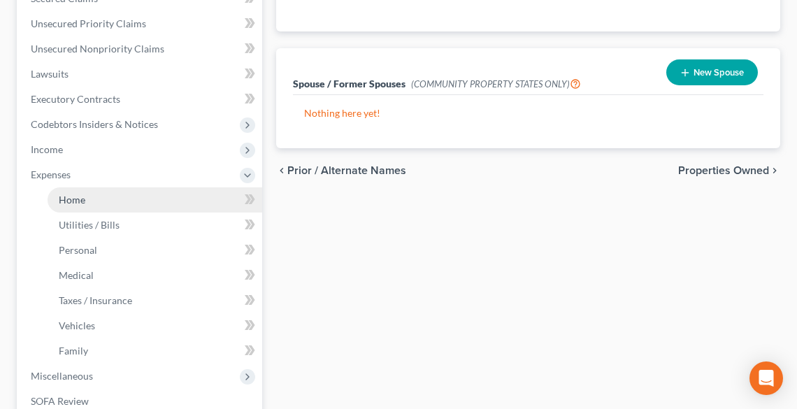
click at [78, 199] on span "Home" at bounding box center [72, 200] width 27 height 12
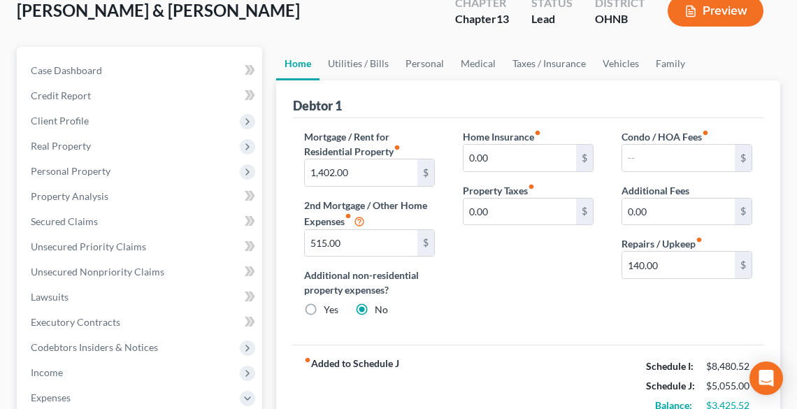
scroll to position [112, 0]
click at [692, 262] on input "140.00" at bounding box center [679, 265] width 113 height 27
type input "195.00"
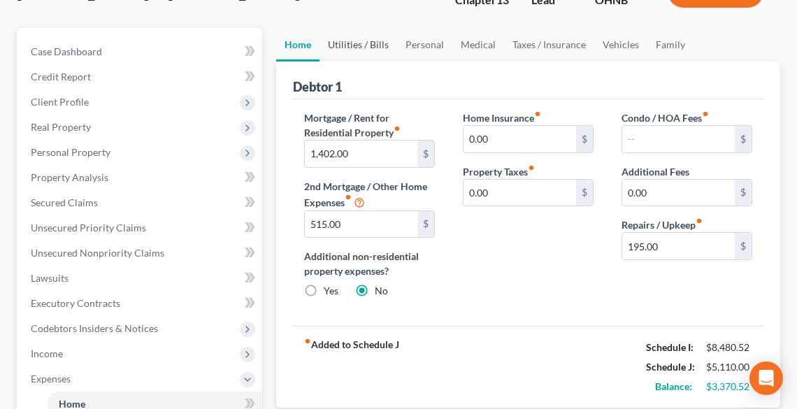
click at [376, 41] on link "Utilities / Bills" at bounding box center [359, 45] width 78 height 34
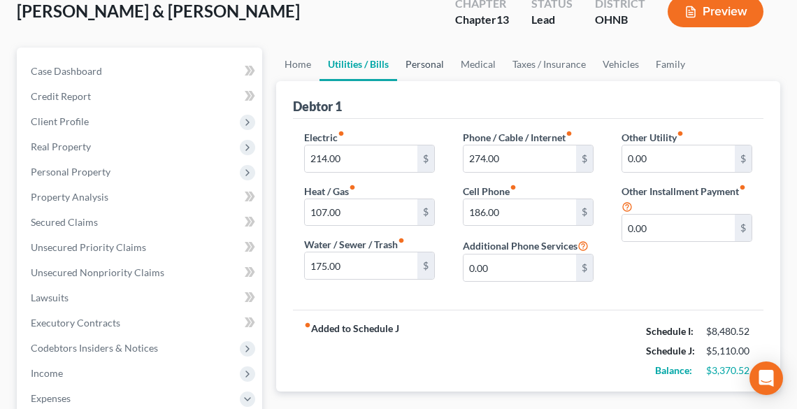
click at [432, 69] on link "Personal" at bounding box center [424, 65] width 55 height 34
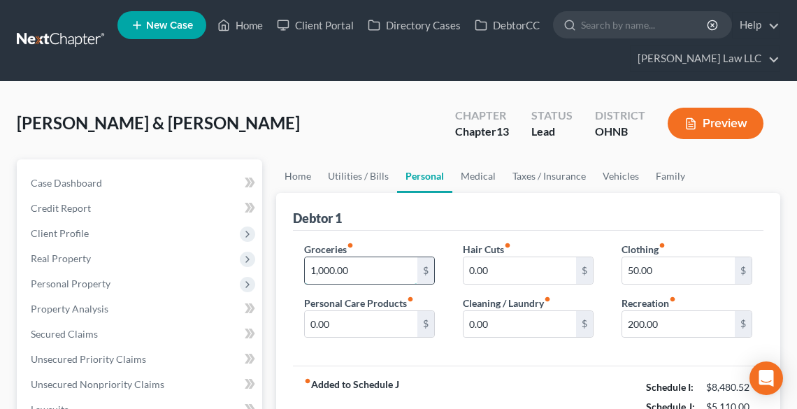
click at [382, 269] on input "1,000.00" at bounding box center [361, 270] width 113 height 27
type input "1,075.00"
click at [383, 327] on input "0.00" at bounding box center [361, 324] width 113 height 27
type input "30.00"
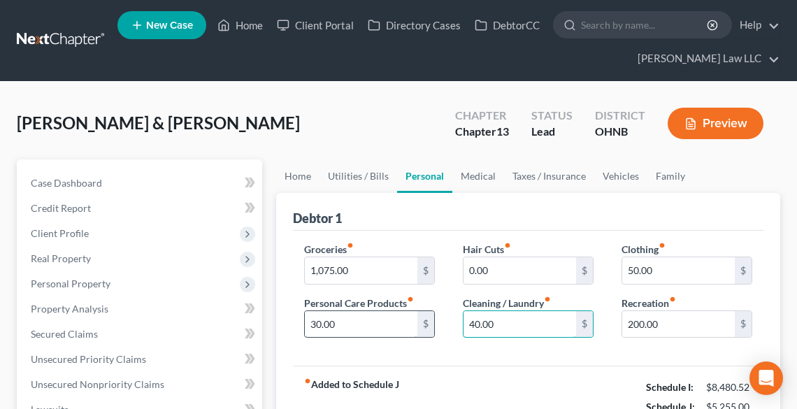
type input "40.00"
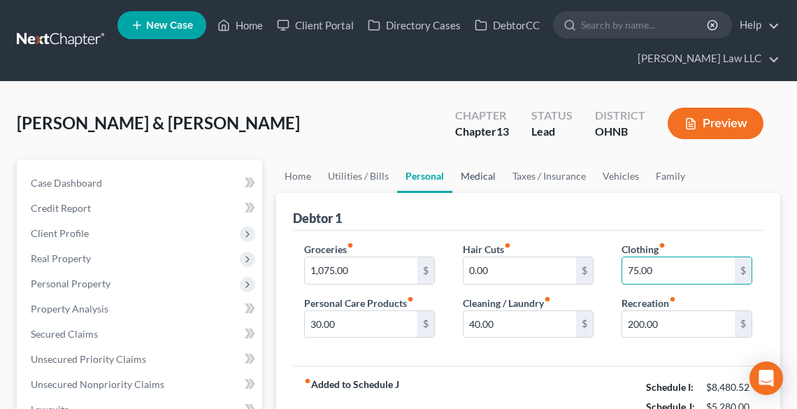
type input "75.00"
click at [481, 171] on link "Medical" at bounding box center [479, 176] width 52 height 34
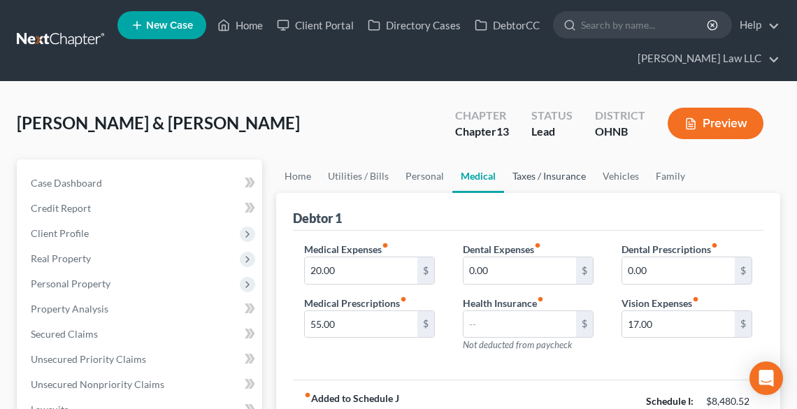
click at [554, 176] on link "Taxes / Insurance" at bounding box center [549, 176] width 90 height 34
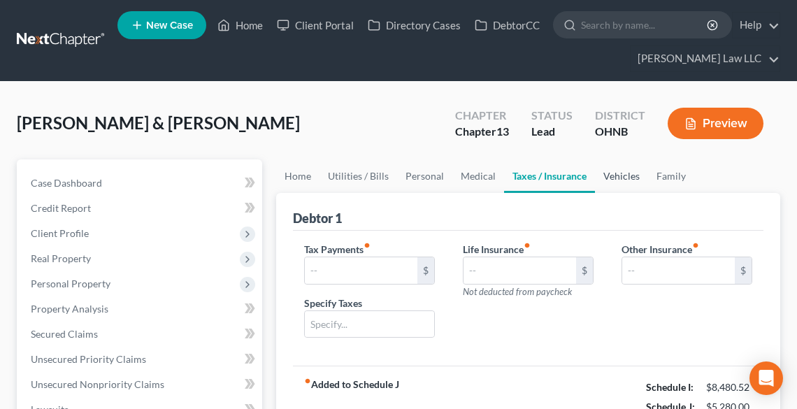
click at [616, 179] on link "Vehicles" at bounding box center [621, 176] width 53 height 34
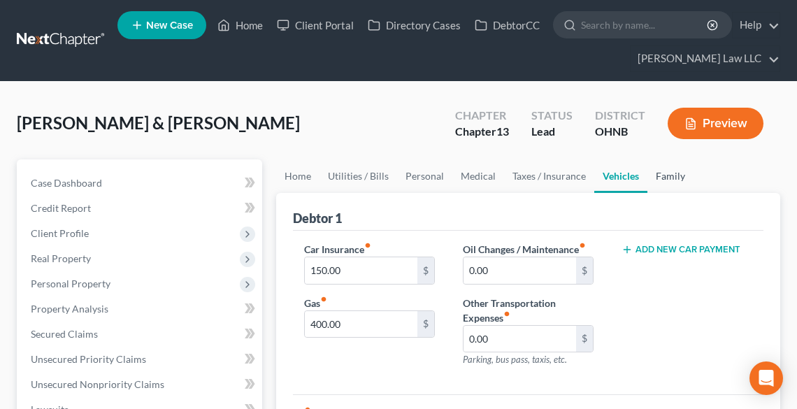
click at [672, 173] on link "Family" at bounding box center [671, 176] width 46 height 34
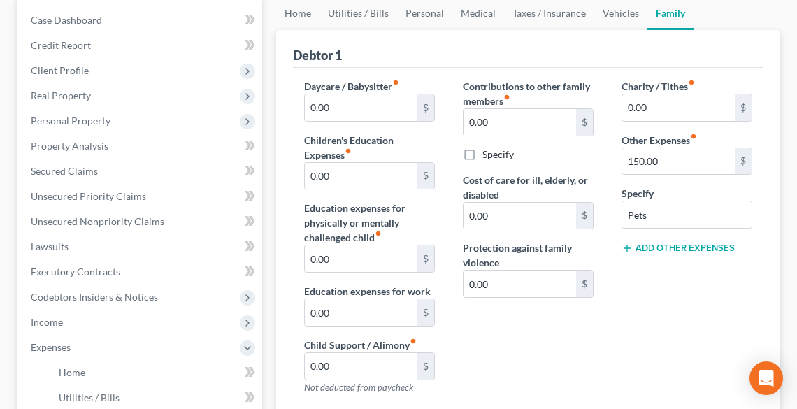
scroll to position [168, 0]
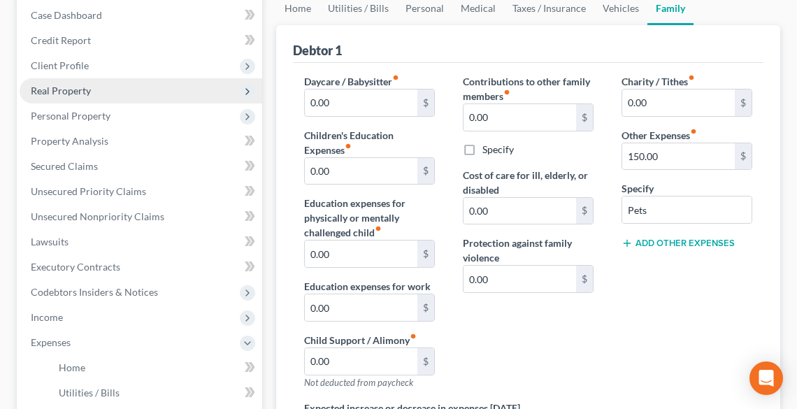
click at [70, 85] on span "Real Property" at bounding box center [61, 91] width 60 height 12
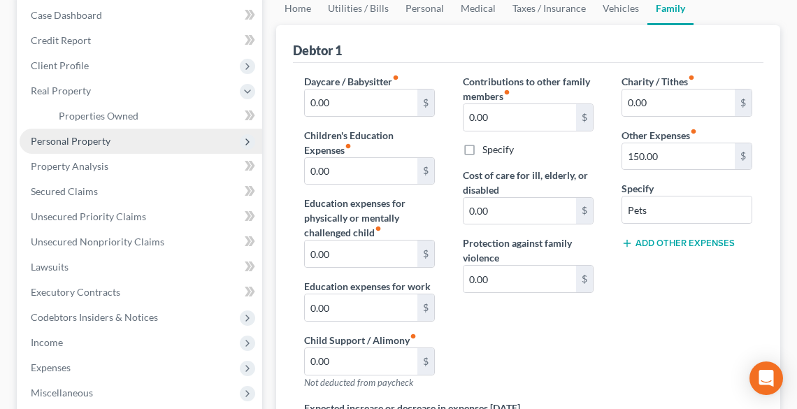
click at [78, 140] on span "Personal Property" at bounding box center [71, 141] width 80 height 12
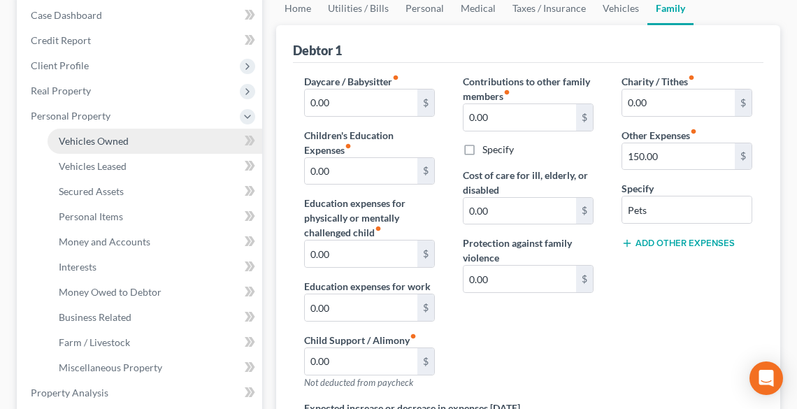
click at [93, 140] on span "Vehicles Owned" at bounding box center [94, 141] width 70 height 12
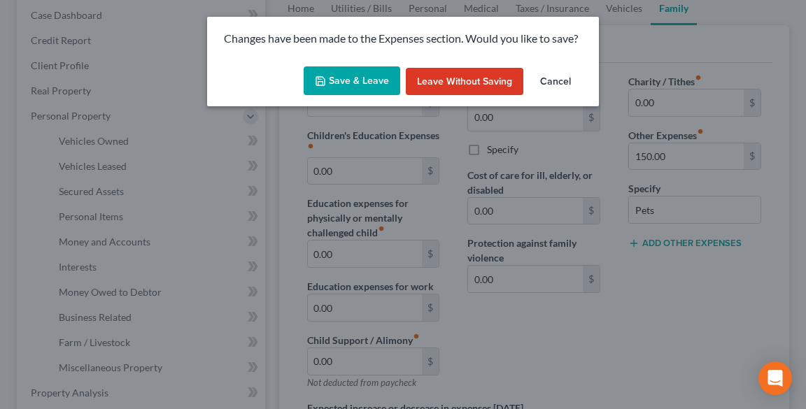
click at [344, 87] on button "Save & Leave" at bounding box center [352, 80] width 97 height 29
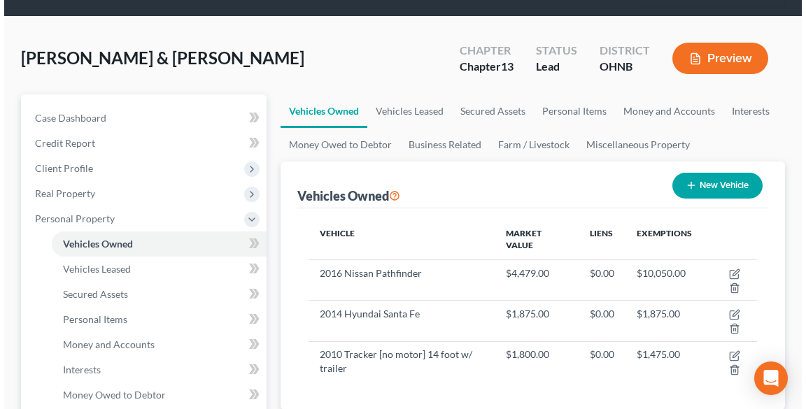
scroll to position [168, 0]
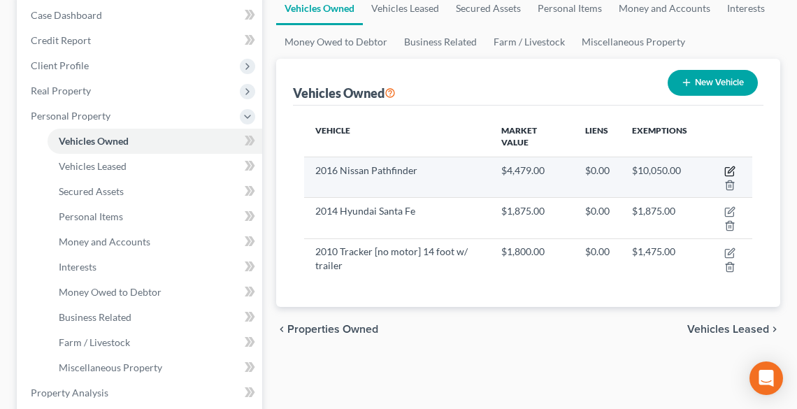
click at [730, 169] on icon "button" at bounding box center [731, 169] width 6 height 6
select select "0"
select select "10"
select select "3"
select select "2"
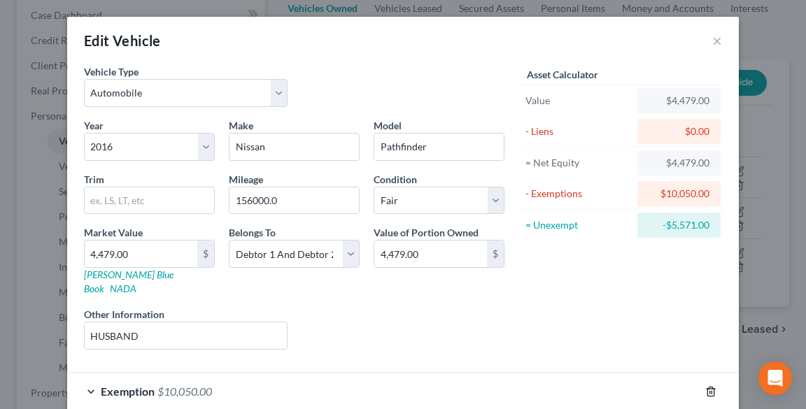
click at [708, 386] on icon "button" at bounding box center [710, 391] width 11 height 11
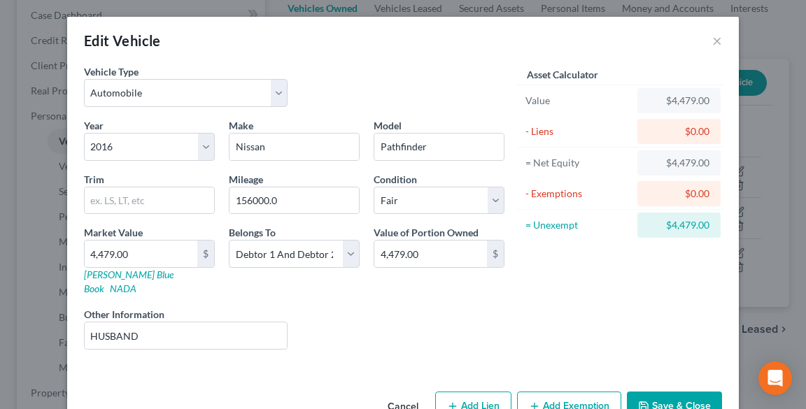
click at [550, 392] on button "Add Exemption" at bounding box center [569, 406] width 104 height 29
select select "2"
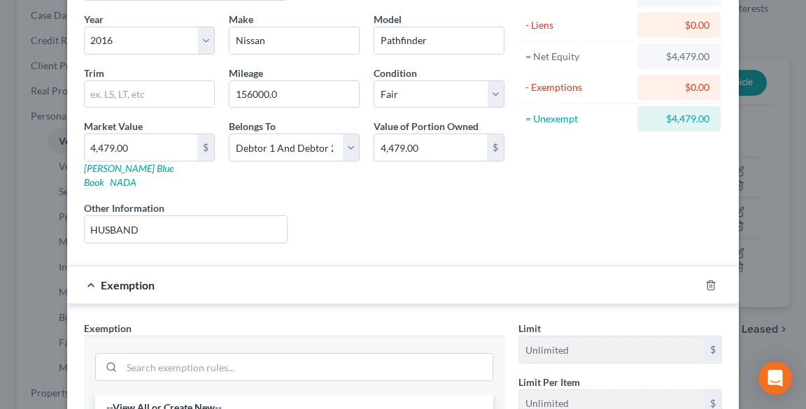
scroll to position [112, 0]
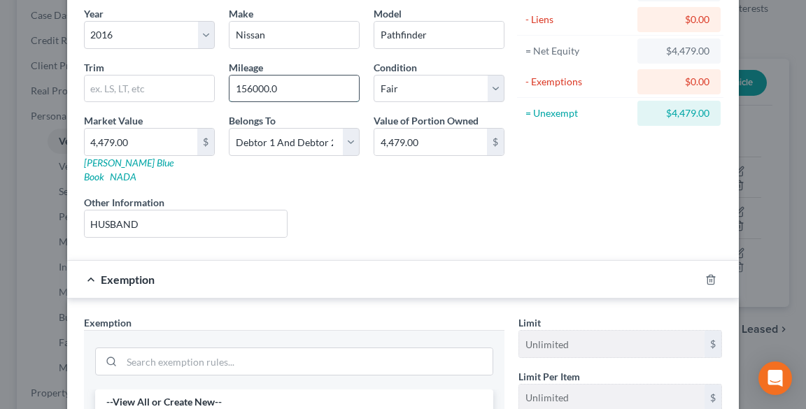
click at [301, 85] on input "156000.0" at bounding box center [293, 89] width 129 height 27
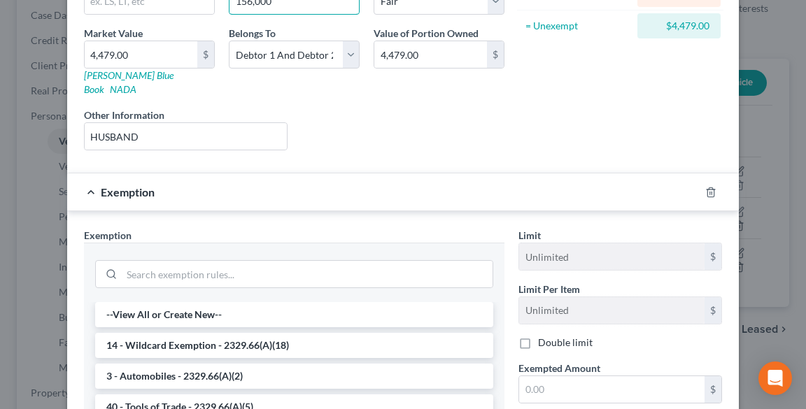
scroll to position [224, 0]
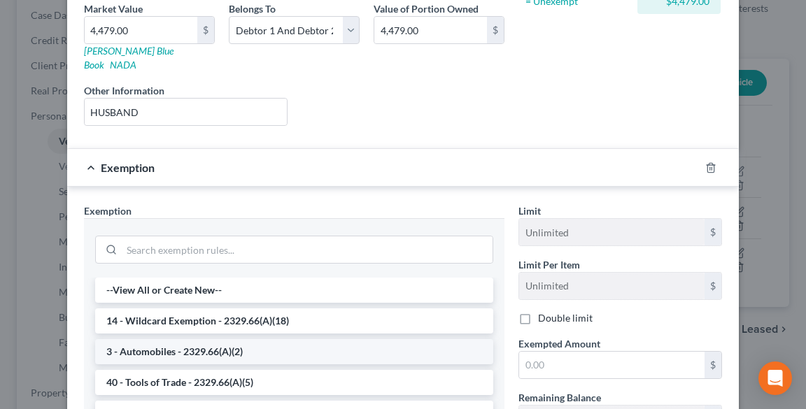
type input "156,000"
click at [199, 340] on li "3 - Automobiles - 2329.66(A)(2)" at bounding box center [294, 351] width 398 height 25
checkbox input "true"
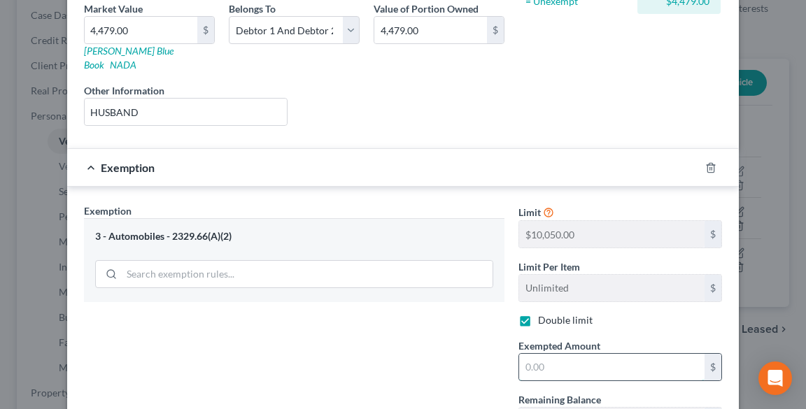
click at [594, 354] on input "text" at bounding box center [611, 367] width 185 height 27
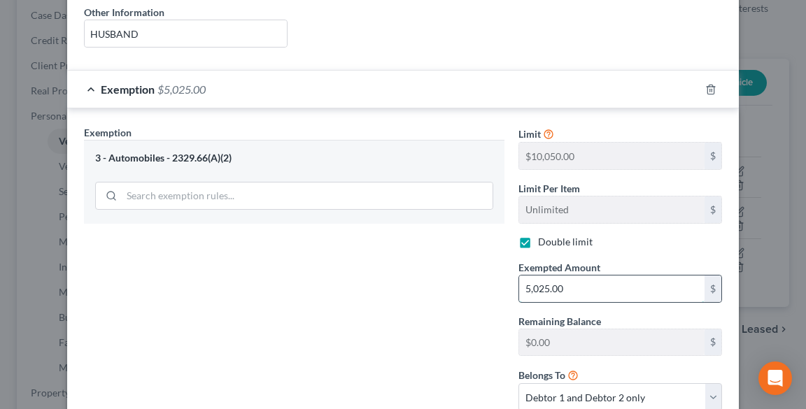
scroll to position [387, 0]
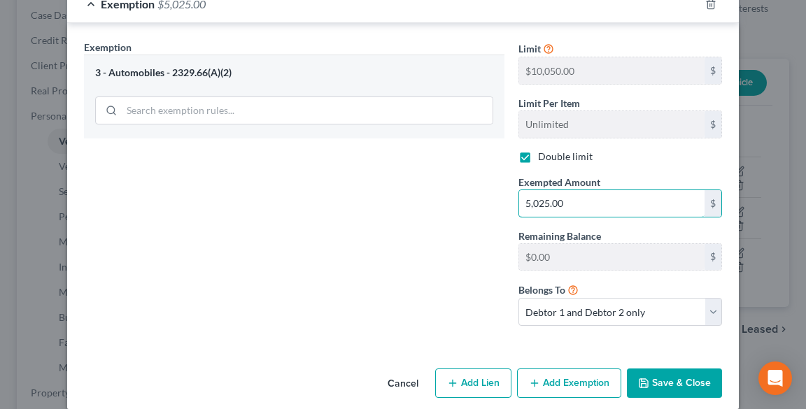
type input "5,025.00"
click at [683, 371] on button "Save & Close" at bounding box center [674, 383] width 95 height 29
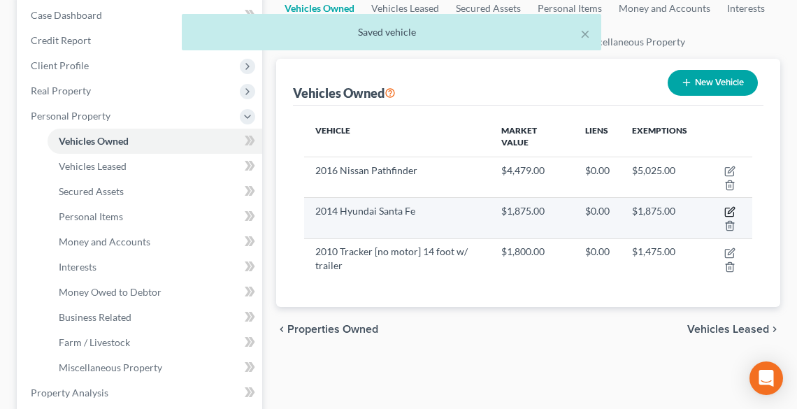
click at [728, 210] on icon "button" at bounding box center [730, 211] width 11 height 11
select select "0"
select select "12"
select select "3"
select select "2"
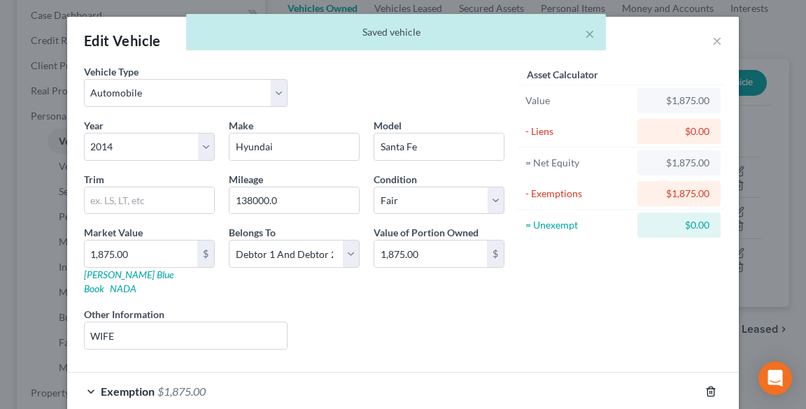
click at [706, 386] on icon "button" at bounding box center [710, 391] width 11 height 11
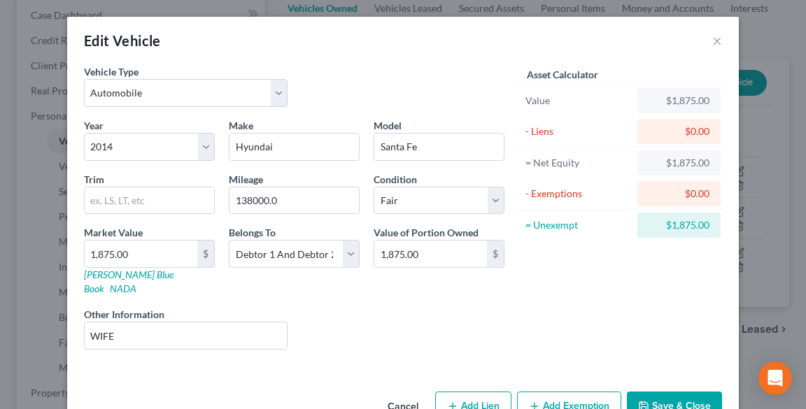
click at [560, 392] on button "Add Exemption" at bounding box center [569, 406] width 104 height 29
select select "2"
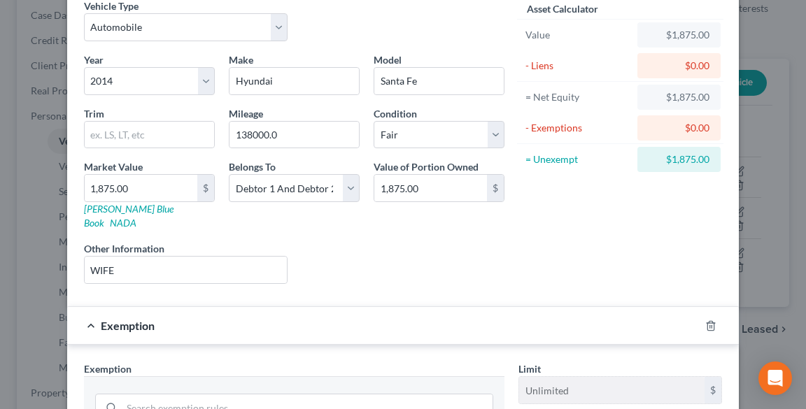
scroll to position [168, 0]
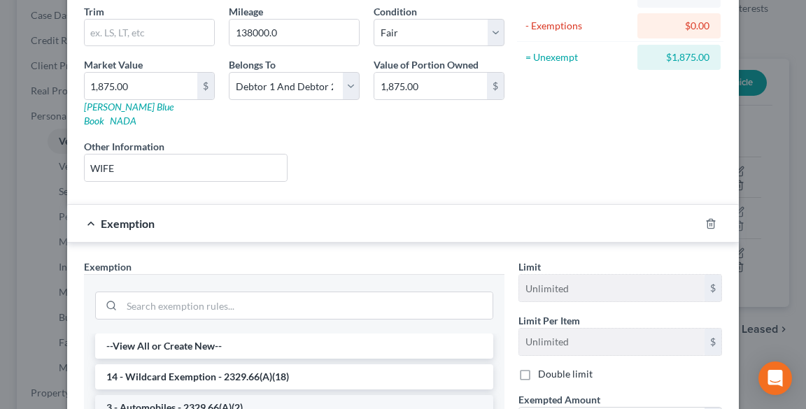
click at [252, 395] on li "3 - Automobiles - 2329.66(A)(2)" at bounding box center [294, 407] width 398 height 25
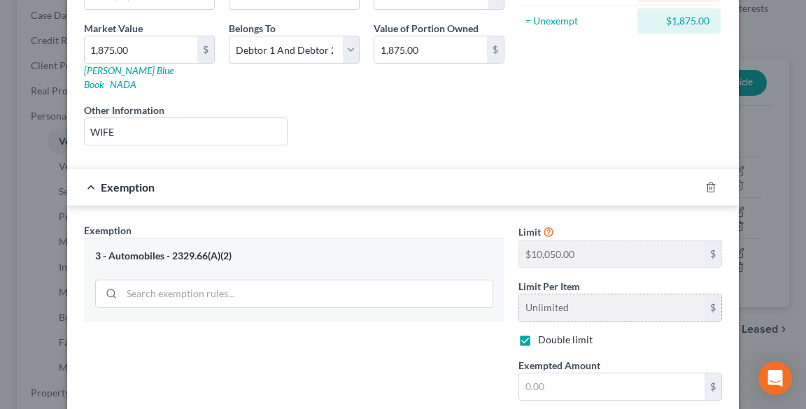
scroll to position [224, 0]
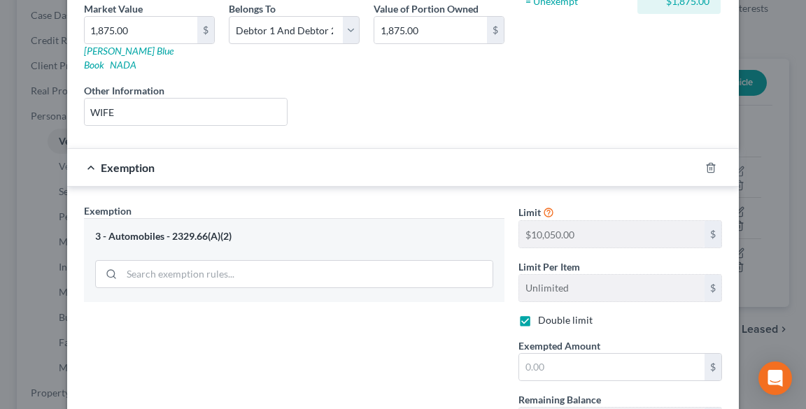
click at [538, 313] on label "Double limit" at bounding box center [565, 320] width 55 height 14
click at [543, 313] on input "Double limit" at bounding box center [547, 317] width 9 height 9
checkbox input "false"
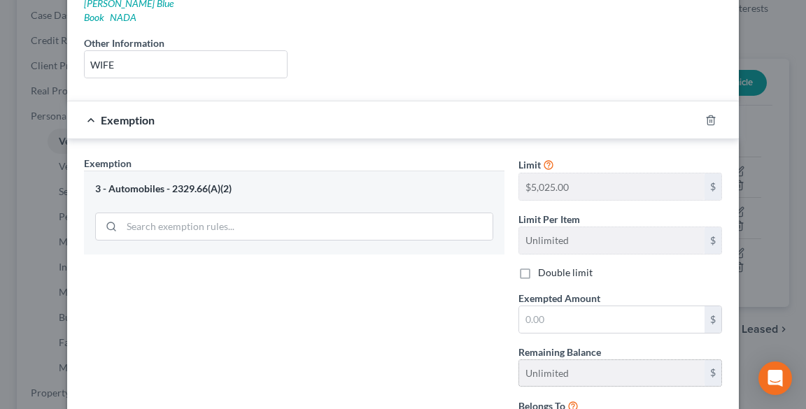
scroll to position [336, 0]
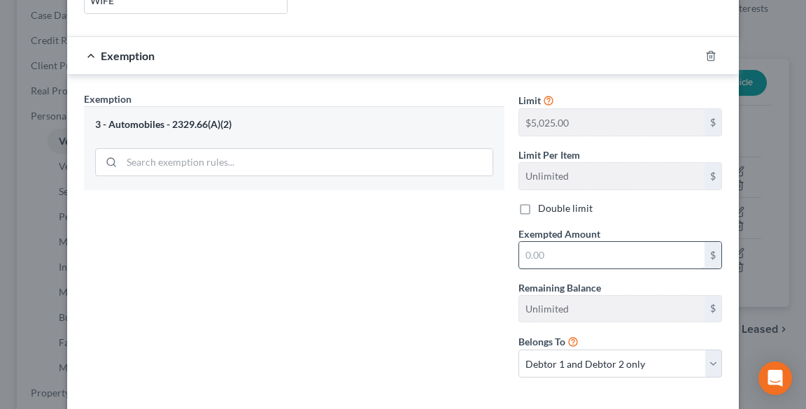
click at [575, 242] on input "text" at bounding box center [611, 255] width 185 height 27
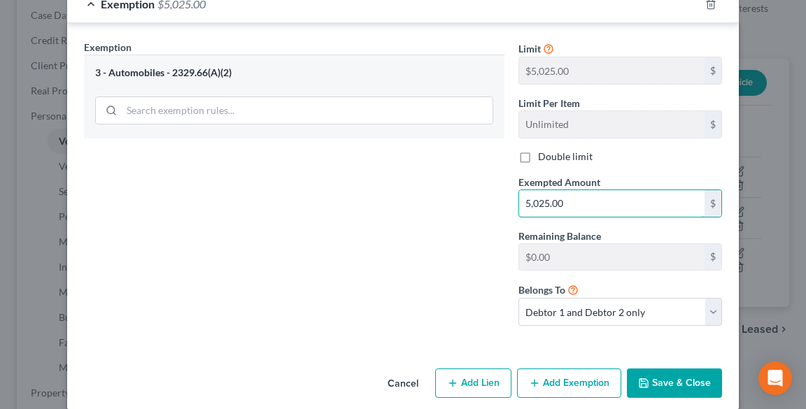
type input "5,025.00"
click at [666, 369] on button "Save & Close" at bounding box center [674, 383] width 95 height 29
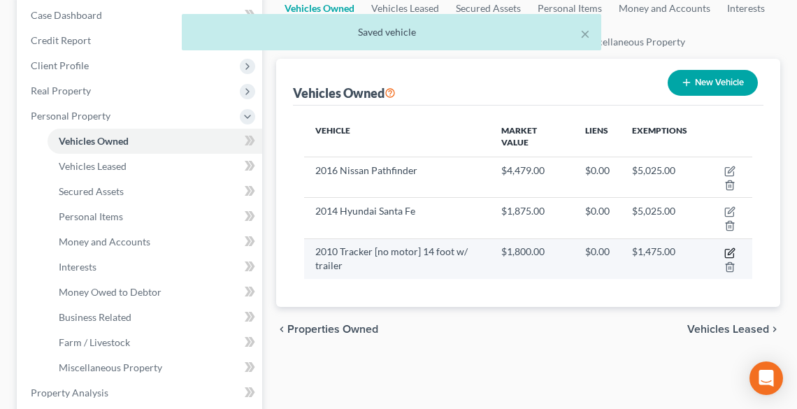
click at [730, 248] on icon "button" at bounding box center [730, 253] width 11 height 11
select select "0"
select select "16"
select select "4"
select select "2"
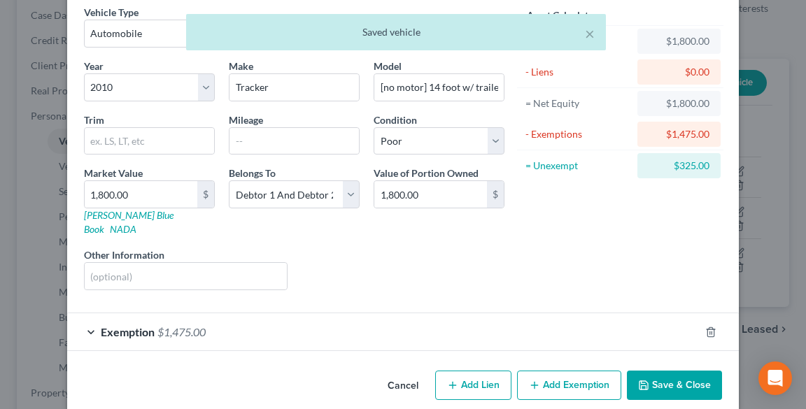
scroll to position [62, 0]
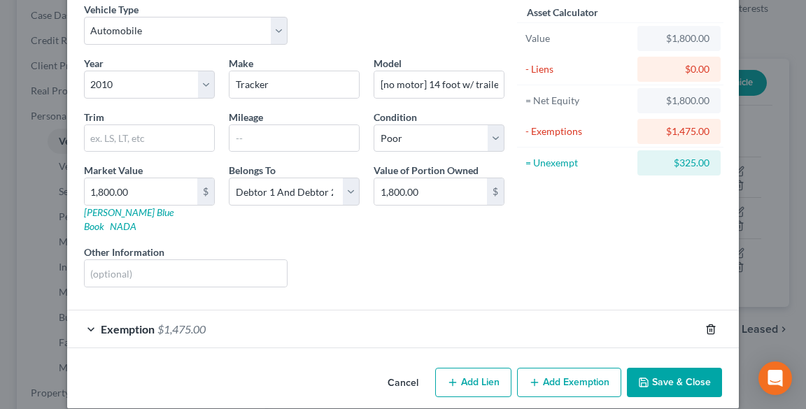
click at [705, 324] on icon "button" at bounding box center [710, 329] width 11 height 11
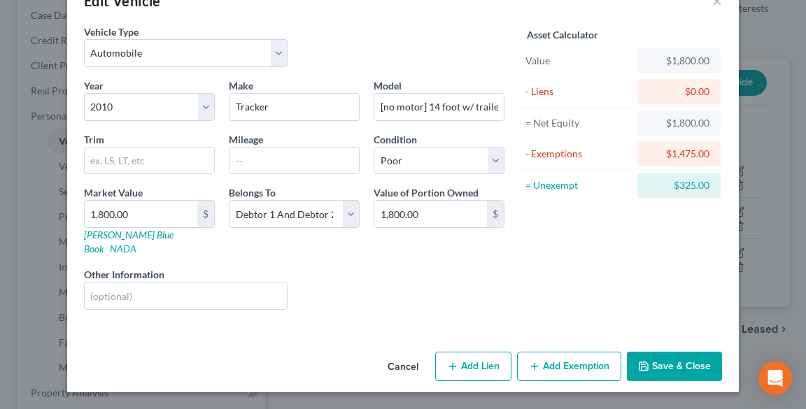
scroll to position [24, 0]
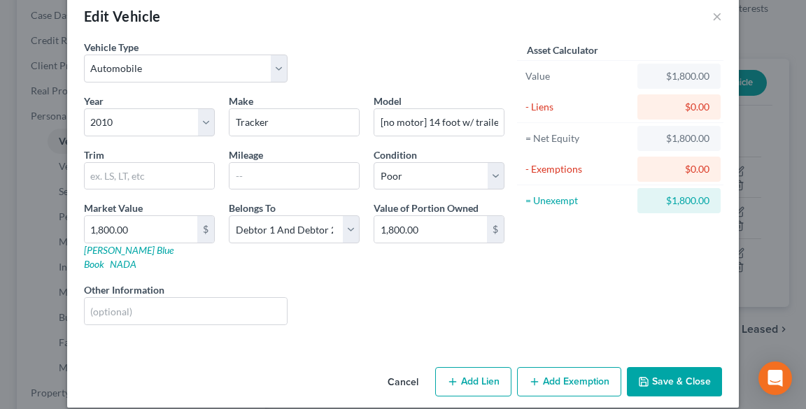
click at [555, 367] on button "Add Exemption" at bounding box center [569, 381] width 104 height 29
select select "2"
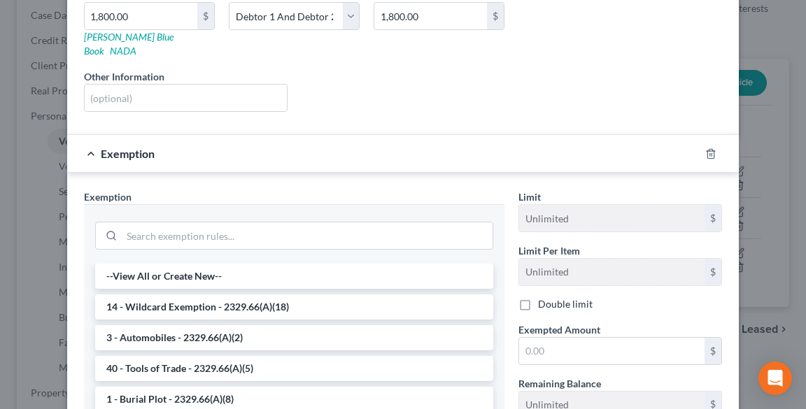
scroll to position [400, 0]
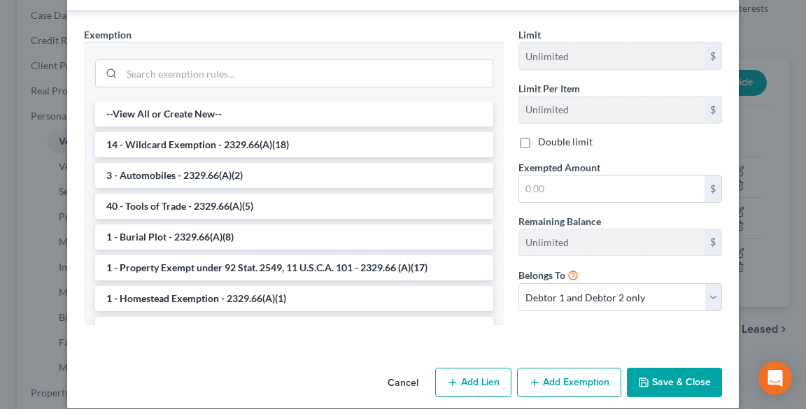
click at [671, 368] on button "Save & Close" at bounding box center [674, 382] width 95 height 29
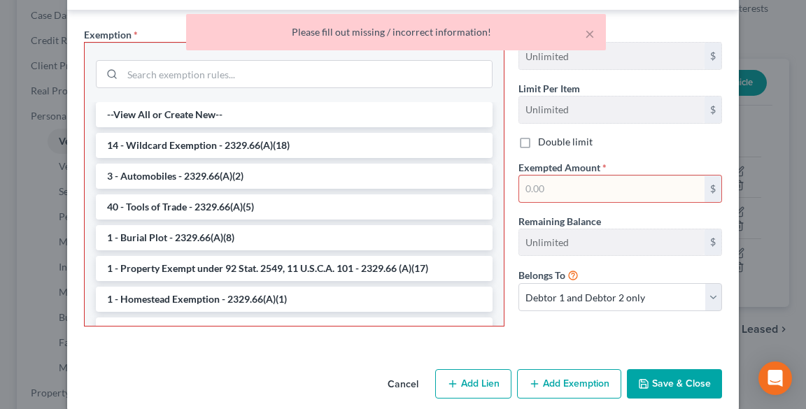
click at [606, 176] on input "text" at bounding box center [611, 189] width 185 height 27
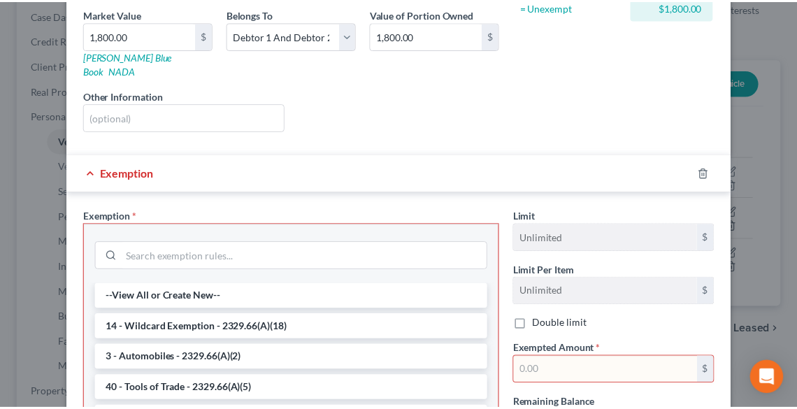
scroll to position [344, 0]
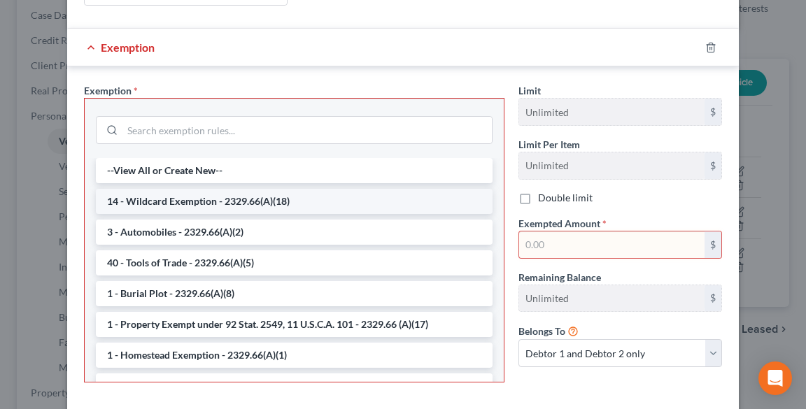
click at [193, 192] on li "14 - Wildcard Exemption - 2329.66(A)(18)" at bounding box center [294, 201] width 397 height 25
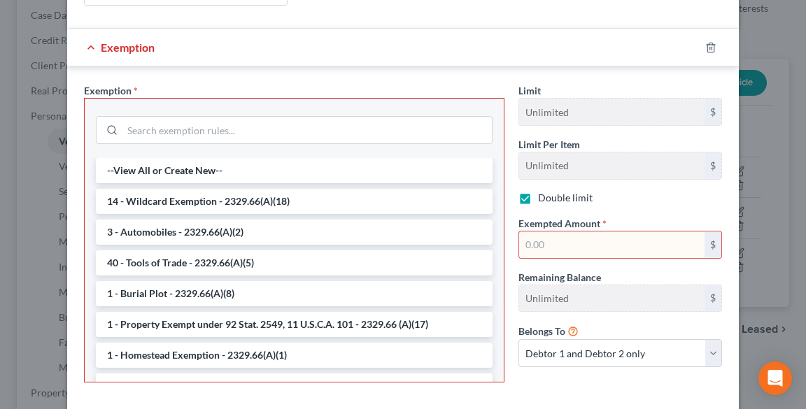
checkbox input "true"
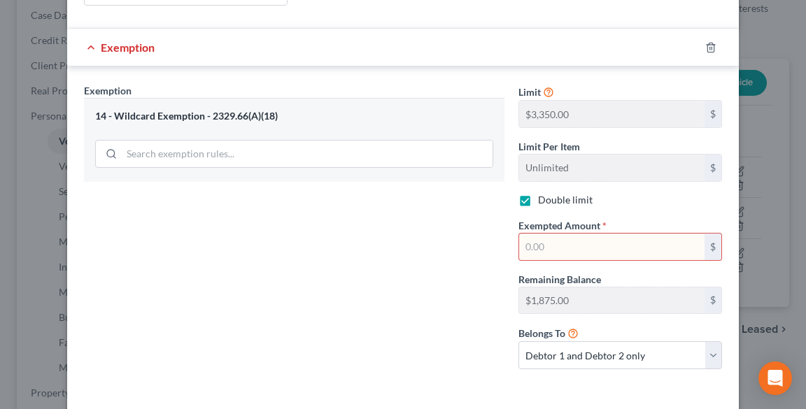
click at [650, 234] on input "text" at bounding box center [611, 247] width 185 height 27
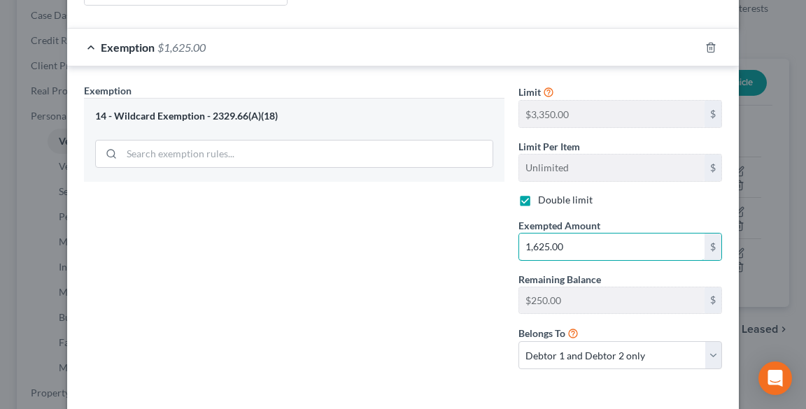
type input "1,625.00"
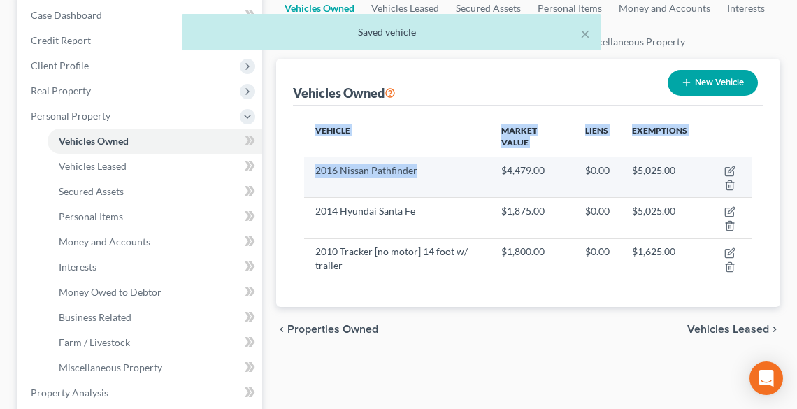
drag, startPoint x: 420, startPoint y: 171, endPoint x: 337, endPoint y: 173, distance: 82.6
click at [306, 176] on td "2016 Nissan Pathfinder" at bounding box center [397, 177] width 186 height 41
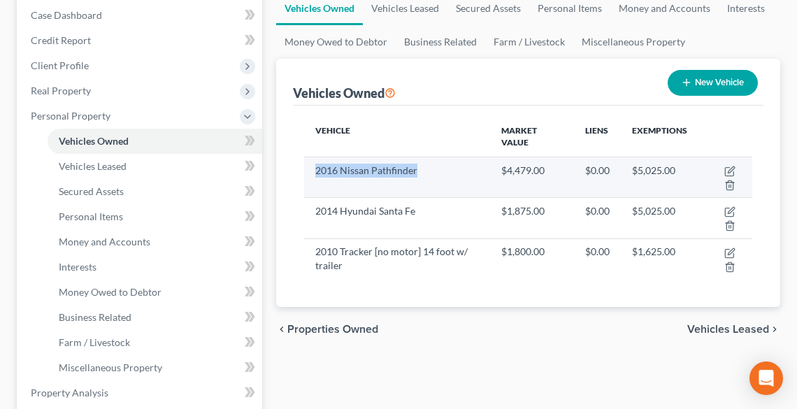
copy td "2016 Nissan Pathfinder"
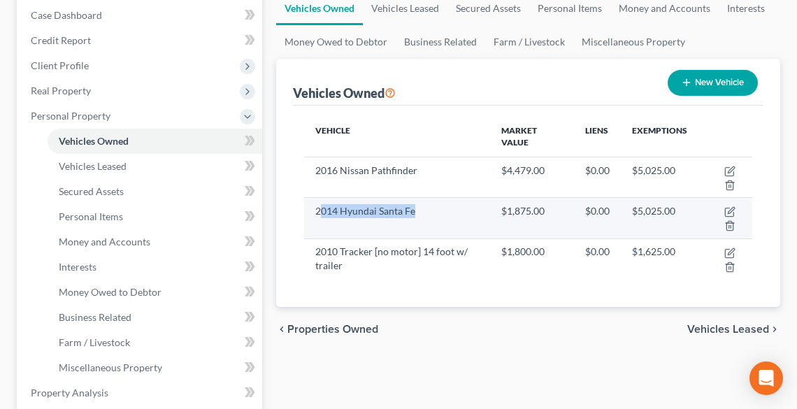
drag, startPoint x: 418, startPoint y: 211, endPoint x: 319, endPoint y: 220, distance: 99.0
click at [319, 220] on td "2014 Hyundai Santa Fe" at bounding box center [397, 218] width 186 height 41
click at [363, 215] on td "2014 Hyundai Santa Fe" at bounding box center [397, 218] width 186 height 41
drag, startPoint x: 419, startPoint y: 210, endPoint x: 314, endPoint y: 218, distance: 105.2
click at [309, 218] on td "2014 Hyundai Santa Fe" at bounding box center [397, 218] width 186 height 41
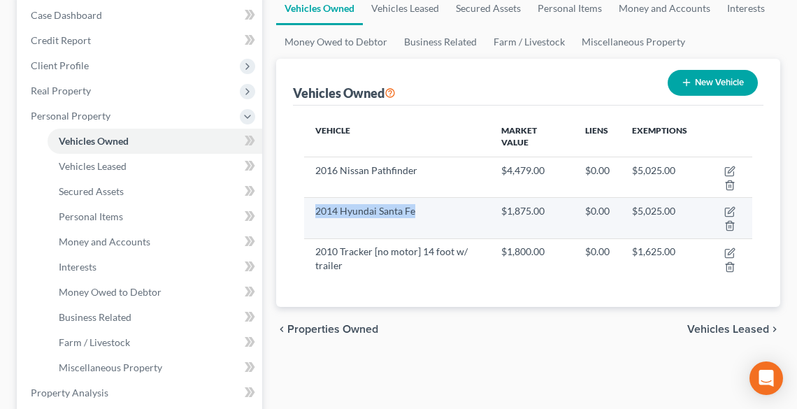
copy td "2014 Hyundai Santa Fe"
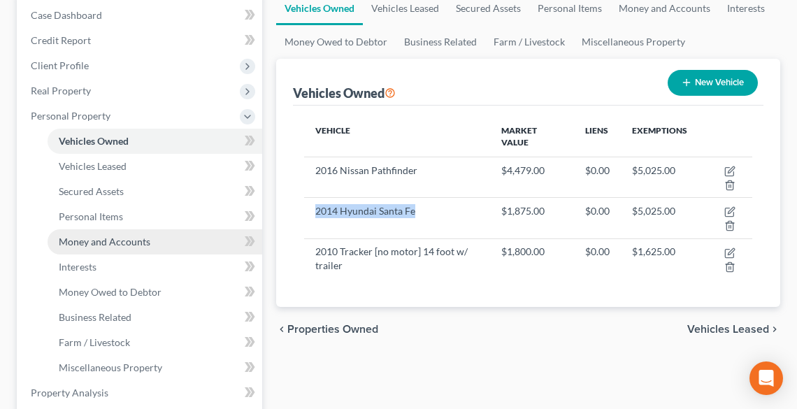
click at [108, 242] on span "Money and Accounts" at bounding box center [105, 242] width 92 height 12
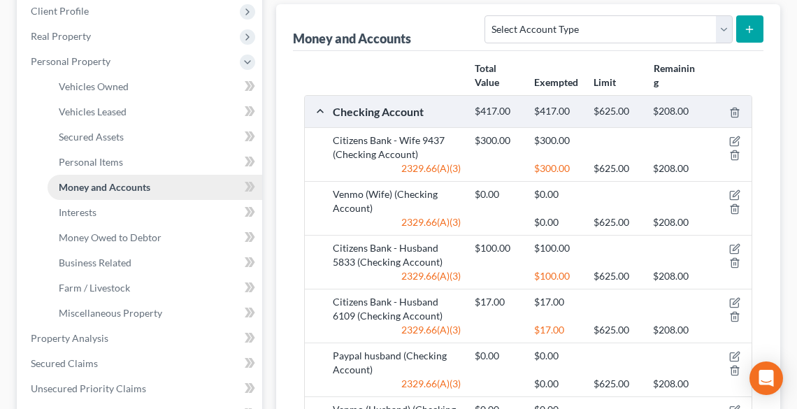
scroll to position [224, 0]
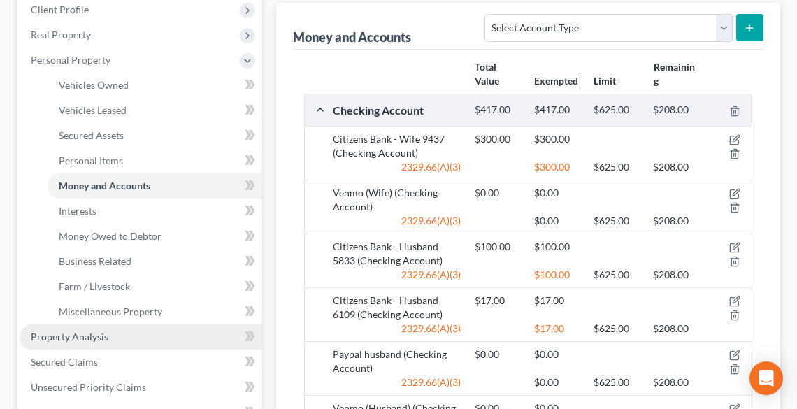
click at [67, 333] on span "Property Analysis" at bounding box center [70, 337] width 78 height 12
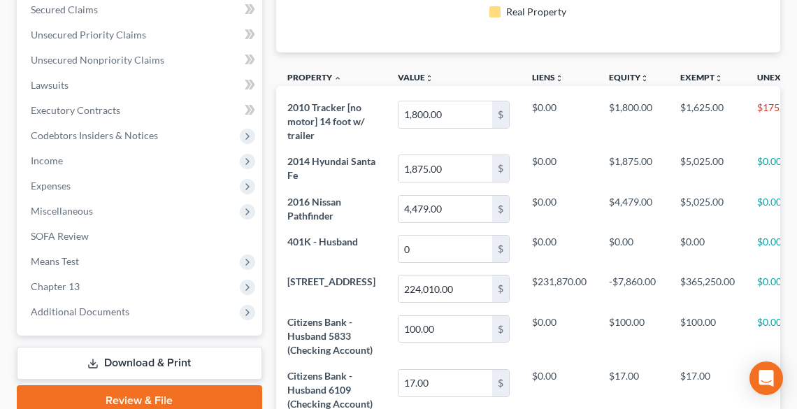
scroll to position [280, 0]
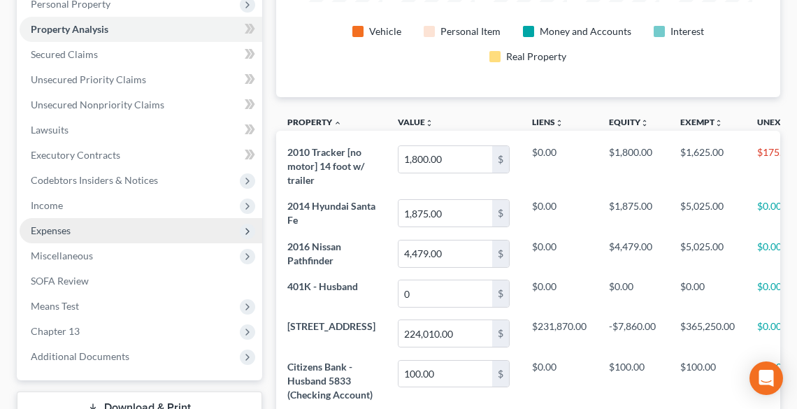
click at [52, 227] on span "Expenses" at bounding box center [51, 231] width 40 height 12
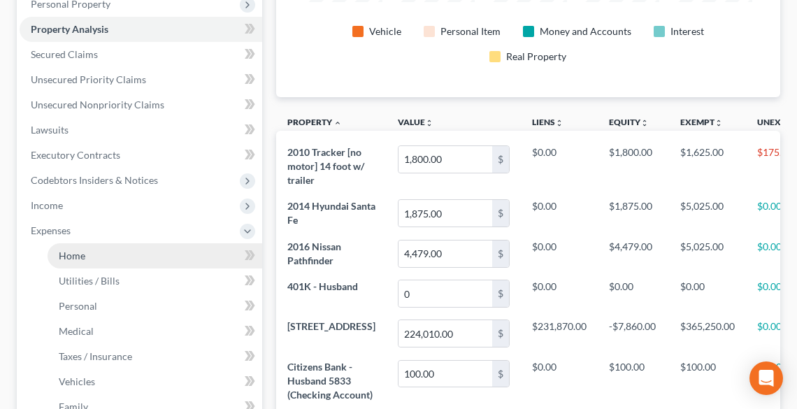
click at [70, 259] on span "Home" at bounding box center [72, 256] width 27 height 12
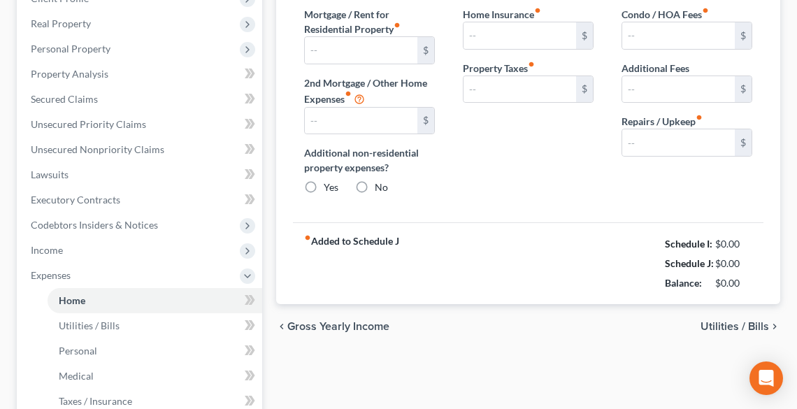
type input "1,402.00"
type input "515.00"
radio input "true"
type input "0.00"
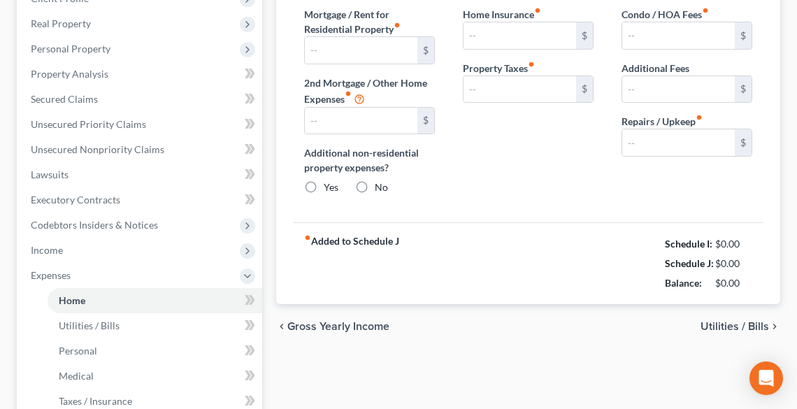
type input "0.00"
type input "195.00"
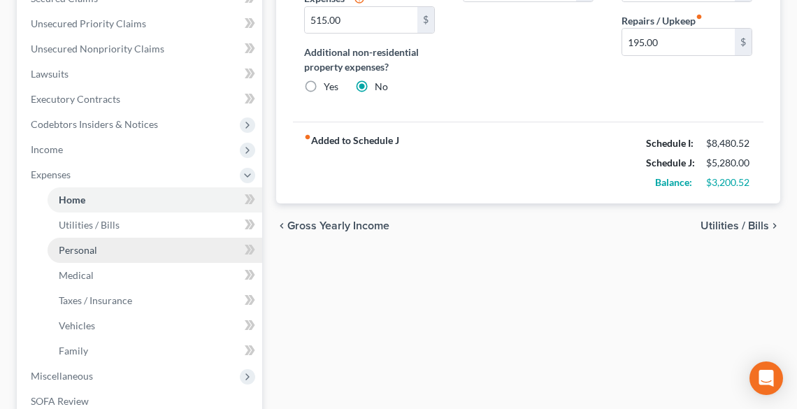
scroll to position [560, 0]
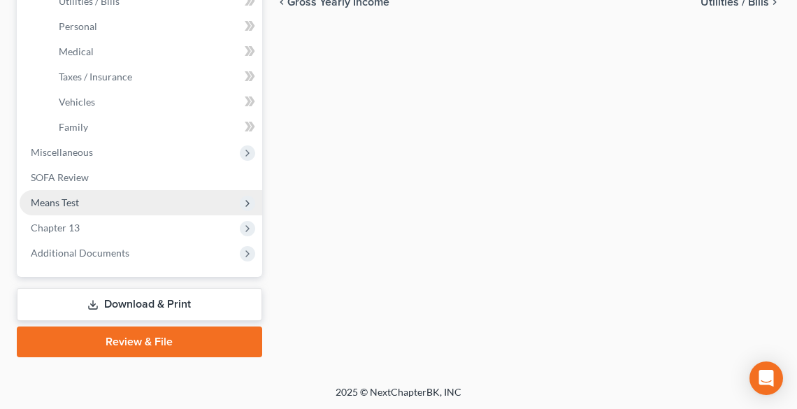
click at [87, 202] on span "Means Test" at bounding box center [141, 202] width 243 height 25
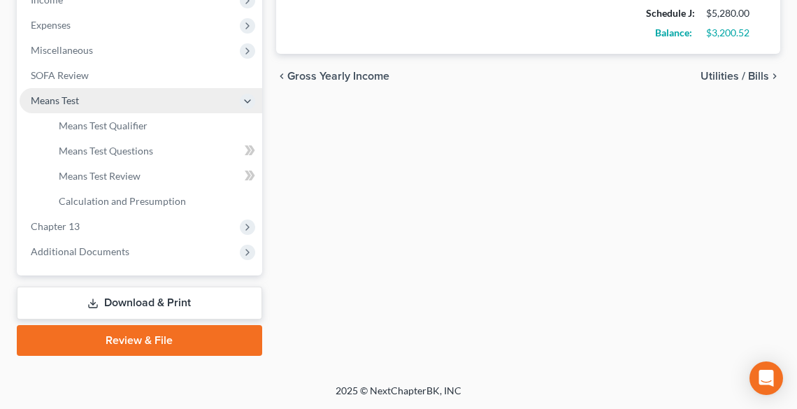
scroll to position [484, 0]
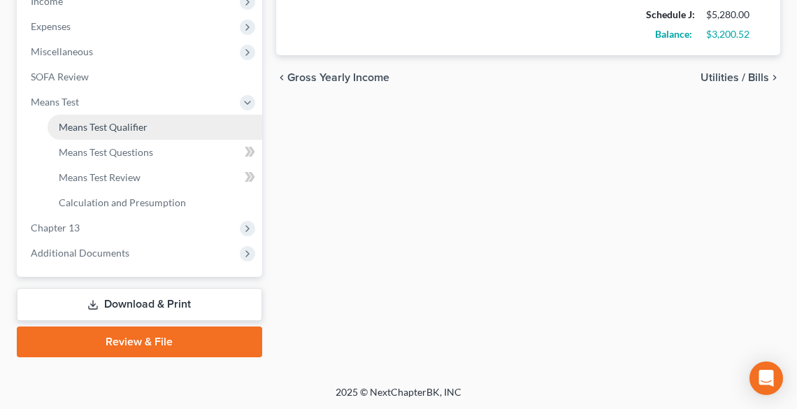
click at [106, 129] on span "Means Test Qualifier" at bounding box center [103, 127] width 89 height 12
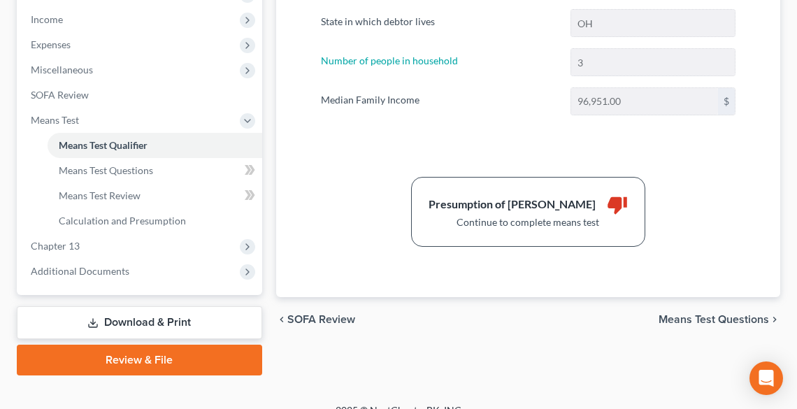
scroll to position [484, 0]
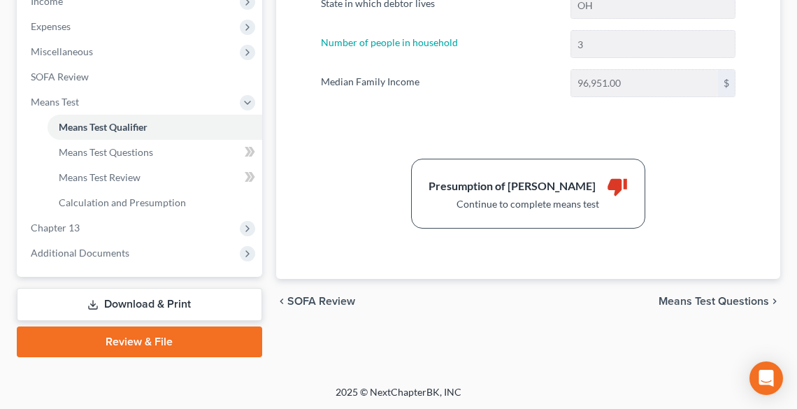
click at [731, 299] on span "Means Test Questions" at bounding box center [714, 301] width 111 height 11
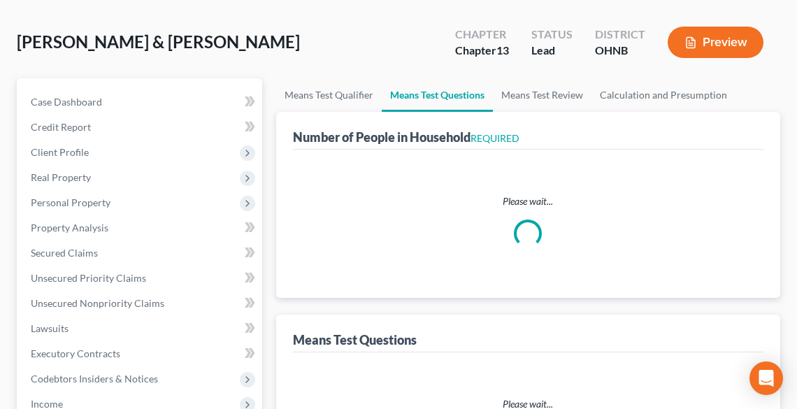
select select "0"
select select "60"
select select "0"
select select "60"
select select "3"
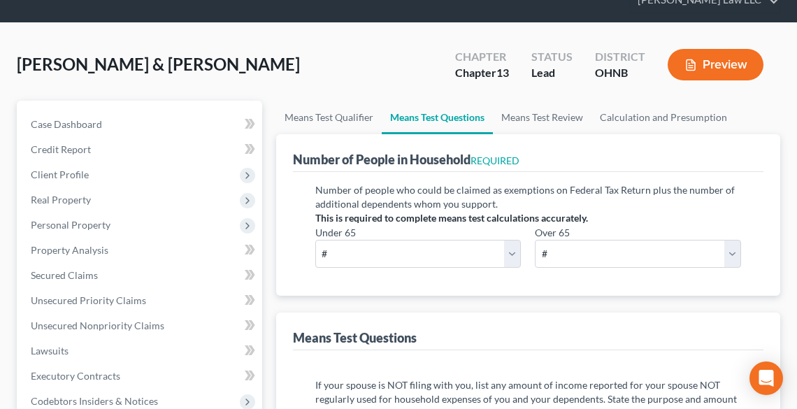
scroll to position [112, 0]
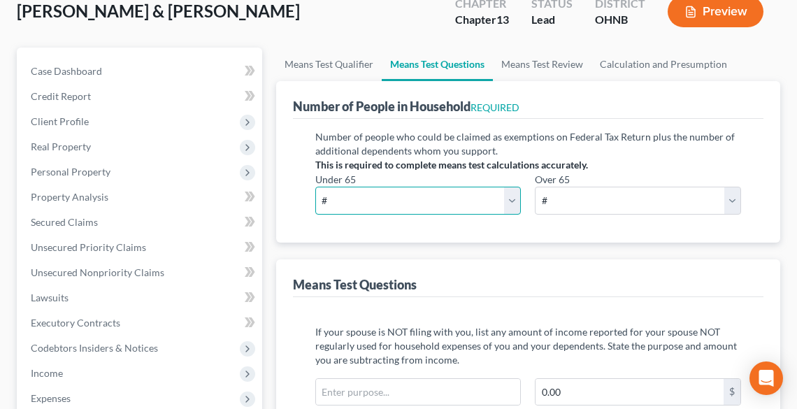
click at [441, 196] on select "# 0 1 2 3 4 5 6 7 8 9 10" at bounding box center [418, 201] width 206 height 28
select select "3"
click at [315, 187] on select "# 0 1 2 3 4 5 6 7 8 9 10" at bounding box center [418, 201] width 206 height 28
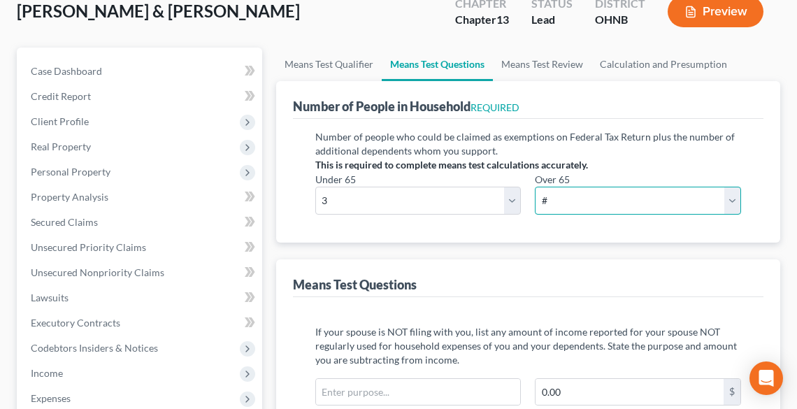
click at [580, 203] on select "# 0 1 2 3 4 5 6 7 8 9 10" at bounding box center [638, 201] width 206 height 28
select select "0"
click at [535, 187] on select "# 0 1 2 3 4 5 6 7 8 9 10" at bounding box center [638, 201] width 206 height 28
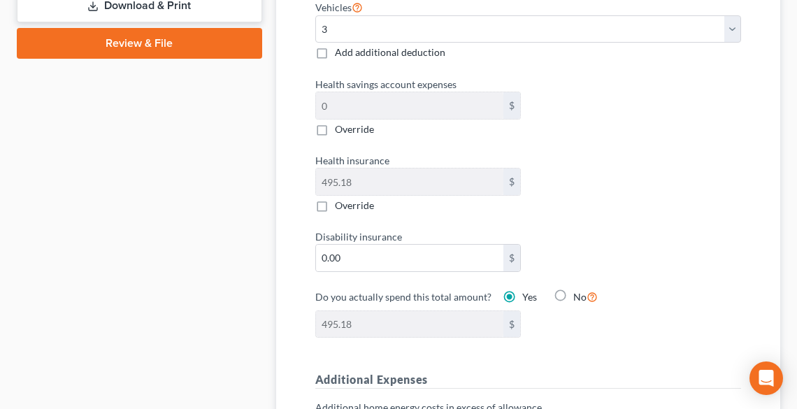
scroll to position [783, 0]
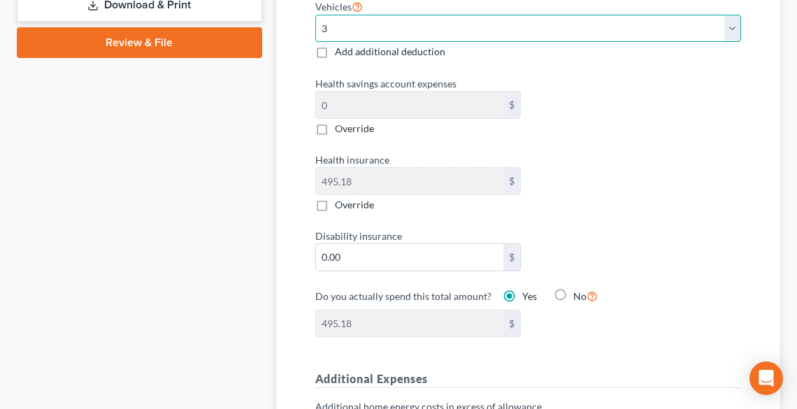
click at [393, 23] on select "Select 0 1 2 3 4 5" at bounding box center [528, 29] width 426 height 28
select select "2"
click at [315, 15] on select "Select 0 1 2 3 4 5" at bounding box center [528, 29] width 426 height 28
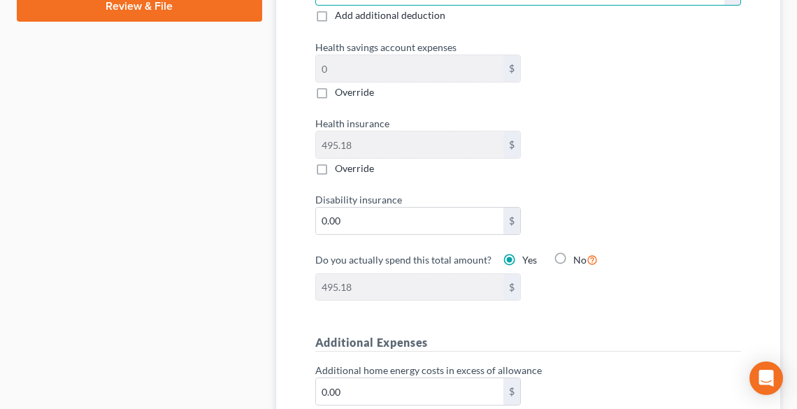
scroll to position [839, 0]
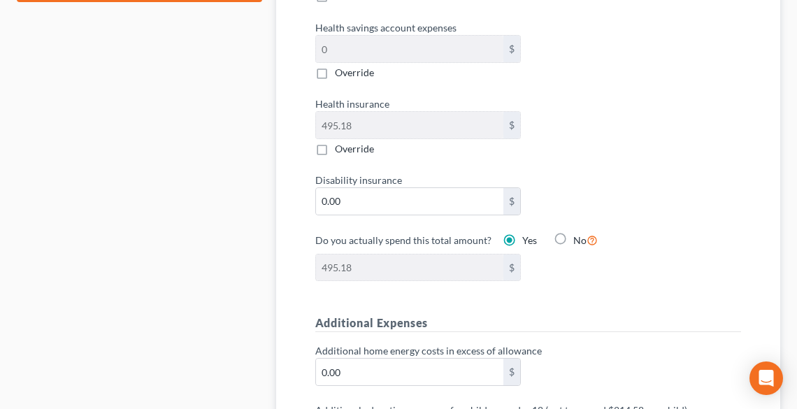
click at [340, 75] on span "Override" at bounding box center [354, 72] width 39 height 12
click at [341, 75] on input "Override" at bounding box center [345, 70] width 9 height 9
checkbox input "true"
click at [350, 48] on input "0.00" at bounding box center [410, 49] width 188 height 27
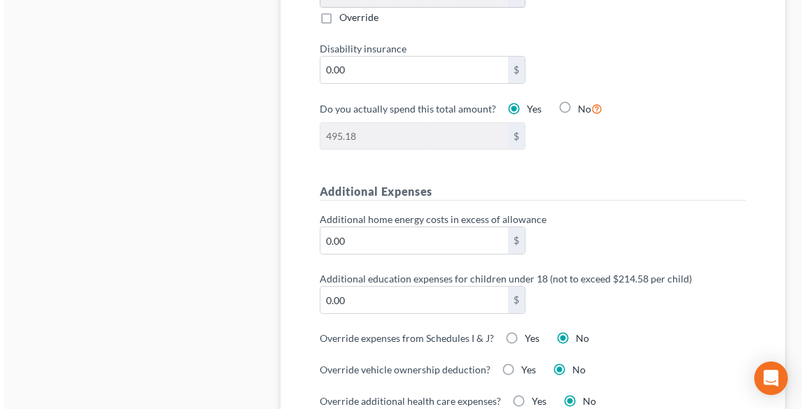
scroll to position [1007, 0]
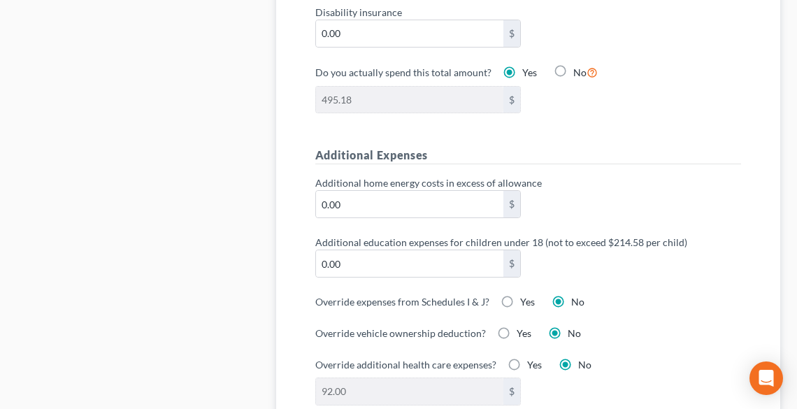
click at [520, 295] on label "Yes" at bounding box center [527, 302] width 15 height 14
click at [526, 295] on input "Yes" at bounding box center [530, 299] width 9 height 9
radio input "true"
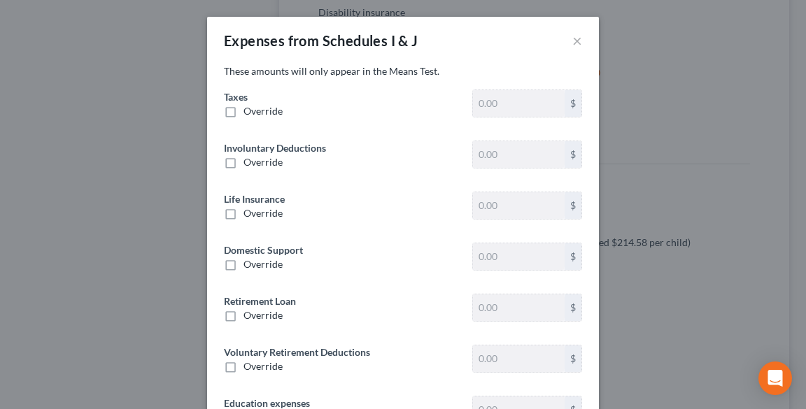
type input "1,962.07"
type input "0"
type input "66.06"
type input "0"
type input "68.04"
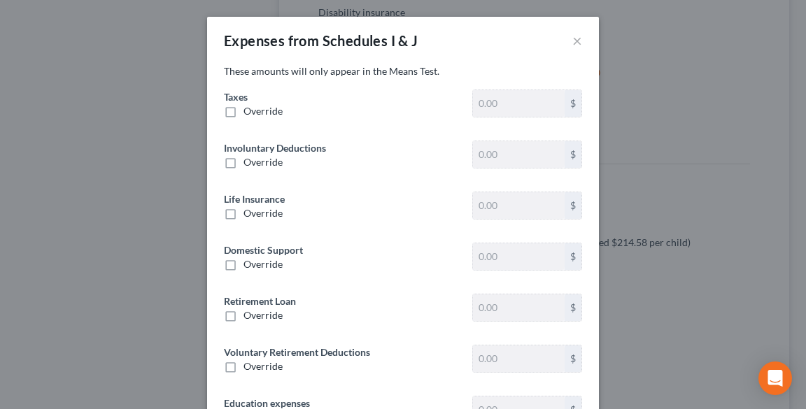
type input "309.03"
type input "0"
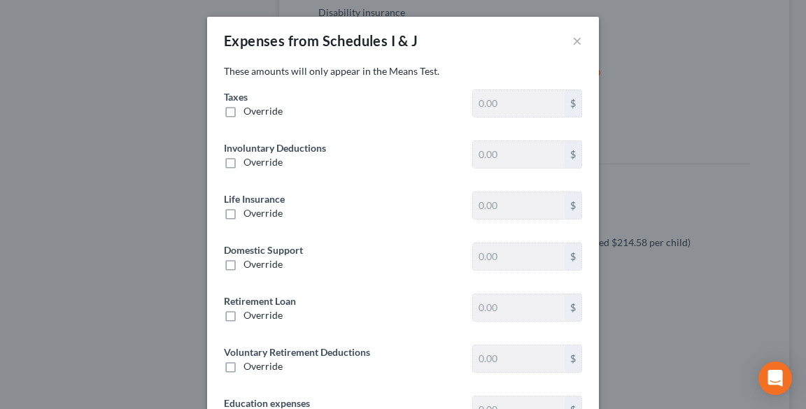
type input "0"
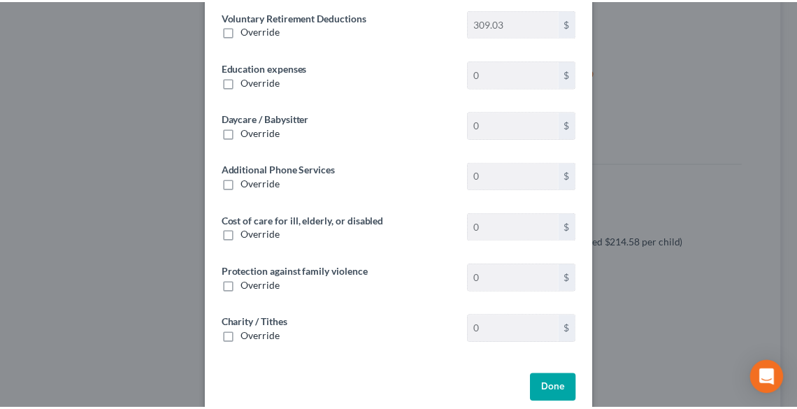
scroll to position [357, 0]
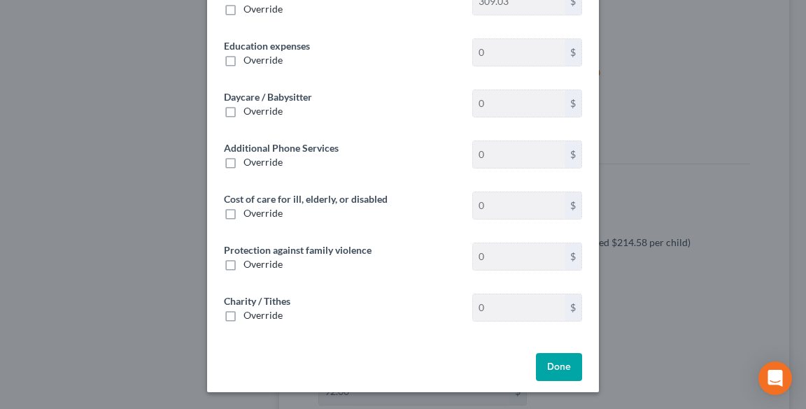
click at [551, 367] on button "Done" at bounding box center [559, 367] width 46 height 28
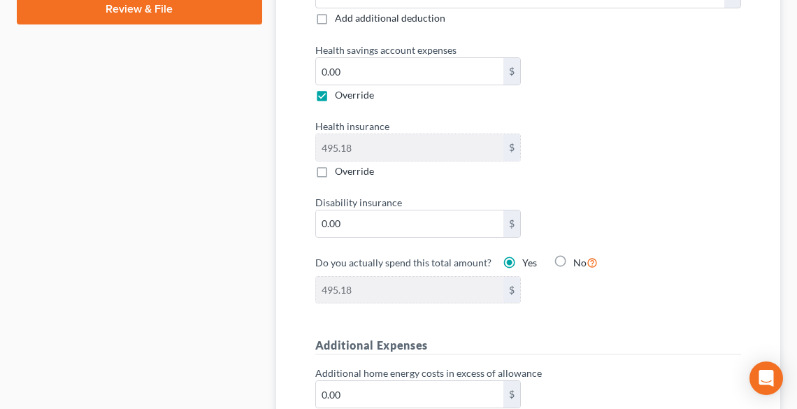
scroll to position [783, 0]
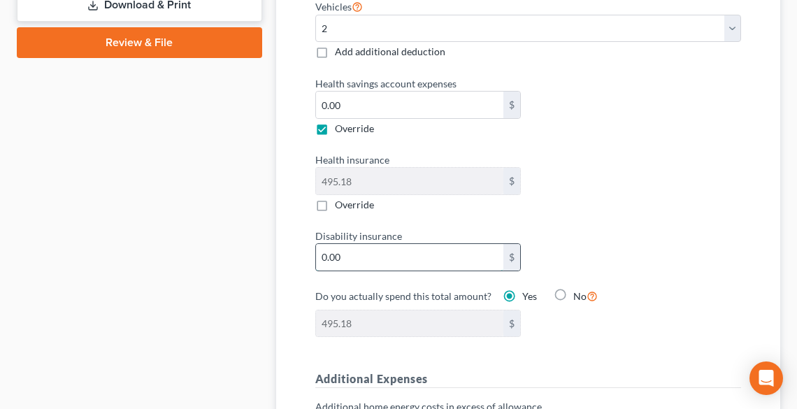
click at [360, 255] on input "0.00" at bounding box center [410, 257] width 188 height 27
type input "1"
type input "496.18"
type input "13"
type input "508.18"
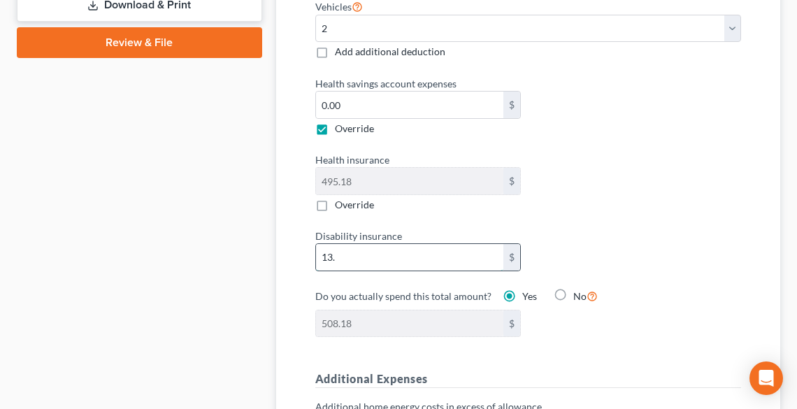
type input "13.4"
type input "508.58"
type input "13.46"
type input "508.64"
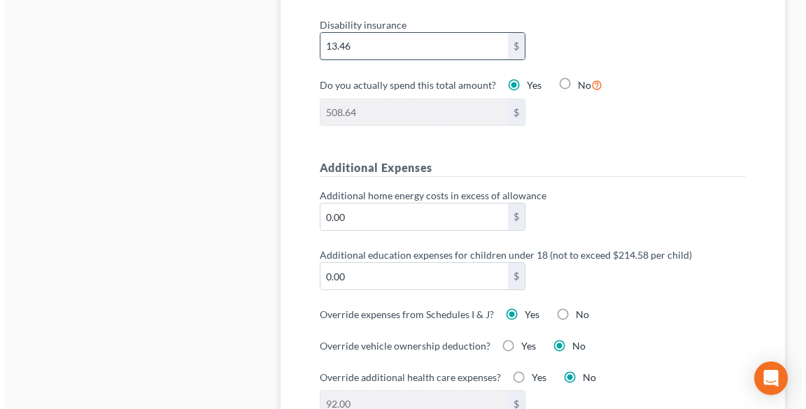
scroll to position [1063, 0]
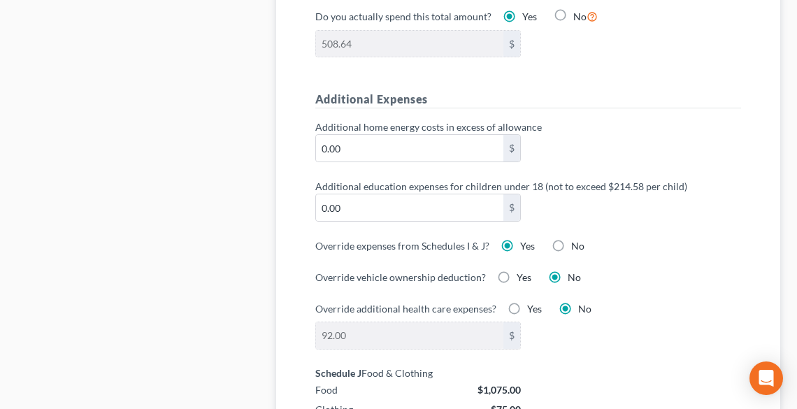
type input "13.46"
click at [571, 240] on label "No" at bounding box center [577, 246] width 13 height 14
click at [577, 240] on input "No" at bounding box center [581, 243] width 9 height 9
radio input "true"
click at [520, 239] on label "Yes" at bounding box center [527, 246] width 15 height 14
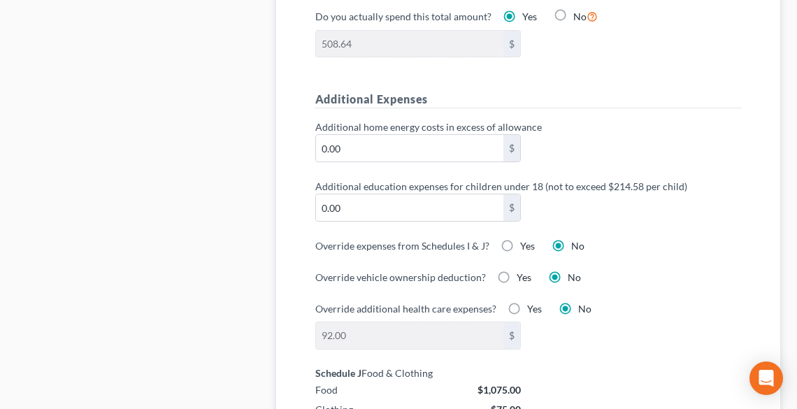
click at [526, 239] on input "Yes" at bounding box center [530, 243] width 9 height 9
radio input "true"
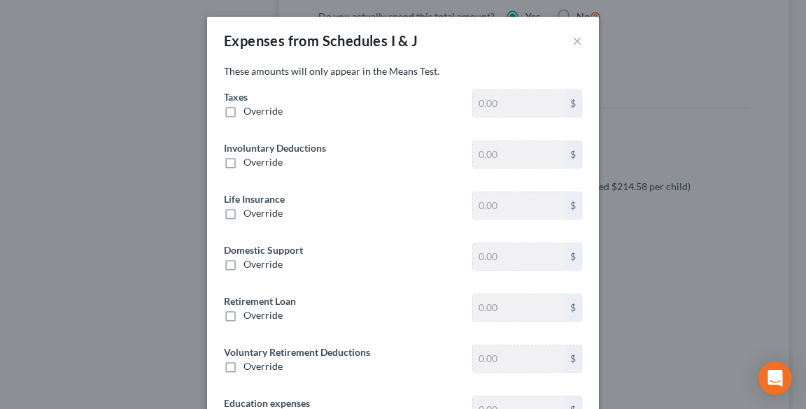
type input "1,962.07"
type input "0"
type input "66.06"
type input "0"
type input "68.04"
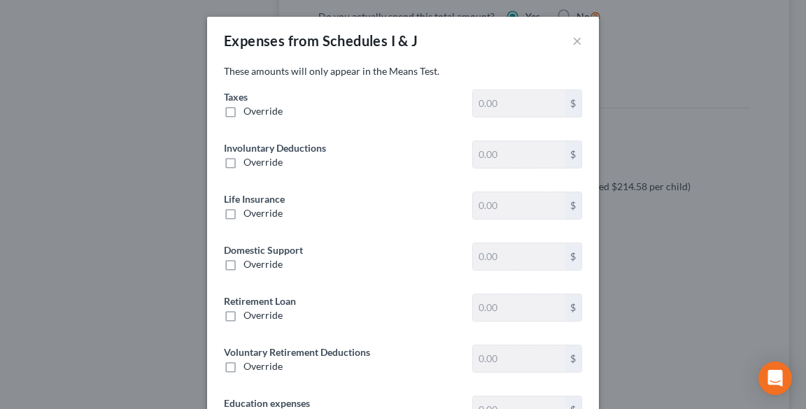
type input "309.03"
type input "0"
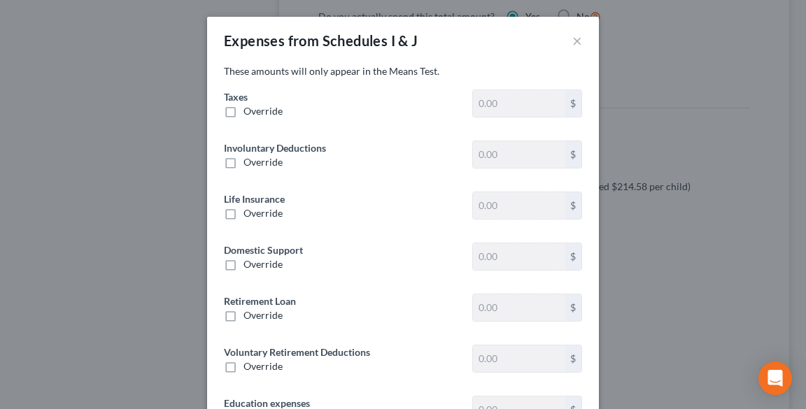
type input "0"
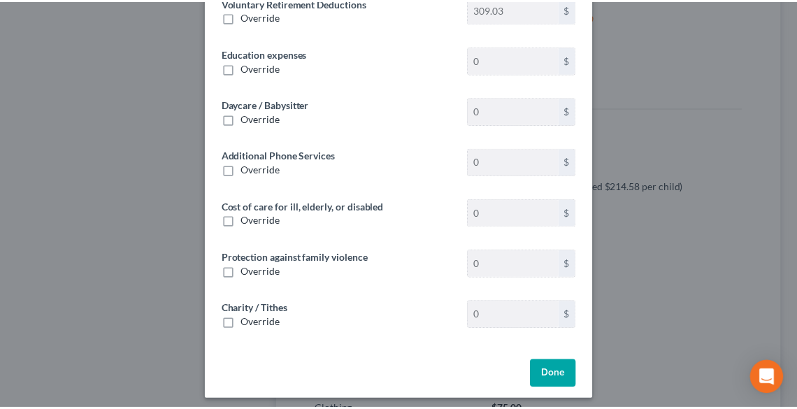
scroll to position [357, 0]
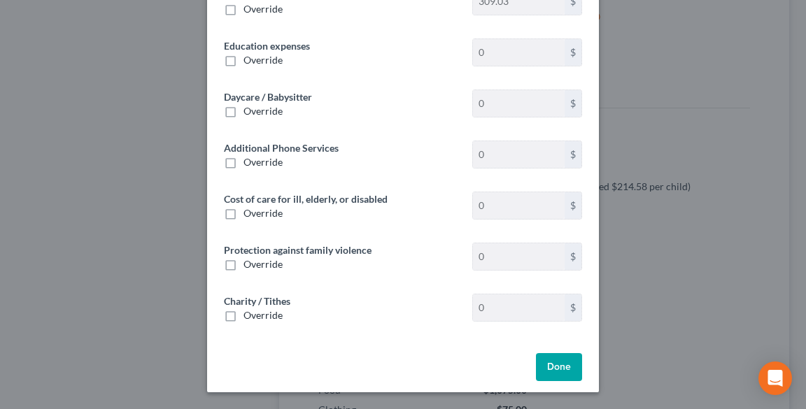
click at [540, 378] on button "Done" at bounding box center [559, 367] width 46 height 28
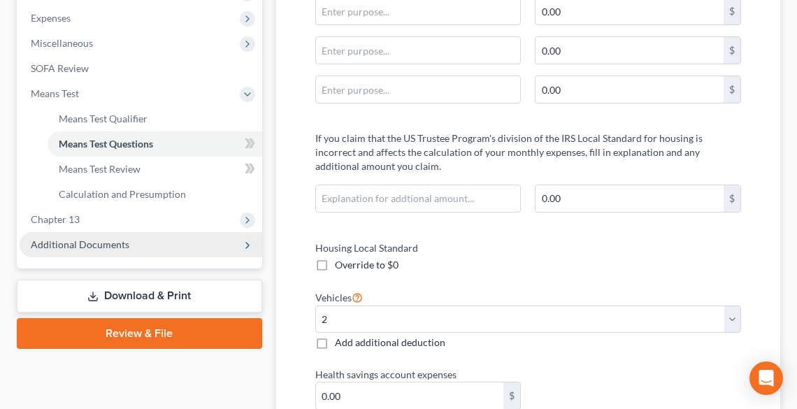
scroll to position [336, 0]
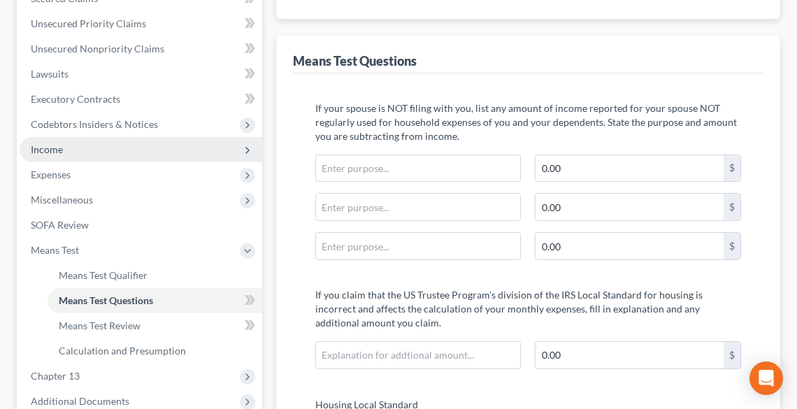
click at [51, 146] on span "Income" at bounding box center [47, 149] width 32 height 12
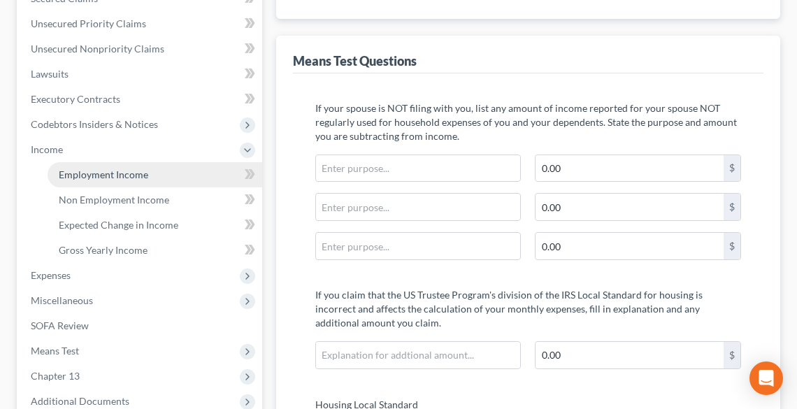
click at [76, 172] on span "Employment Income" at bounding box center [104, 175] width 90 height 12
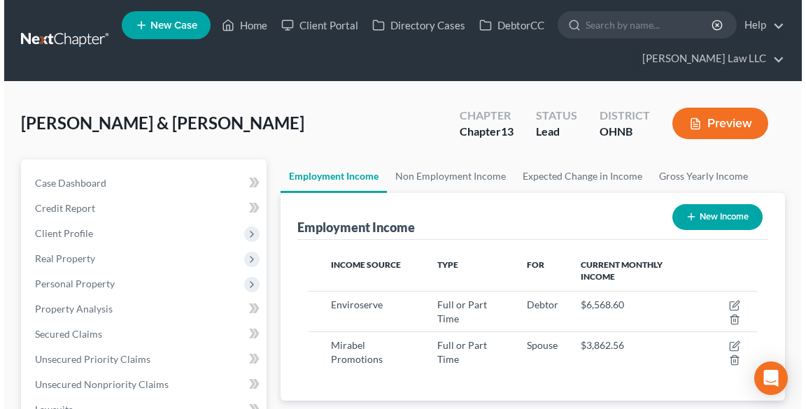
scroll to position [224, 476]
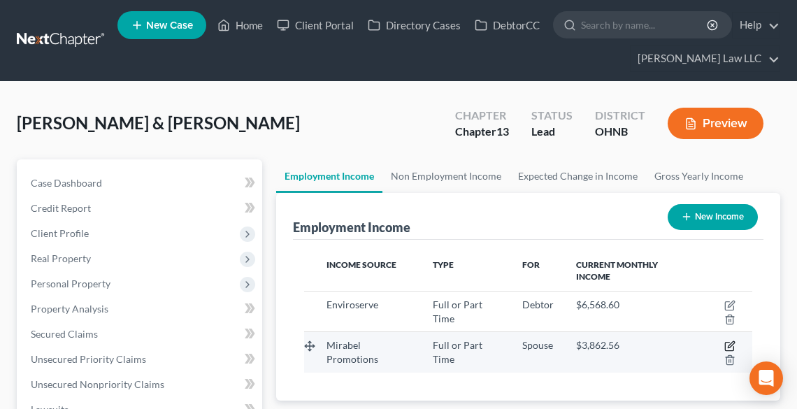
click at [730, 343] on icon "button" at bounding box center [730, 346] width 11 height 11
select select "0"
select select "36"
select select "2"
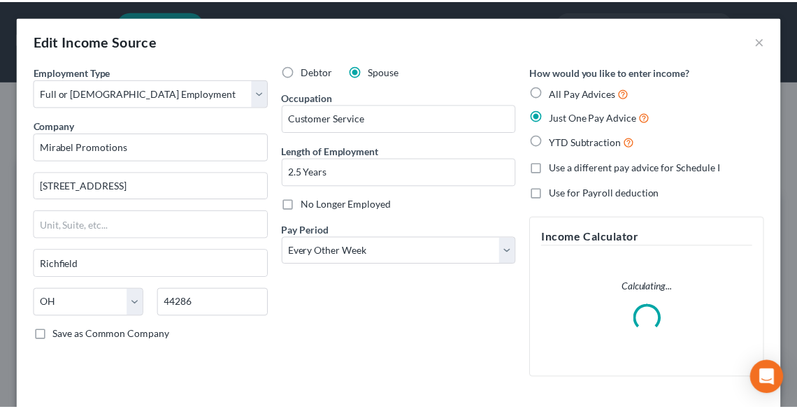
scroll to position [227, 481]
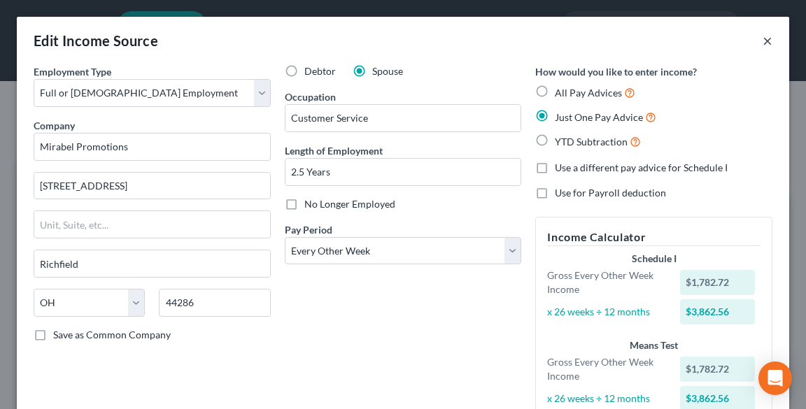
click at [762, 42] on button "×" at bounding box center [767, 40] width 10 height 17
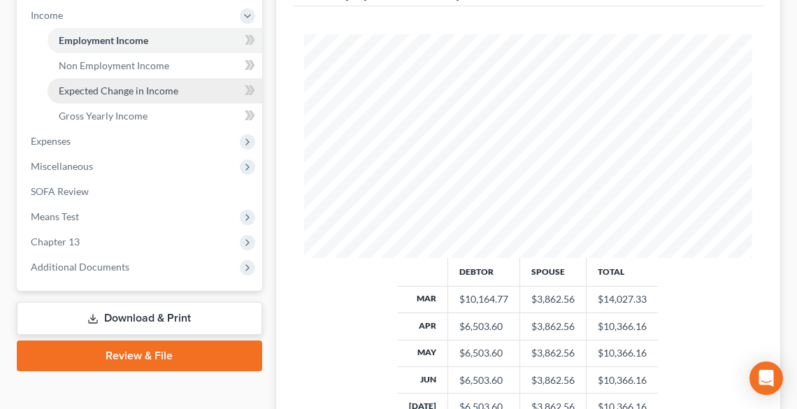
scroll to position [560, 0]
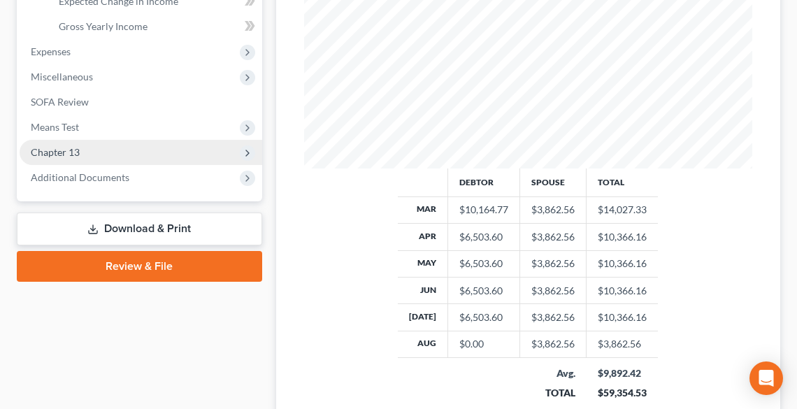
click at [53, 152] on span "Chapter 13" at bounding box center [55, 152] width 49 height 12
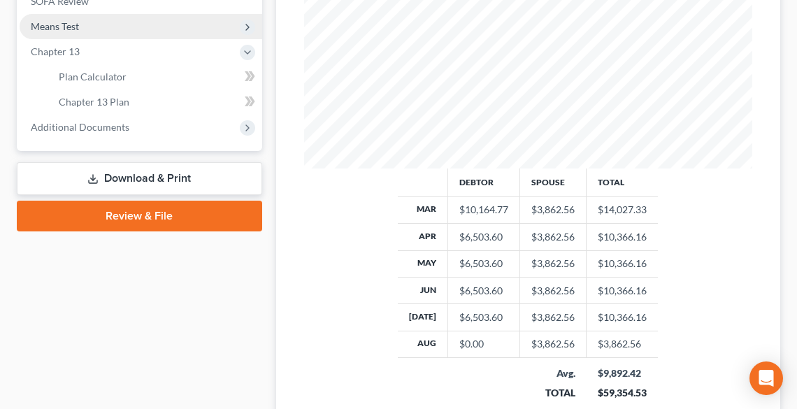
click at [52, 29] on span "Means Test" at bounding box center [55, 26] width 48 height 12
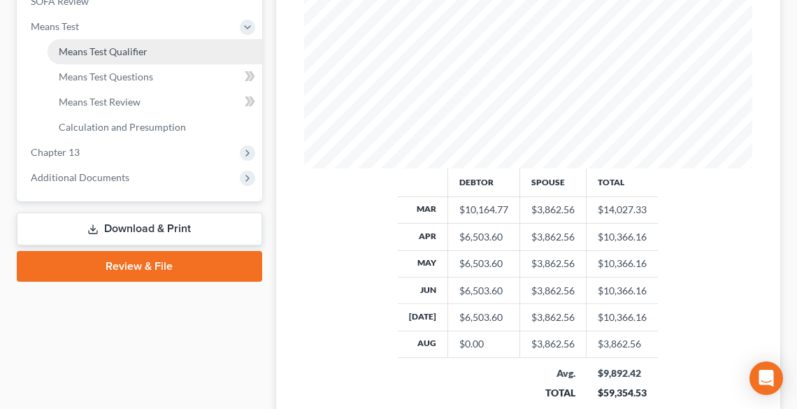
click at [76, 55] on span "Means Test Qualifier" at bounding box center [103, 51] width 89 height 12
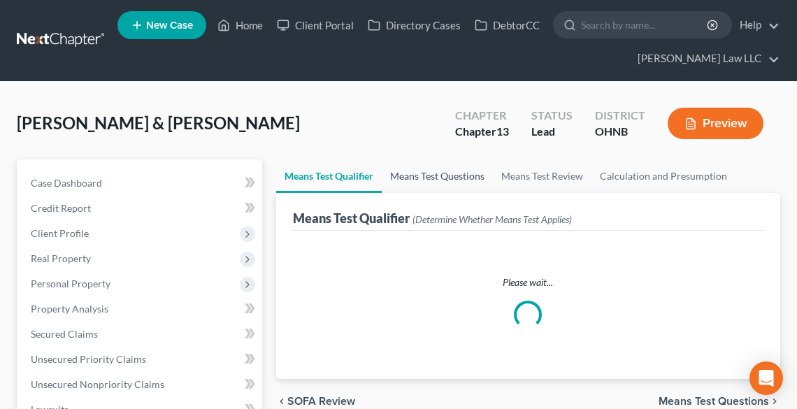
click at [439, 159] on link "Means Test Questions" at bounding box center [437, 176] width 111 height 34
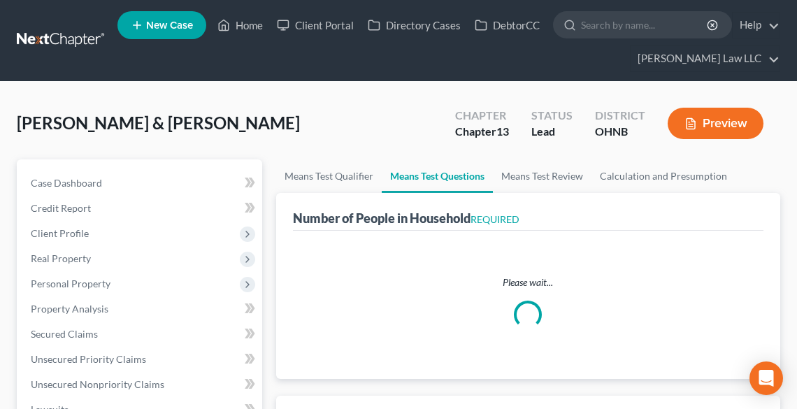
select select "0"
select select "60"
select select "0"
select select "60"
select select "3"
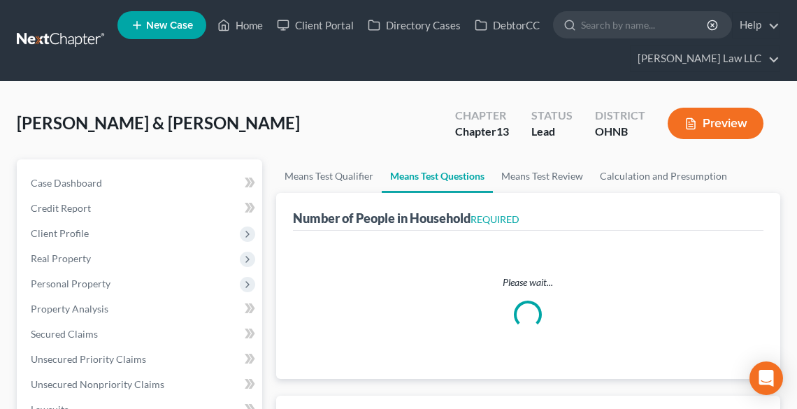
select select "0"
select select "2"
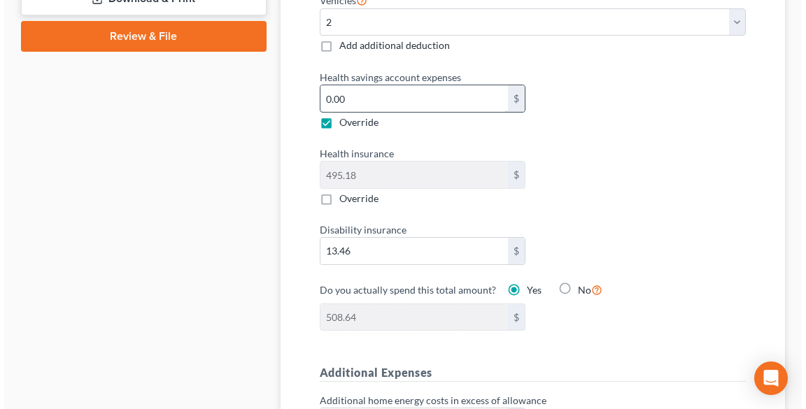
scroll to position [951, 0]
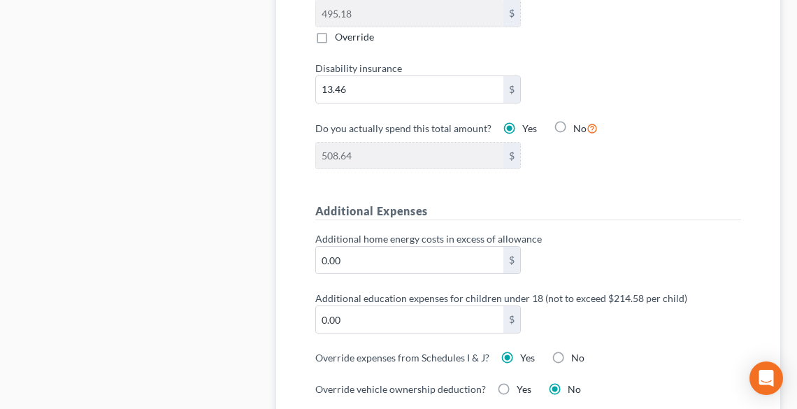
click at [571, 352] on label "No" at bounding box center [577, 358] width 13 height 14
click at [577, 352] on input "No" at bounding box center [581, 355] width 9 height 9
radio input "true"
click at [520, 352] on label "Yes" at bounding box center [527, 358] width 15 height 14
click at [526, 352] on input "Yes" at bounding box center [530, 355] width 9 height 9
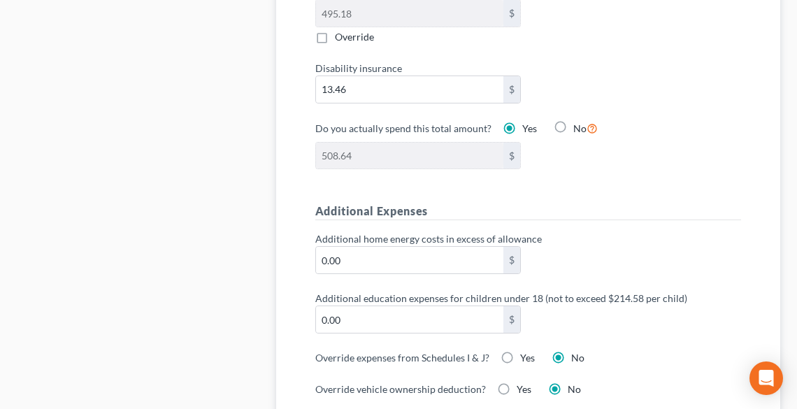
radio input "true"
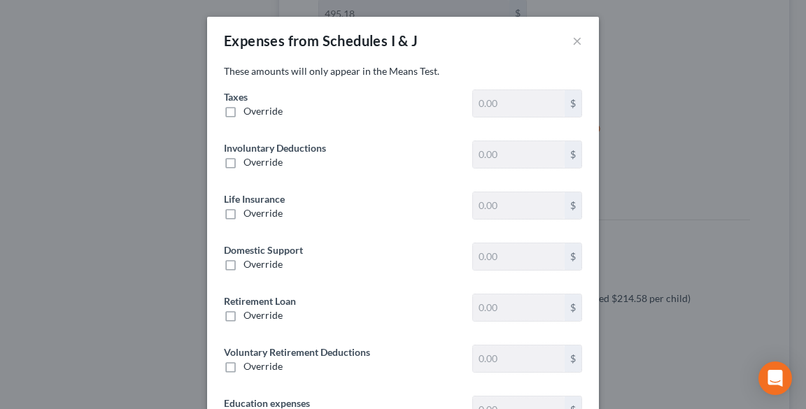
type input "1,962.07"
type input "0"
type input "66.06"
type input "0"
type input "68.04"
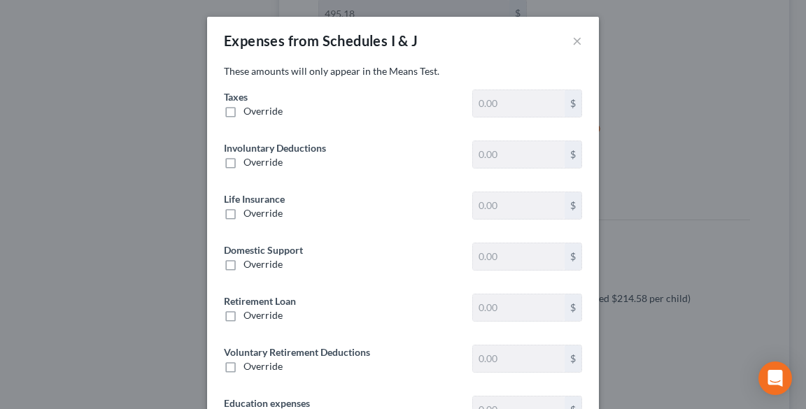
type input "309.03"
type input "0"
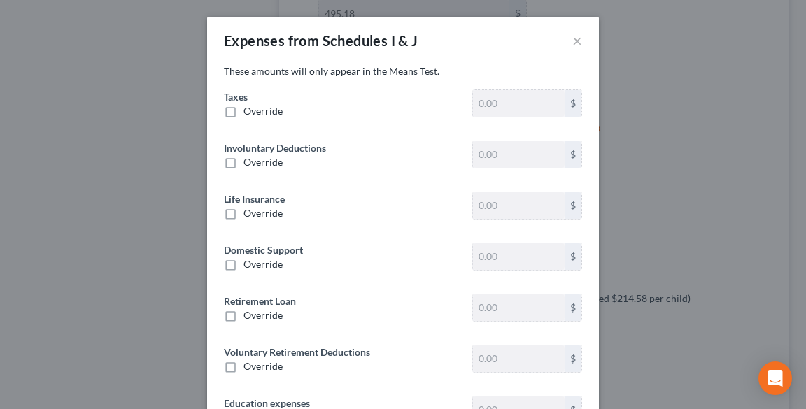
type input "0"
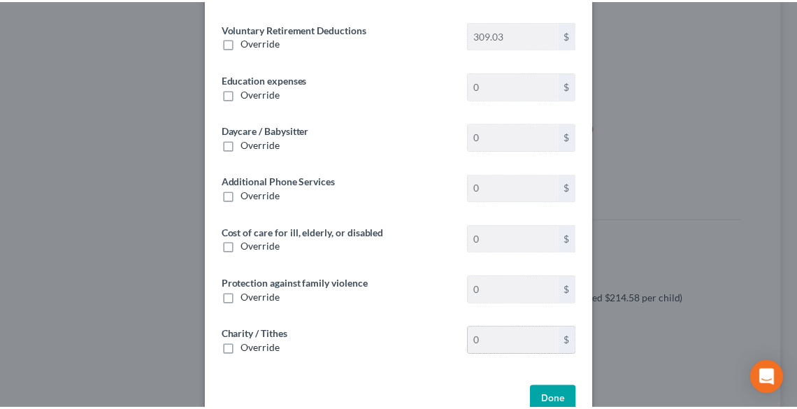
scroll to position [357, 0]
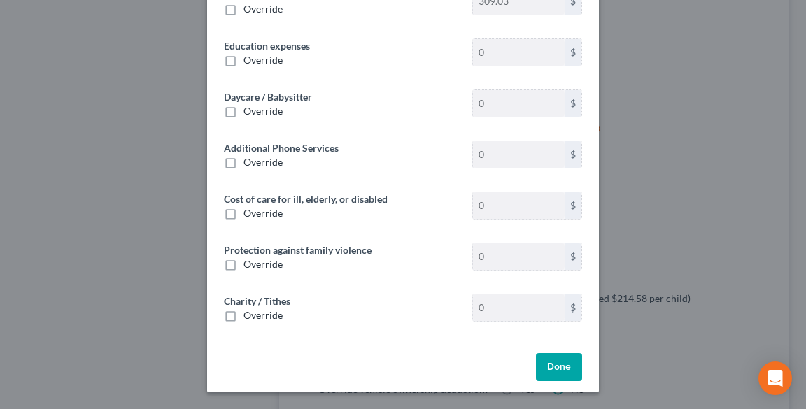
click at [550, 362] on button "Done" at bounding box center [559, 367] width 46 height 28
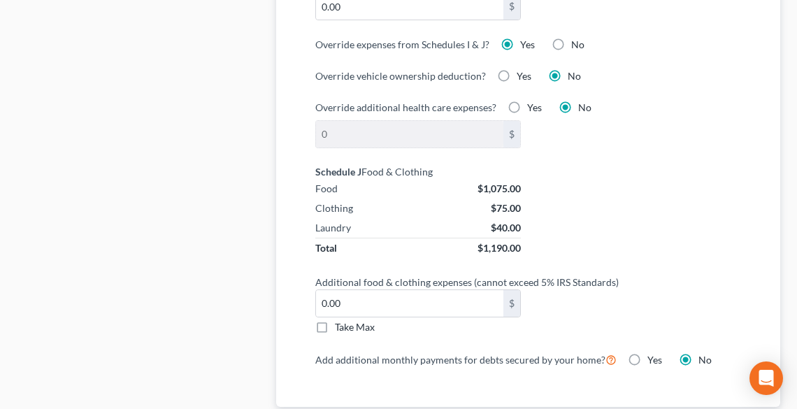
scroll to position [1287, 0]
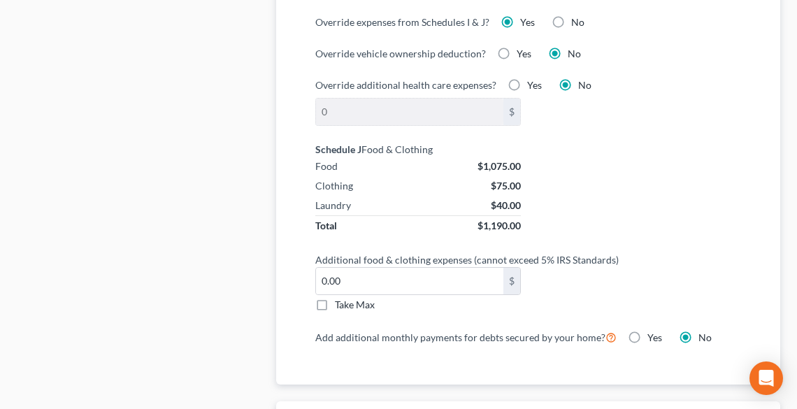
click at [335, 298] on label "Take Max" at bounding box center [355, 305] width 40 height 14
click at [341, 298] on input "Take Max" at bounding box center [345, 302] width 9 height 9
checkbox input "true"
type input "63.00"
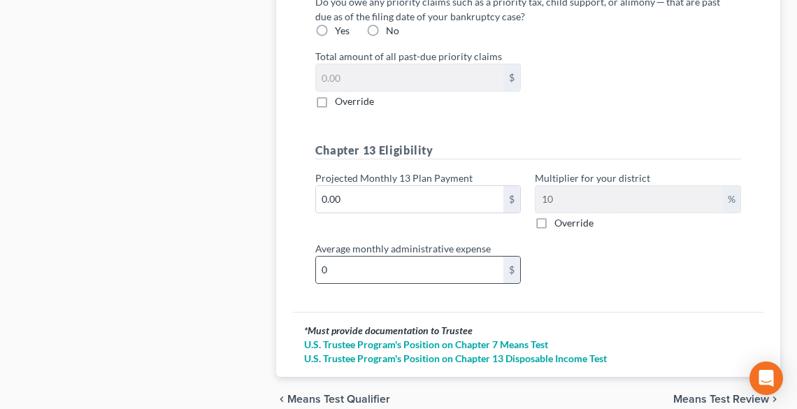
scroll to position [1847, 0]
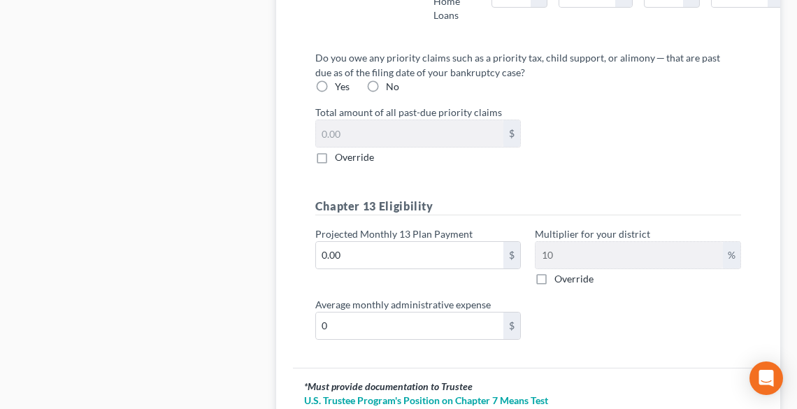
click at [386, 94] on label "No" at bounding box center [392, 87] width 13 height 14
click at [392, 89] on input "No" at bounding box center [396, 84] width 9 height 9
radio input "true"
click at [417, 266] on input "0.00" at bounding box center [410, 255] width 188 height 27
type input "3"
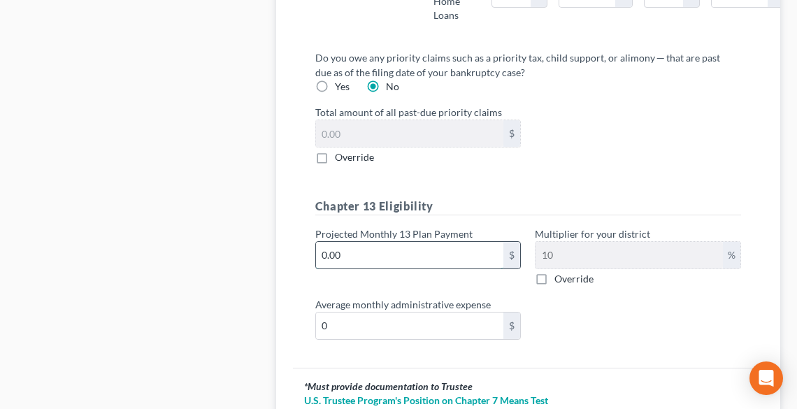
type input "0.30"
type input "30"
type input "3.00"
type input "300"
type input "30.00"
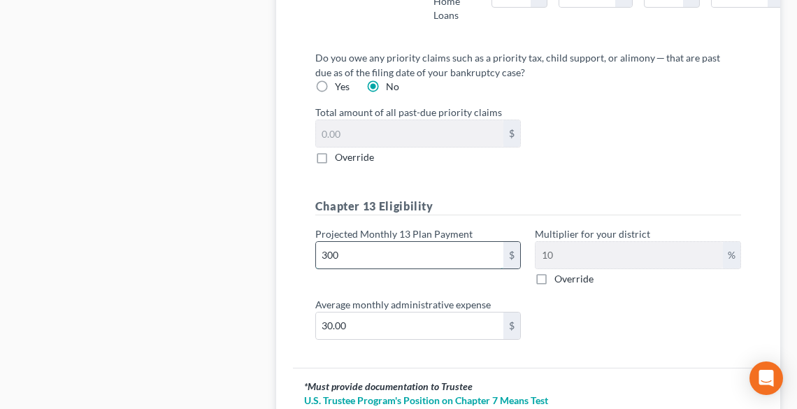
type input "3000"
type input "300.00"
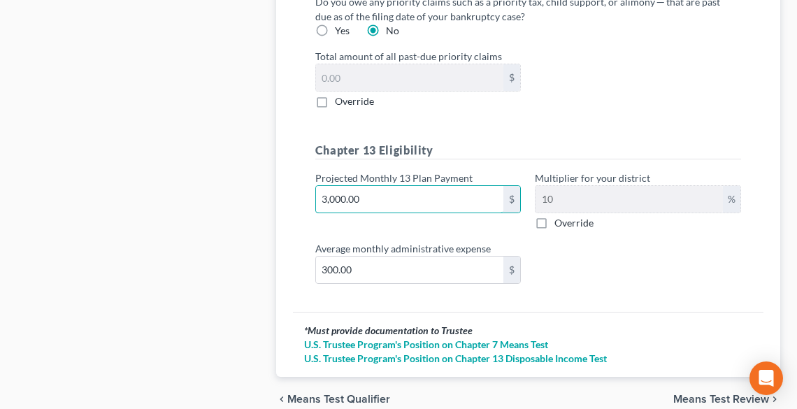
scroll to position [1984, 0]
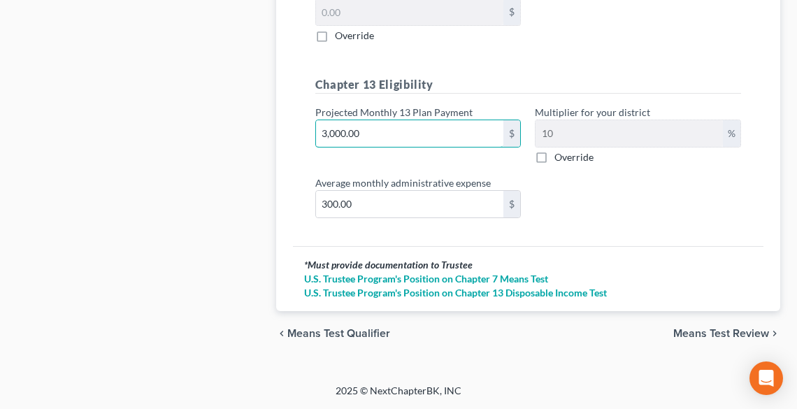
type input "3,000.00"
click at [714, 332] on span "Means Test Review" at bounding box center [722, 333] width 96 height 11
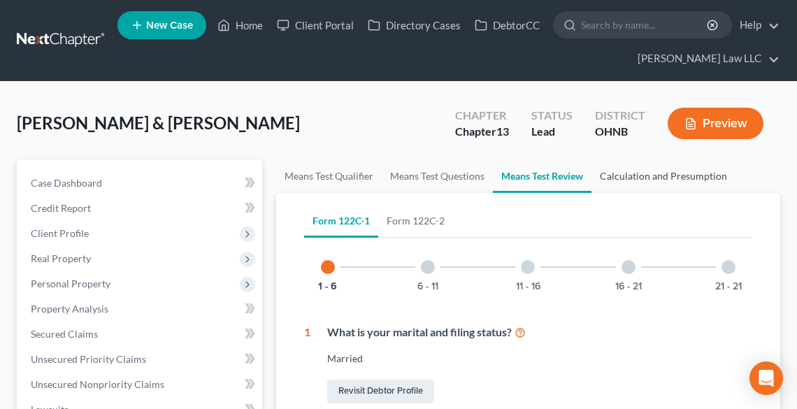
click at [669, 169] on link "Calculation and Presumption" at bounding box center [664, 176] width 144 height 34
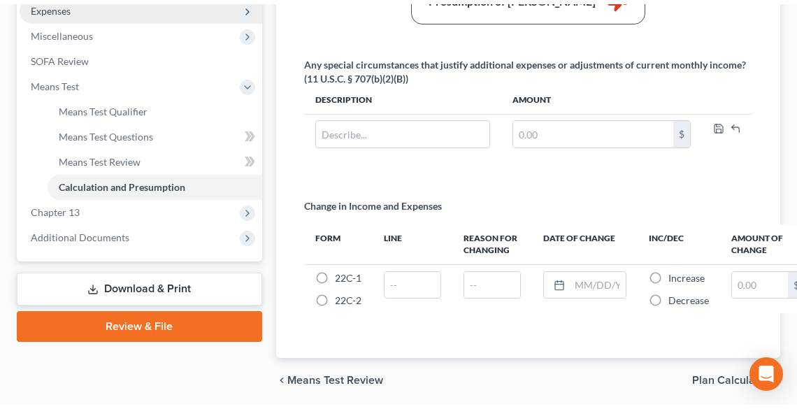
scroll to position [448, 0]
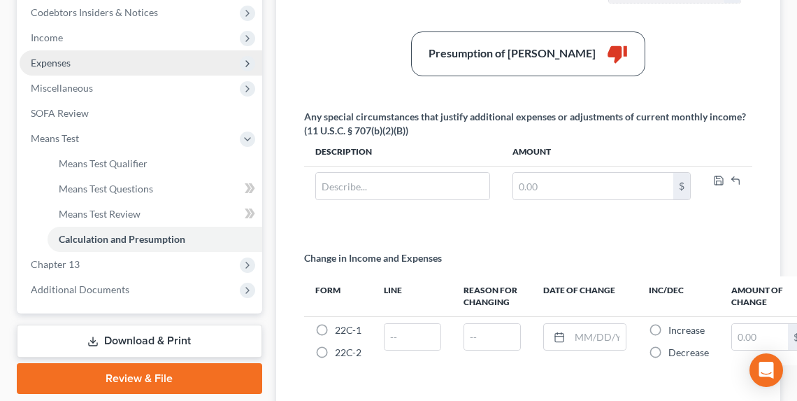
click at [58, 62] on span "Expenses" at bounding box center [51, 63] width 40 height 12
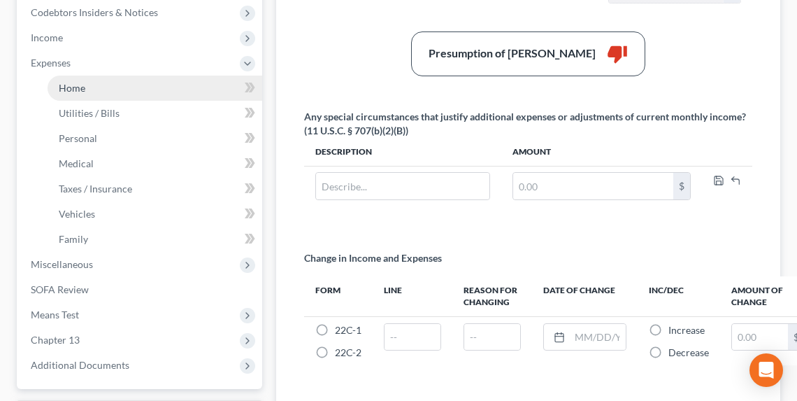
click at [73, 87] on span "Home" at bounding box center [72, 88] width 27 height 12
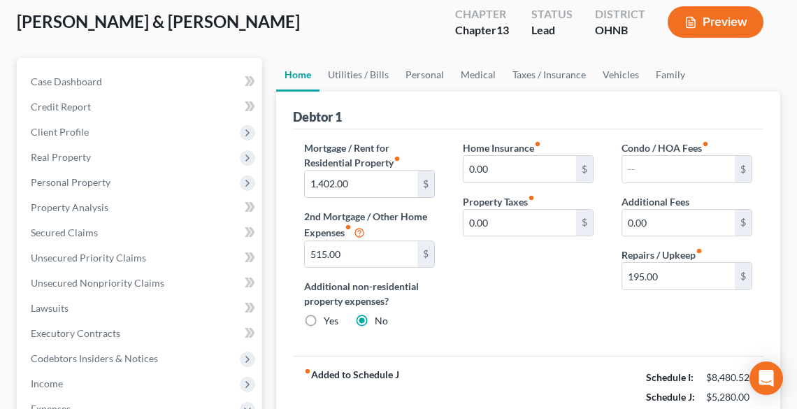
scroll to position [112, 0]
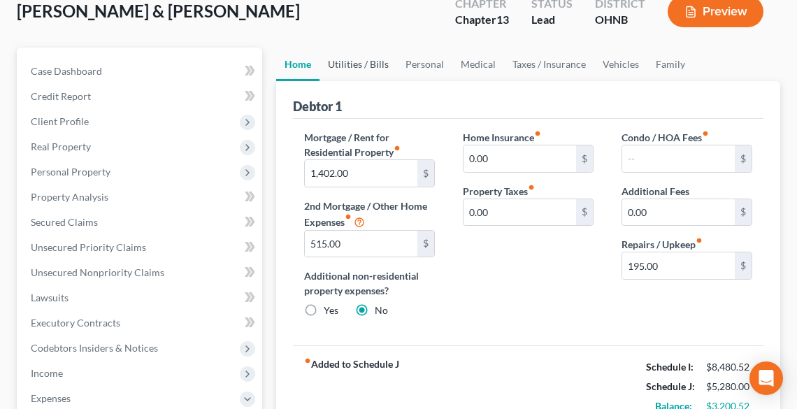
click at [350, 61] on link "Utilities / Bills" at bounding box center [359, 65] width 78 height 34
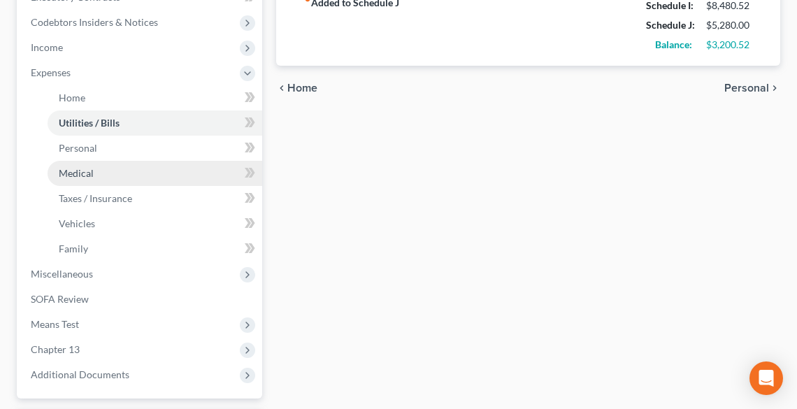
scroll to position [560, 0]
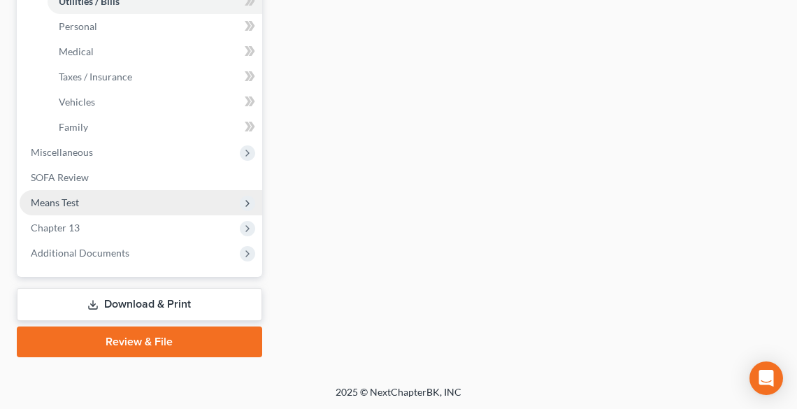
click at [64, 199] on span "Means Test" at bounding box center [55, 203] width 48 height 12
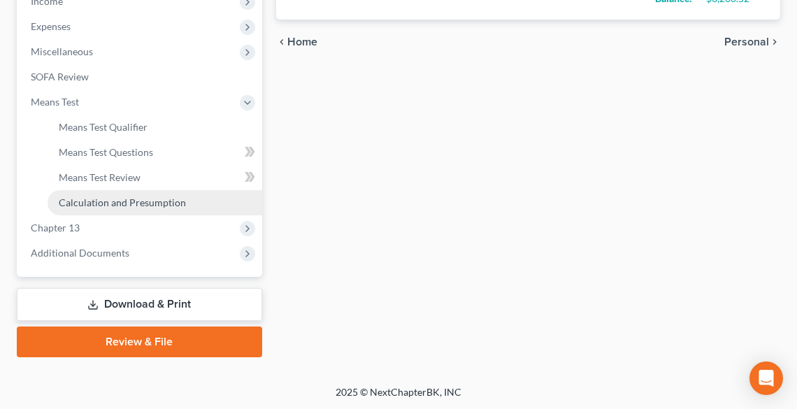
click at [104, 201] on span "Calculation and Presumption" at bounding box center [122, 203] width 127 height 12
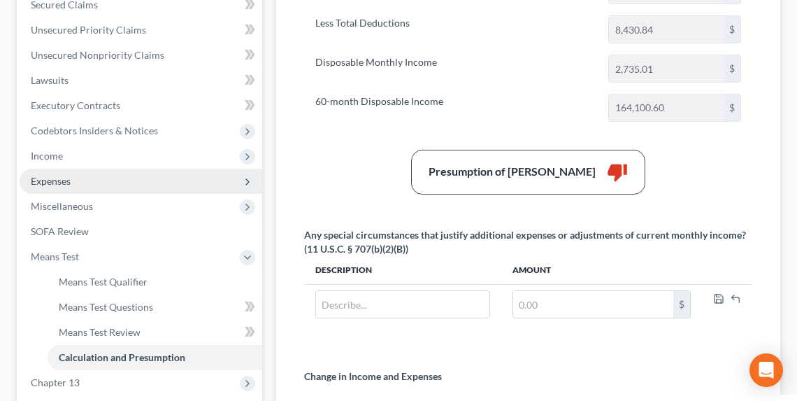
scroll to position [224, 0]
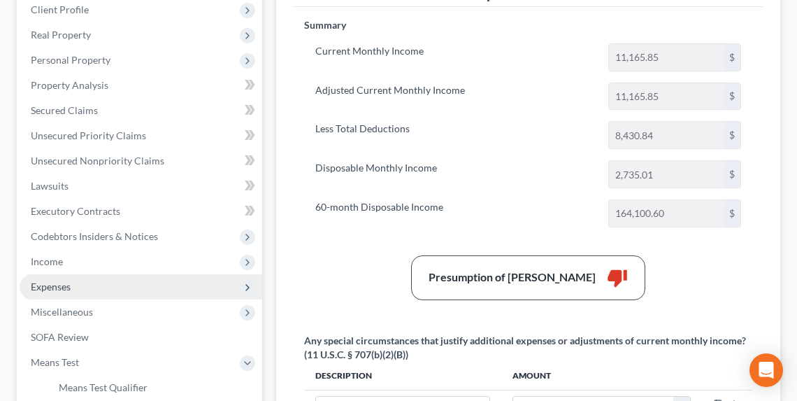
click at [80, 282] on span "Expenses" at bounding box center [141, 286] width 243 height 25
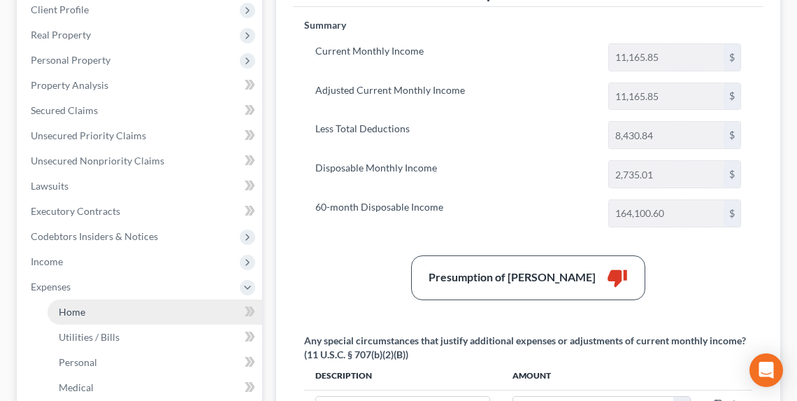
click at [95, 315] on link "Home" at bounding box center [155, 311] width 215 height 25
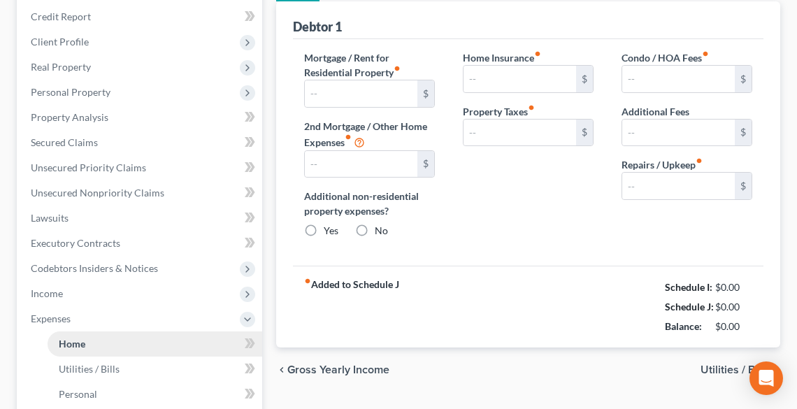
type input "1,402.00"
type input "515.00"
radio input "true"
type input "0.00"
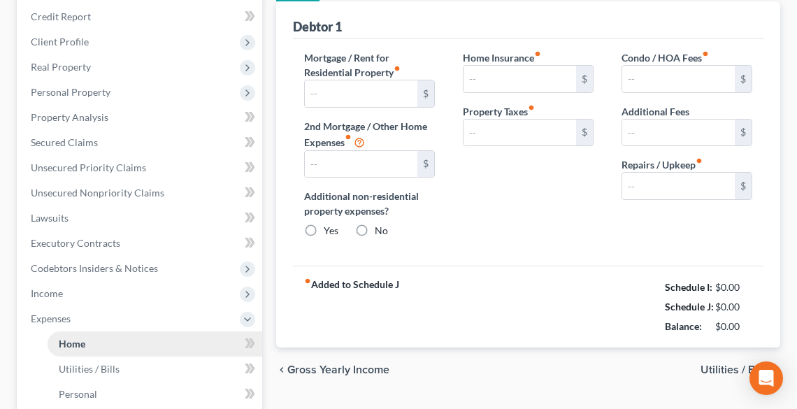
type input "0.00"
type input "195.00"
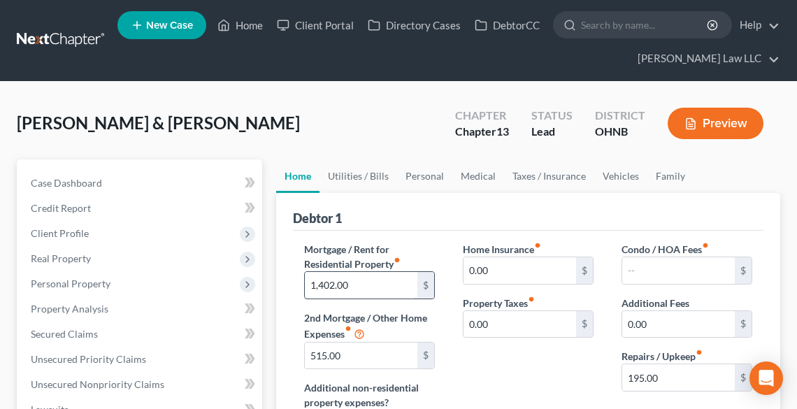
scroll to position [56, 0]
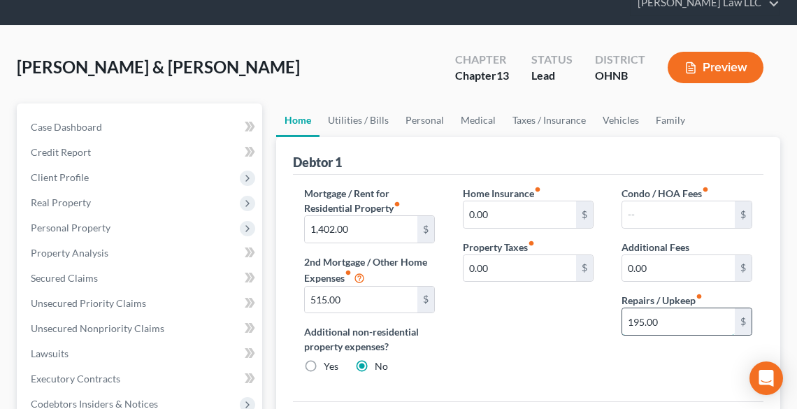
click at [694, 317] on input "195.00" at bounding box center [679, 321] width 113 height 27
click at [371, 122] on link "Utilities / Bills" at bounding box center [359, 121] width 78 height 34
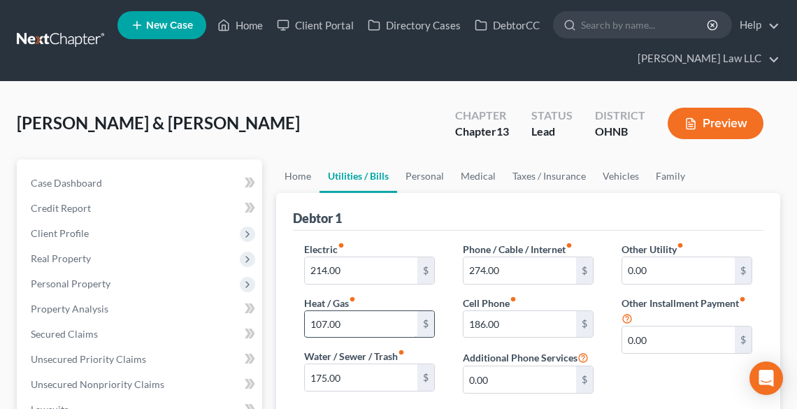
click at [399, 319] on input "107.00" at bounding box center [361, 324] width 113 height 27
type input "156.00"
click at [415, 177] on link "Personal" at bounding box center [424, 176] width 55 height 34
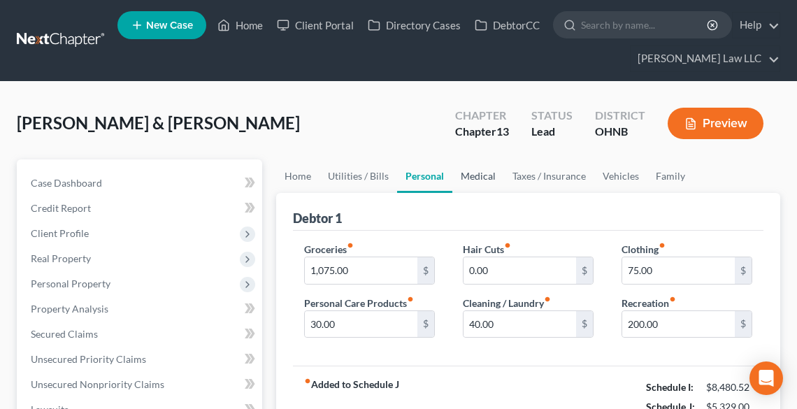
click at [478, 171] on link "Medical" at bounding box center [479, 176] width 52 height 34
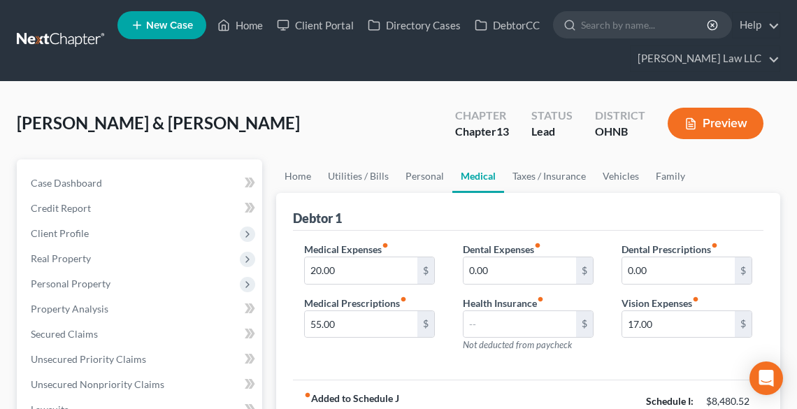
click at [484, 174] on link "Medical" at bounding box center [479, 176] width 52 height 34
click at [541, 179] on link "Taxes / Insurance" at bounding box center [549, 176] width 90 height 34
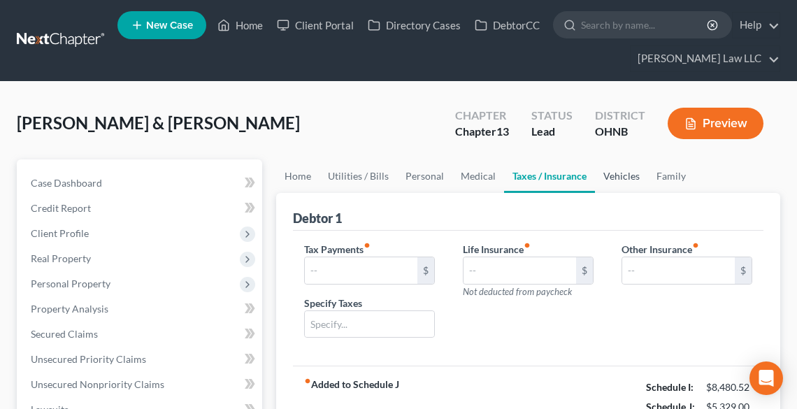
click at [615, 179] on link "Vehicles" at bounding box center [621, 176] width 53 height 34
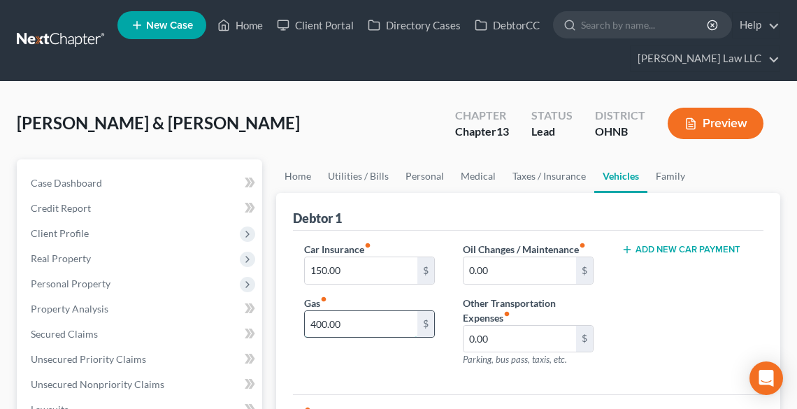
click at [385, 322] on input "400.00" at bounding box center [361, 324] width 113 height 27
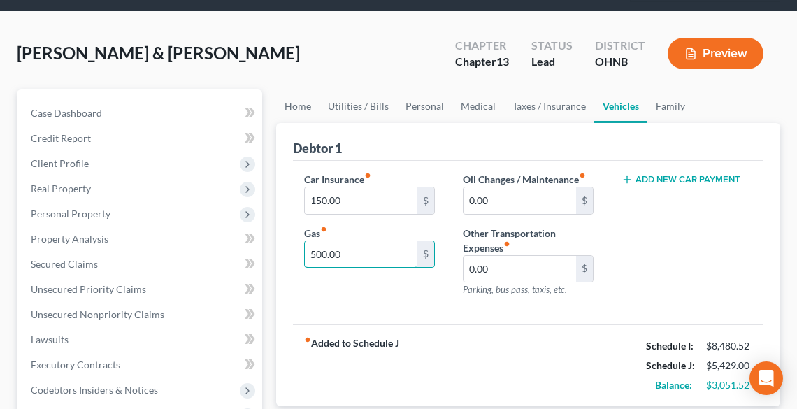
scroll to position [56, 0]
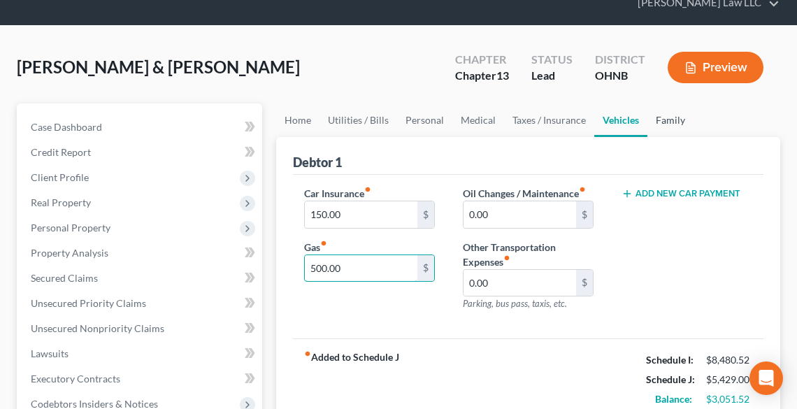
type input "500.00"
click at [664, 122] on link "Family" at bounding box center [671, 121] width 46 height 34
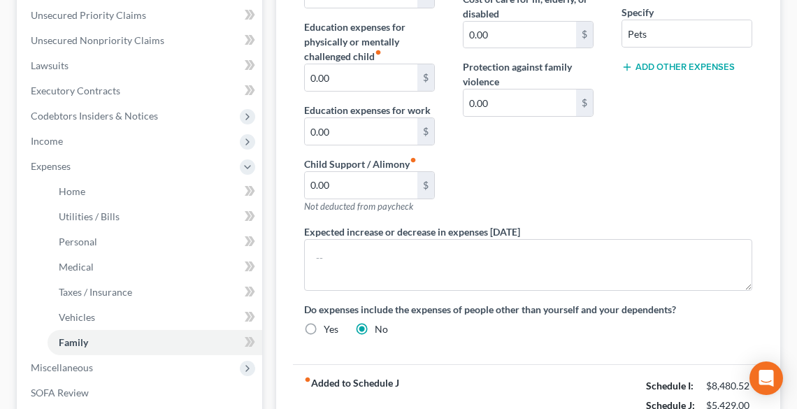
scroll to position [504, 0]
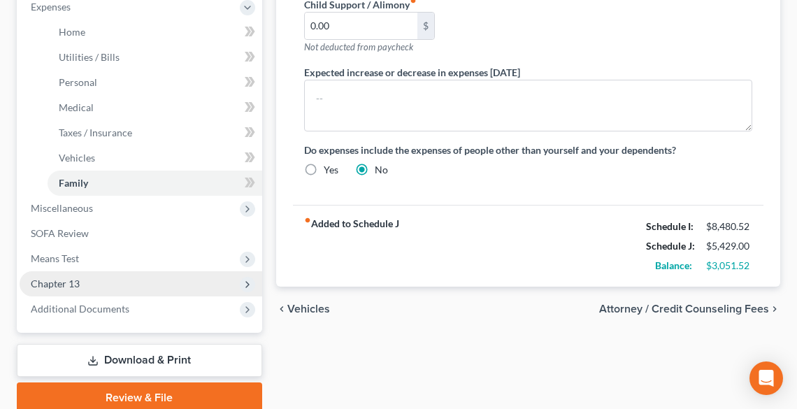
click at [48, 278] on span "Chapter 13" at bounding box center [55, 284] width 49 height 12
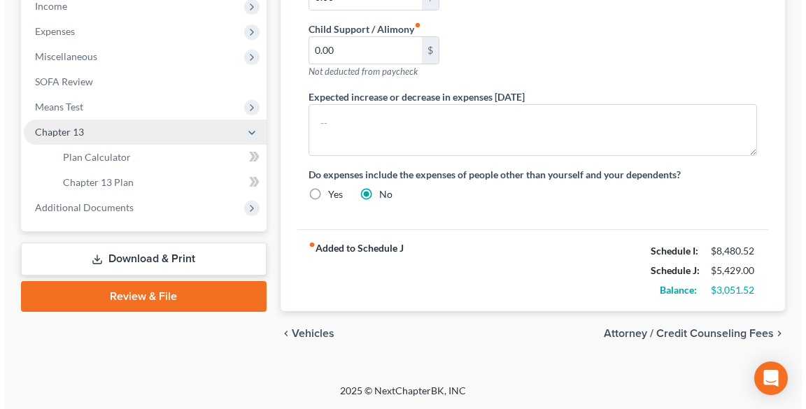
scroll to position [476, 0]
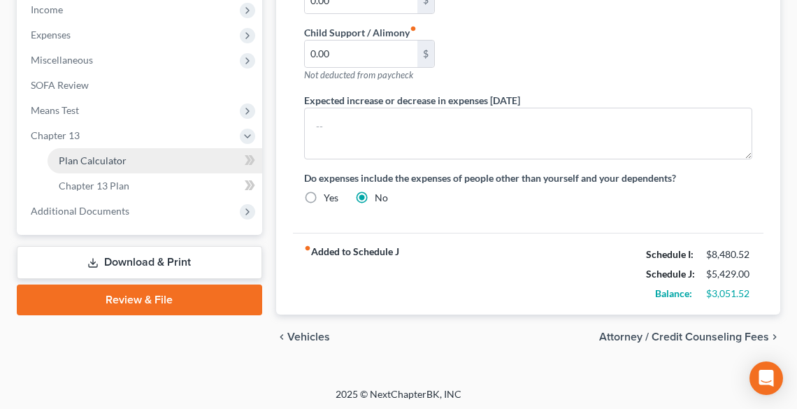
click at [120, 157] on span "Plan Calculator" at bounding box center [93, 161] width 68 height 12
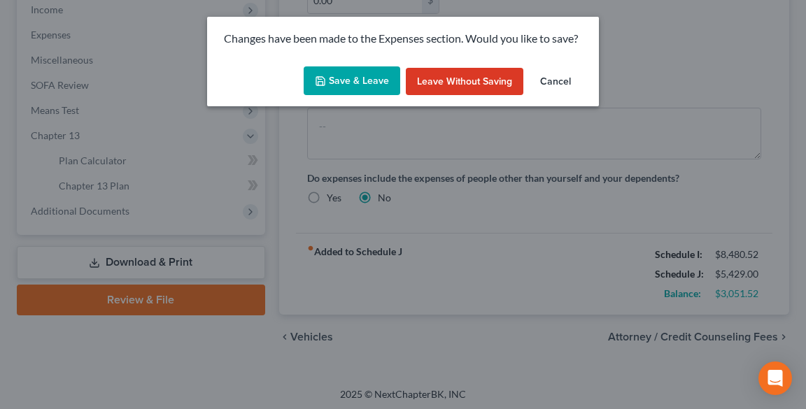
click at [383, 81] on button "Save & Leave" at bounding box center [352, 80] width 97 height 29
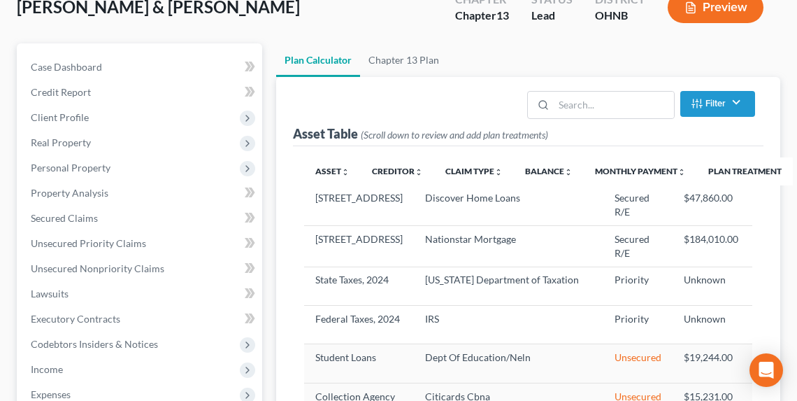
scroll to position [224, 0]
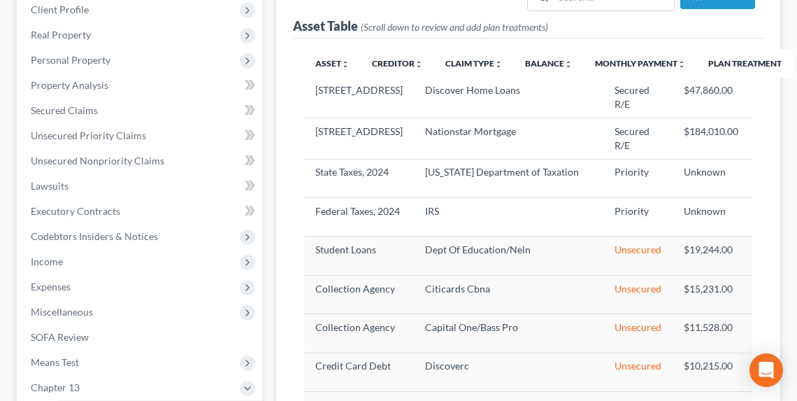
select select "59"
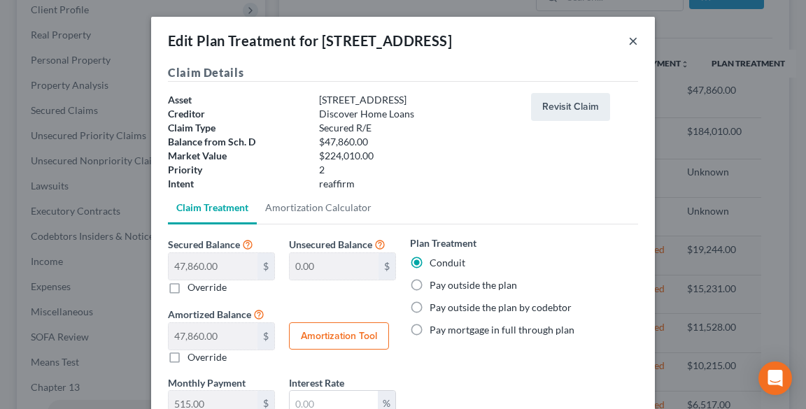
click at [629, 39] on button "×" at bounding box center [633, 40] width 10 height 17
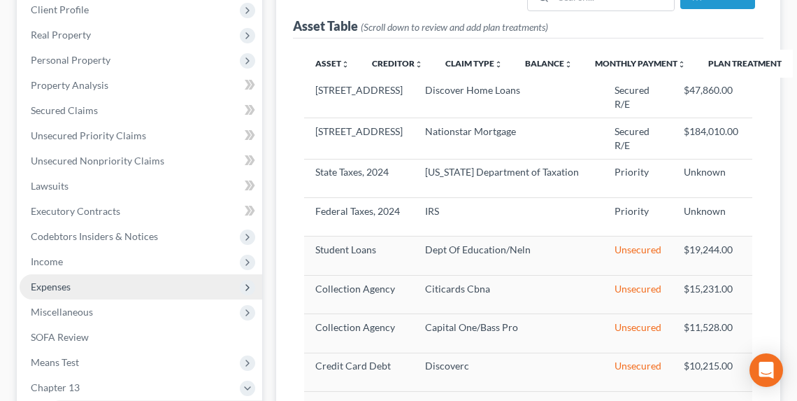
click at [70, 278] on span "Expenses" at bounding box center [141, 286] width 243 height 25
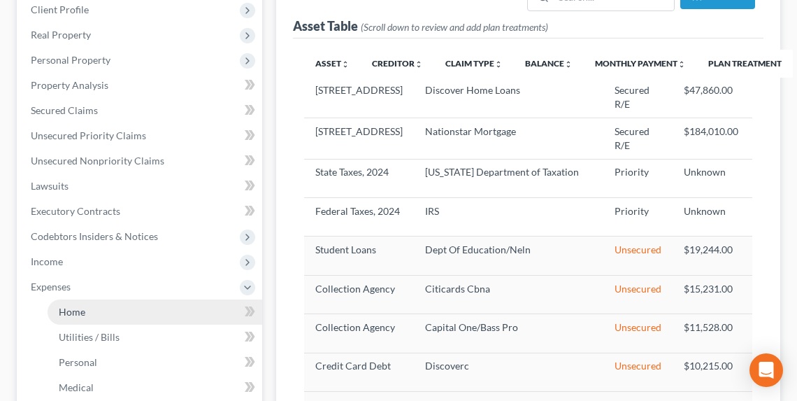
click at [87, 305] on link "Home" at bounding box center [155, 311] width 215 height 25
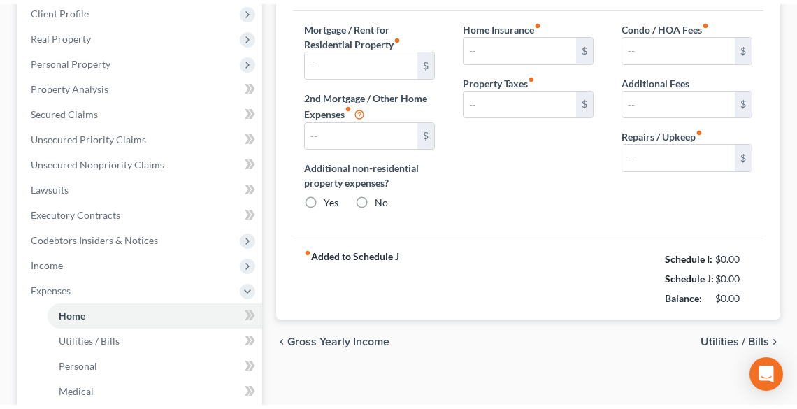
scroll to position [73, 0]
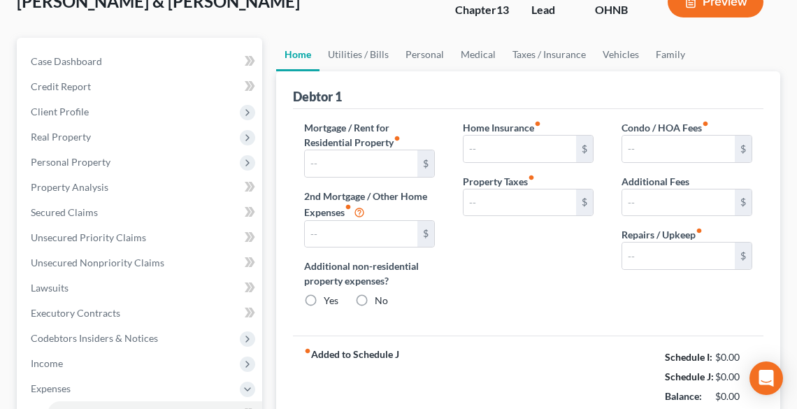
type input "1,402.00"
type input "515.00"
radio input "true"
type input "0.00"
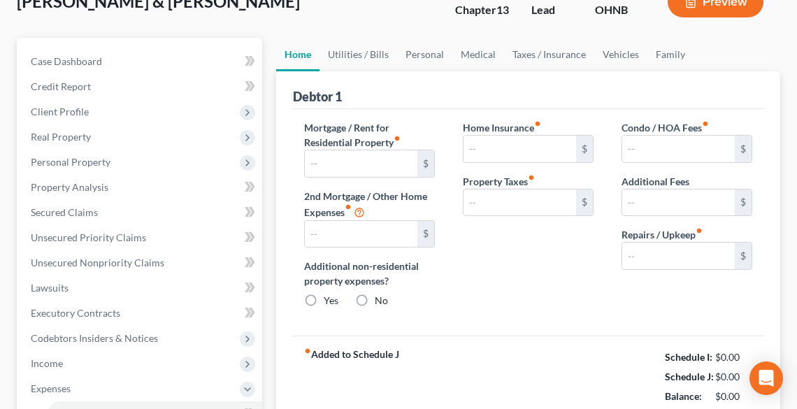
type input "0.00"
type input "195.00"
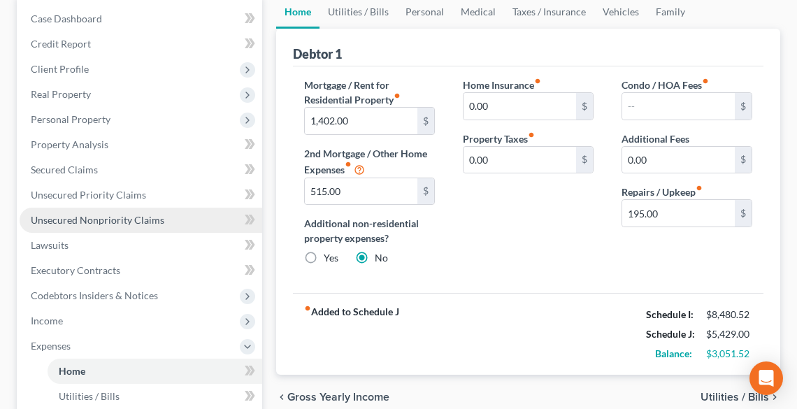
scroll to position [168, 0]
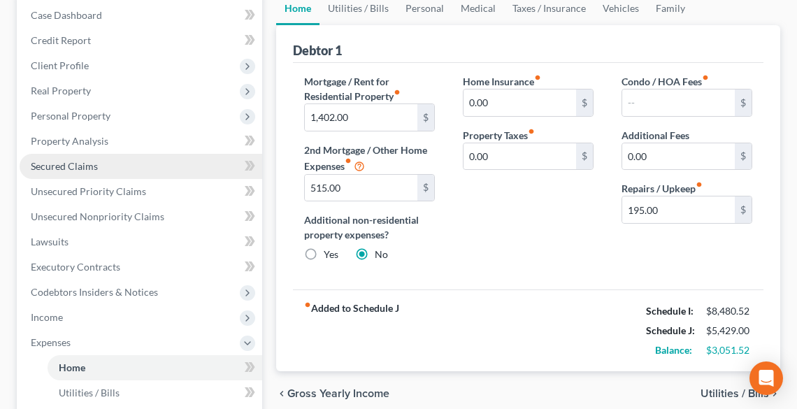
click at [57, 160] on span "Secured Claims" at bounding box center [64, 166] width 67 height 12
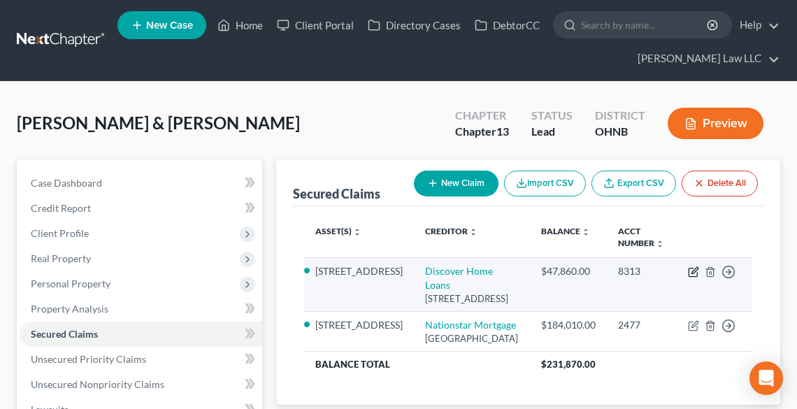
click at [695, 266] on icon "button" at bounding box center [693, 271] width 11 height 11
select select "14"
select select "2"
select select "0"
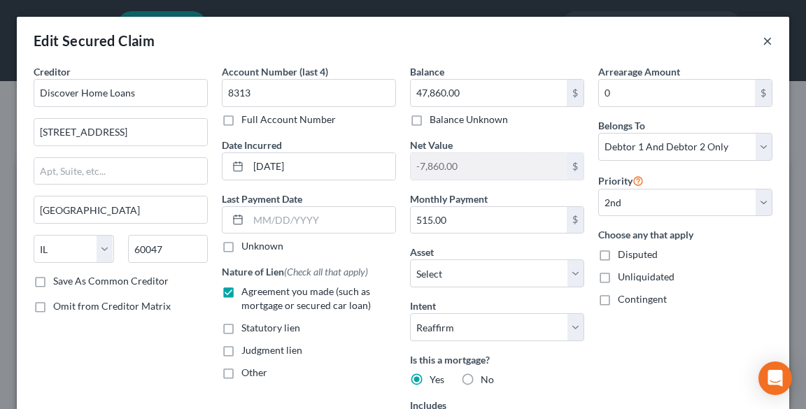
click at [762, 46] on button "×" at bounding box center [767, 40] width 10 height 17
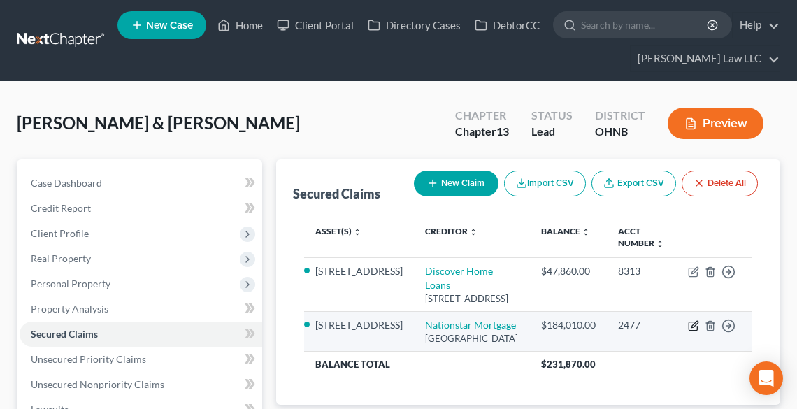
click at [695, 326] on icon "button" at bounding box center [693, 325] width 11 height 11
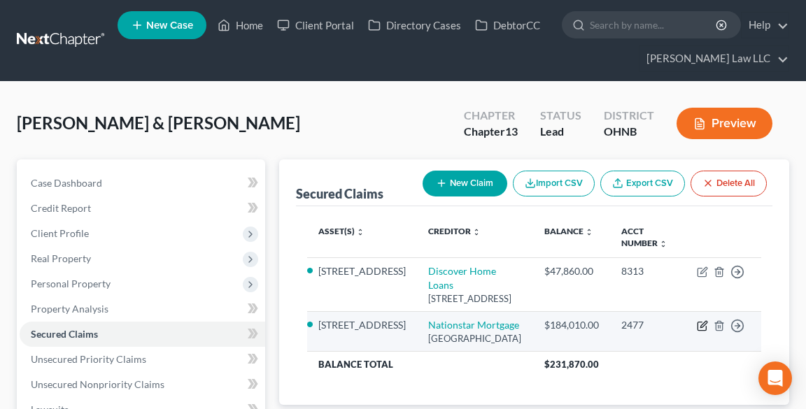
select select "45"
select select "12"
select select "2"
select select "0"
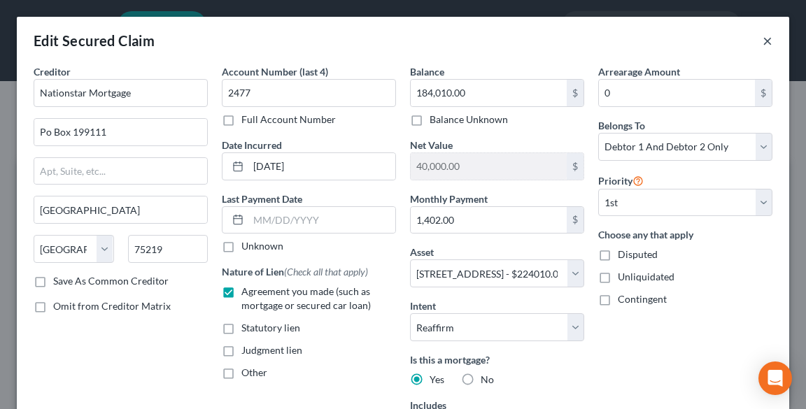
click at [762, 40] on button "×" at bounding box center [767, 40] width 10 height 17
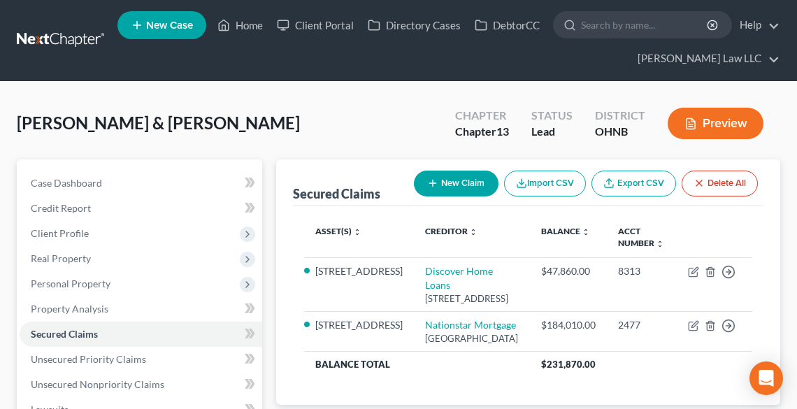
scroll to position [280, 0]
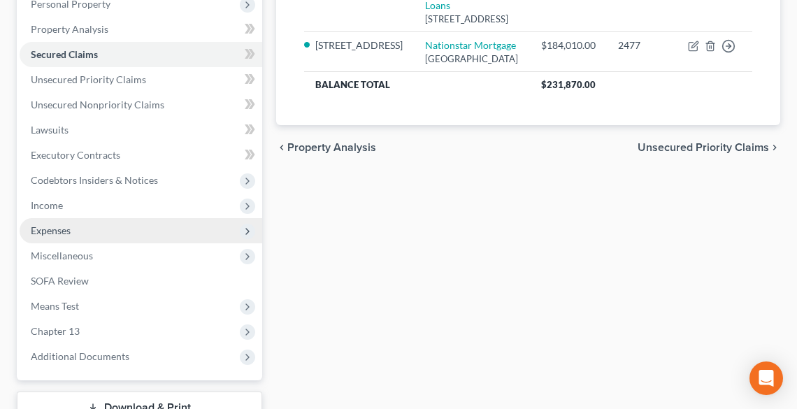
click at [48, 227] on span "Expenses" at bounding box center [51, 231] width 40 height 12
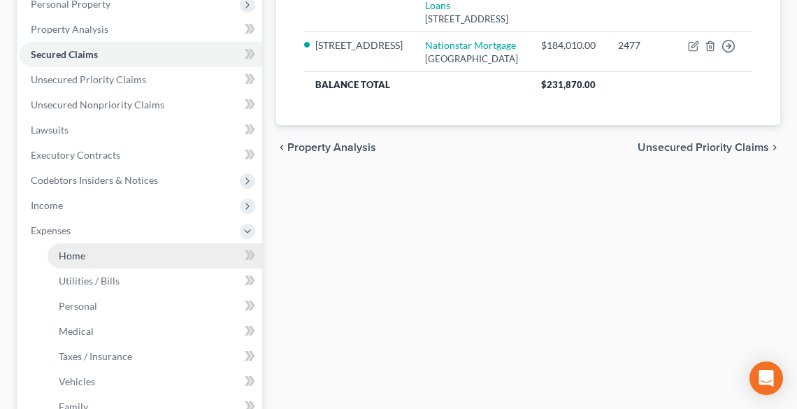
click at [73, 260] on span "Home" at bounding box center [72, 256] width 27 height 12
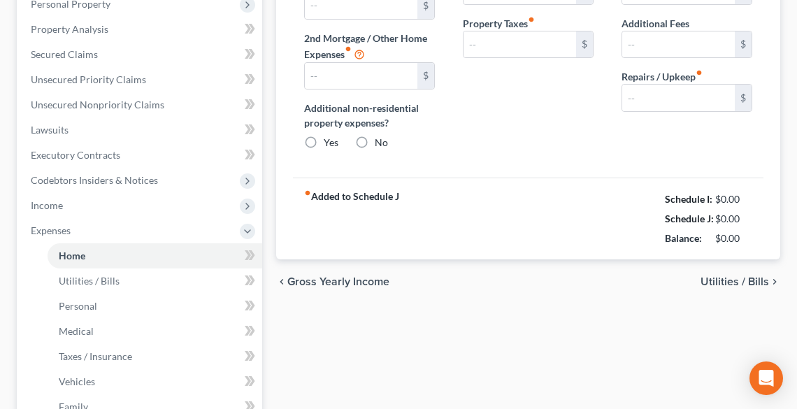
type input "1,402.00"
type input "515.00"
radio input "true"
type input "0.00"
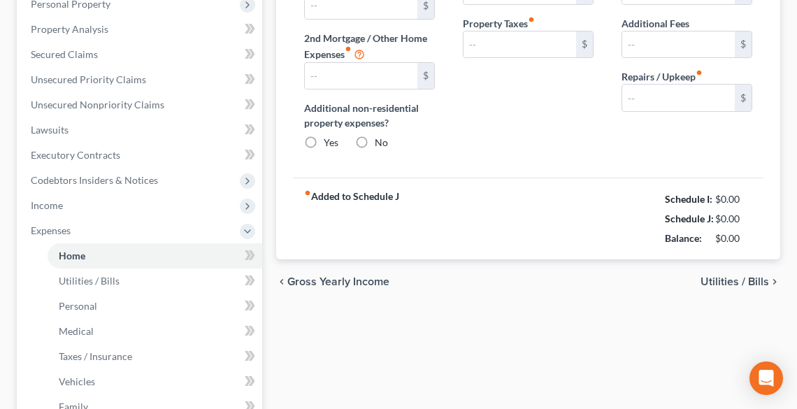
type input "0.00"
type input "195.00"
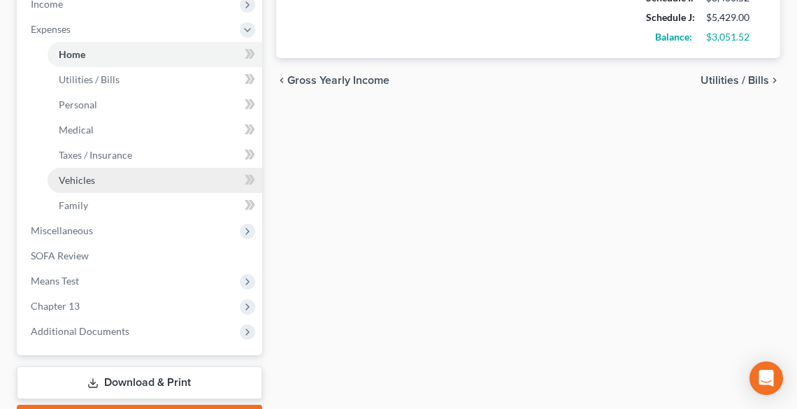
scroll to position [560, 0]
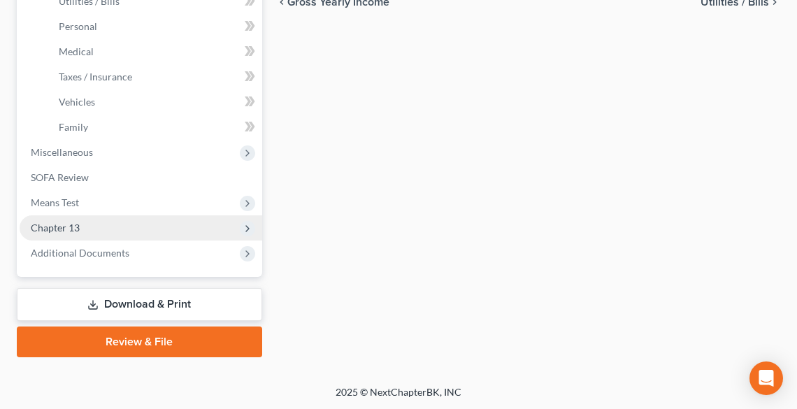
click at [66, 227] on span "Chapter 13" at bounding box center [55, 228] width 49 height 12
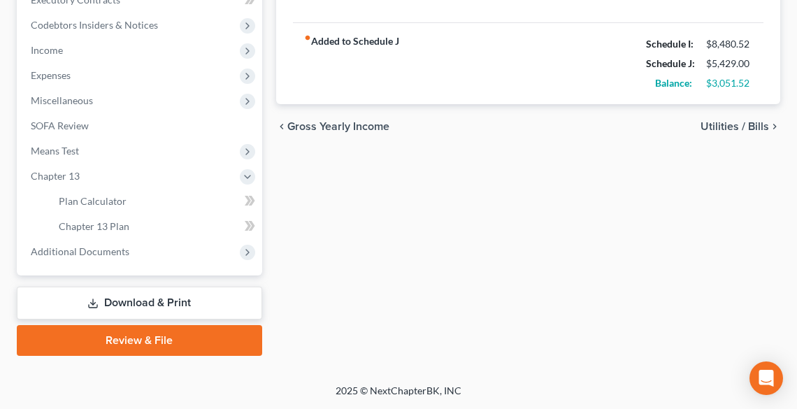
scroll to position [434, 0]
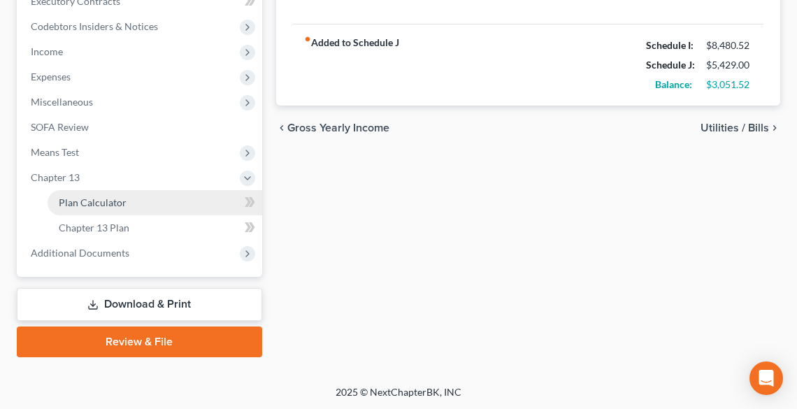
click at [111, 204] on span "Plan Calculator" at bounding box center [93, 203] width 68 height 12
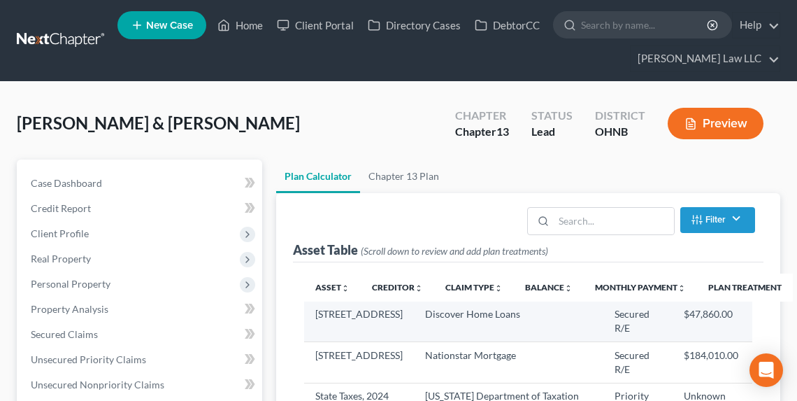
select select "59"
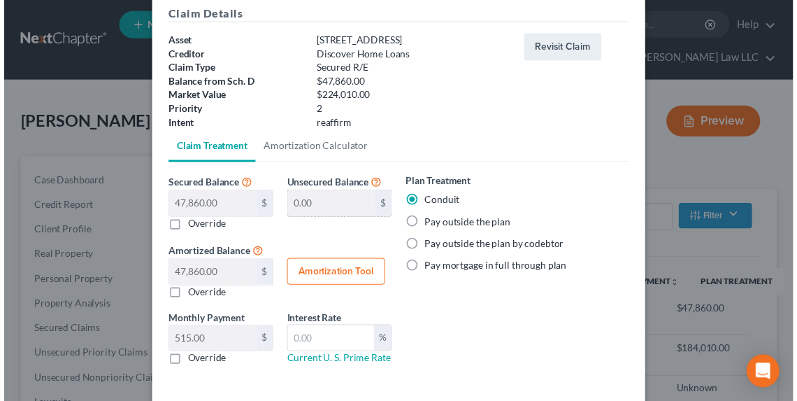
scroll to position [112, 0]
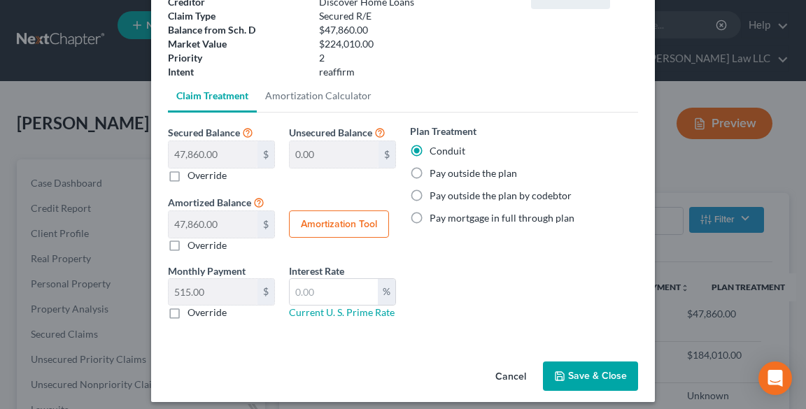
click at [438, 173] on label "Pay outside the plan" at bounding box center [472, 173] width 87 height 14
click at [438, 173] on input "Pay outside the plan" at bounding box center [439, 170] width 9 height 9
radio input "true"
click at [579, 371] on button "Save & Close" at bounding box center [590, 376] width 95 height 29
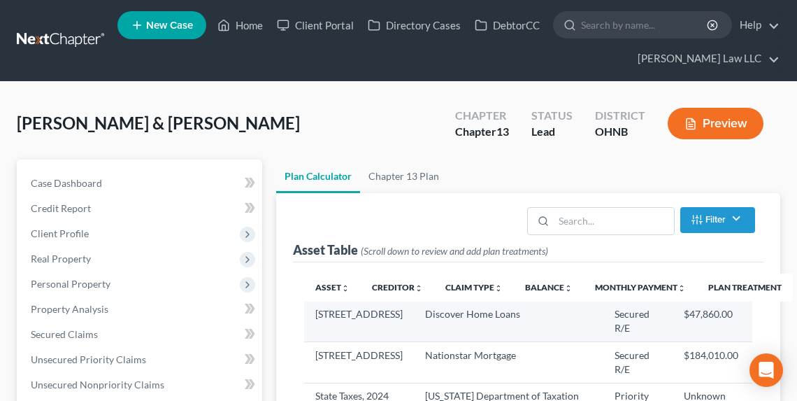
select select "59"
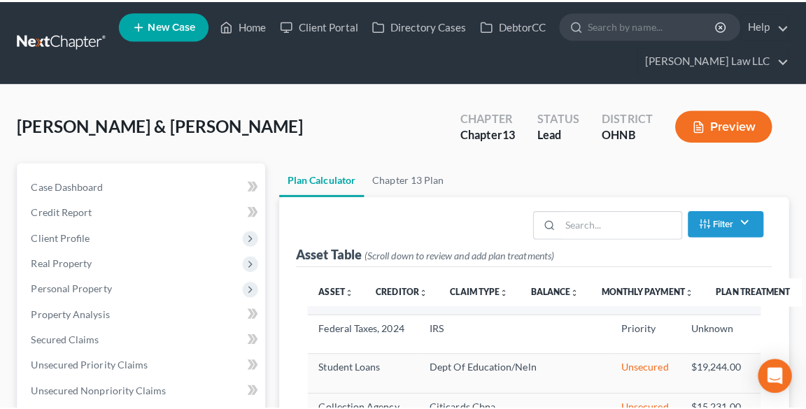
scroll to position [56, 0]
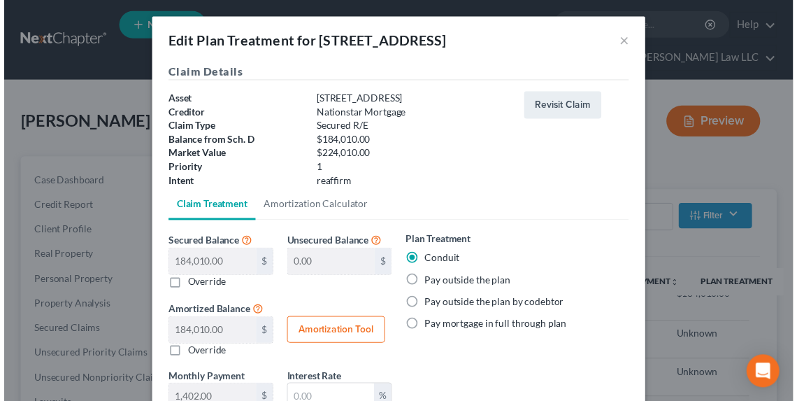
scroll to position [112, 0]
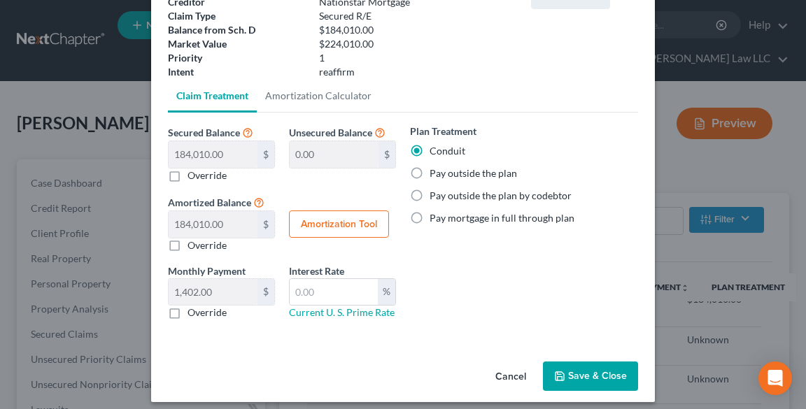
click at [443, 185] on div "Plan Treatment Conduit Pay outside the plan Pay outside the plan by codebtor Pa…" at bounding box center [524, 174] width 228 height 101
click at [436, 178] on label "Pay outside the plan" at bounding box center [472, 173] width 87 height 14
click at [436, 176] on input "Pay outside the plan" at bounding box center [439, 170] width 9 height 9
radio input "true"
click at [603, 382] on button "Save & Close" at bounding box center [590, 376] width 95 height 29
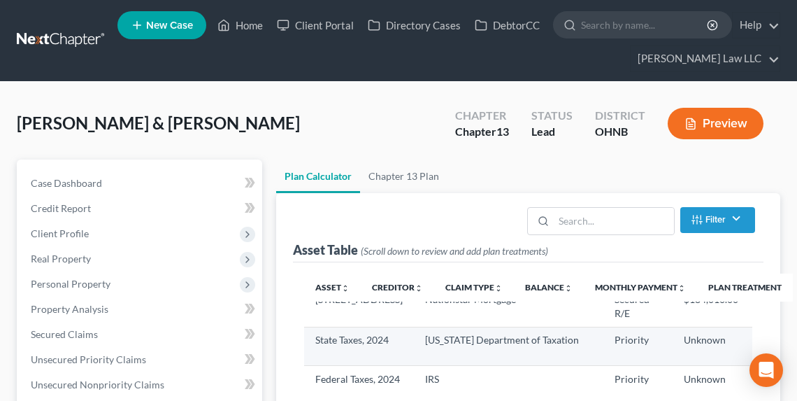
select select "59"
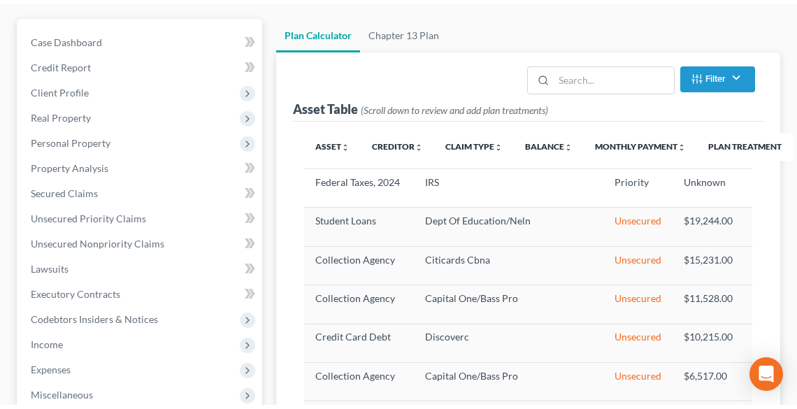
scroll to position [166, 0]
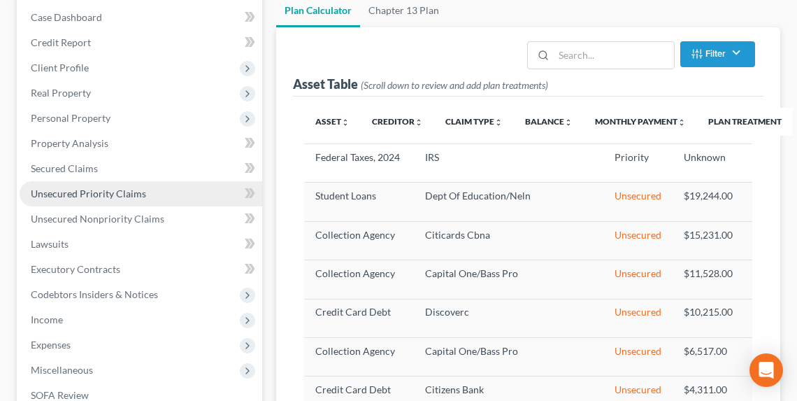
click at [85, 187] on span "Unsecured Priority Claims" at bounding box center [88, 193] width 115 height 12
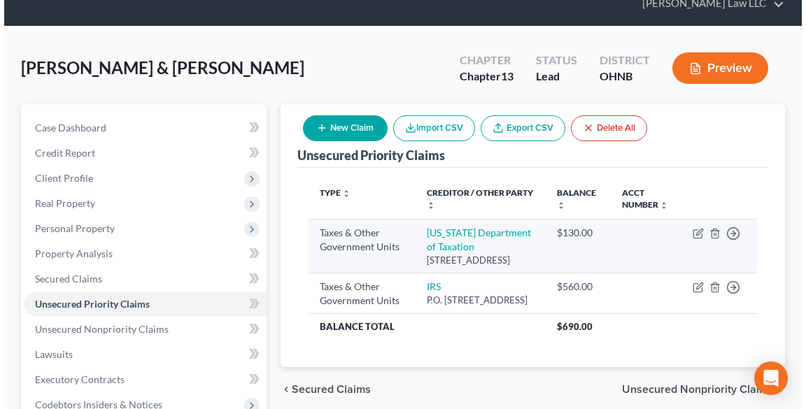
scroll to position [56, 0]
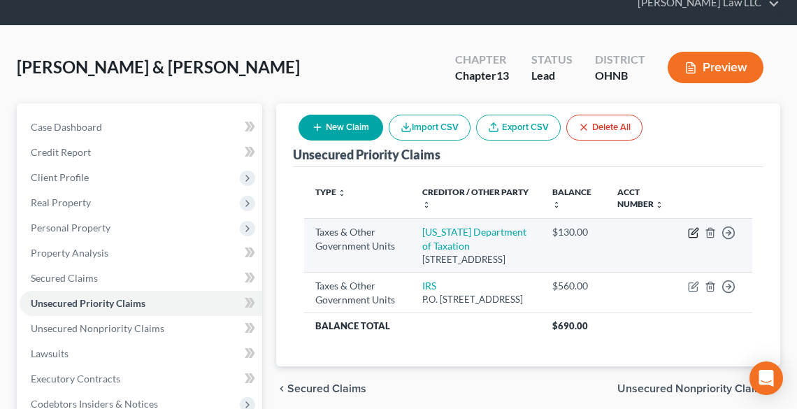
click at [695, 229] on icon "button" at bounding box center [693, 232] width 11 height 11
select select "2"
select select "36"
select select "2"
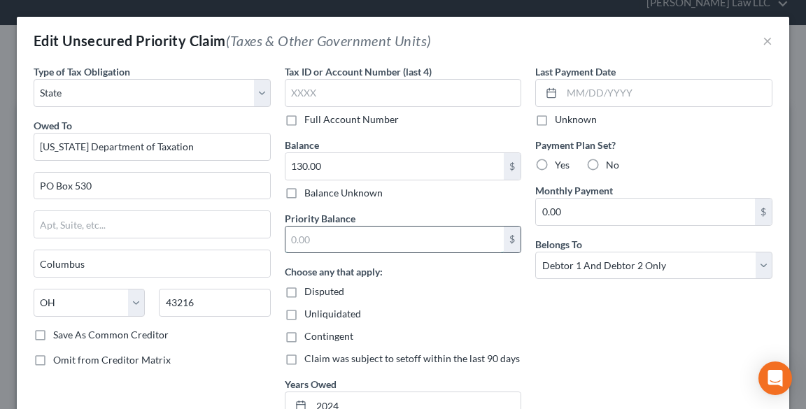
click at [358, 239] on input "text" at bounding box center [394, 240] width 219 height 27
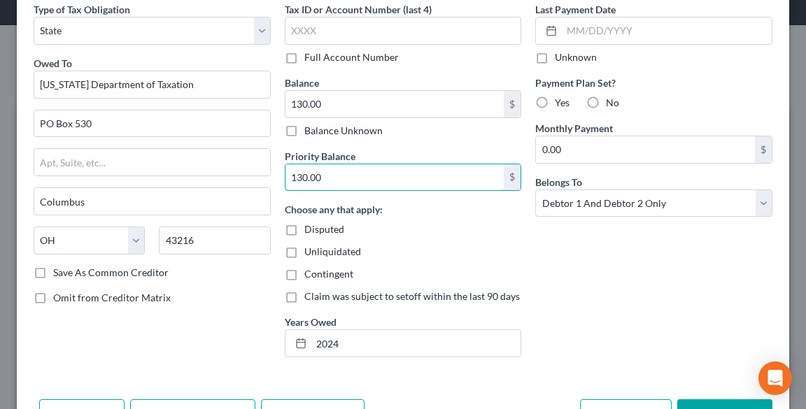
scroll to position [148, 0]
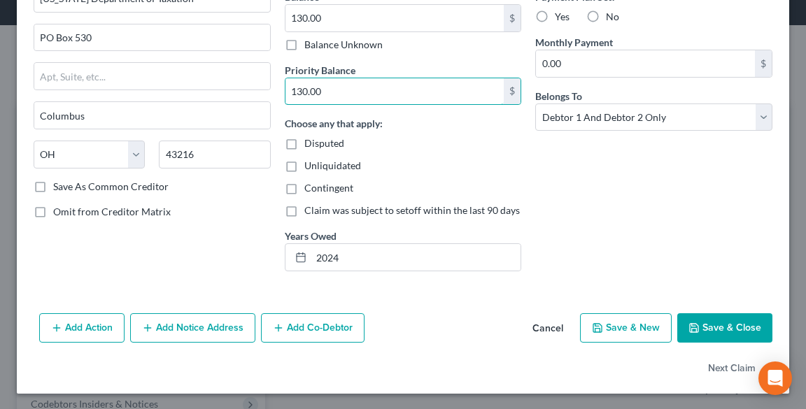
type input "130.00"
click at [725, 329] on button "Save & Close" at bounding box center [724, 327] width 95 height 29
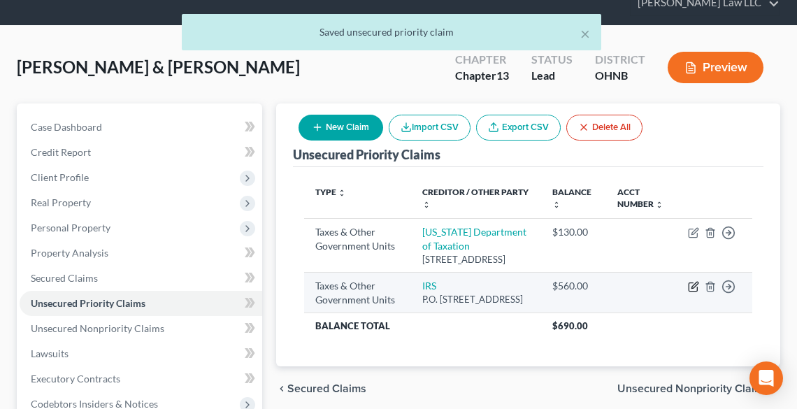
click at [689, 292] on icon "button" at bounding box center [693, 287] width 8 height 8
select select "0"
select select "39"
select select "2"
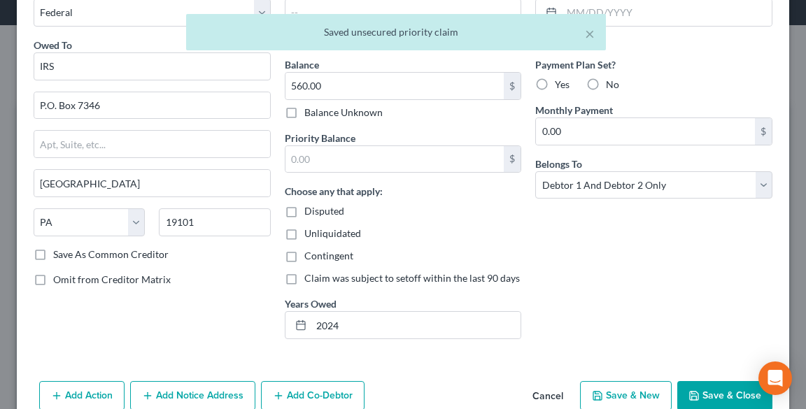
scroll to position [0, 0]
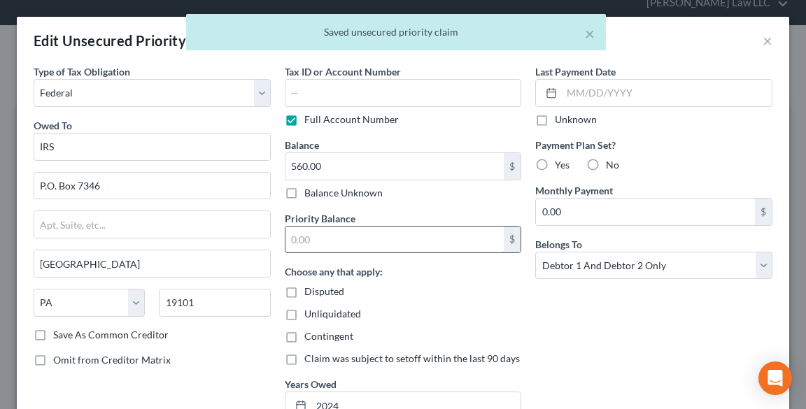
click at [355, 243] on input "text" at bounding box center [394, 240] width 219 height 27
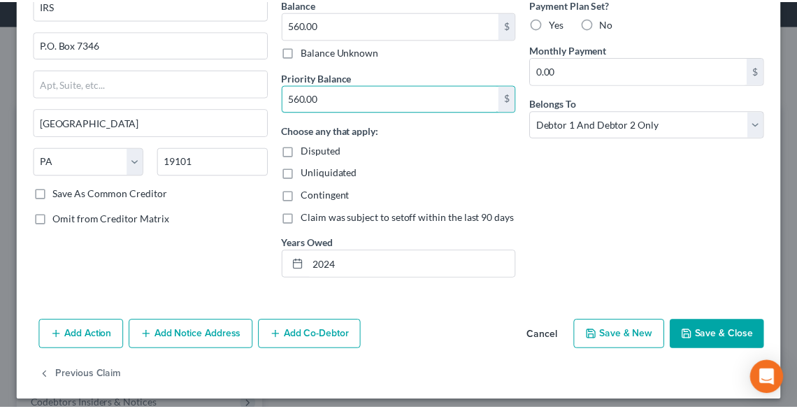
scroll to position [148, 0]
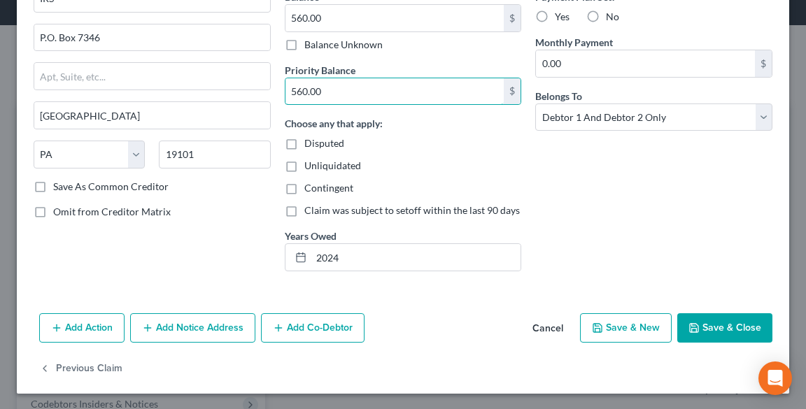
type input "560.00"
click at [730, 322] on button "Save & Close" at bounding box center [724, 327] width 95 height 29
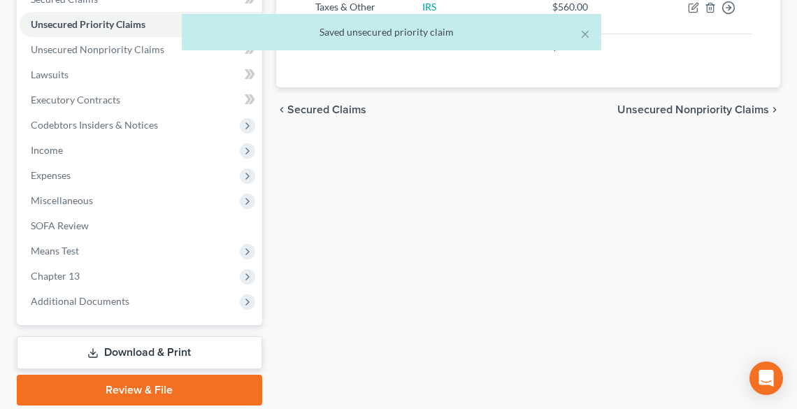
scroll to position [383, 0]
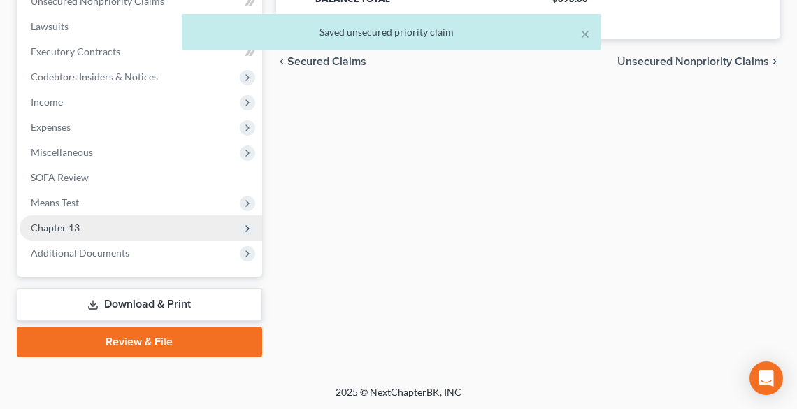
click at [66, 232] on span "Chapter 13" at bounding box center [55, 228] width 49 height 12
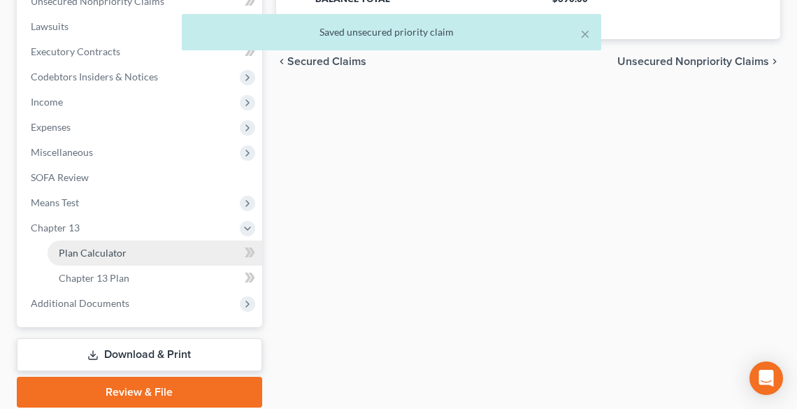
click at [93, 252] on span "Plan Calculator" at bounding box center [93, 253] width 68 height 12
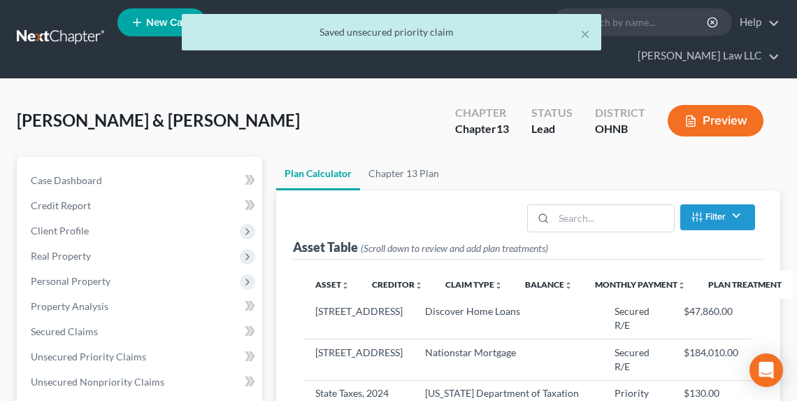
scroll to position [168, 0]
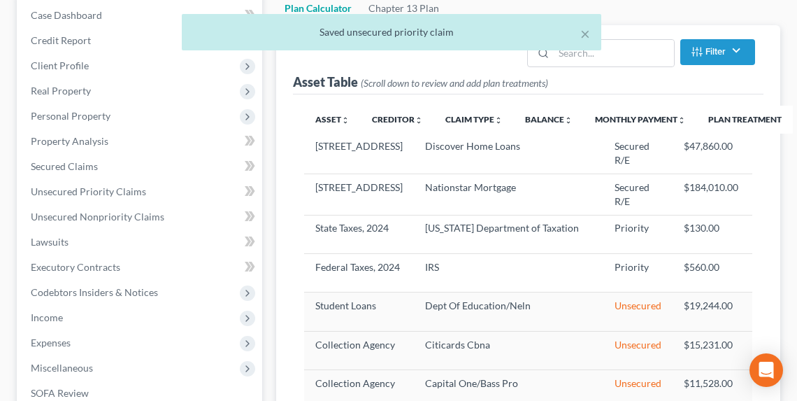
select select "59"
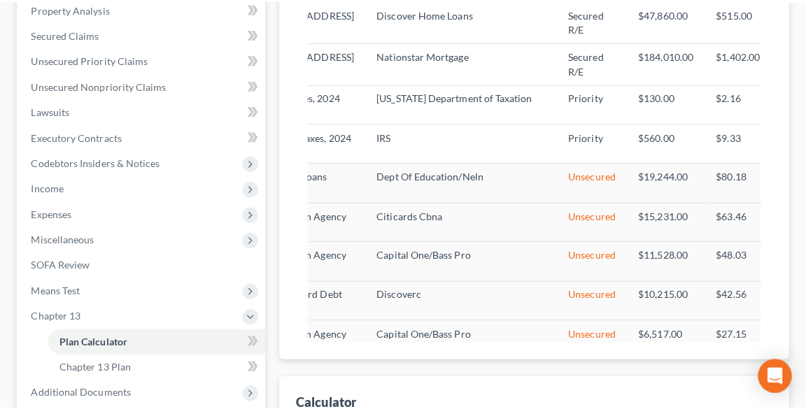
scroll to position [0, 70]
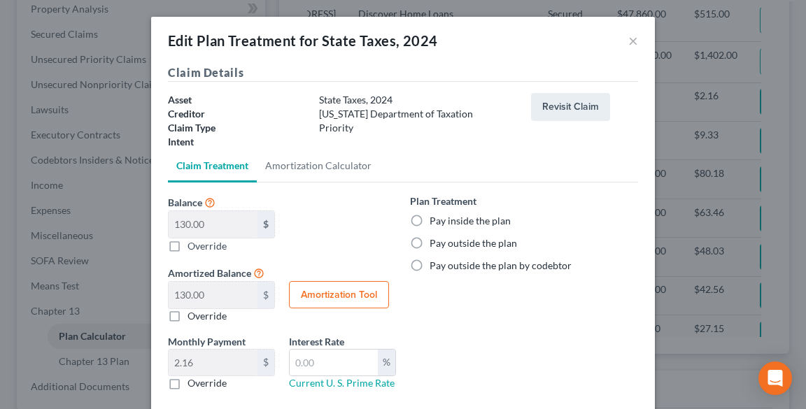
click at [429, 224] on label "Pay inside the plan" at bounding box center [469, 221] width 81 height 14
click at [435, 223] on input "Pay inside the plan" at bounding box center [439, 218] width 9 height 9
radio input "true"
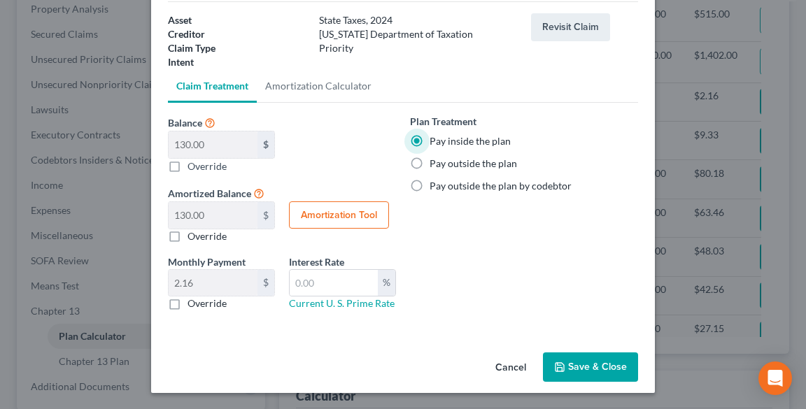
click at [602, 371] on button "Save & Close" at bounding box center [590, 367] width 95 height 29
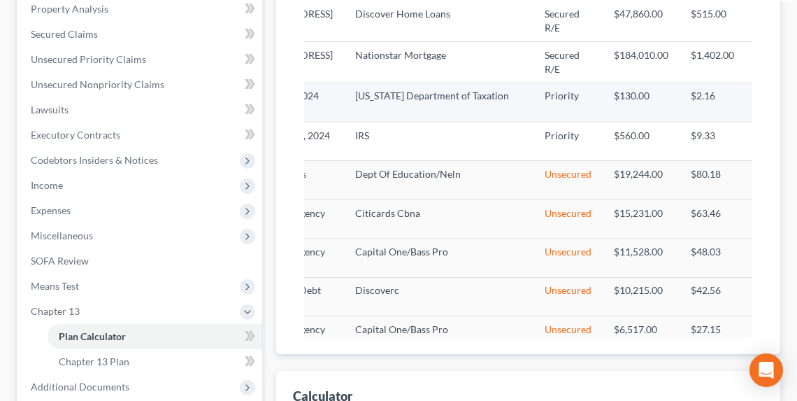
select select "59"
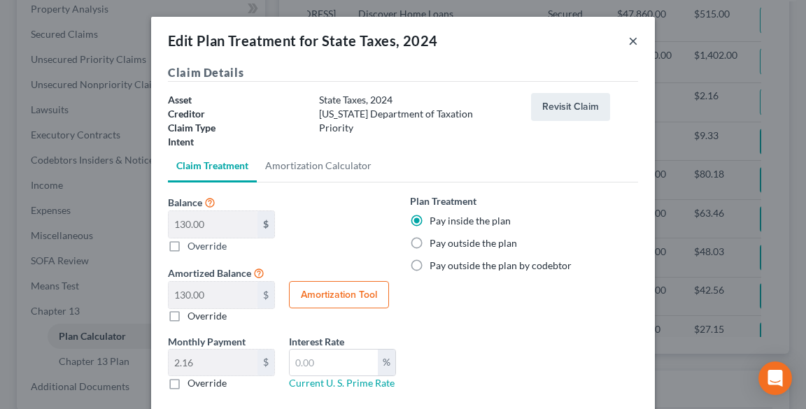
click at [629, 41] on button "×" at bounding box center [633, 40] width 10 height 17
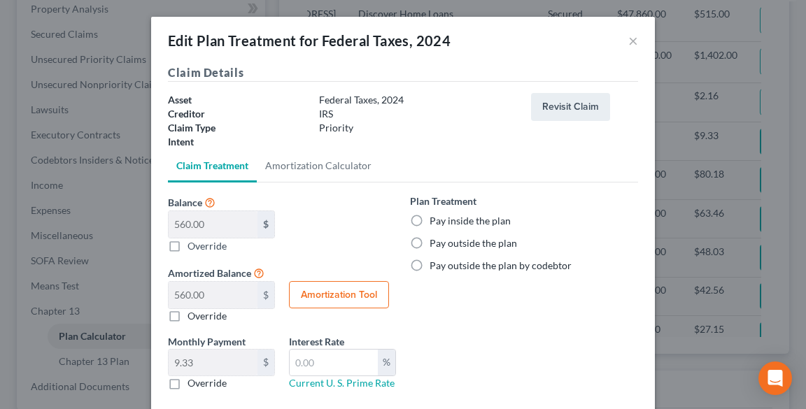
click at [477, 220] on label "Pay inside the plan" at bounding box center [469, 221] width 81 height 14
click at [444, 220] on input "Pay inside the plan" at bounding box center [439, 218] width 9 height 9
radio input "true"
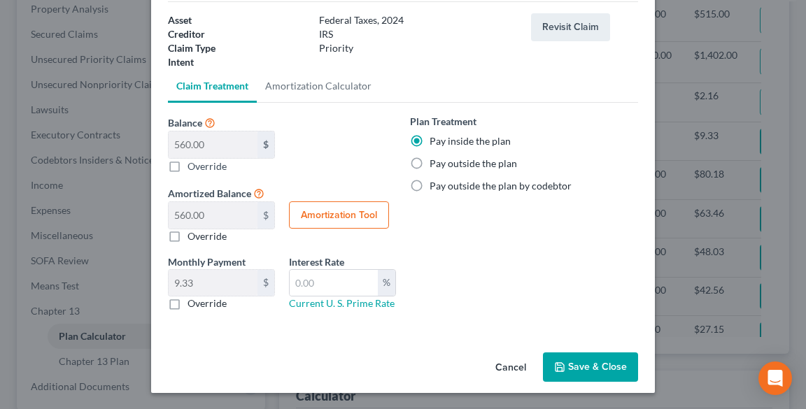
click at [590, 368] on button "Save & Close" at bounding box center [590, 367] width 95 height 29
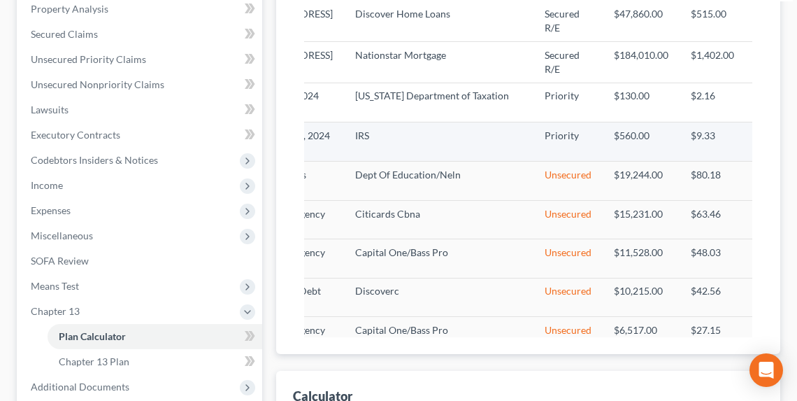
select select "59"
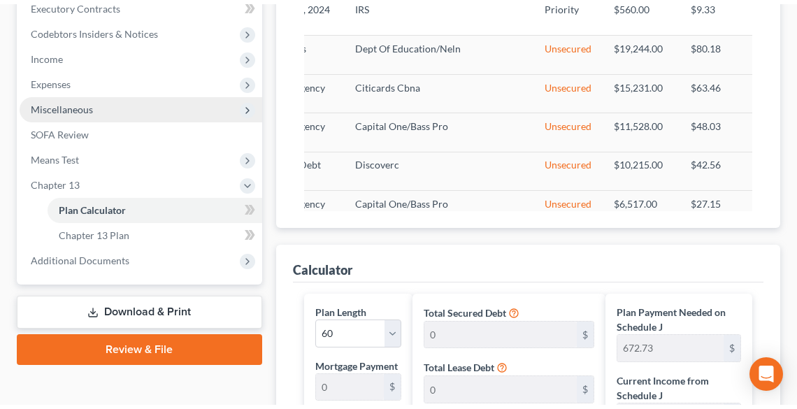
scroll to position [368, 0]
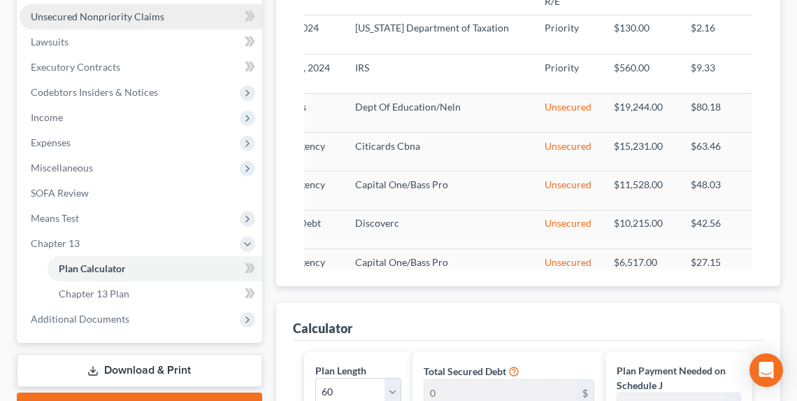
click at [113, 16] on span "Unsecured Nonpriority Claims" at bounding box center [98, 16] width 134 height 12
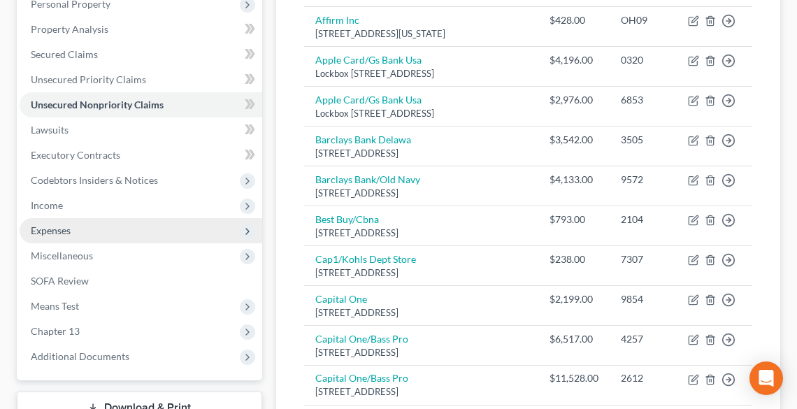
scroll to position [280, 0]
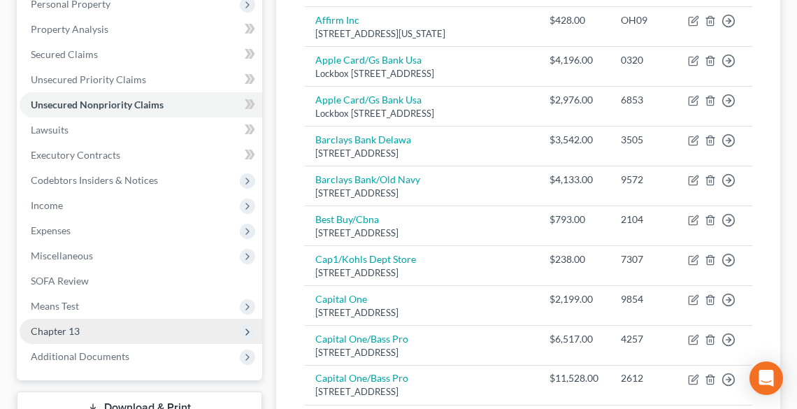
click at [64, 331] on span "Chapter 13" at bounding box center [55, 331] width 49 height 12
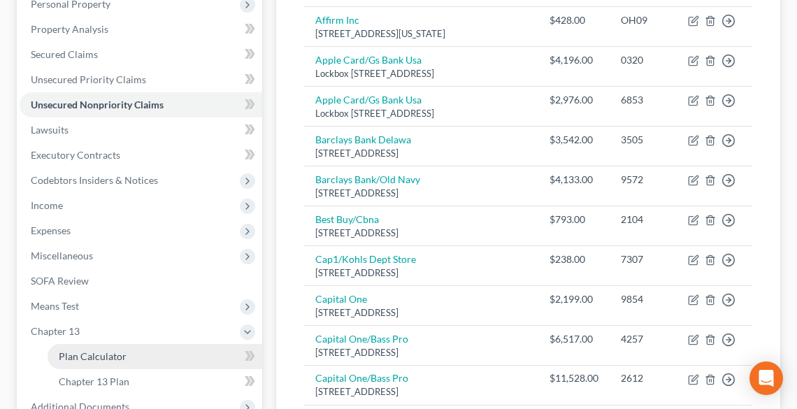
click at [85, 353] on span "Plan Calculator" at bounding box center [93, 356] width 68 height 12
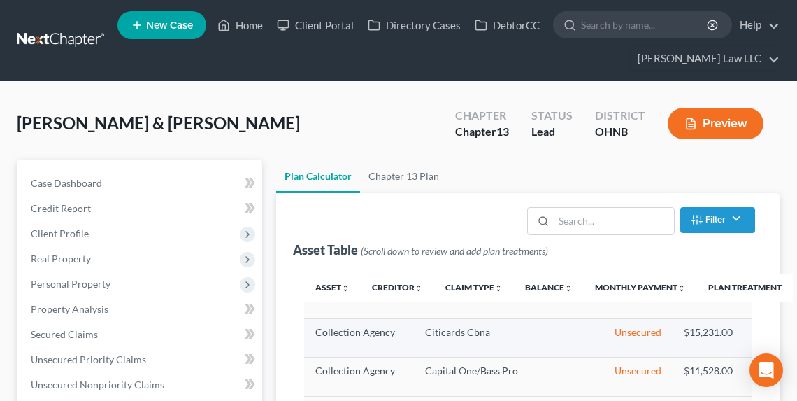
select select "59"
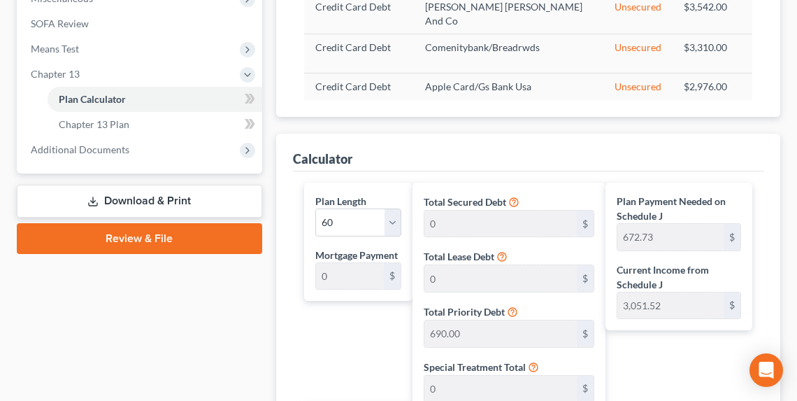
scroll to position [727, 0]
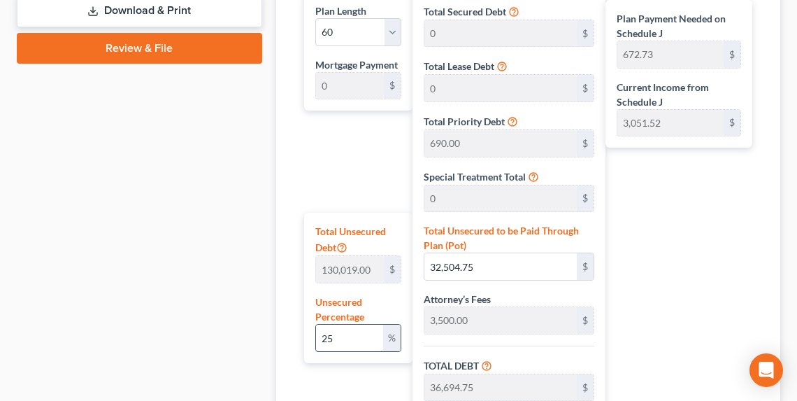
click at [366, 330] on input "25" at bounding box center [349, 338] width 67 height 27
type input "2"
type input "2,600.38"
click at [696, 234] on div "Plan Payment Needed on Schedule J 2,460.49 $ Current Income from Schedule J 3,0…" at bounding box center [683, 290] width 154 height 597
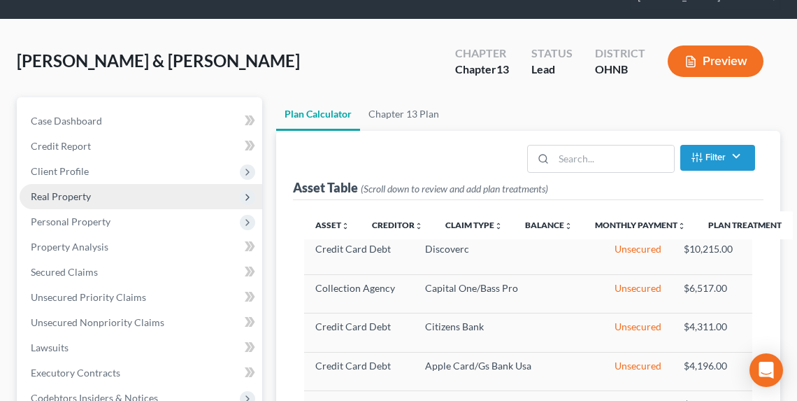
scroll to position [224, 0]
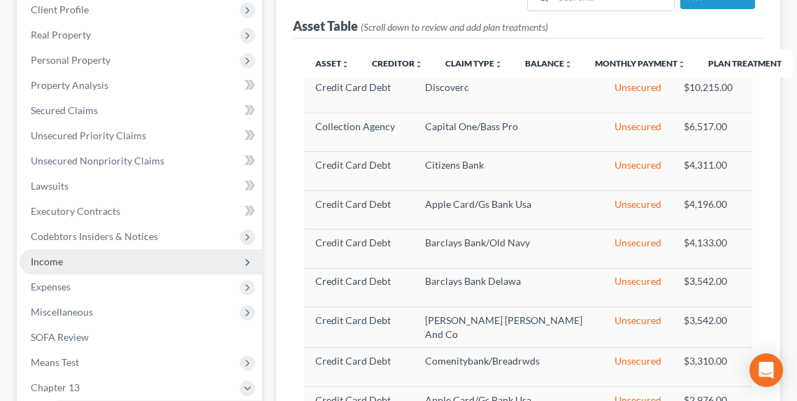
click at [115, 255] on span "Income" at bounding box center [141, 261] width 243 height 25
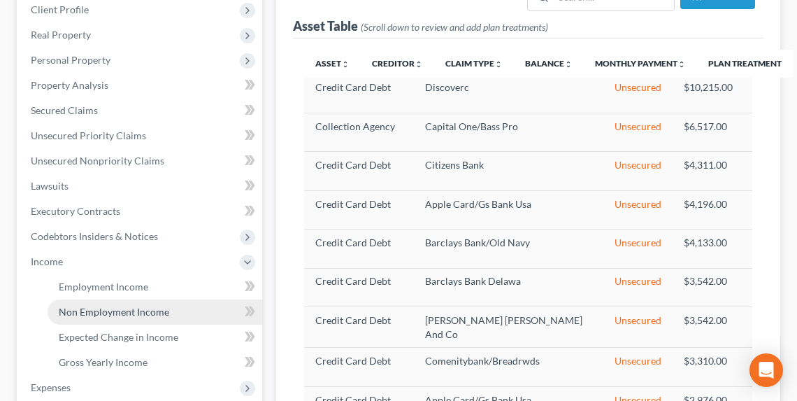
click at [140, 308] on span "Non Employment Income" at bounding box center [114, 312] width 111 height 12
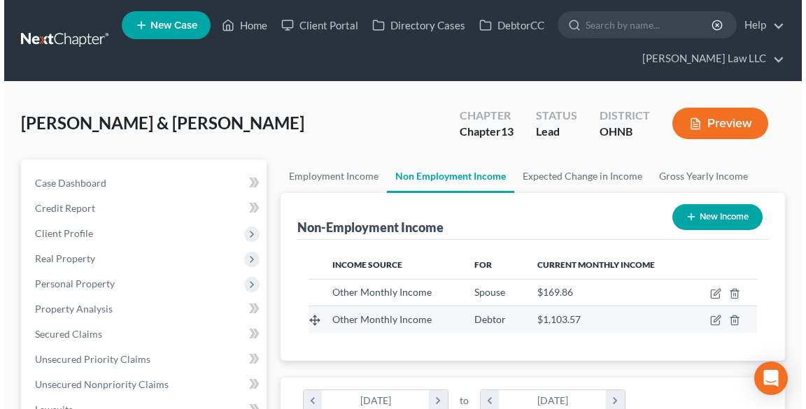
scroll to position [224, 476]
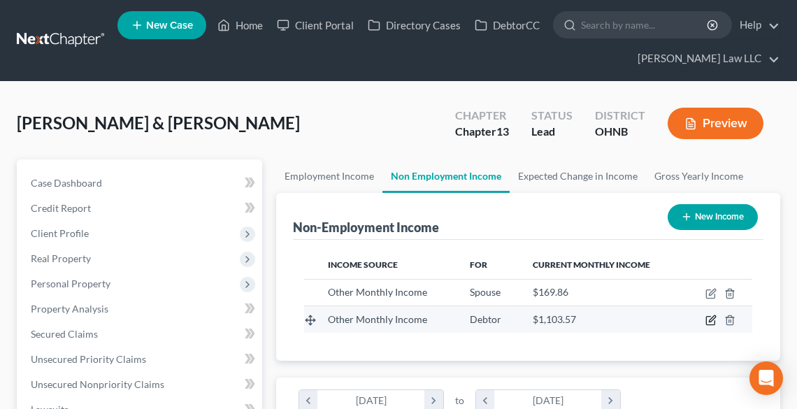
click at [706, 322] on icon "button" at bounding box center [711, 320] width 11 height 11
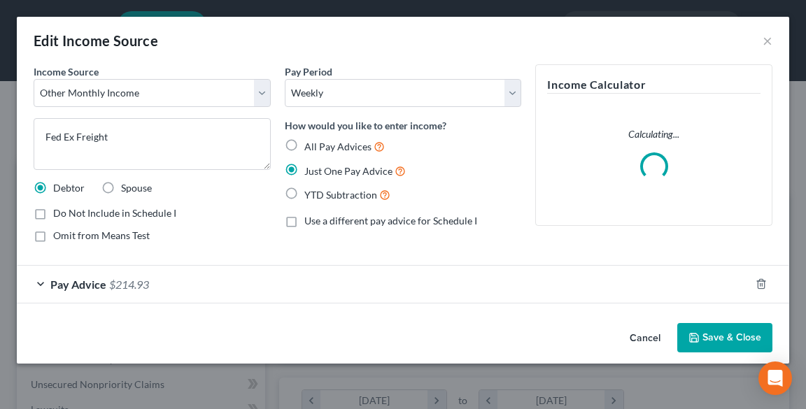
scroll to position [227, 481]
click at [64, 283] on span "Pay Advice" at bounding box center [78, 284] width 56 height 13
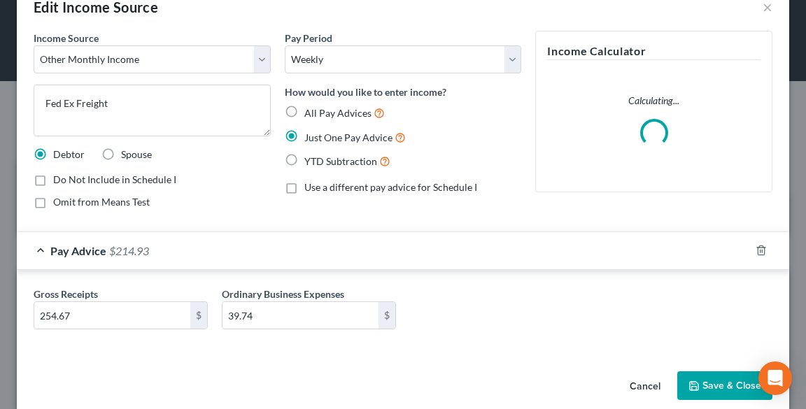
scroll to position [52, 0]
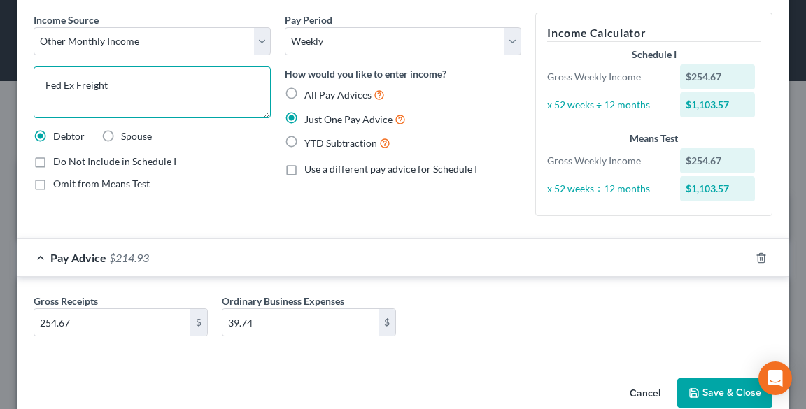
drag, startPoint x: 124, startPoint y: 85, endPoint x: 31, endPoint y: 79, distance: 93.2
click at [31, 79] on div "Income Source * Select Unemployment Disability (from employer) Pension Retireme…" at bounding box center [152, 120] width 251 height 215
click at [467, 325] on div "Gross Receipts 254.67 $ Ordinary Business Expenses 39.74 $" at bounding box center [403, 321] width 753 height 54
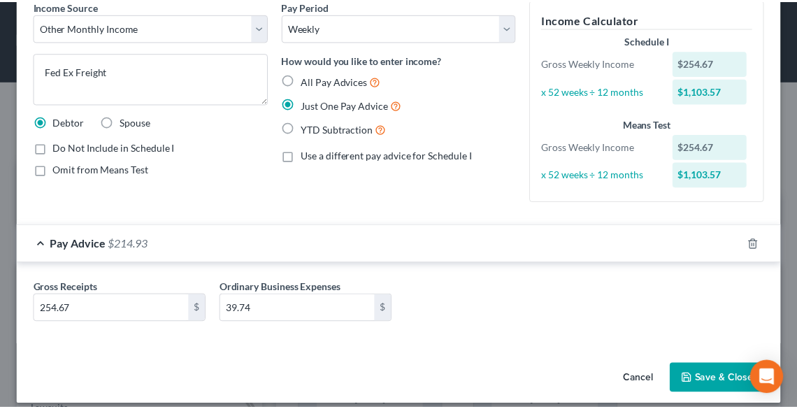
scroll to position [77, 0]
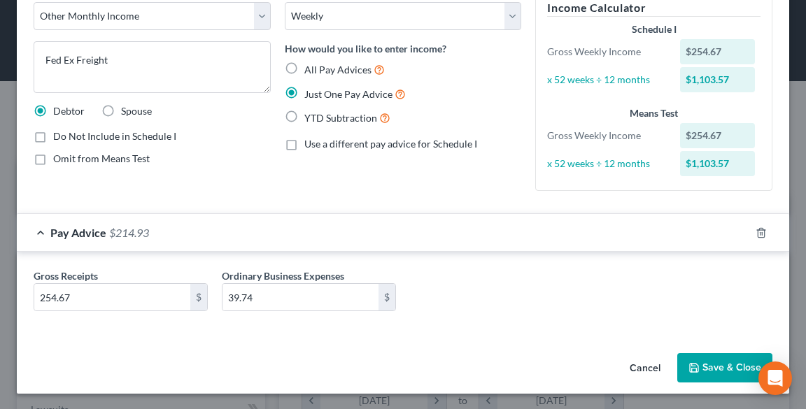
click at [706, 367] on button "Save & Close" at bounding box center [724, 367] width 95 height 29
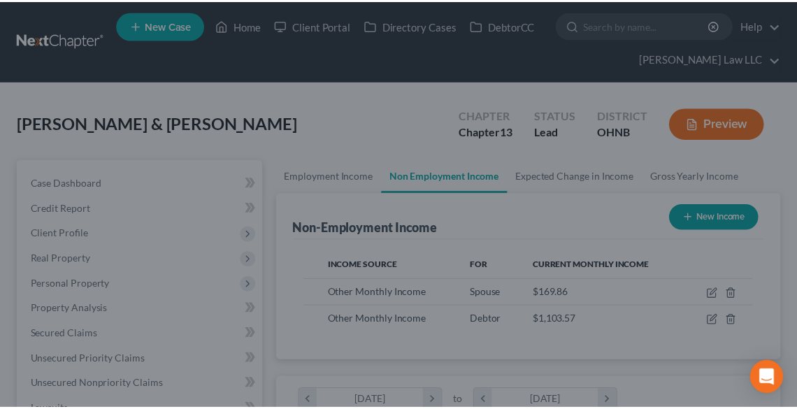
scroll to position [699217, 698964]
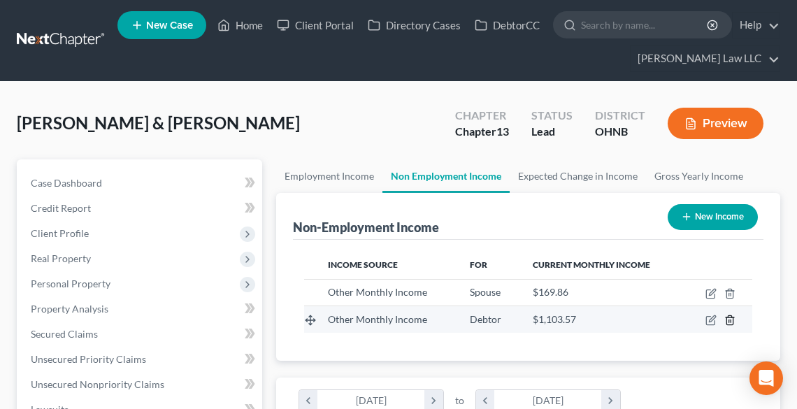
click at [727, 320] on icon "button" at bounding box center [730, 320] width 6 height 9
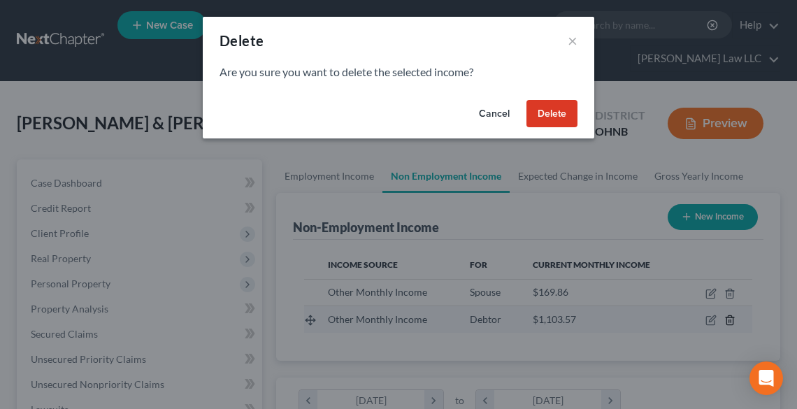
scroll to position [227, 481]
click at [550, 118] on button "Delete" at bounding box center [556, 114] width 51 height 28
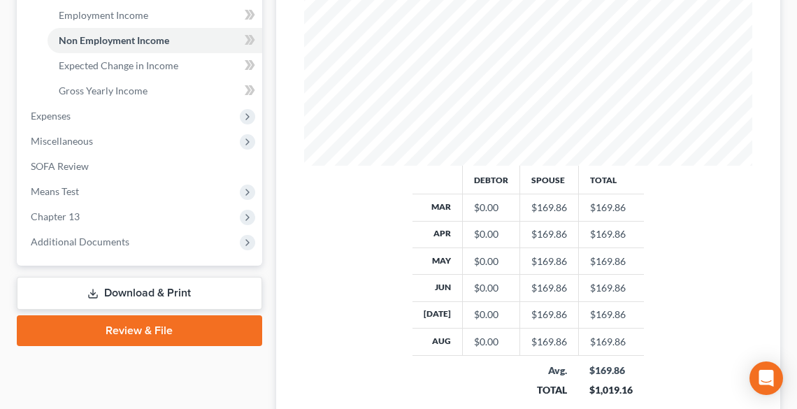
scroll to position [504, 0]
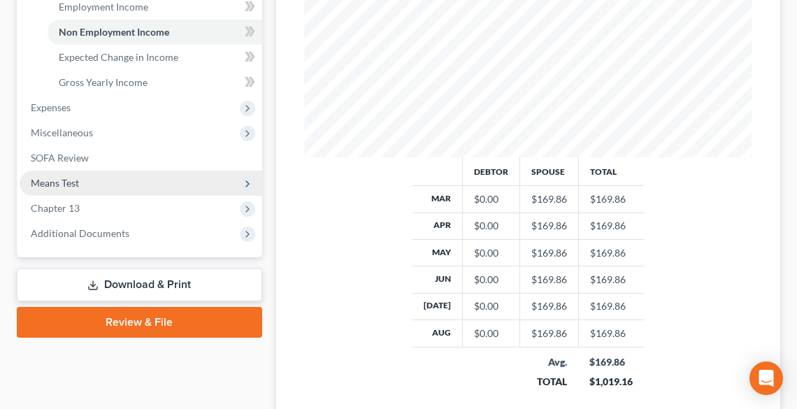
click at [84, 185] on span "Means Test" at bounding box center [141, 183] width 243 height 25
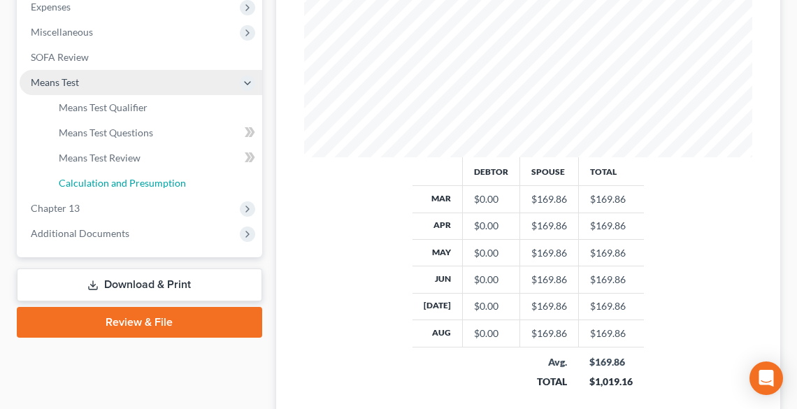
click at [84, 185] on span "Calculation and Presumption" at bounding box center [122, 183] width 127 height 12
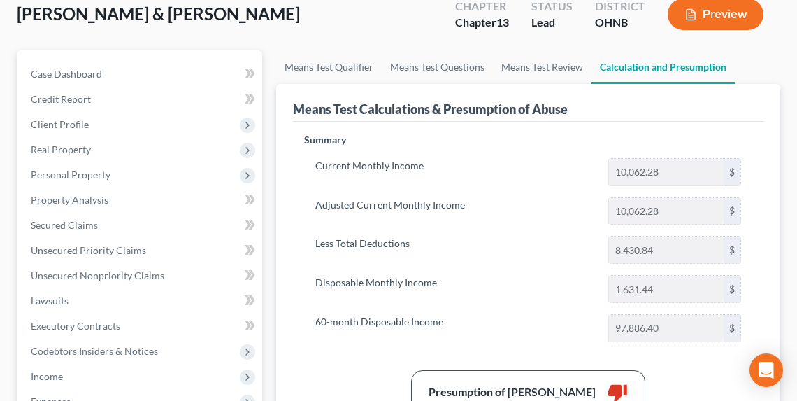
scroll to position [224, 0]
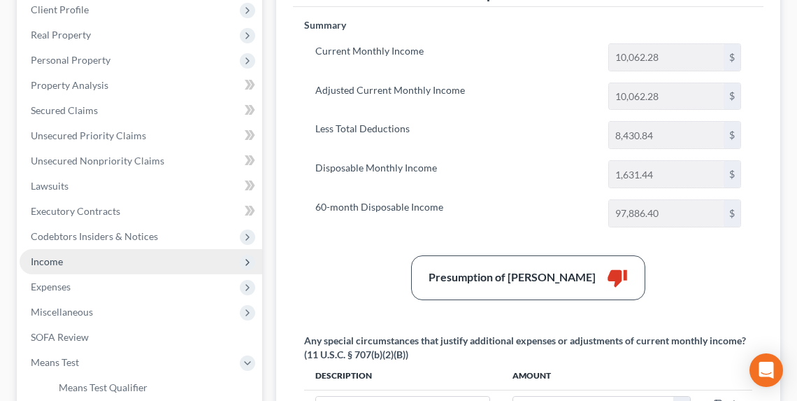
click at [72, 264] on span "Income" at bounding box center [141, 261] width 243 height 25
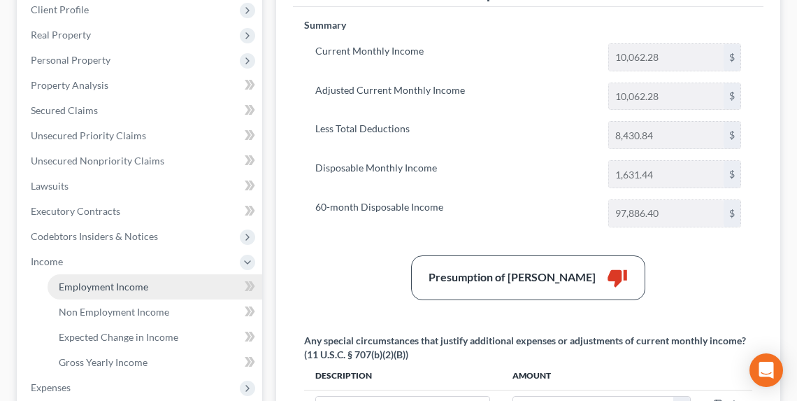
click at [115, 288] on span "Employment Income" at bounding box center [104, 286] width 90 height 12
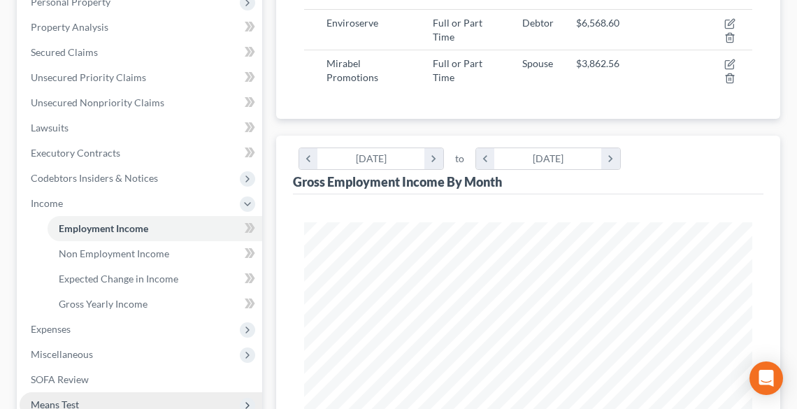
scroll to position [336, 0]
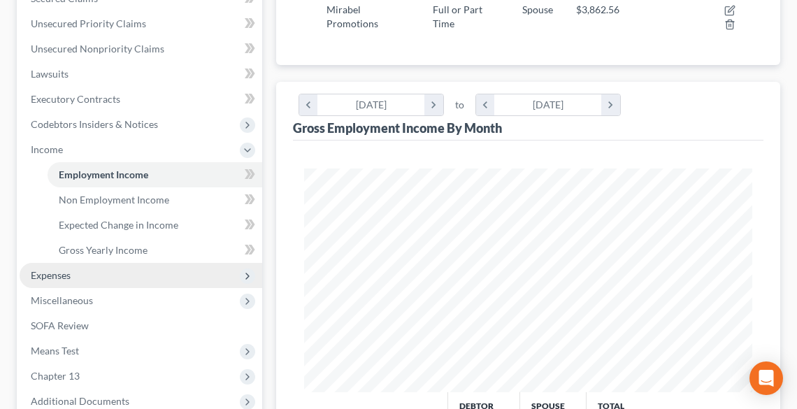
click at [48, 273] on span "Expenses" at bounding box center [51, 275] width 40 height 12
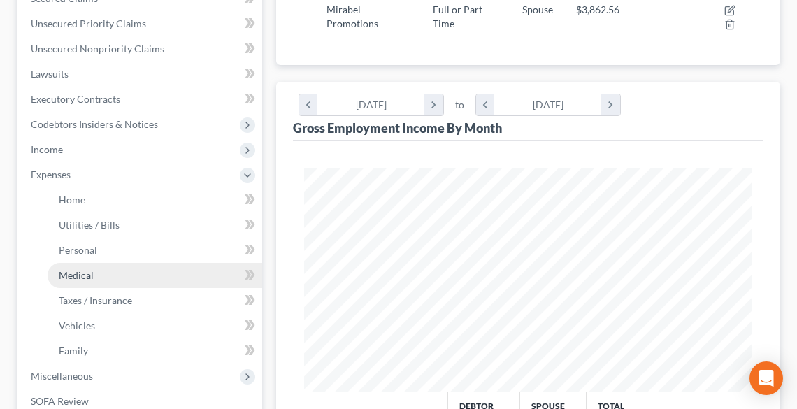
click at [81, 265] on link "Medical" at bounding box center [155, 275] width 215 height 25
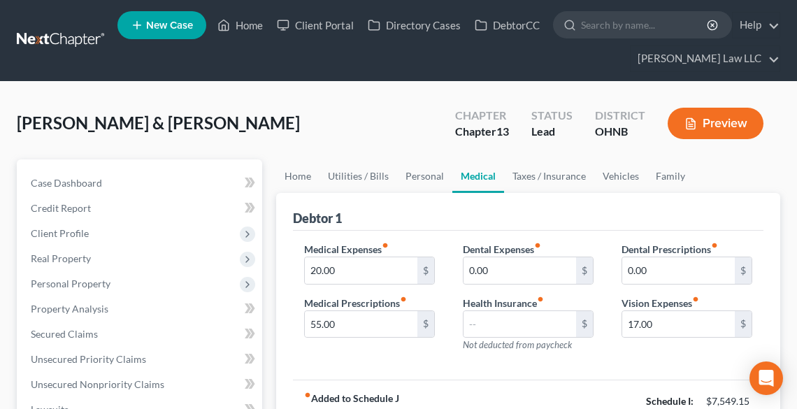
click at [716, 115] on button "Preview" at bounding box center [716, 123] width 96 height 31
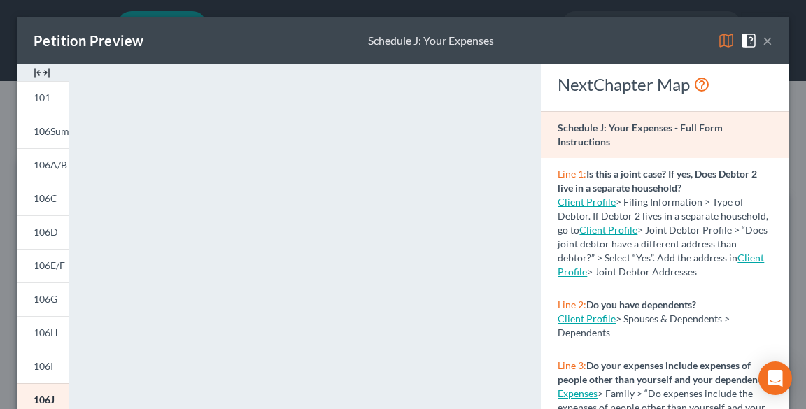
click at [762, 34] on button "×" at bounding box center [767, 40] width 10 height 17
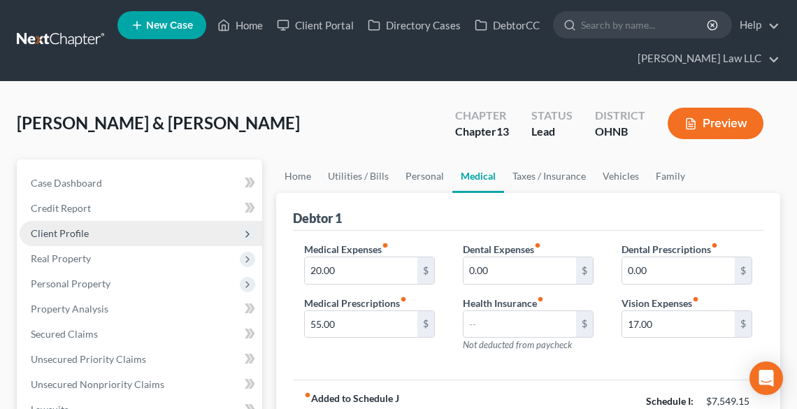
click at [69, 234] on span "Client Profile" at bounding box center [60, 233] width 58 height 12
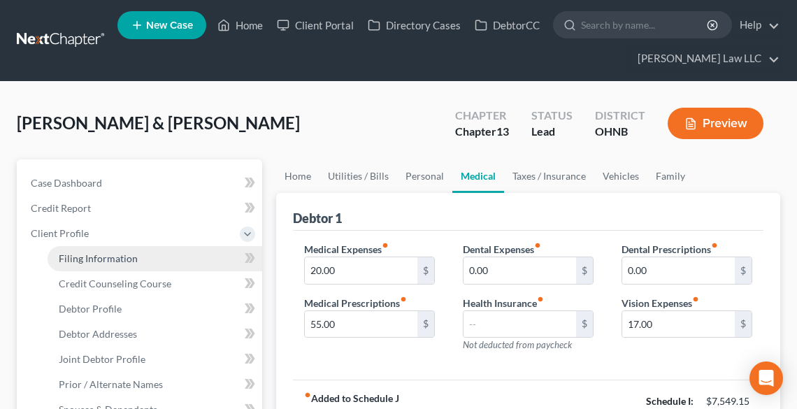
click at [95, 257] on span "Filing Information" at bounding box center [98, 258] width 79 height 12
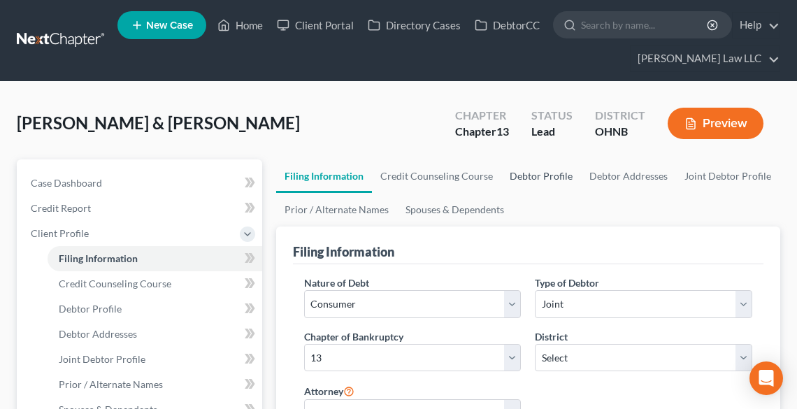
click at [547, 179] on link "Debtor Profile" at bounding box center [541, 176] width 80 height 34
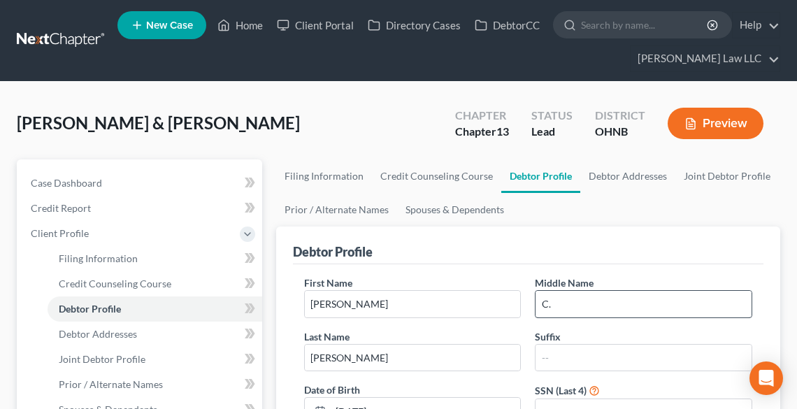
scroll to position [56, 0]
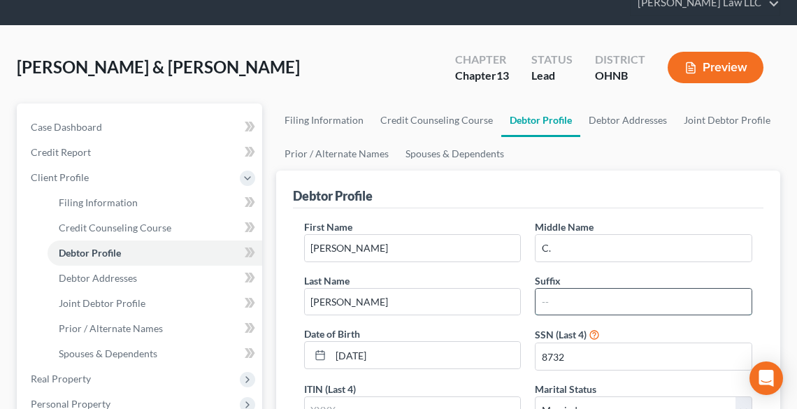
click at [568, 297] on input "text" at bounding box center [644, 302] width 216 height 27
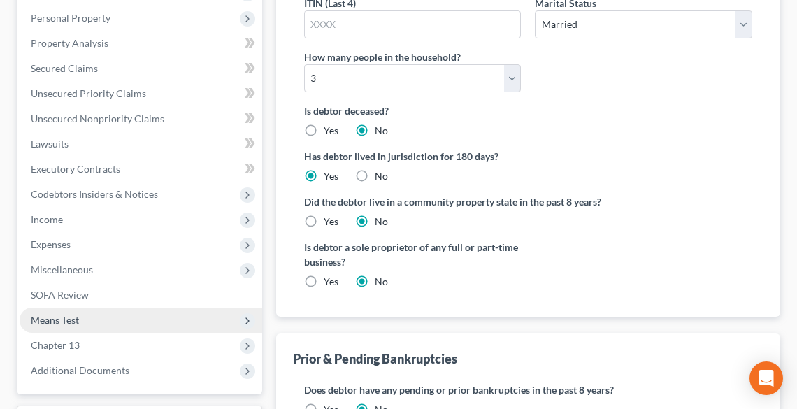
scroll to position [448, 0]
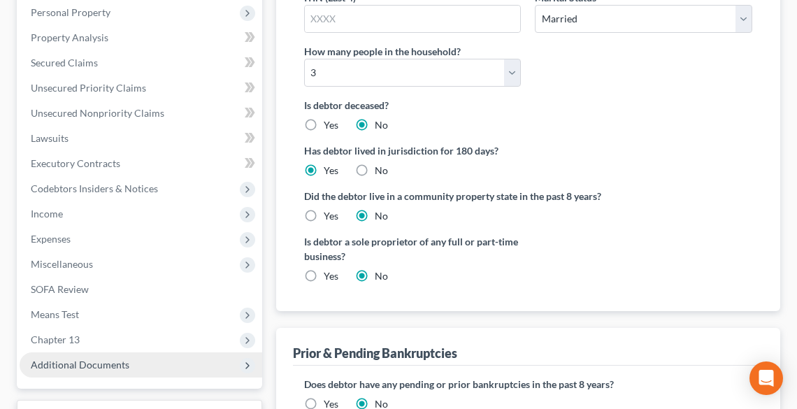
click at [87, 361] on span "Additional Documents" at bounding box center [80, 365] width 99 height 12
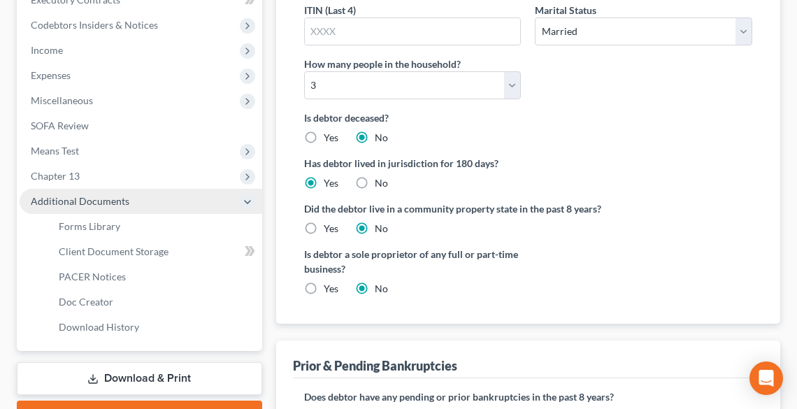
scroll to position [439, 0]
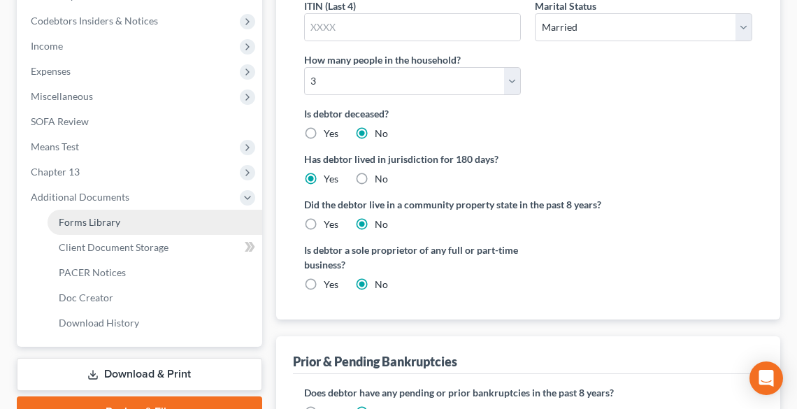
click at [81, 219] on span "Forms Library" at bounding box center [90, 222] width 62 height 12
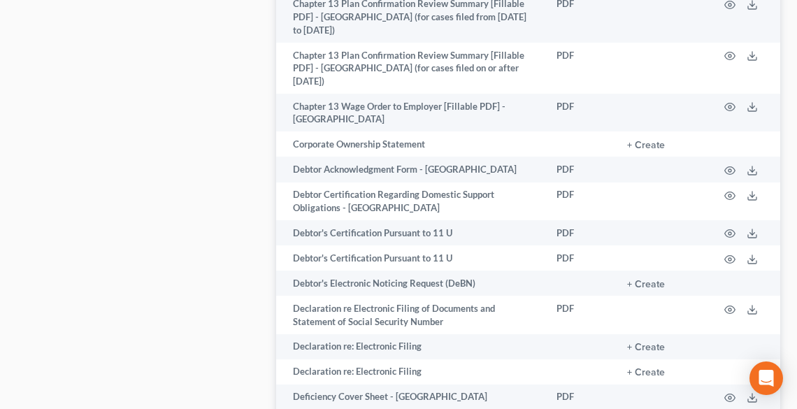
scroll to position [1007, 0]
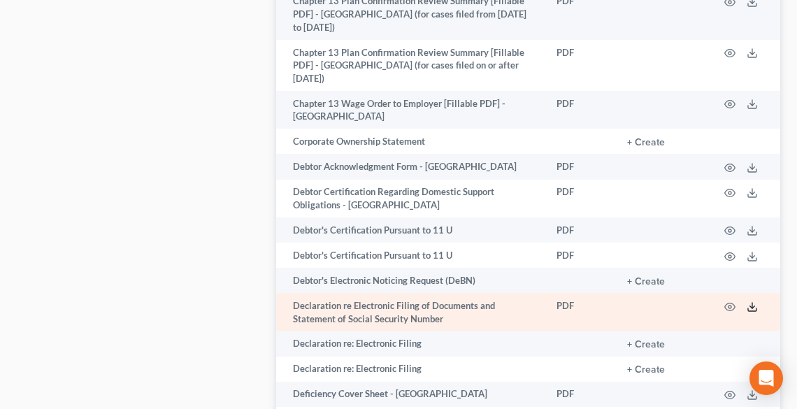
click at [752, 301] on icon at bounding box center [752, 306] width 11 height 11
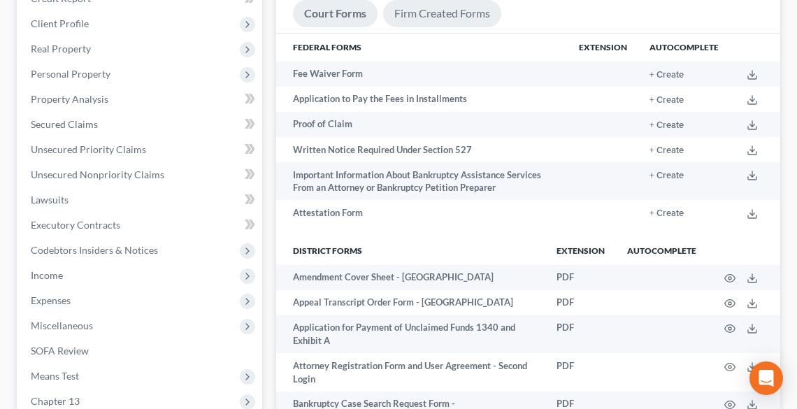
scroll to position [0, 0]
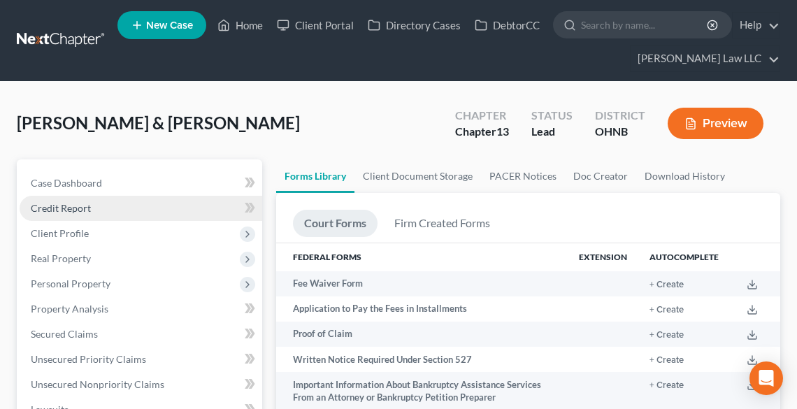
click at [75, 204] on span "Credit Report" at bounding box center [61, 208] width 60 height 12
click at [56, 204] on span "Credit Report" at bounding box center [61, 208] width 60 height 12
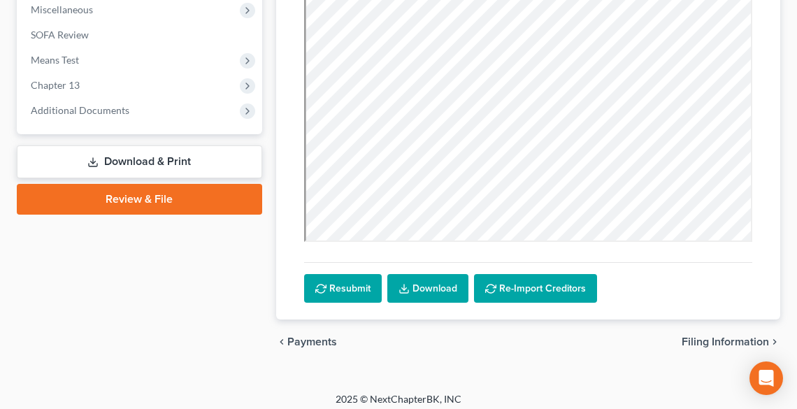
scroll to position [534, 0]
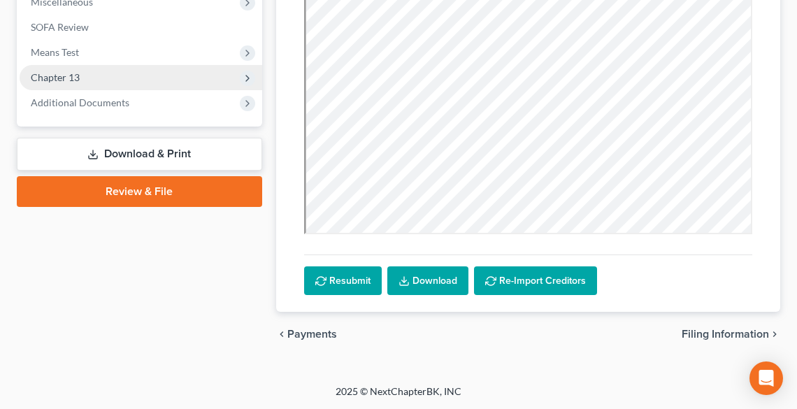
click at [66, 78] on span "Chapter 13" at bounding box center [55, 77] width 49 height 12
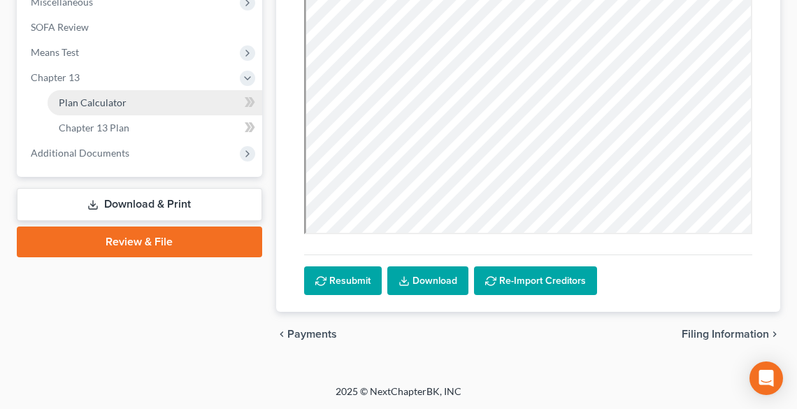
click at [85, 101] on span "Plan Calculator" at bounding box center [93, 103] width 68 height 12
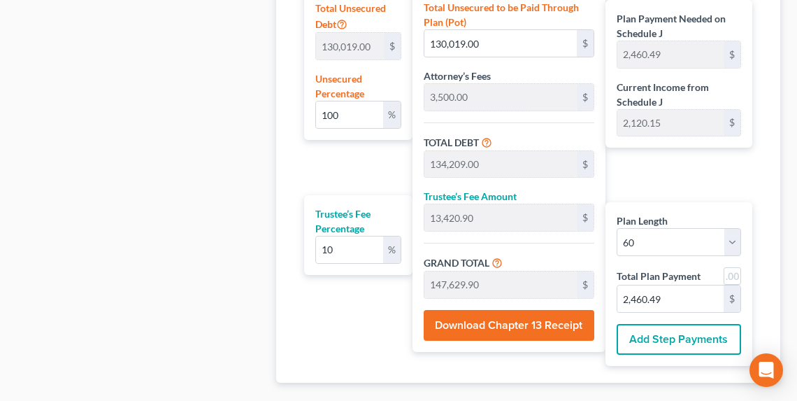
scroll to position [1027, 0]
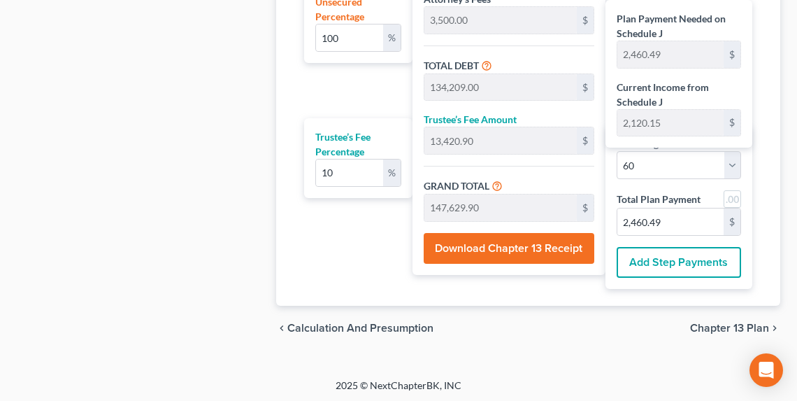
click at [732, 322] on span "Chapter 13 Plan" at bounding box center [729, 327] width 79 height 11
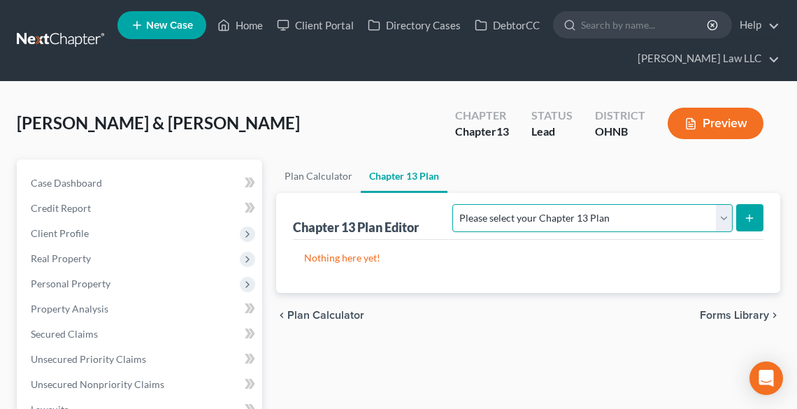
click at [689, 215] on select "Please select your Chapter 13 Plan National Form Plan - Official Form 113 North…" at bounding box center [593, 218] width 280 height 28
click at [535, 204] on select "Please select your Chapter 13 Plan National Form Plan - Official Form 113 North…" at bounding box center [593, 218] width 280 height 28
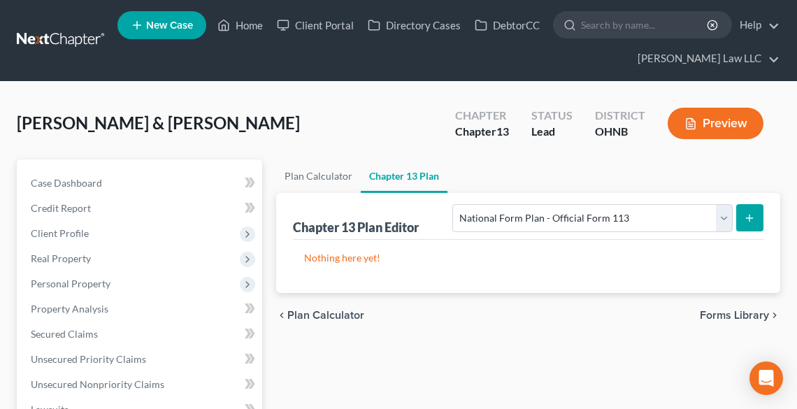
click at [746, 217] on icon "submit" at bounding box center [749, 218] width 11 height 11
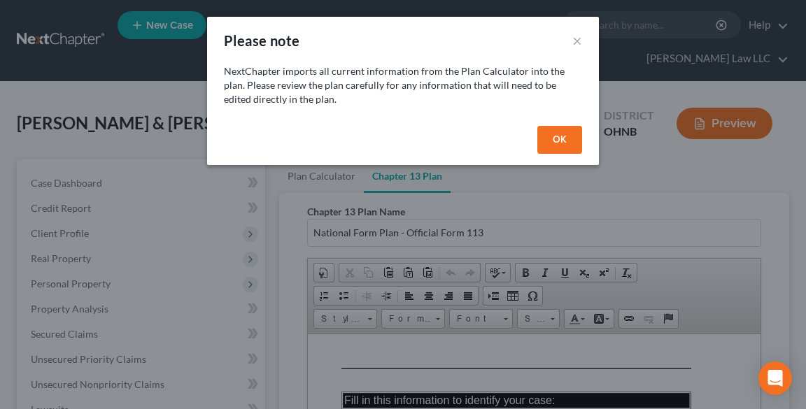
click at [560, 143] on button "OK" at bounding box center [559, 140] width 45 height 28
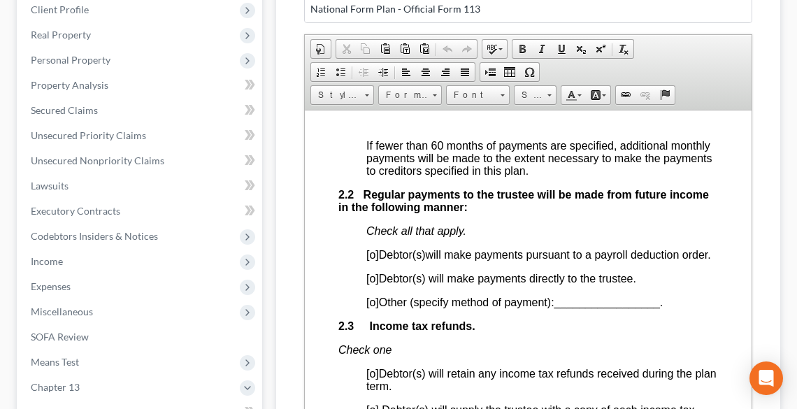
scroll to position [1119, 0]
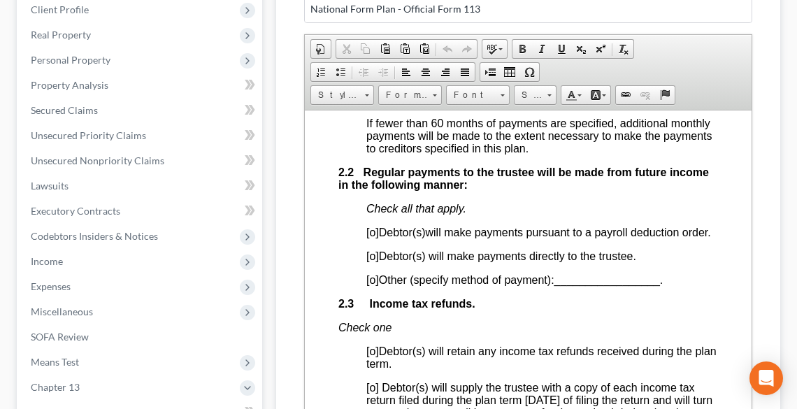
click at [371, 232] on span "[o]" at bounding box center [372, 232] width 13 height 12
click at [420, 239] on p "[x ] Debtor(s) will make payments pursuant to a payroll deduction order." at bounding box center [542, 232] width 352 height 13
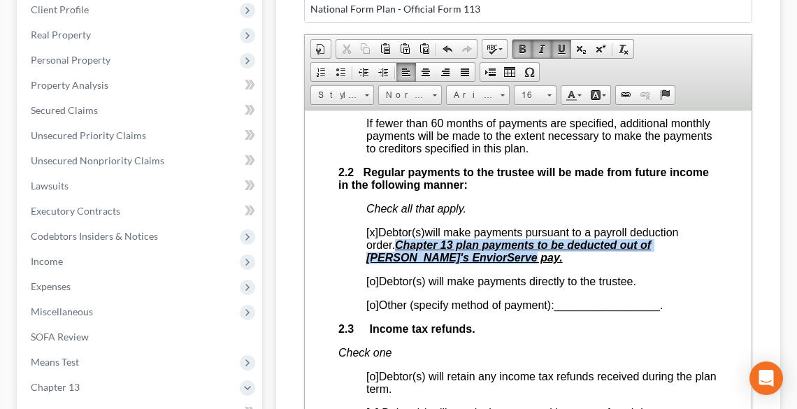
drag, startPoint x: 424, startPoint y: 252, endPoint x: 460, endPoint y: 252, distance: 35.7
click at [460, 252] on p "[x ] Debtor(s) will make payments pursuant to a payroll deduction order. Chapte…" at bounding box center [542, 245] width 352 height 38
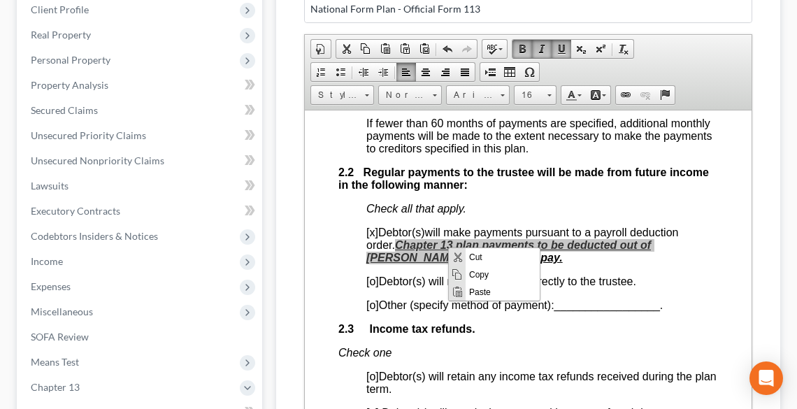
scroll to position [0, 0]
click at [477, 272] on span "Copy" at bounding box center [503, 274] width 74 height 17
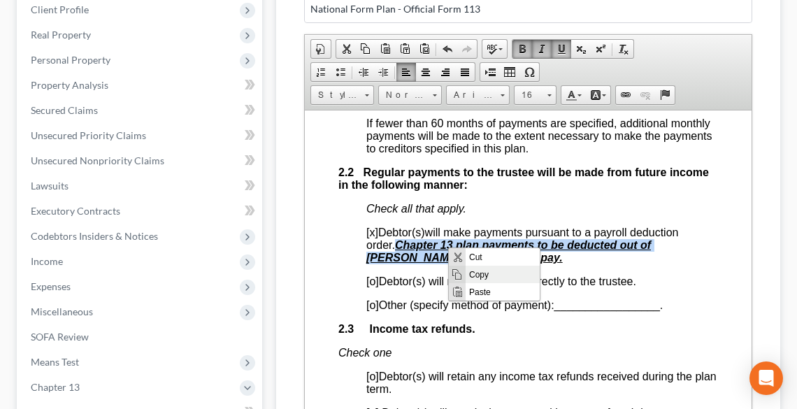
copy u "Chapter 13 plan payments to be deducted out of William's EnviorServe pay."
click at [408, 245] on u "Chapter 13 plan payments to be deducted out of William's EnviorServe pay." at bounding box center [508, 251] width 285 height 24
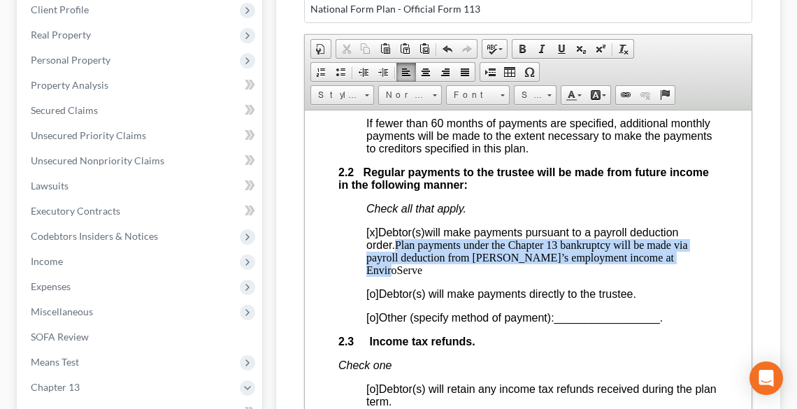
drag, startPoint x: 397, startPoint y: 243, endPoint x: 684, endPoint y: 255, distance: 287.7
click at [684, 255] on p "[x ] Debtor(s) will make payments pursuant to a payroll deduction order. Plan p…" at bounding box center [542, 251] width 352 height 50
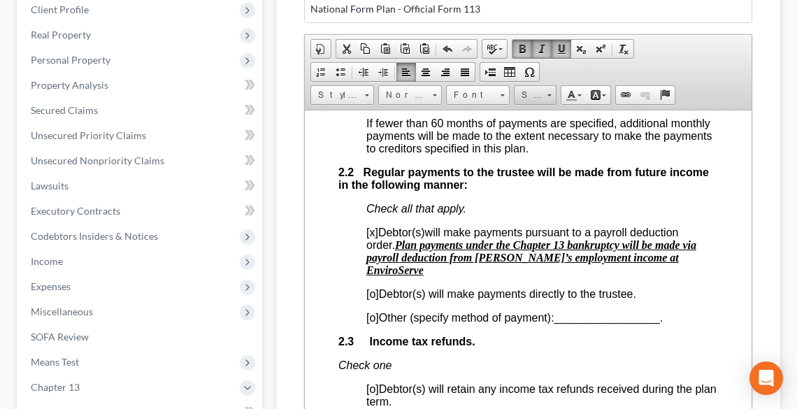
click at [541, 91] on span "Size" at bounding box center [529, 95] width 28 height 18
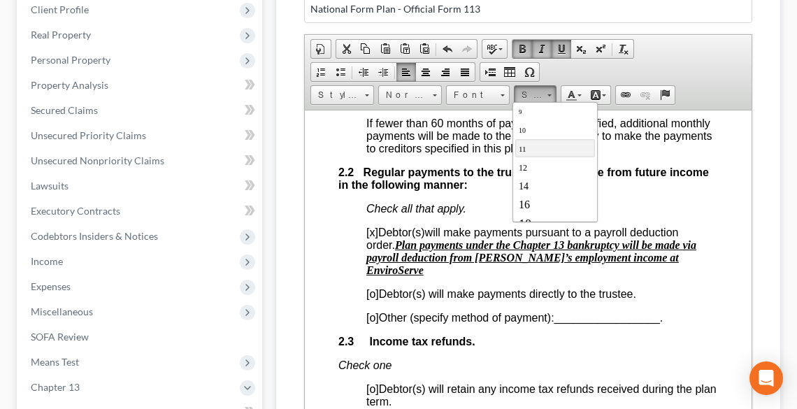
scroll to position [56, 0]
click at [533, 201] on link "18" at bounding box center [555, 206] width 80 height 20
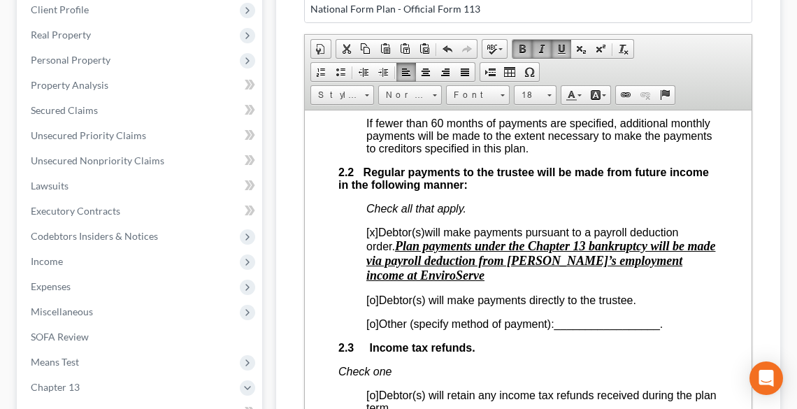
click at [583, 278] on p "[x ] Debtor(s) will make payments pursuant to a payroll deduction order. Plan p…" at bounding box center [542, 254] width 352 height 57
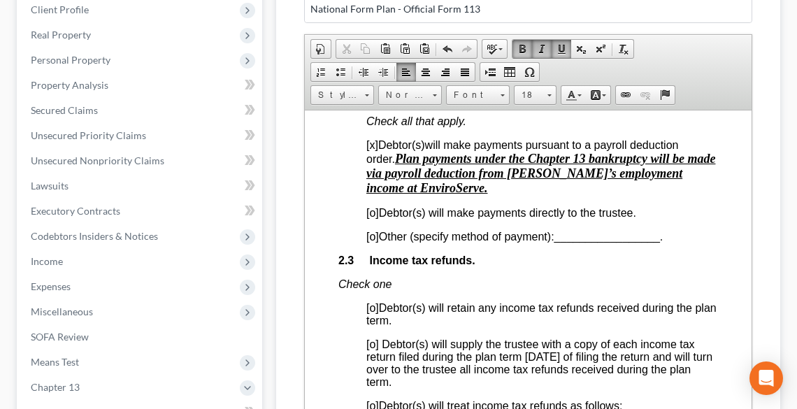
scroll to position [1231, 0]
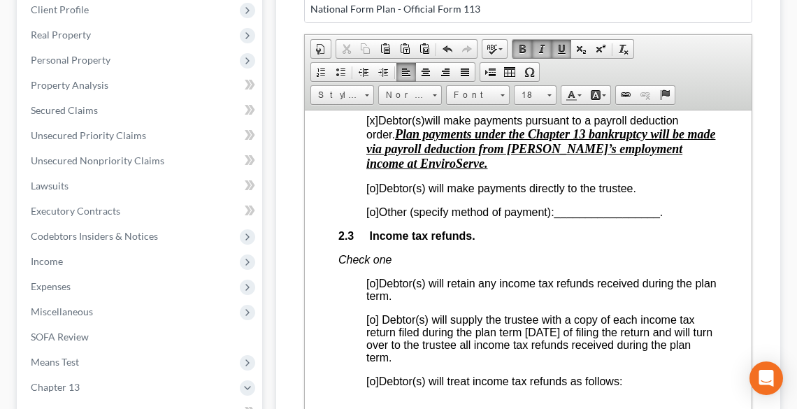
click at [376, 385] on span "[o]" at bounding box center [372, 381] width 13 height 12
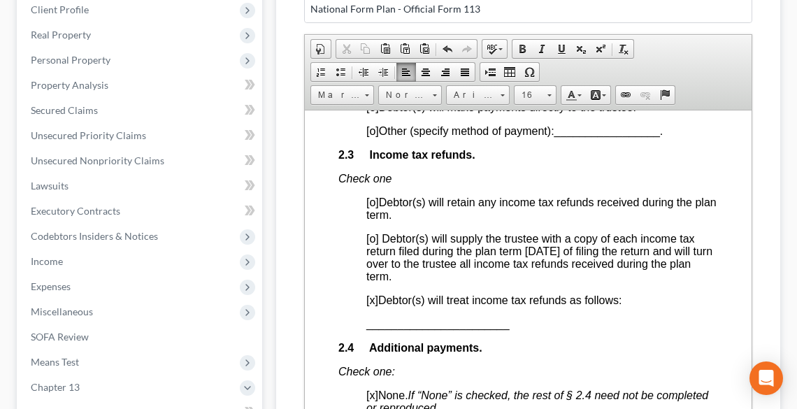
scroll to position [1455, 0]
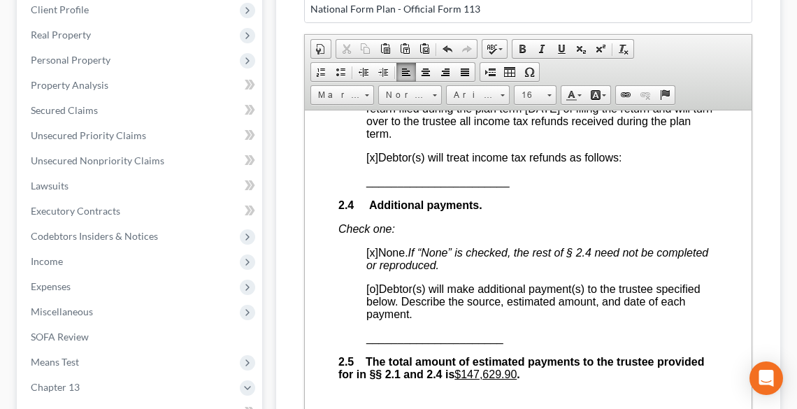
click at [367, 185] on span "_______________________" at bounding box center [437, 181] width 143 height 12
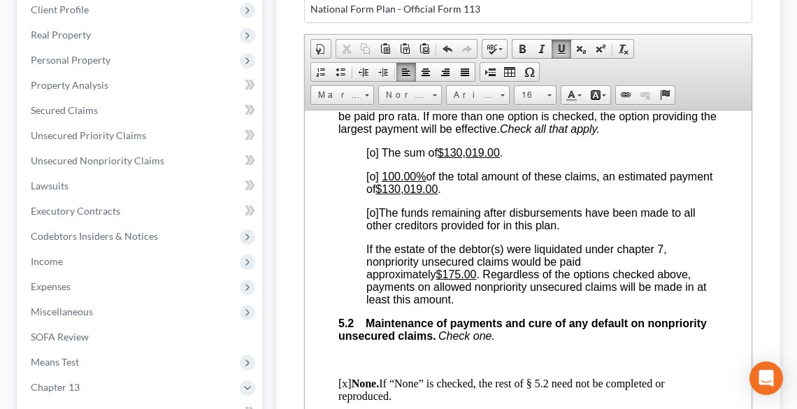
scroll to position [3693, 0]
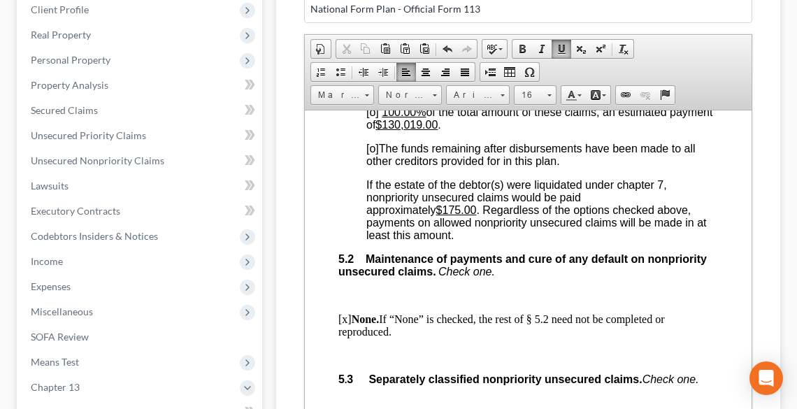
click at [373, 154] on span "[o]" at bounding box center [372, 148] width 13 height 12
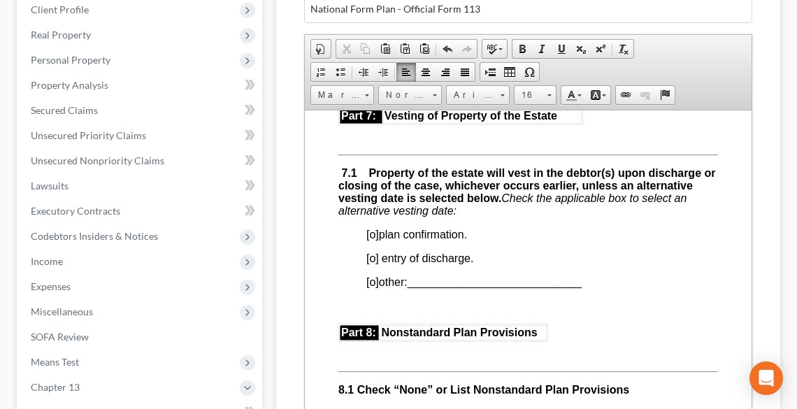
scroll to position [4309, 0]
click at [374, 239] on span "[o]" at bounding box center [372, 233] width 13 height 12
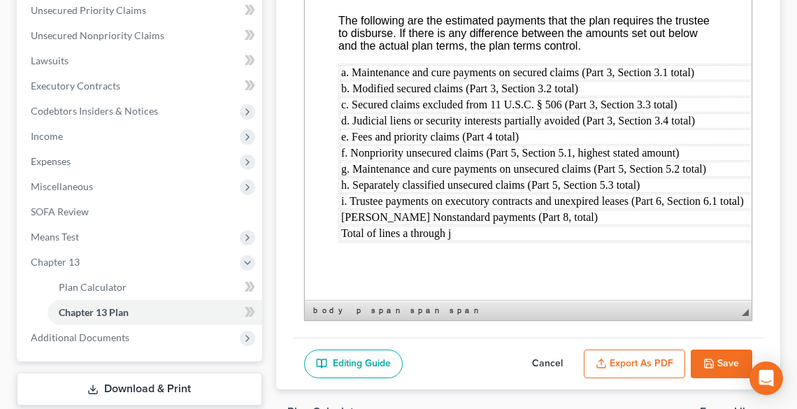
scroll to position [434, 0]
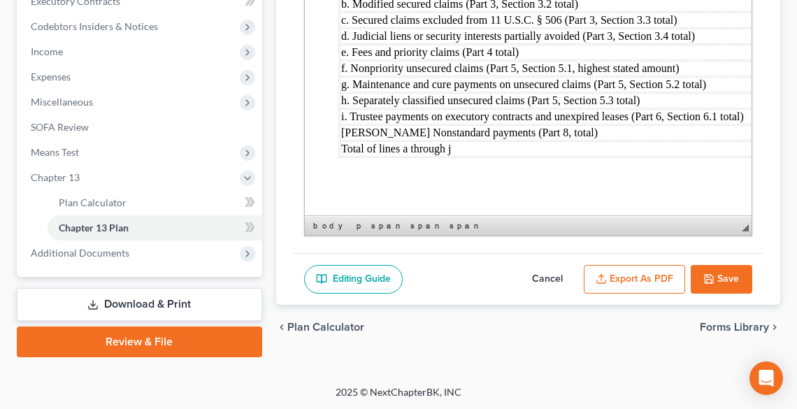
click at [653, 279] on button "Export as PDF" at bounding box center [634, 279] width 101 height 29
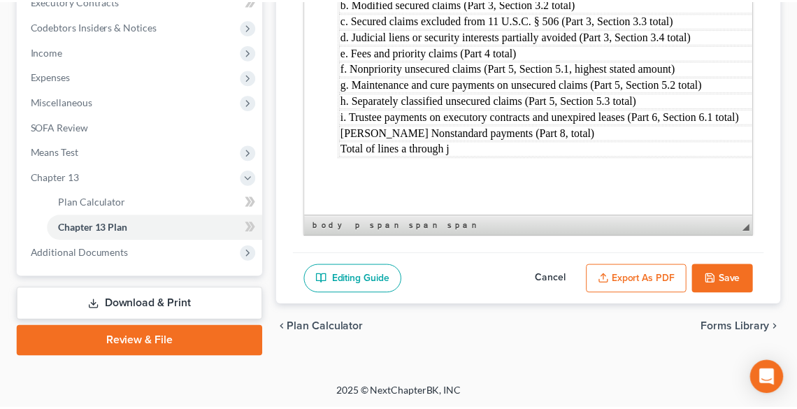
scroll to position [5360, 0]
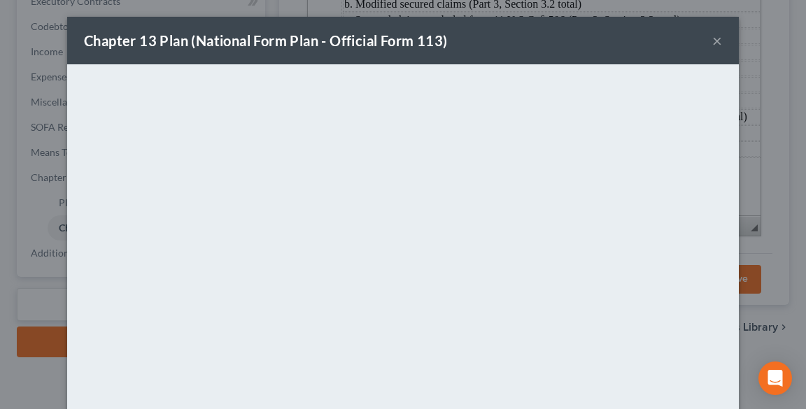
click at [712, 39] on button "×" at bounding box center [717, 40] width 10 height 17
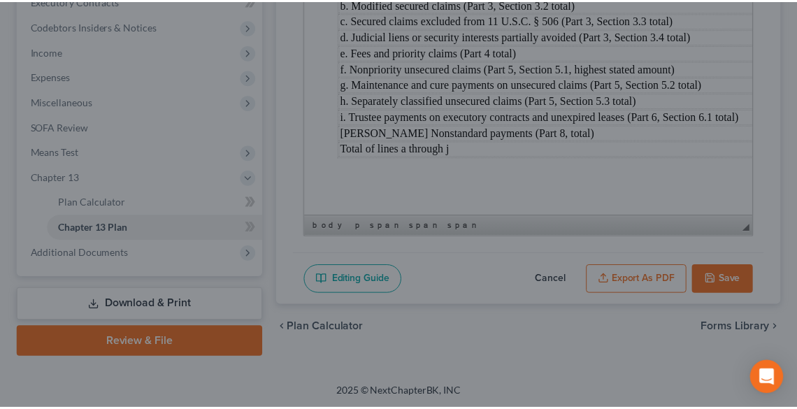
scroll to position [5386, 0]
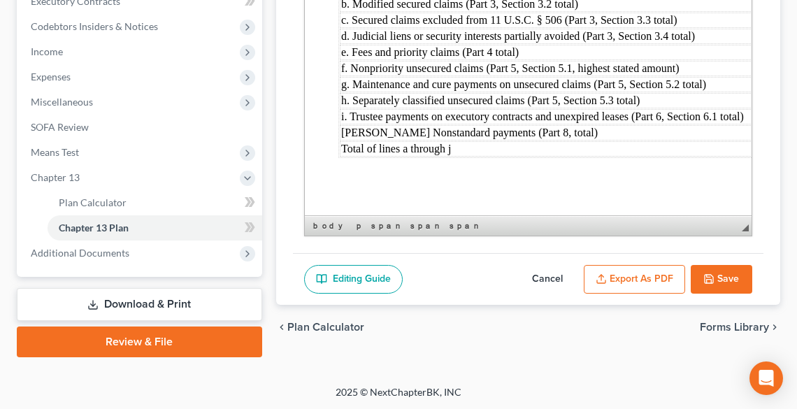
click at [713, 277] on icon "button" at bounding box center [709, 279] width 8 height 8
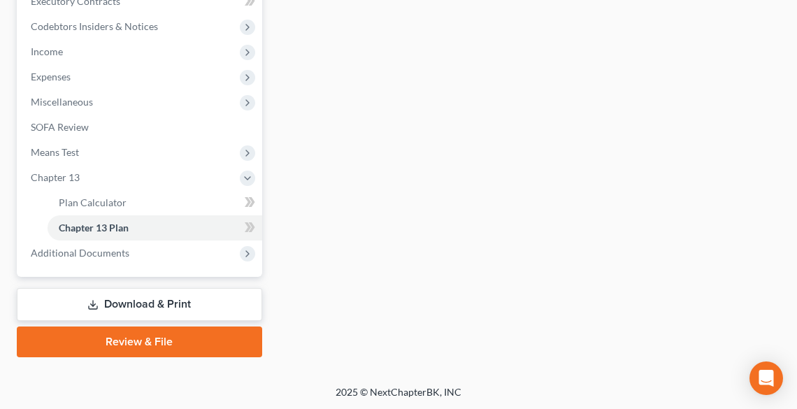
click at [176, 299] on link "Download & Print" at bounding box center [140, 304] width 246 height 33
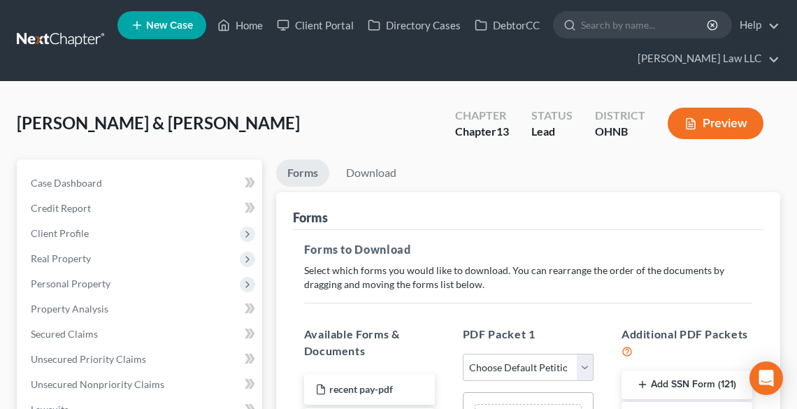
click at [667, 387] on button "Add SSN Form (121)" at bounding box center [687, 385] width 131 height 29
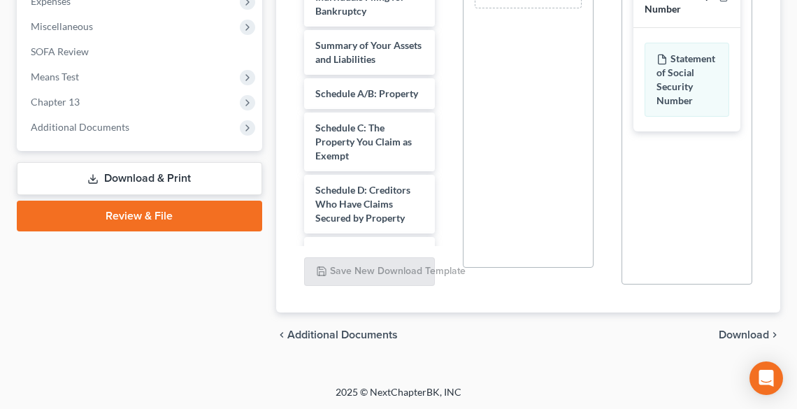
click at [753, 335] on span "Download" at bounding box center [744, 334] width 50 height 11
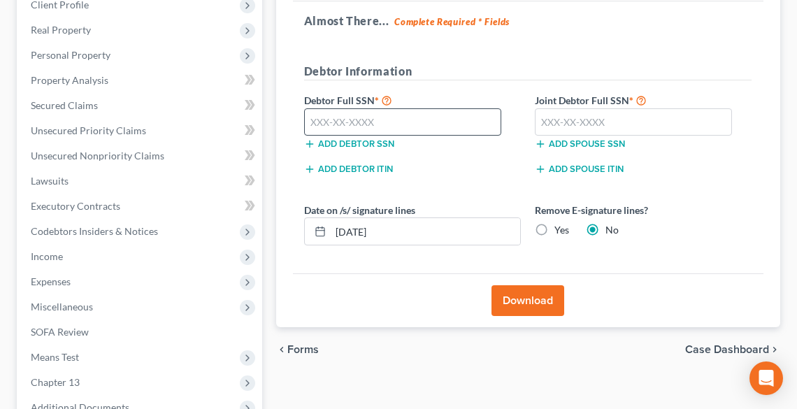
scroll to position [215, 0]
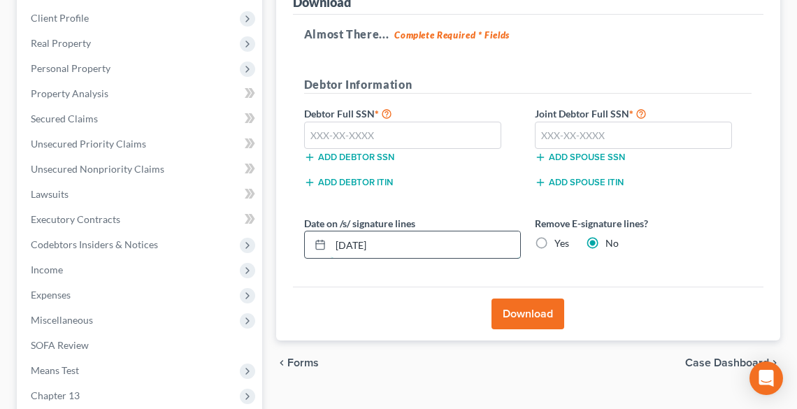
click at [400, 241] on input "[DATE]" at bounding box center [426, 245] width 190 height 27
click at [555, 243] on label "Yes" at bounding box center [562, 243] width 15 height 14
click at [560, 243] on input "Yes" at bounding box center [564, 240] width 9 height 9
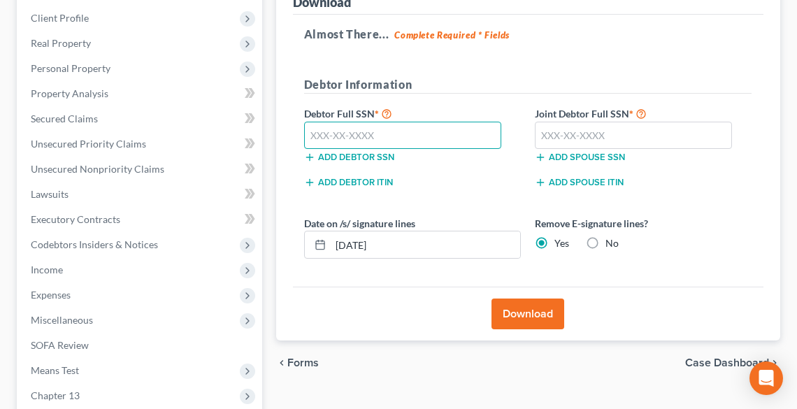
click at [375, 129] on input "text" at bounding box center [403, 136] width 198 height 28
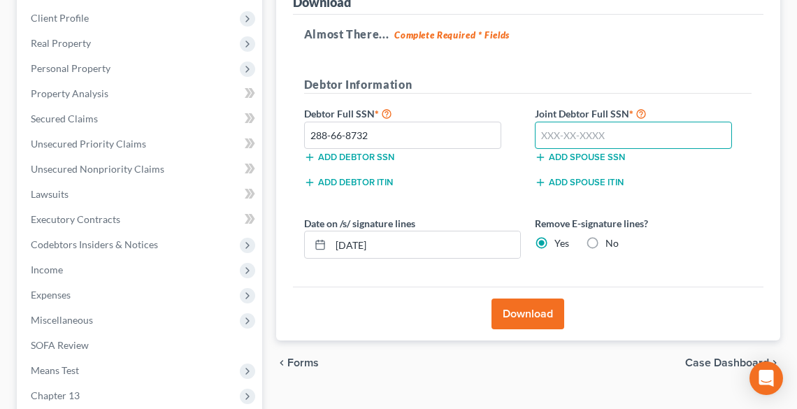
click at [574, 136] on input "text" at bounding box center [634, 136] width 198 height 28
click at [538, 313] on button "Download" at bounding box center [528, 314] width 73 height 31
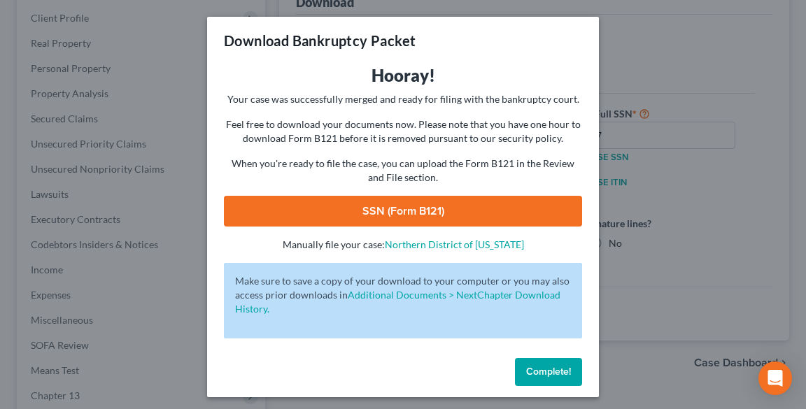
click at [425, 216] on link "SSN (Form B121)" at bounding box center [403, 211] width 358 height 31
click at [544, 367] on span "Complete!" at bounding box center [548, 372] width 45 height 12
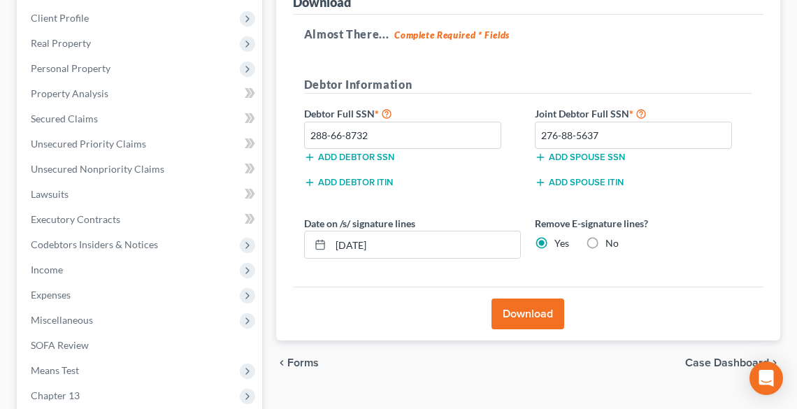
click at [606, 239] on label "No" at bounding box center [612, 243] width 13 height 14
click at [611, 239] on input "No" at bounding box center [615, 240] width 9 height 9
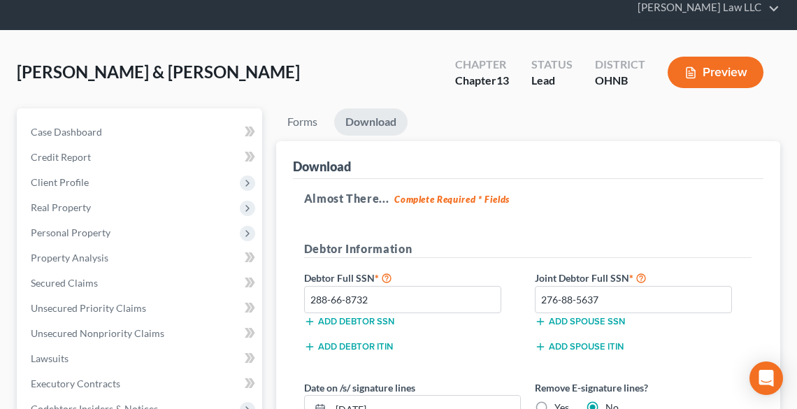
scroll to position [48, 0]
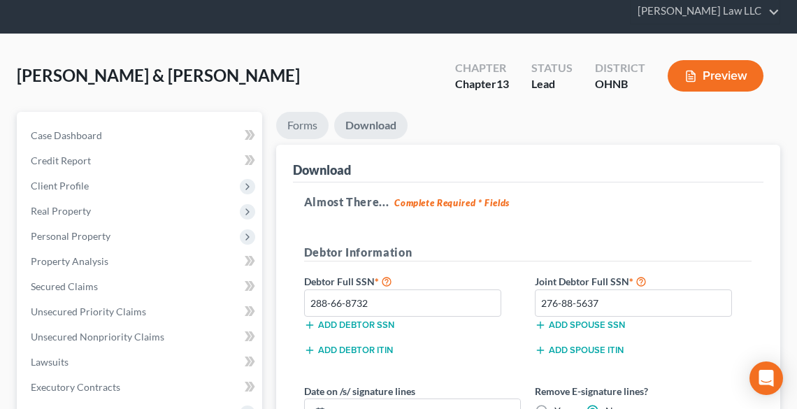
click at [302, 127] on link "Forms" at bounding box center [302, 125] width 52 height 27
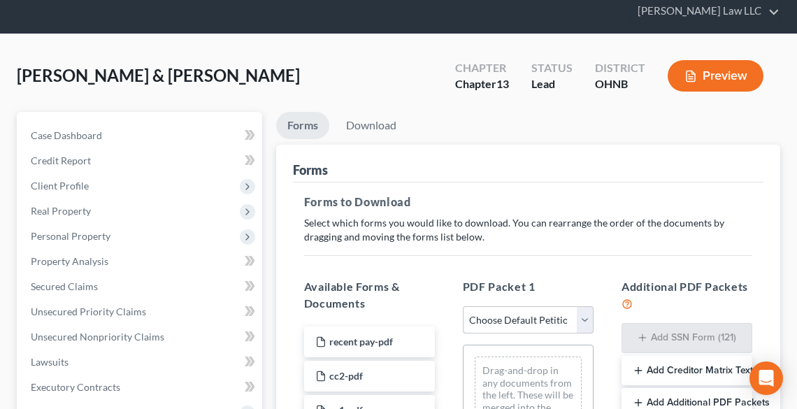
click at [553, 319] on select "Choose Default Petition PDF Packet Complete Bankruptcy Petition (all forms and …" at bounding box center [528, 320] width 131 height 28
click at [463, 306] on select "Choose Default Petition PDF Packet Complete Bankruptcy Petition (all forms and …" at bounding box center [528, 320] width 131 height 28
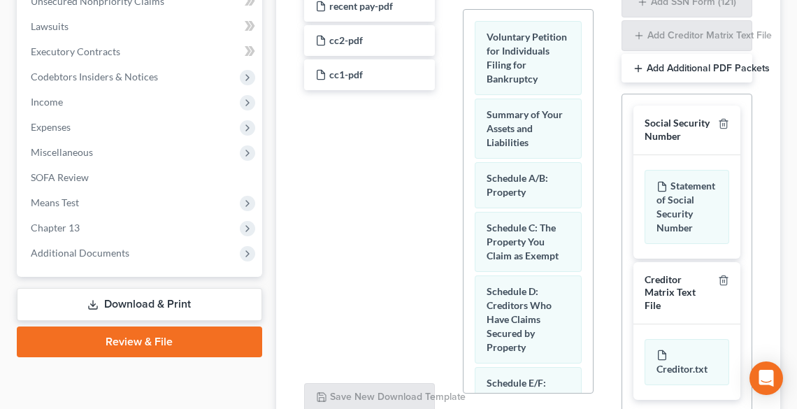
scroll to position [511, 0]
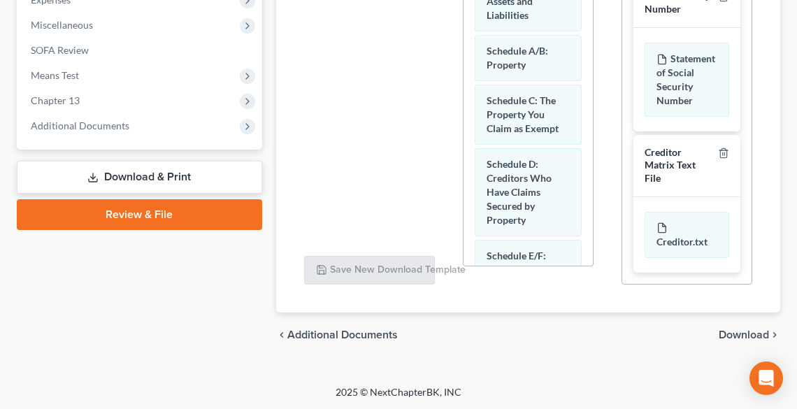
click at [748, 332] on span "Download" at bounding box center [744, 334] width 50 height 11
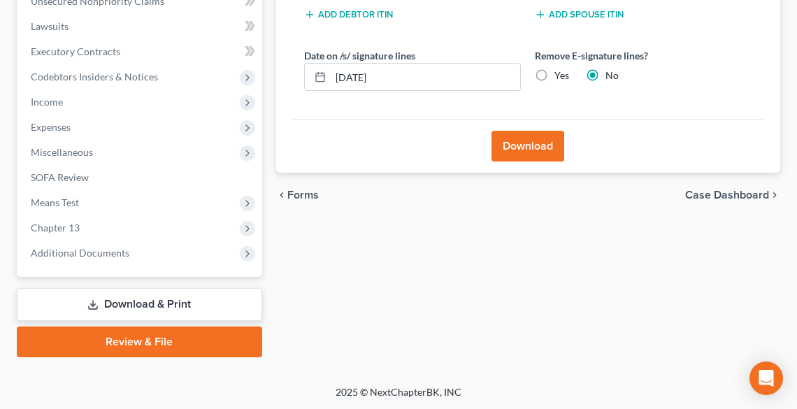
click at [522, 143] on button "Download" at bounding box center [528, 146] width 73 height 31
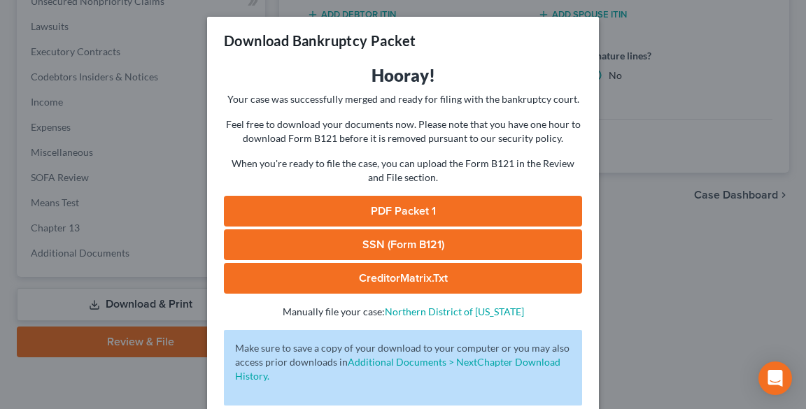
click at [428, 208] on link "PDF Packet 1" at bounding box center [403, 211] width 358 height 31
click at [653, 145] on div "Download Bankruptcy Packet Hooray! Your case was successfully merged and ready …" at bounding box center [403, 204] width 806 height 409
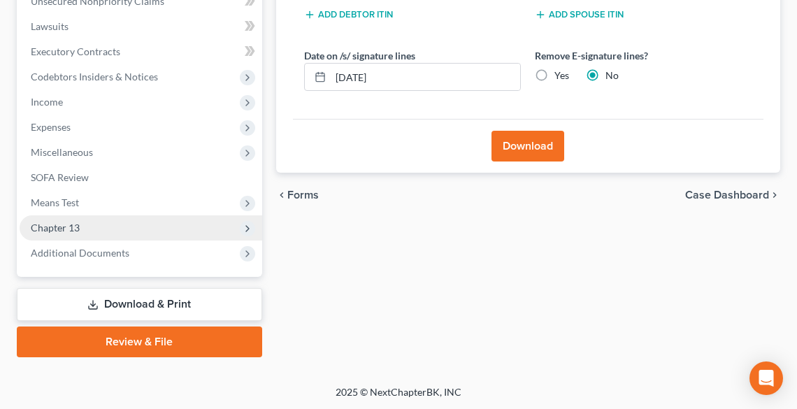
click at [55, 226] on span "Chapter 13" at bounding box center [55, 228] width 49 height 12
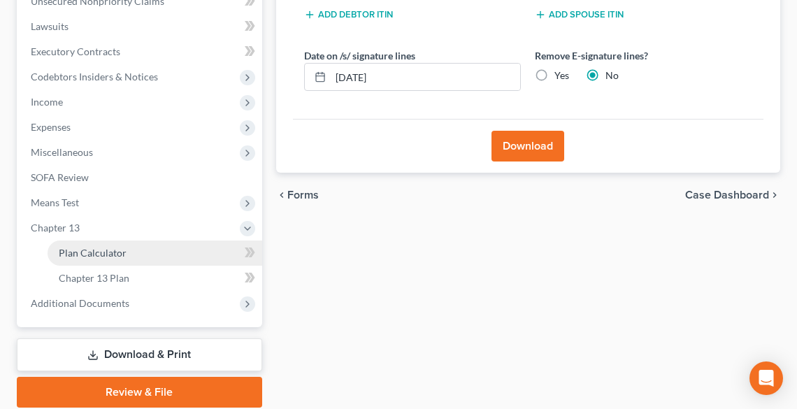
click at [69, 263] on link "Plan Calculator" at bounding box center [155, 253] width 215 height 25
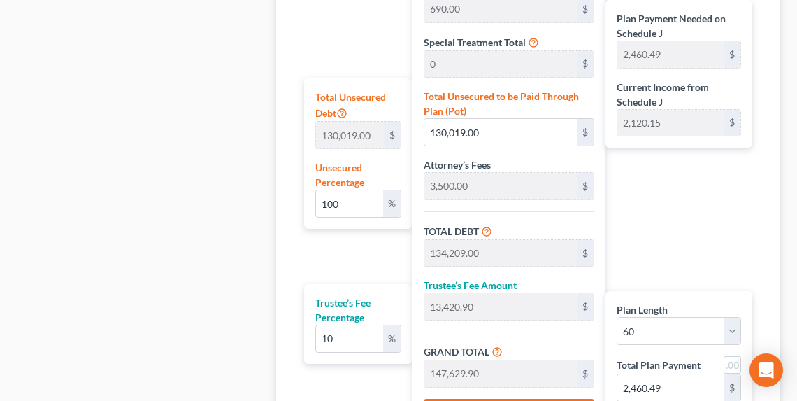
scroll to position [951, 0]
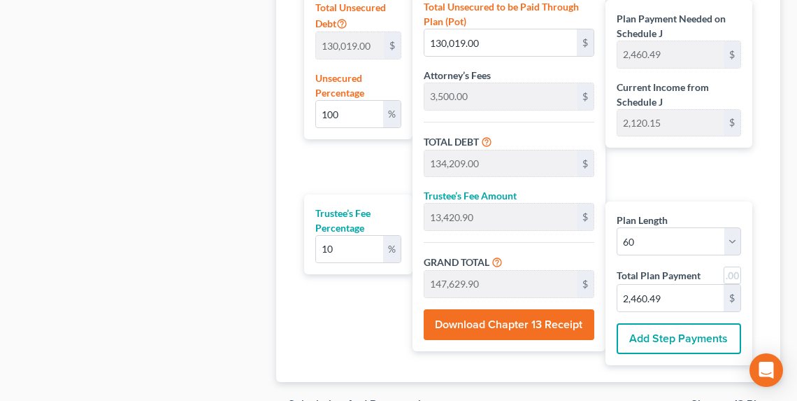
click at [485, 324] on button "Download Chapter 13 Receipt" at bounding box center [509, 324] width 171 height 31
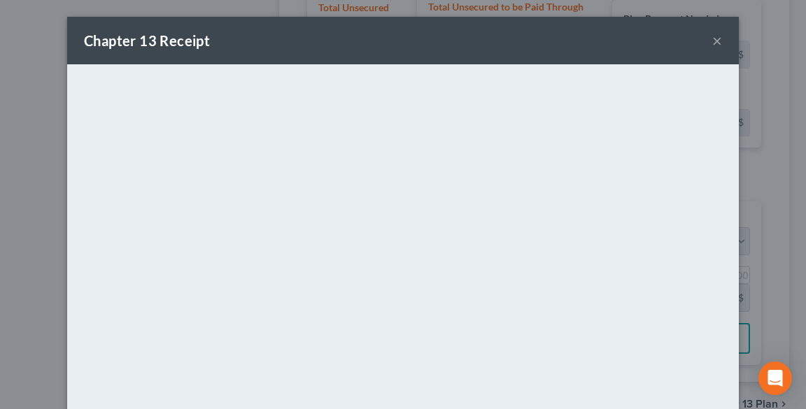
click at [712, 42] on button "×" at bounding box center [717, 40] width 10 height 17
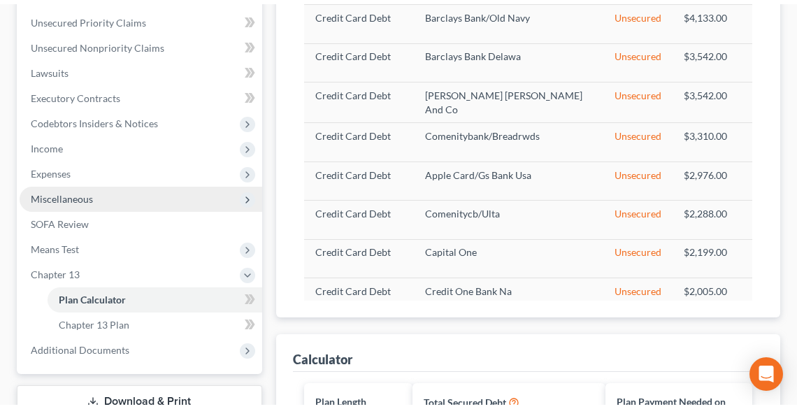
scroll to position [336, 0]
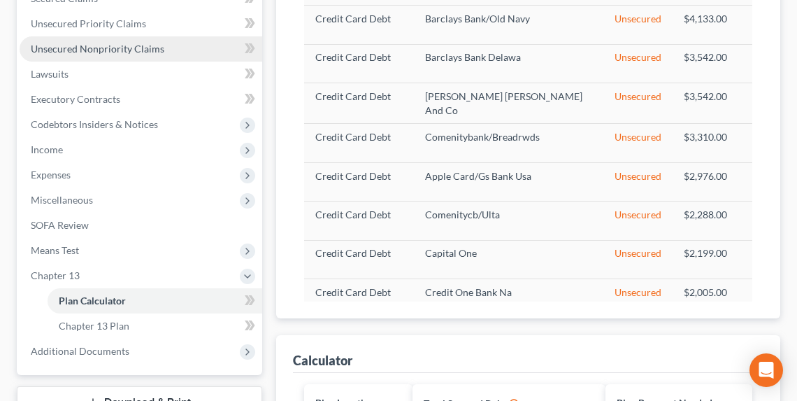
click at [68, 48] on span "Unsecured Nonpriority Claims" at bounding box center [98, 49] width 134 height 12
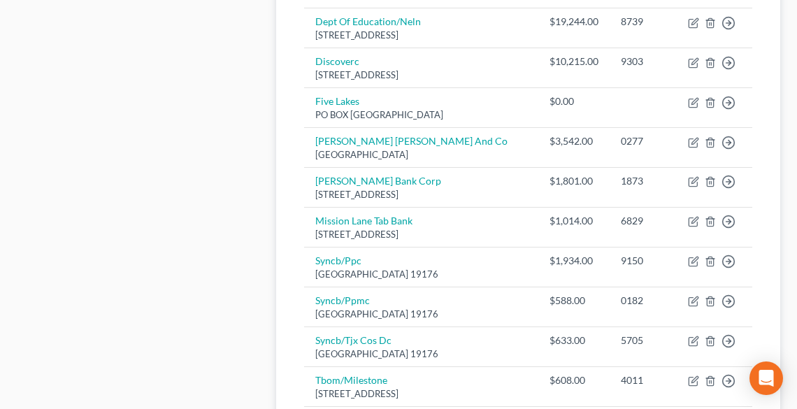
scroll to position [1247, 0]
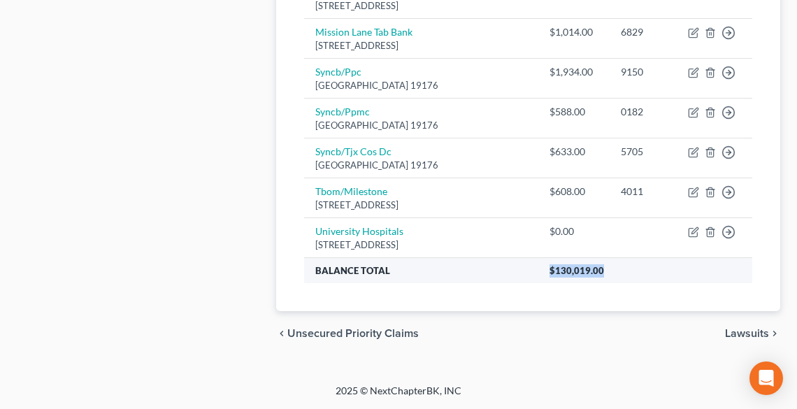
drag, startPoint x: 606, startPoint y: 273, endPoint x: 539, endPoint y: 269, distance: 67.3
click at [539, 269] on th "$130,019.00" at bounding box center [646, 270] width 214 height 25
copy span "$130,019.00"
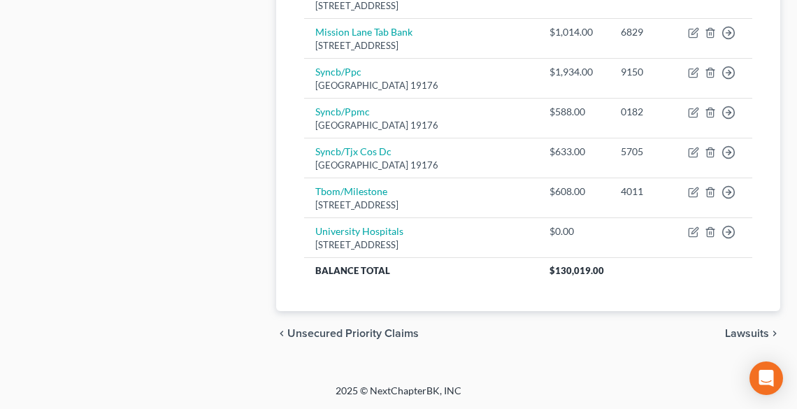
click at [597, 339] on div "chevron_left Unsecured Priority Claims Lawsuits chevron_right" at bounding box center [528, 333] width 504 height 45
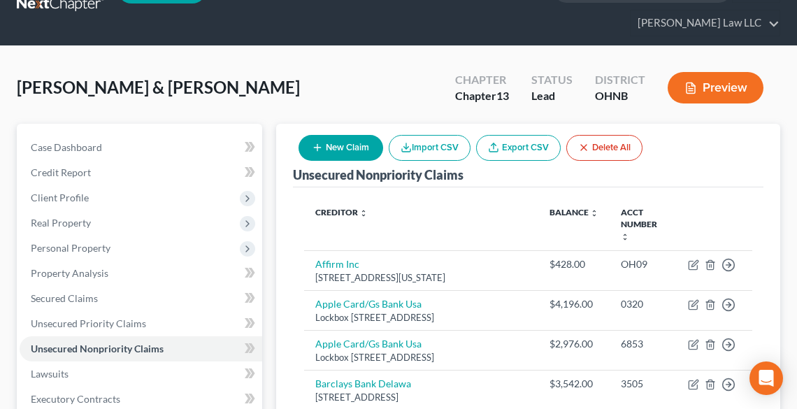
scroll to position [0, 0]
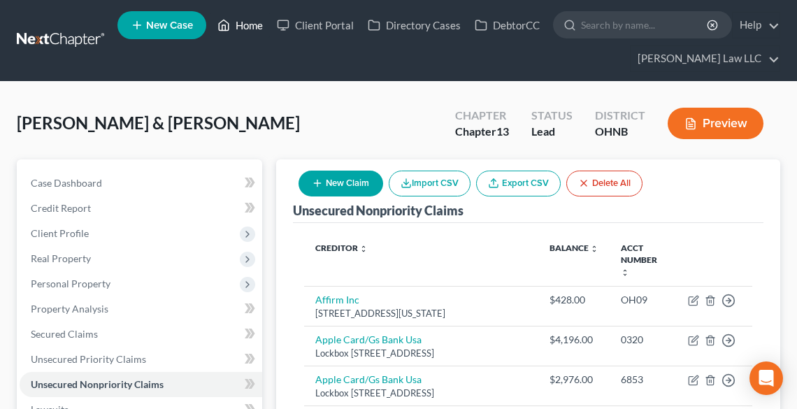
click at [259, 17] on link "Home" at bounding box center [240, 25] width 59 height 25
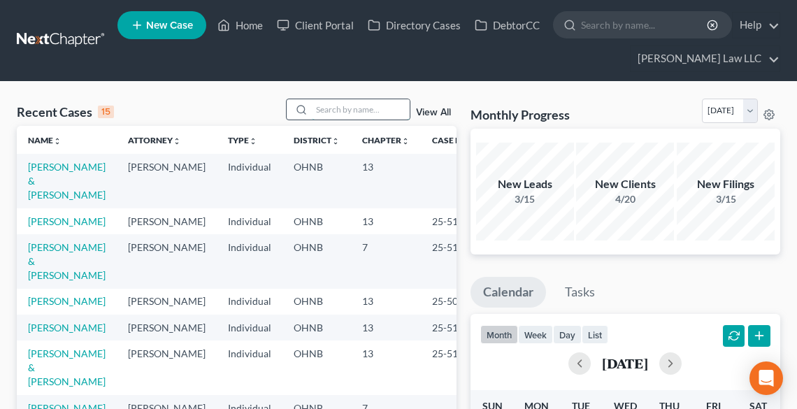
click at [321, 112] on input "search" at bounding box center [361, 109] width 98 height 20
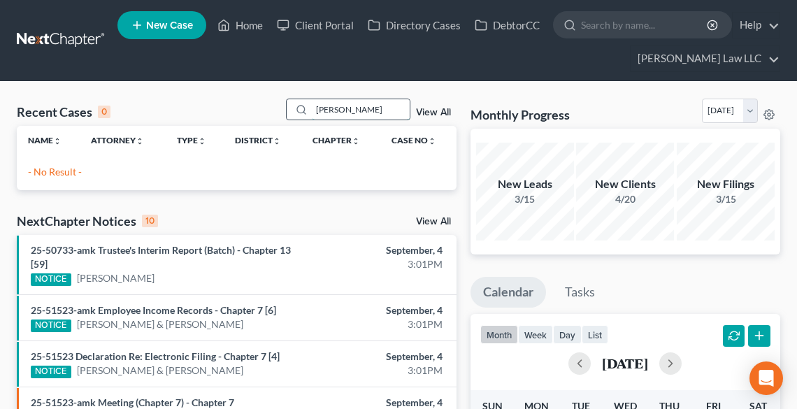
click at [324, 106] on input "SCHRADER" at bounding box center [361, 109] width 98 height 20
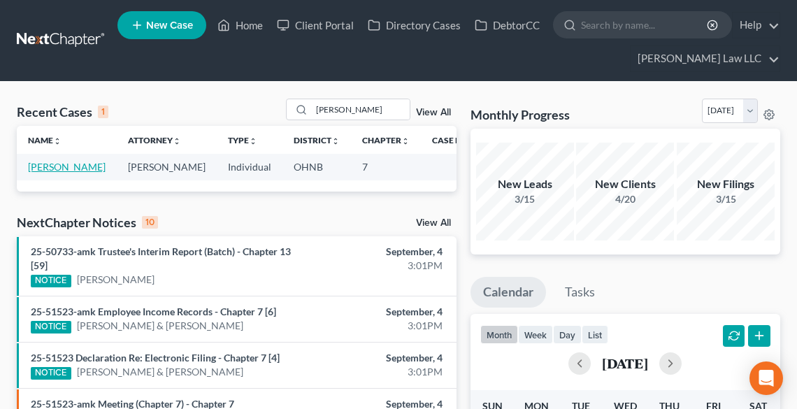
click at [52, 173] on link "[PERSON_NAME]" at bounding box center [67, 167] width 78 height 12
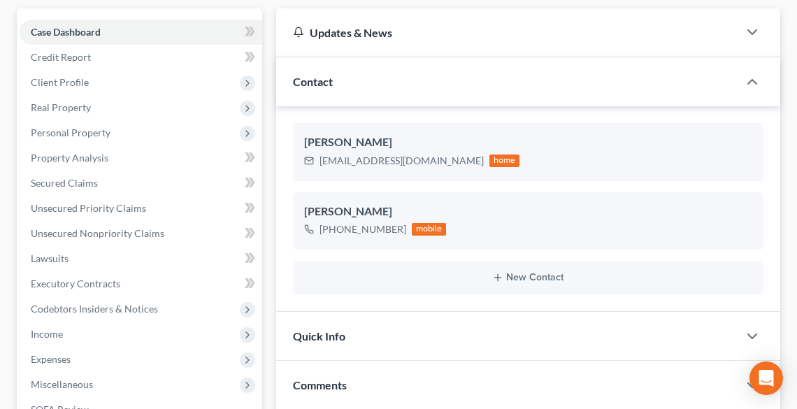
scroll to position [168, 0]
